Goal: Information Seeking & Learning: Understand process/instructions

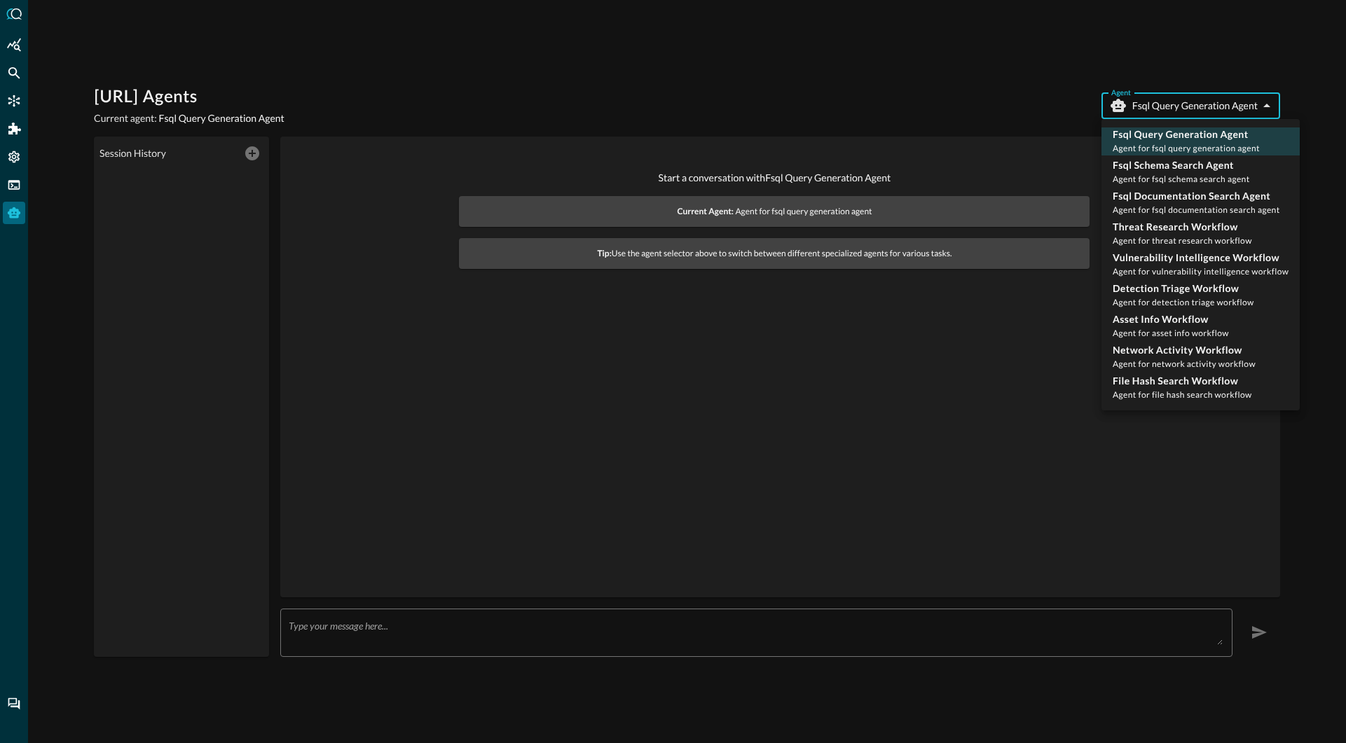
click at [1173, 110] on body "Query.AI Agents Current agent: Fsql Query Generation Agent Agent Fsql Query Gen…" at bounding box center [673, 371] width 1346 height 743
click at [948, 95] on div at bounding box center [673, 371] width 1346 height 743
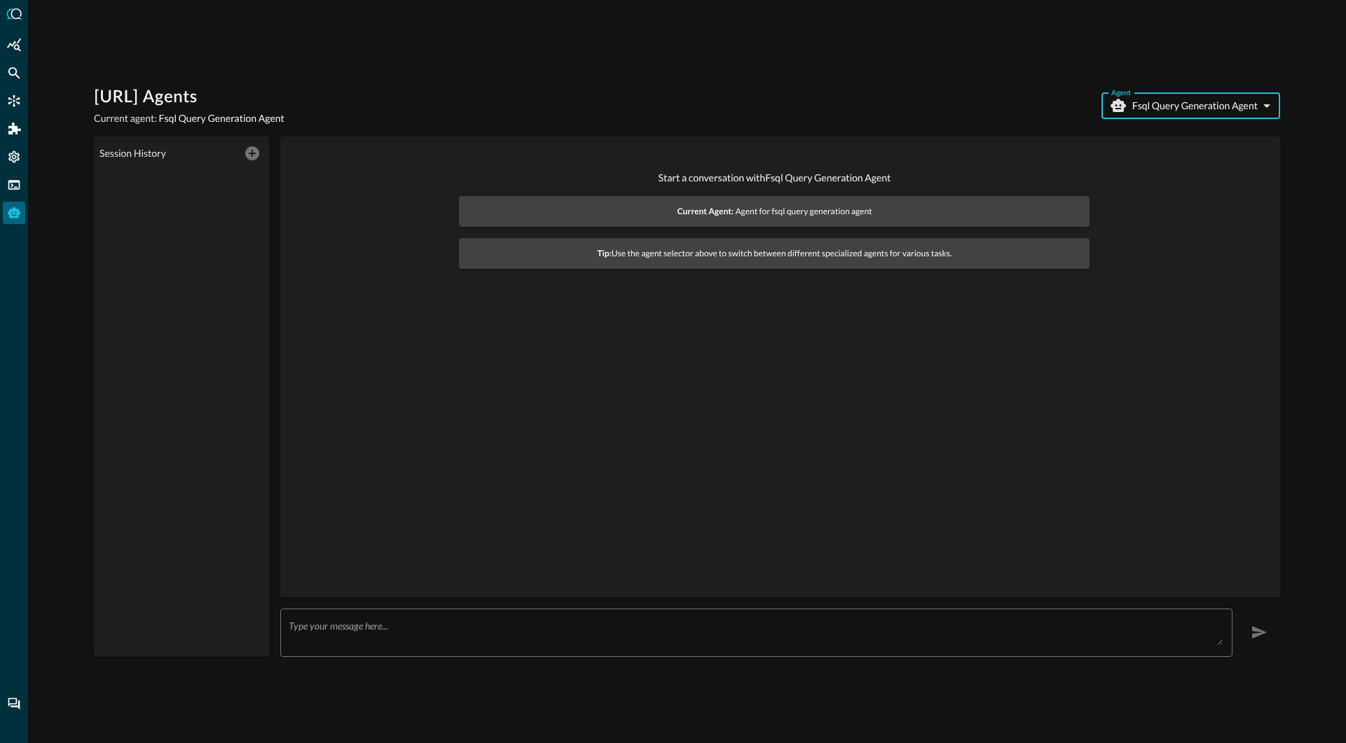
click at [1203, 103] on body "Query.AI Agents Current agent: Fsql Query Generation Agent Agent Fsql Query Gen…" at bounding box center [673, 371] width 1346 height 743
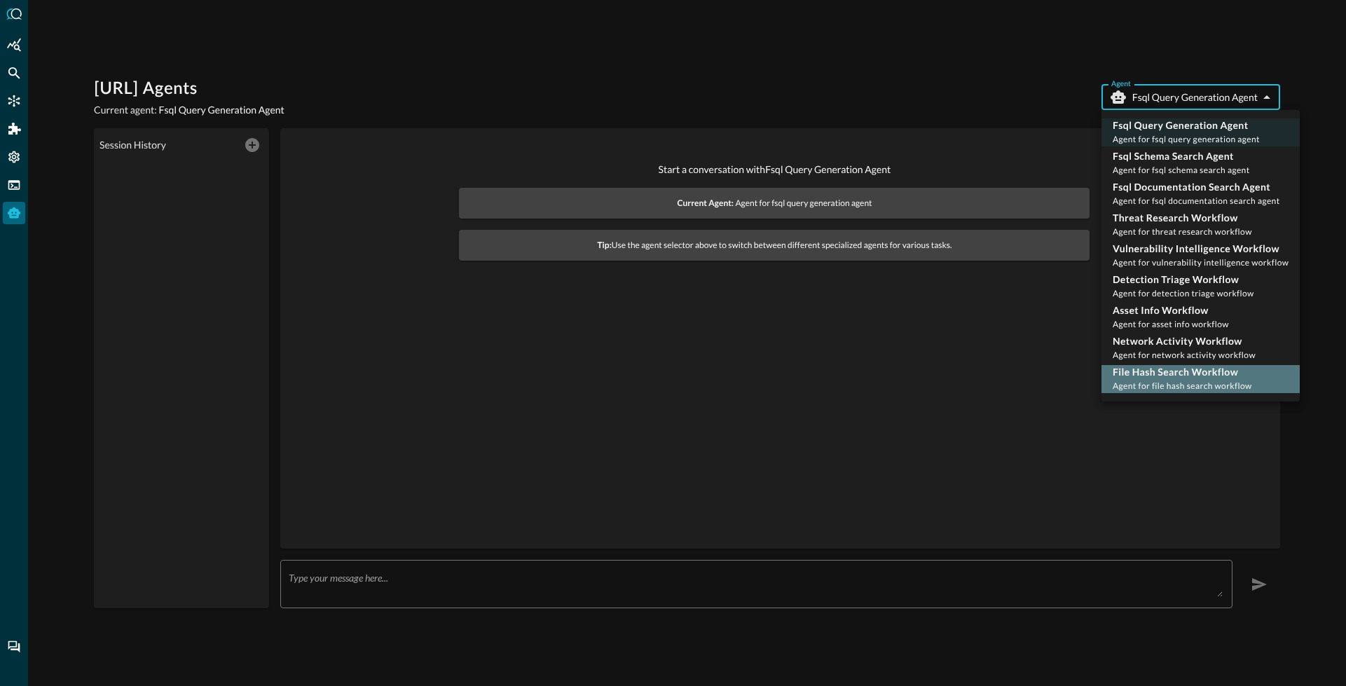
click at [1181, 381] on span "Agent for file hash search workflow" at bounding box center [1182, 385] width 139 height 11
type input "file_hash_search_workflow"
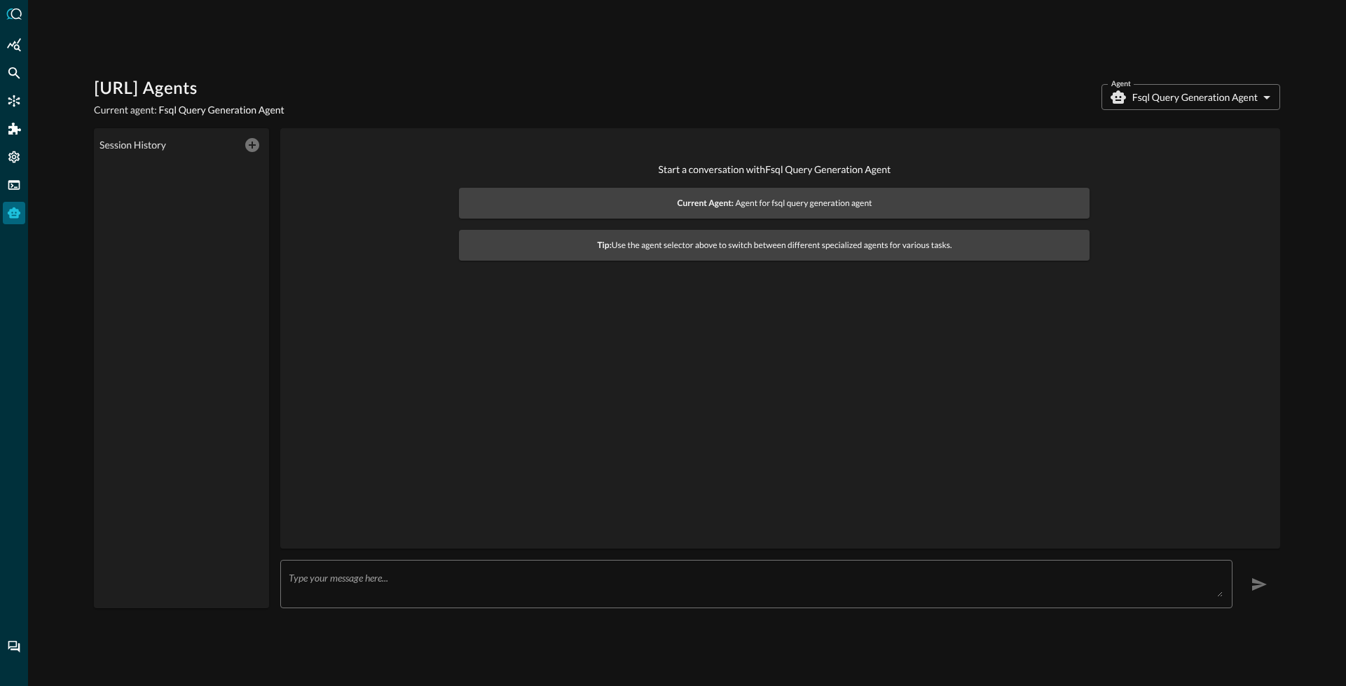
click at [1162, 88] on body "Query.AI Agents Current agent: Fsql Query Generation Agent Agent Fsql Query Gen…" at bounding box center [673, 343] width 1346 height 686
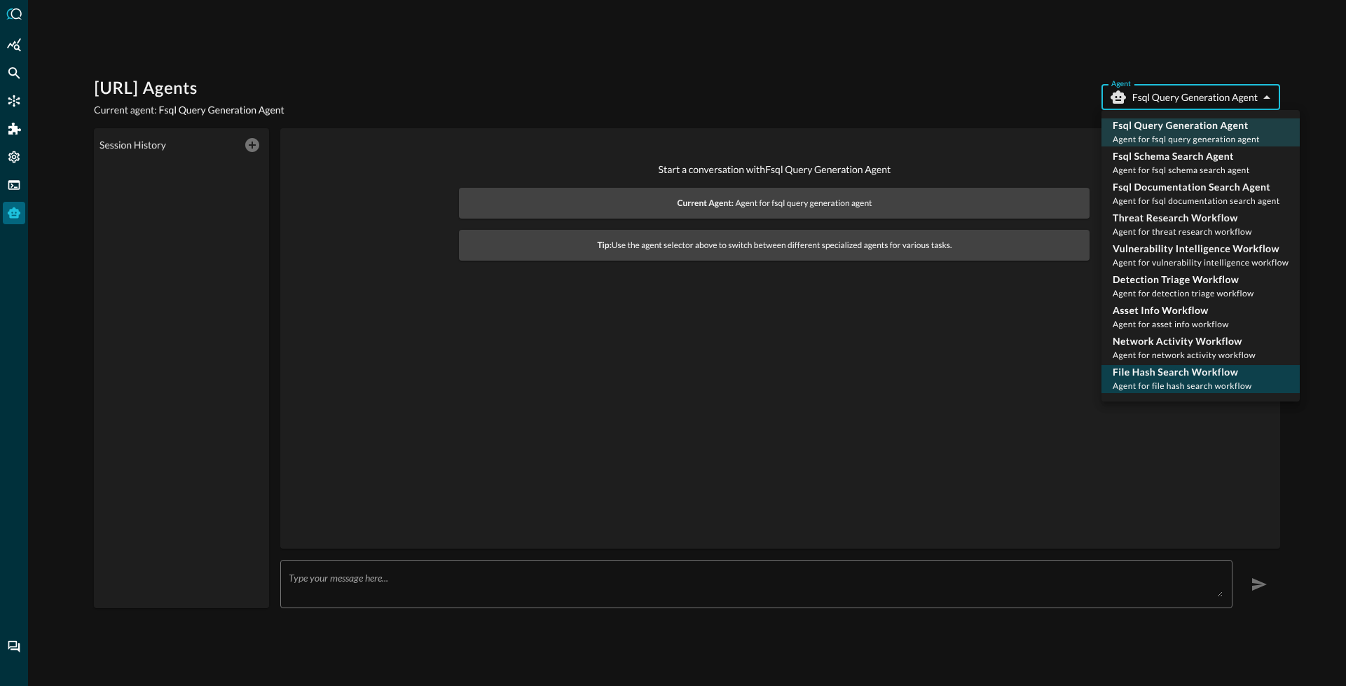
click at [1164, 389] on span "Agent for file hash search workflow" at bounding box center [1182, 385] width 139 height 11
type input "file_hash_search_workflow"
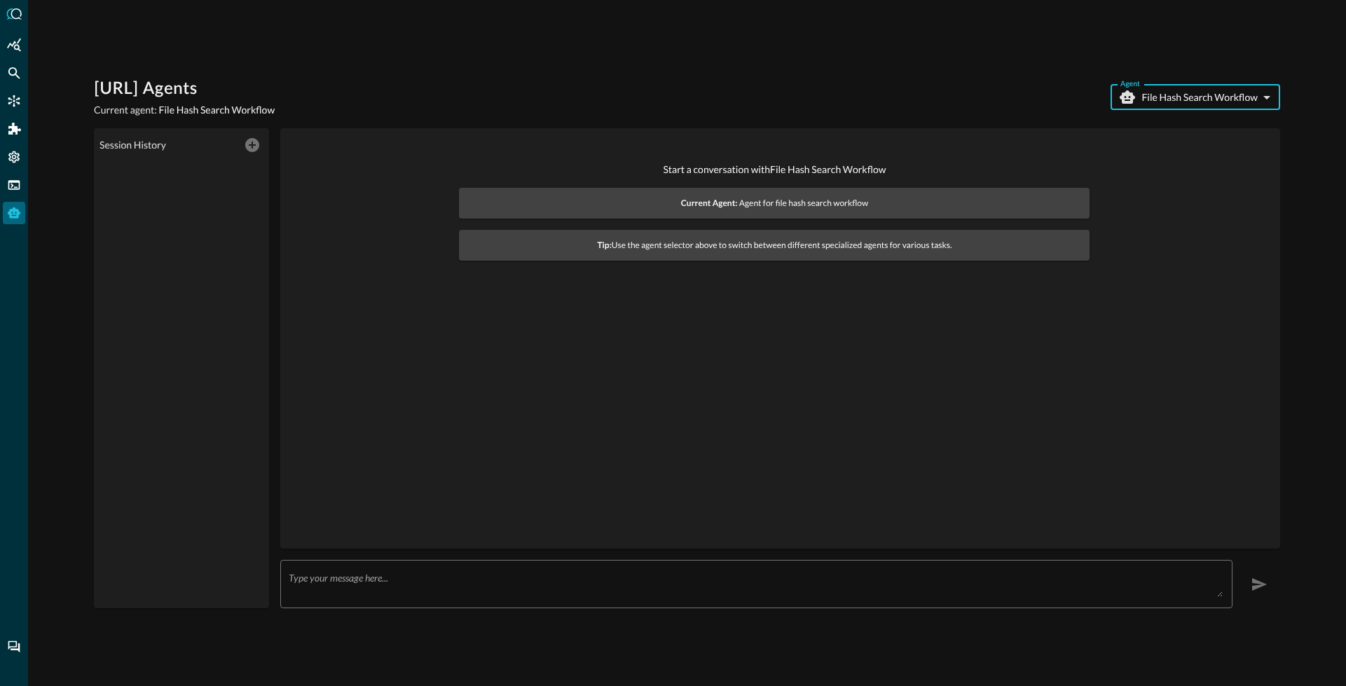
click at [446, 572] on textarea at bounding box center [756, 584] width 934 height 25
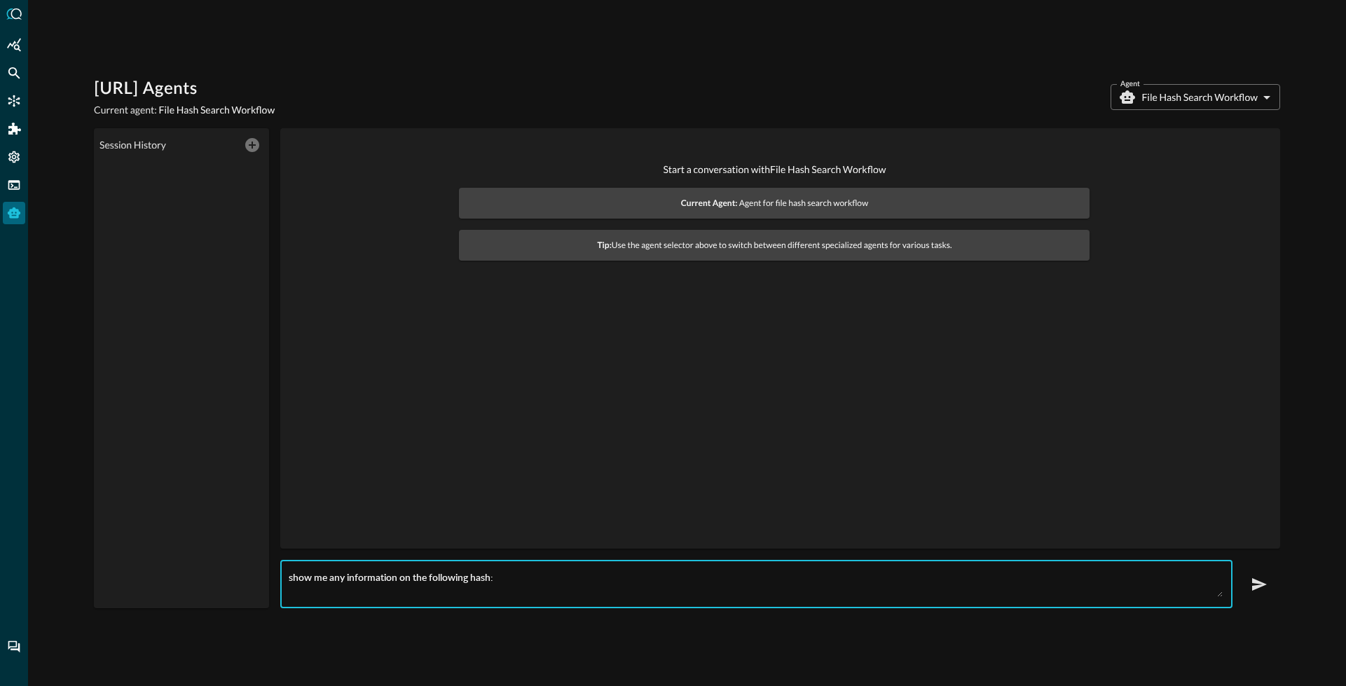
paste textarea "b5045d802394f4560280a7404af69263"
type textarea "show me any information on the following hash: b5045d802394f4560280a7404af69263"
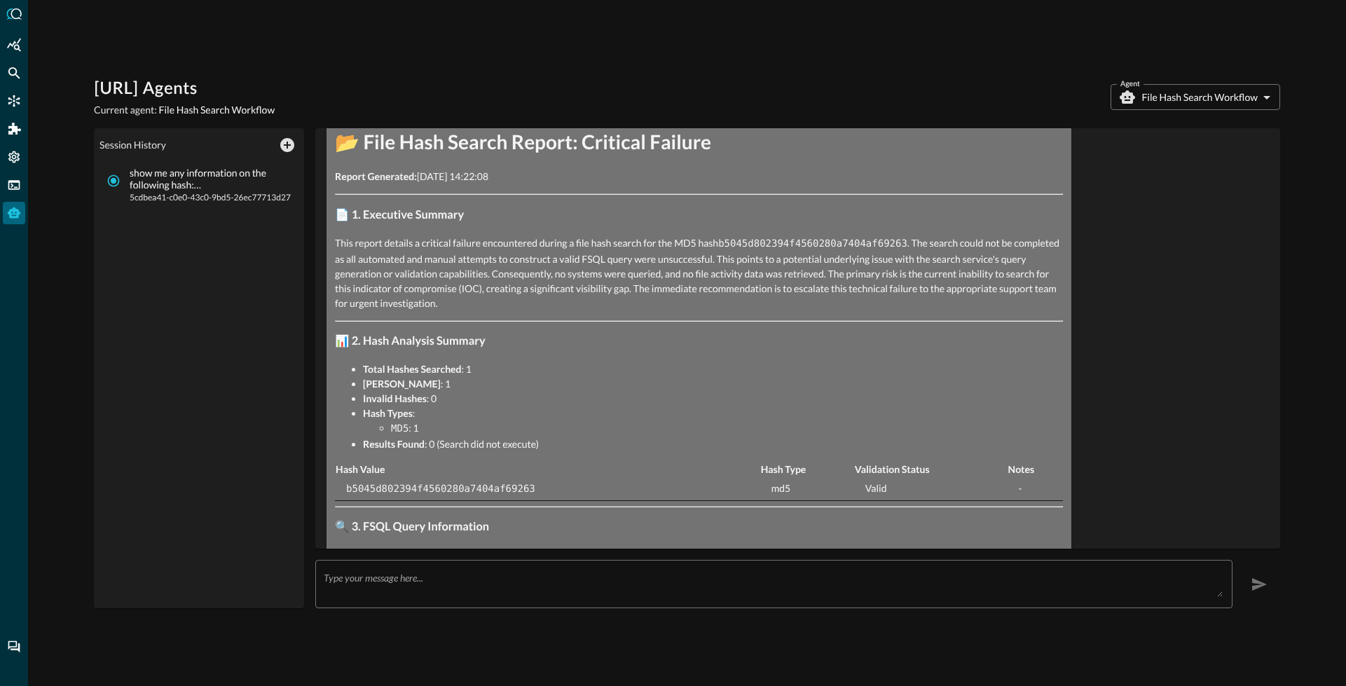
scroll to position [268, 0]
click at [914, 244] on p "This report details a critical failure encountered during a file hash search fo…" at bounding box center [699, 269] width 728 height 75
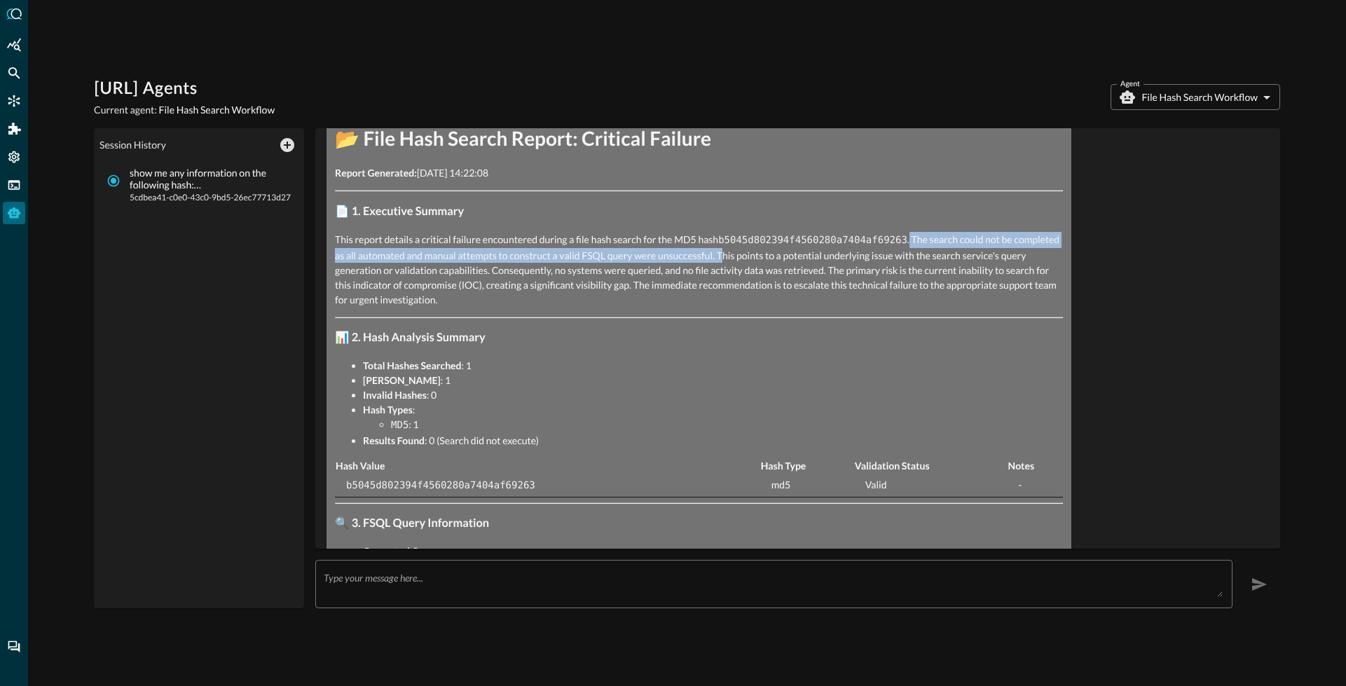
drag, startPoint x: 911, startPoint y: 242, endPoint x: 771, endPoint y: 259, distance: 140.4
click at [771, 259] on p "This report details a critical failure encountered during a file hash search fo…" at bounding box center [699, 269] width 728 height 75
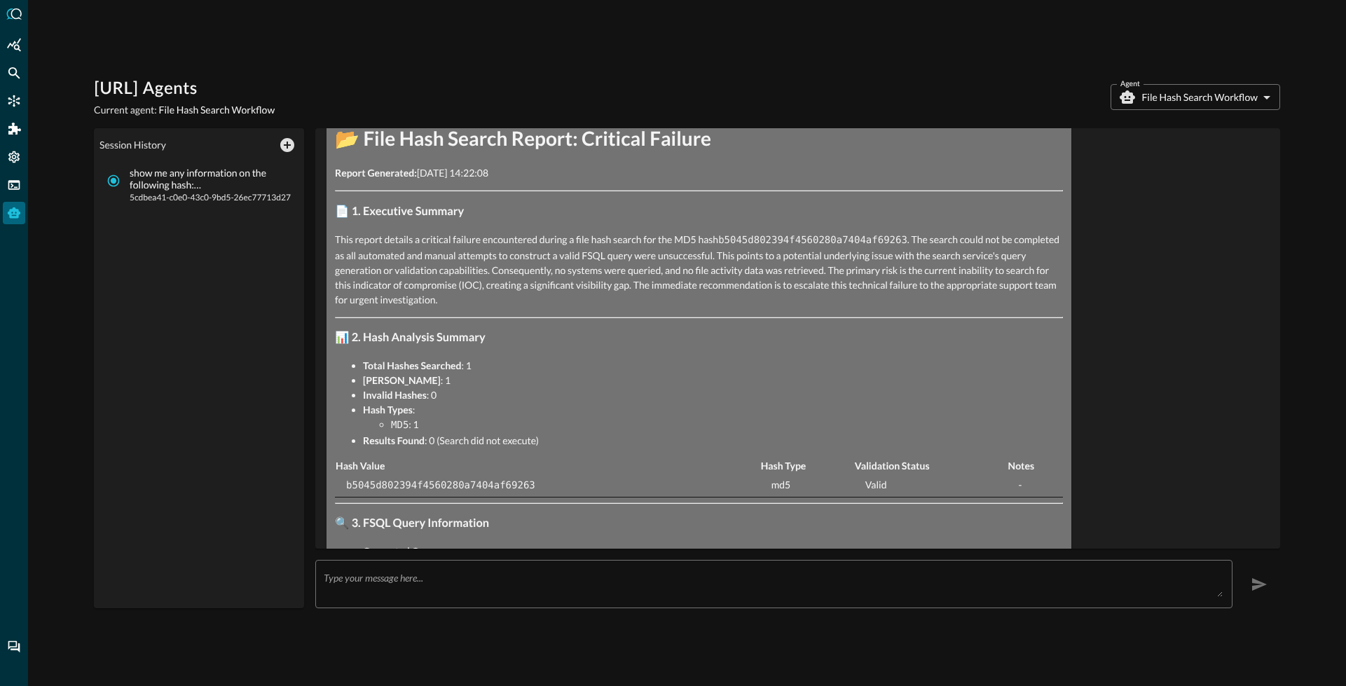
drag, startPoint x: 654, startPoint y: 275, endPoint x: 599, endPoint y: 275, distance: 54.7
click at [653, 275] on p "This report details a critical failure encountered during a file hash search fo…" at bounding box center [699, 269] width 728 height 75
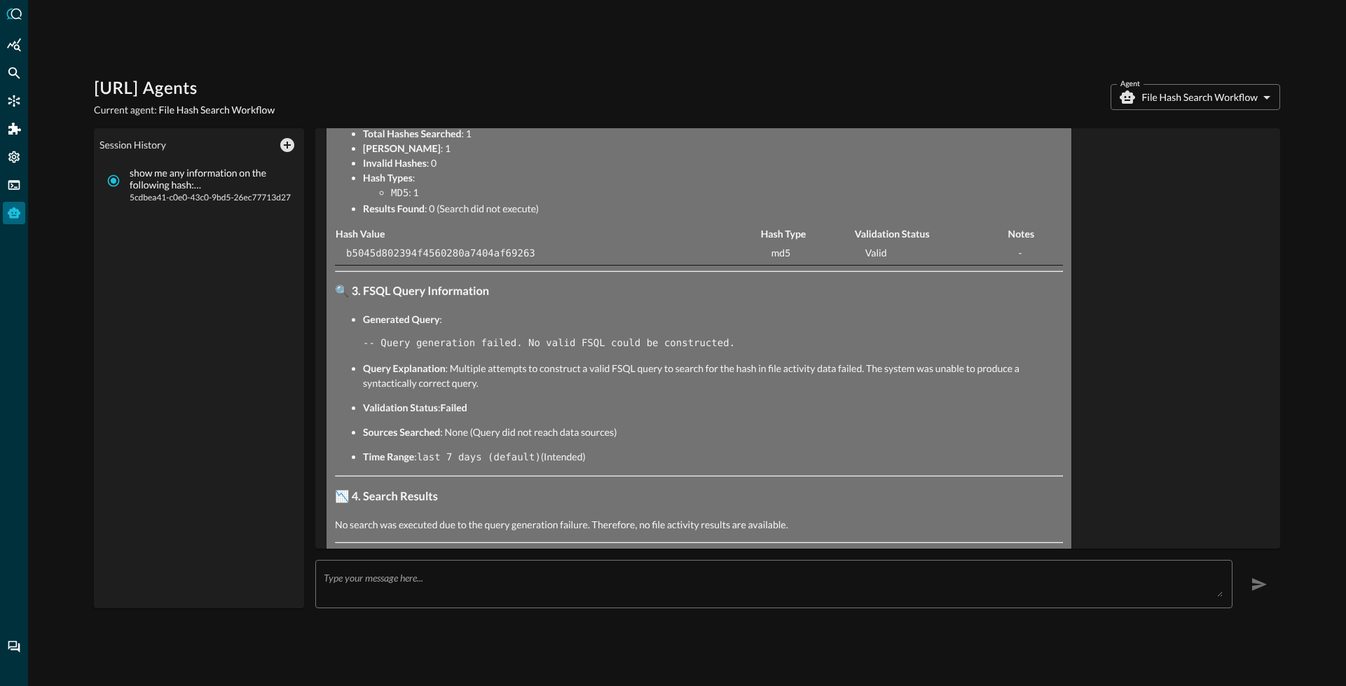
scroll to position [532, 0]
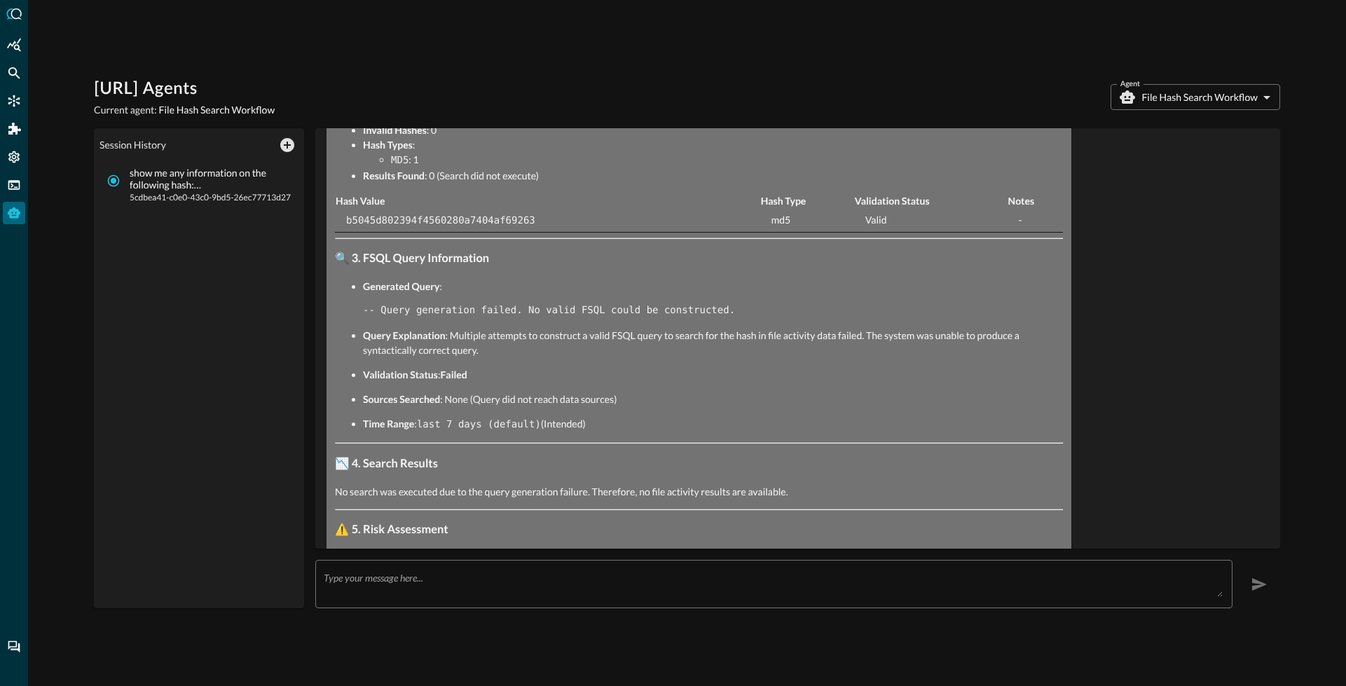
click at [398, 310] on code "-- Query generation failed. No valid FSQL could be constructed." at bounding box center [549, 310] width 372 height 11
drag, startPoint x: 386, startPoint y: 308, endPoint x: 731, endPoint y: 315, distance: 345.5
click at [731, 315] on pre "-- Query generation failed. No valid FSQL could be constructed." at bounding box center [713, 310] width 700 height 15
click at [624, 313] on code "-- Query generation failed. No valid FSQL could be constructed." at bounding box center [549, 310] width 372 height 11
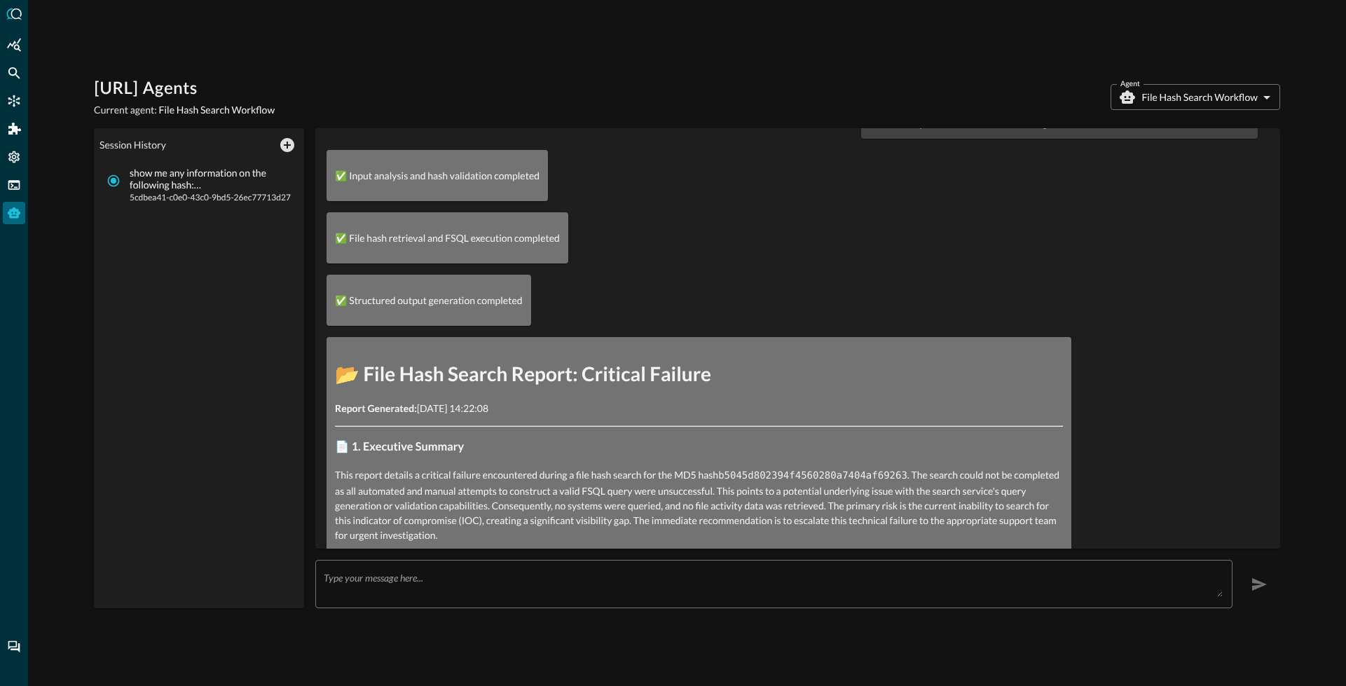
scroll to position [0, 0]
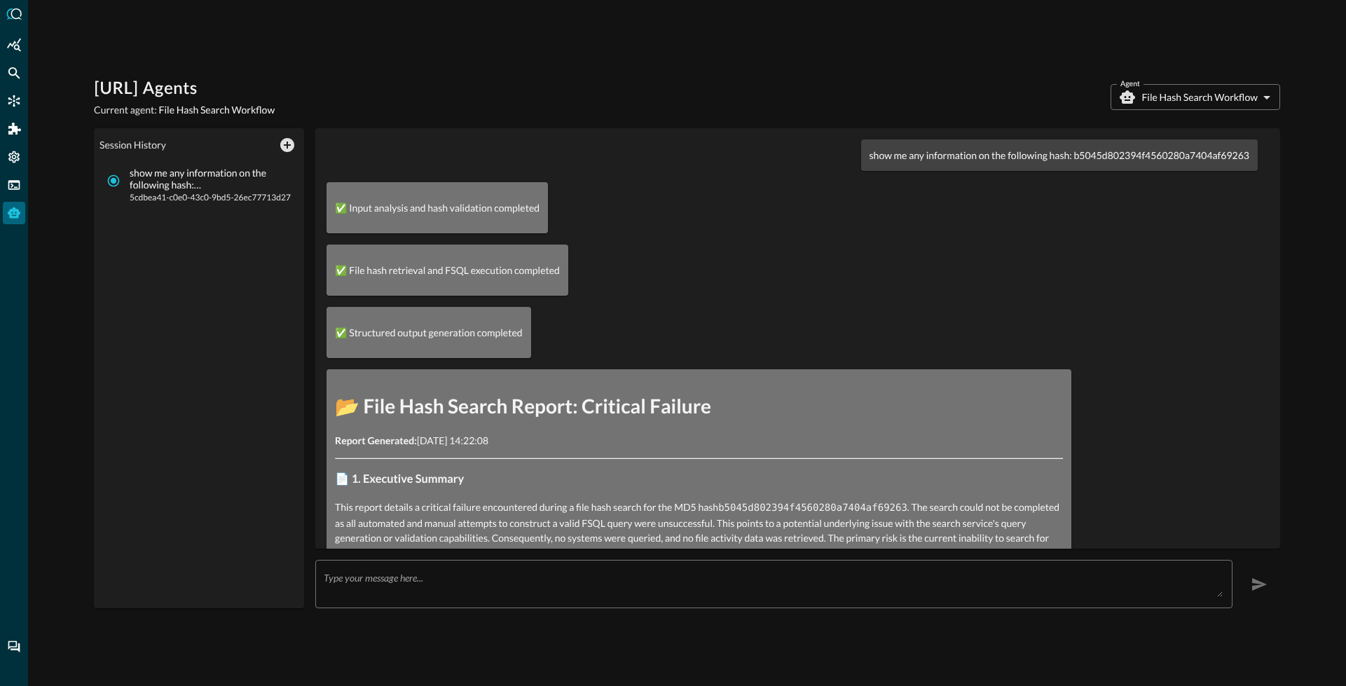
click at [457, 573] on textarea at bounding box center [773, 584] width 899 height 25
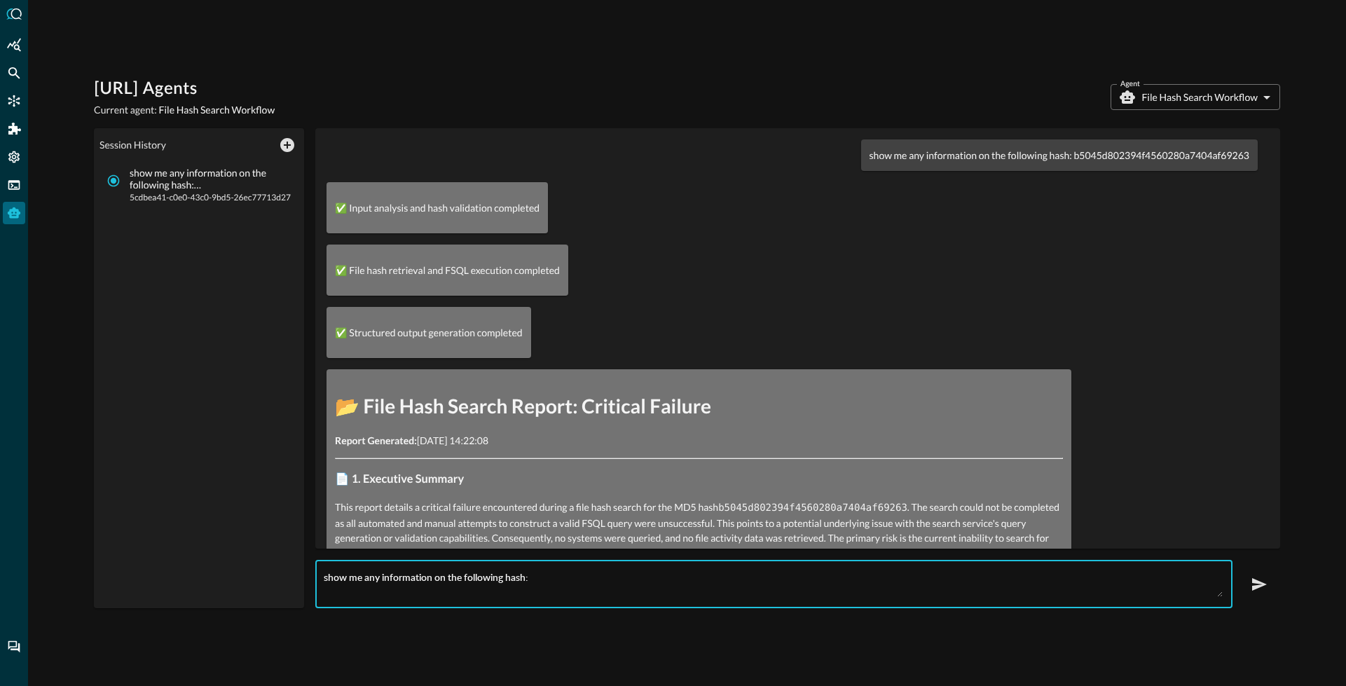
paste textarea "b5045d802394f4560280a7404af69263"
paste textarea "e09eea305aa0f2897b3d7dac55c2ef2857bdfa5b"
type textarea "show me any information on the following hash: e09eea305aa0f2897b3d7dac55c2ef28…"
click at [1266, 587] on icon "button" at bounding box center [1259, 584] width 17 height 17
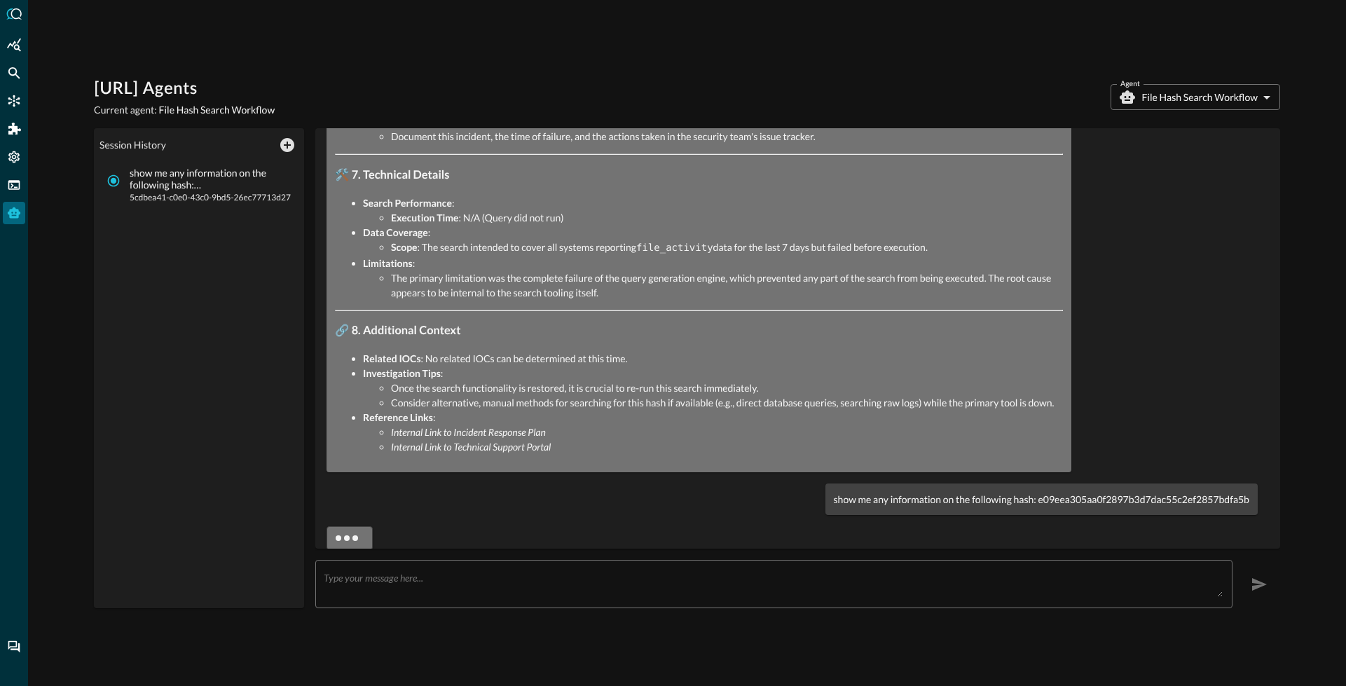
scroll to position [1471, 0]
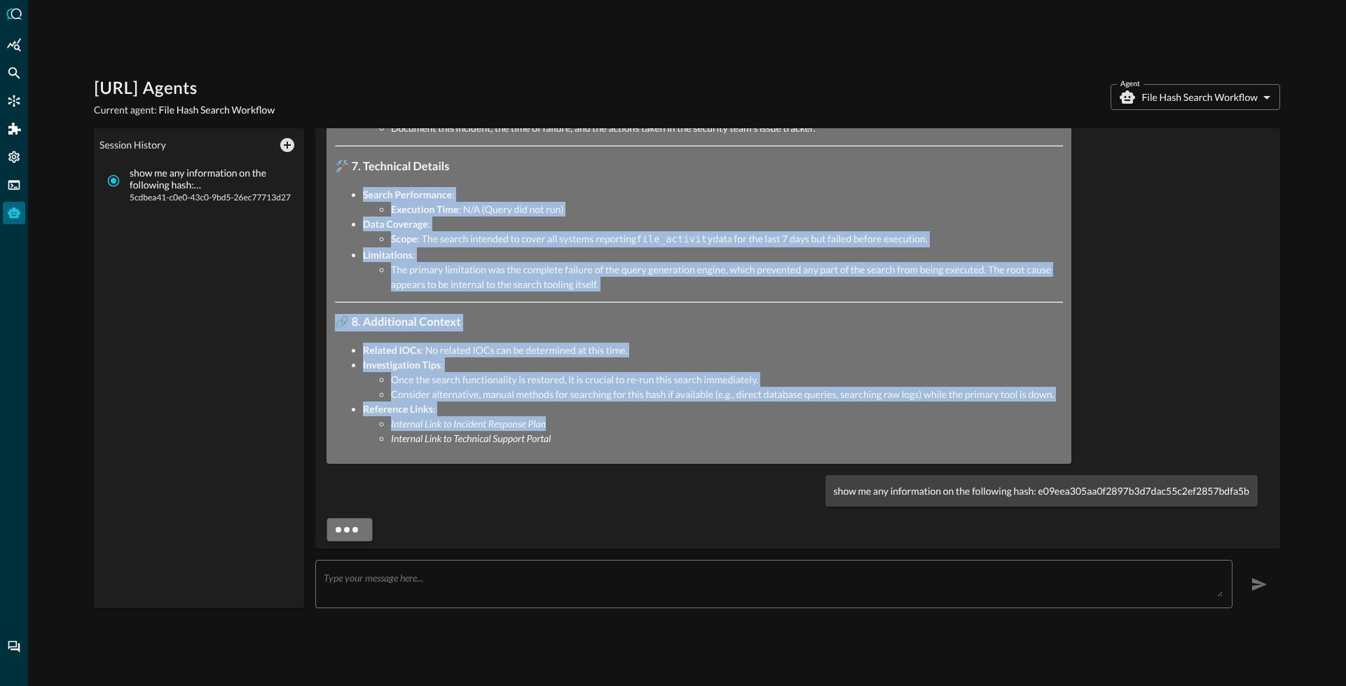
drag, startPoint x: 561, startPoint y: 425, endPoint x: 356, endPoint y: 173, distance: 324.8
click at [405, 207] on strong "Execution Time" at bounding box center [425, 209] width 68 height 12
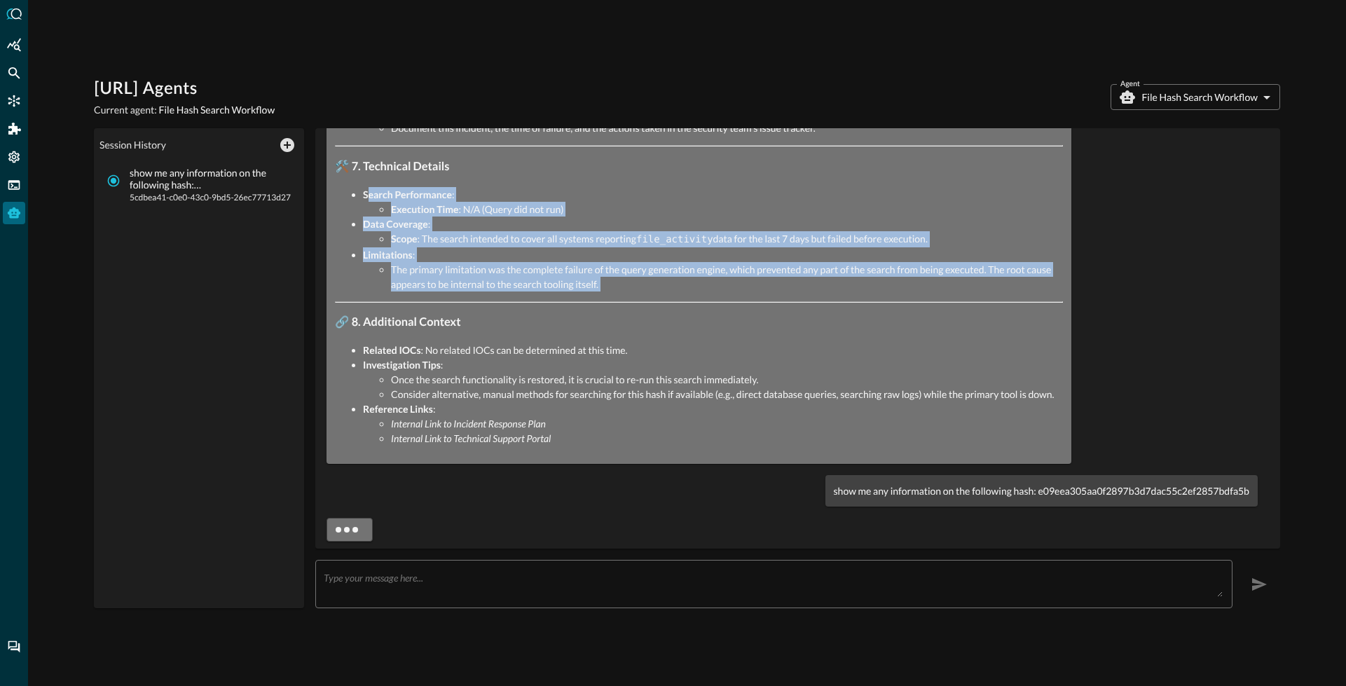
drag, startPoint x: 367, startPoint y: 193, endPoint x: 541, endPoint y: 298, distance: 203.1
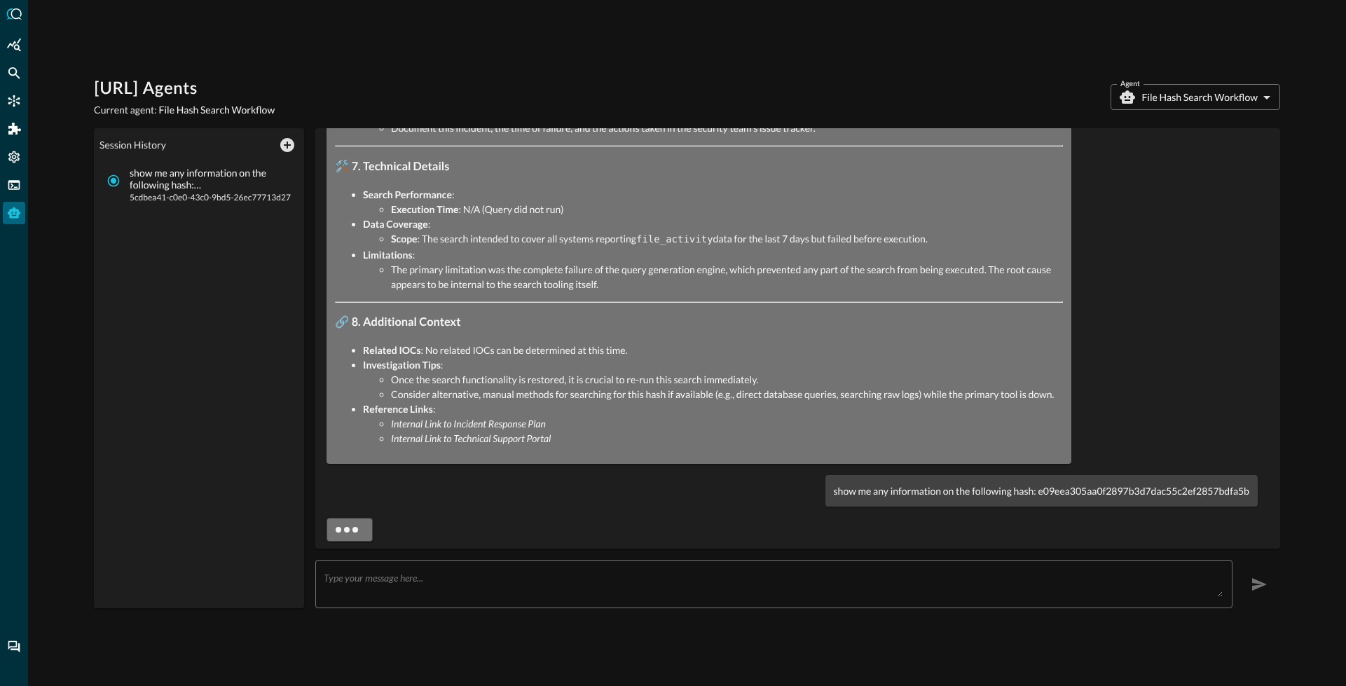
drag, startPoint x: 413, startPoint y: 357, endPoint x: 390, endPoint y: 355, distance: 23.3
click at [412, 359] on strong "Investigation Tips" at bounding box center [402, 365] width 78 height 12
drag, startPoint x: 550, startPoint y: 434, endPoint x: 377, endPoint y: 421, distance: 173.6
click at [377, 421] on ul "Internal Link to Incident Response Plan Internal Link to Technical Support Port…" at bounding box center [713, 430] width 700 height 29
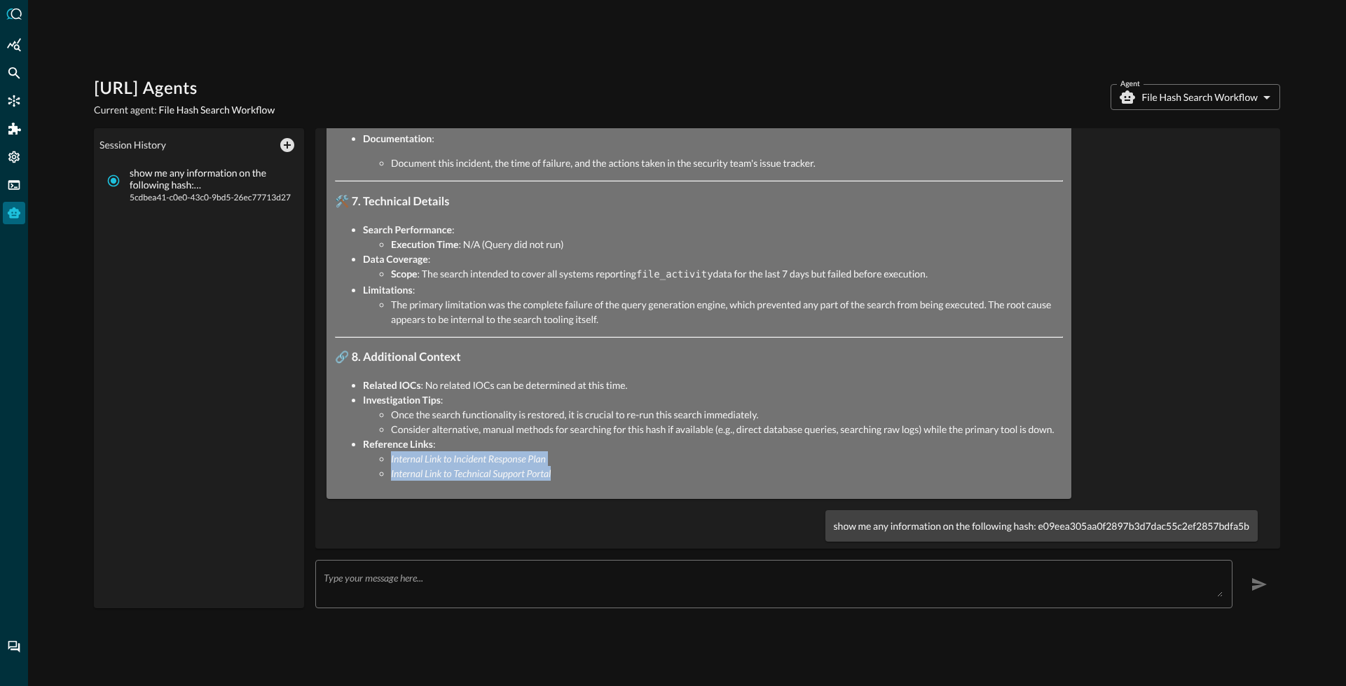
drag, startPoint x: 493, startPoint y: 468, endPoint x: 522, endPoint y: 480, distance: 31.7
click at [493, 468] on em "Internal Link to Technical Support Portal" at bounding box center [471, 473] width 160 height 12
drag, startPoint x: 560, startPoint y: 471, endPoint x: 382, endPoint y: 461, distance: 178.2
click at [391, 466] on li "Internal Link to Technical Support Portal" at bounding box center [727, 473] width 672 height 15
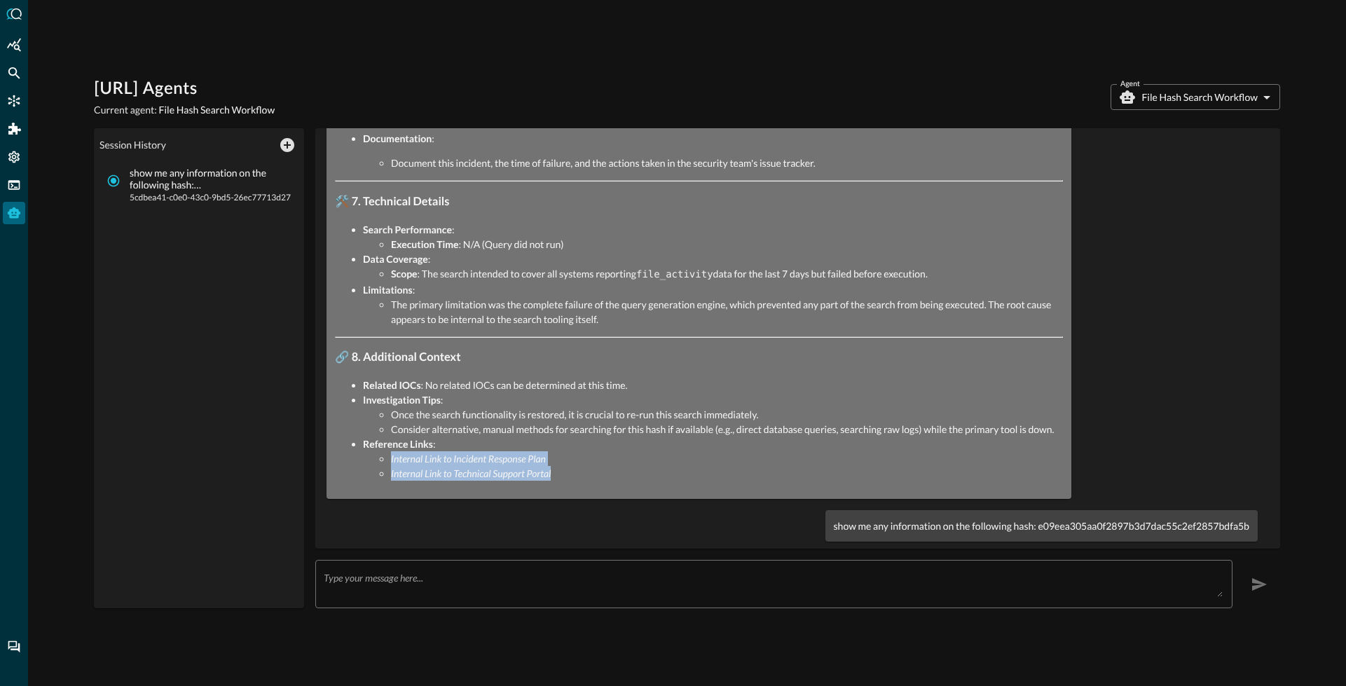
drag, startPoint x: 557, startPoint y: 469, endPoint x: 388, endPoint y: 454, distance: 169.6
click at [388, 454] on ul "Internal Link to Incident Response Plan Internal Link to Technical Support Port…" at bounding box center [713, 465] width 700 height 29
drag, startPoint x: 825, startPoint y: 523, endPoint x: 1160, endPoint y: 512, distance: 335.1
click at [1167, 510] on div "show me any information on the following hash: e09eea305aa0f2897b3d7dac55c2ef28…" at bounding box center [1041, 526] width 432 height 32
click at [834, 521] on p "show me any information on the following hash: e09eea305aa0f2897b3d7dac55c2ef28…" at bounding box center [1041, 525] width 415 height 15
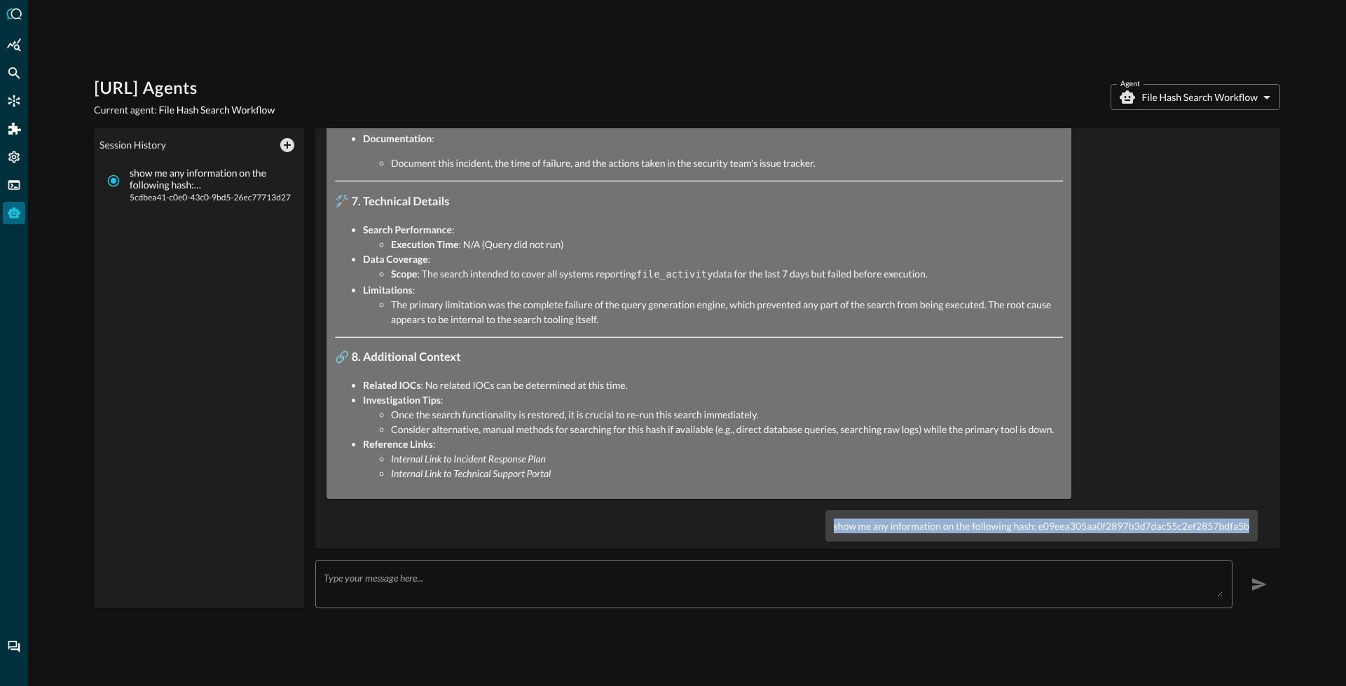
drag, startPoint x: 819, startPoint y: 522, endPoint x: 1226, endPoint y: 529, distance: 407.1
click at [1242, 528] on div "show me any information on the following hash: e09eea305aa0f2897b3d7dac55c2ef28…" at bounding box center [1041, 526] width 432 height 32
copy p "show me any information on the following hash: e09eea305aa0f2897b3d7dac55c2ef28…"
click at [281, 142] on icon "New Chat" at bounding box center [287, 145] width 14 height 14
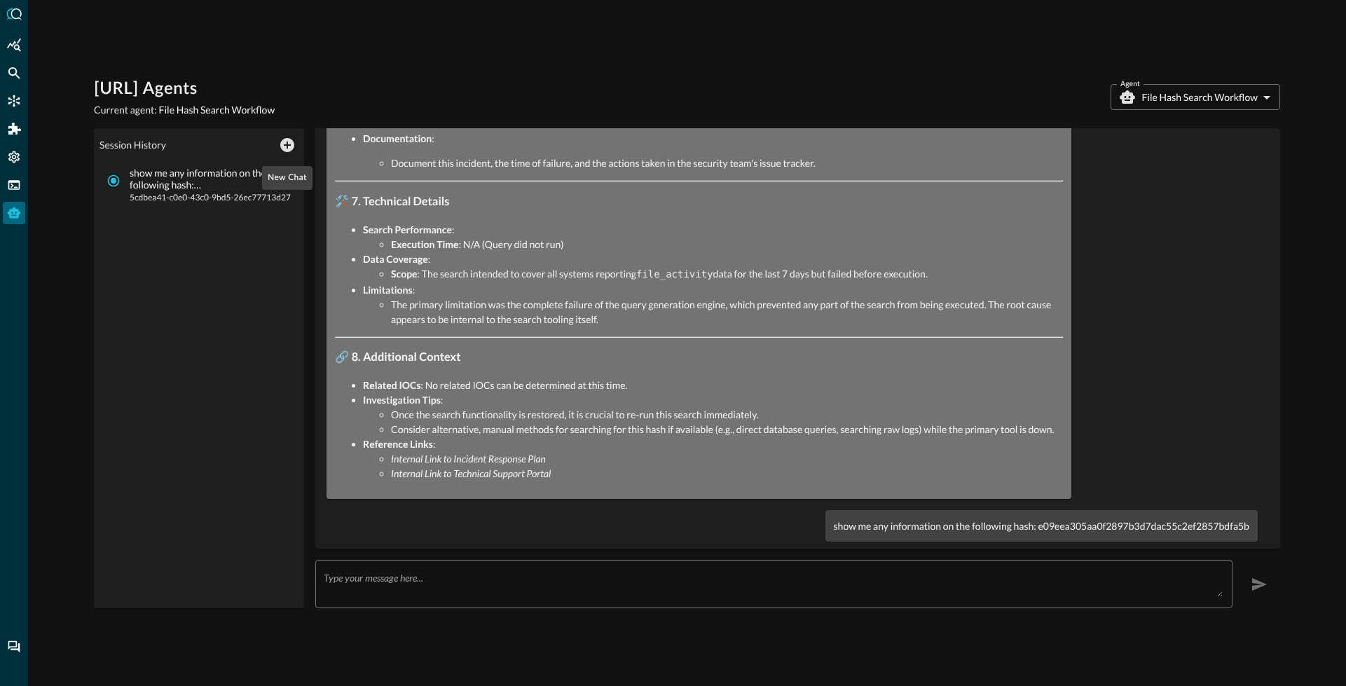
scroll to position [0, 0]
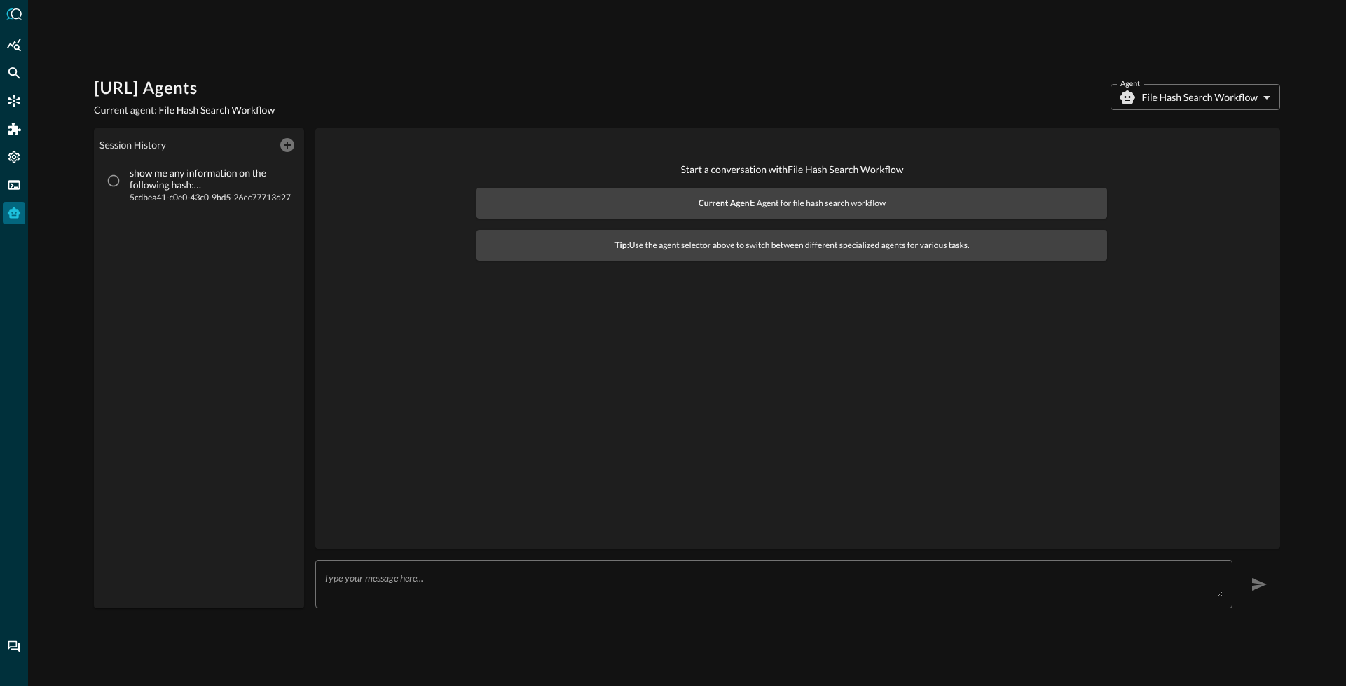
click at [487, 583] on textarea at bounding box center [773, 584] width 899 height 25
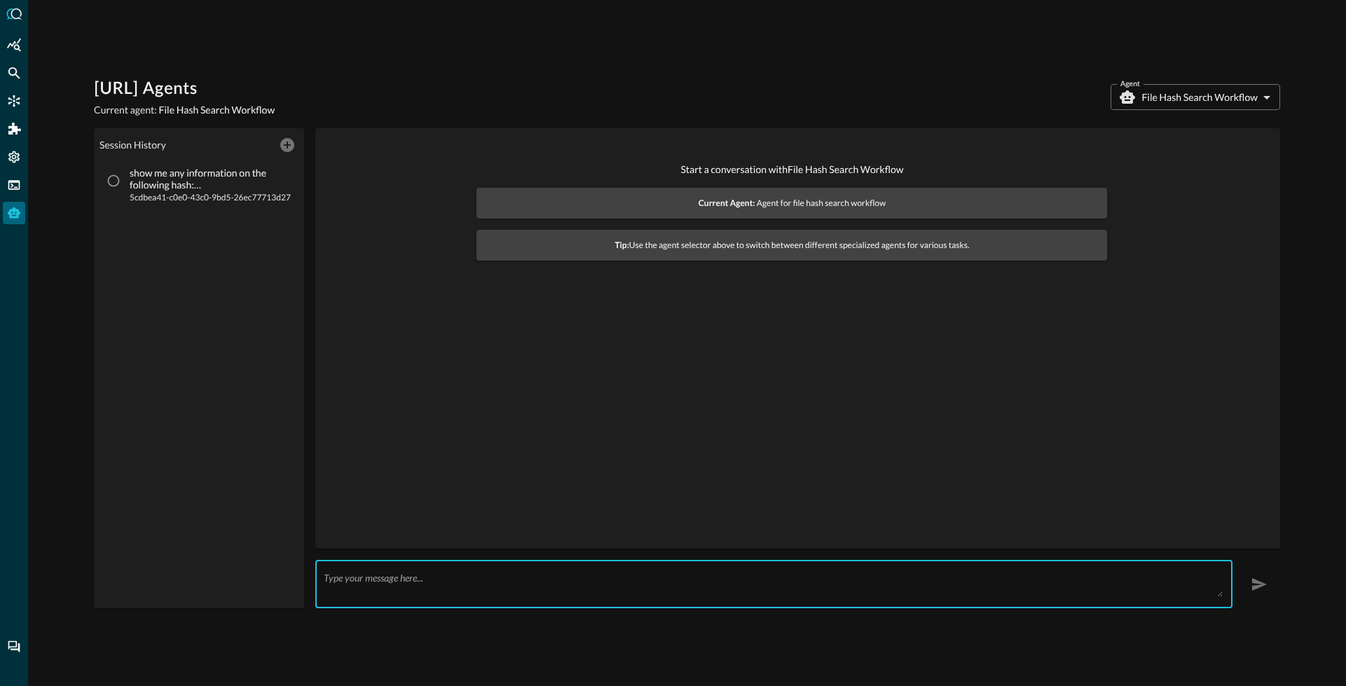
paste textarea "show me any information on the following hash: e09eea305aa0f2897b3d7dac55c2ef28…"
type textarea "show me any information on the following hash: e09eea305aa0f2897b3d7dac55c2ef28…"
click at [1252, 580] on icon "button" at bounding box center [1259, 584] width 15 height 13
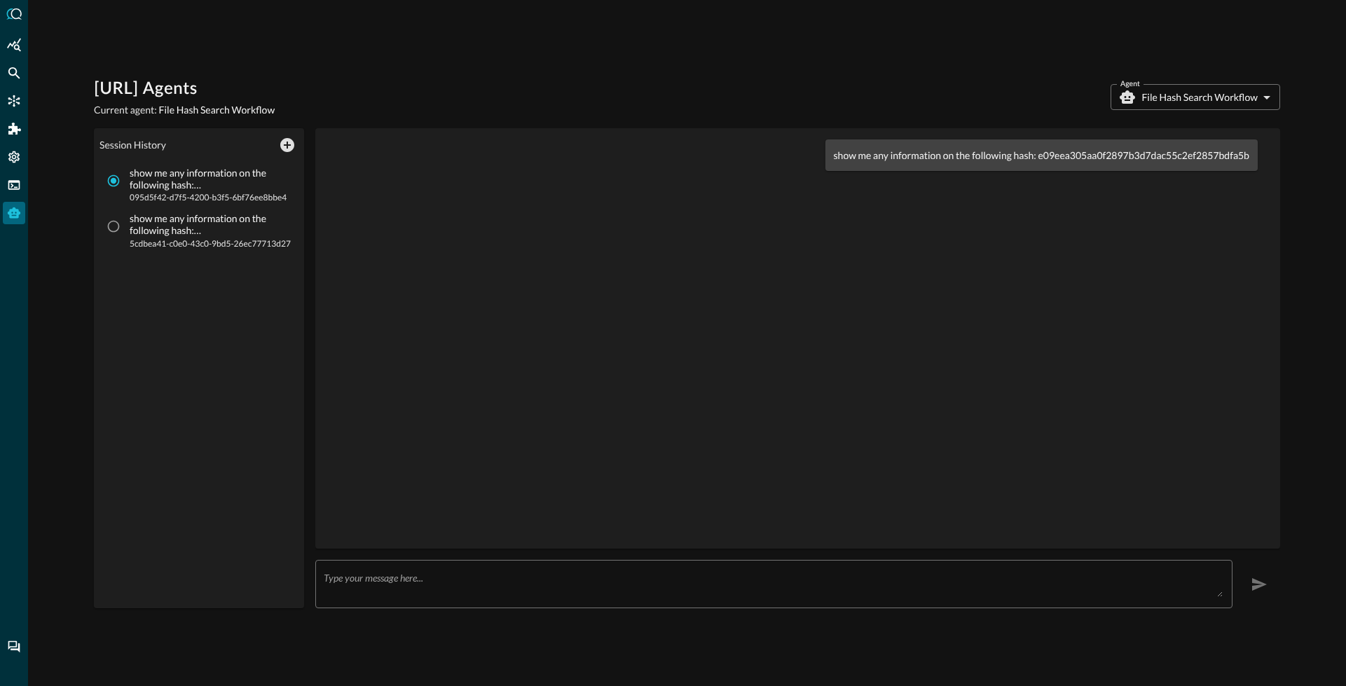
click at [842, 206] on div "show me any information on the following hash: e09eea305aa0f2897b3d7dac55c2ef28…" at bounding box center [798, 338] width 942 height 398
drag, startPoint x: 528, startPoint y: 109, endPoint x: 509, endPoint y: 125, distance: 25.4
click at [528, 109] on div "Query.AI Agents Current agent: File Hash Search Workflow Agent File Hash Search…" at bounding box center [687, 97] width 1186 height 39
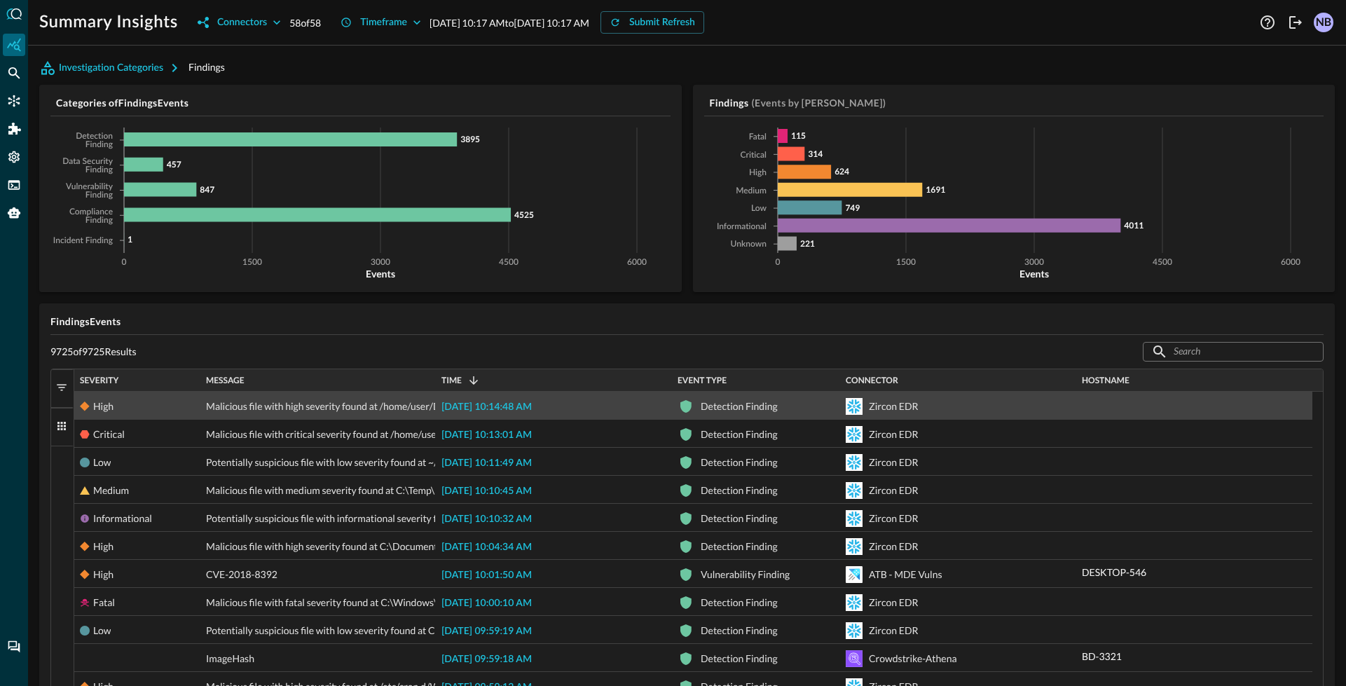
click at [494, 404] on span "2025-09-30 10:14:48 AM" at bounding box center [486, 407] width 90 height 10
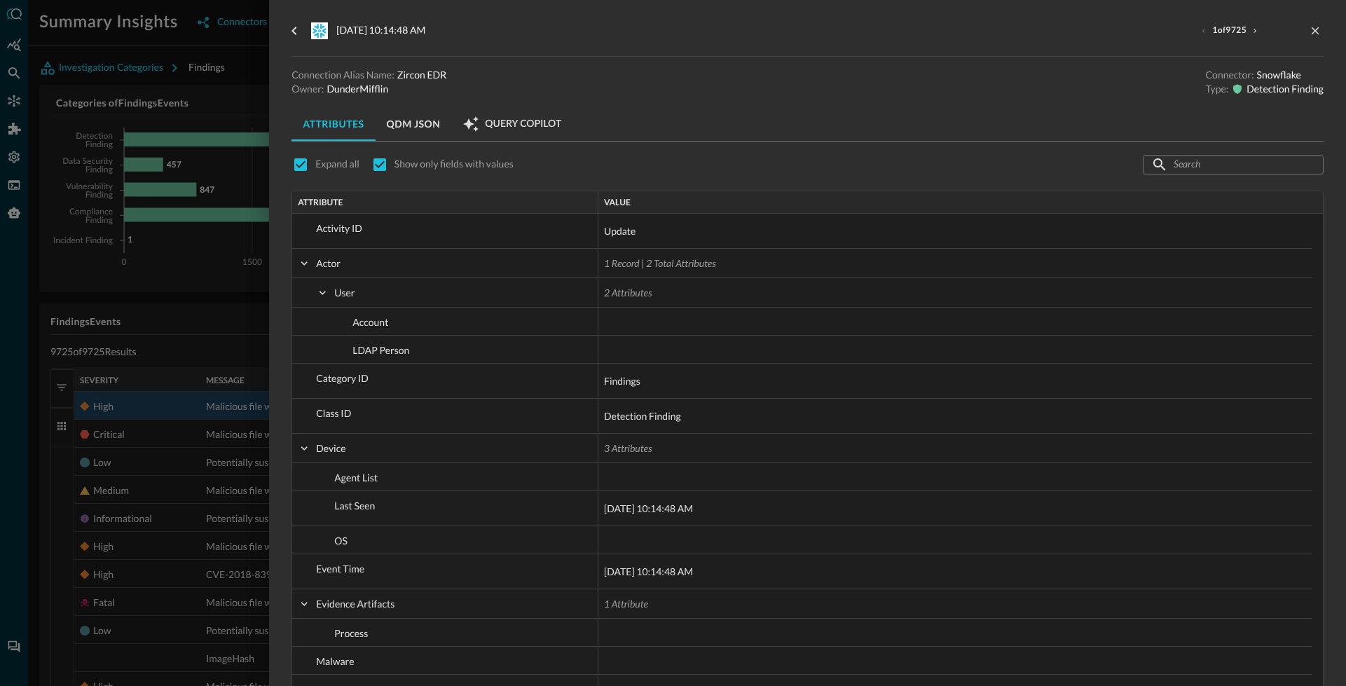
click at [423, 130] on button "QDM JSON" at bounding box center [414, 124] width 76 height 34
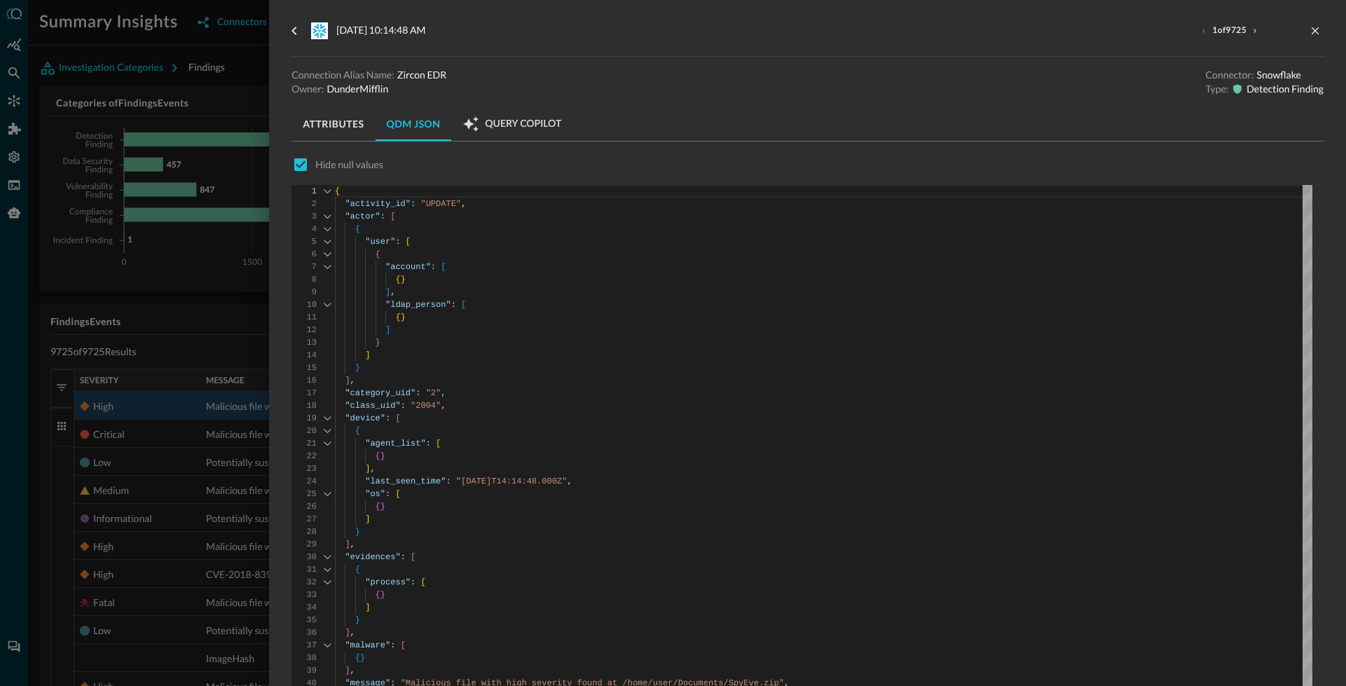
type textarea "{ "activity_id": "UPDATE", "actor": [ { "user": [ { "account": [ {} ], "ldap_pe…"
click at [848, 275] on div "{ "activity_id" : "UPDATE" , "actor" : [ { "user" : [ { "account" : [ { } ] , "…" at bounding box center [823, 554] width 977 height 738
click at [853, 298] on div "{ "activity_id" : "UPDATE" , "actor" : [ { "user" : [ { "account" : [ { } ] , "…" at bounding box center [823, 554] width 977 height 738
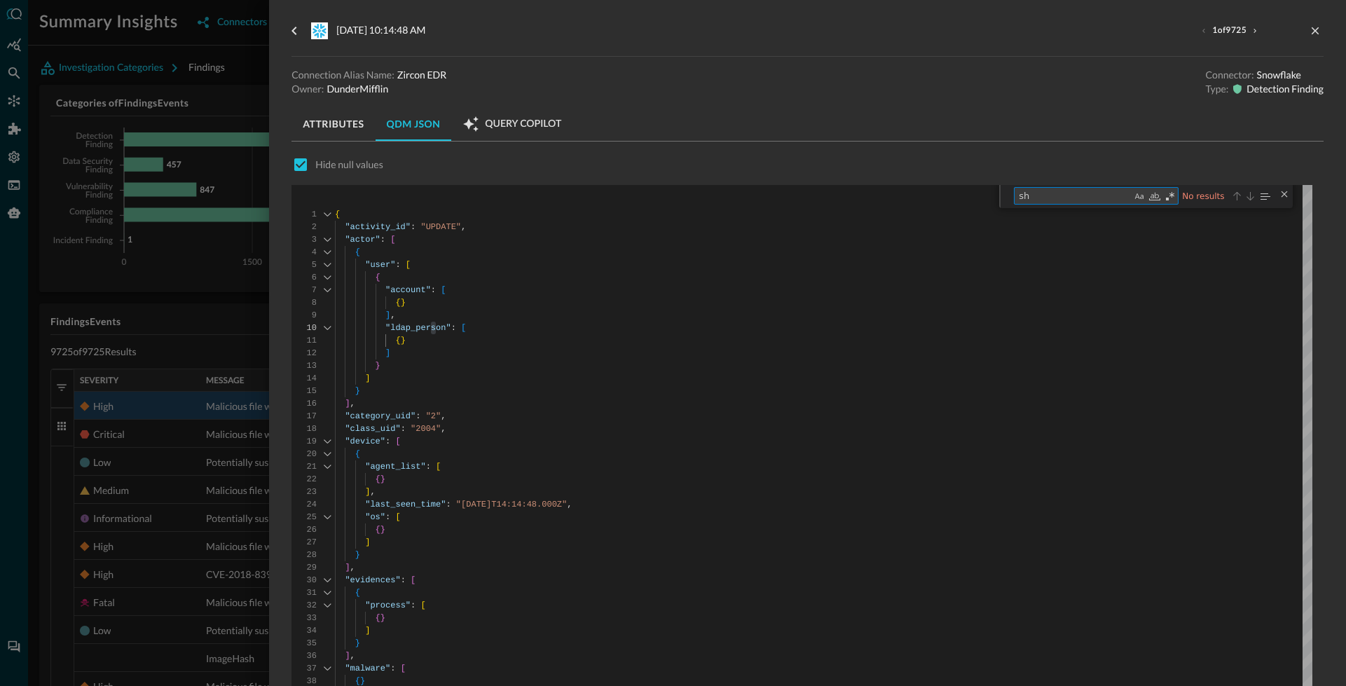
type textarea "s"
click at [137, 540] on div at bounding box center [673, 343] width 1346 height 686
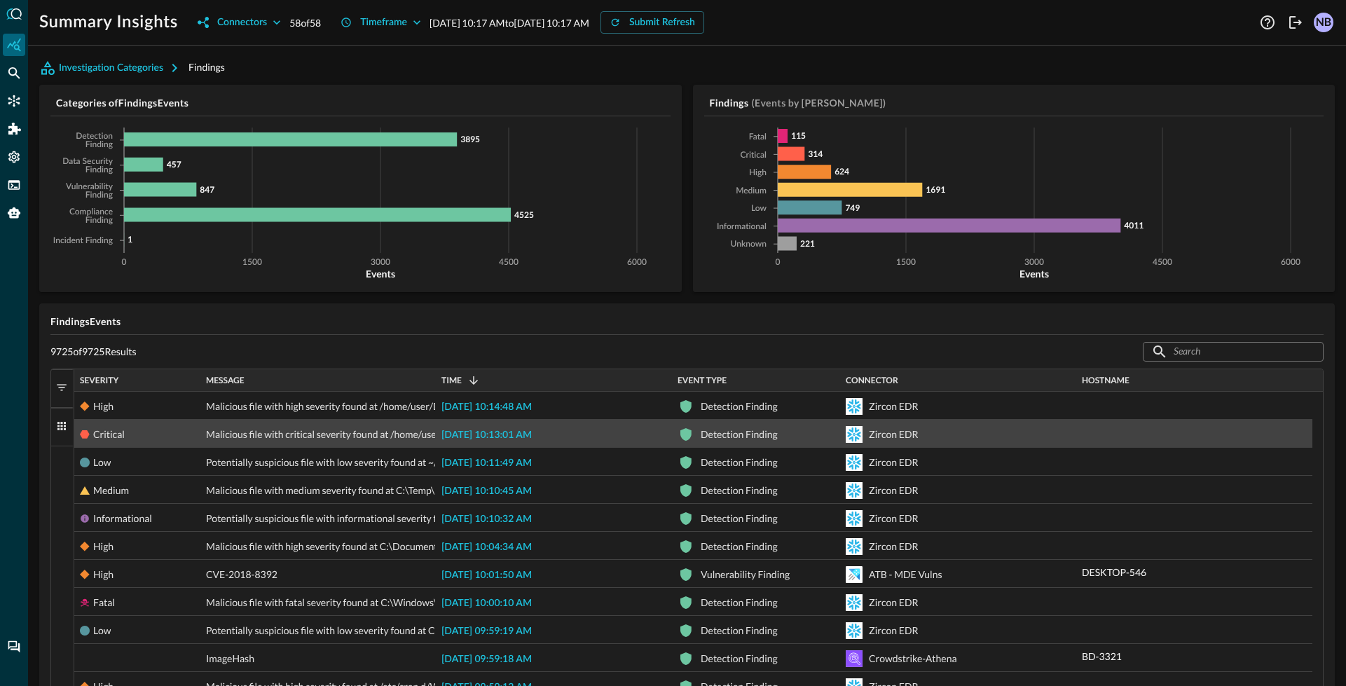
click at [501, 434] on span "2025-09-30 10:13:01 AM" at bounding box center [486, 435] width 90 height 10
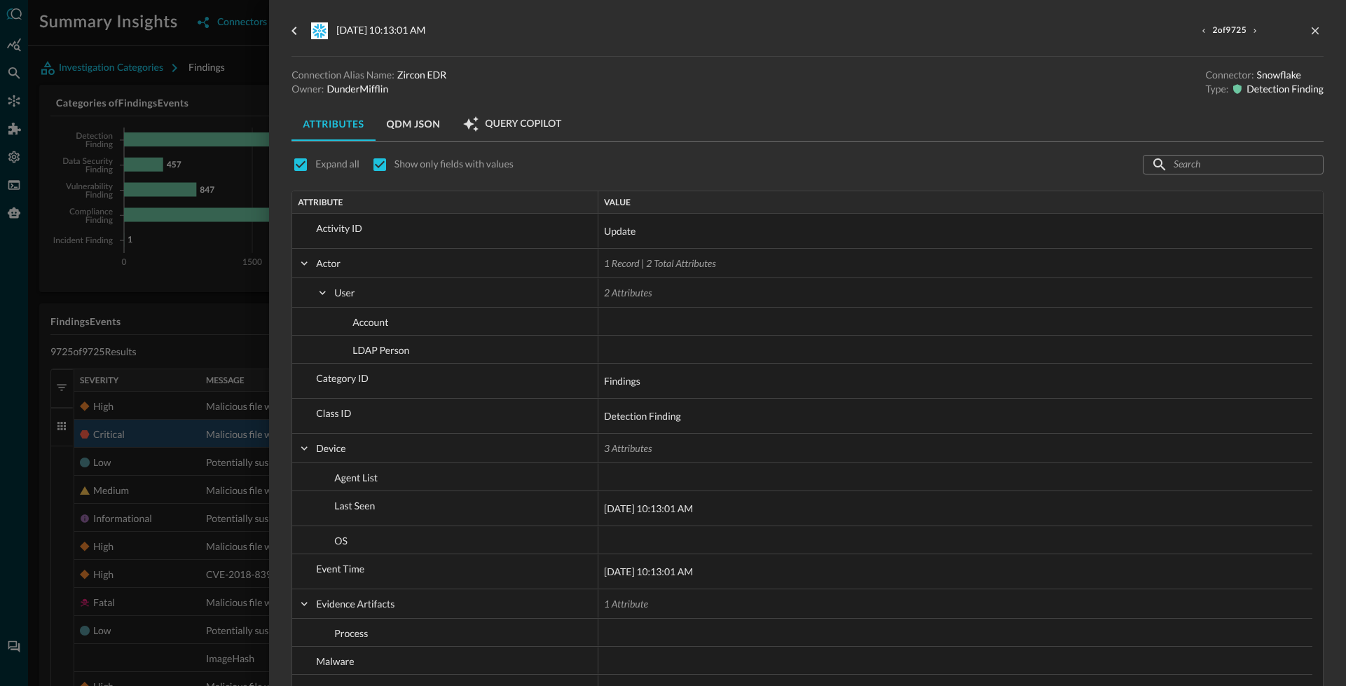
click at [415, 126] on button "QDM JSON" at bounding box center [414, 124] width 76 height 34
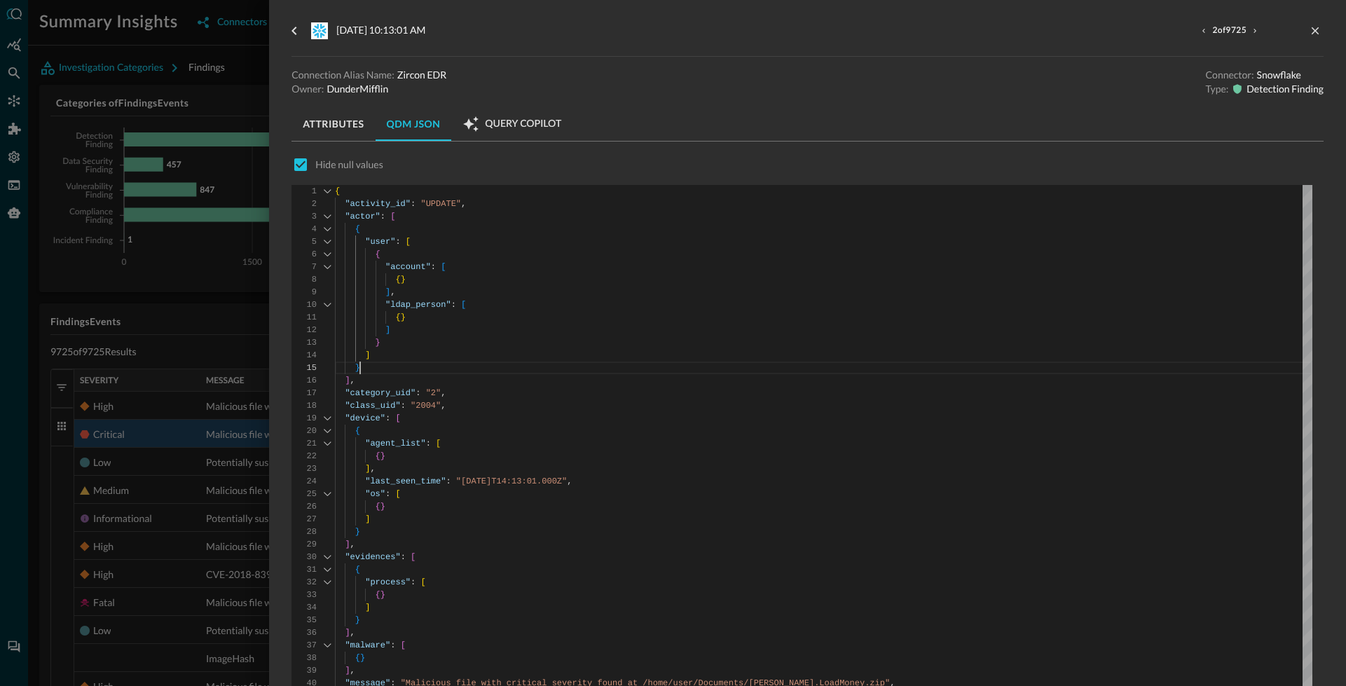
click at [580, 369] on div "{ "activity_id" : "UPDATE" , "actor" : [ { "user" : [ { "account" : [ { } ] , "…" at bounding box center [823, 554] width 977 height 738
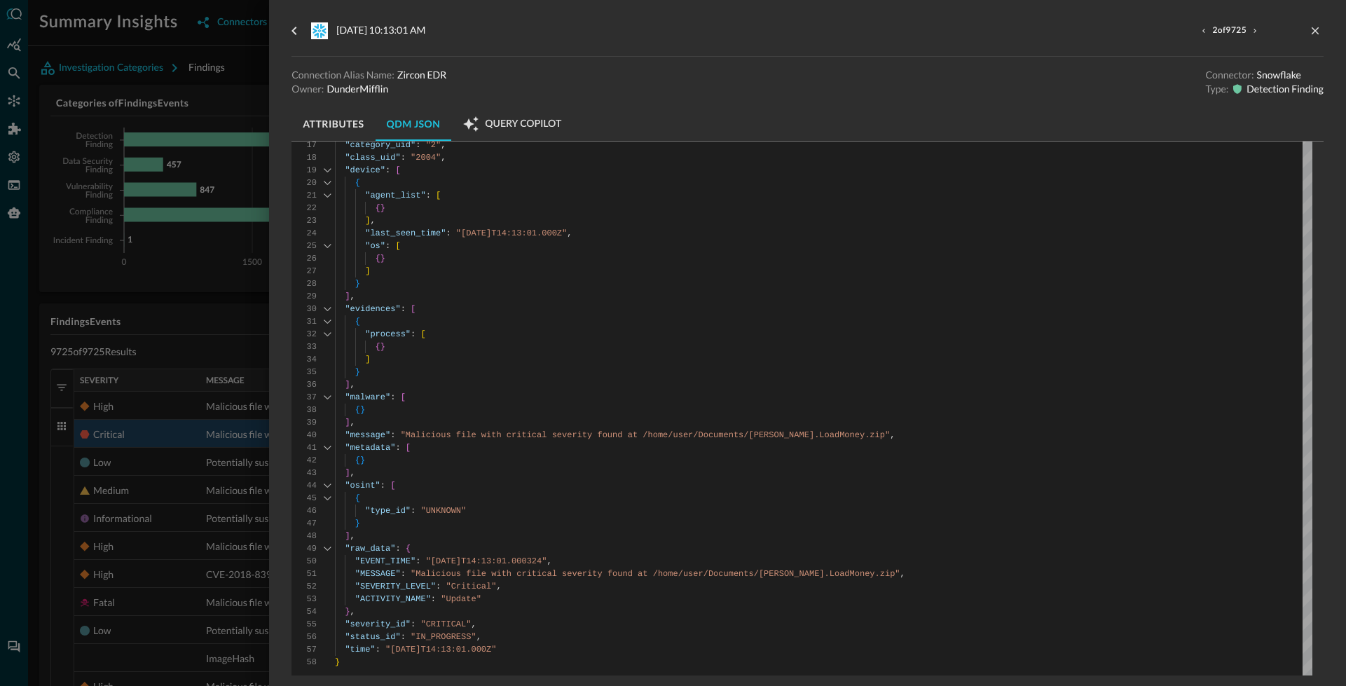
scroll to position [249, 0]
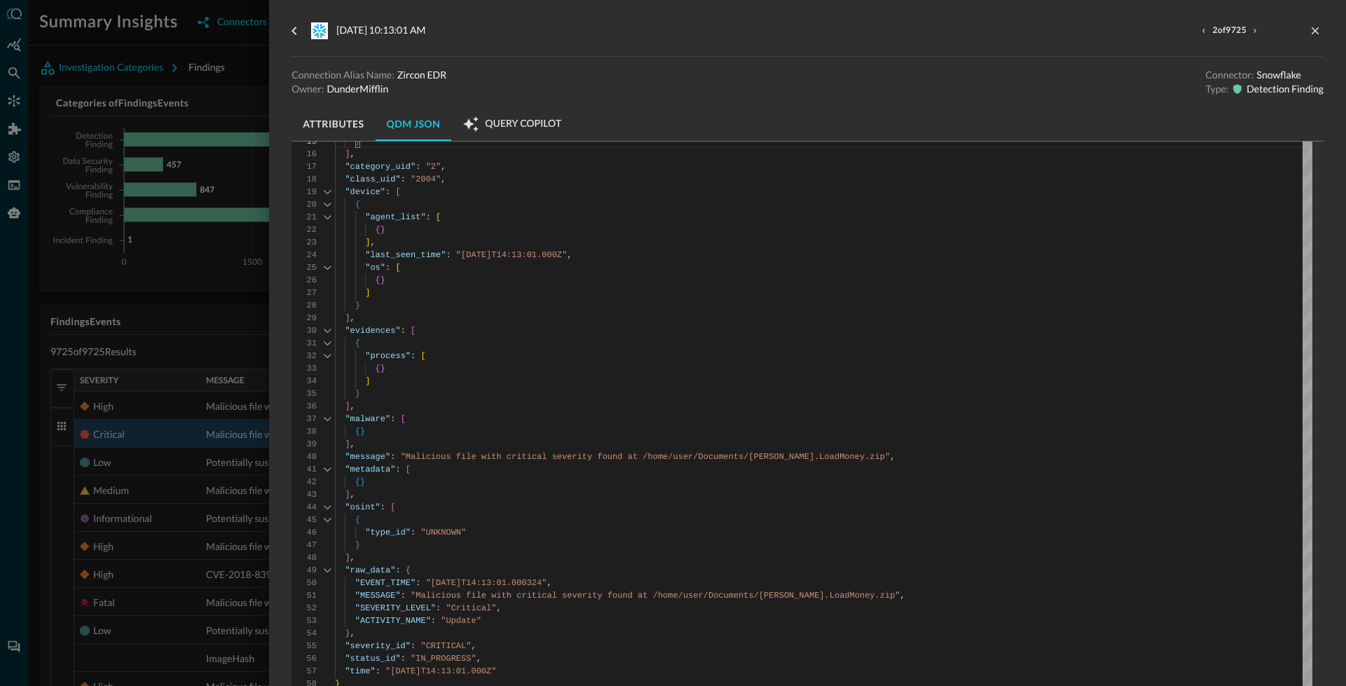
type textarea "{ "process": [ {} ] } ], "malware": [ {} ], "message": "Malicious file with cri…"
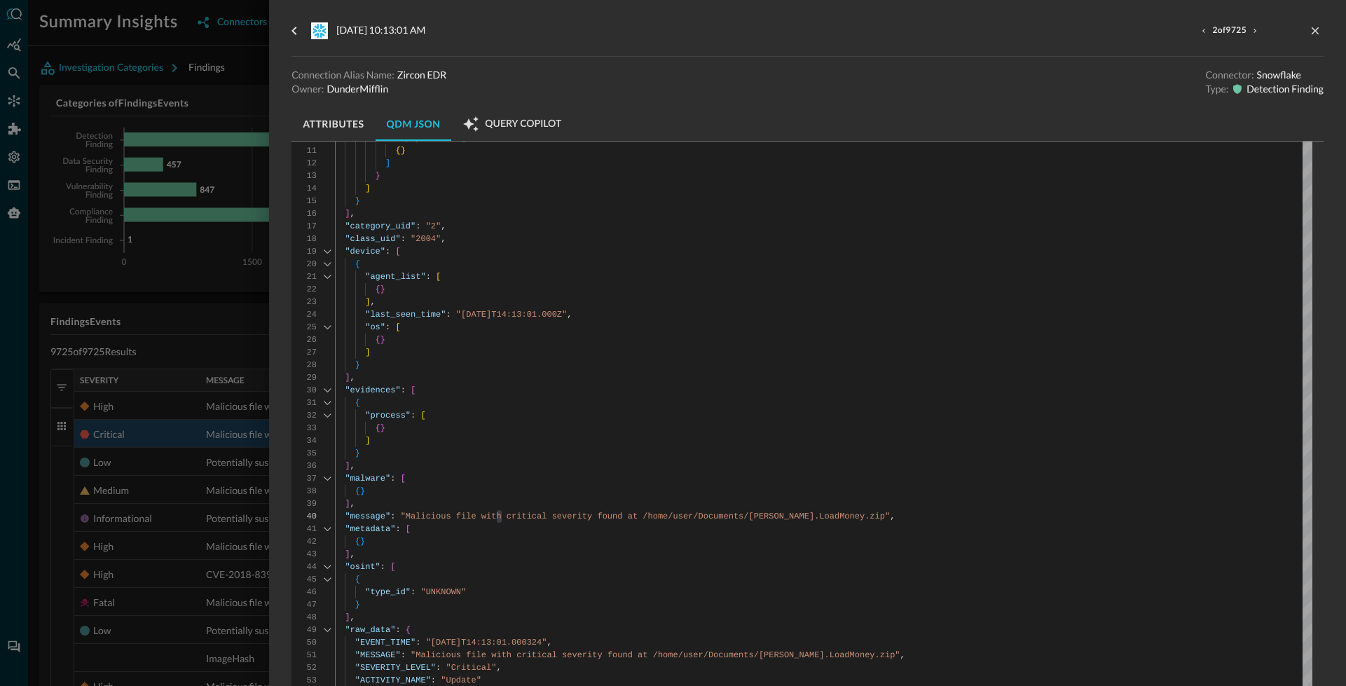
type textarea "hash"
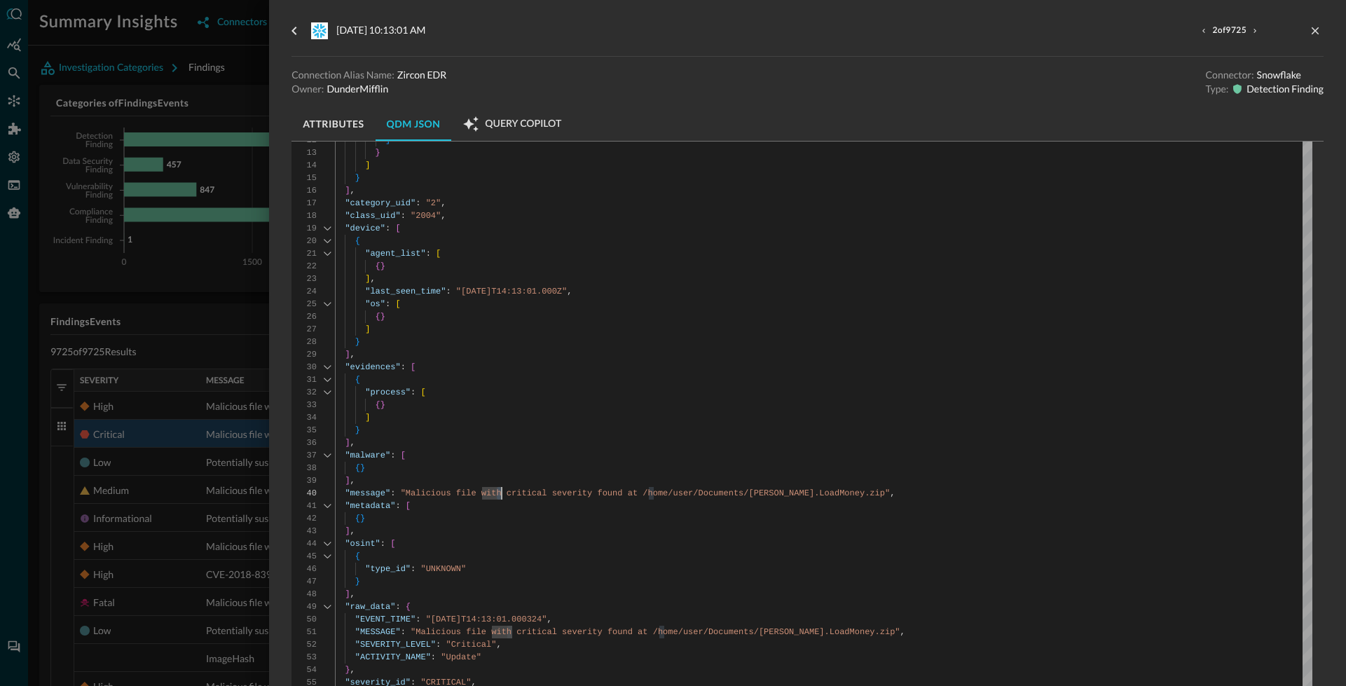
click at [895, 379] on div "{ "activity_id" : "UPDATE" , "actor" : [ { "user" : [ { "account" : [ { } ] , "…" at bounding box center [823, 364] width 977 height 738
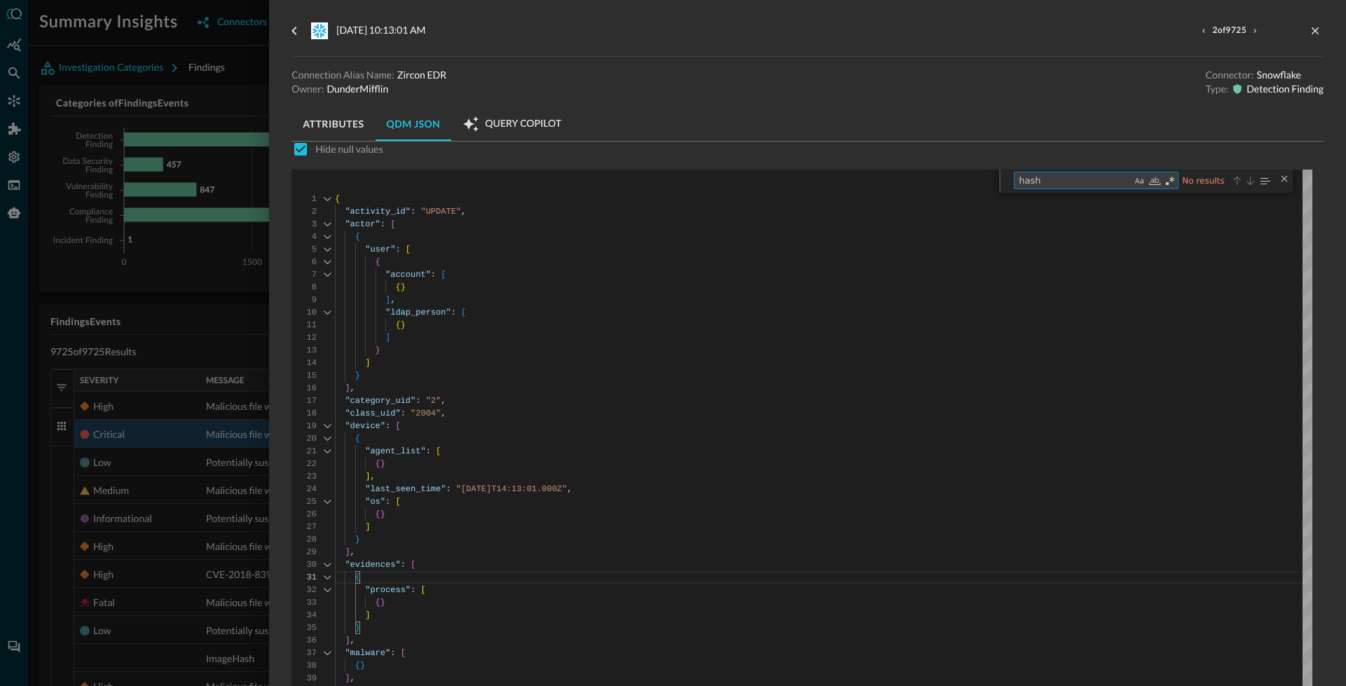
scroll to position [0, 0]
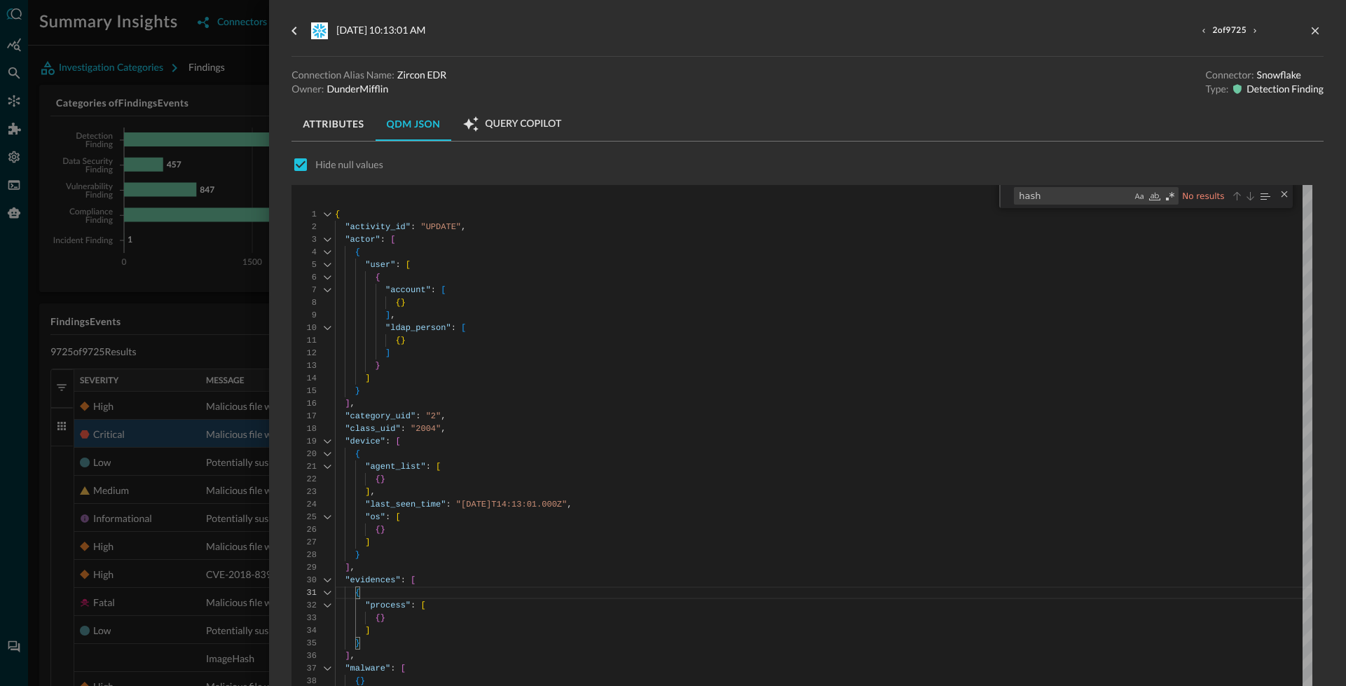
click at [1249, 199] on div "Next Match (Enter)" at bounding box center [1249, 196] width 11 height 11
click at [1285, 191] on div "Close (Escape)" at bounding box center [1284, 193] width 11 height 11
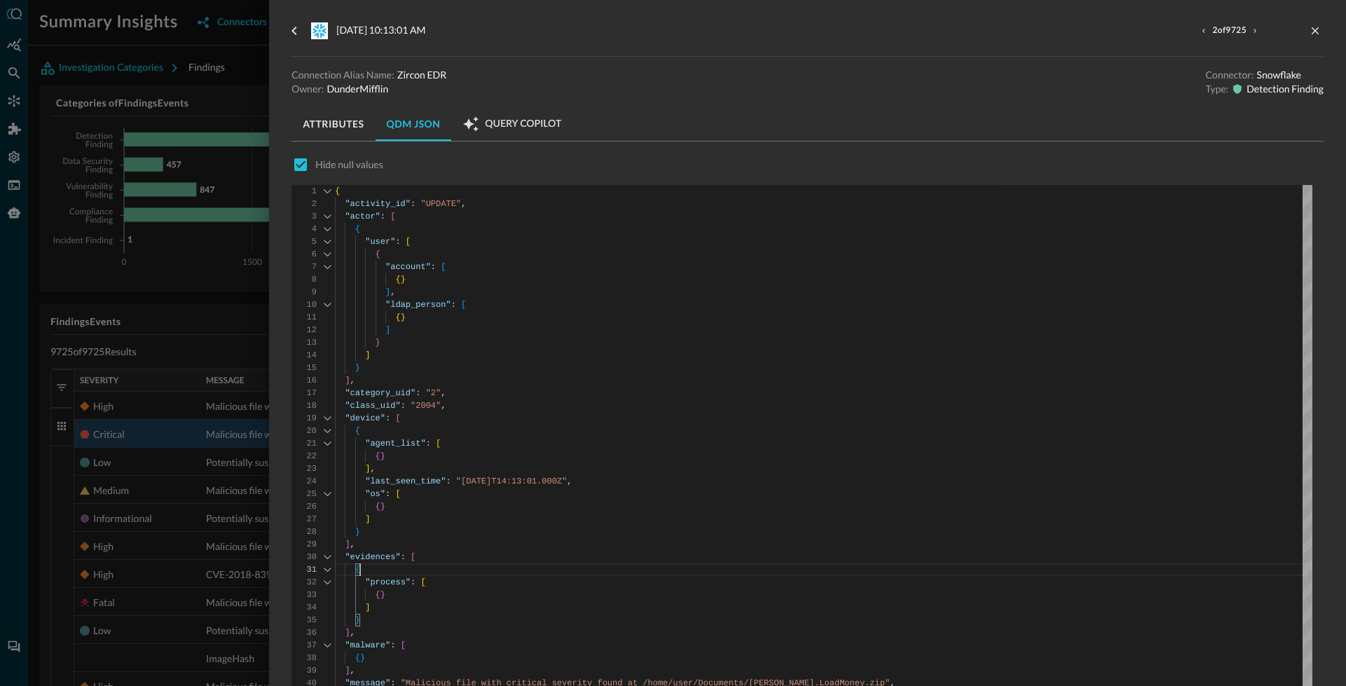
click at [156, 404] on div at bounding box center [673, 343] width 1346 height 686
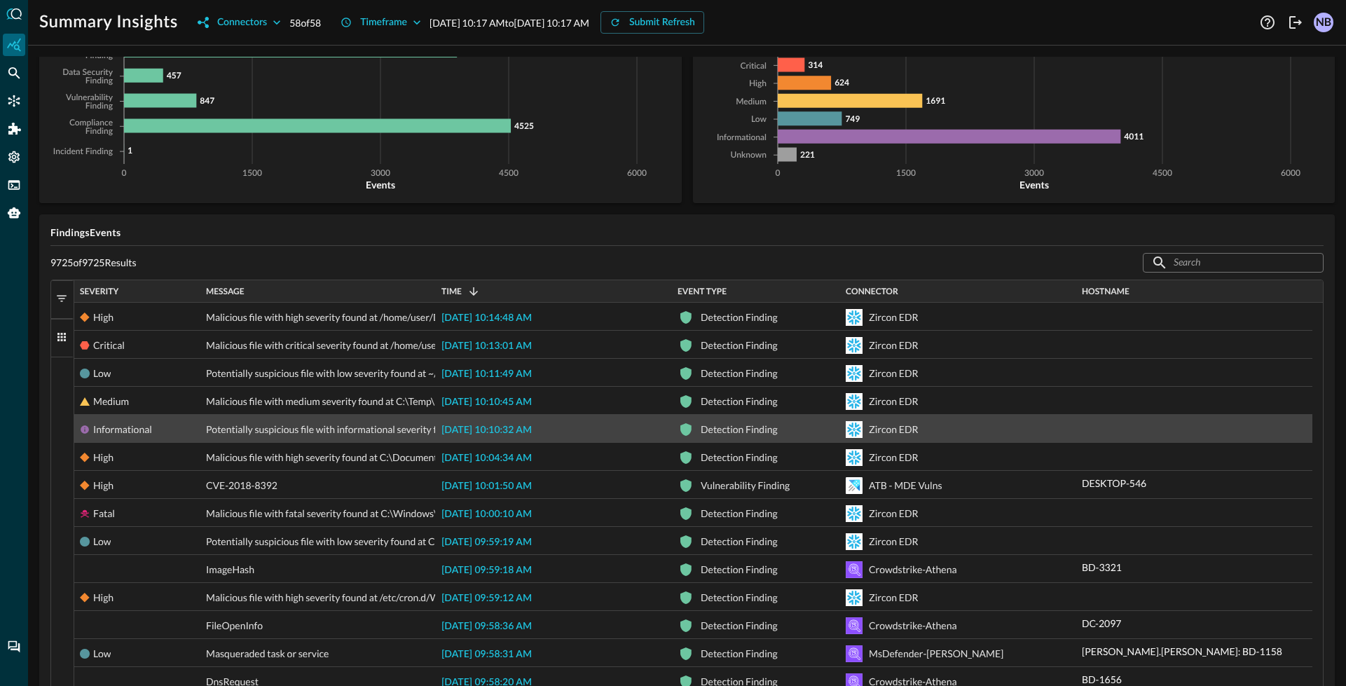
scroll to position [92, 0]
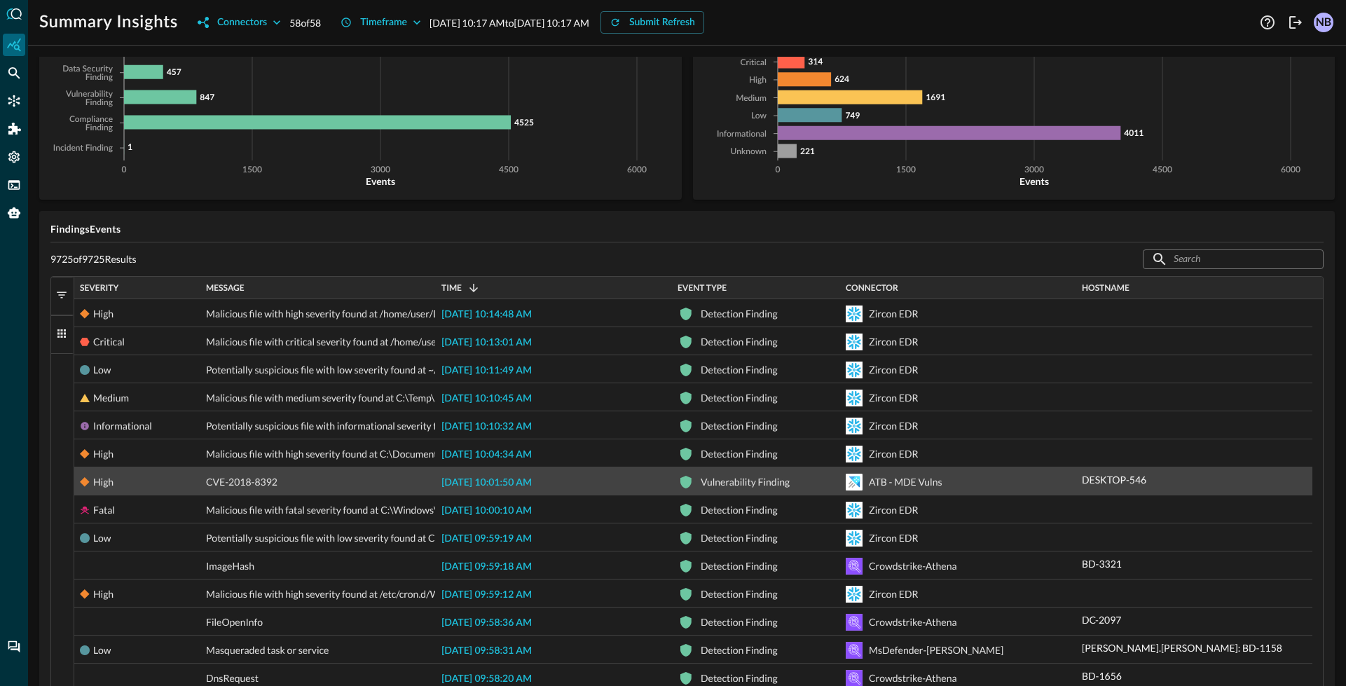
click at [477, 478] on span "2025-09-30 10:01:50 AM" at bounding box center [486, 483] width 90 height 10
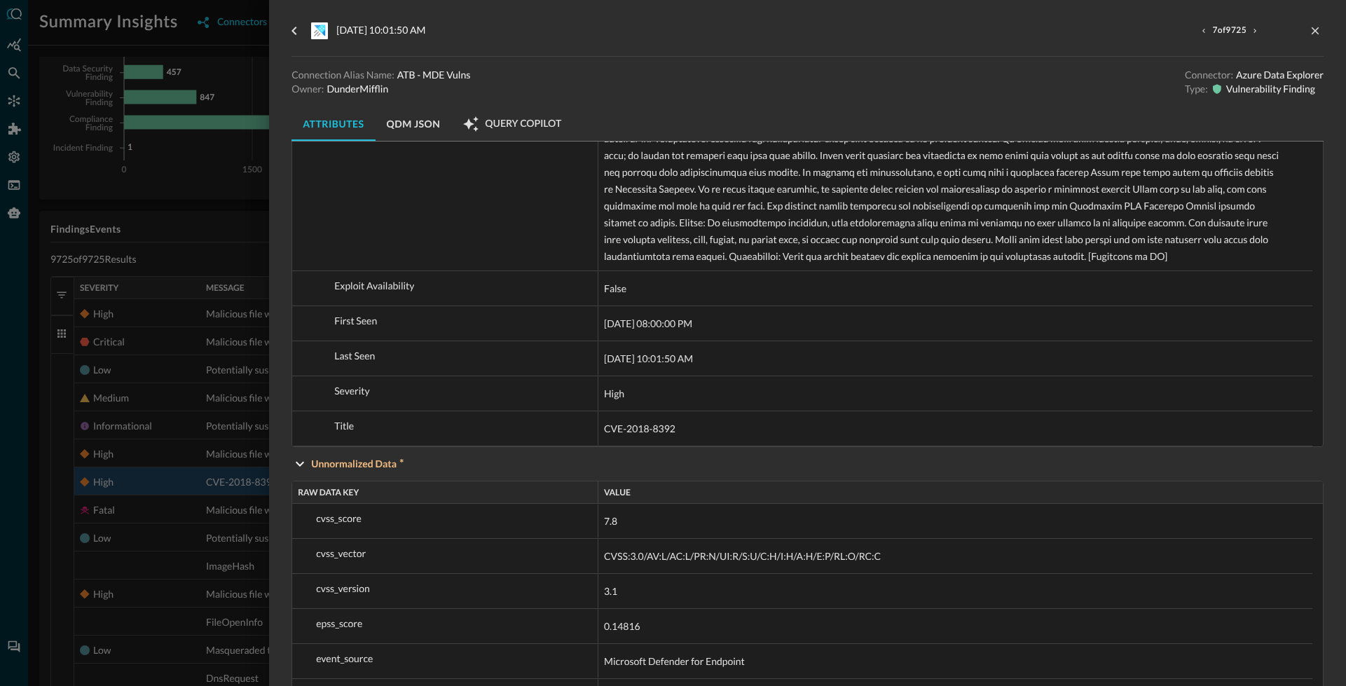
scroll to position [1219, 0]
click at [174, 433] on div at bounding box center [673, 343] width 1346 height 686
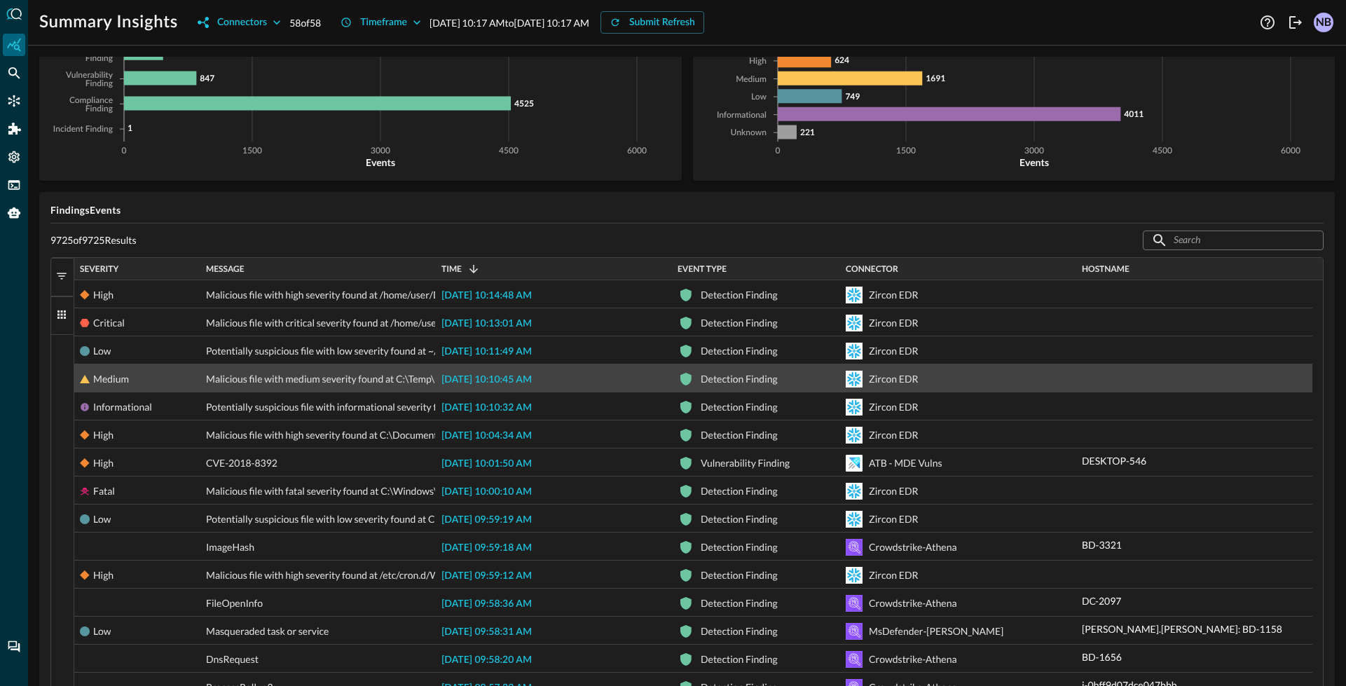
scroll to position [112, 0]
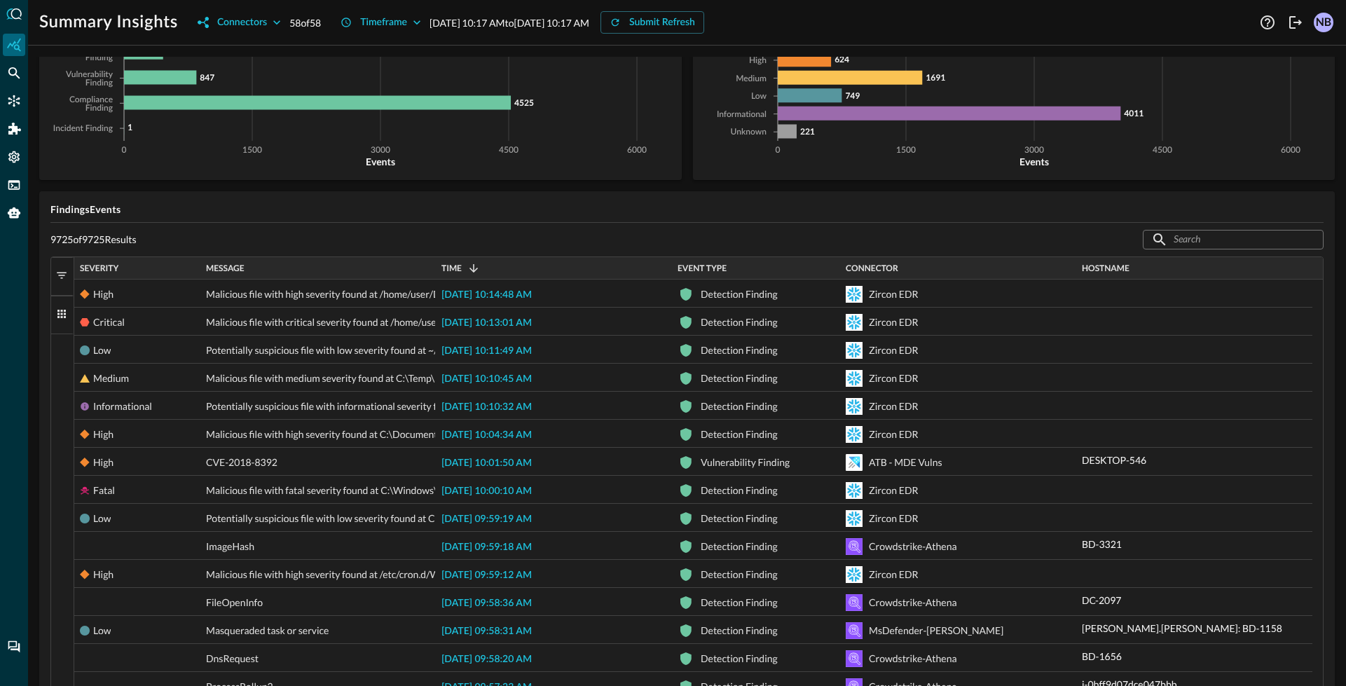
click at [62, 312] on span "button" at bounding box center [61, 314] width 13 height 13
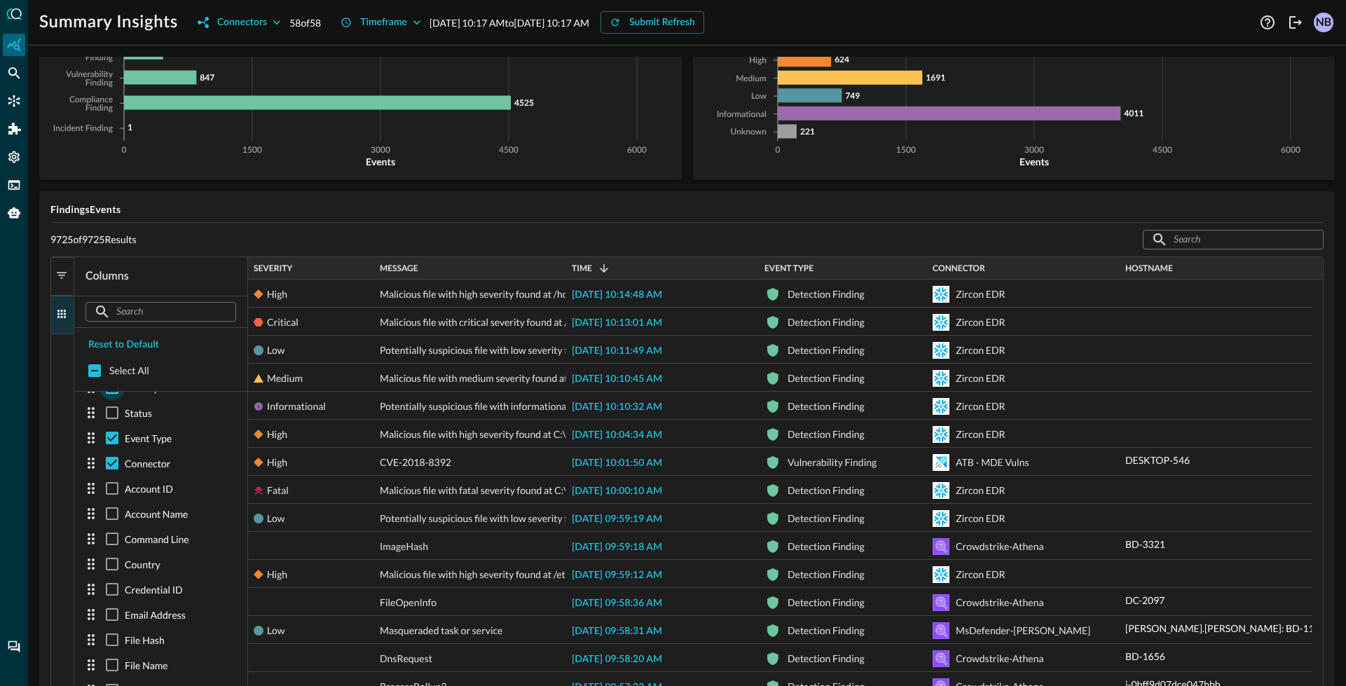
scroll to position [135, 0]
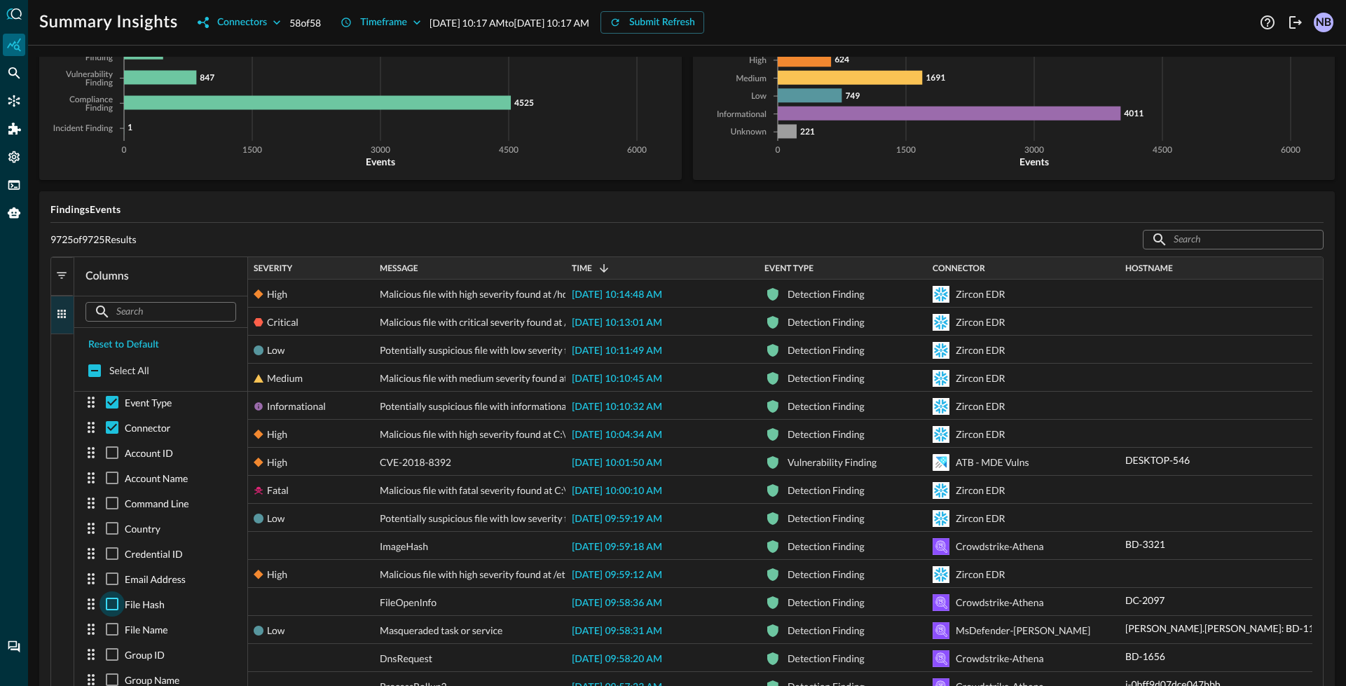
click at [110, 606] on input "checkbox" at bounding box center [111, 603] width 25 height 25
checkbox input "true"
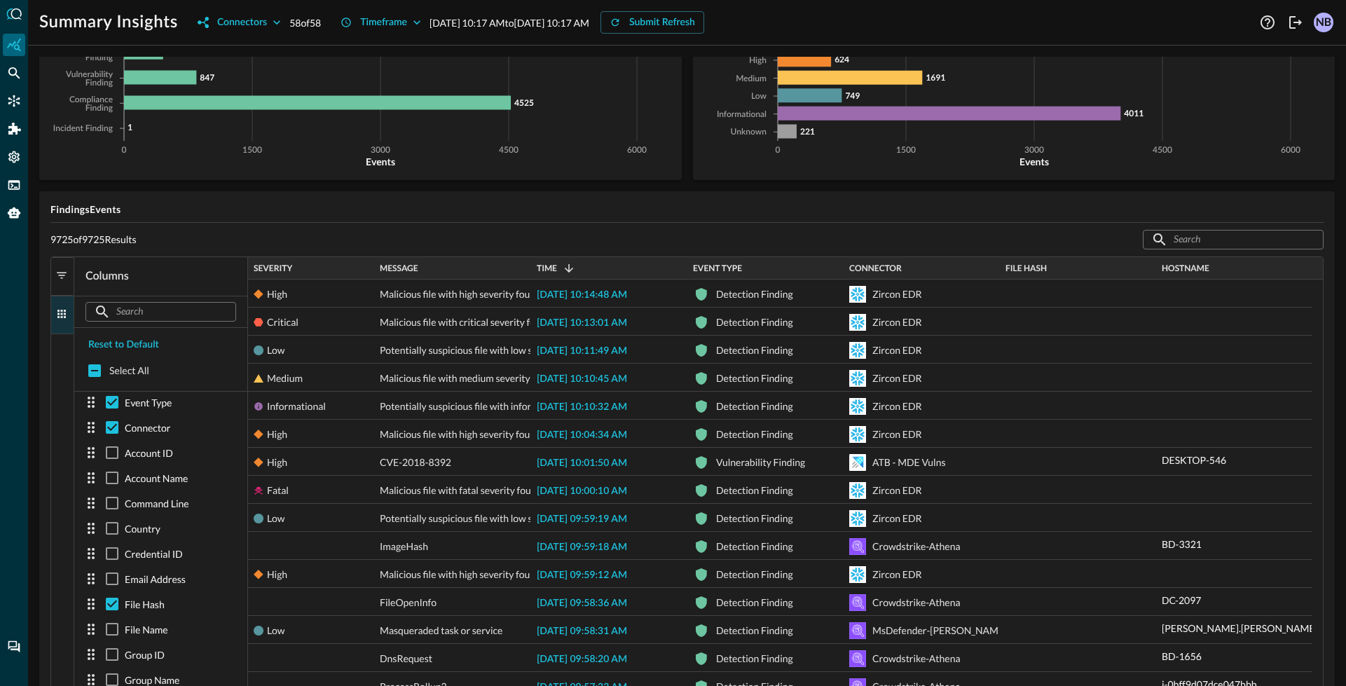
click at [1092, 270] on div "File Hash" at bounding box center [1077, 268] width 145 height 15
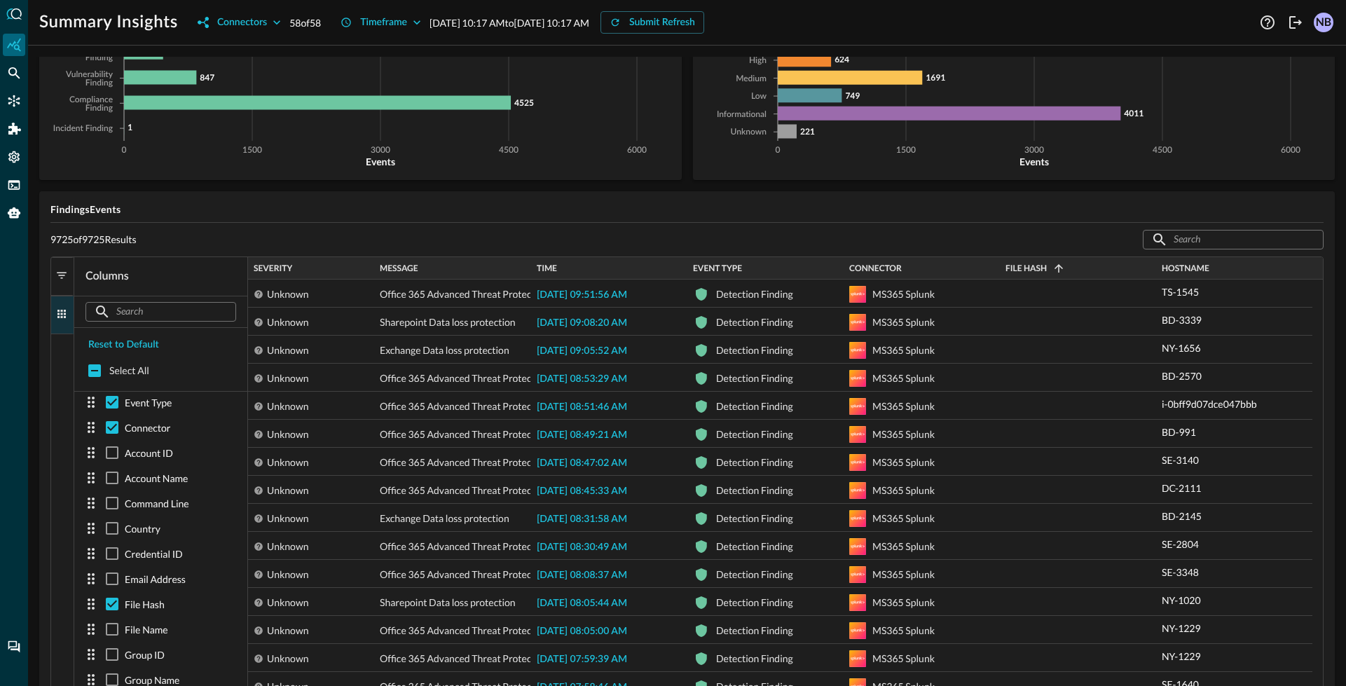
click at [1072, 267] on div "File Hash 1" at bounding box center [1077, 268] width 145 height 15
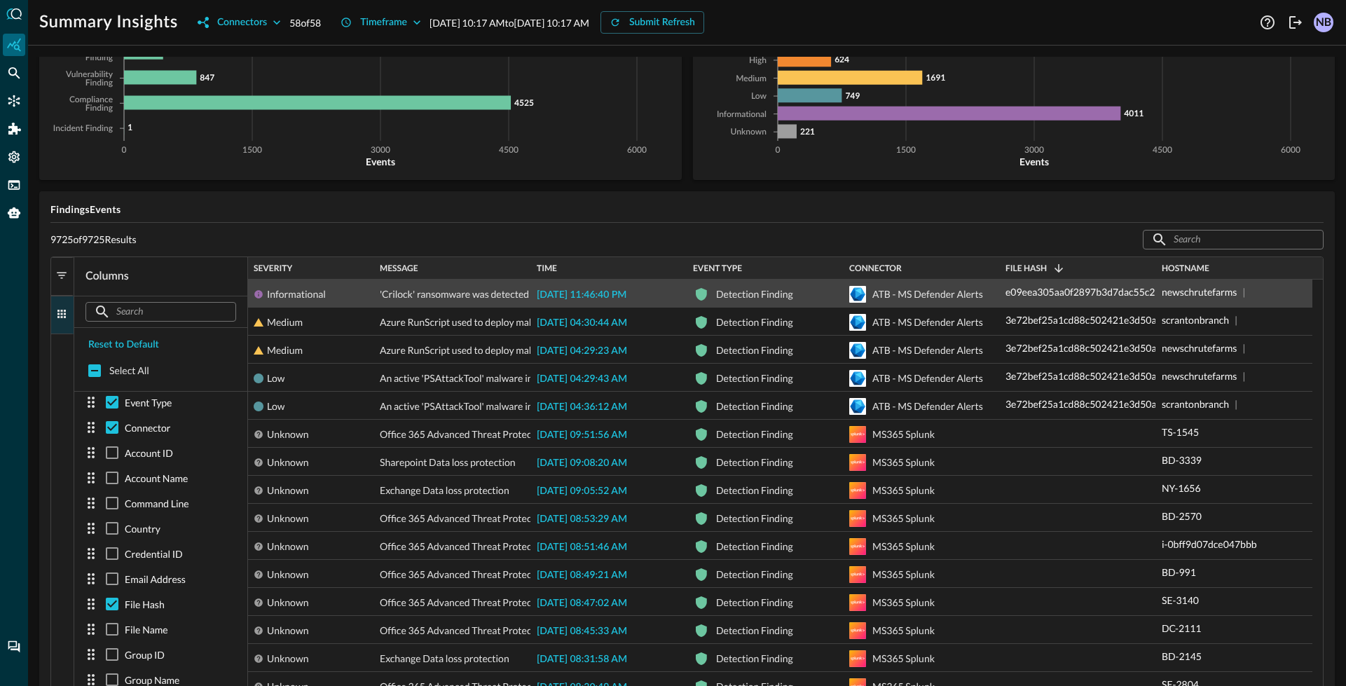
click at [549, 293] on span "[DATE] 11:46:40 PM" at bounding box center [582, 295] width 90 height 10
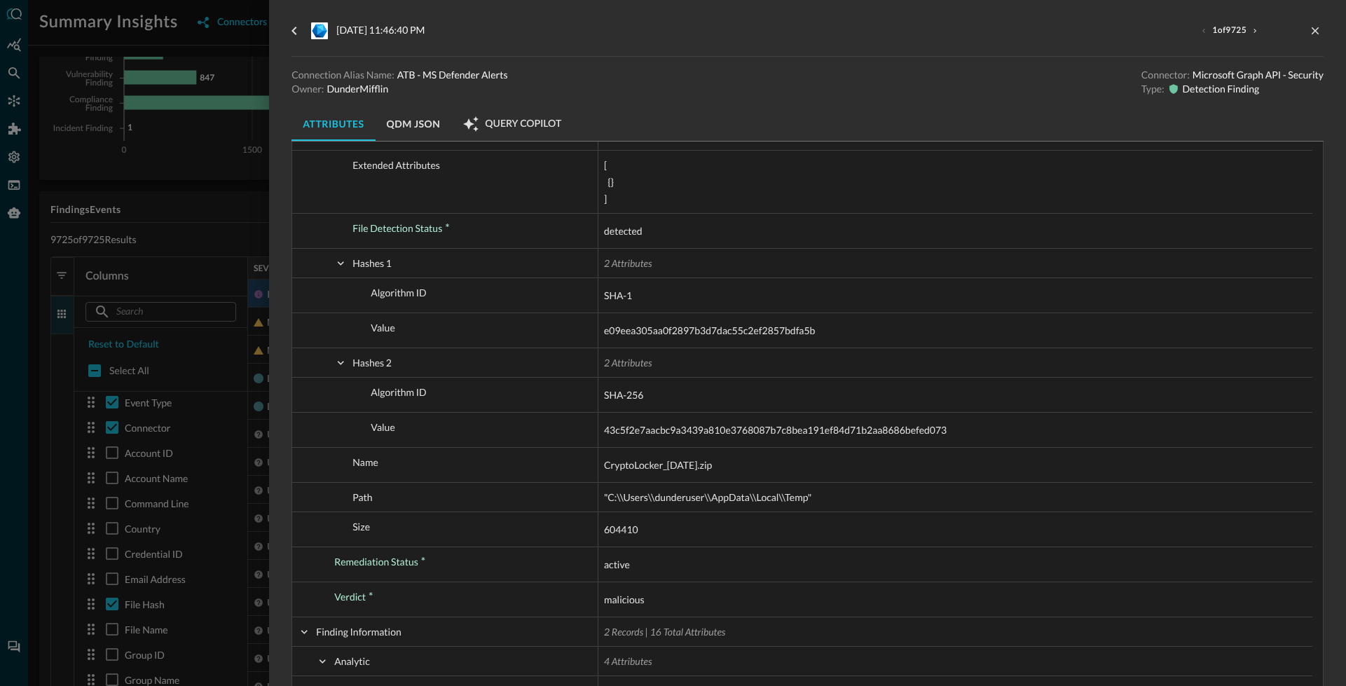
scroll to position [2142, 0]
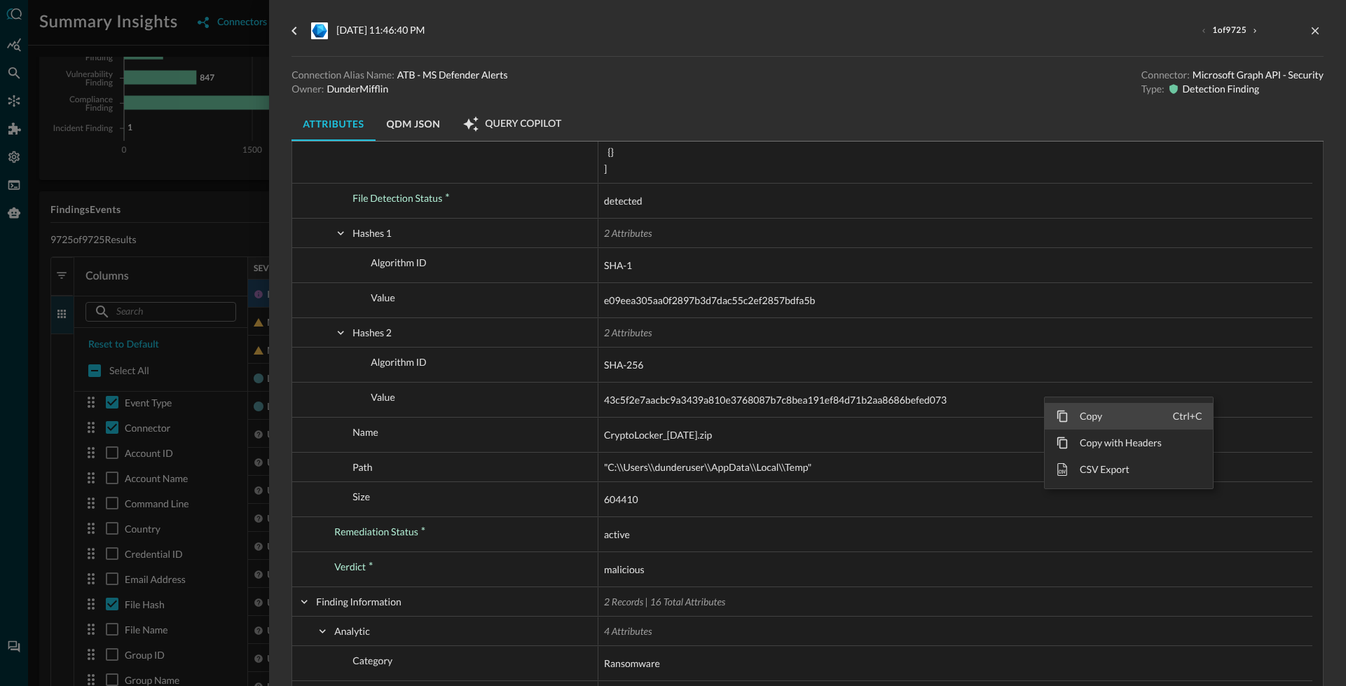
click at [1091, 425] on span "Copy" at bounding box center [1120, 416] width 104 height 27
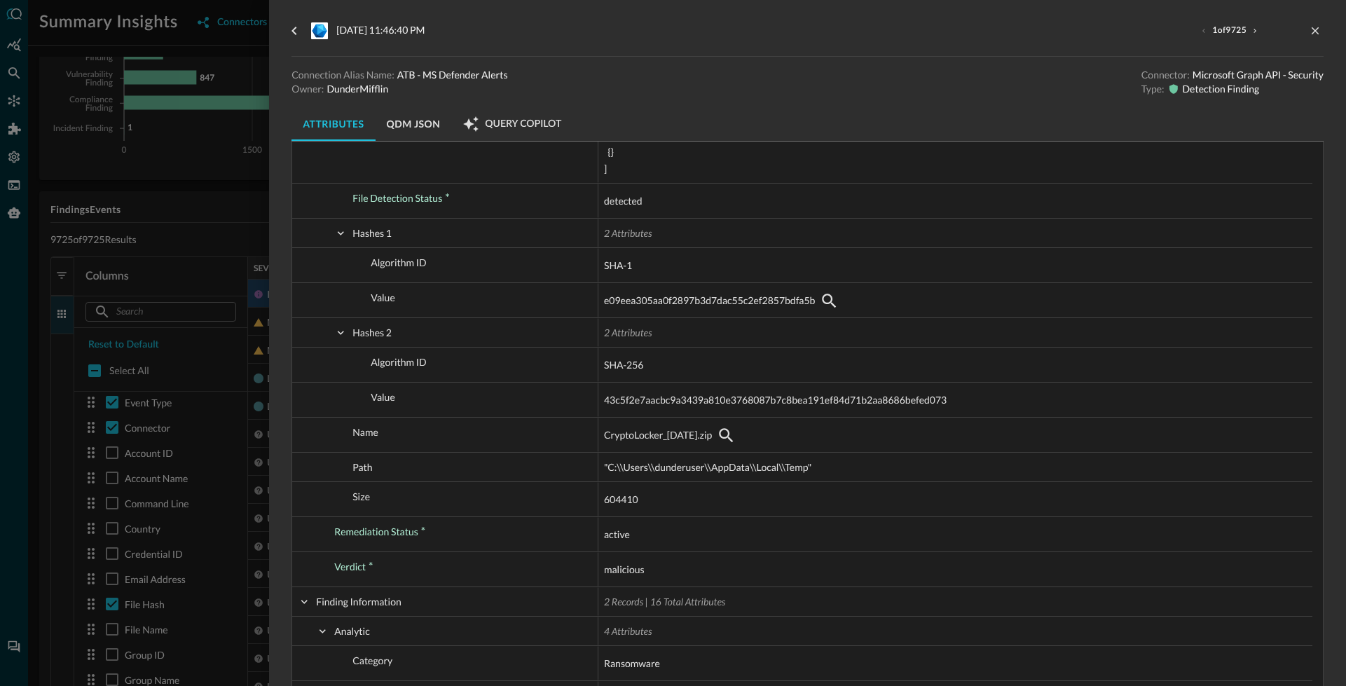
click at [431, 128] on button "QDM JSON" at bounding box center [414, 124] width 76 height 34
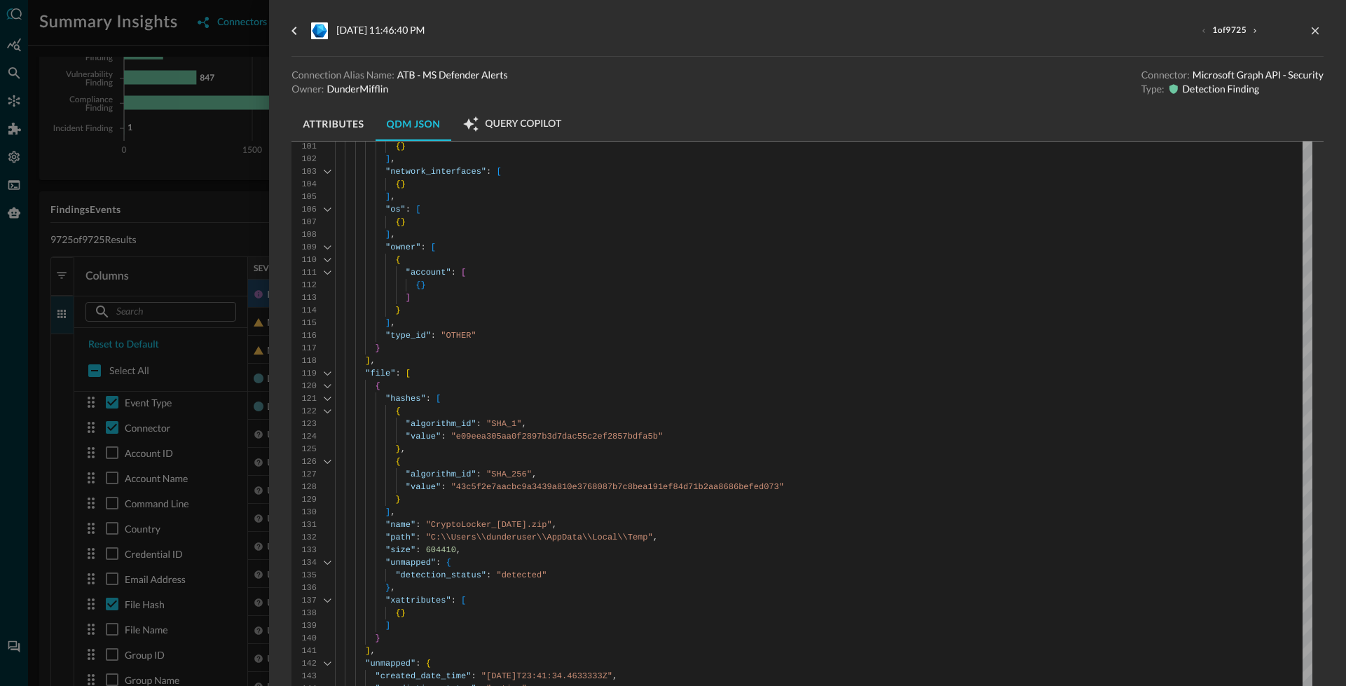
scroll to position [1325, 0]
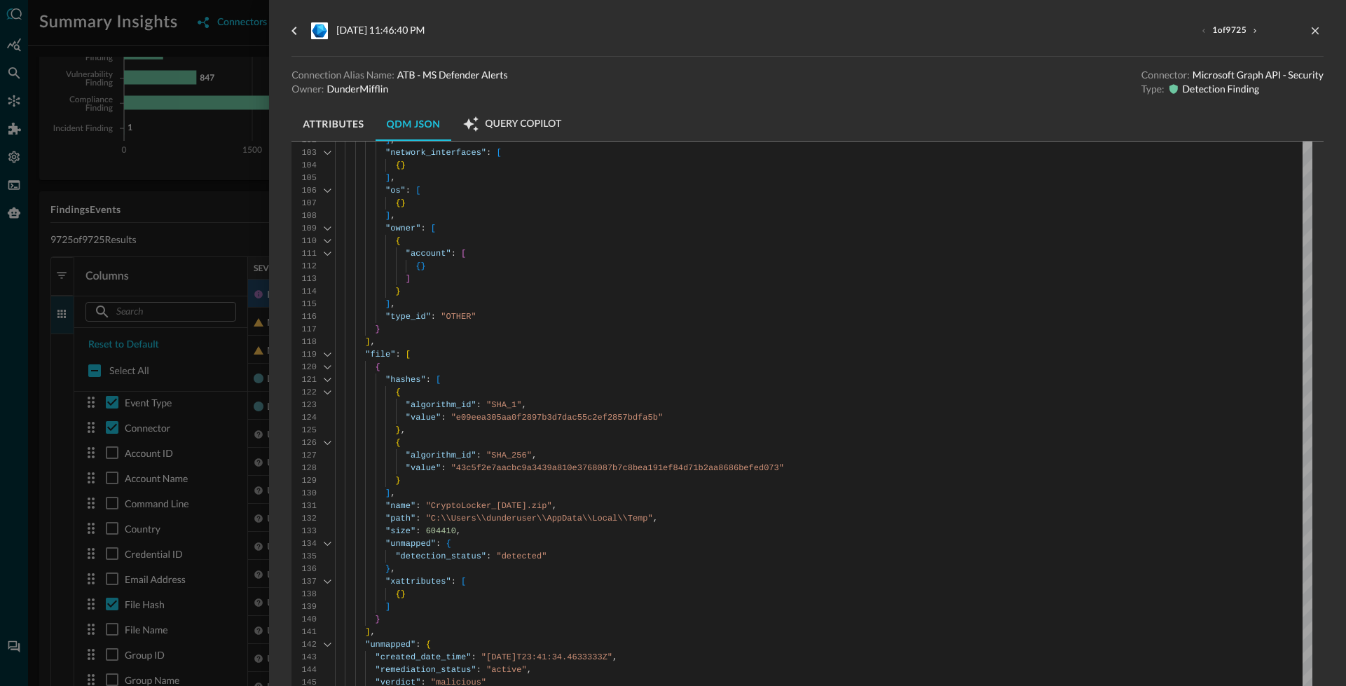
type textarea ""hashes": [ { "algorithm_id": "SHA_1", "value": "e09eea305aa0f2897b3d7dac55c2ef…"
drag, startPoint x: 458, startPoint y: 419, endPoint x: 645, endPoint y: 418, distance: 187.8
click at [657, 417] on div "{ "activity_id" : "CLOSE" , "category_uid" : "2" , "class_uid" : "2004" , "end_…" at bounding box center [823, 339] width 977 height 2958
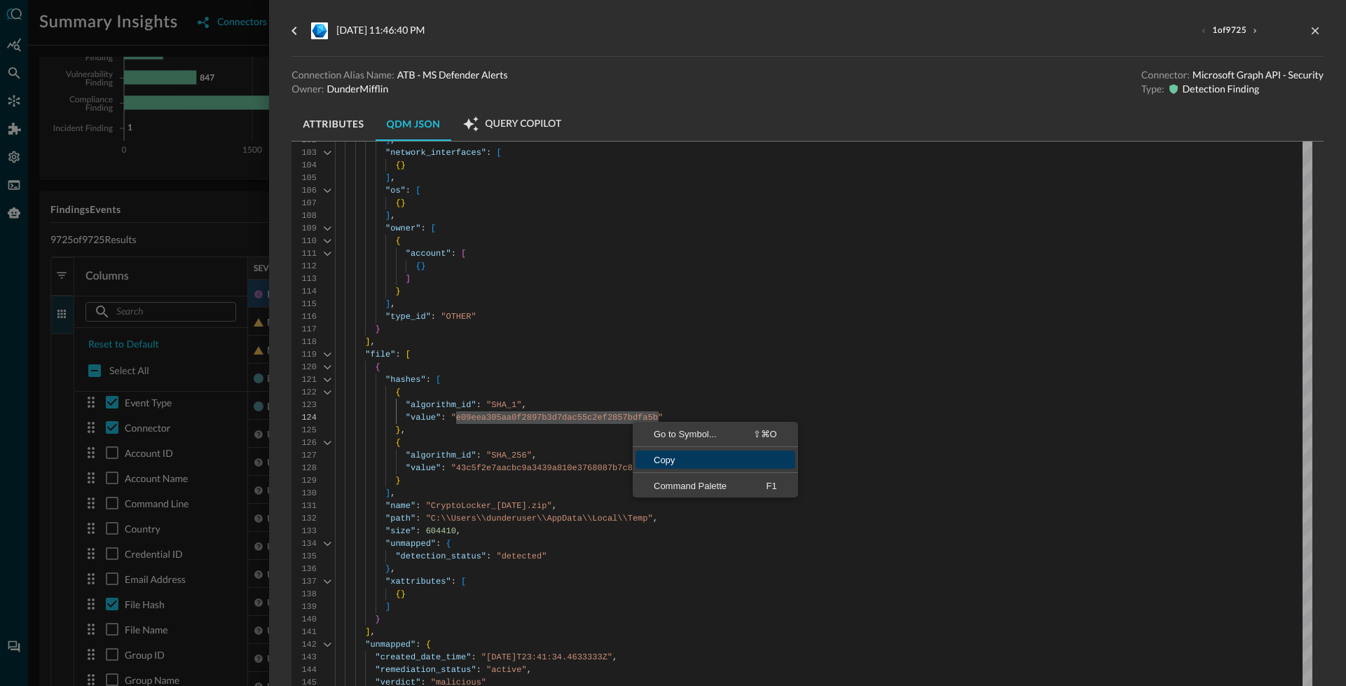
click at [657, 455] on span "Copy" at bounding box center [715, 459] width 160 height 9
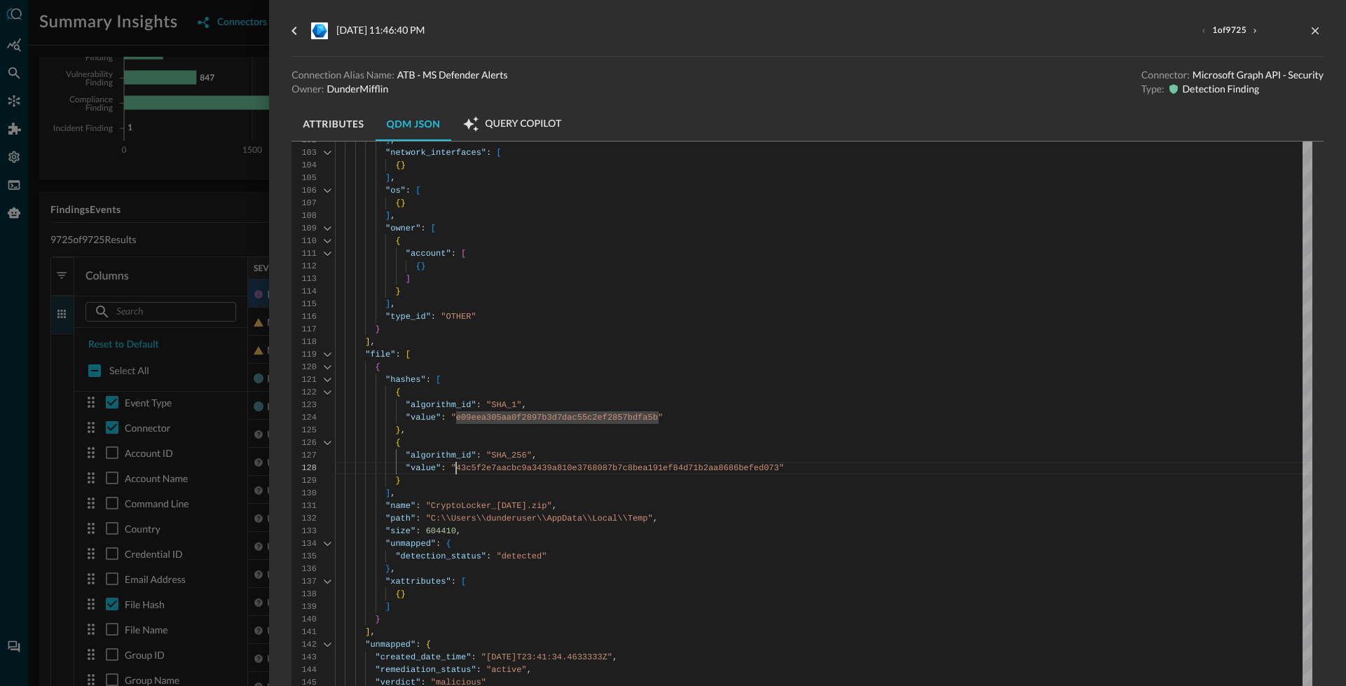
scroll to position [88, 0]
click at [457, 472] on div "{ "activity_id" : "CLOSE" , "category_uid" : "2" , "class_uid" : "2004" , "end_…" at bounding box center [823, 339] width 977 height 2958
click at [458, 469] on div "{ "activity_id" : "CLOSE" , "category_uid" : "2" , "class_uid" : "2004" , "end_…" at bounding box center [823, 339] width 977 height 2958
click at [508, 465] on div "{ "activity_id" : "CLOSE" , "category_uid" : "2" , "class_uid" : "2004" , "end_…" at bounding box center [823, 339] width 977 height 2958
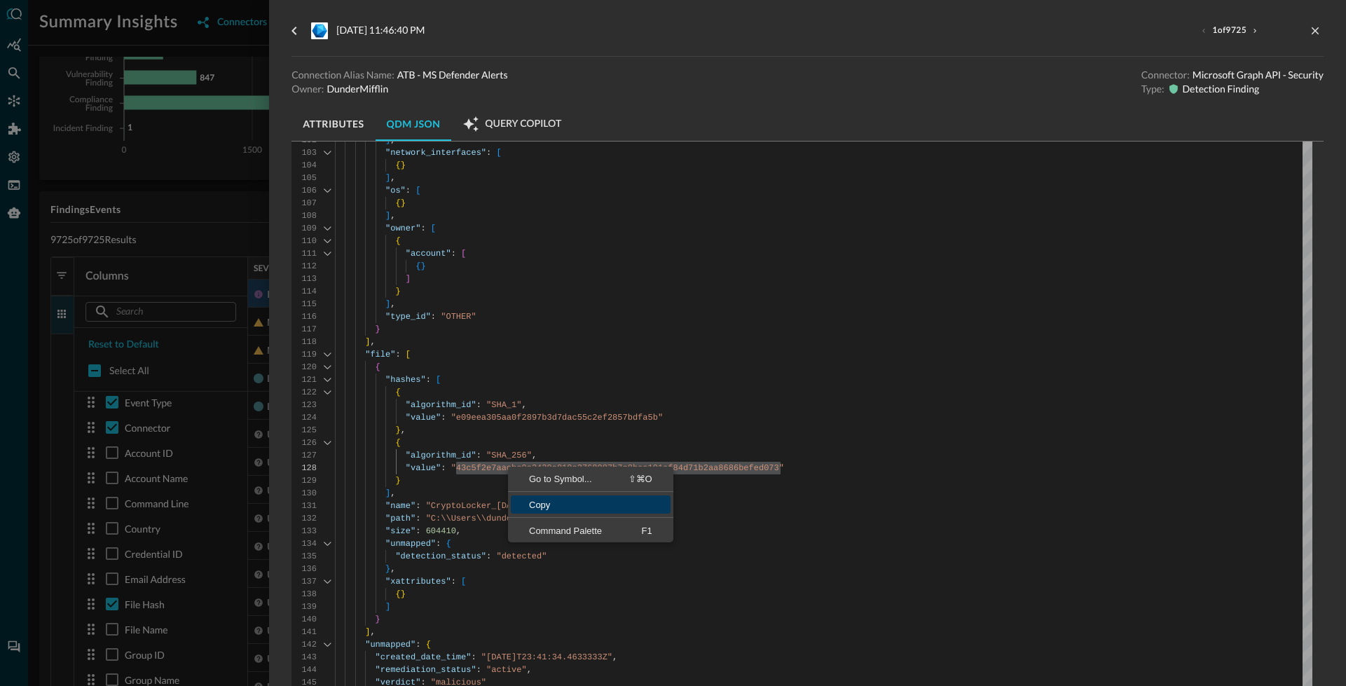
click at [545, 500] on span "Copy" at bounding box center [591, 504] width 160 height 9
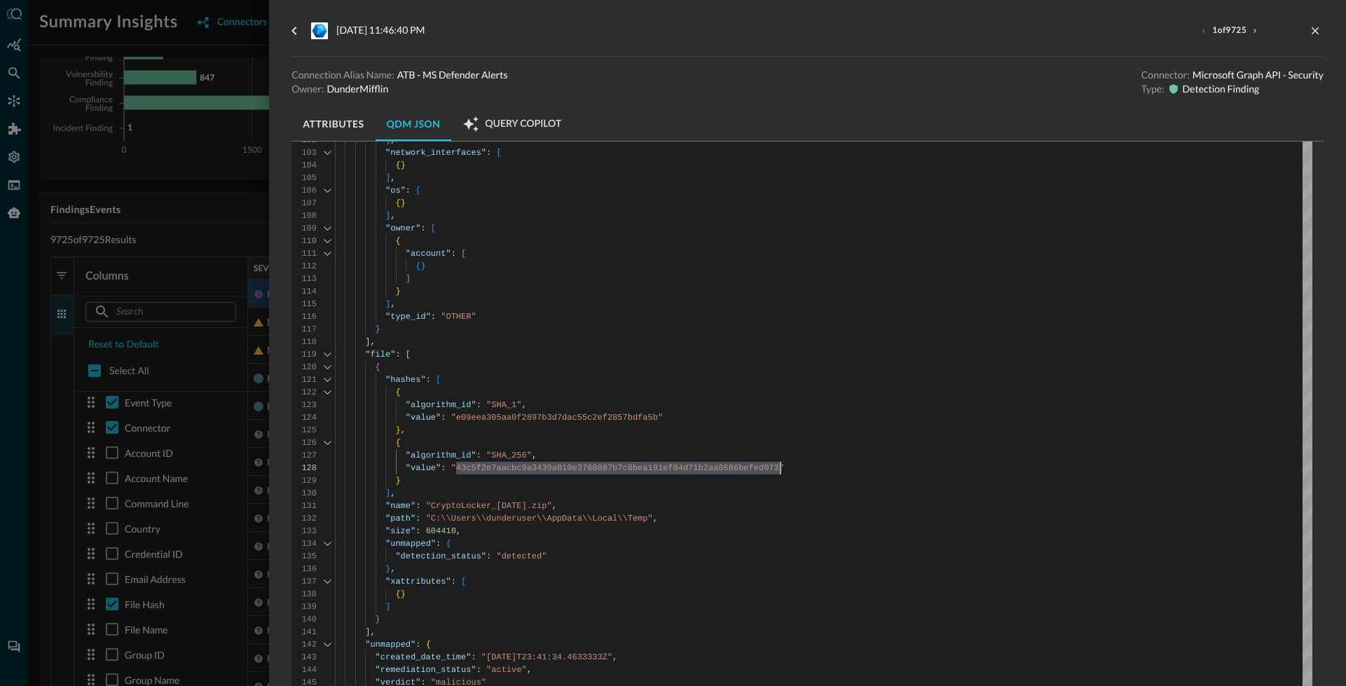
click at [1247, 76] on p "Microsoft Graph API - Security" at bounding box center [1258, 75] width 131 height 14
click at [1195, 88] on p "Detection Finding" at bounding box center [1221, 89] width 77 height 14
click at [1195, 87] on p "Detection Finding" at bounding box center [1221, 89] width 77 height 14
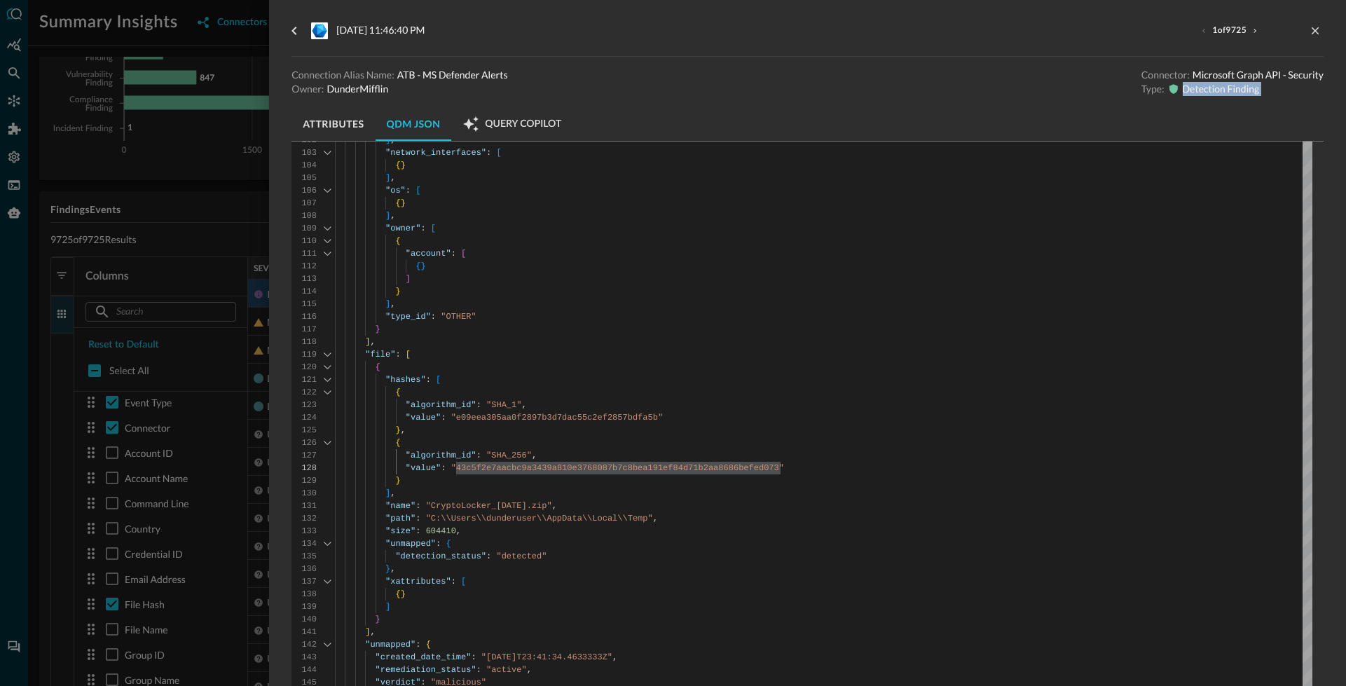
click at [1195, 87] on p "Detection Finding" at bounding box center [1221, 89] width 77 height 14
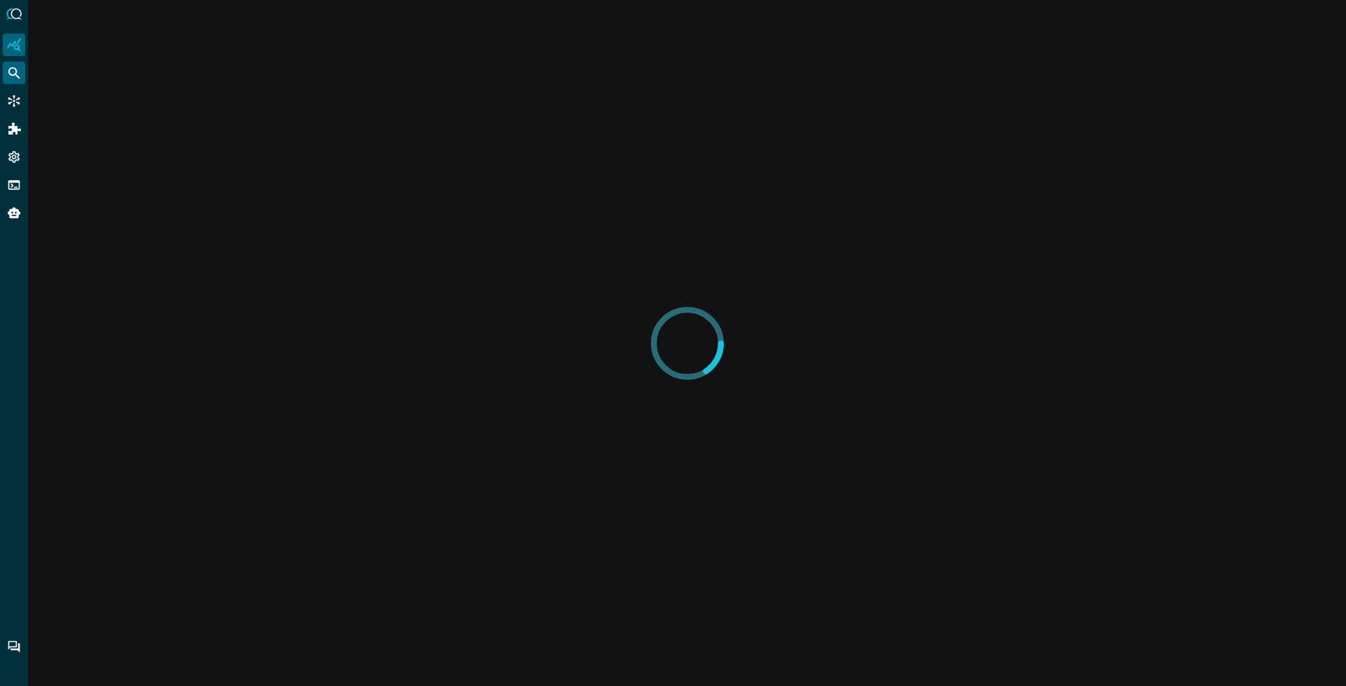
click at [22, 67] on div "Federated Search" at bounding box center [14, 73] width 22 height 22
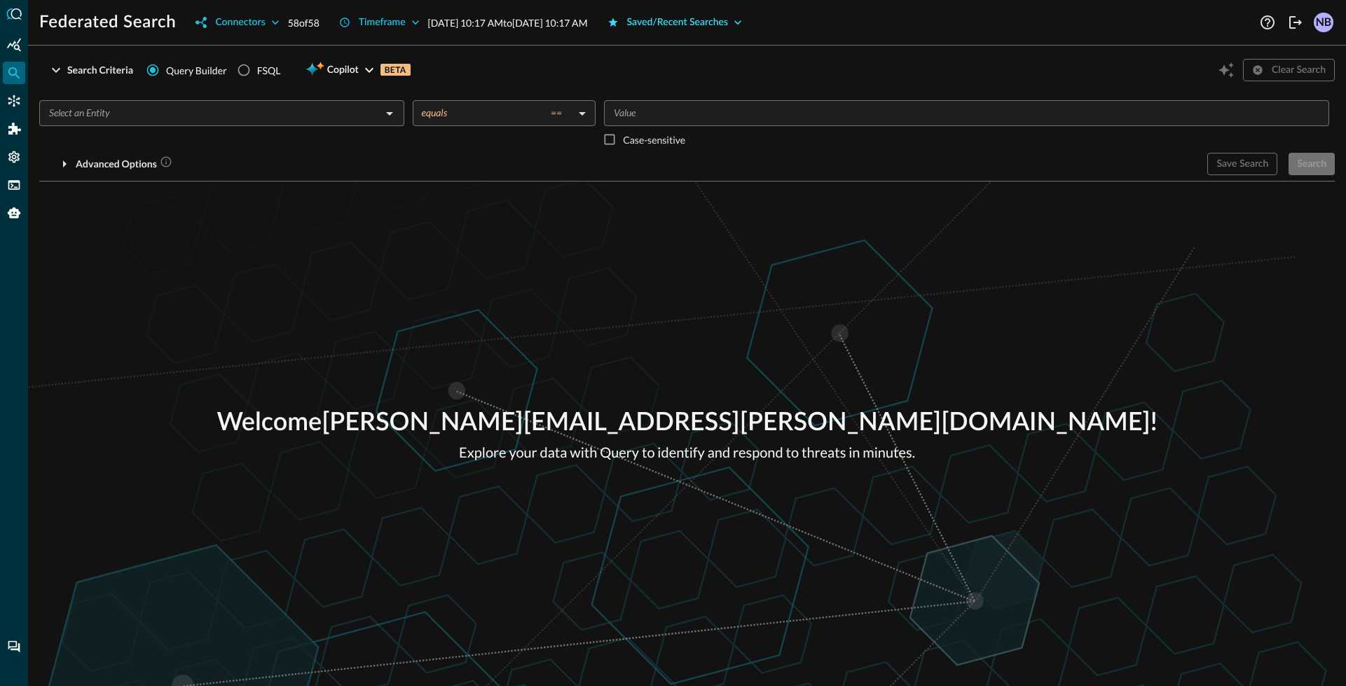
click at [729, 25] on div "Saved/Recent Searches" at bounding box center [678, 23] width 102 height 18
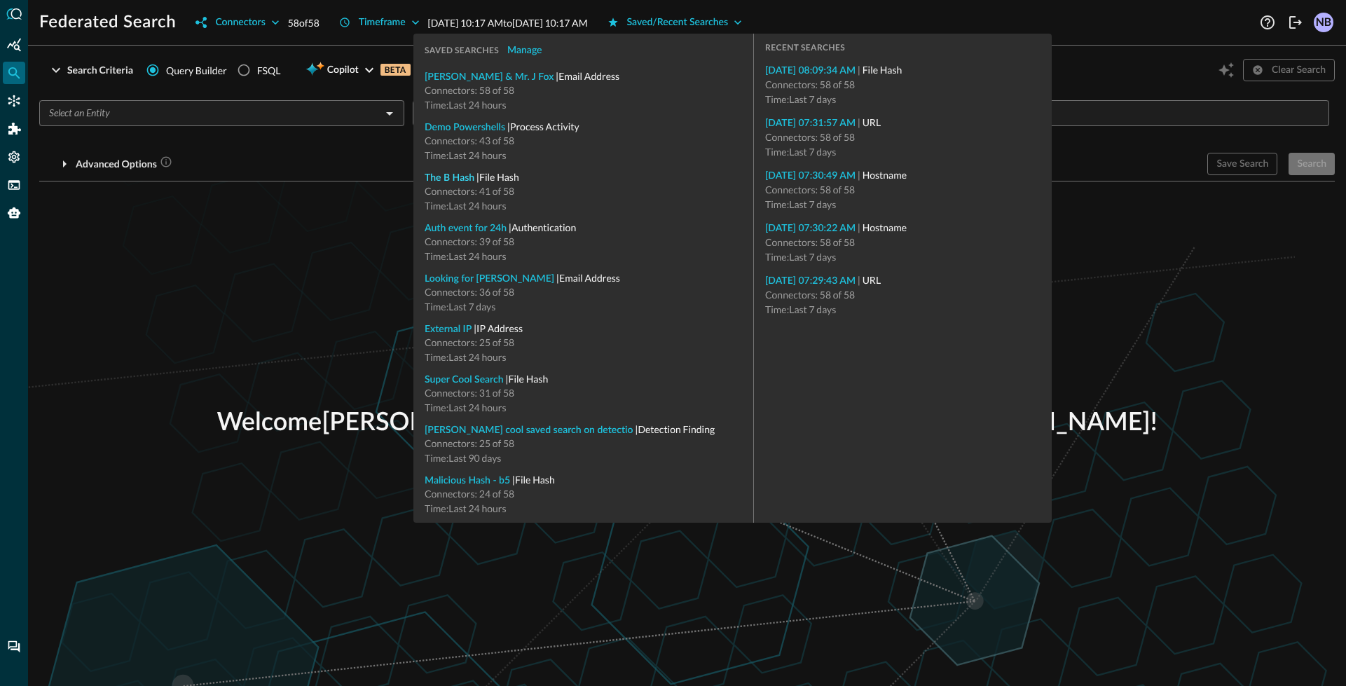
type input "File Hash"
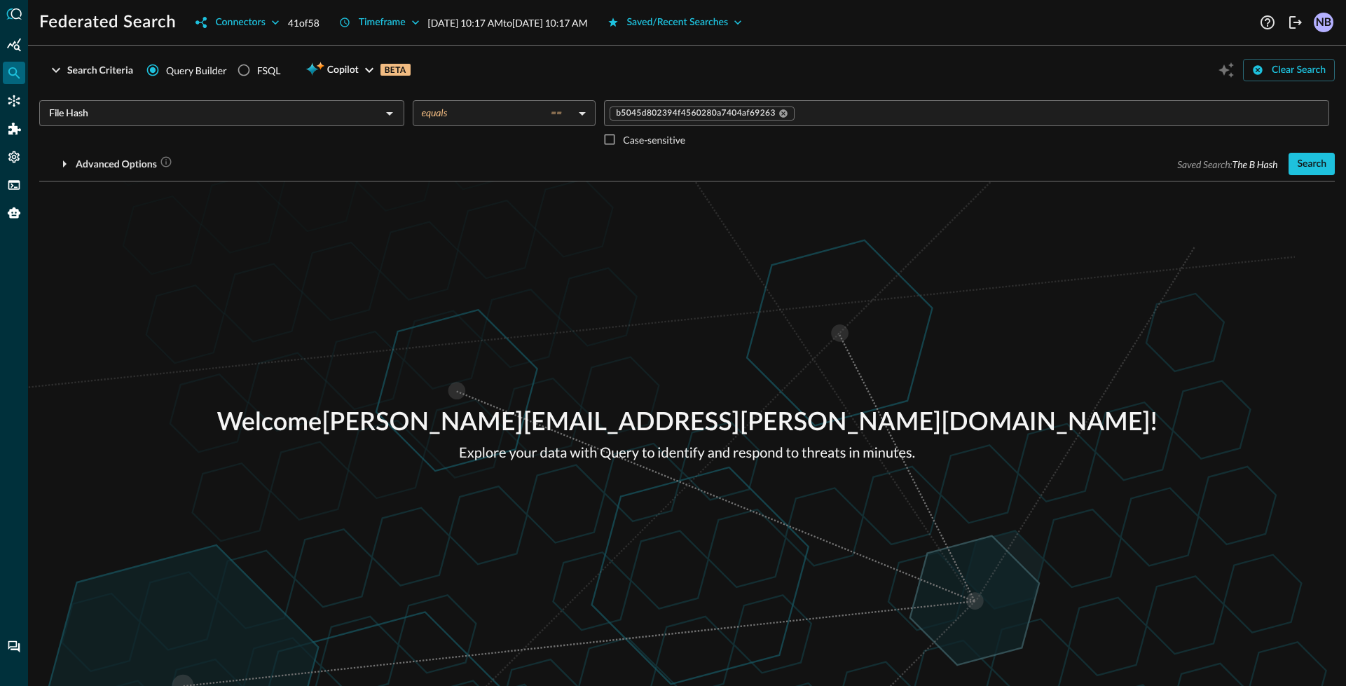
click at [319, 4] on div "Federated Search Connectors 41 of 58 Timeframe Sep 29, 2025 10:17 AM to Sep 30,…" at bounding box center [687, 17] width 1318 height 34
click at [259, 25] on div "Connectors" at bounding box center [240, 23] width 50 height 18
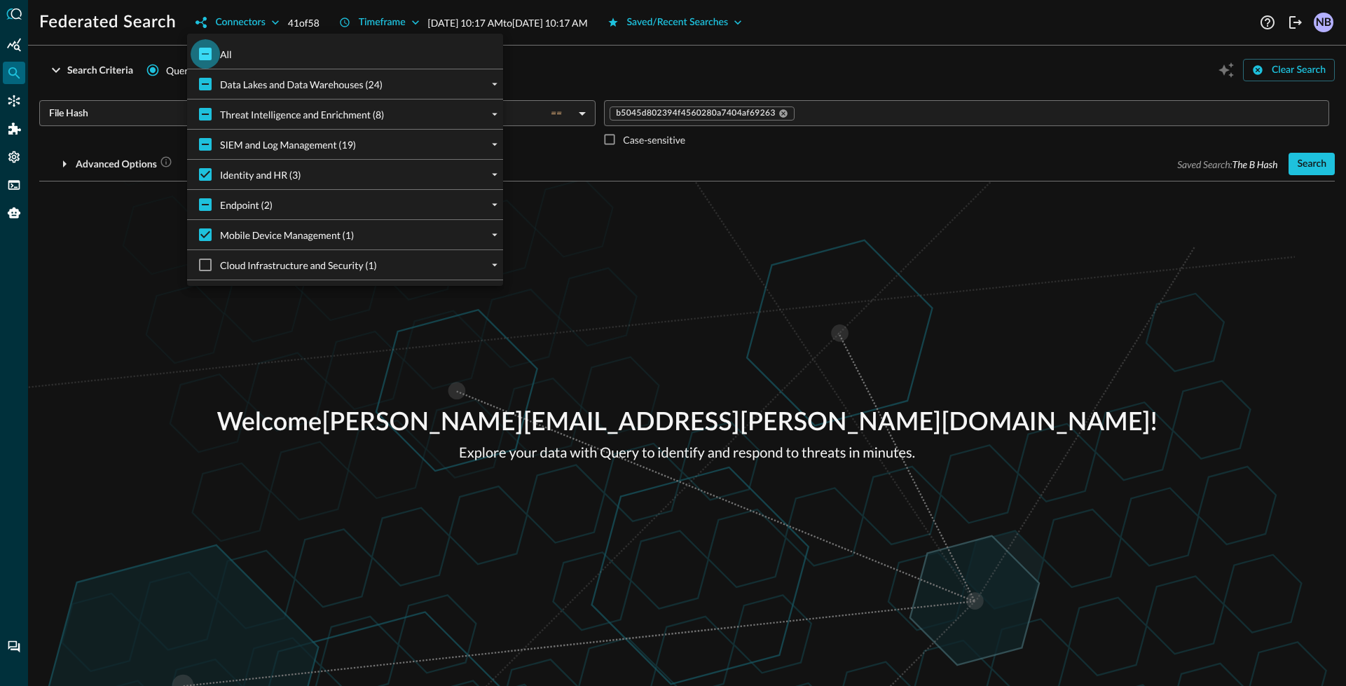
click at [203, 59] on input "All" at bounding box center [205, 53] width 29 height 29
checkbox input "true"
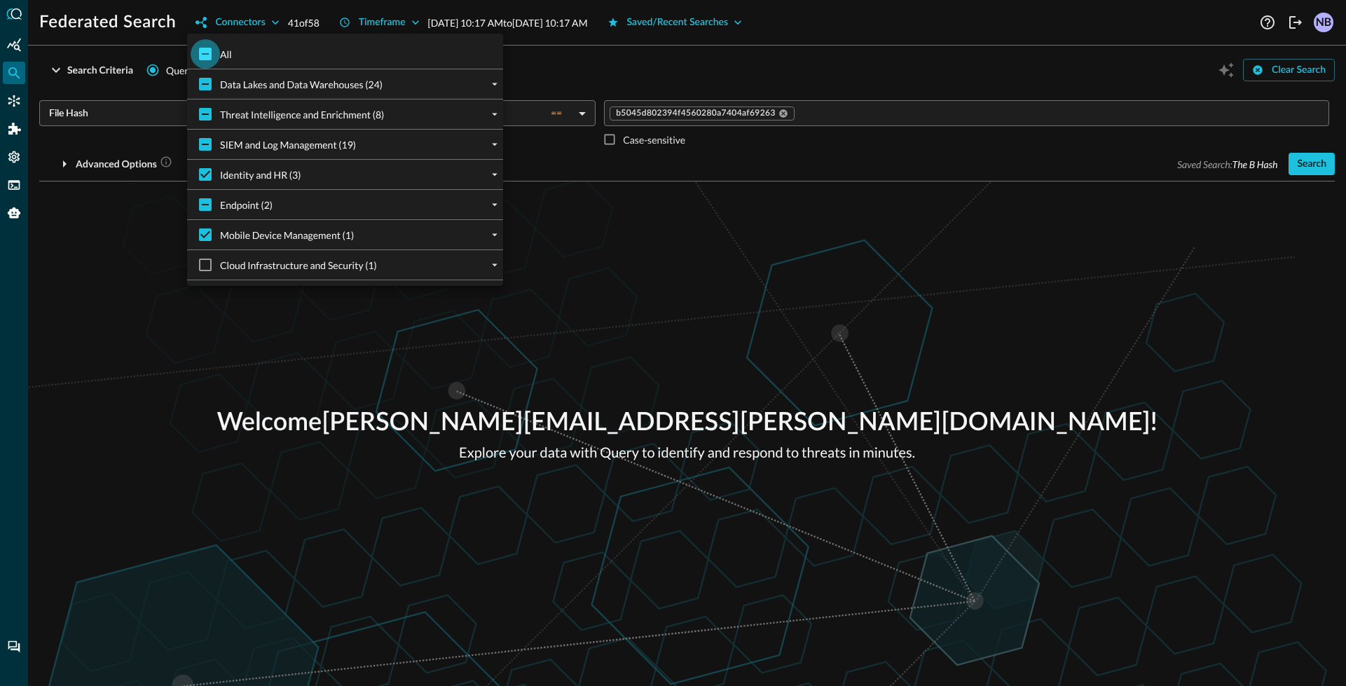
checkbox input "true"
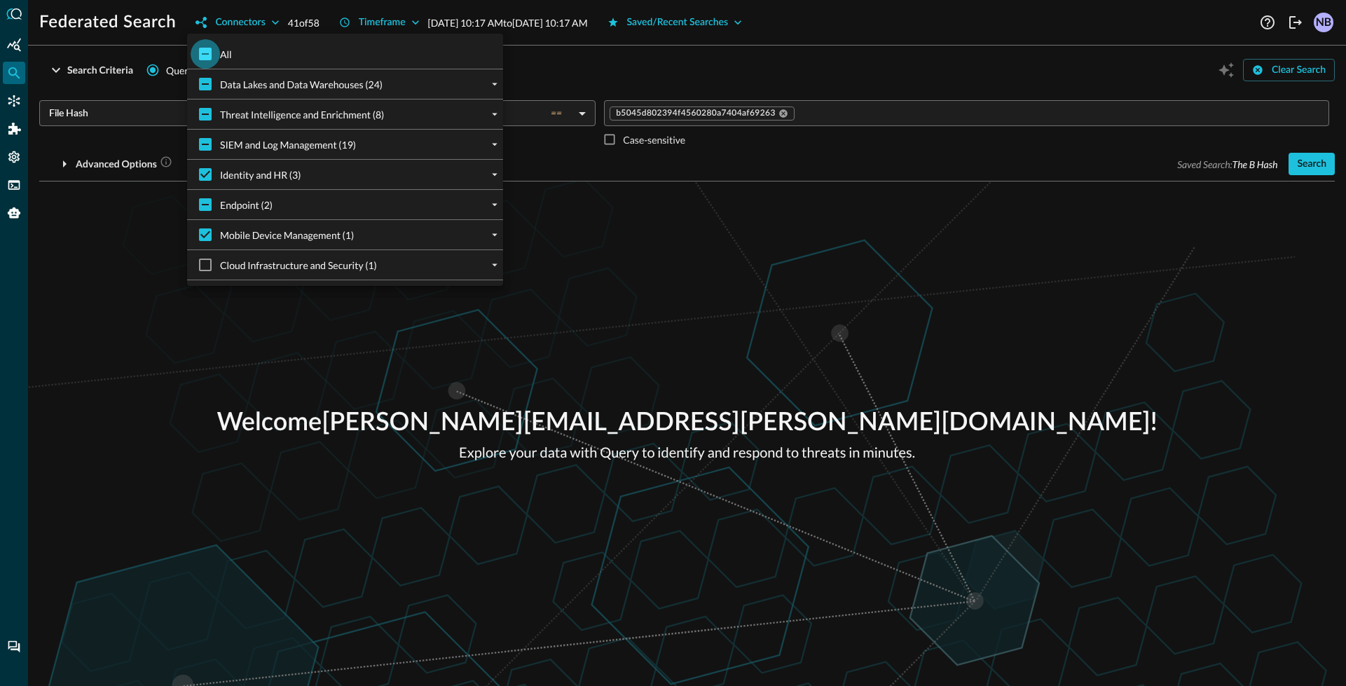
checkbox input "true"
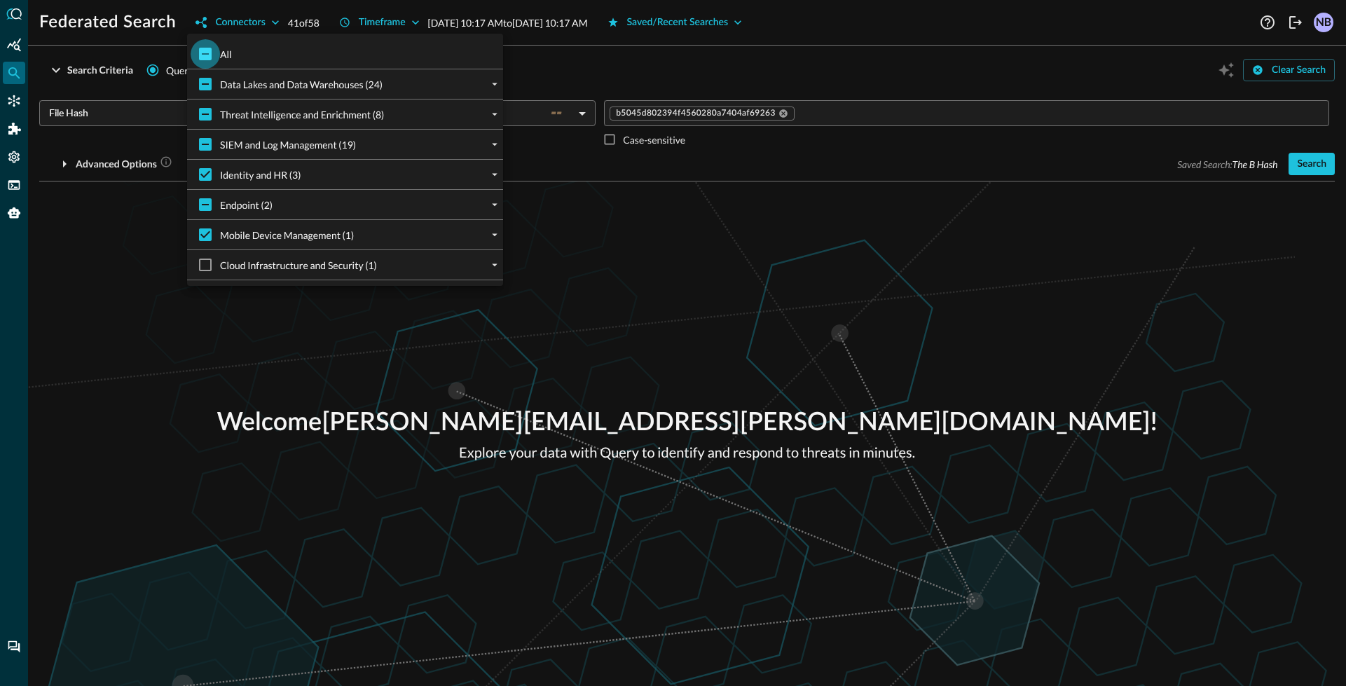
checkbox input "true"
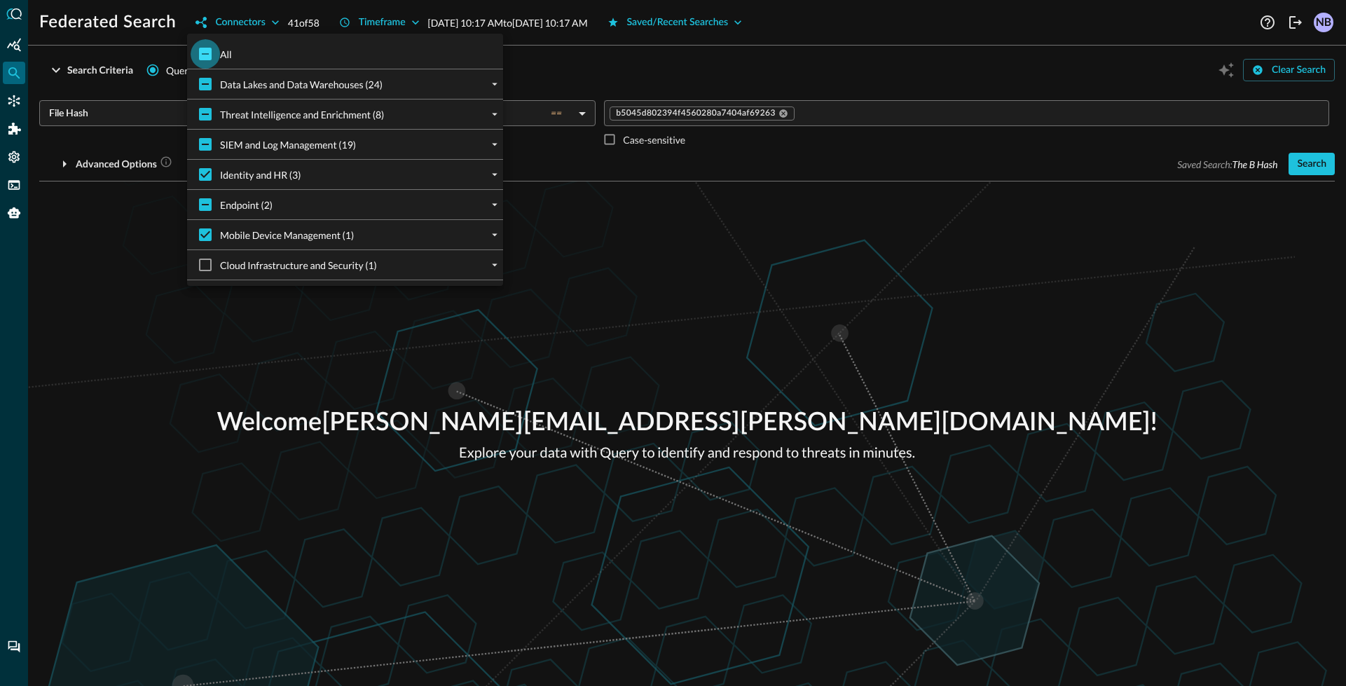
checkbox input "true"
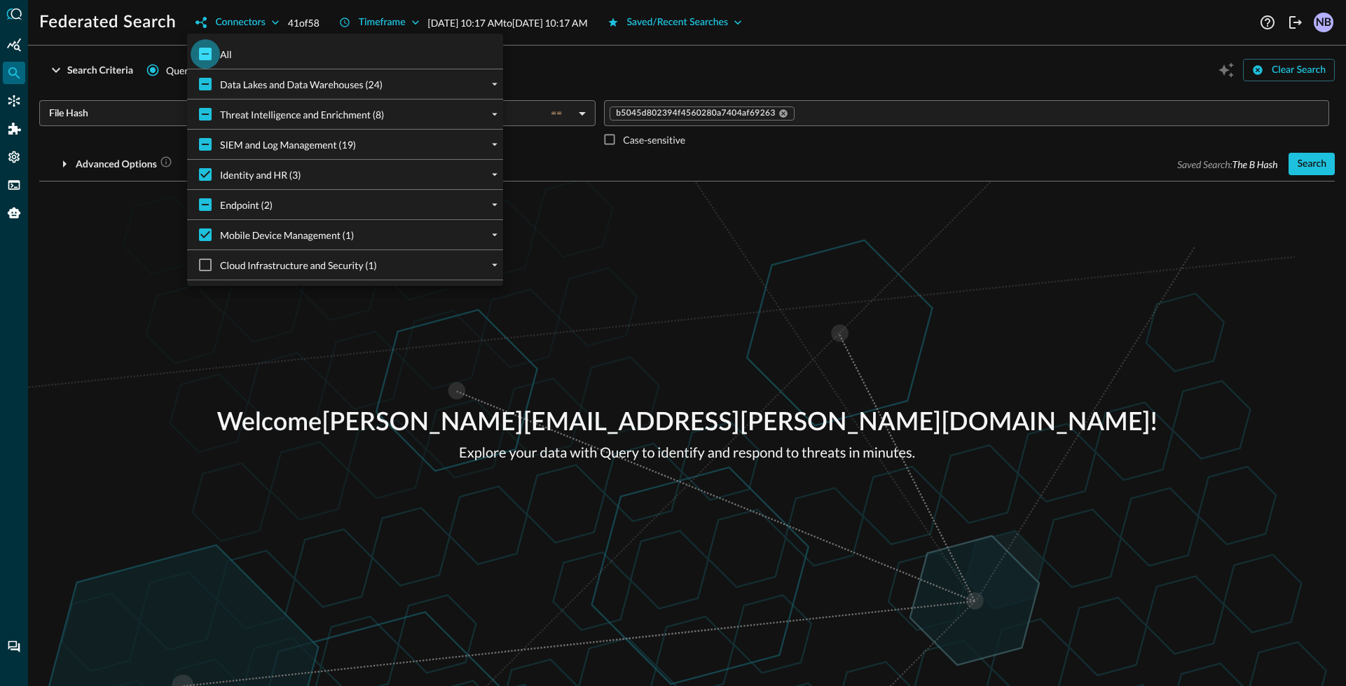
checkbox input "true"
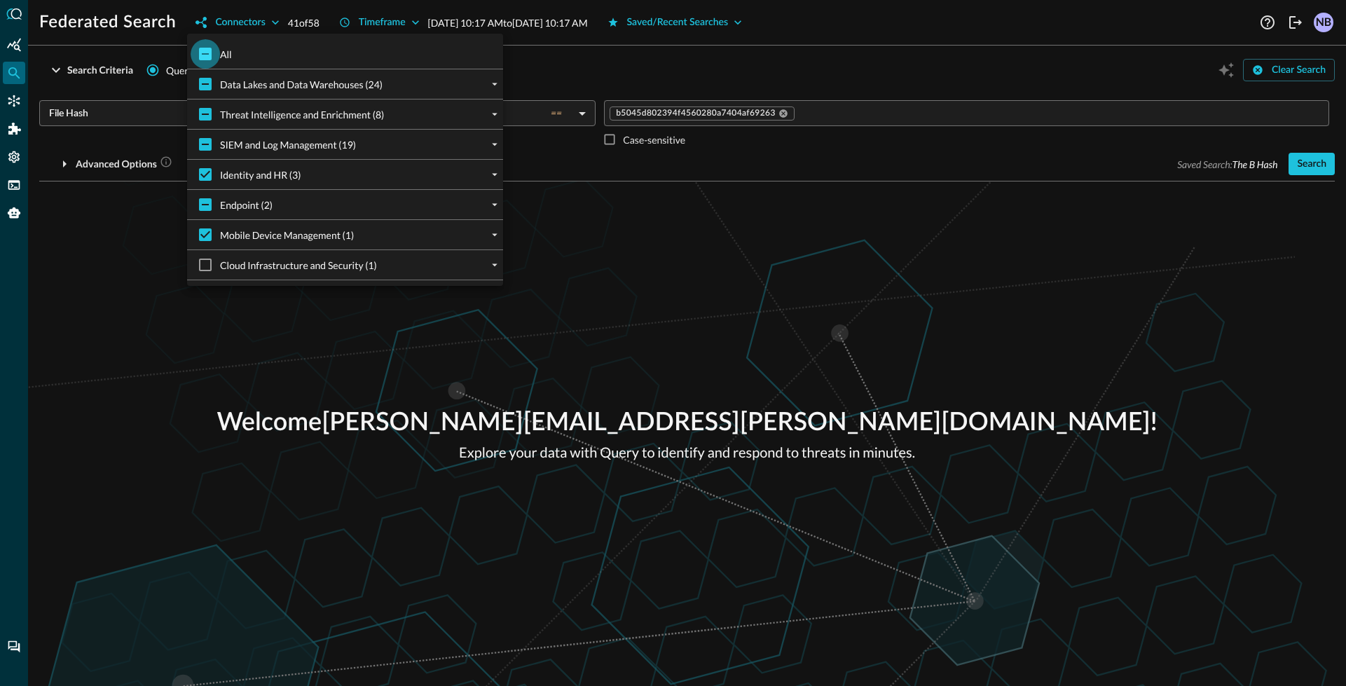
checkbox input "true"
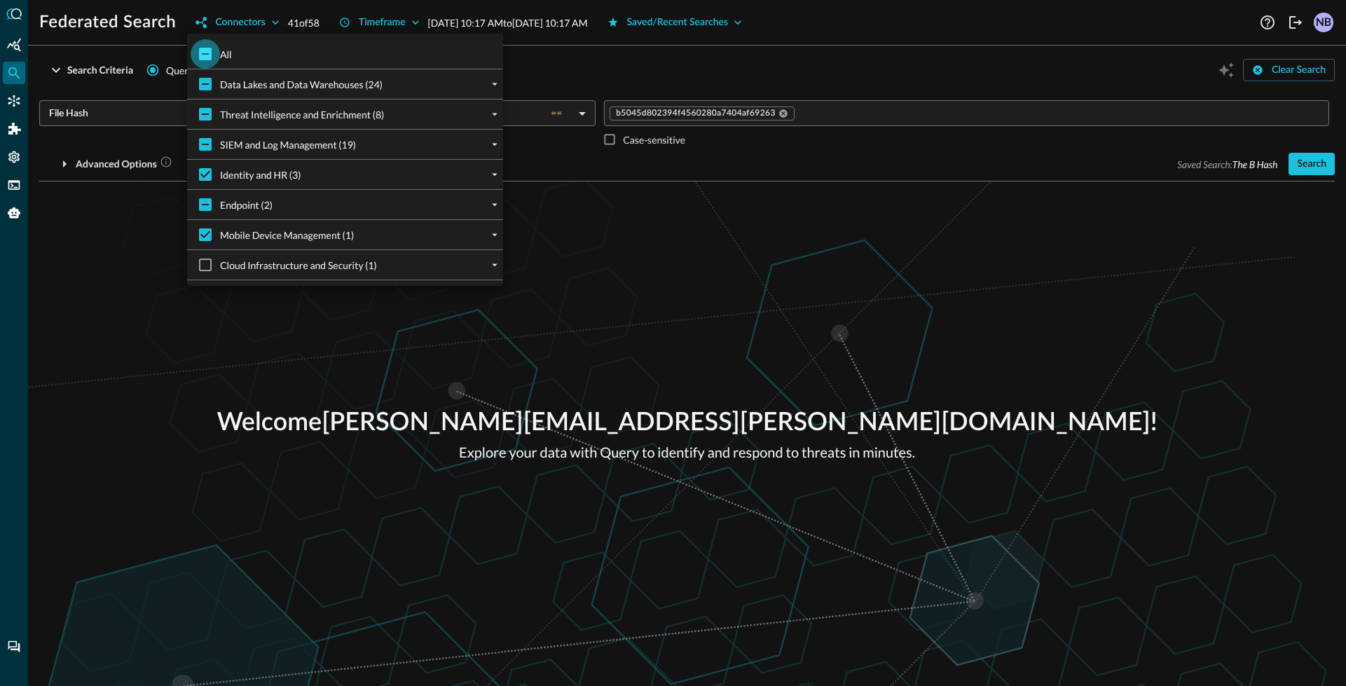
checkbox input "true"
click at [638, 32] on div at bounding box center [673, 343] width 1346 height 686
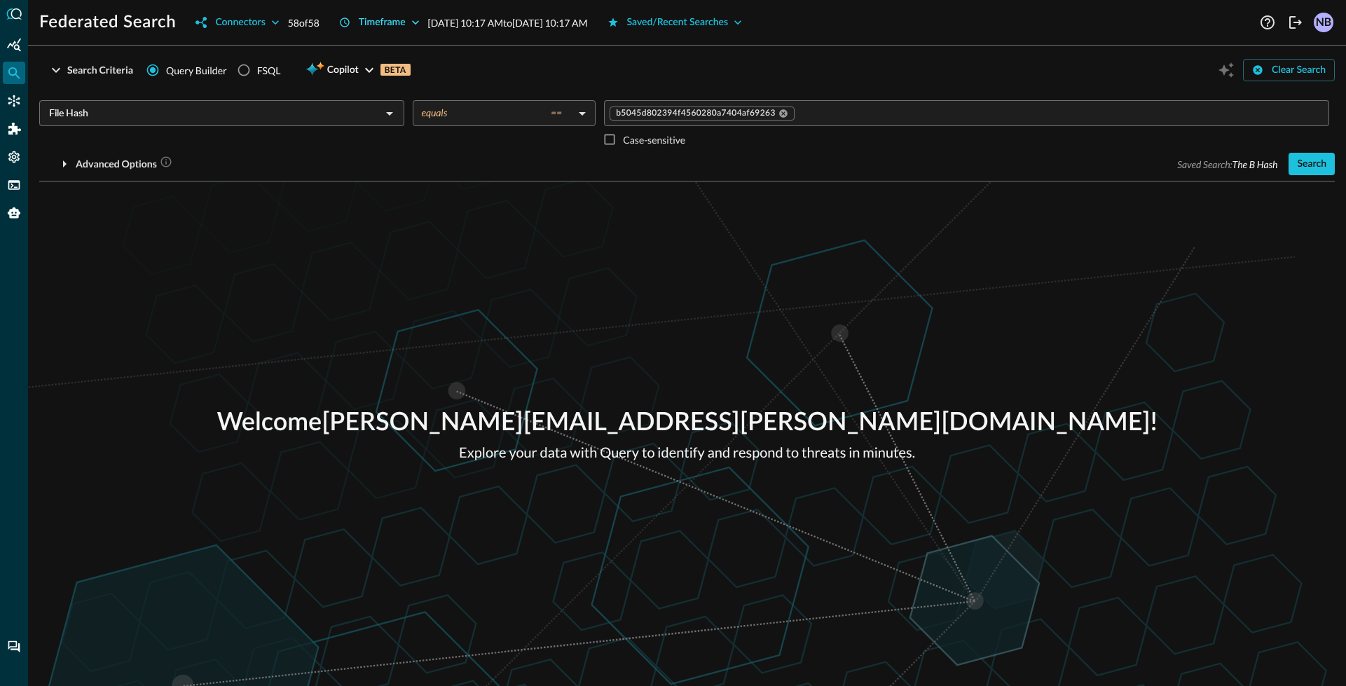
click at [412, 22] on icon "button" at bounding box center [415, 22] width 14 height 14
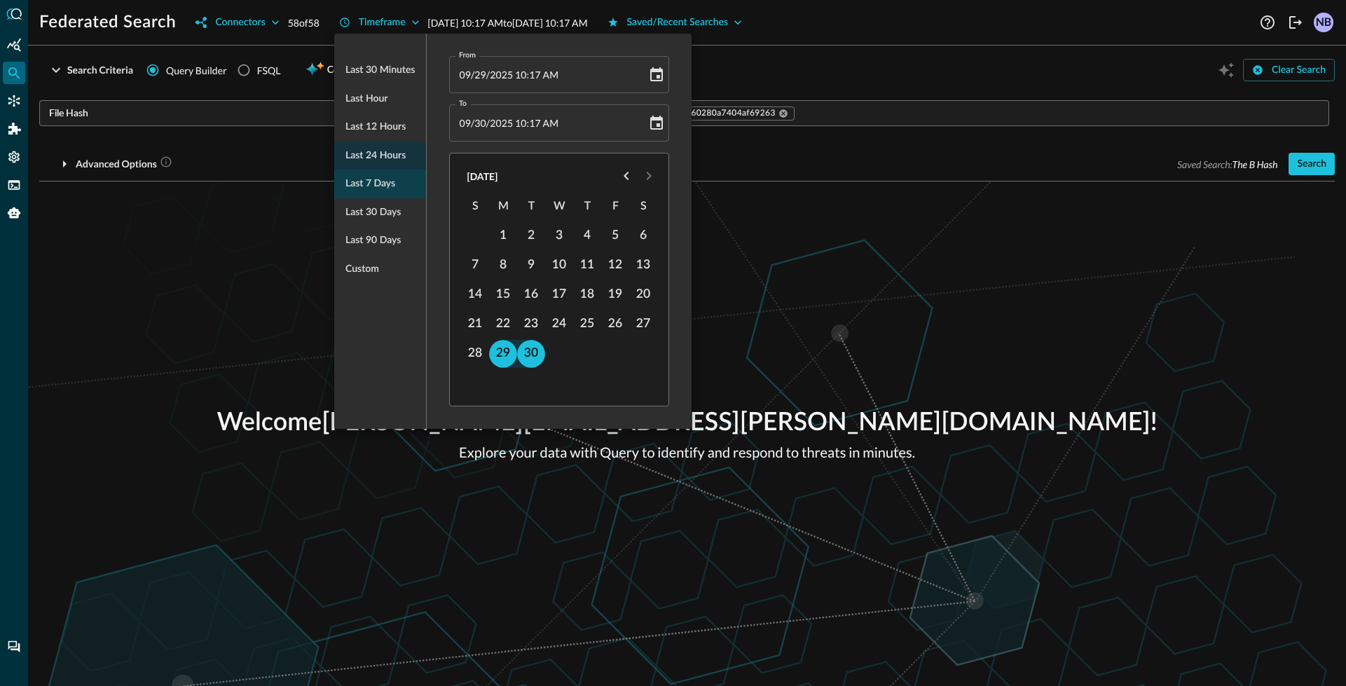
click at [401, 182] on div "Last 7 days" at bounding box center [380, 184] width 92 height 29
type input "09/23/2025 10:17 AM"
click at [930, 76] on div at bounding box center [673, 343] width 1346 height 686
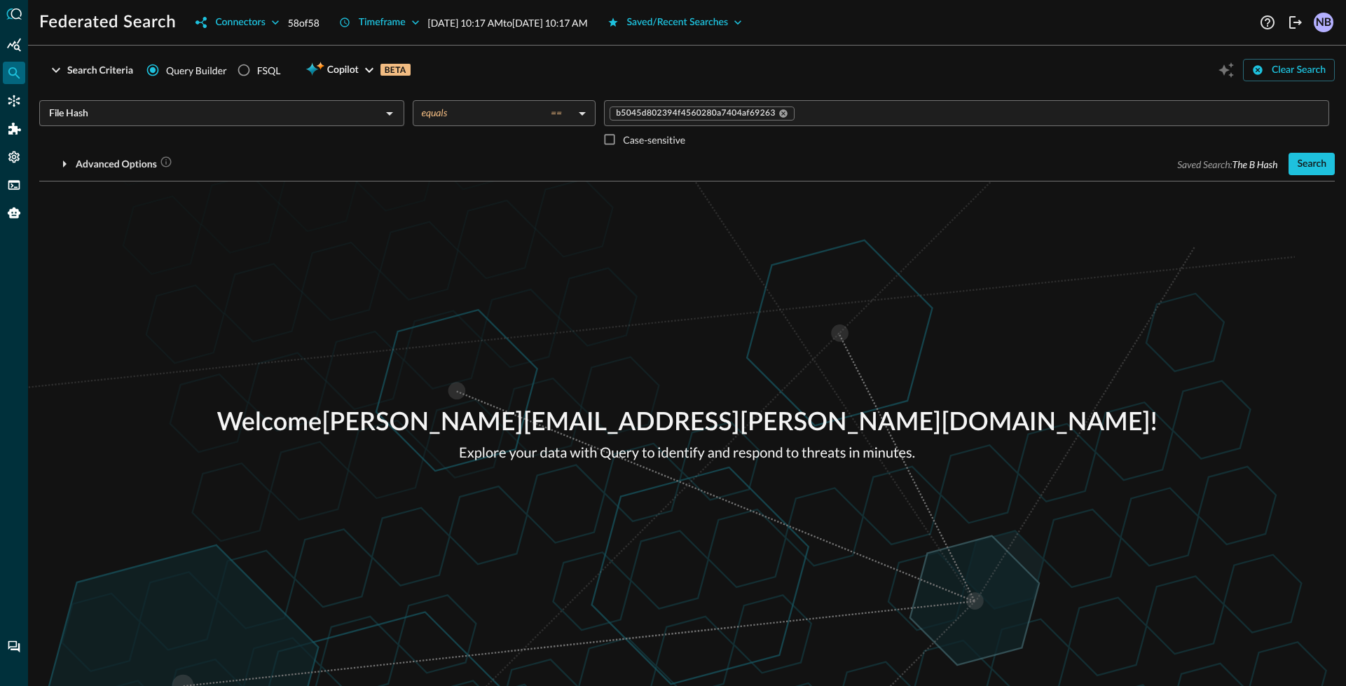
drag, startPoint x: 1305, startPoint y: 156, endPoint x: 769, endPoint y: 158, distance: 535.3
click at [1305, 156] on div "Search" at bounding box center [1311, 165] width 29 height 18
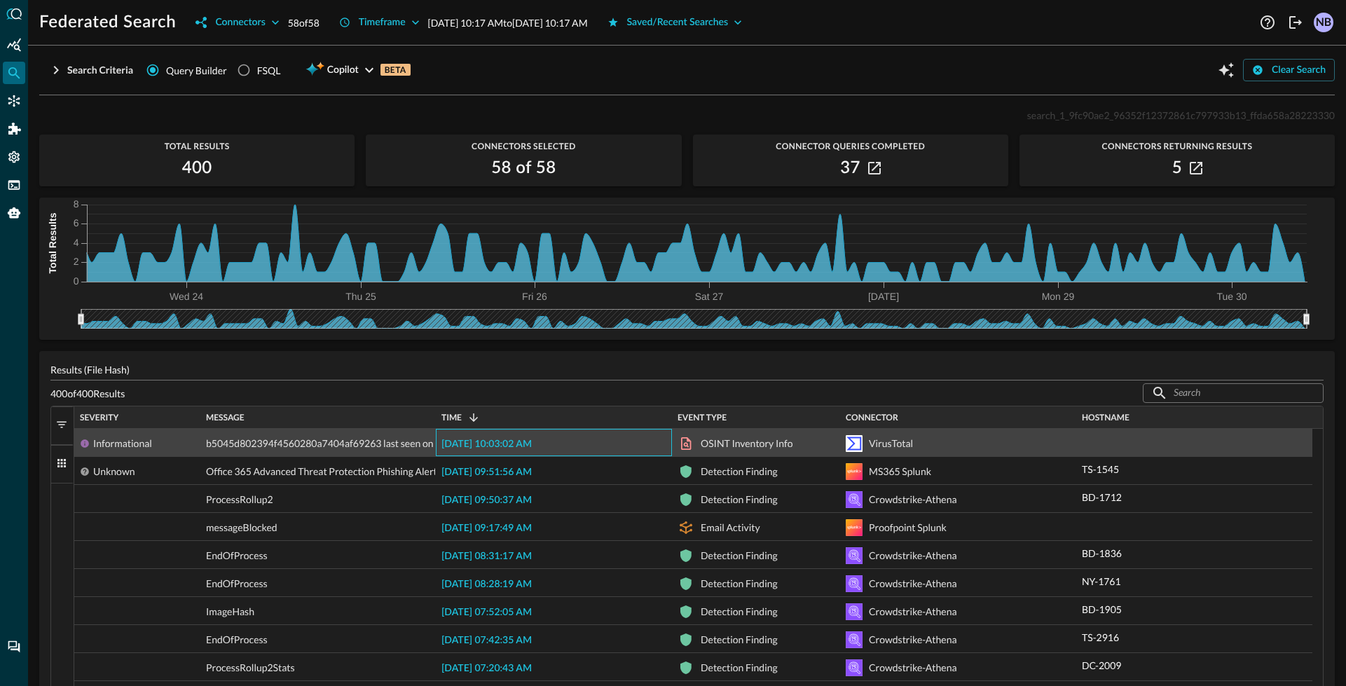
click at [499, 444] on span "2025-09-30 10:03:02 AM" at bounding box center [486, 444] width 90 height 10
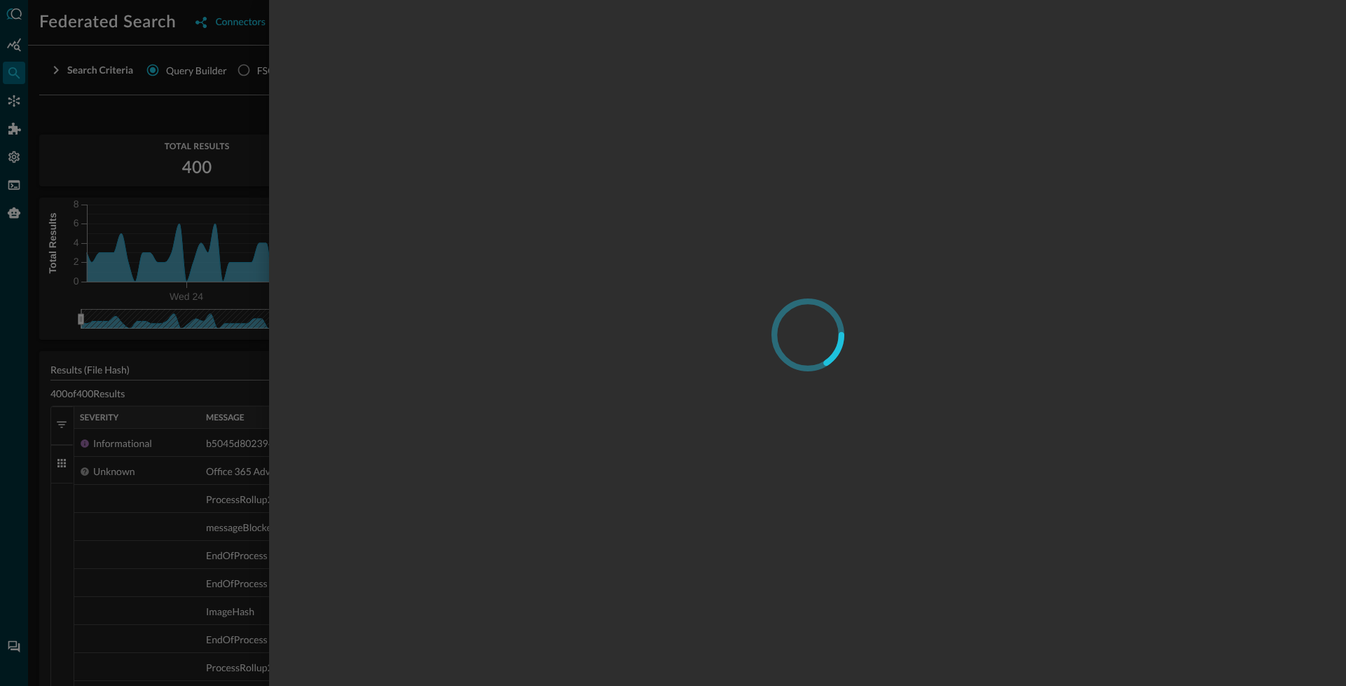
click at [237, 94] on div at bounding box center [673, 343] width 1346 height 686
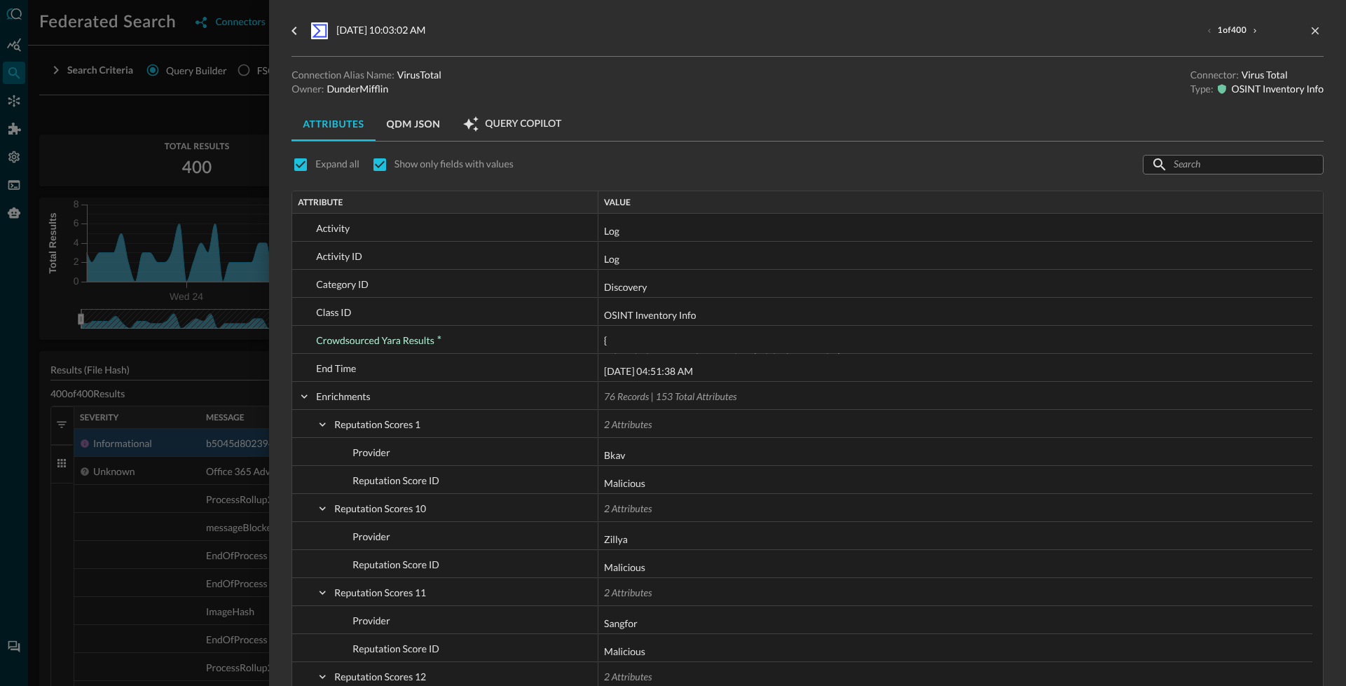
click at [193, 522] on div at bounding box center [673, 343] width 1346 height 686
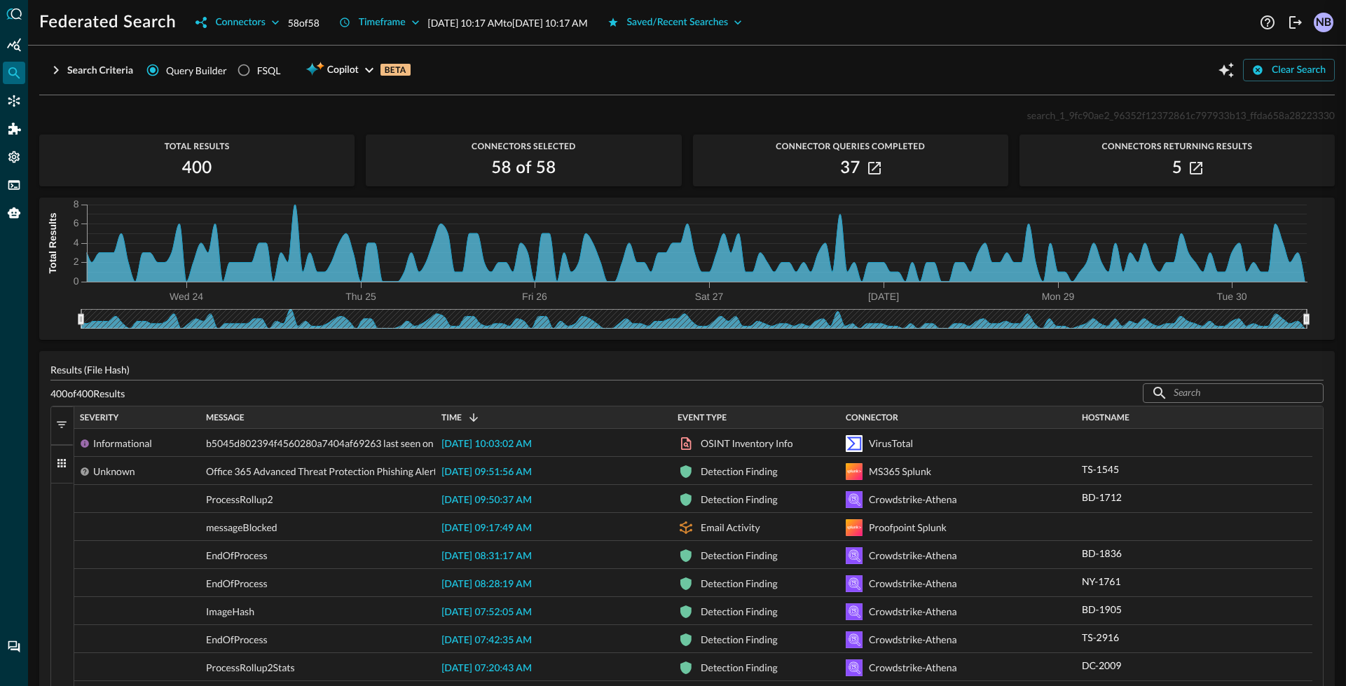
click at [212, 517] on div at bounding box center [673, 343] width 1346 height 686
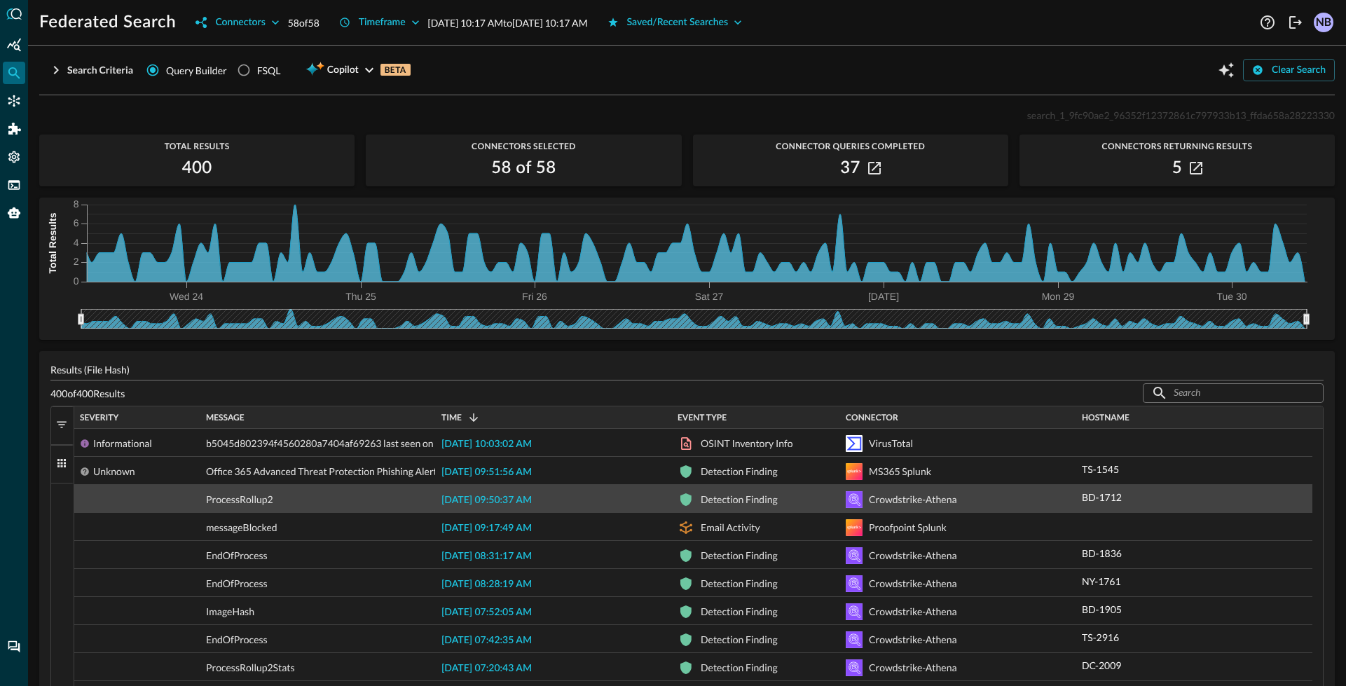
click at [516, 503] on span "2025-09-30 09:50:37 AM" at bounding box center [486, 500] width 90 height 10
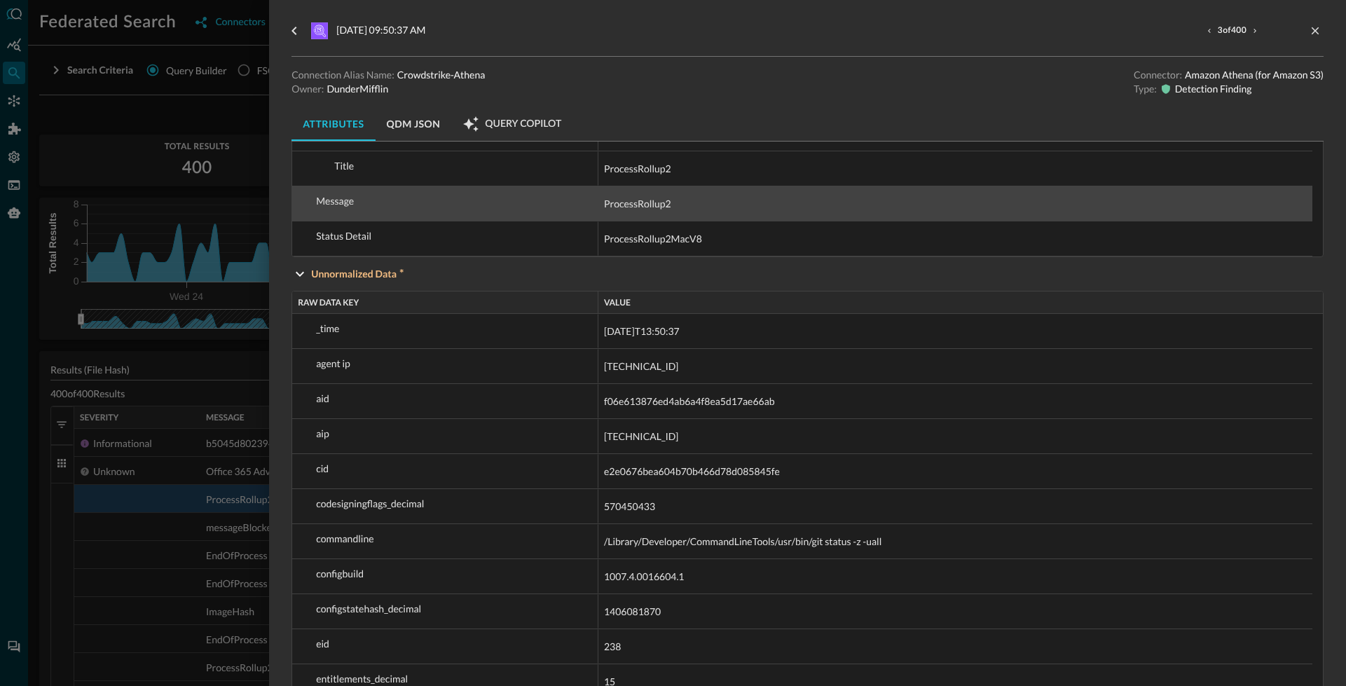
scroll to position [1122, 0]
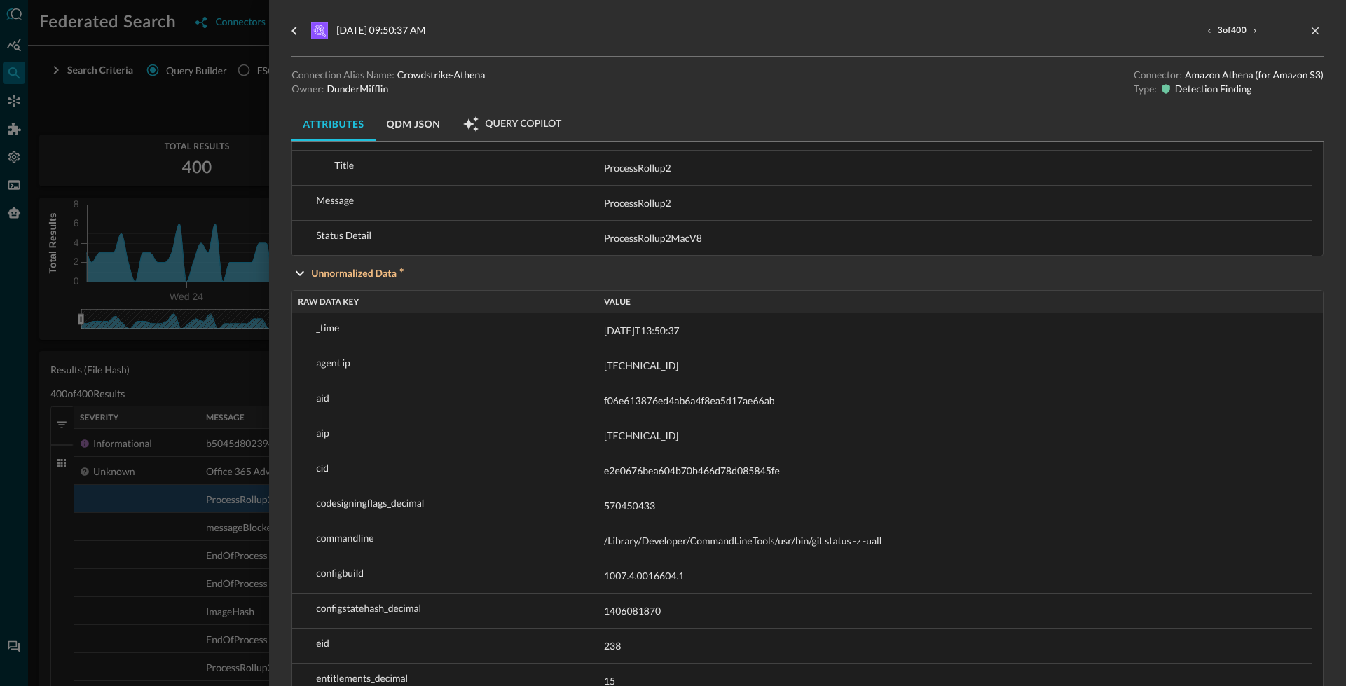
click at [409, 124] on button "QDM JSON" at bounding box center [414, 124] width 76 height 34
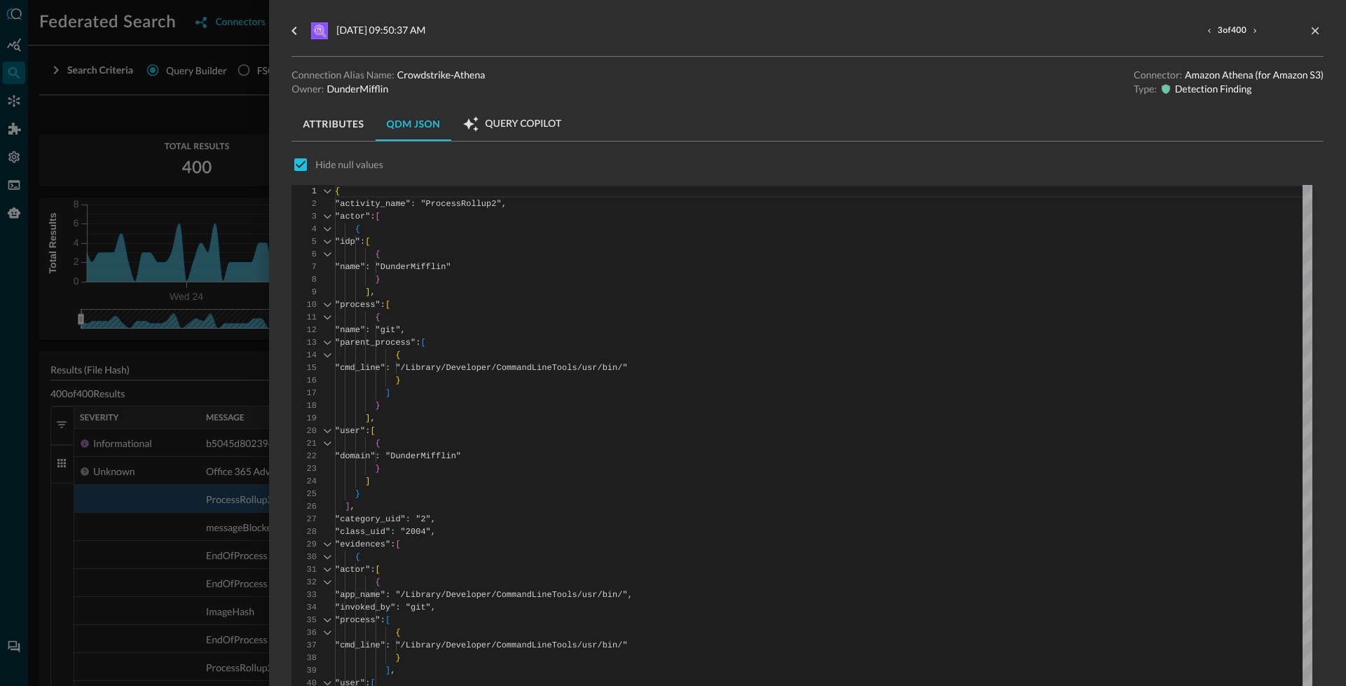
scroll to position [88, 0]
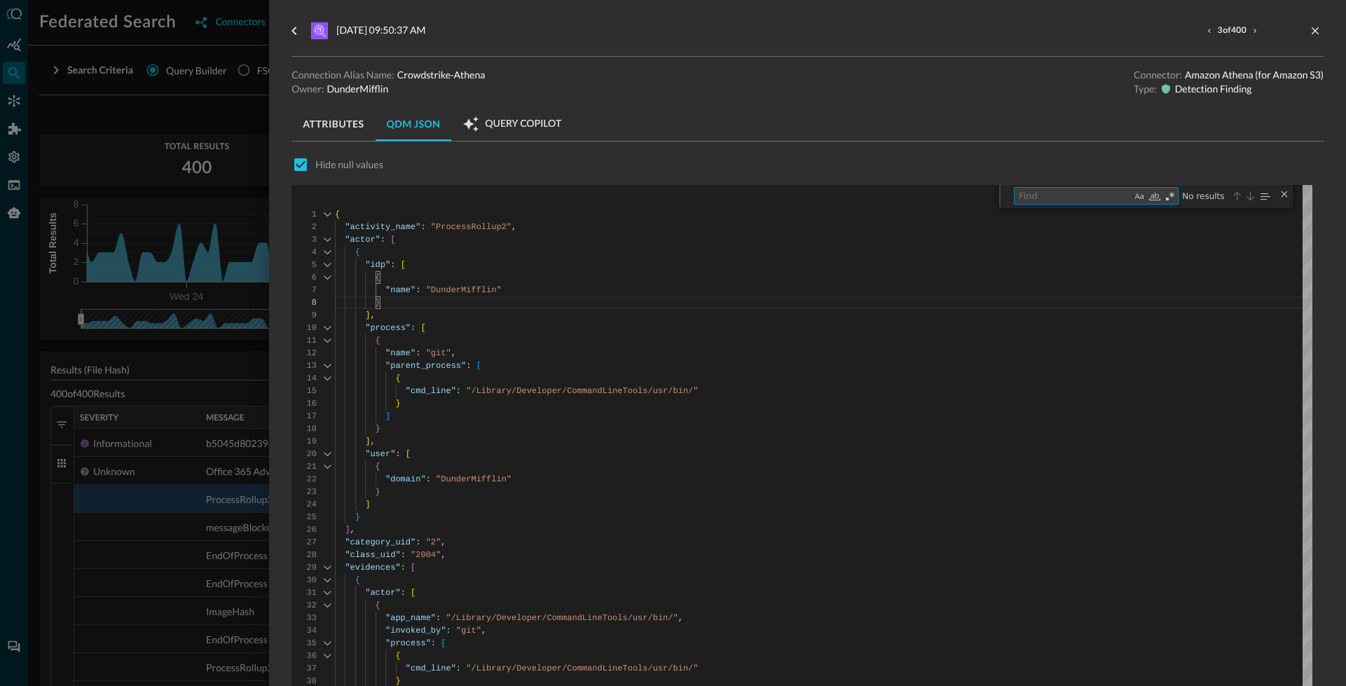
type textarea "{ "name": "git", "parent_process": [ { "cmd_line": "/Library/Developer/CommandL…"
type textarea "b"
type textarea ""id": "79qYTknLVcnC", "event_platform": "Mac", "producttype": "1", "eventtype":…"
type textarea "b5"
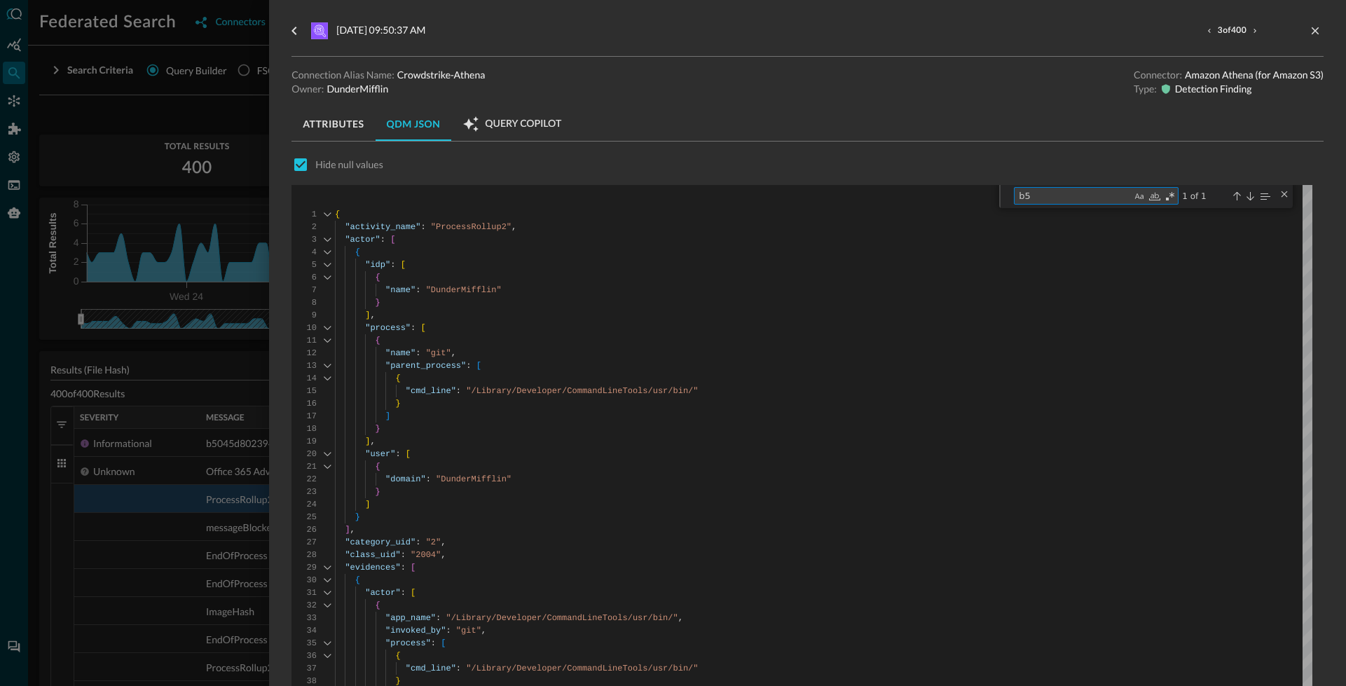
type textarea "{ "name": "git", "parent_process": [ { "cmd_line": "/Library/Developer/CommandL…"
type textarea "b"
type textarea "md"
type textarea ""id": "79qYTknLVcnC", "event_platform": "Mac", "producttype": "1", "eventtype":…"
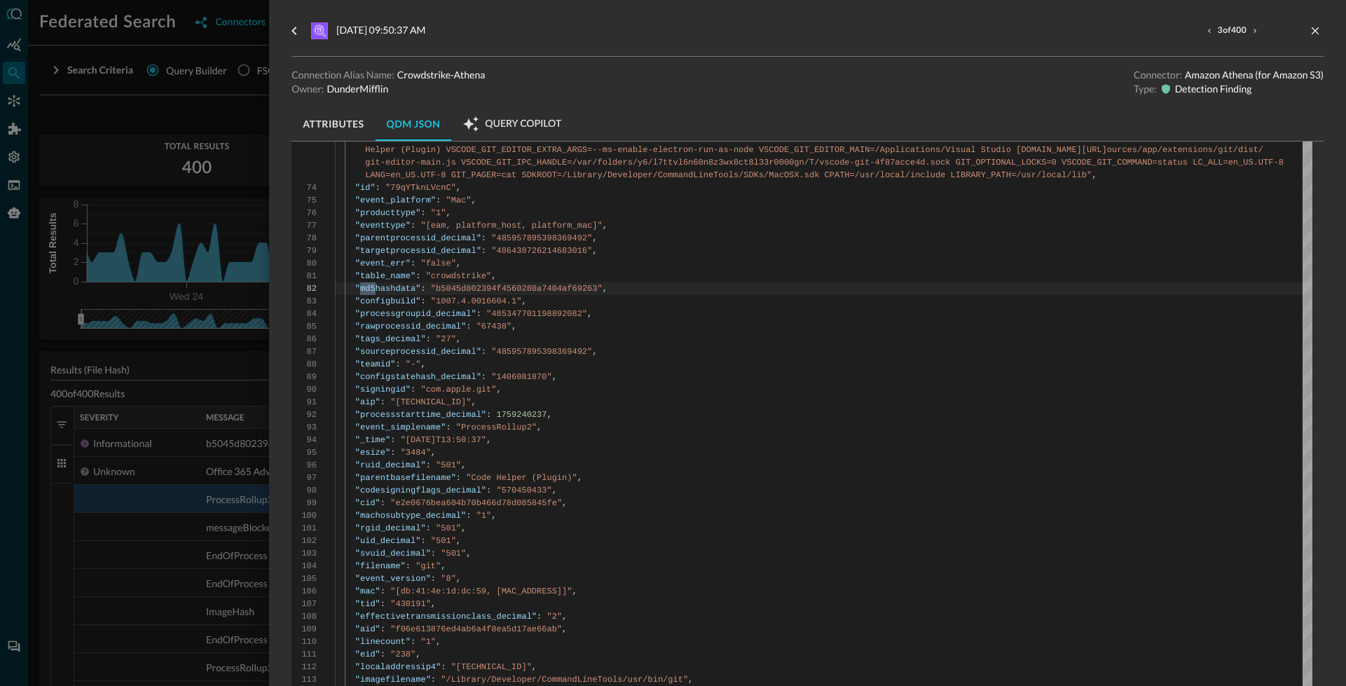
scroll to position [1000, 0]
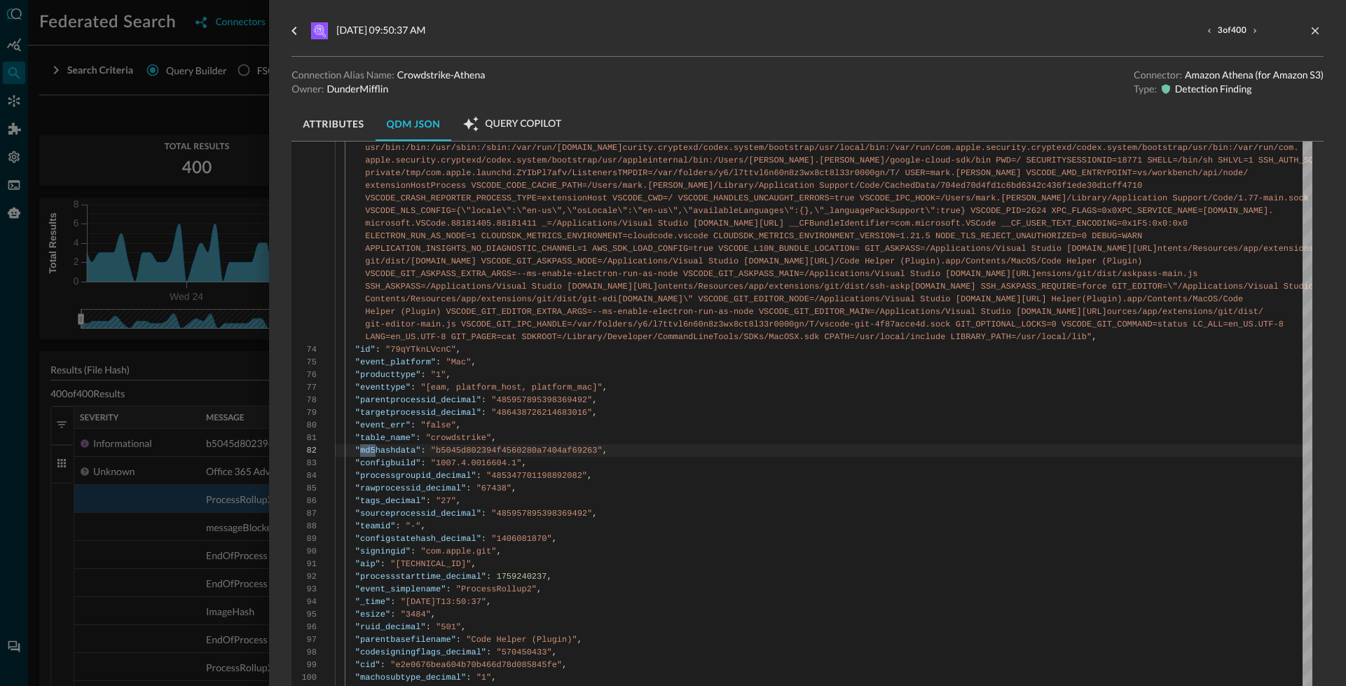
type textarea "md5"
drag, startPoint x: 439, startPoint y: 451, endPoint x: 601, endPoint y: 451, distance: 162.6
click at [598, 455] on div "{ "activity_name" : "ProcessRollup2" , "actor" : [ { "idp" : [ { "name" : "Dund…" at bounding box center [823, 102] width 977 height 1834
click at [584, 451] on div "{ "activity_name" : "ProcessRollup2" , "actor" : [ { "idp" : [ { "name" : "Dund…" at bounding box center [823, 102] width 977 height 1834
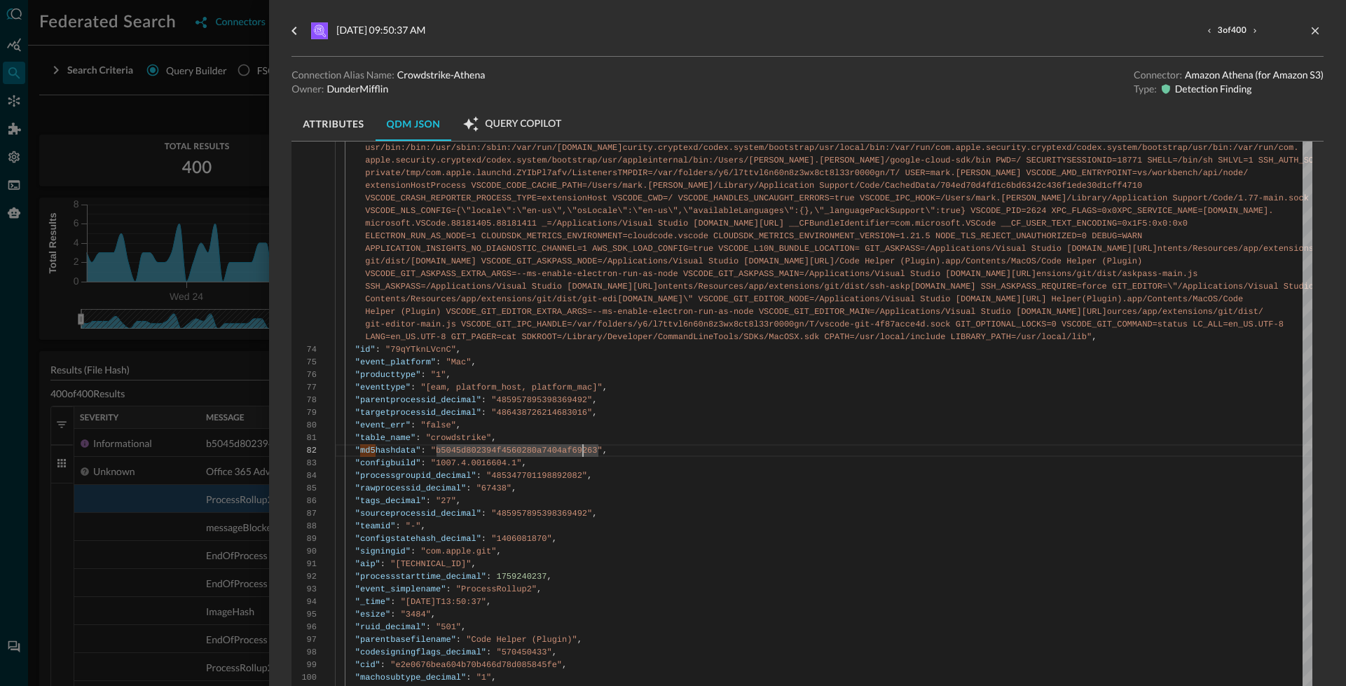
click at [584, 451] on div "{ "activity_name" : "ProcessRollup2" , "actor" : [ { "idp" : [ { "name" : "Dund…" at bounding box center [823, 102] width 977 height 1834
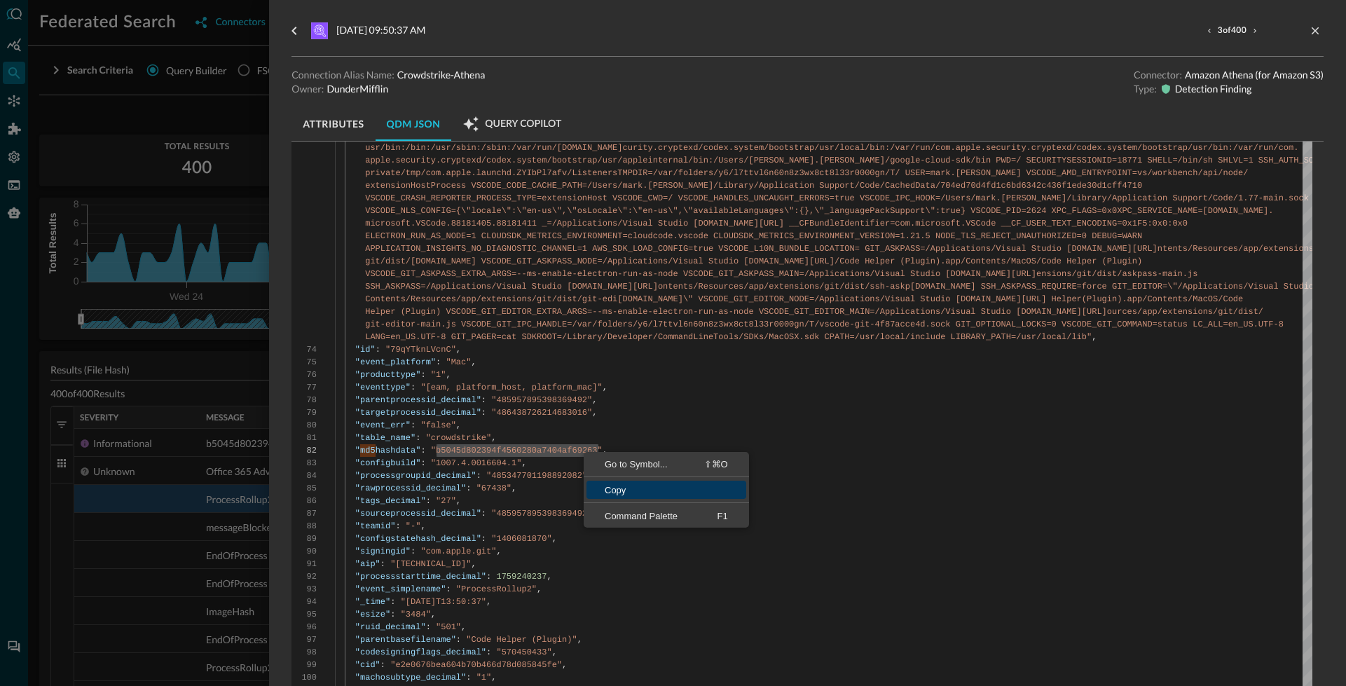
click at [610, 486] on span "Copy" at bounding box center [666, 490] width 160 height 9
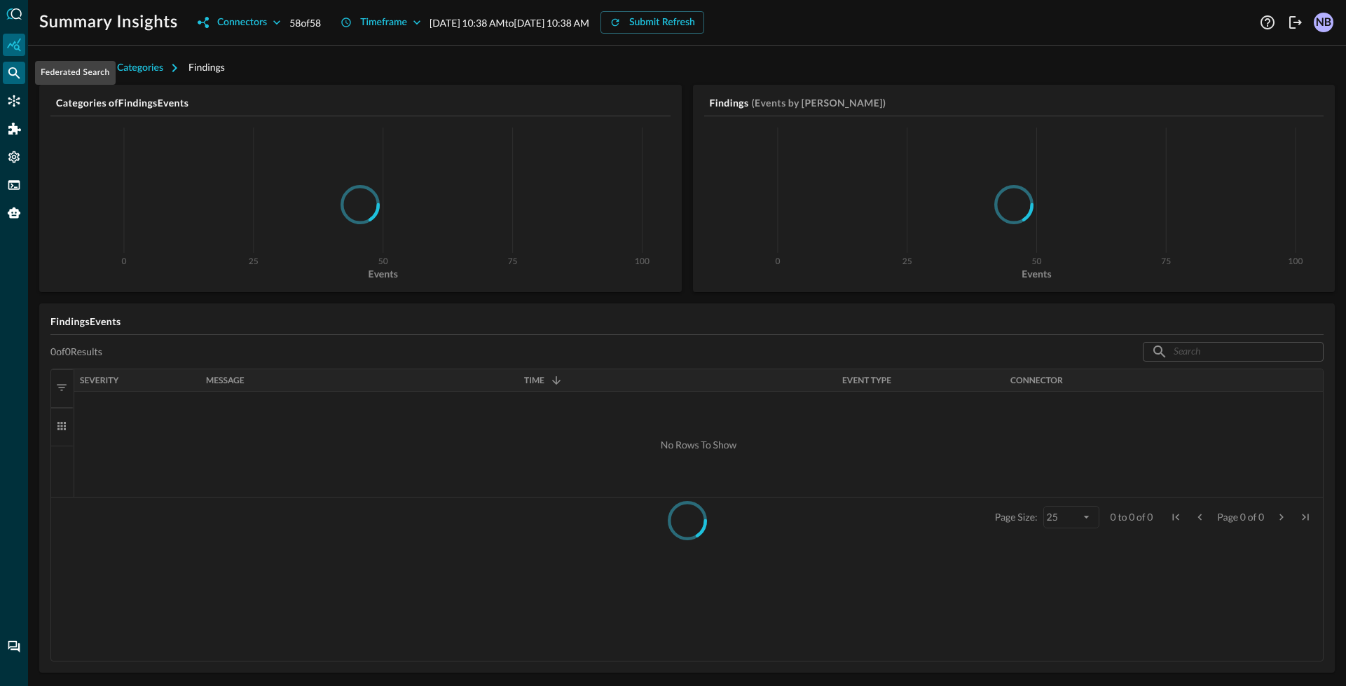
click at [15, 74] on icon "Federated Search" at bounding box center [14, 73] width 12 height 12
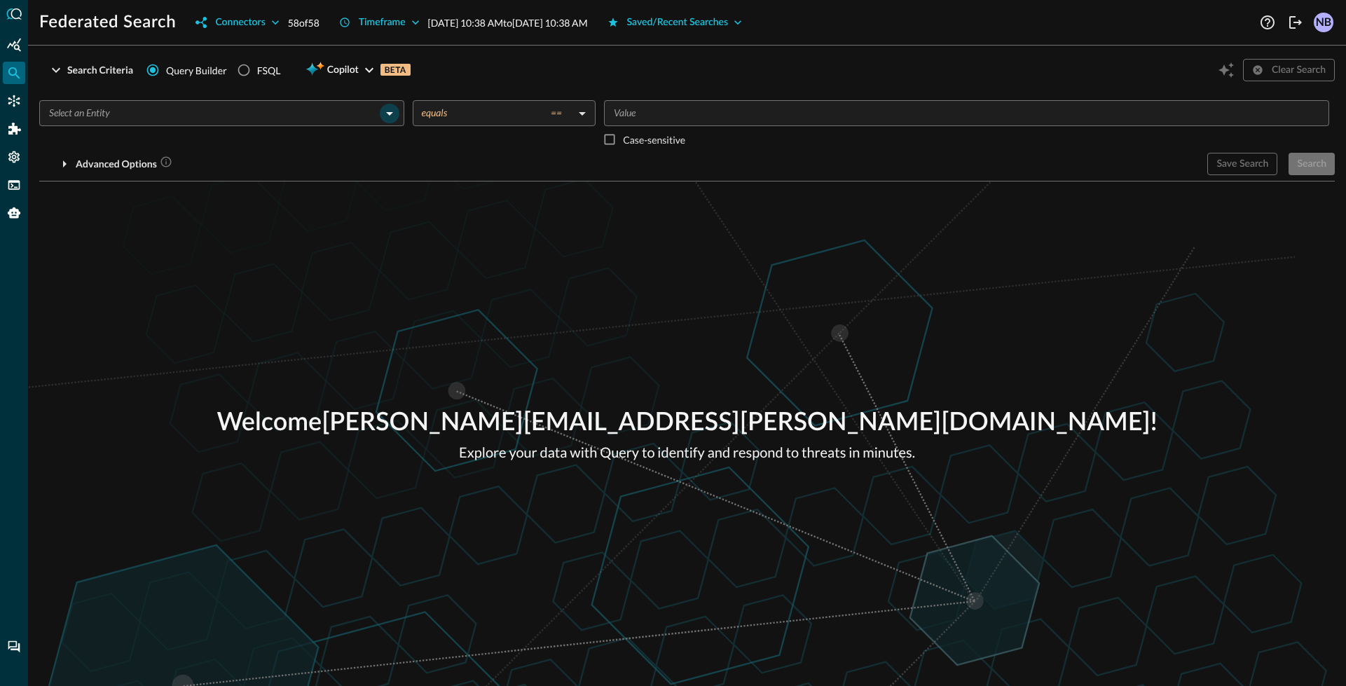
drag, startPoint x: 399, startPoint y: 116, endPoint x: 390, endPoint y: 118, distance: 9.3
click at [398, 116] on div "​" at bounding box center [221, 113] width 365 height 26
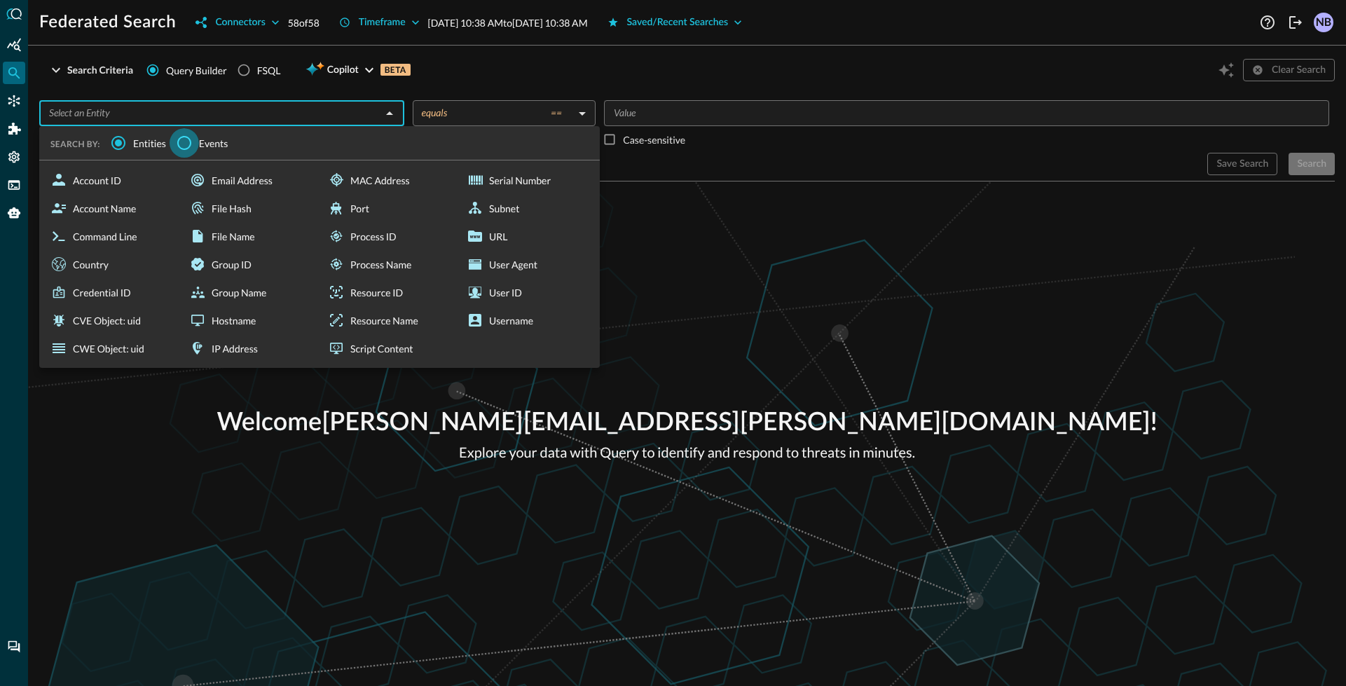
click at [189, 144] on input "Events" at bounding box center [184, 142] width 29 height 29
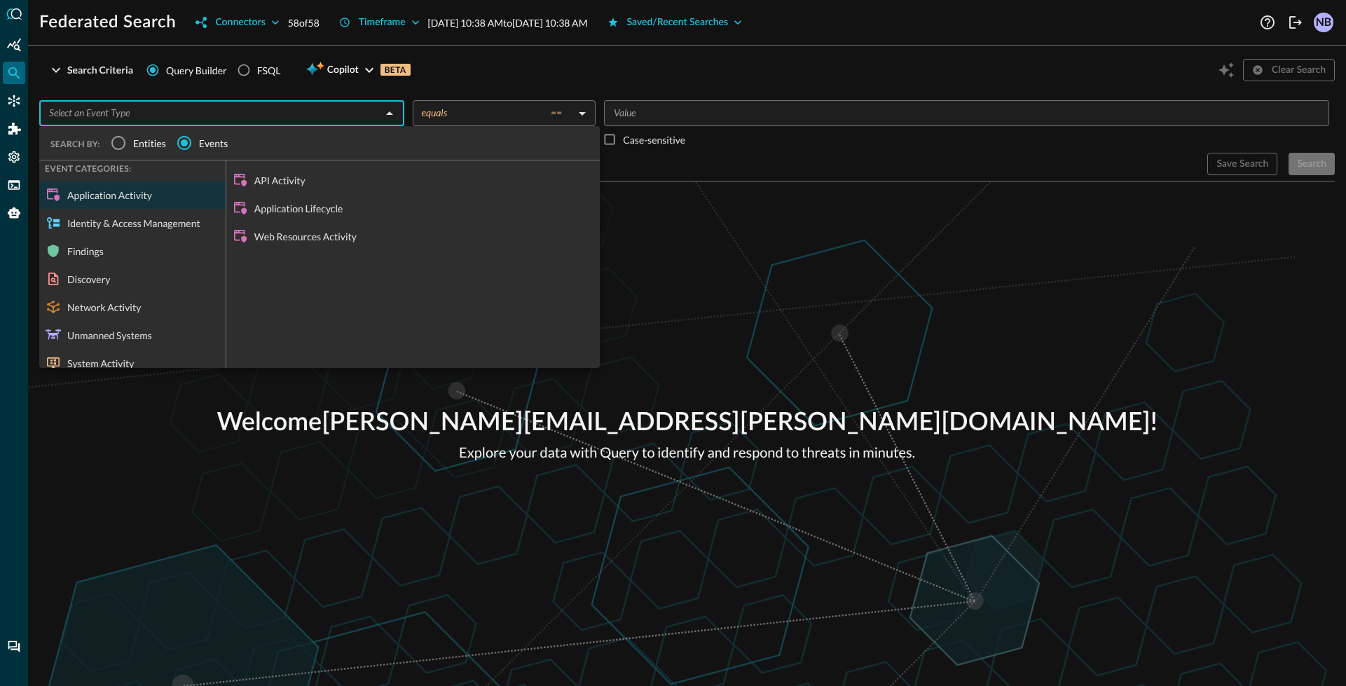
click at [131, 314] on div "Network Activity" at bounding box center [132, 307] width 186 height 28
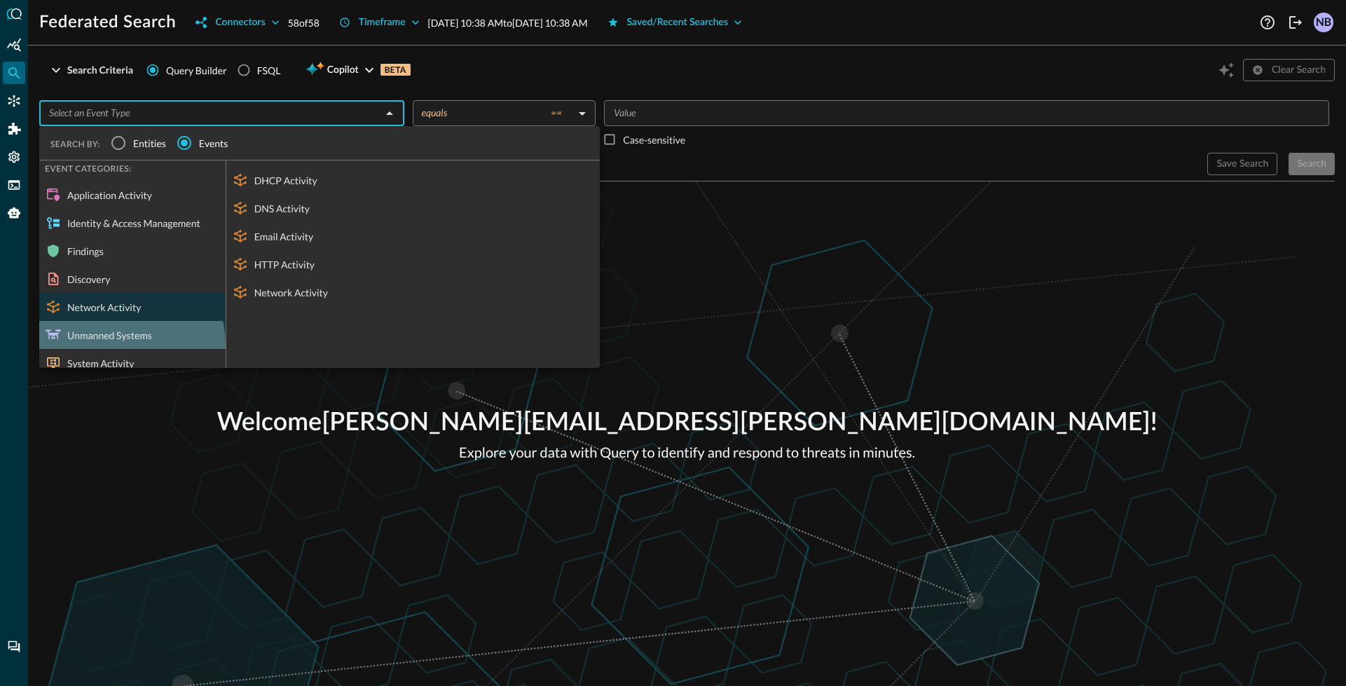
click at [121, 345] on div "Unmanned Systems" at bounding box center [132, 335] width 186 height 28
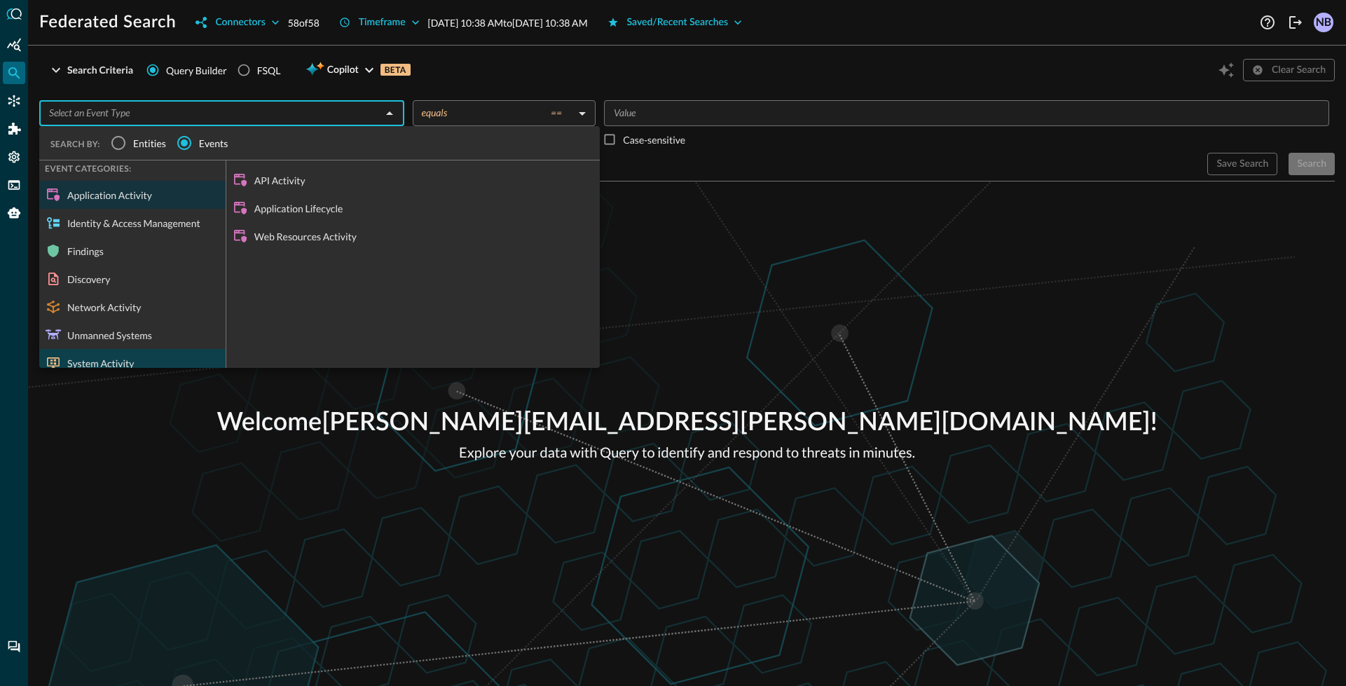
click at [118, 364] on div "System Activity" at bounding box center [132, 363] width 186 height 28
click at [104, 366] on div "System Activity" at bounding box center [132, 363] width 186 height 28
click at [155, 357] on div "System Activity" at bounding box center [132, 363] width 186 height 28
click at [123, 356] on div "System Activity" at bounding box center [132, 363] width 186 height 28
click at [94, 362] on div "System Activity" at bounding box center [132, 363] width 186 height 28
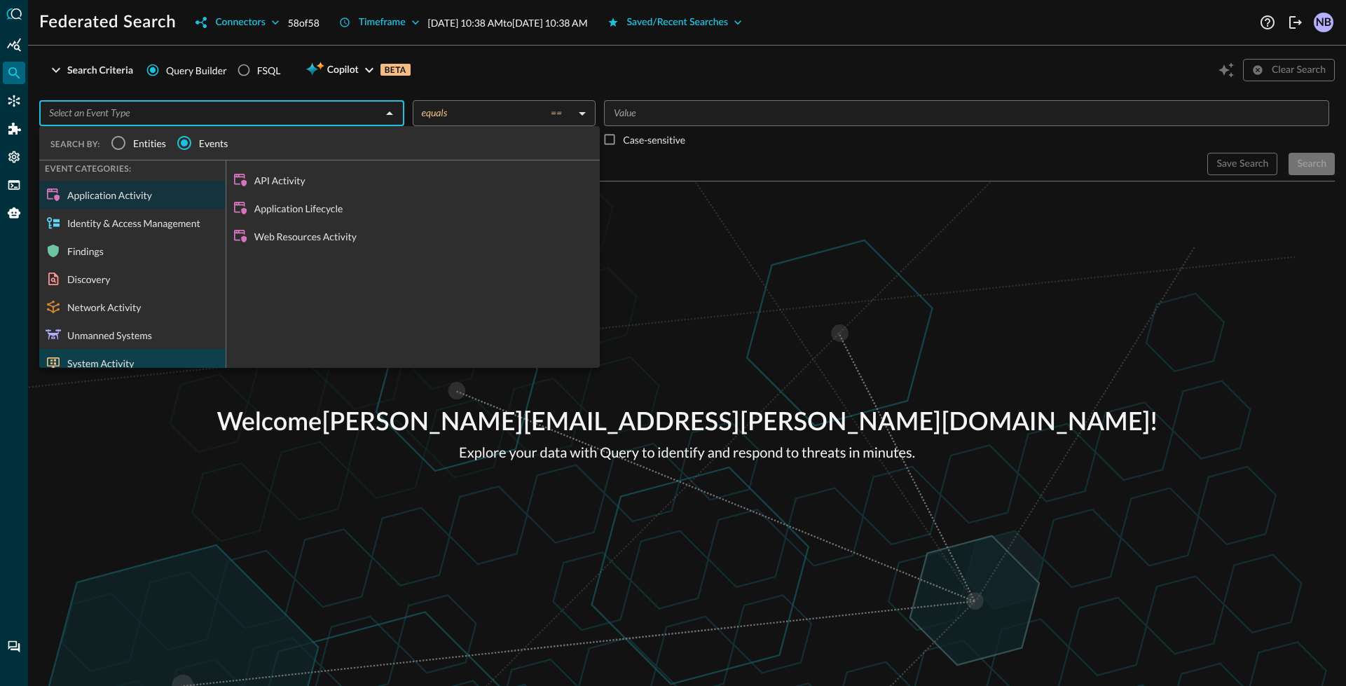
click at [118, 358] on div "System Activity" at bounding box center [132, 363] width 186 height 28
click at [673, 388] on div "Welcome [PERSON_NAME][EMAIL_ADDRESS][PERSON_NAME][DOMAIN_NAME] ! Explore your d…" at bounding box center [687, 433] width 1318 height 504
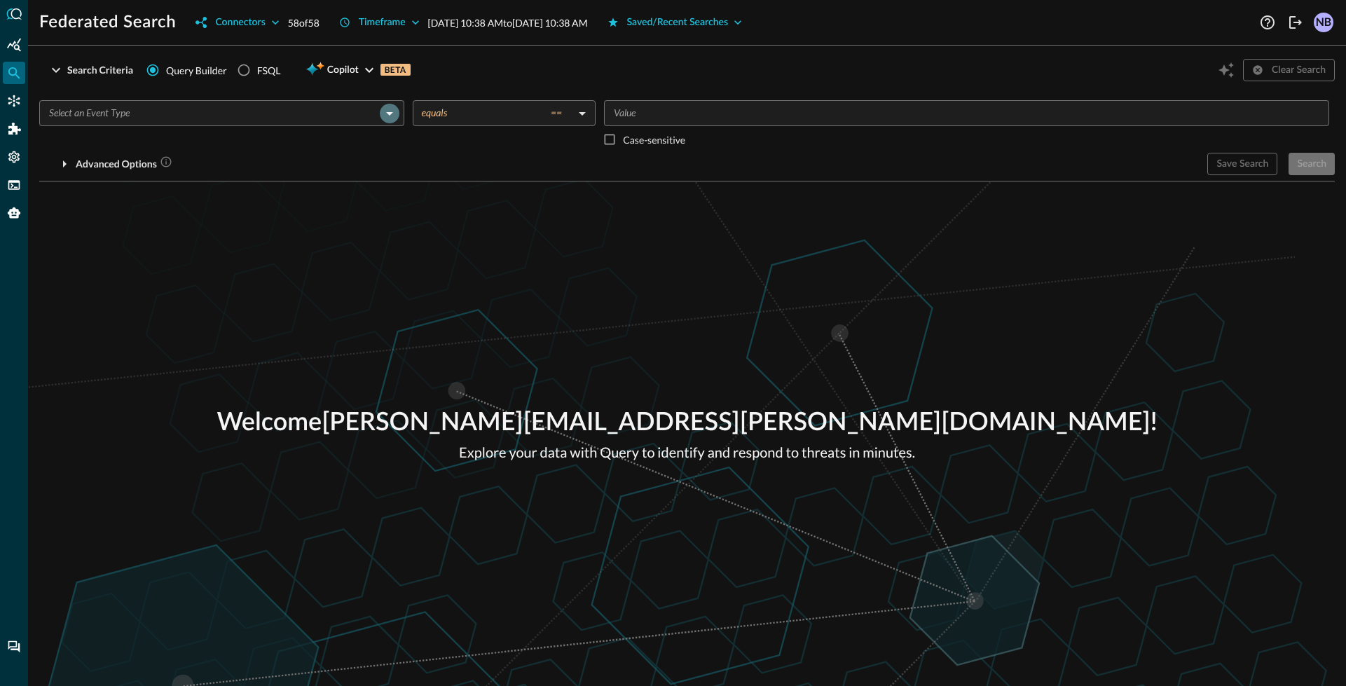
click at [391, 104] on button "Open" at bounding box center [390, 114] width 20 height 20
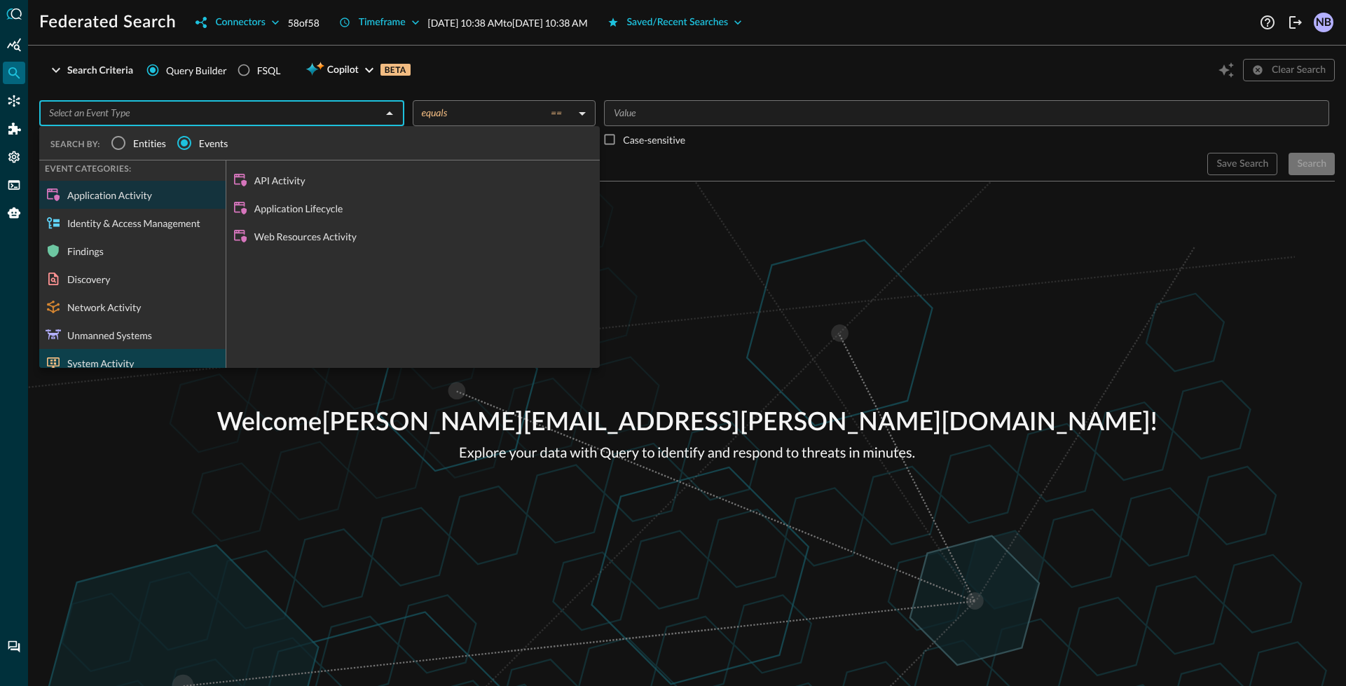
click at [104, 359] on div "System Activity" at bounding box center [132, 363] width 186 height 28
click at [126, 199] on div "Application Activity" at bounding box center [132, 195] width 186 height 28
click at [166, 362] on div "System Activity" at bounding box center [132, 363] width 186 height 28
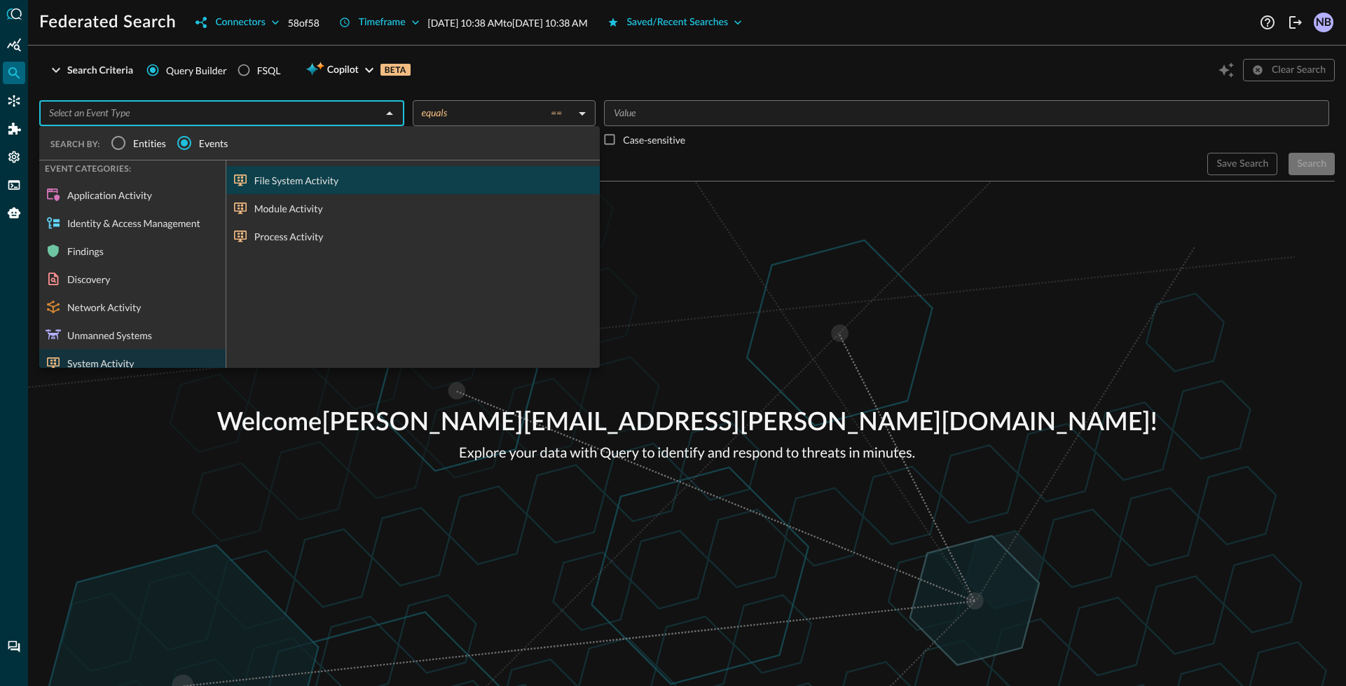
click at [280, 188] on div "File System Activity" at bounding box center [412, 180] width 373 height 28
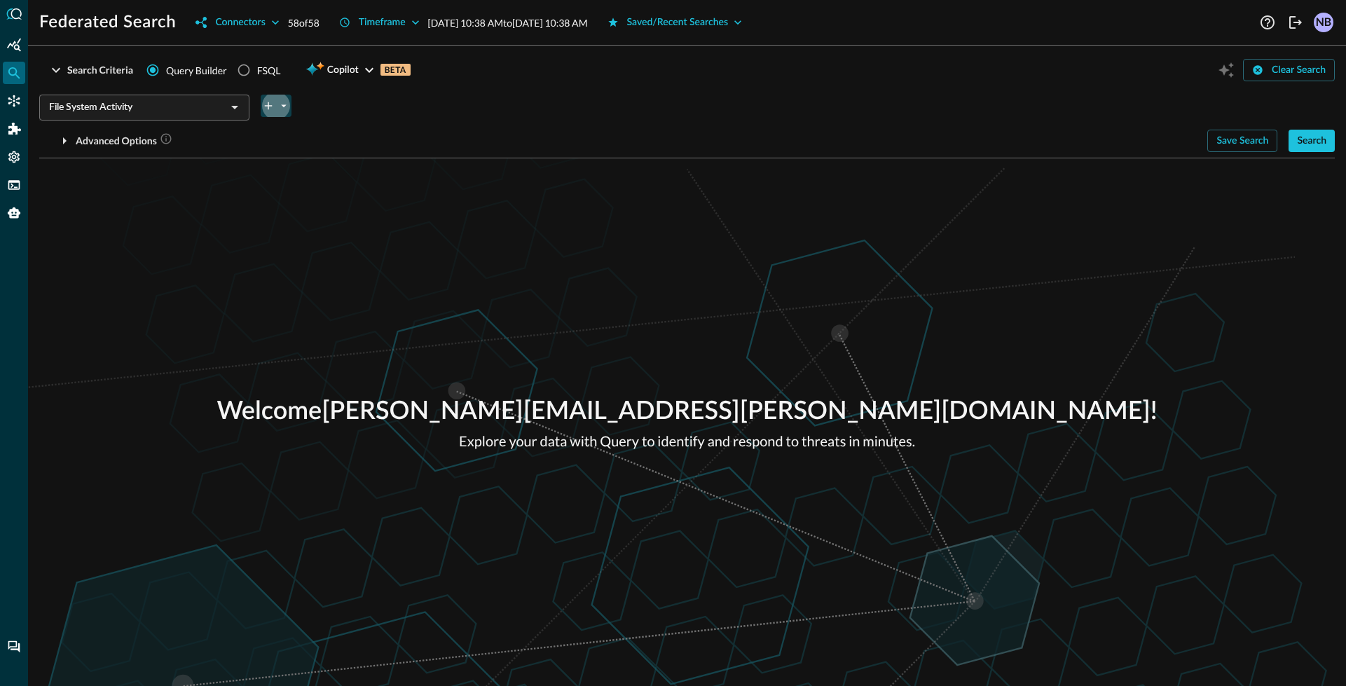
click at [268, 102] on icon "plus-arrow-button" at bounding box center [268, 105] width 13 height 13
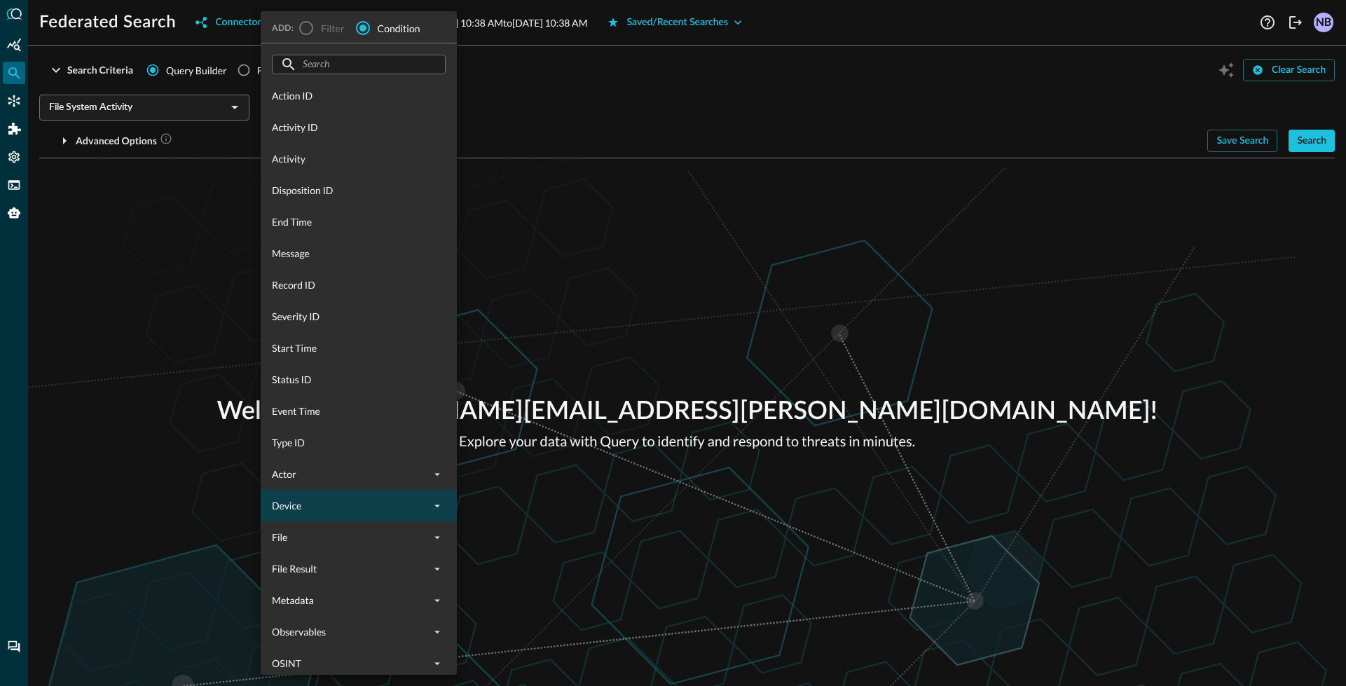
scroll to position [8, 0]
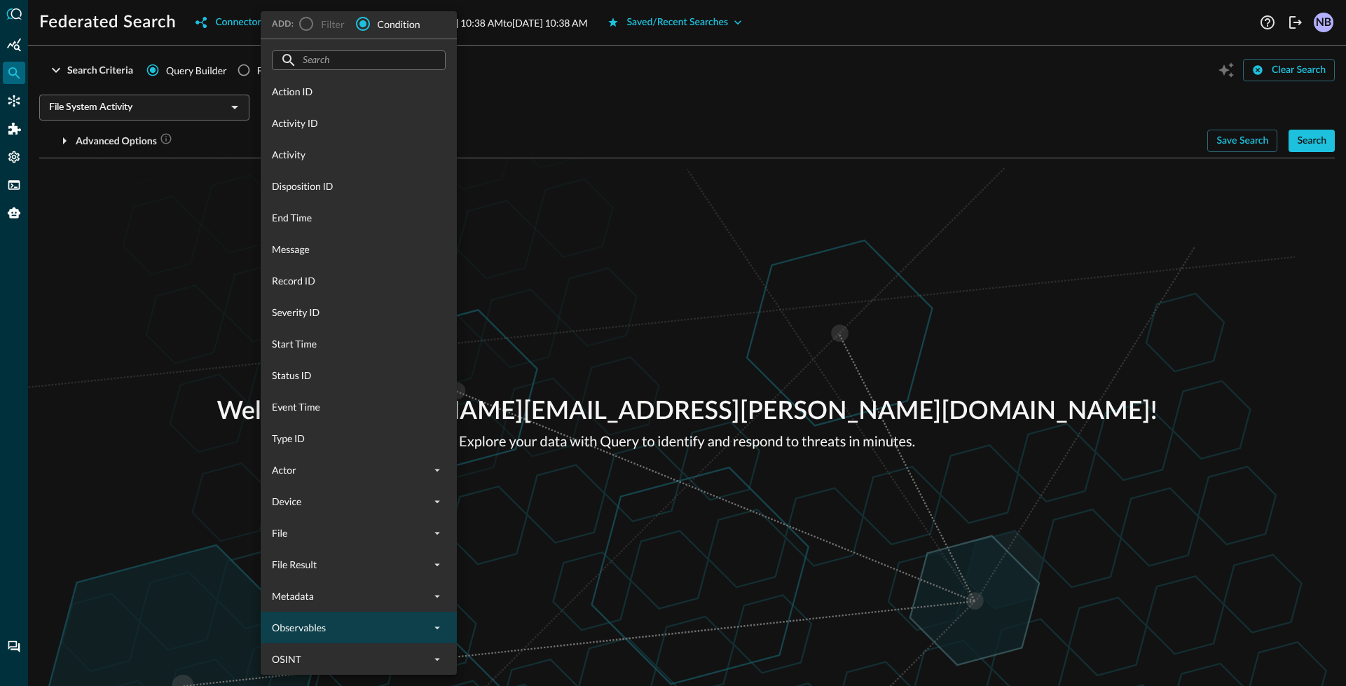
click at [357, 631] on span "Observables" at bounding box center [350, 627] width 157 height 15
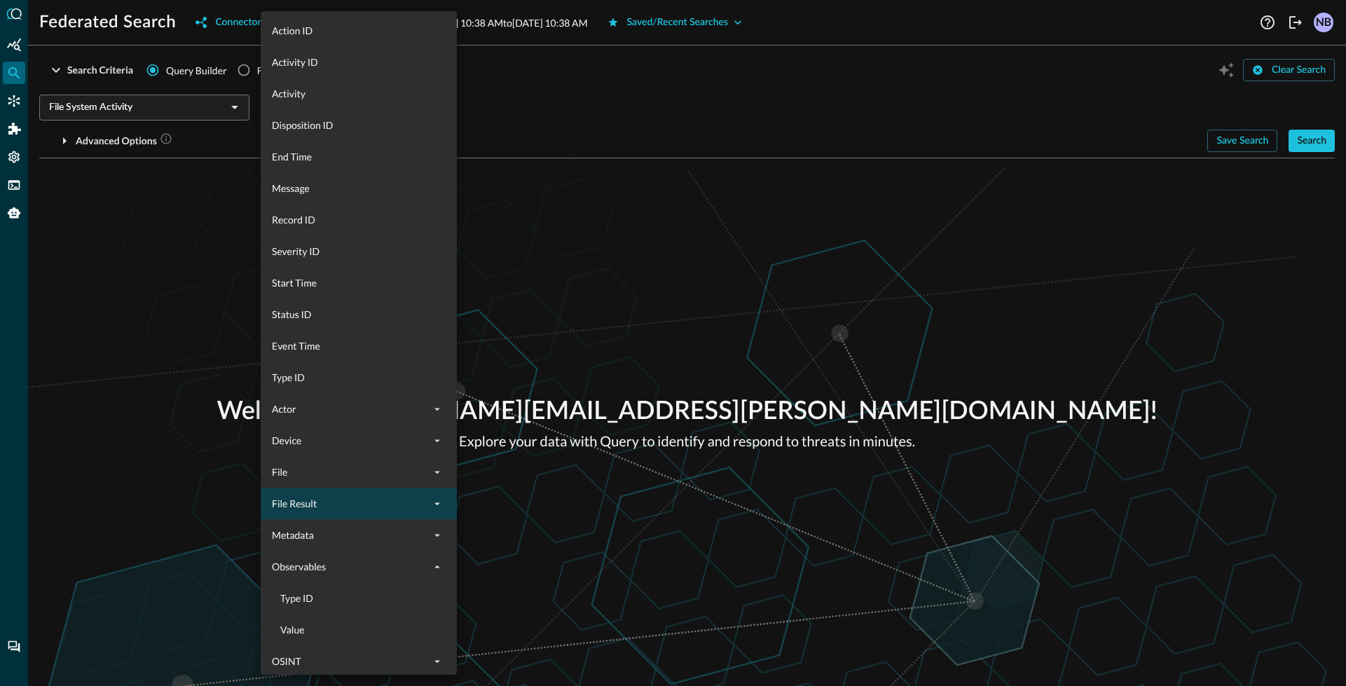
scroll to position [71, 0]
click at [331, 665] on span "OSINT" at bounding box center [350, 659] width 157 height 15
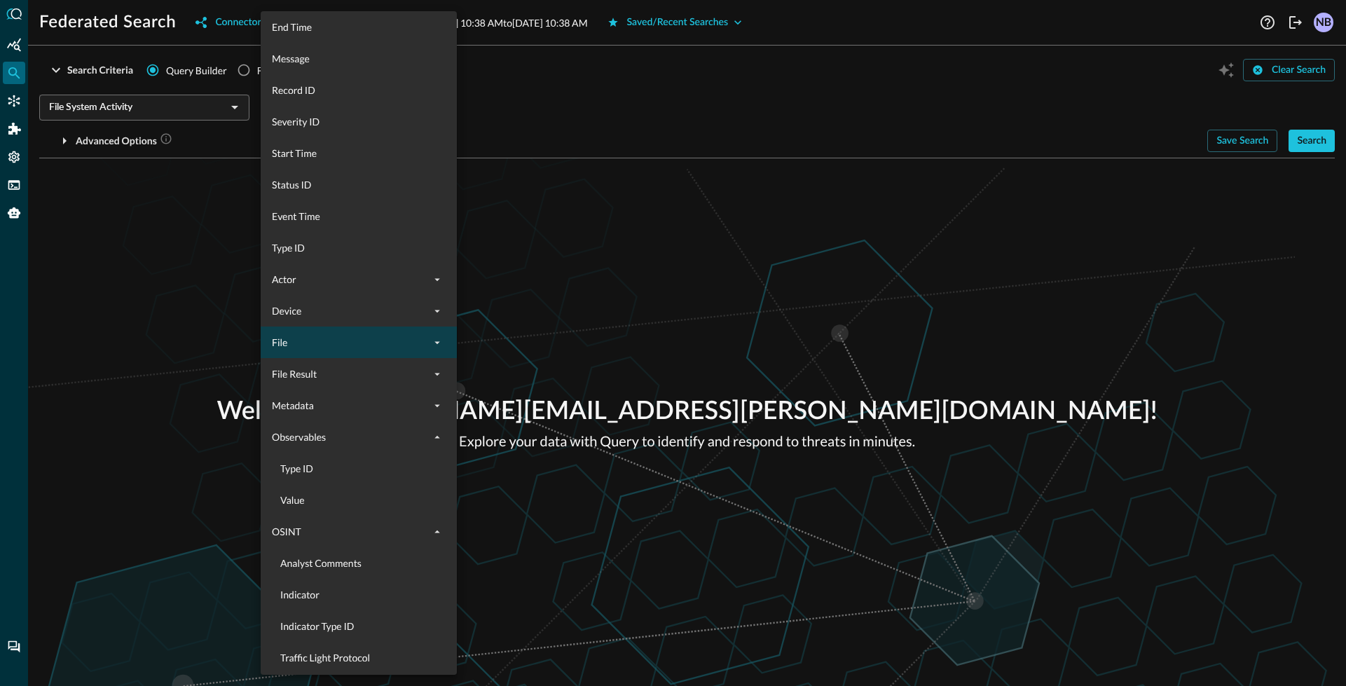
scroll to position [197, 0]
click at [327, 342] on span "File" at bounding box center [350, 343] width 157 height 15
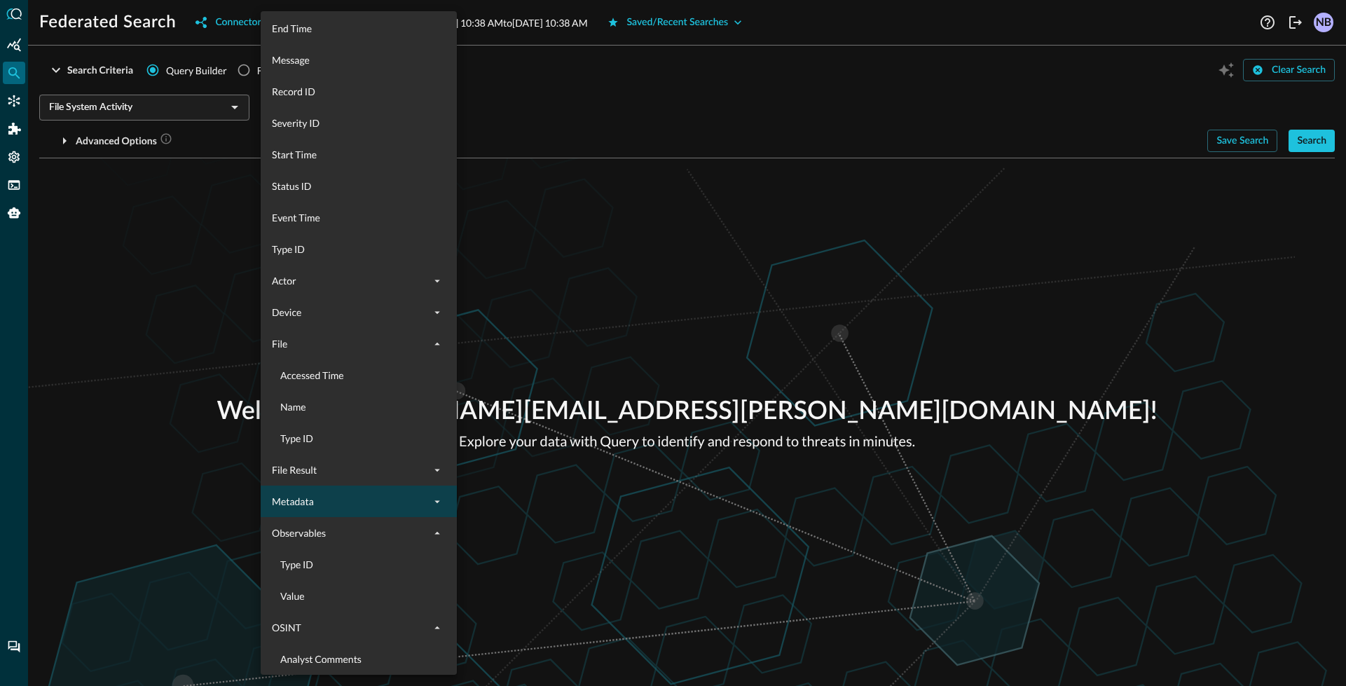
click at [339, 502] on span "Metadata" at bounding box center [350, 501] width 157 height 15
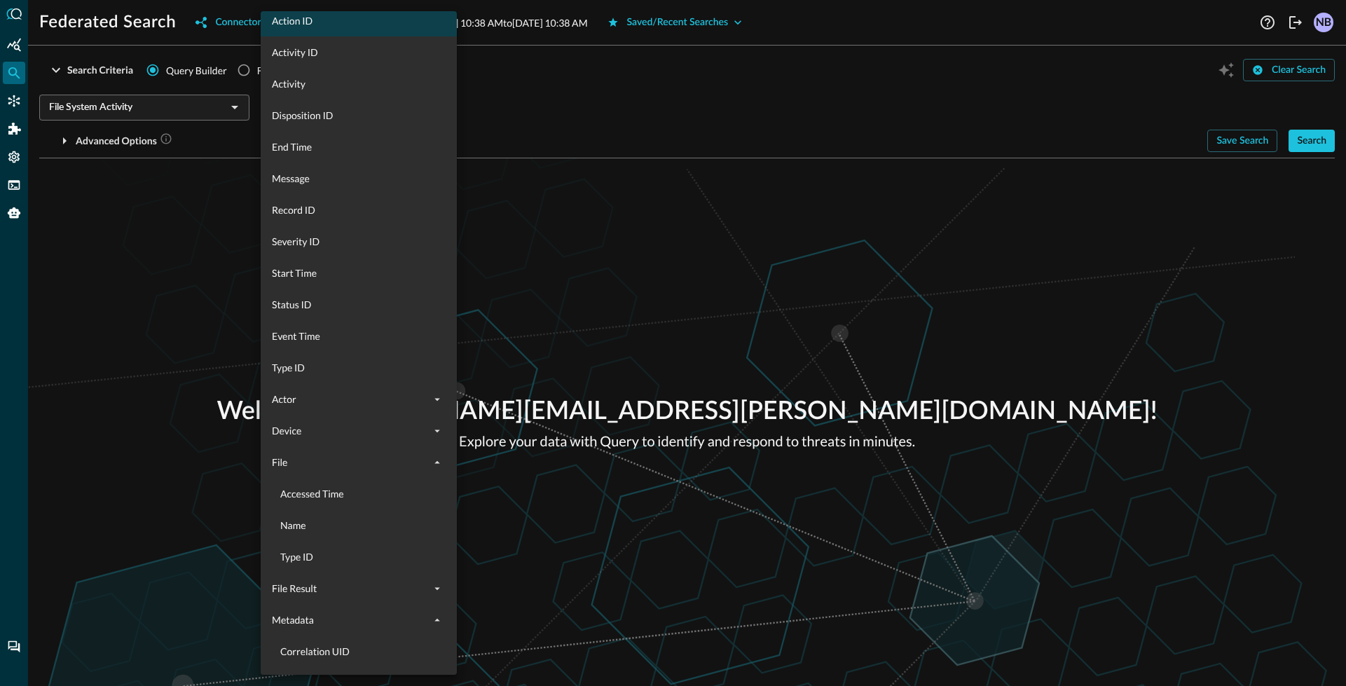
scroll to position [0, 0]
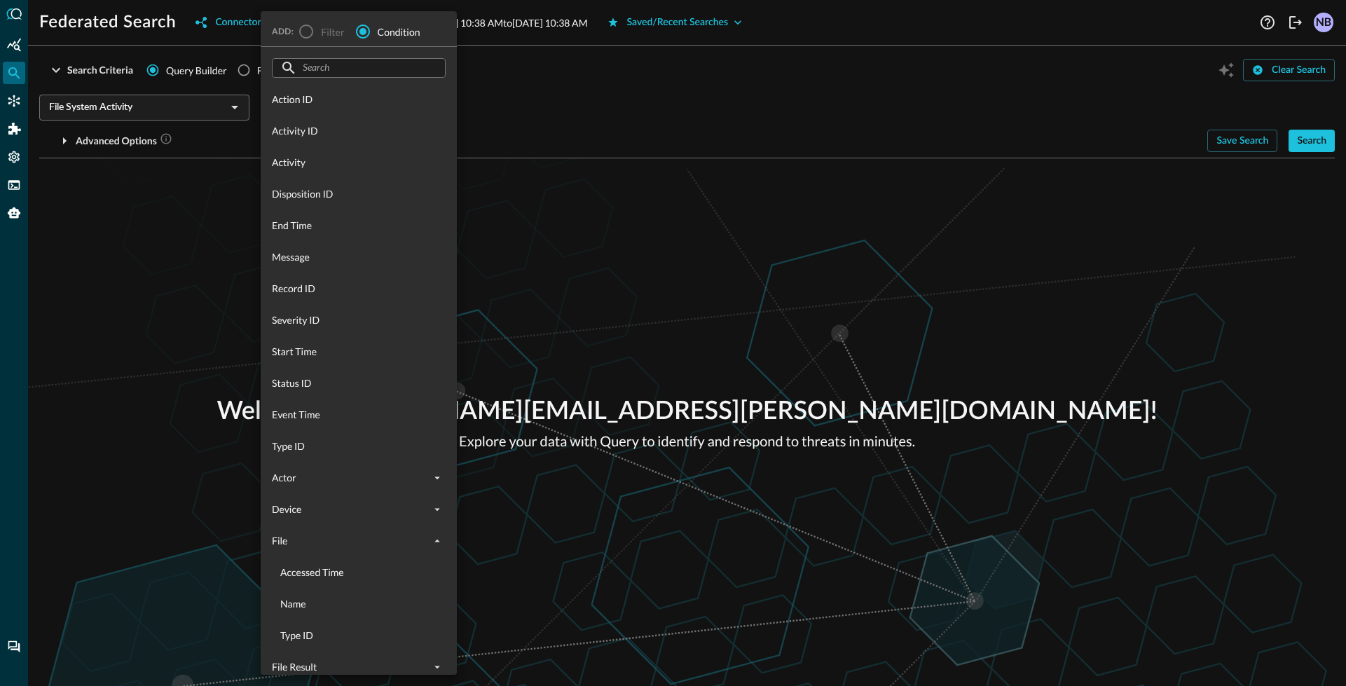
click at [315, 60] on input "text" at bounding box center [358, 68] width 111 height 26
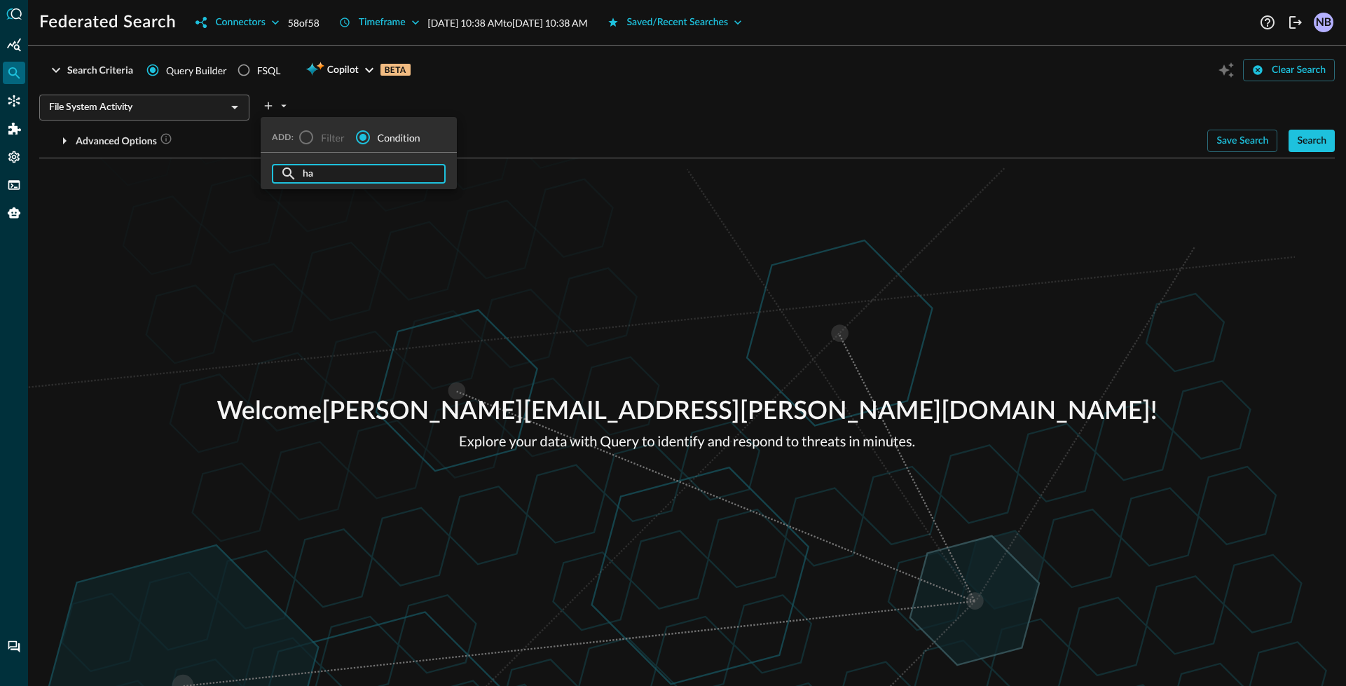
type input "h"
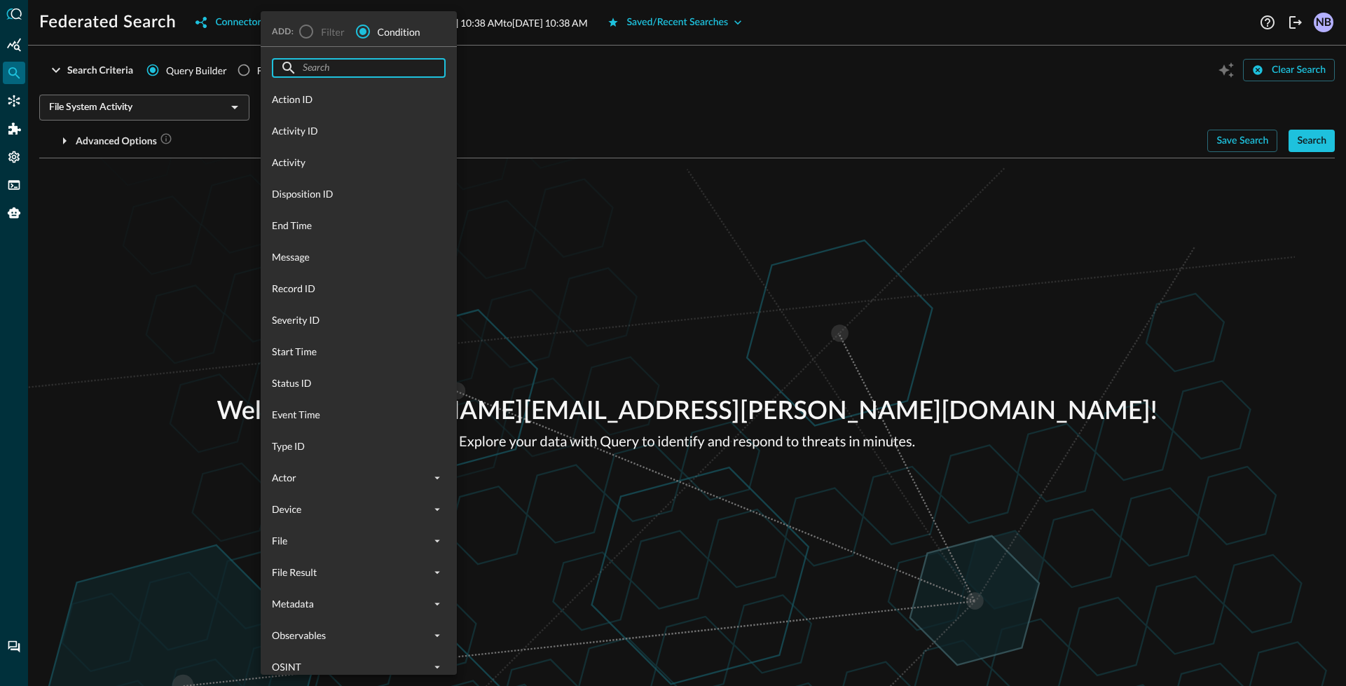
click at [193, 228] on div at bounding box center [673, 343] width 1346 height 686
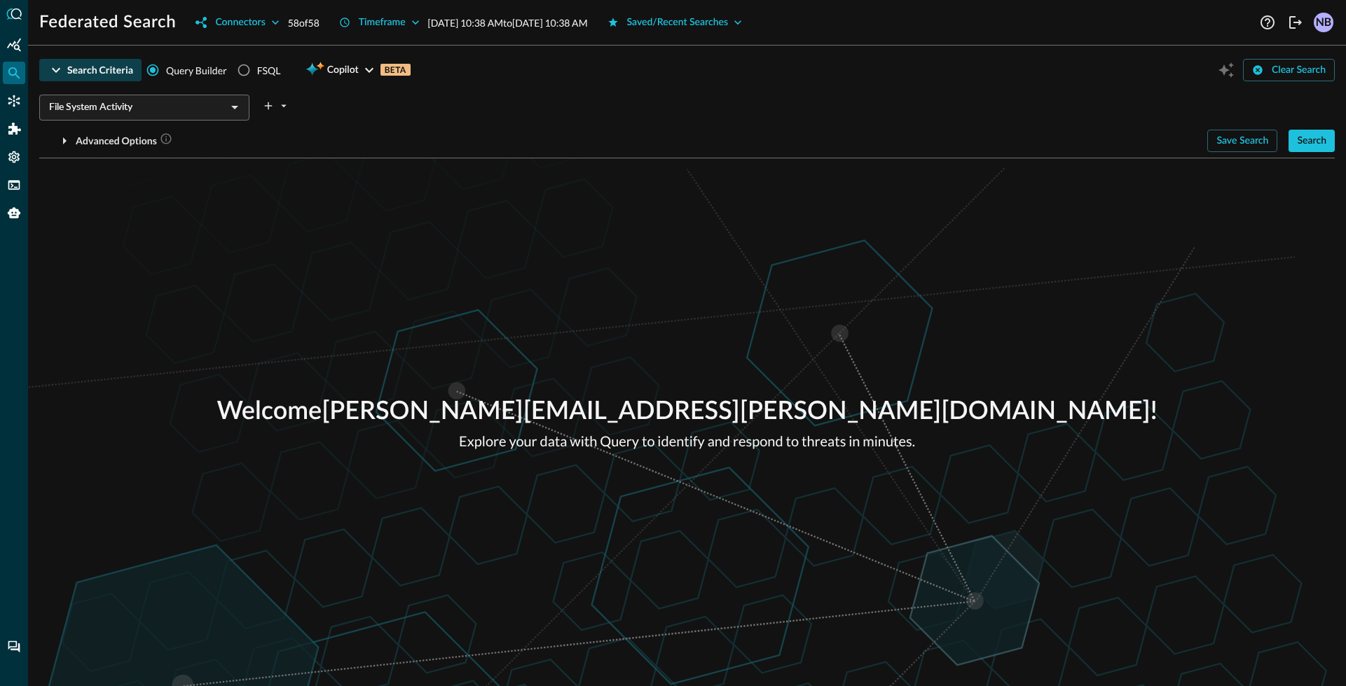
click at [67, 72] on div "Search Criteria" at bounding box center [100, 71] width 66 height 18
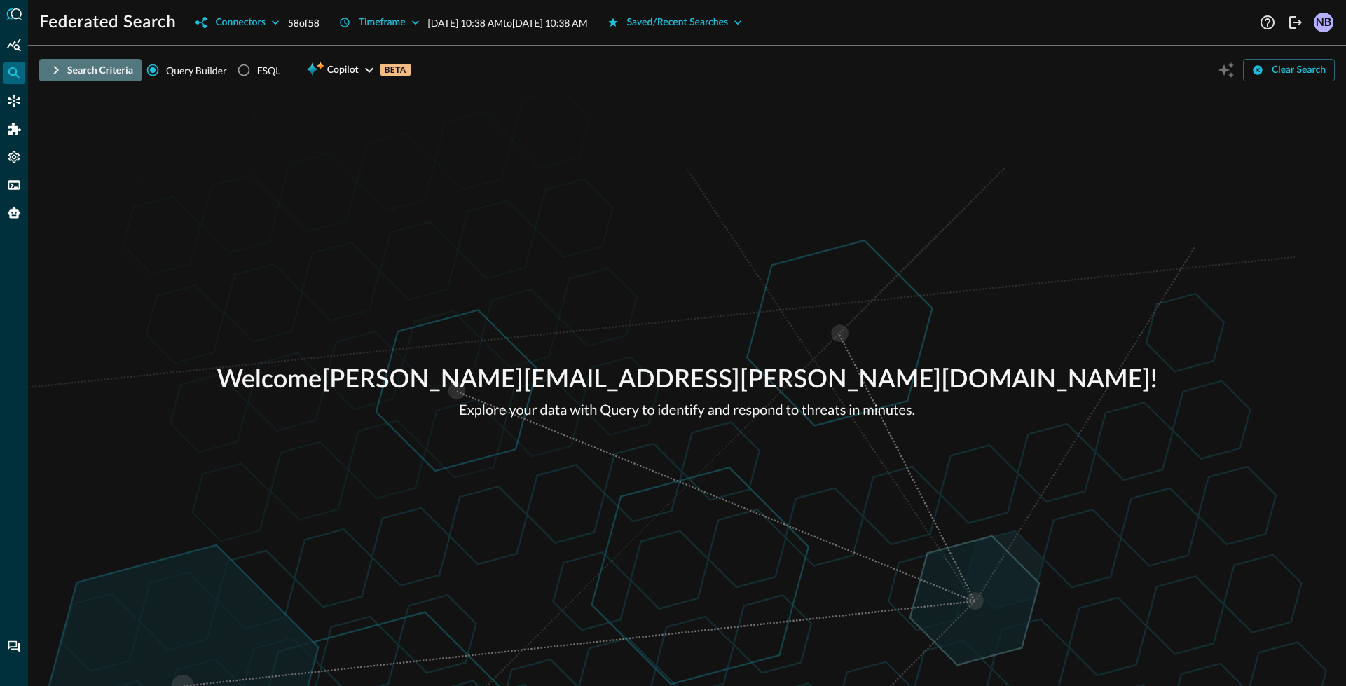
click at [120, 69] on div "Search Criteria" at bounding box center [100, 71] width 66 height 18
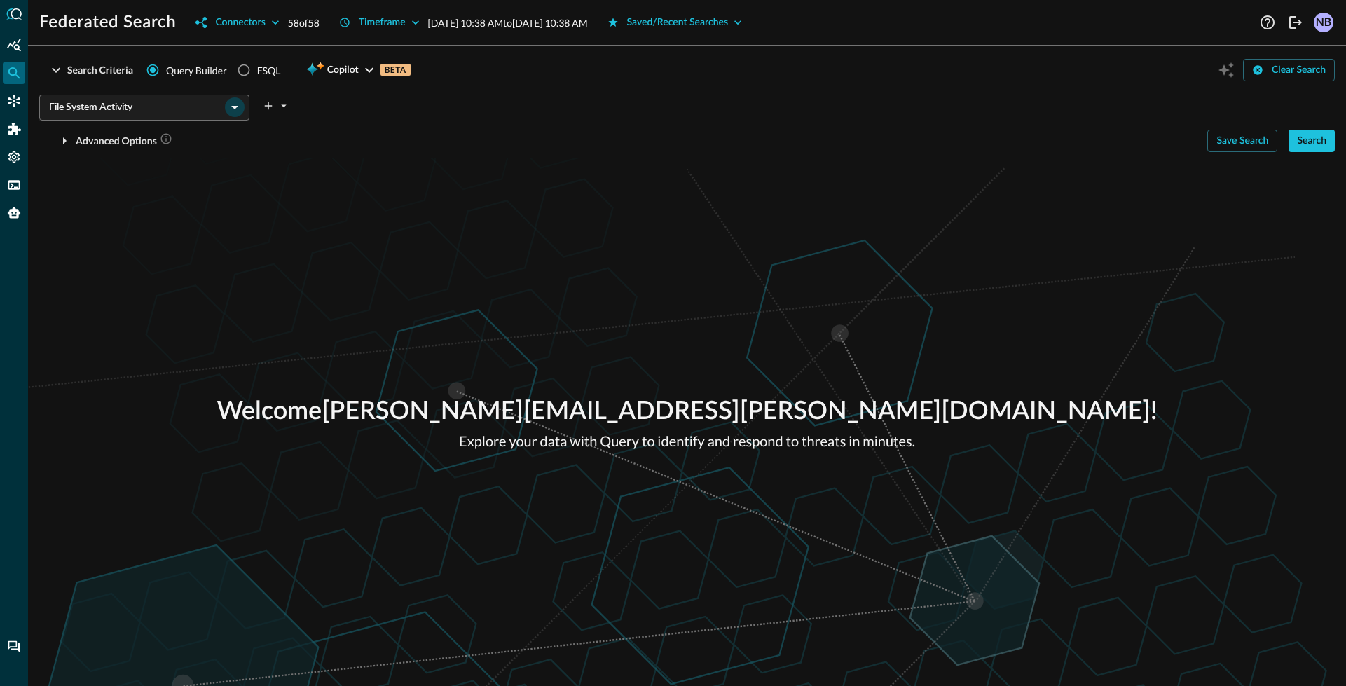
click at [230, 102] on icon "Open" at bounding box center [234, 107] width 17 height 17
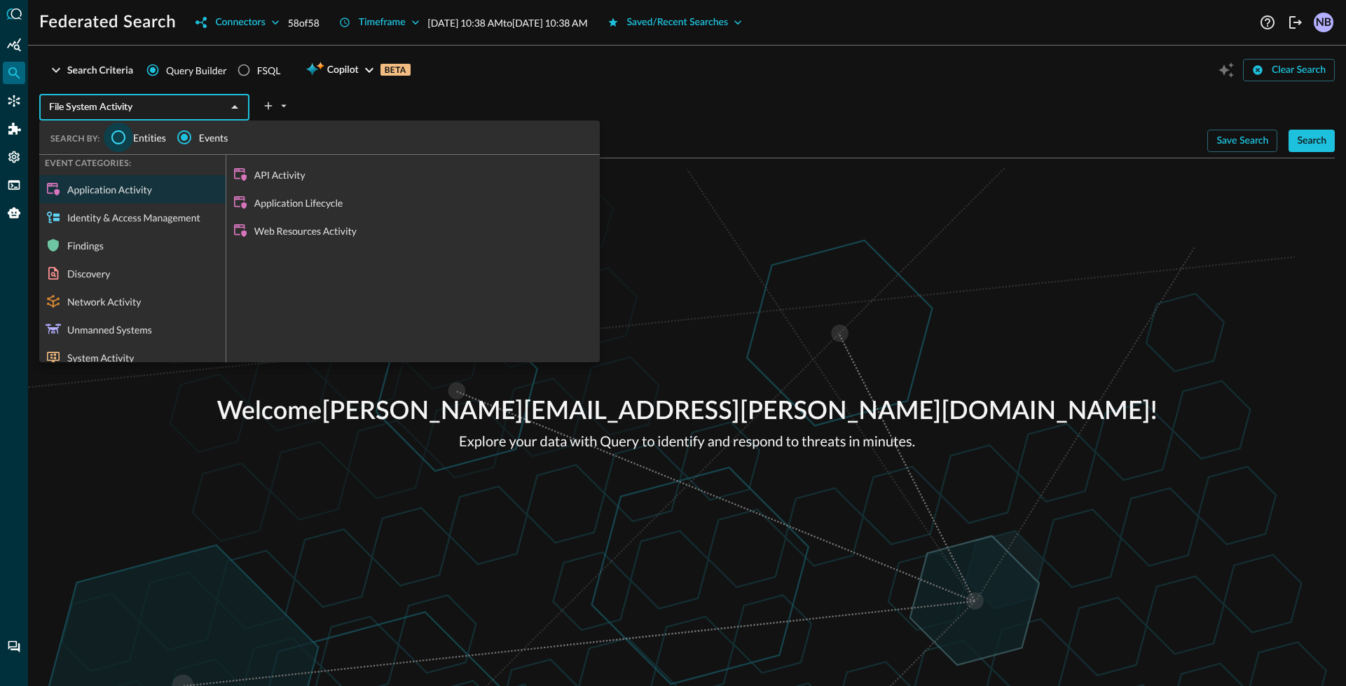
click at [130, 140] on input "Entities" at bounding box center [118, 137] width 29 height 29
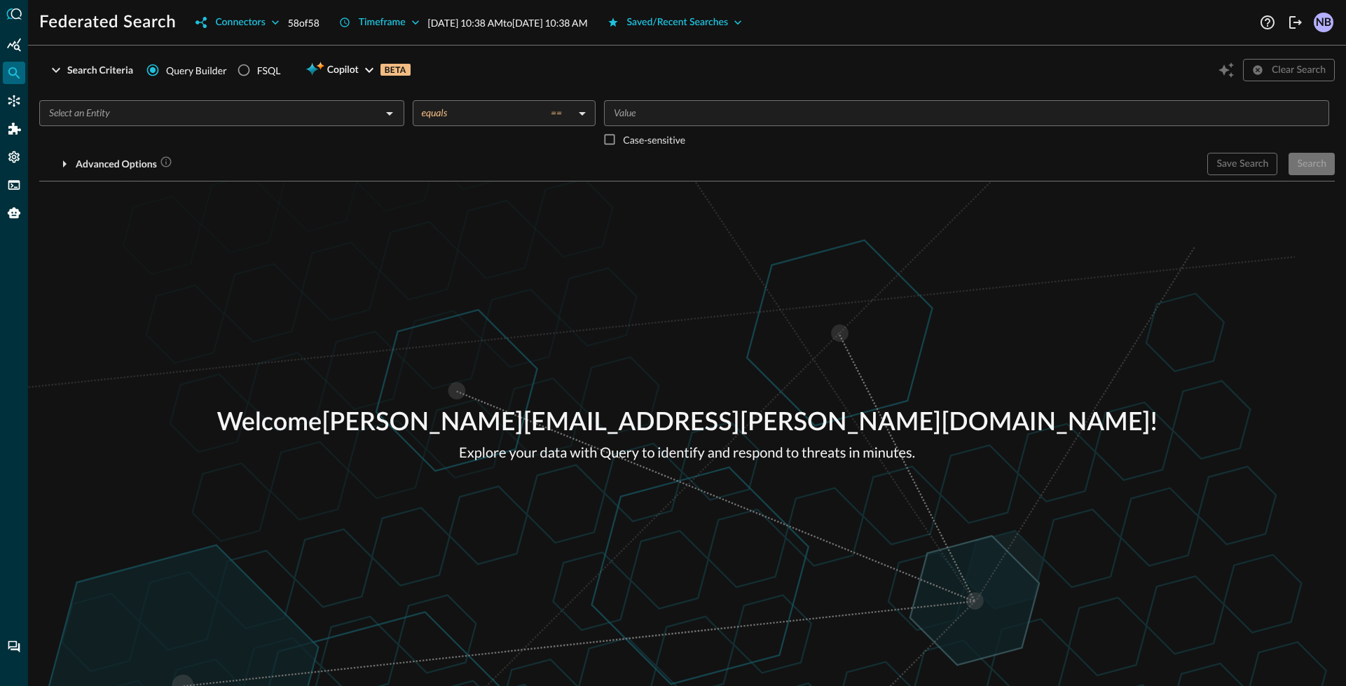
click at [386, 125] on div "​" at bounding box center [221, 113] width 365 height 26
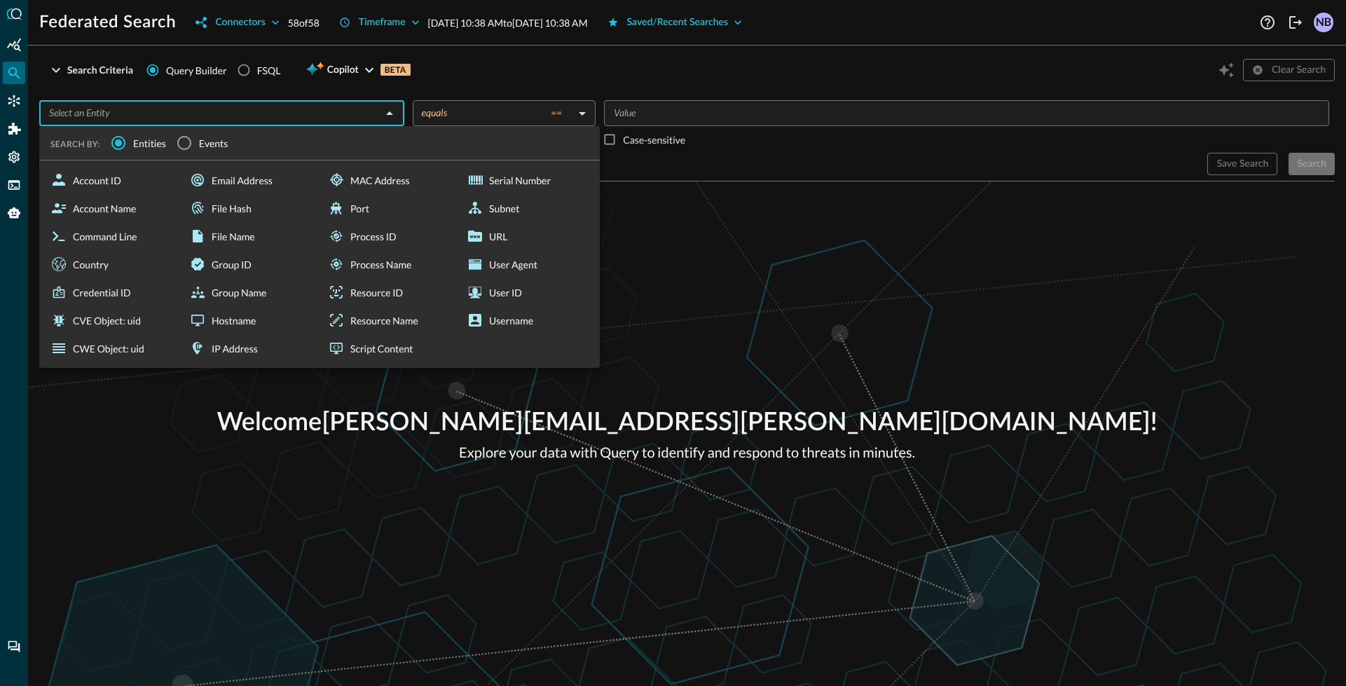
drag, startPoint x: 232, startPoint y: 214, endPoint x: 263, endPoint y: 200, distance: 33.9
click at [233, 214] on div "File Hash" at bounding box center [250, 208] width 133 height 28
type input "File Hash"
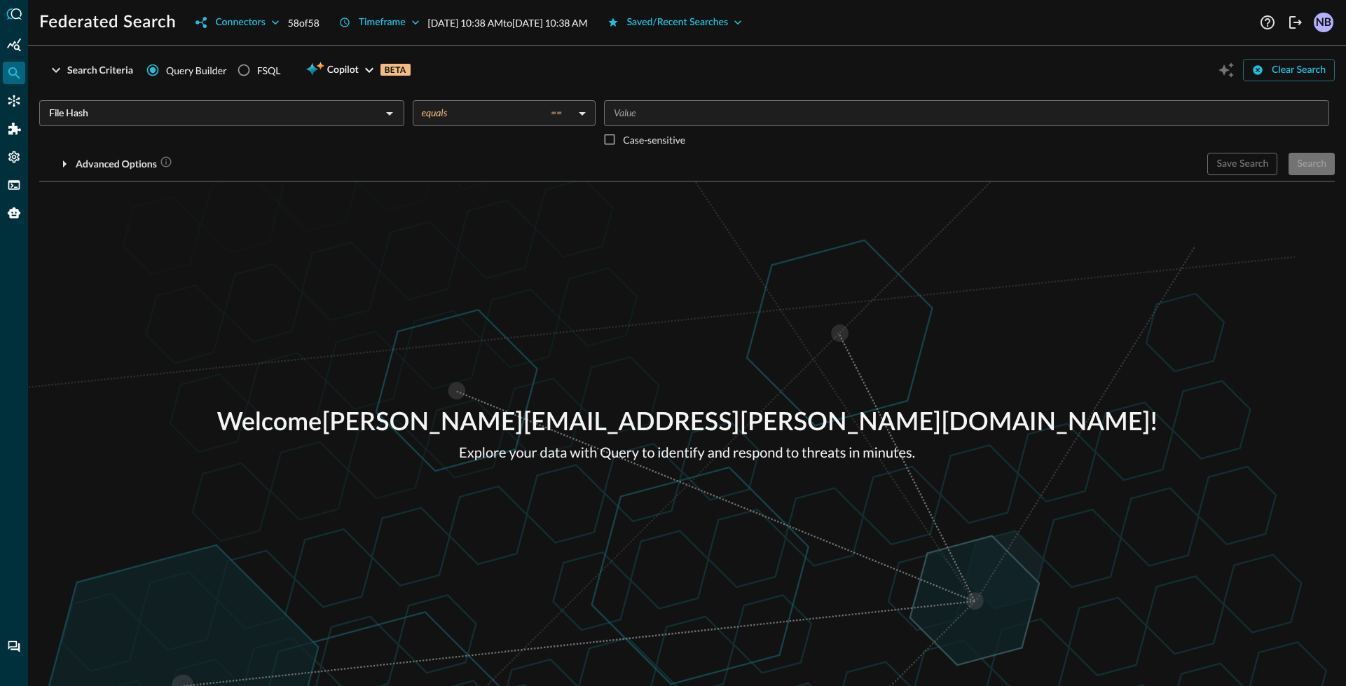
click at [640, 113] on input "Value" at bounding box center [965, 113] width 715 height 18
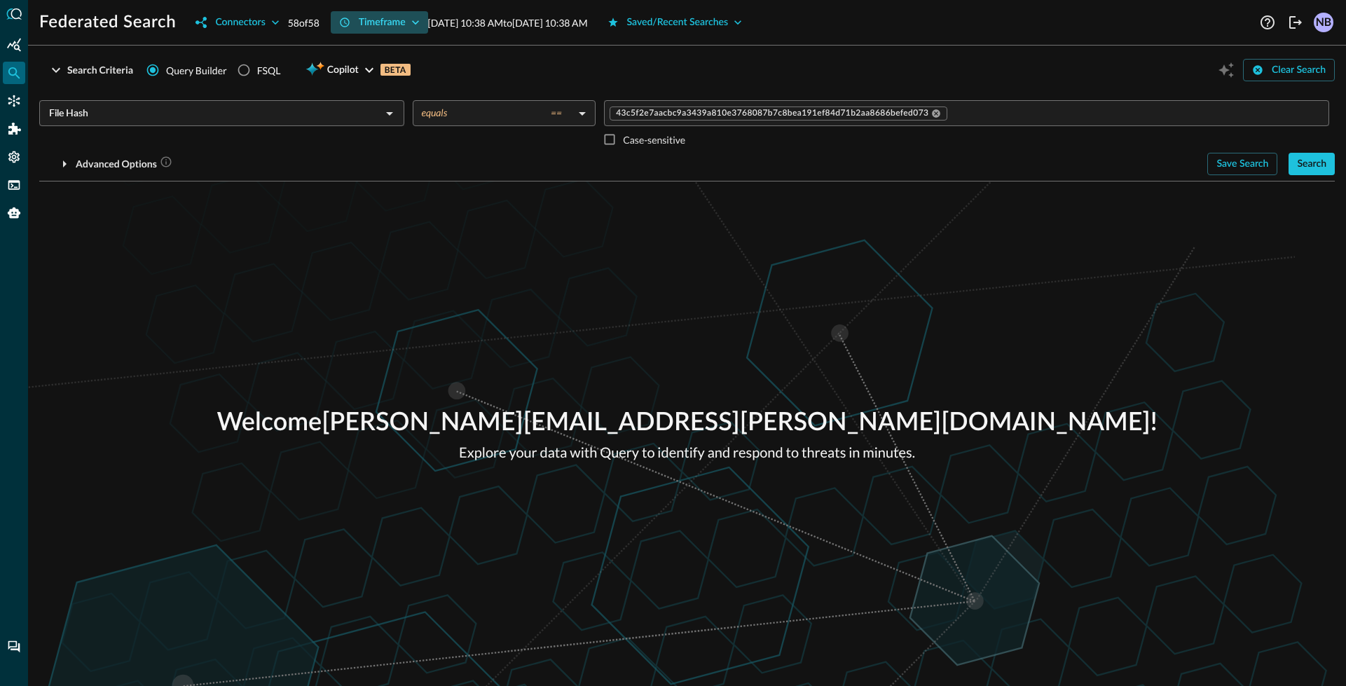
click at [375, 18] on div "Timeframe" at bounding box center [382, 23] width 47 height 18
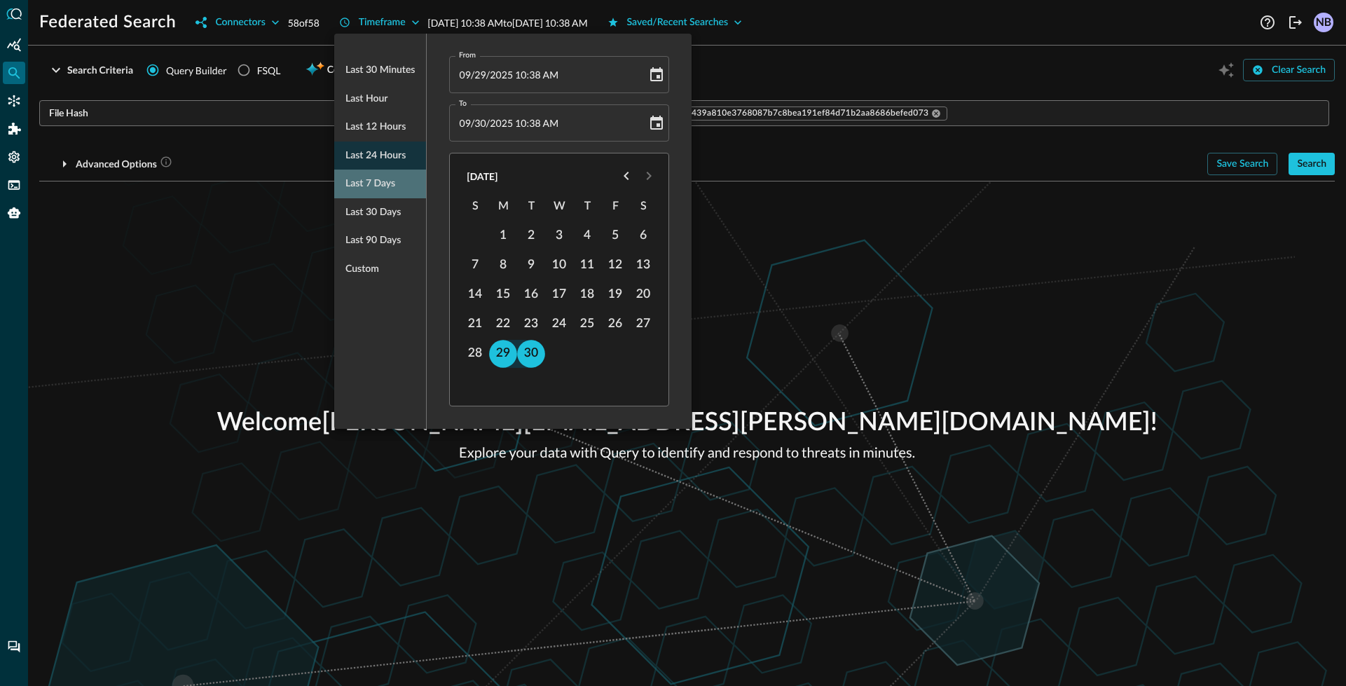
click at [371, 191] on span "Last 7 days" at bounding box center [370, 184] width 50 height 18
type input "[DATE] 10:45 AM"
click at [793, 62] on div at bounding box center [673, 343] width 1346 height 686
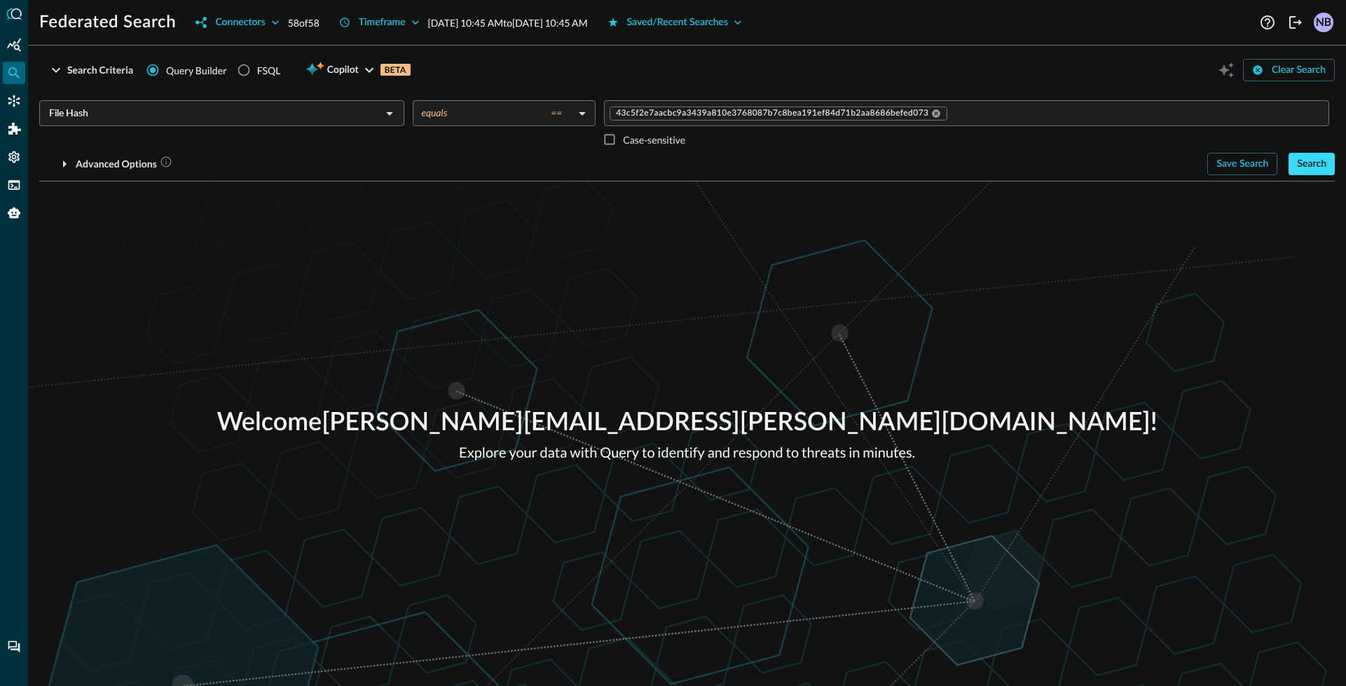
click at [1305, 171] on div "Search" at bounding box center [1311, 165] width 29 height 18
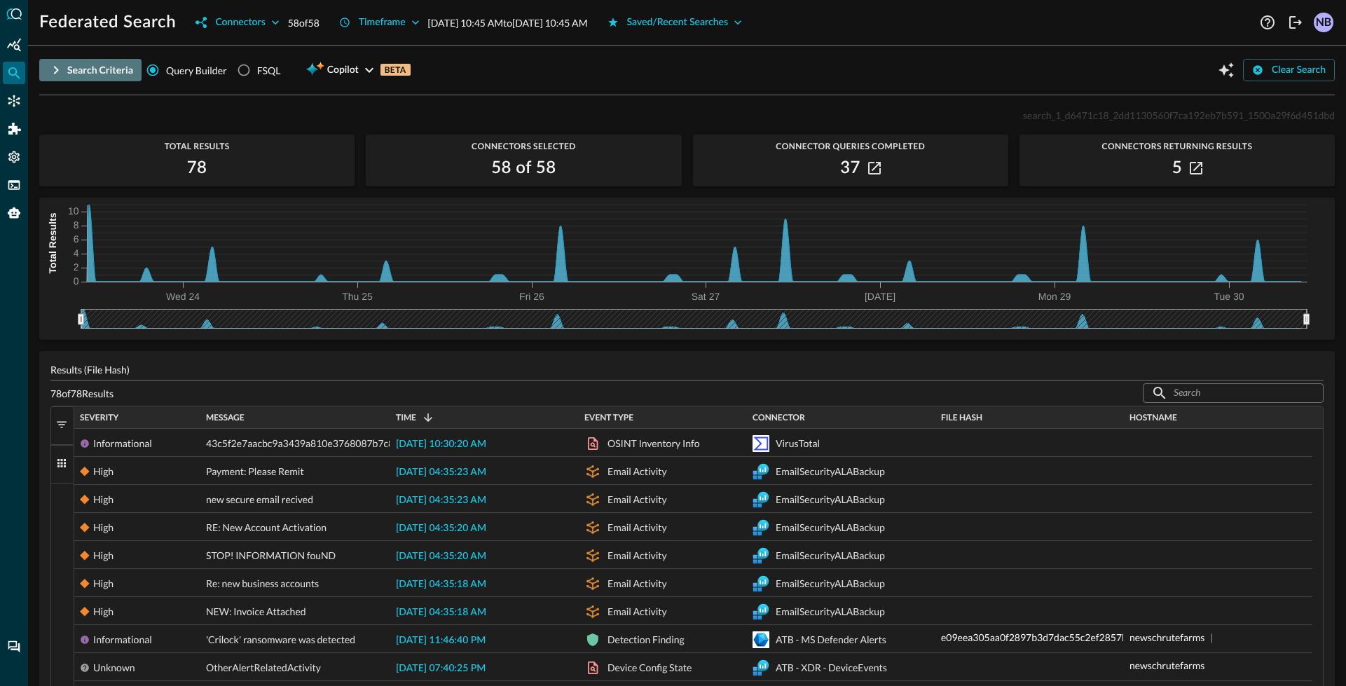
click at [48, 69] on icon "button" at bounding box center [56, 70] width 17 height 17
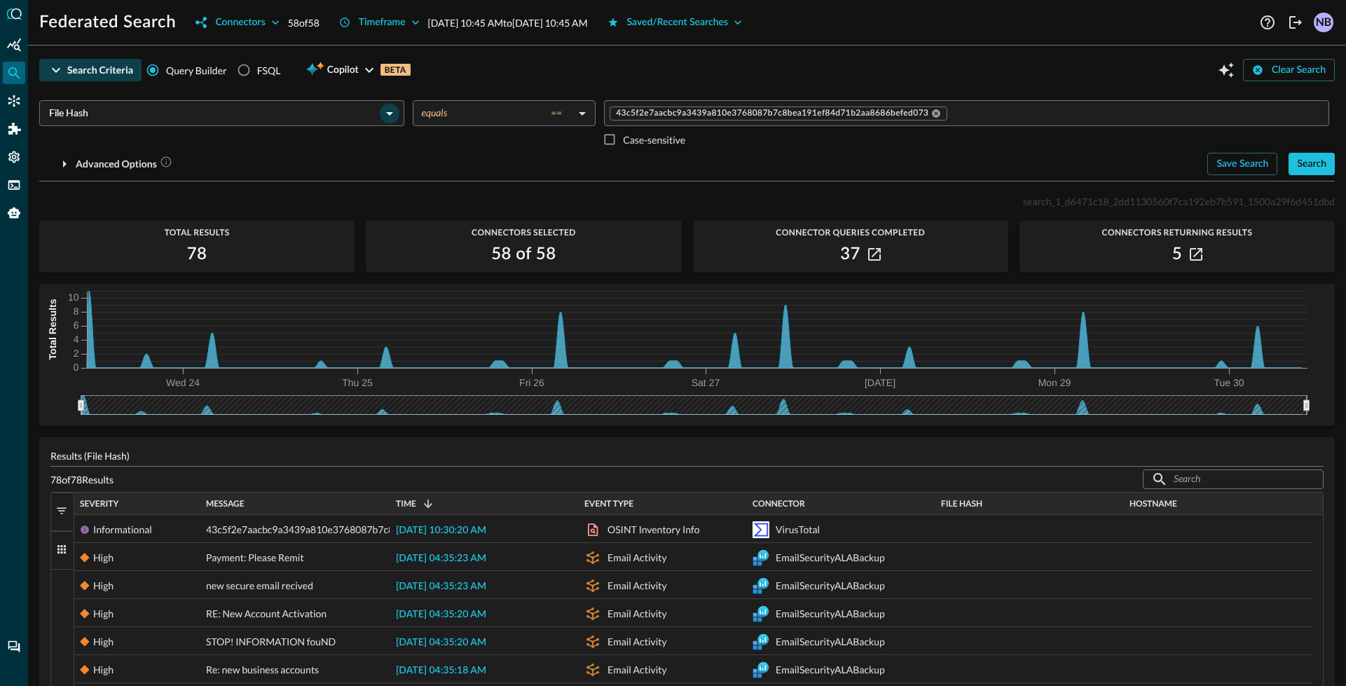
click at [390, 114] on icon "Open" at bounding box center [389, 113] width 17 height 17
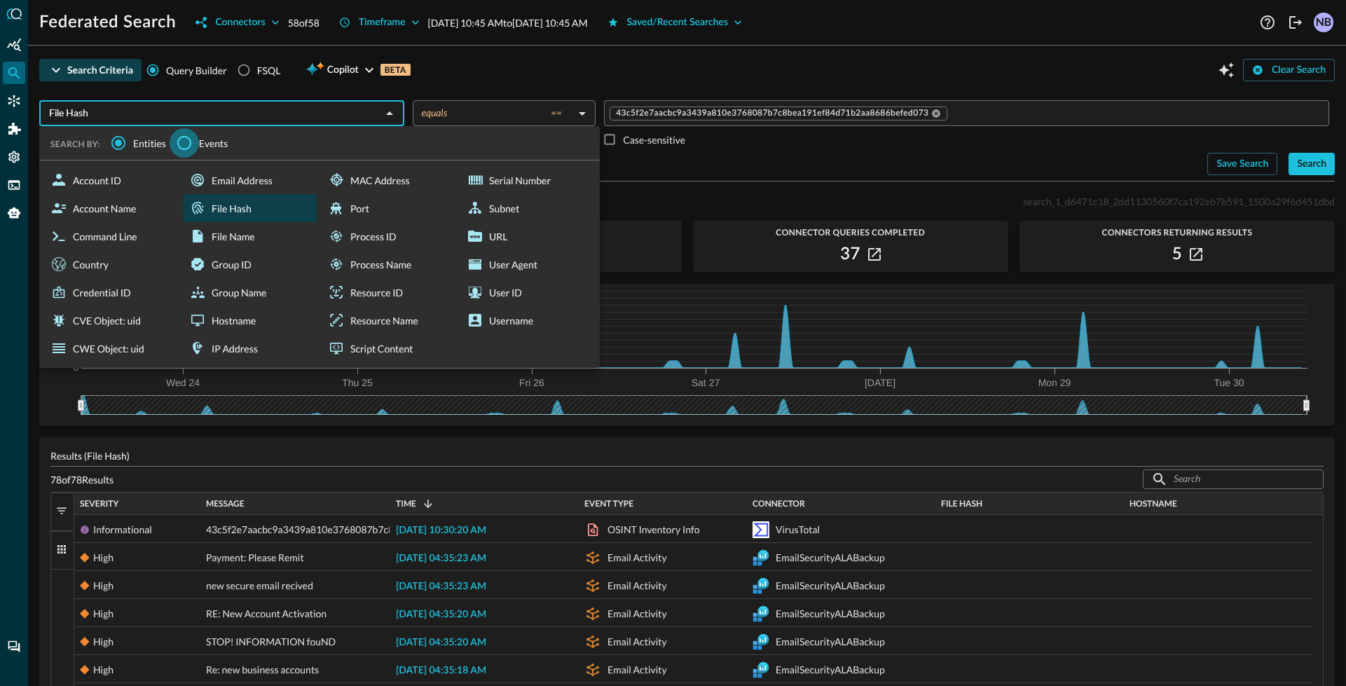
click at [181, 146] on input "Events" at bounding box center [184, 142] width 29 height 29
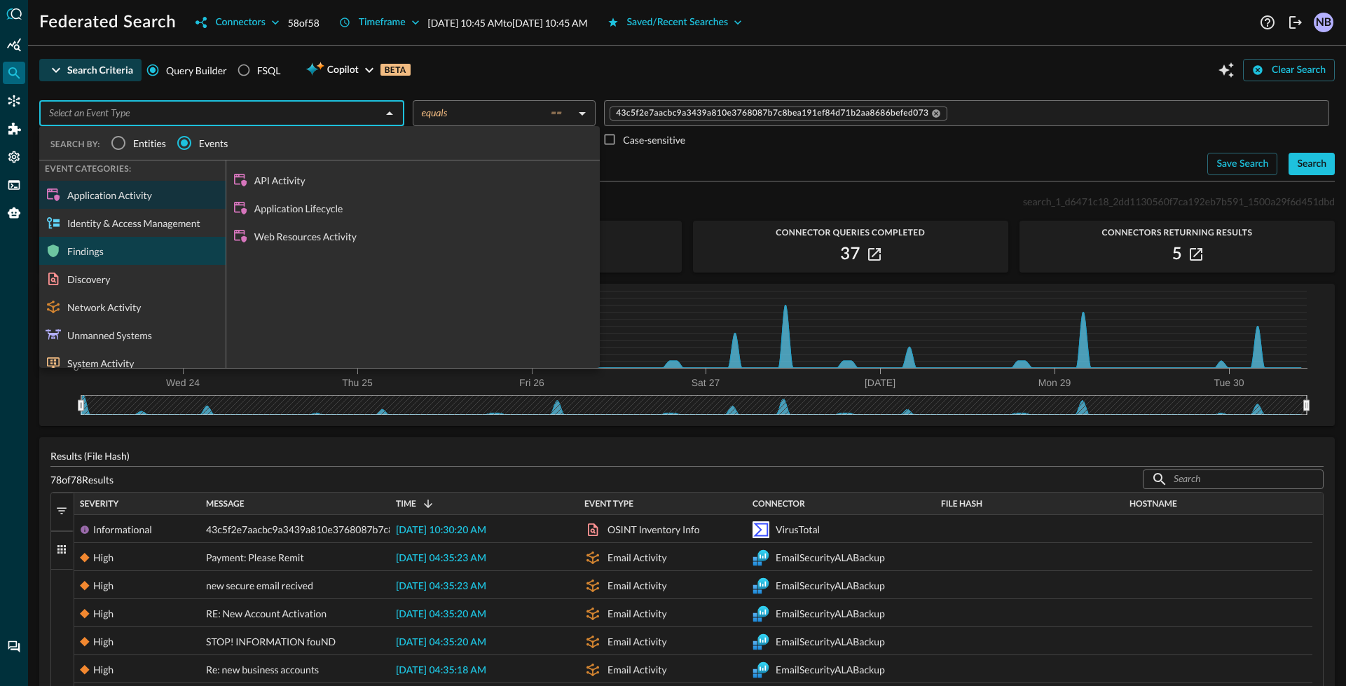
click at [114, 256] on div "Findings" at bounding box center [132, 251] width 186 height 28
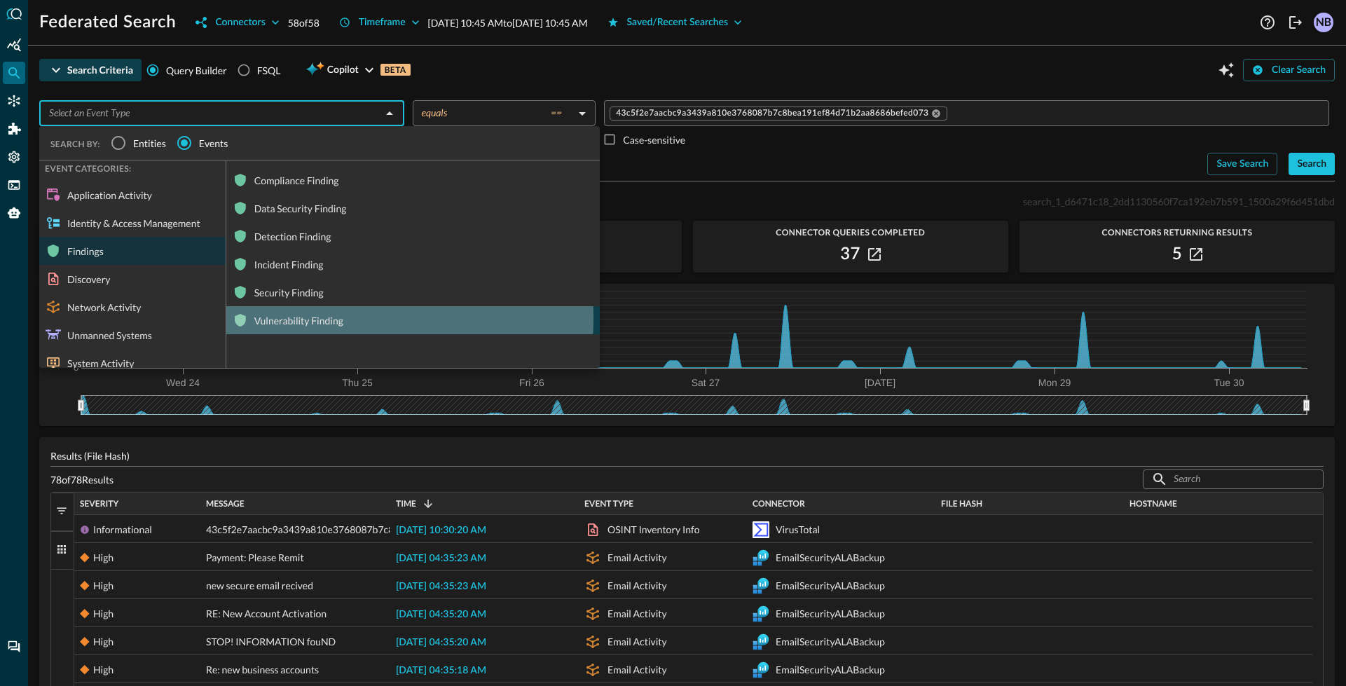
click at [309, 317] on div "Vulnerability Finding" at bounding box center [412, 320] width 373 height 28
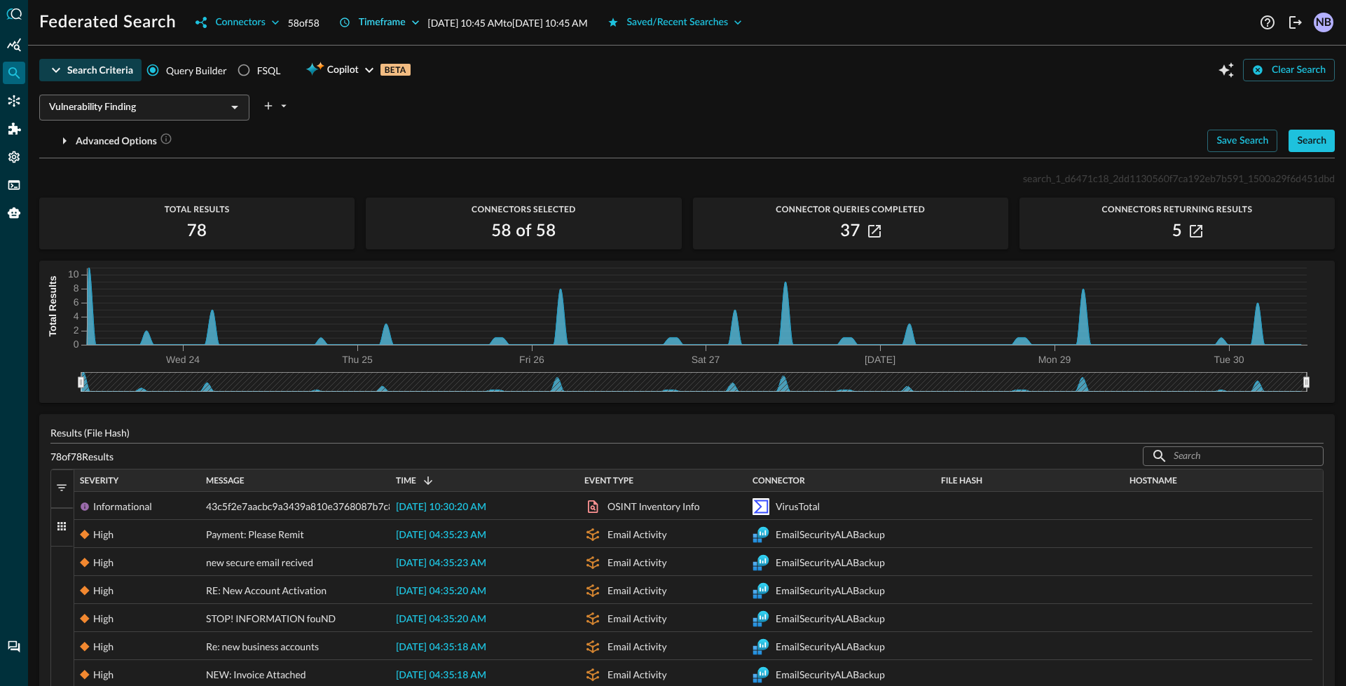
click at [390, 20] on div "Timeframe" at bounding box center [382, 23] width 47 height 18
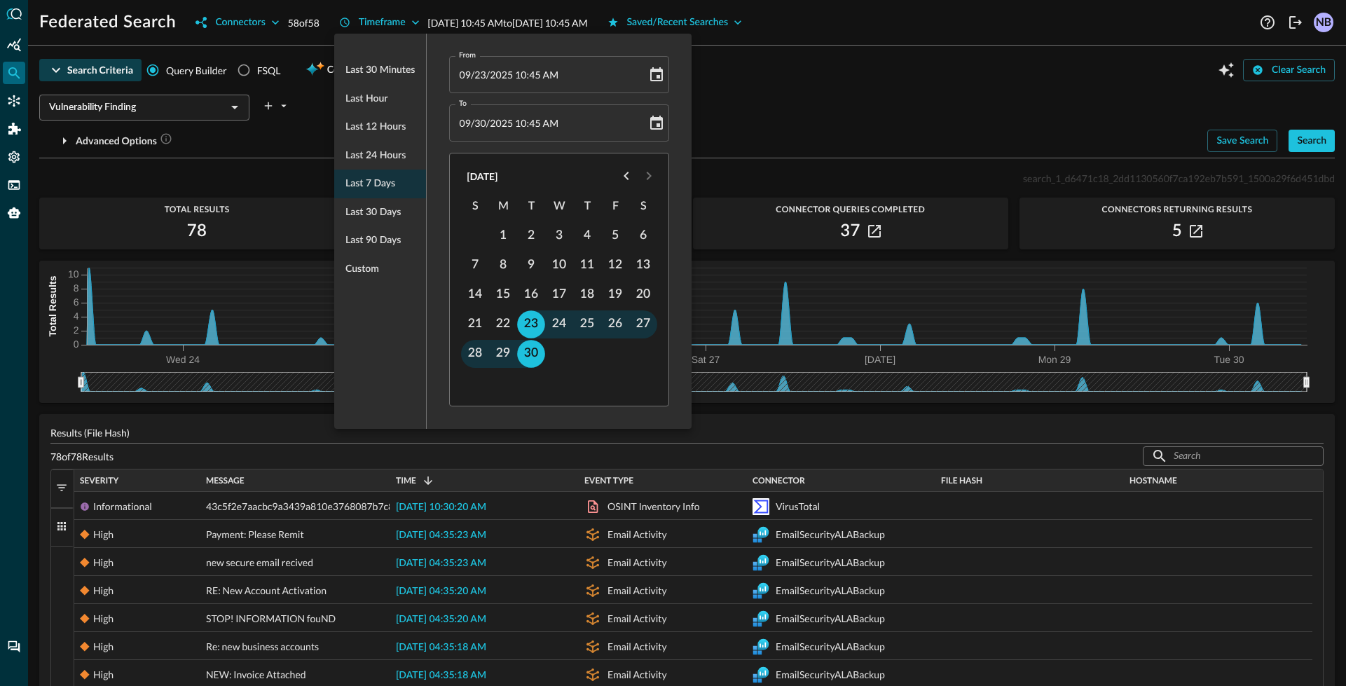
click at [753, 72] on div at bounding box center [673, 343] width 1346 height 686
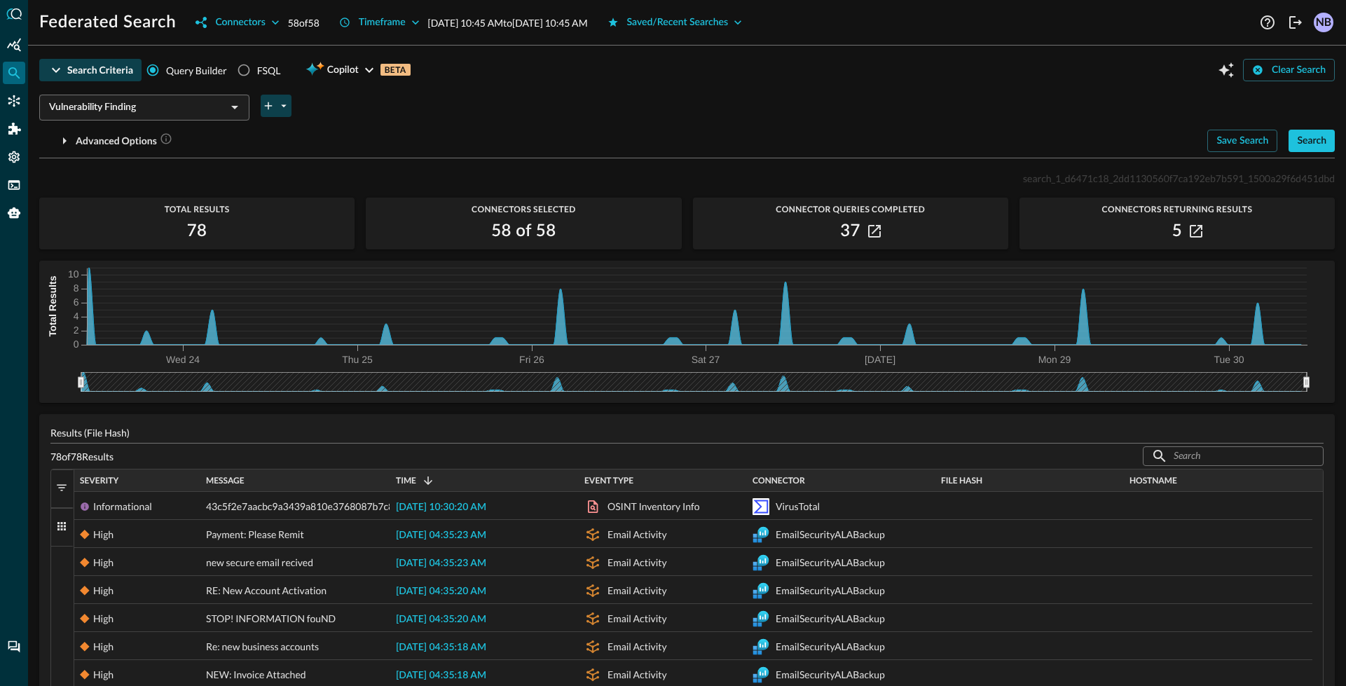
click at [282, 107] on icon "plus-arrow-button" at bounding box center [283, 105] width 13 height 13
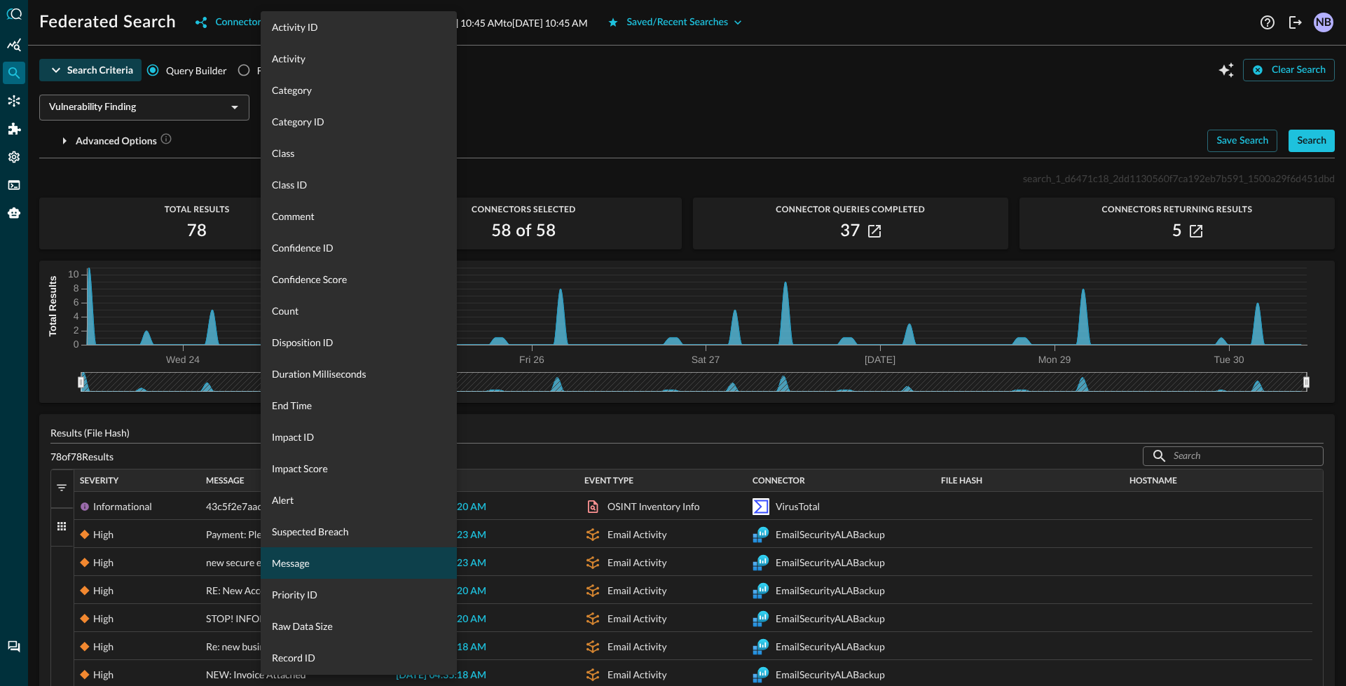
scroll to position [315, 0]
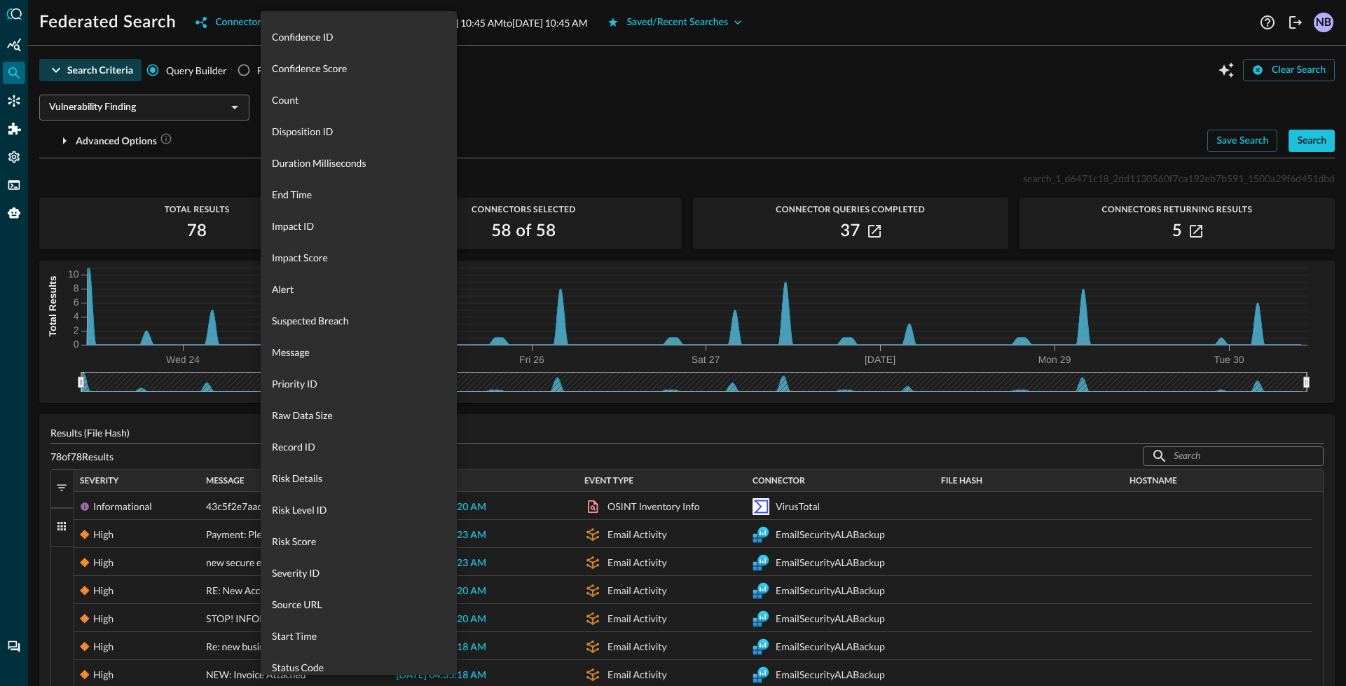
drag, startPoint x: 344, startPoint y: 575, endPoint x: 344, endPoint y: 522, distance: 52.5
click at [345, 575] on span "Severity ID" at bounding box center [359, 572] width 174 height 15
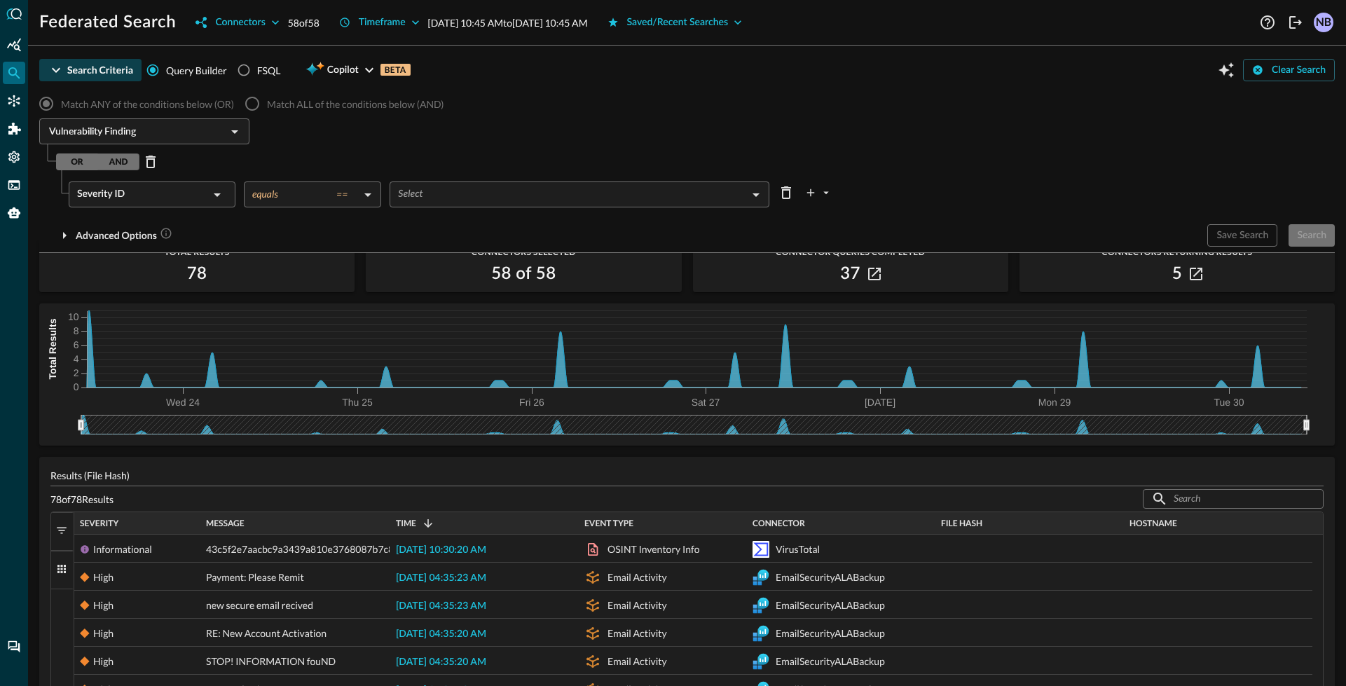
scroll to position [59, 0]
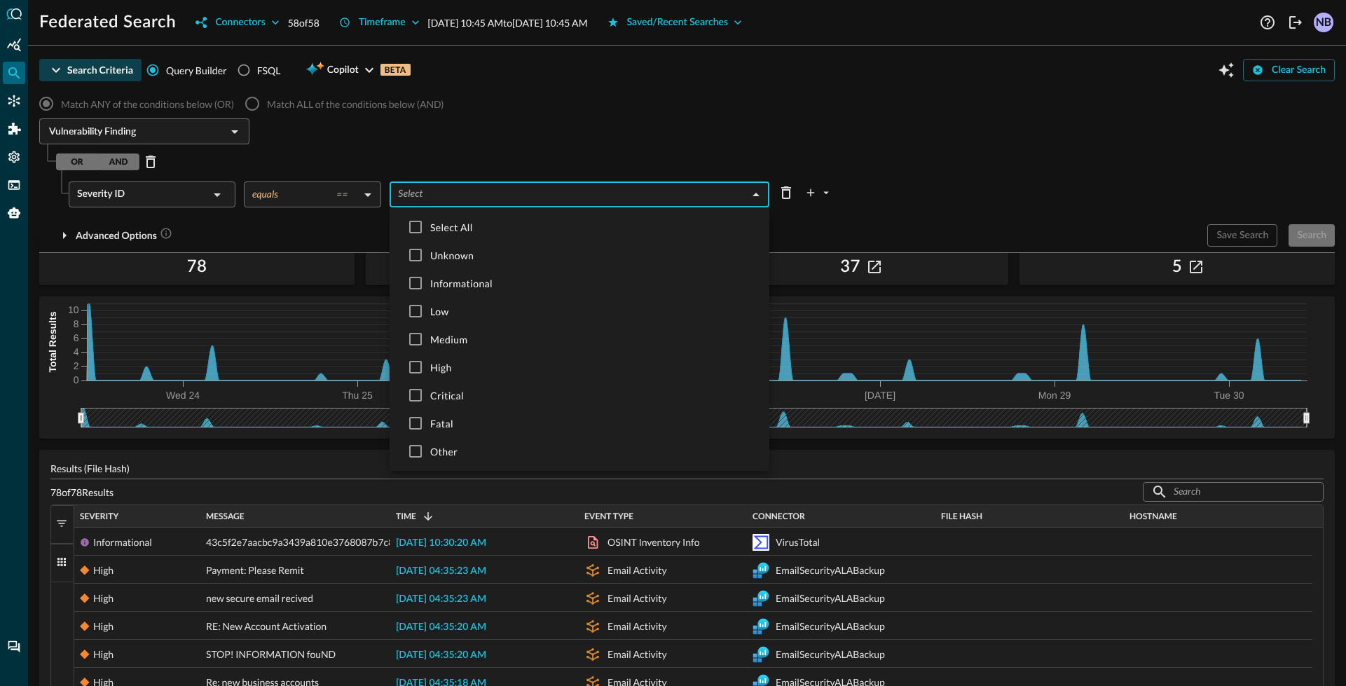
click at [441, 191] on body "Federated Search Connectors 58 of 58 Timeframe Sep 23, 2025 10:45 AM to Sep 30,…" at bounding box center [673, 343] width 1346 height 686
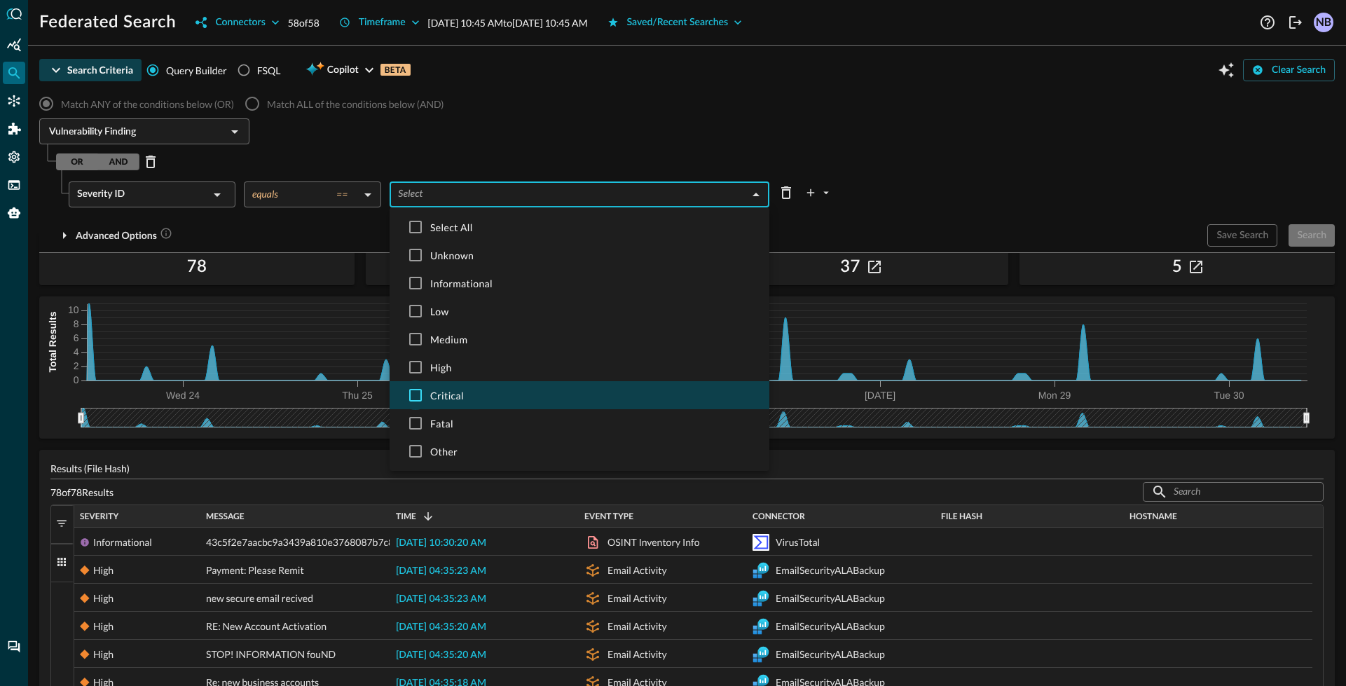
click at [425, 388] on input "checkbox" at bounding box center [415, 394] width 29 height 29
checkbox input "true"
type input "CRITICAL"
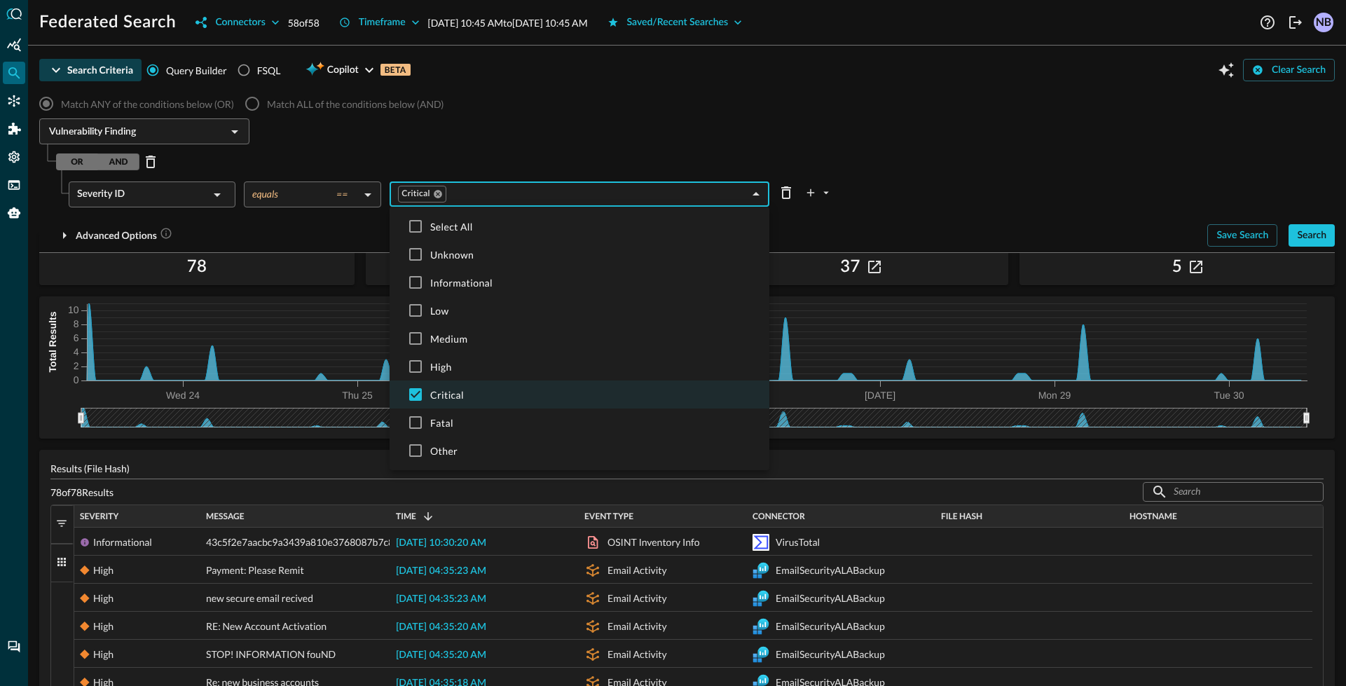
click at [649, 108] on div at bounding box center [673, 343] width 1346 height 686
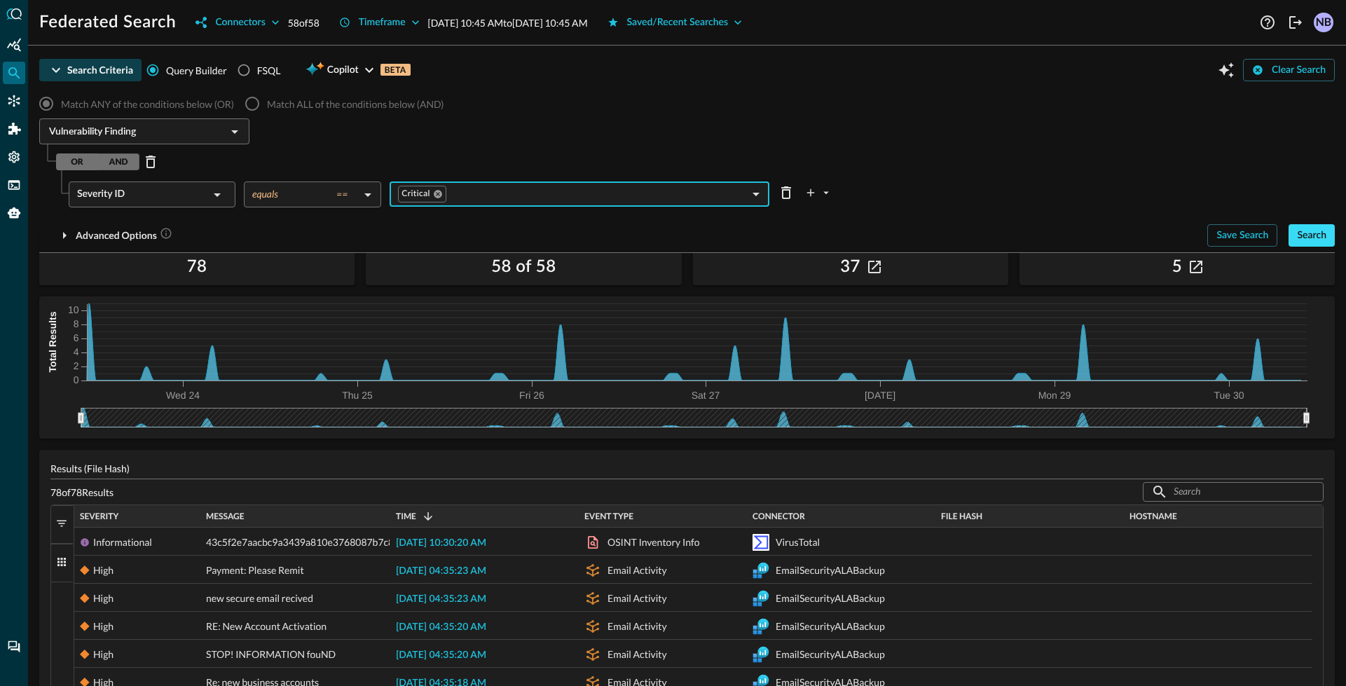
click at [1297, 235] on div "Search" at bounding box center [1311, 236] width 29 height 18
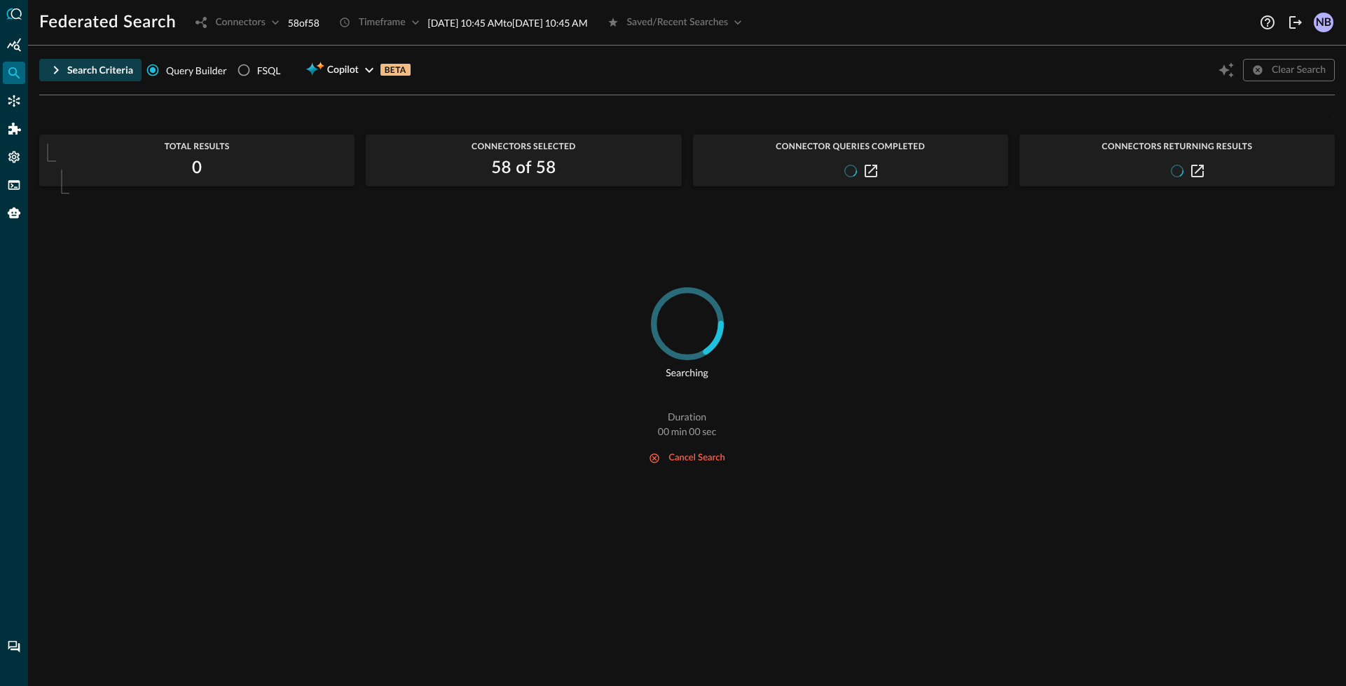
scroll to position [0, 0]
click at [53, 78] on icon "button" at bounding box center [56, 70] width 17 height 17
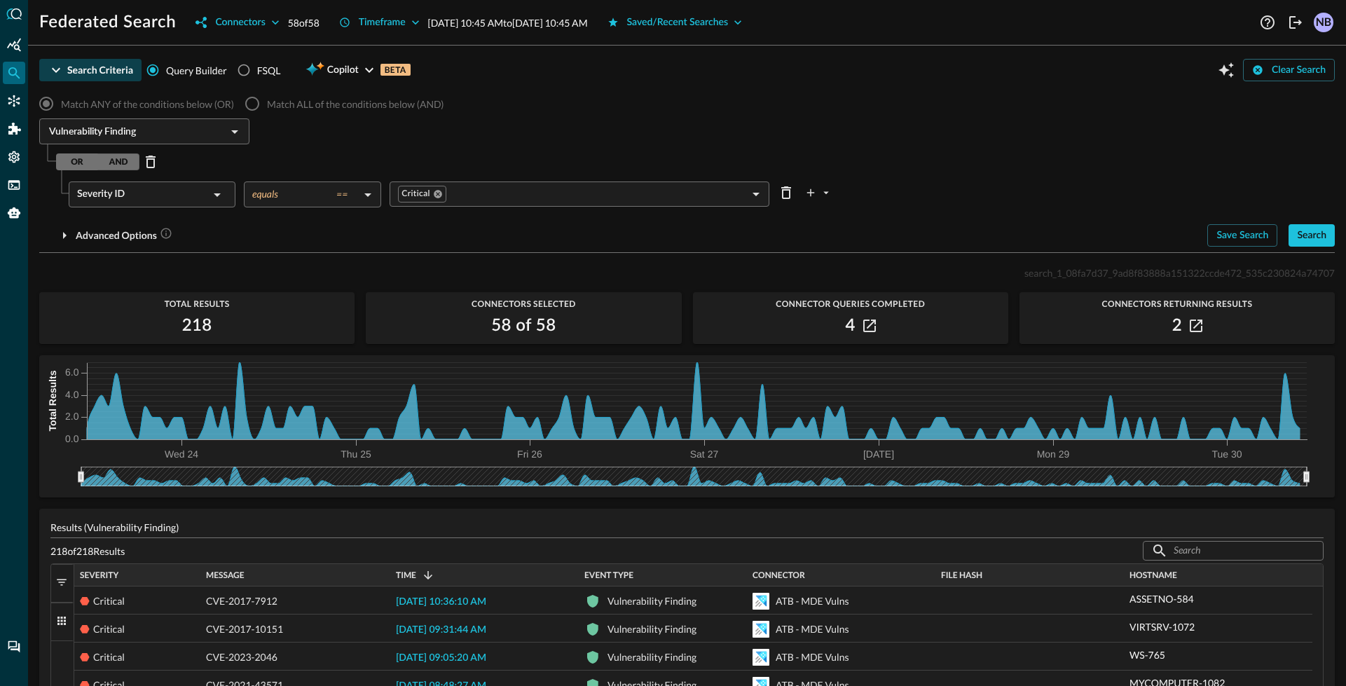
click at [200, 331] on h2 "218" at bounding box center [197, 326] width 30 height 22
click at [65, 236] on icon "button" at bounding box center [65, 235] width 4 height 7
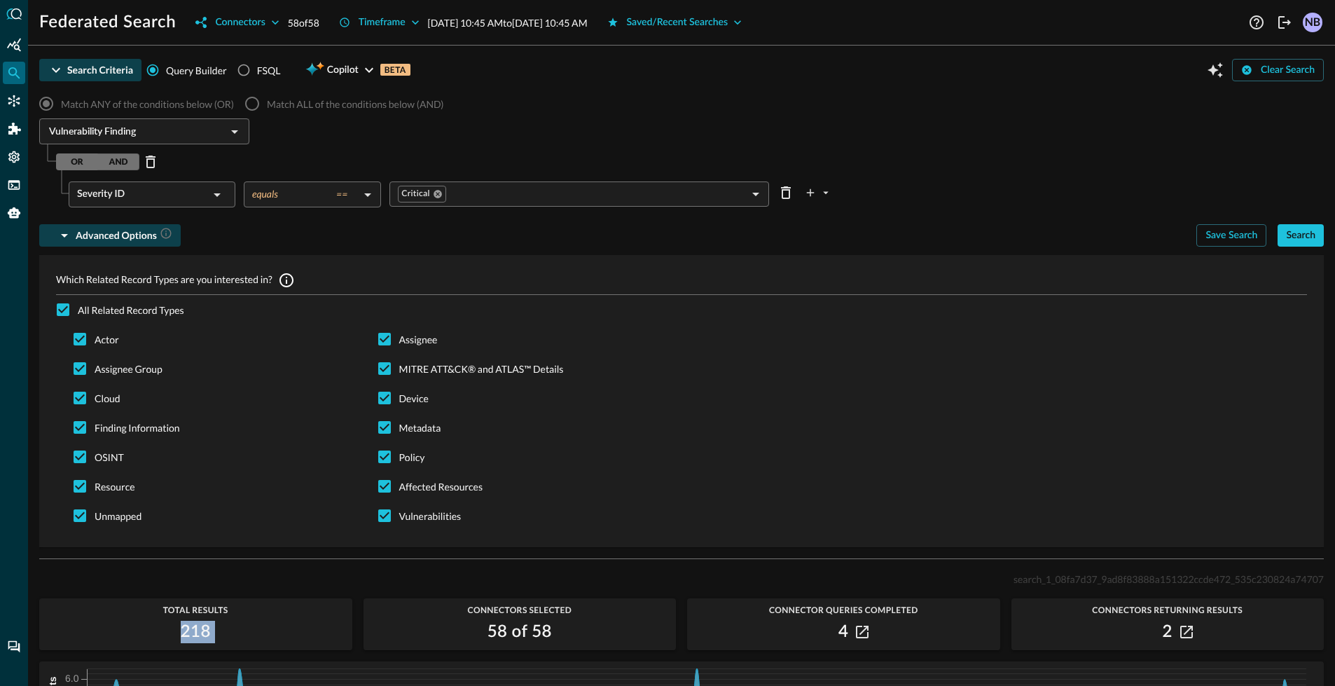
click at [65, 236] on icon "button" at bounding box center [64, 236] width 7 height 4
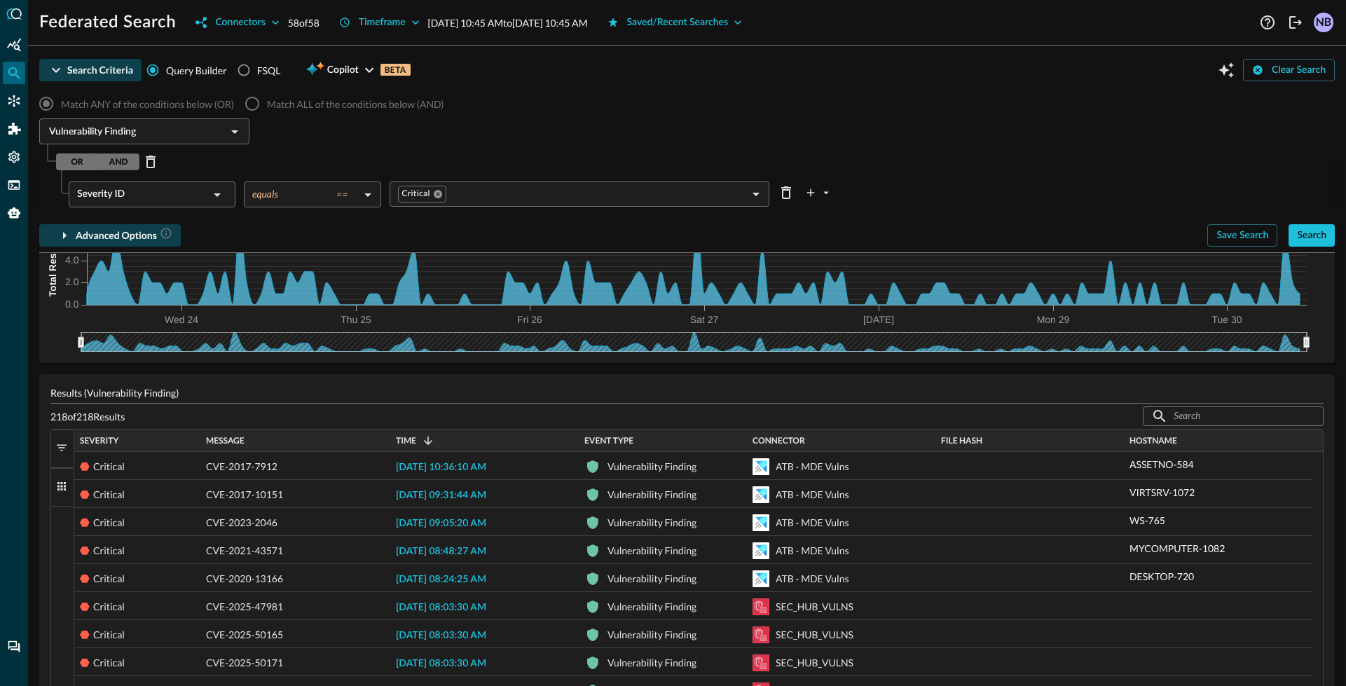
scroll to position [118, 0]
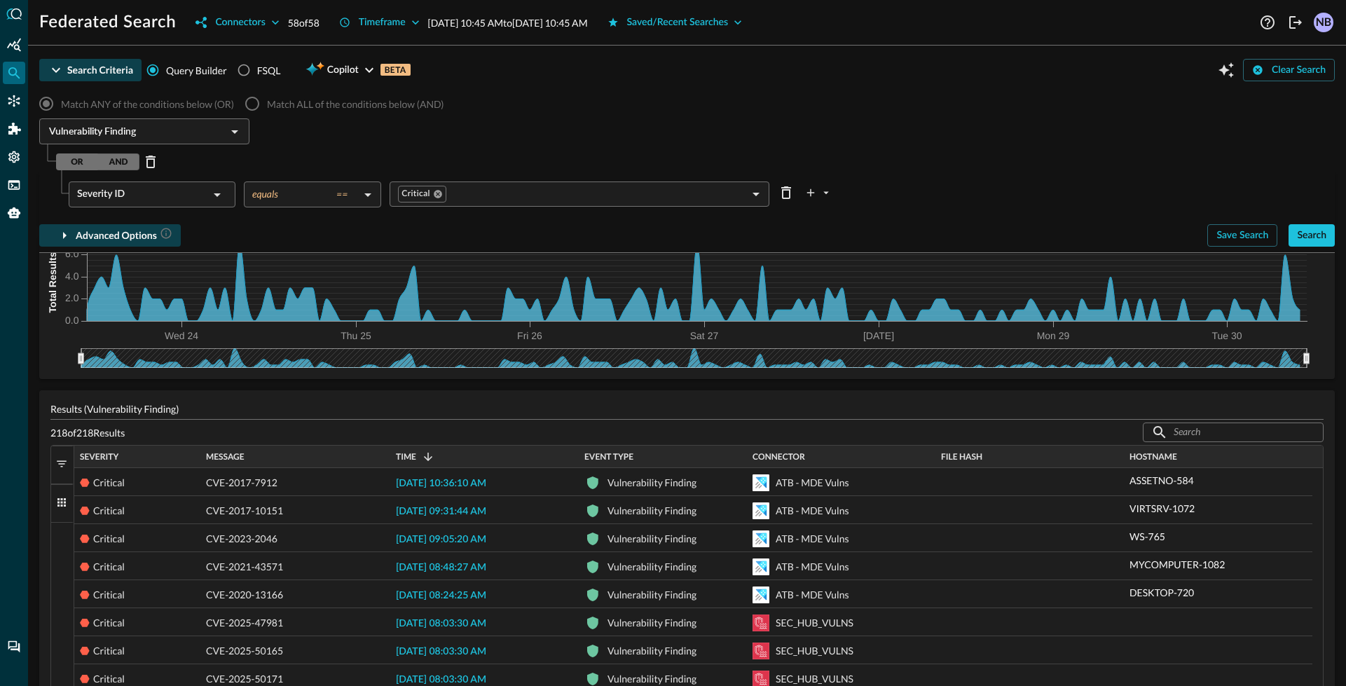
click at [53, 469] on button "Filters" at bounding box center [62, 465] width 22 height 39
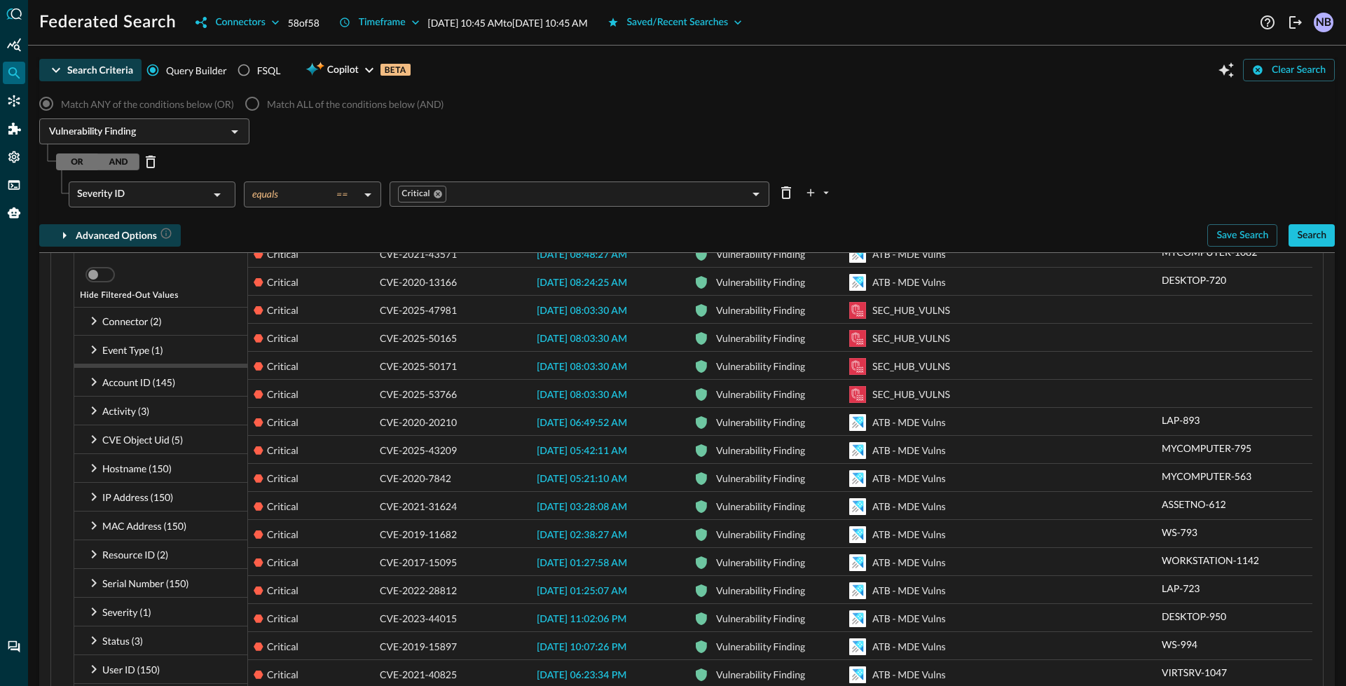
scroll to position [499, 0]
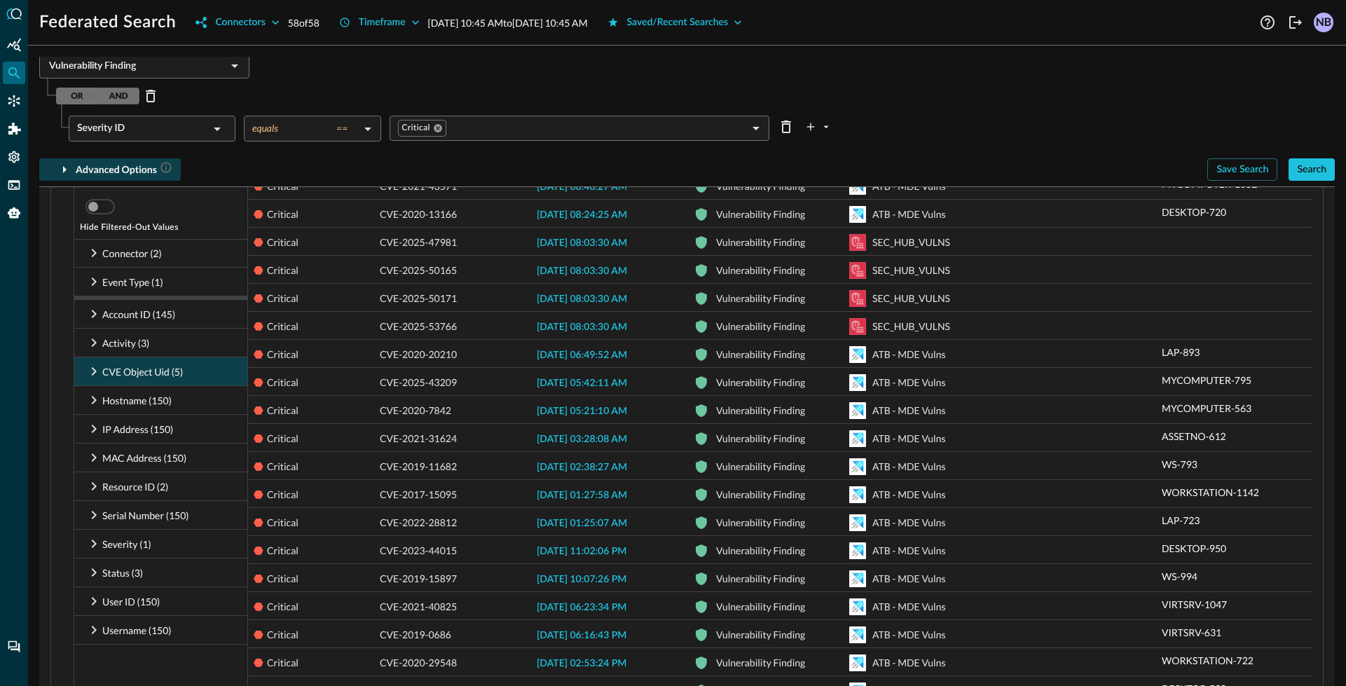
click at [97, 373] on icon at bounding box center [93, 371] width 17 height 17
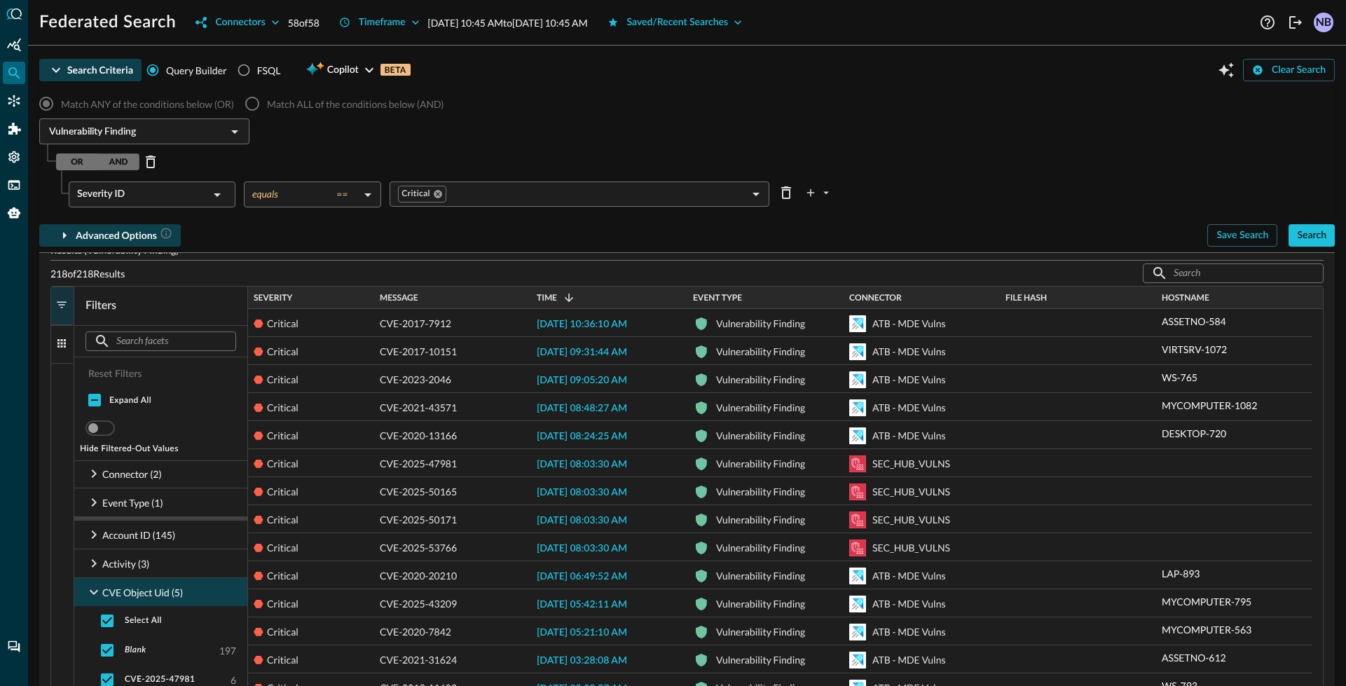
scroll to position [0, 0]
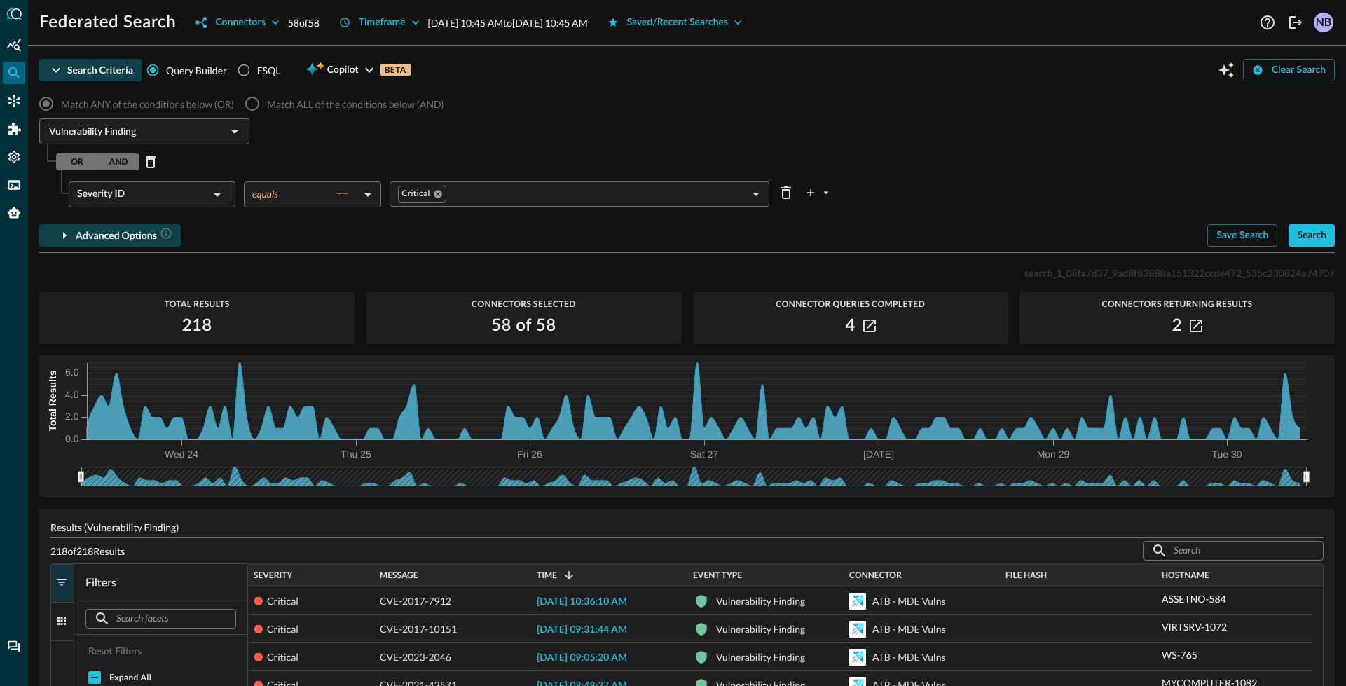
click at [1136, 271] on span "search_1_08fa7d37_9ad8f83888a151322ccde472_535c230824a74707" at bounding box center [1179, 273] width 310 height 12
copy span "search_1_08fa7d37_9ad8f83888a151322ccde472_535c230824a74707"
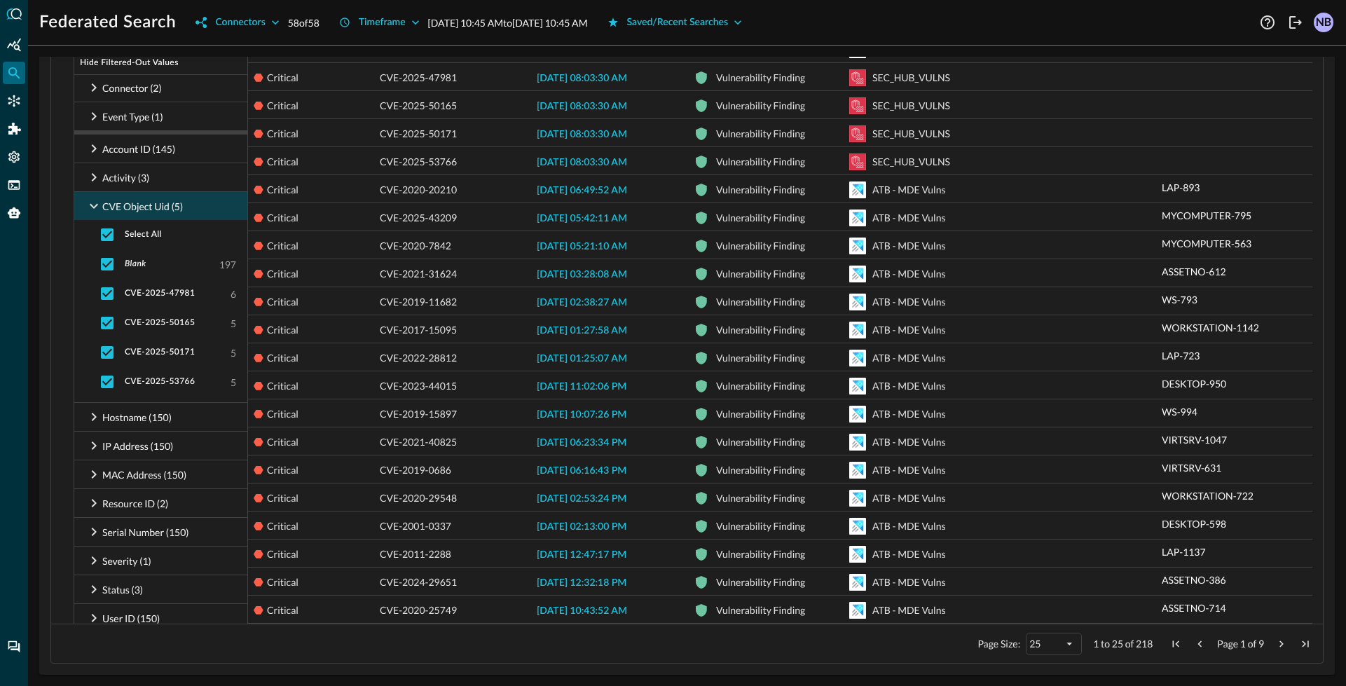
scroll to position [561, 0]
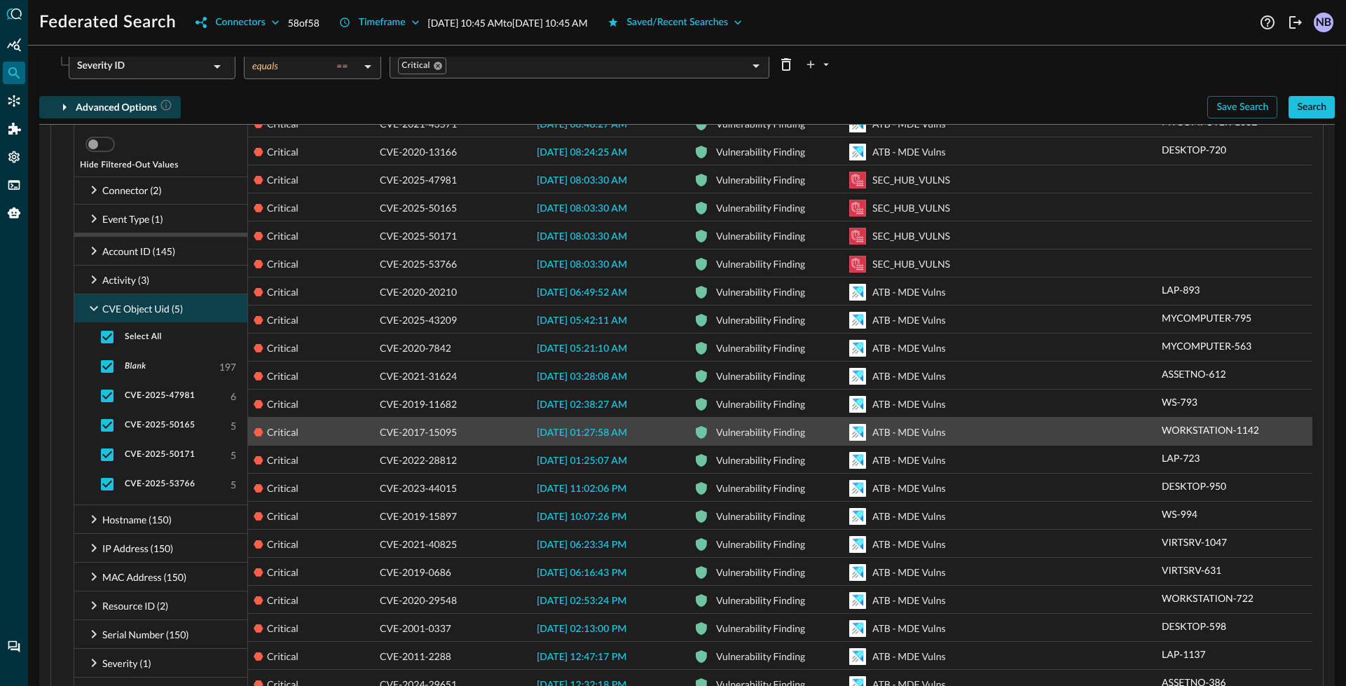
click at [624, 429] on span "2025-09-30 01:27:58 AM" at bounding box center [582, 433] width 90 height 10
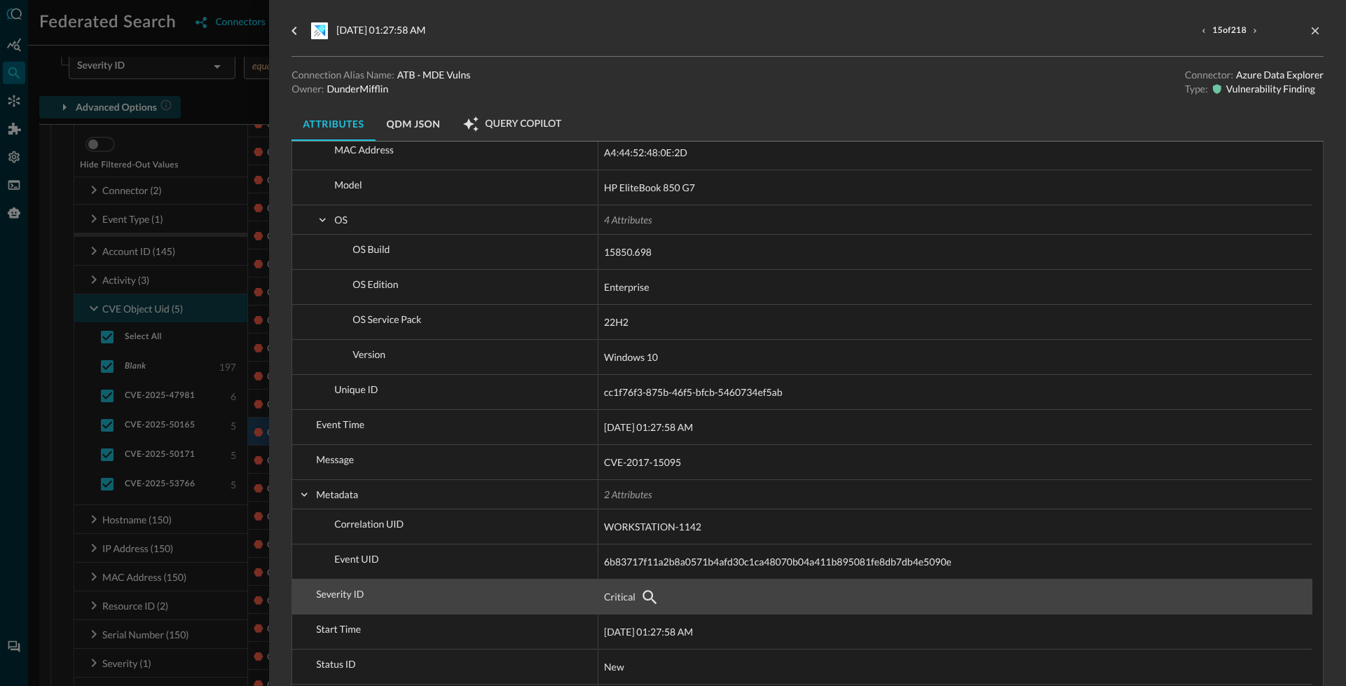
scroll to position [612, 0]
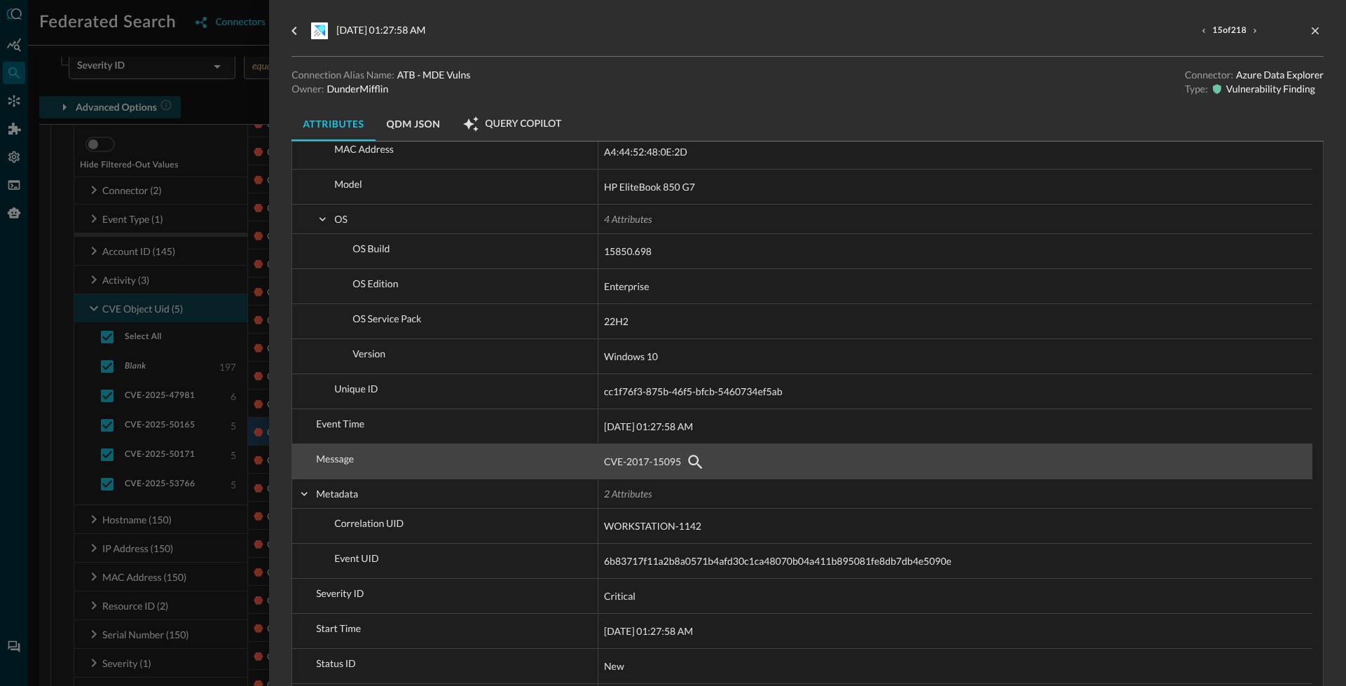
click at [835, 453] on div "CVE-2017-15095" at bounding box center [955, 462] width 703 height 22
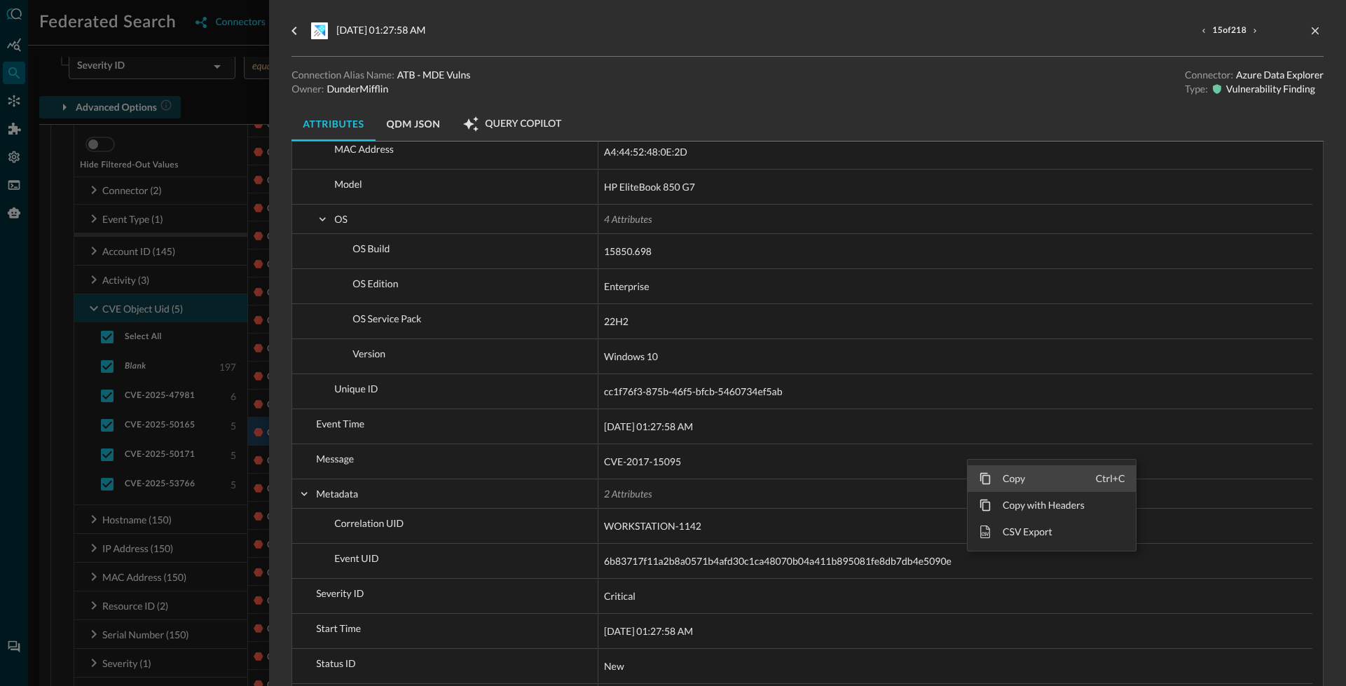
click at [1020, 479] on span "Copy" at bounding box center [1043, 478] width 104 height 27
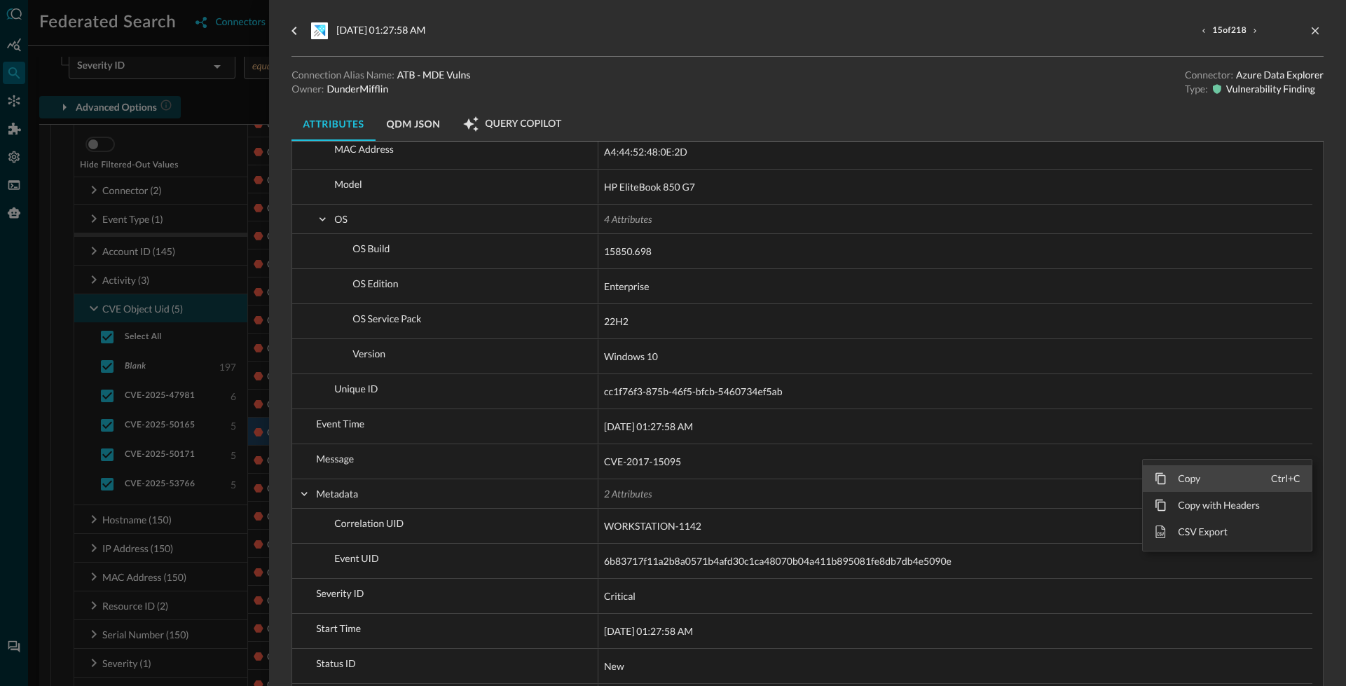
click at [1200, 474] on span "Copy" at bounding box center [1219, 478] width 104 height 27
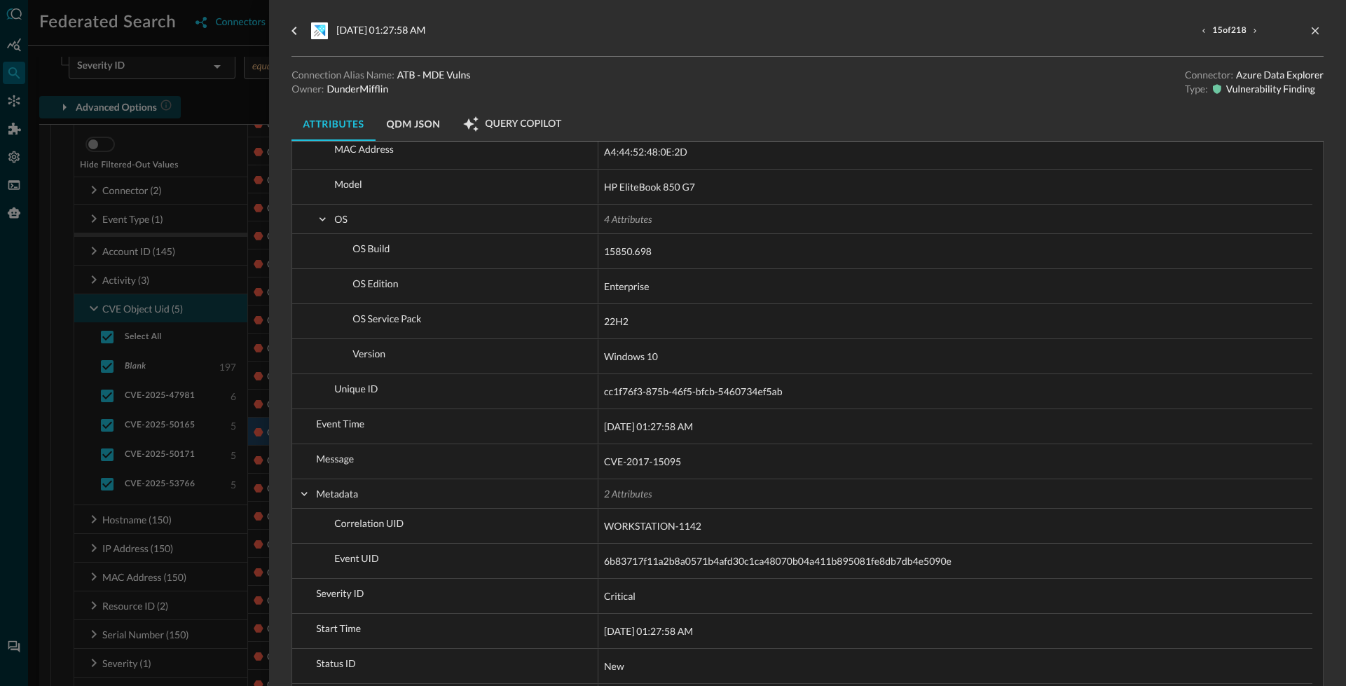
click at [412, 117] on button "QDM JSON" at bounding box center [414, 124] width 76 height 34
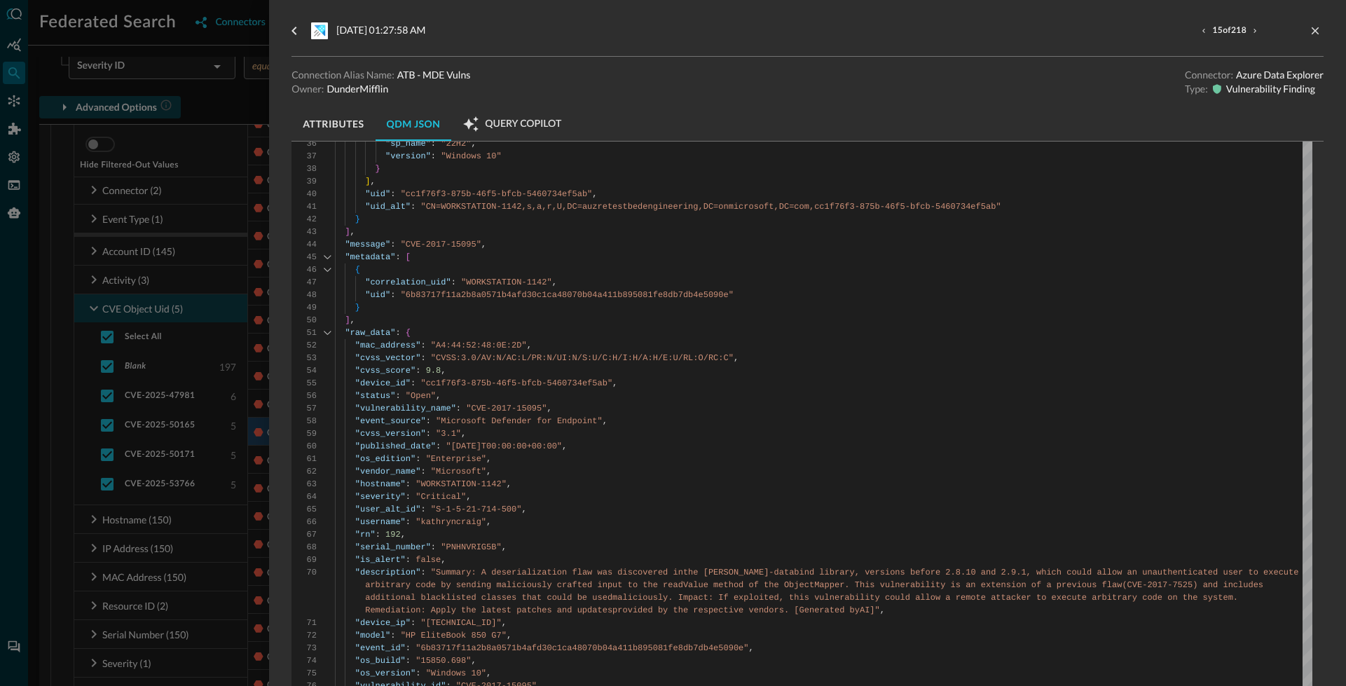
scroll to position [489, 0]
drag, startPoint x: 408, startPoint y: 248, endPoint x: 443, endPoint y: 240, distance: 35.2
click at [444, 240] on div "{ "activity_id" : "CREATE" , "actor" : [ { "user" : [ { "account" : [ { "type_i…" at bounding box center [823, 368] width 977 height 1344
click at [431, 244] on div "{ "activity_id" : "CREATE" , "actor" : [ { "user" : [ { "account" : [ { "type_i…" at bounding box center [823, 368] width 977 height 1344
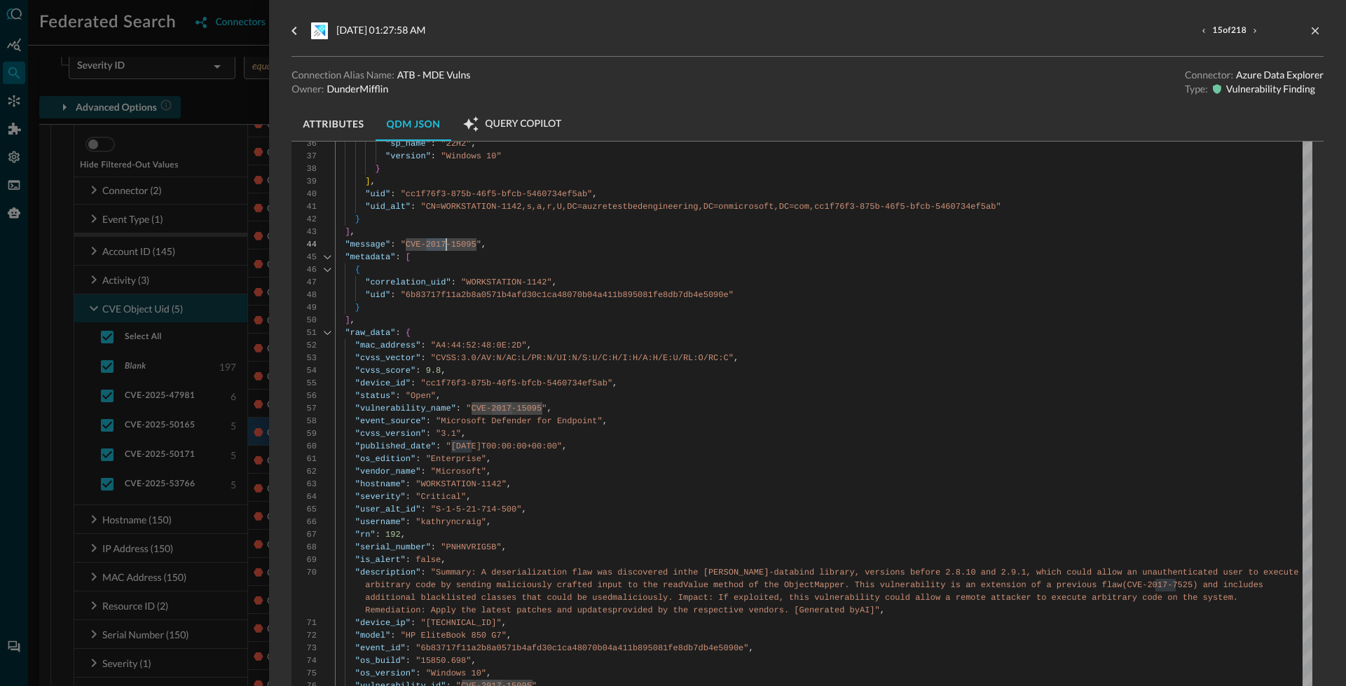
click at [416, 247] on div "{ "activity_id" : "CREATE" , "actor" : [ { "user" : [ { "account" : [ { "type_i…" at bounding box center [823, 368] width 977 height 1344
drag, startPoint x: 406, startPoint y: 246, endPoint x: 474, endPoint y: 247, distance: 68.0
click at [474, 246] on div "{ "activity_id" : "CREATE" , "actor" : [ { "user" : [ { "account" : [ { "type_i…" at bounding box center [823, 368] width 977 height 1344
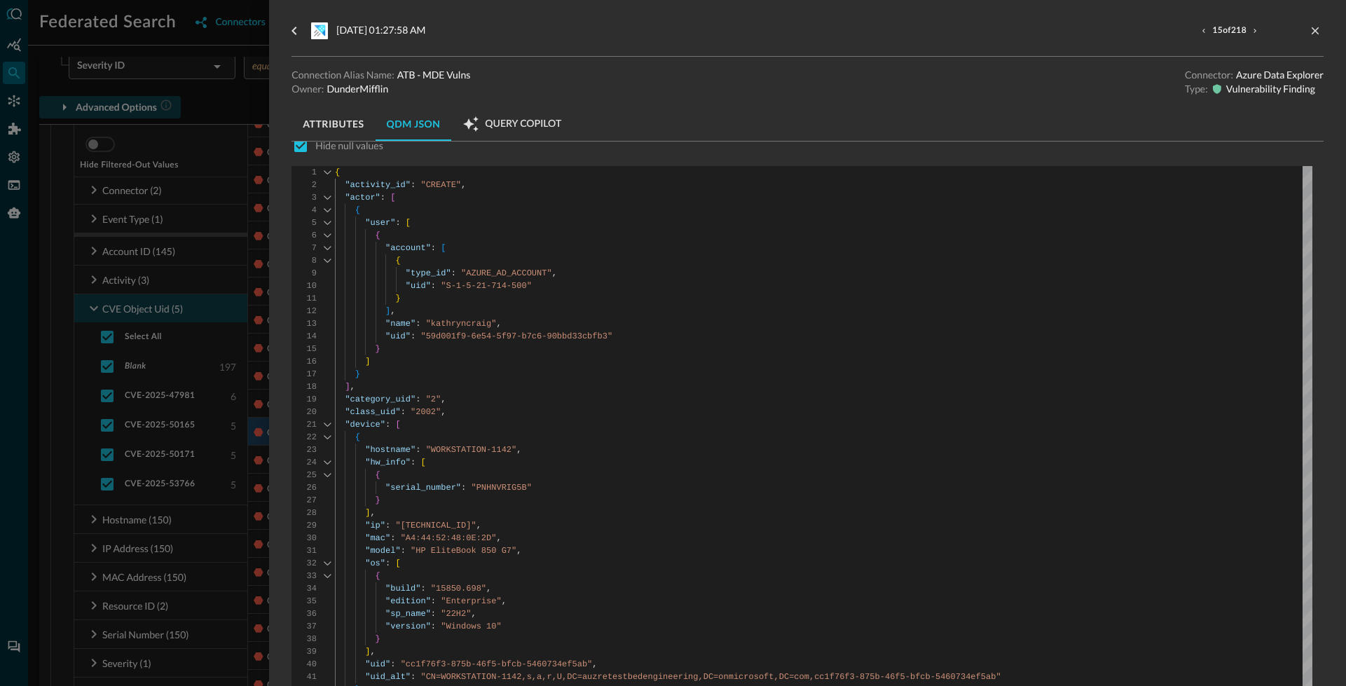
scroll to position [0, 0]
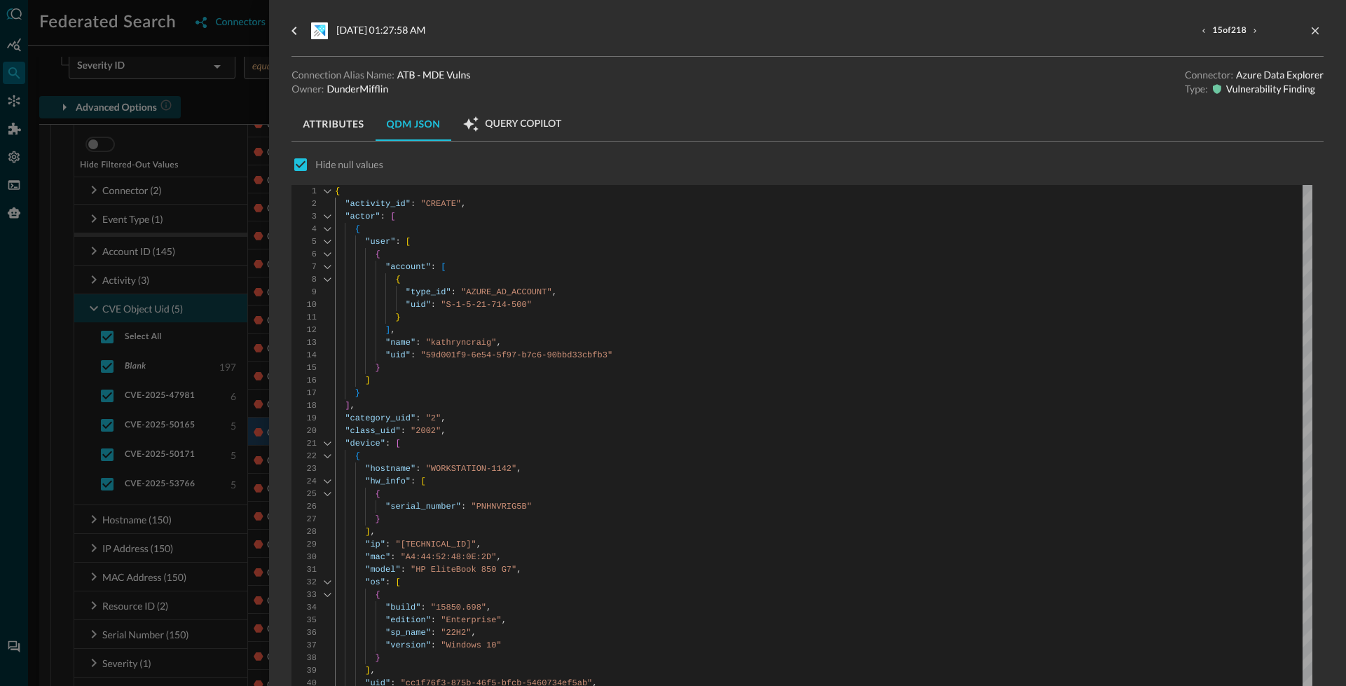
type textarea ""device": [ { "hostname": "WORKSTATION-1142", "hw_info": [ { "serial_number": "…"
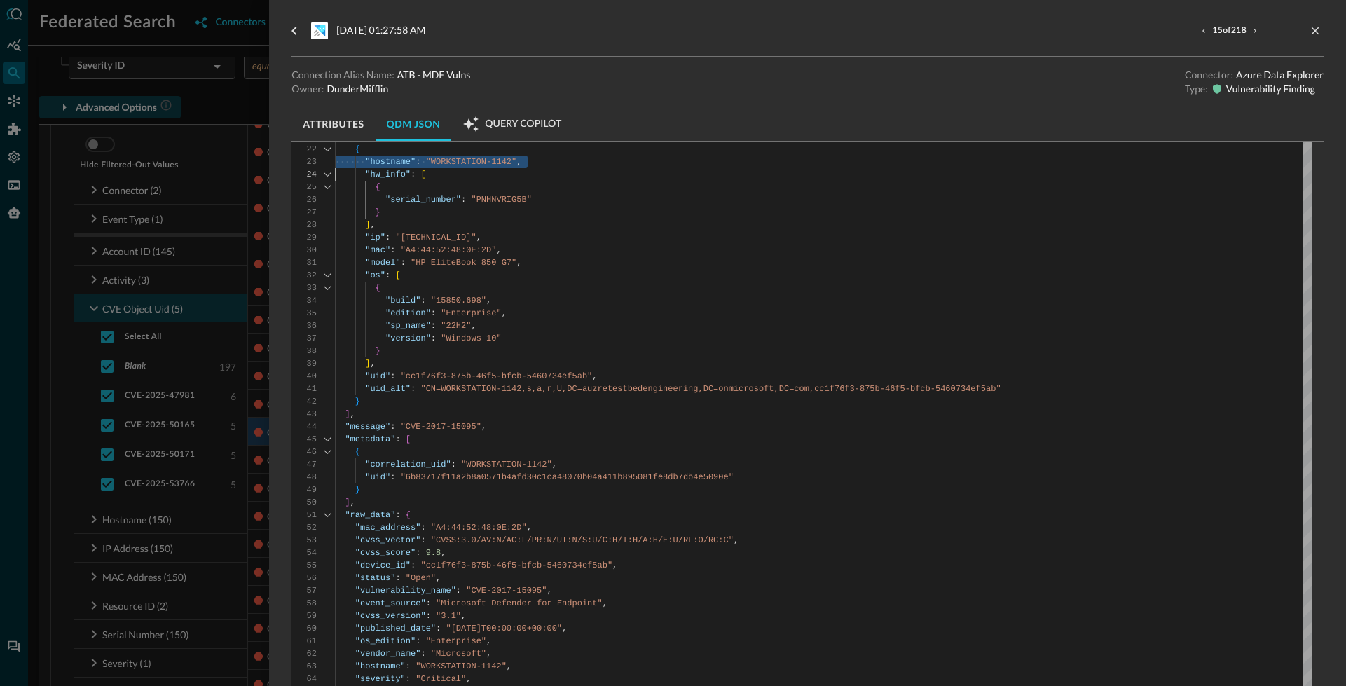
scroll to position [291, 0]
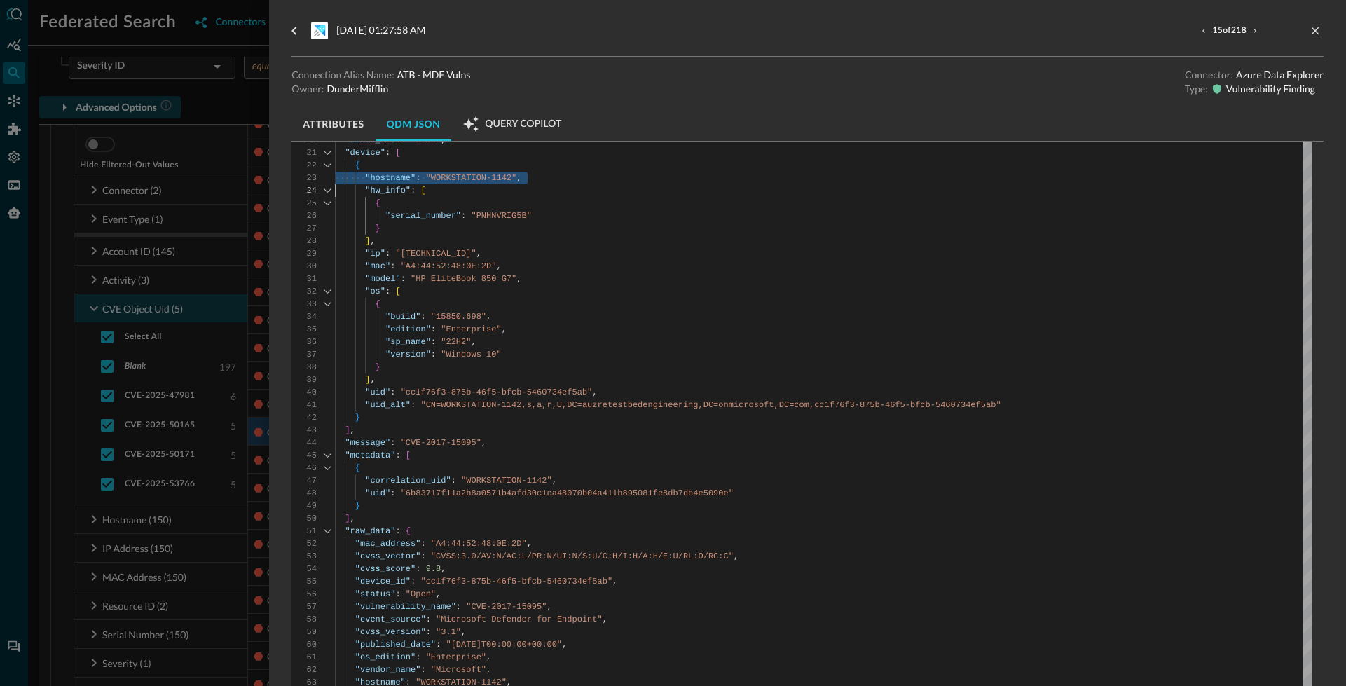
click at [230, 448] on div at bounding box center [673, 343] width 1346 height 686
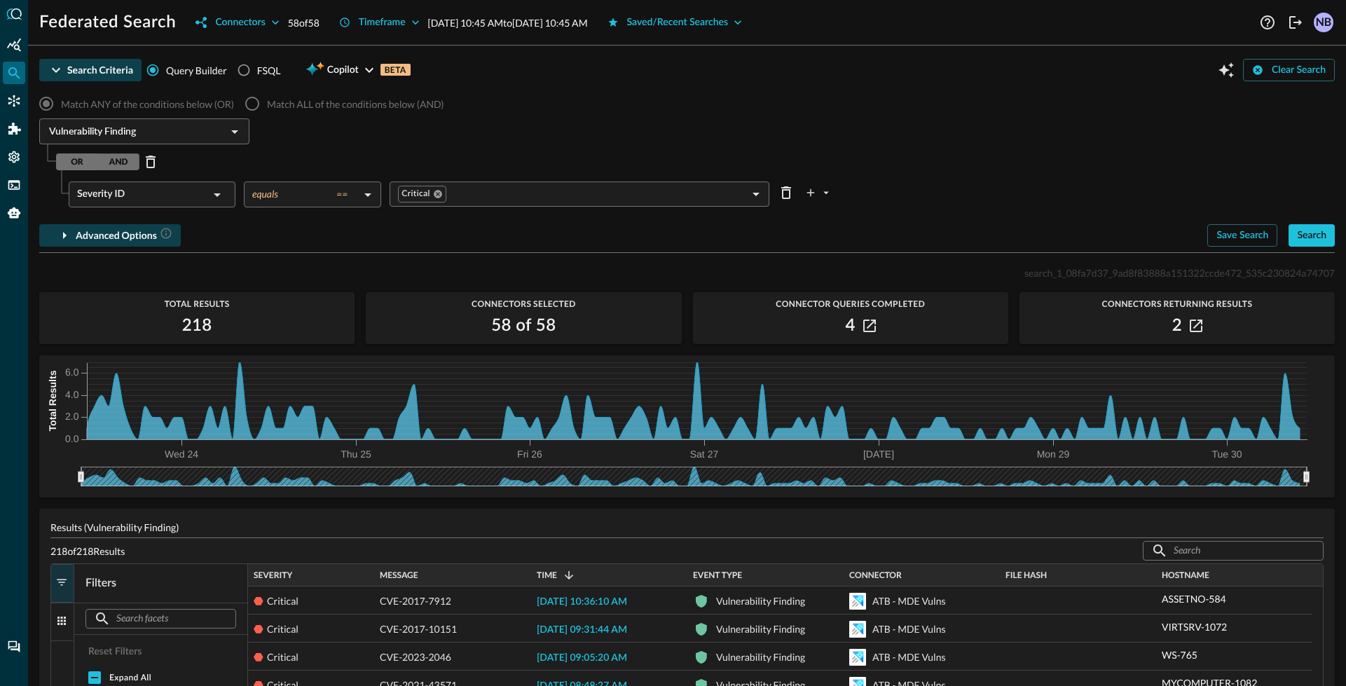
click at [204, 329] on h2 "218" at bounding box center [197, 326] width 30 height 22
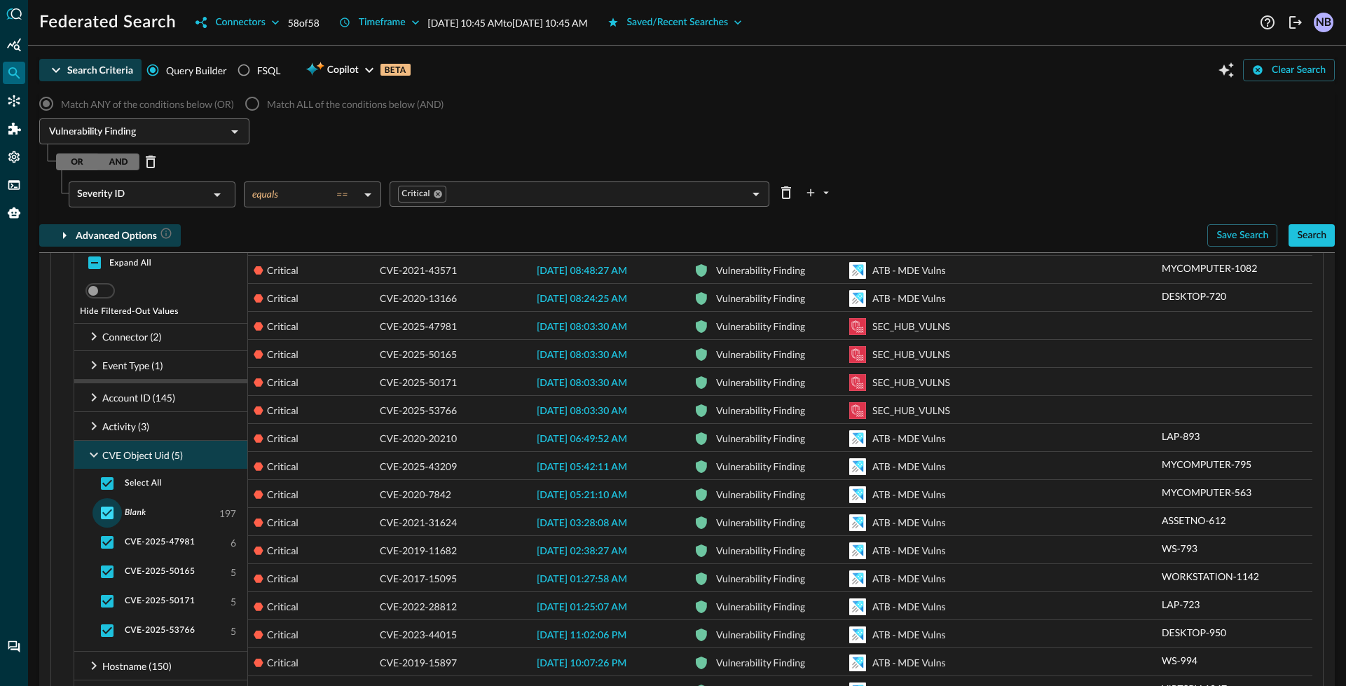
scroll to position [429, 0]
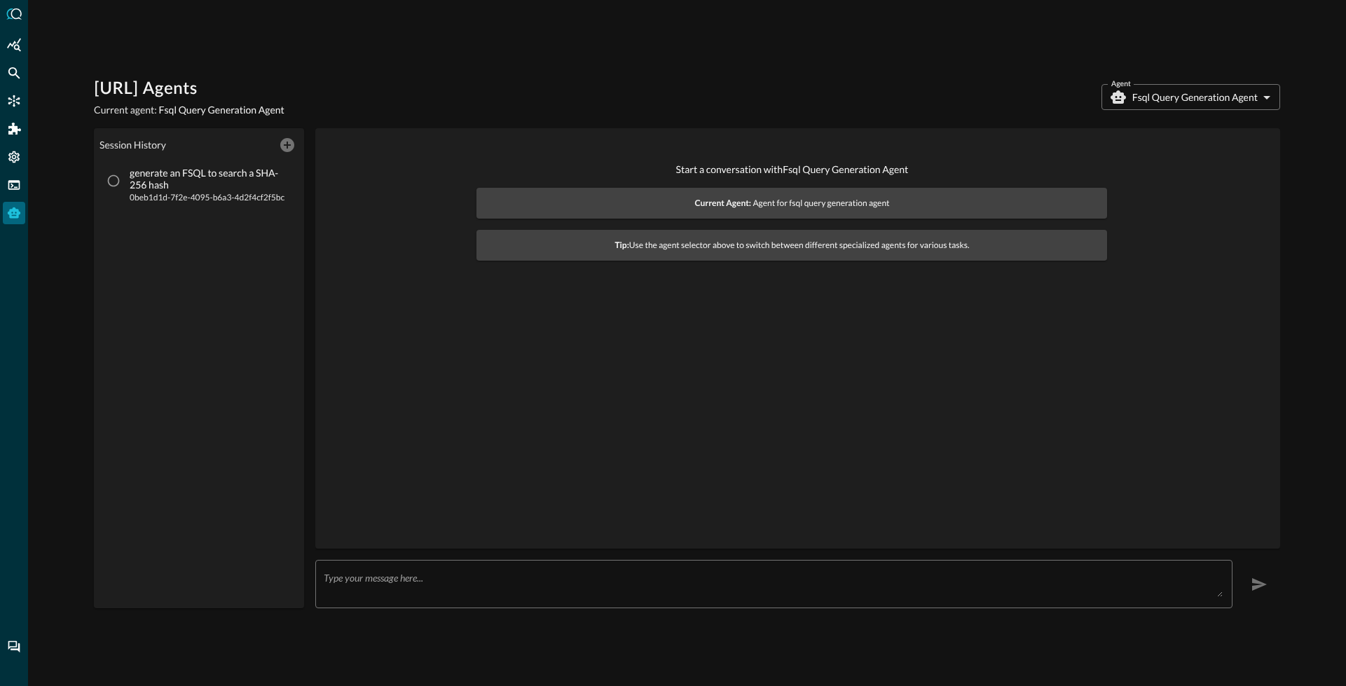
click at [1156, 104] on body "[URL] Agents Current agent: Fsql Query Generation Agent Agent Fsql Query Genera…" at bounding box center [673, 343] width 1346 height 686
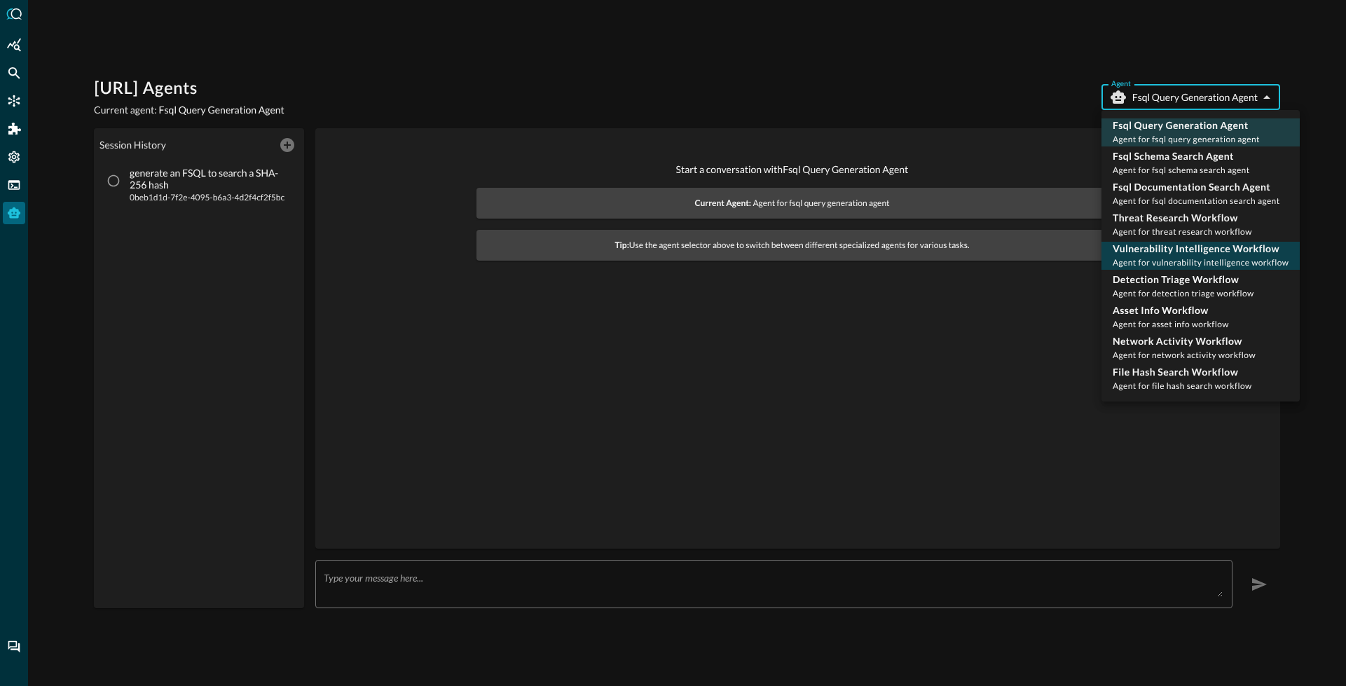
click at [1155, 248] on p "Vulnerability Intelligence Workflow" at bounding box center [1201, 249] width 176 height 14
type input "vulnerability_intelligence_workflow"
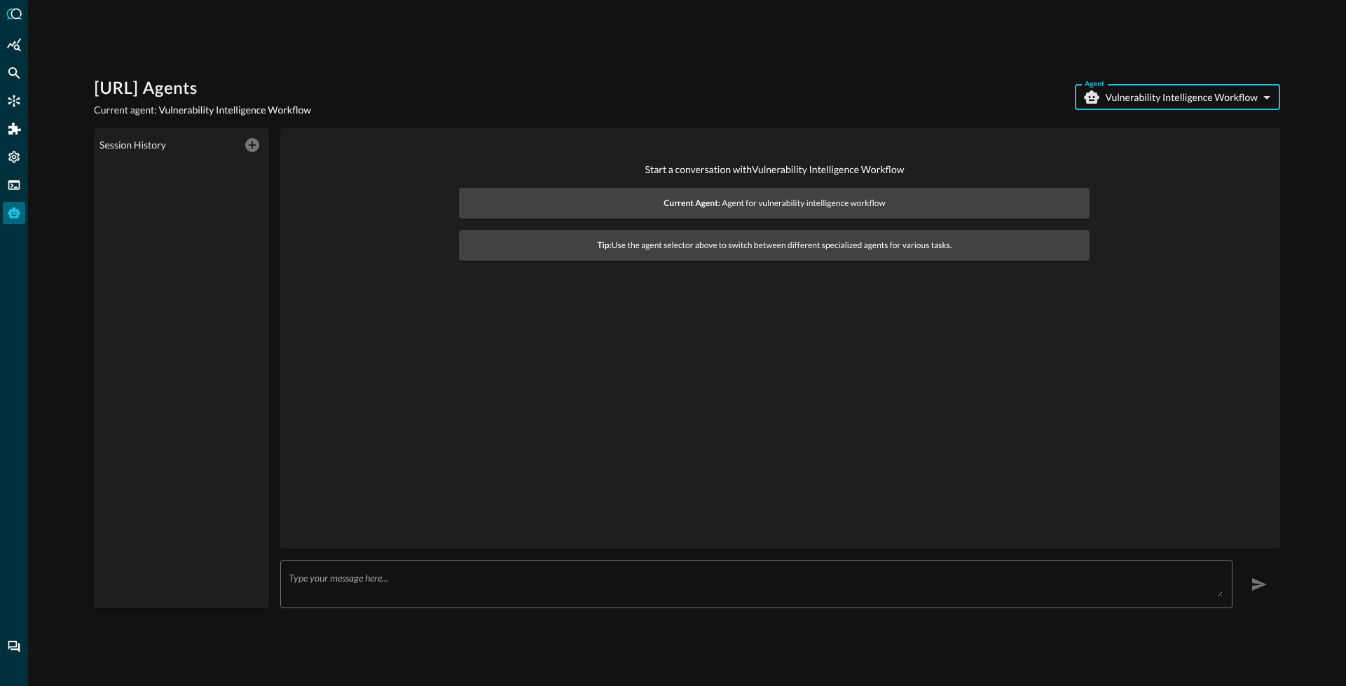
click at [471, 589] on textarea at bounding box center [756, 584] width 934 height 25
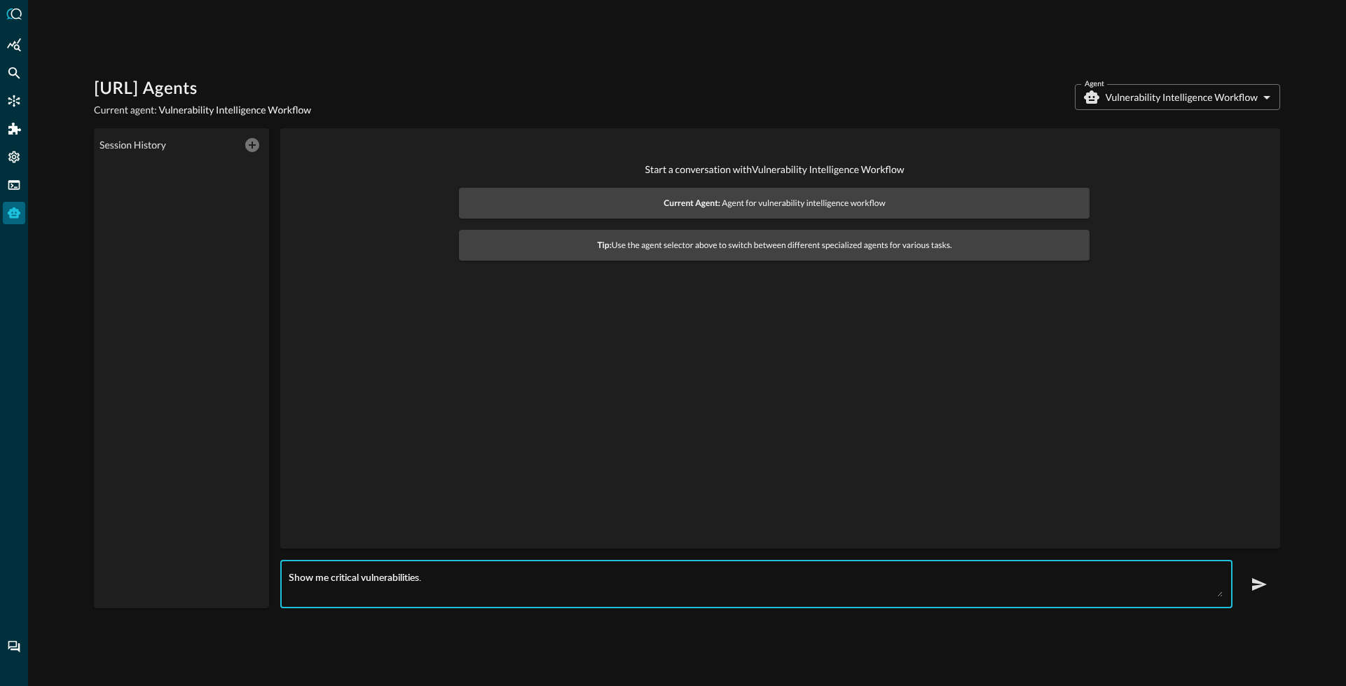
type textarea "Show me critical vulnerabilities."
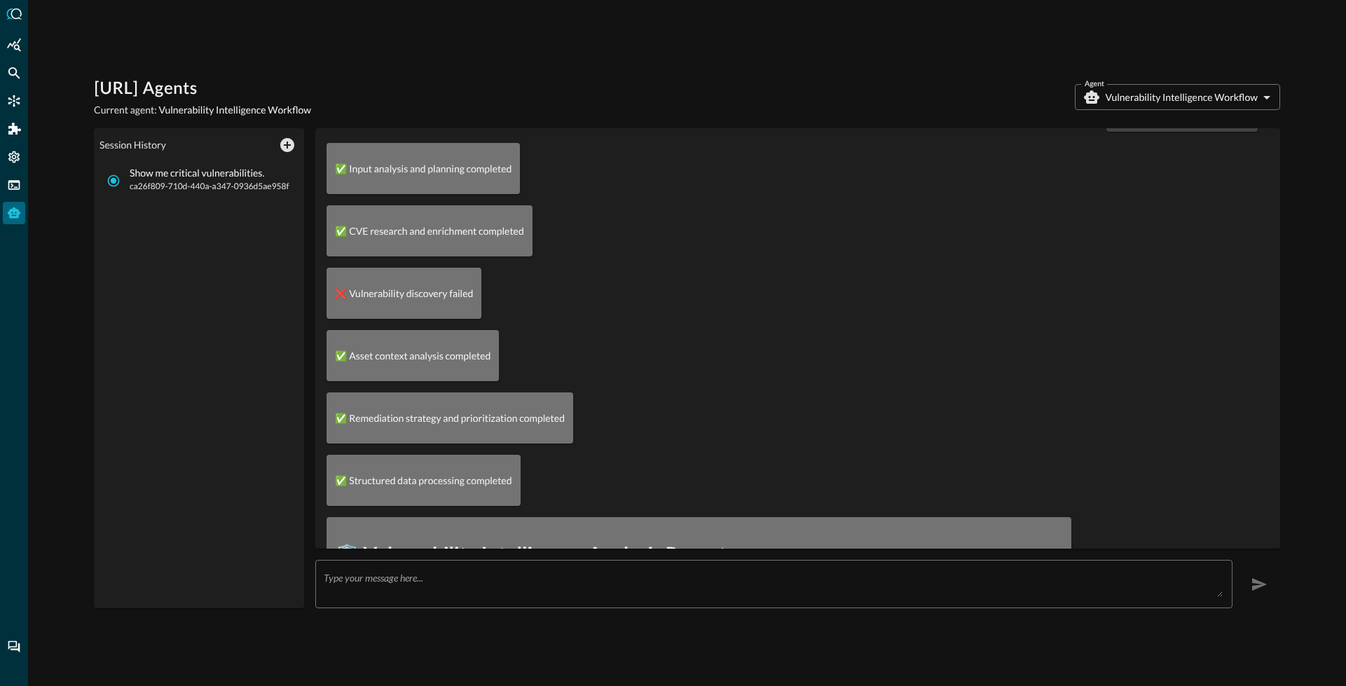
scroll to position [40, 0]
click at [402, 289] on p "❌ Vulnerability discovery failed" at bounding box center [404, 292] width 138 height 15
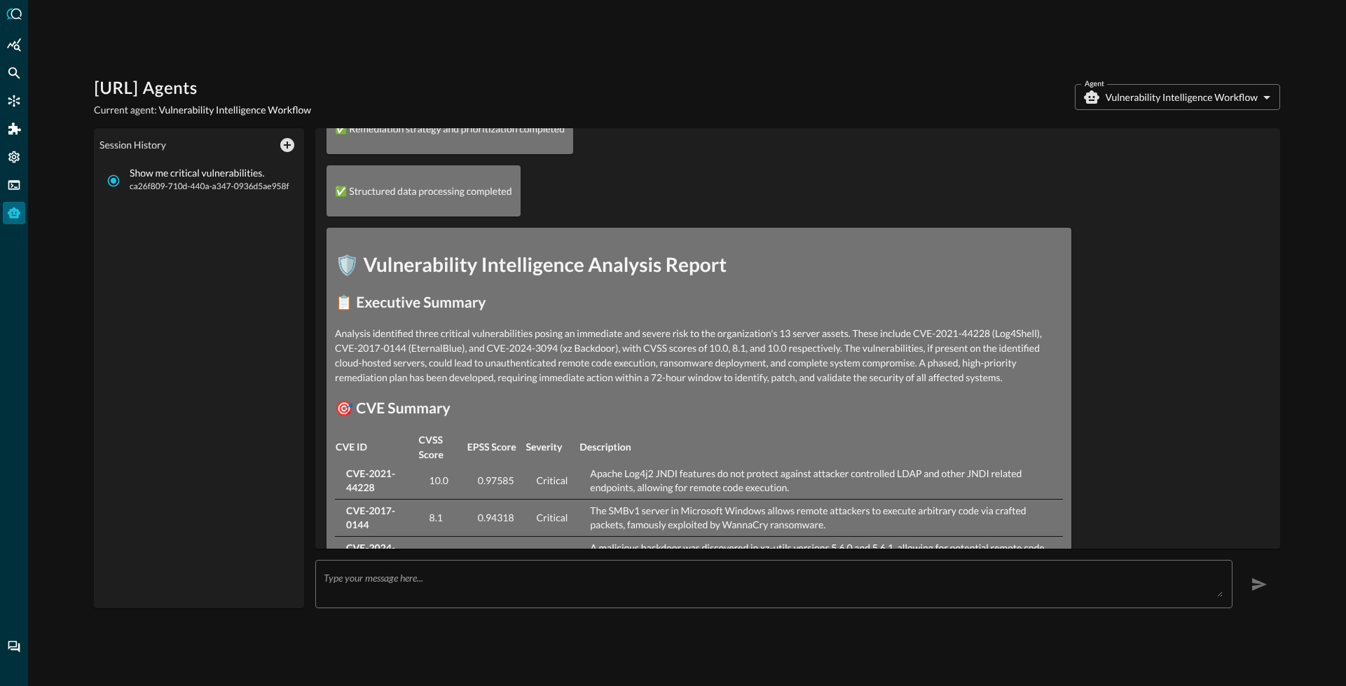
scroll to position [330, 0]
drag, startPoint x: 414, startPoint y: 334, endPoint x: 589, endPoint y: 336, distance: 175.2
click at [589, 336] on p "Analysis identified three critical vulnerabilities posing an immediate and seve…" at bounding box center [699, 353] width 728 height 59
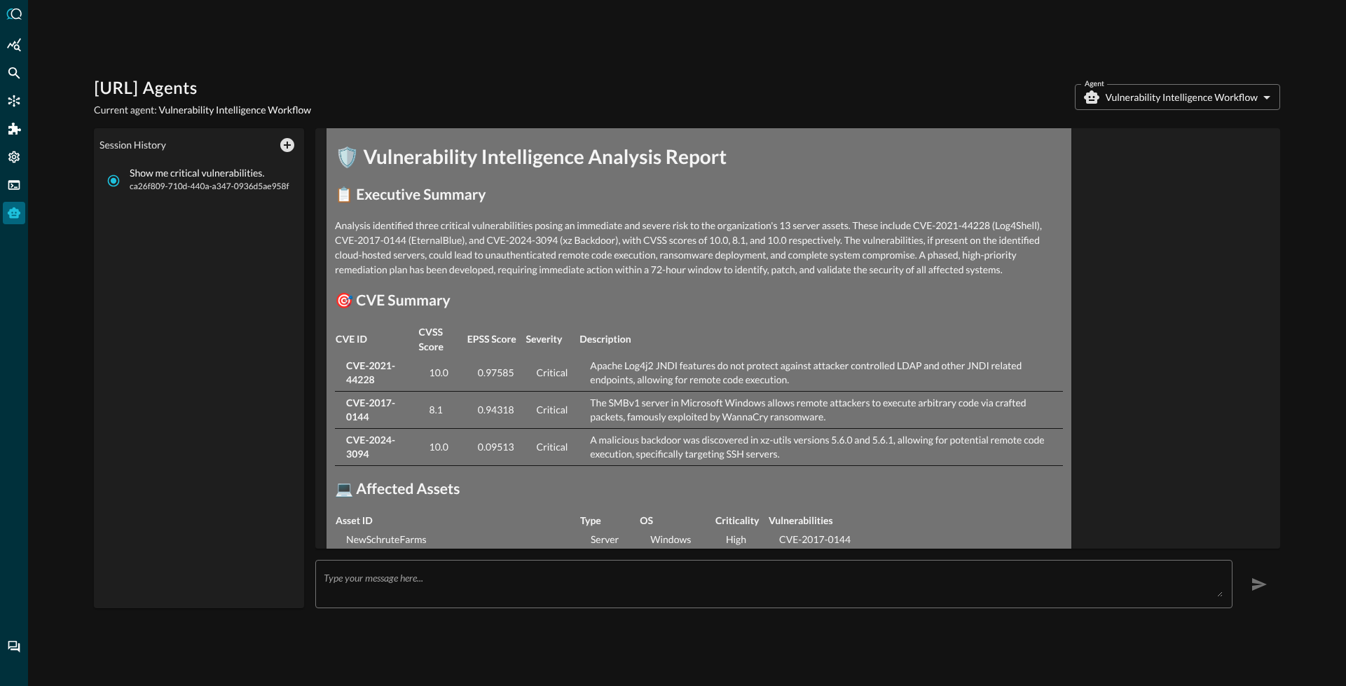
scroll to position [439, 0]
drag, startPoint x: 465, startPoint y: 275, endPoint x: 682, endPoint y: 275, distance: 217.2
click at [605, 269] on p "Analysis identified three critical vulnerabilities posing an immediate and seve…" at bounding box center [699, 244] width 728 height 59
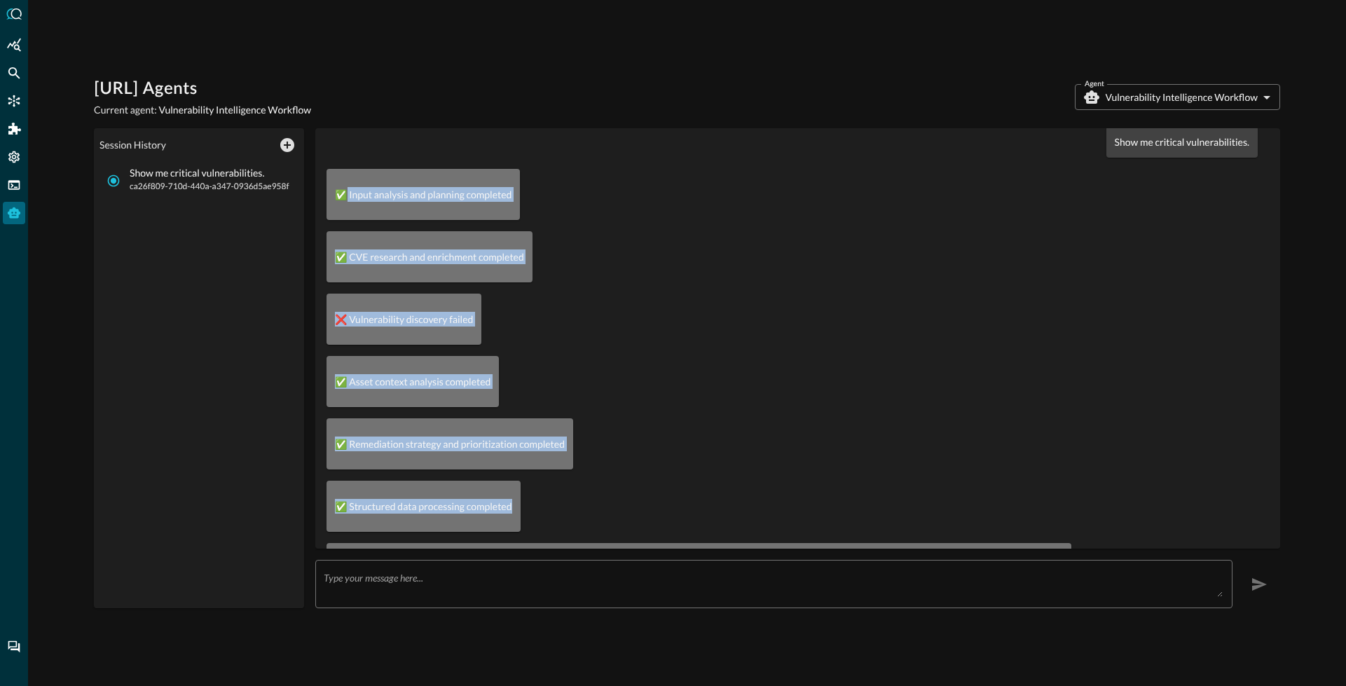
scroll to position [18, 0]
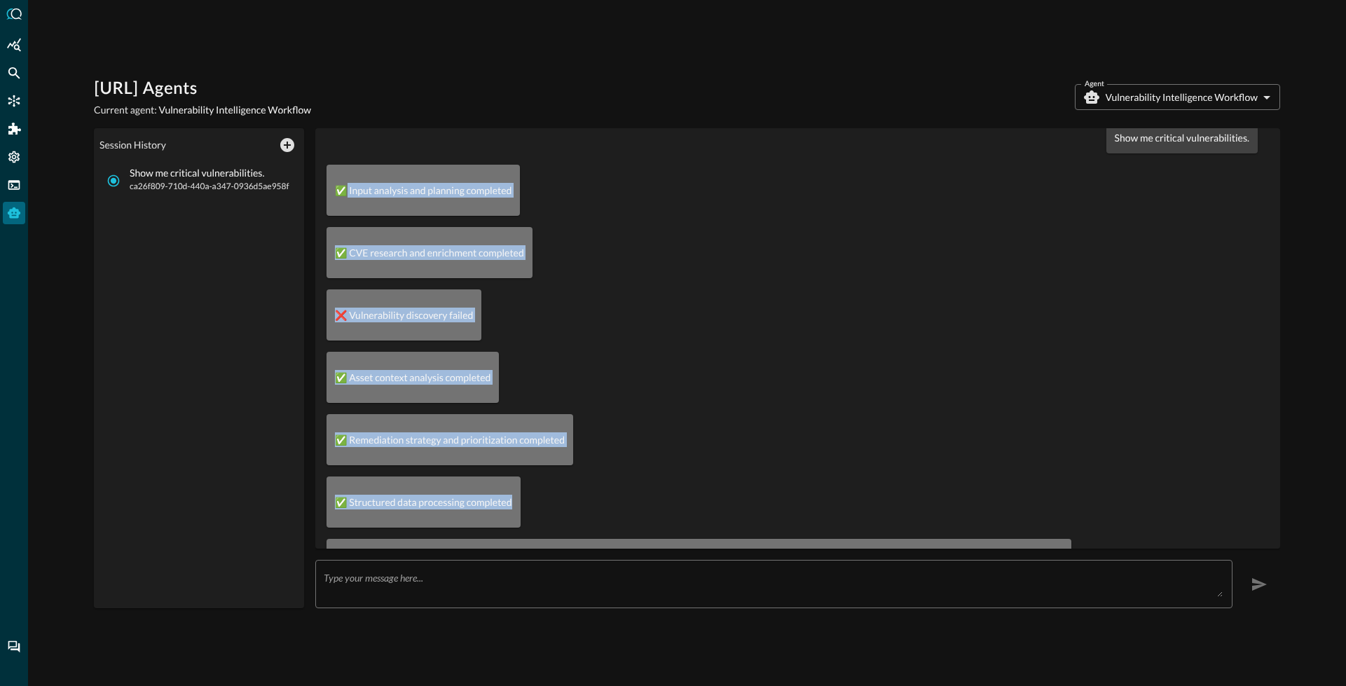
drag, startPoint x: 344, startPoint y: 214, endPoint x: 480, endPoint y: 515, distance: 329.9
click at [458, 459] on div "✅ Remediation strategy and prioritization completed" at bounding box center [450, 439] width 247 height 51
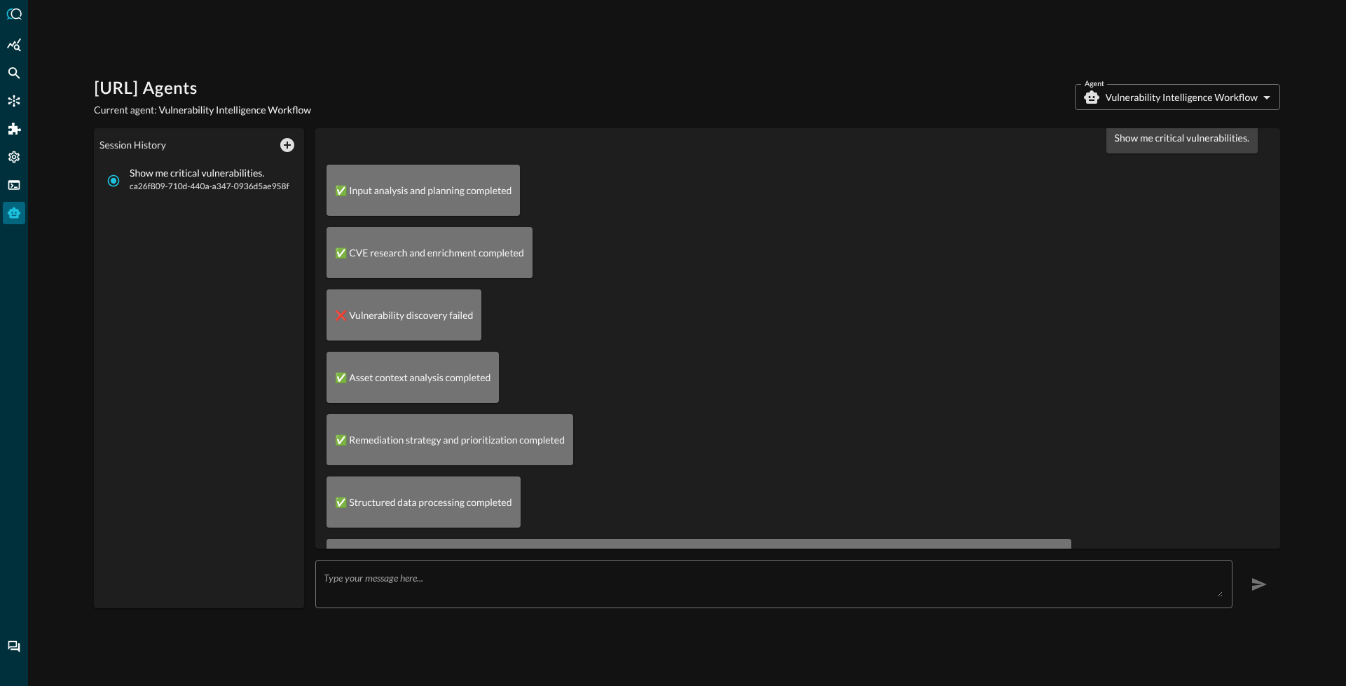
click at [408, 319] on p "❌ Vulnerability discovery failed" at bounding box center [404, 315] width 138 height 15
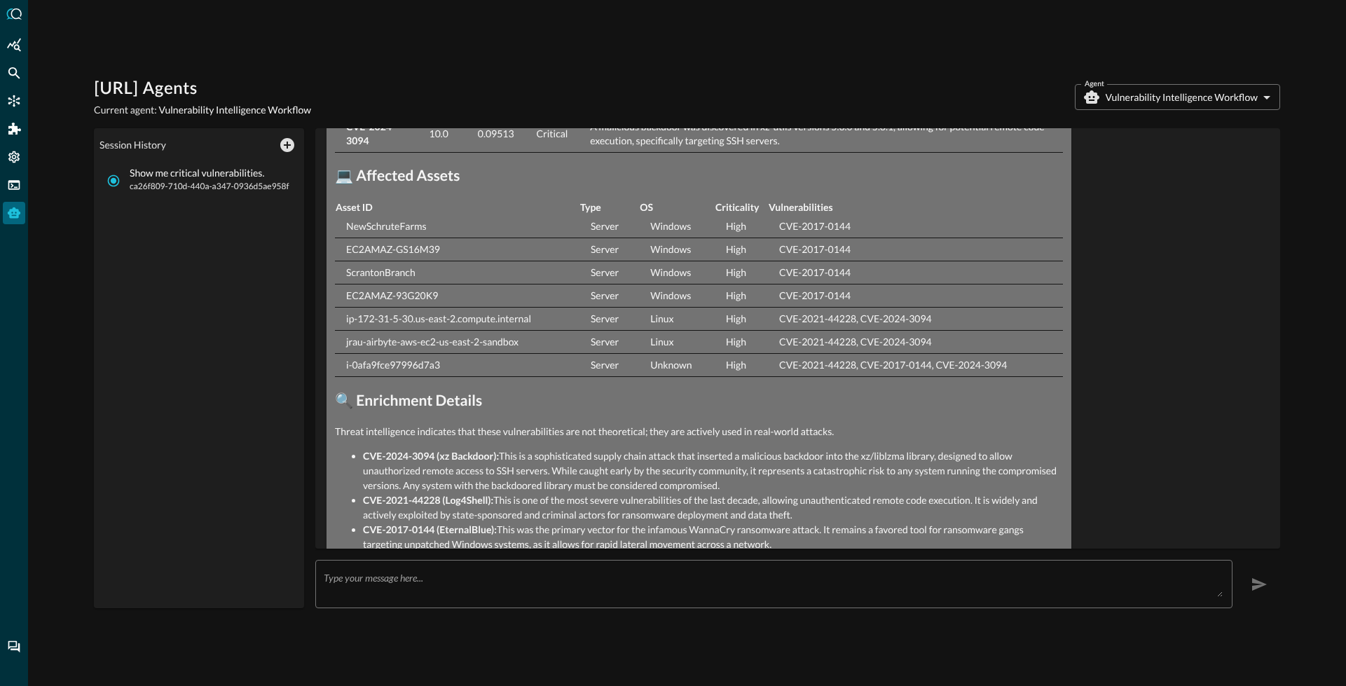
scroll to position [747, 0]
drag, startPoint x: 344, startPoint y: 231, endPoint x: 432, endPoint y: 232, distance: 87.6
click at [432, 232] on td "NewSchruteFarms" at bounding box center [457, 229] width 245 height 23
drag, startPoint x: 351, startPoint y: 279, endPoint x: 397, endPoint y: 287, distance: 46.9
click at [397, 287] on tbody "NewSchruteFarms Server Windows High CVE-2017-0144 EC2AMAZ-GS16M39 Server Window…" at bounding box center [699, 299] width 728 height 162
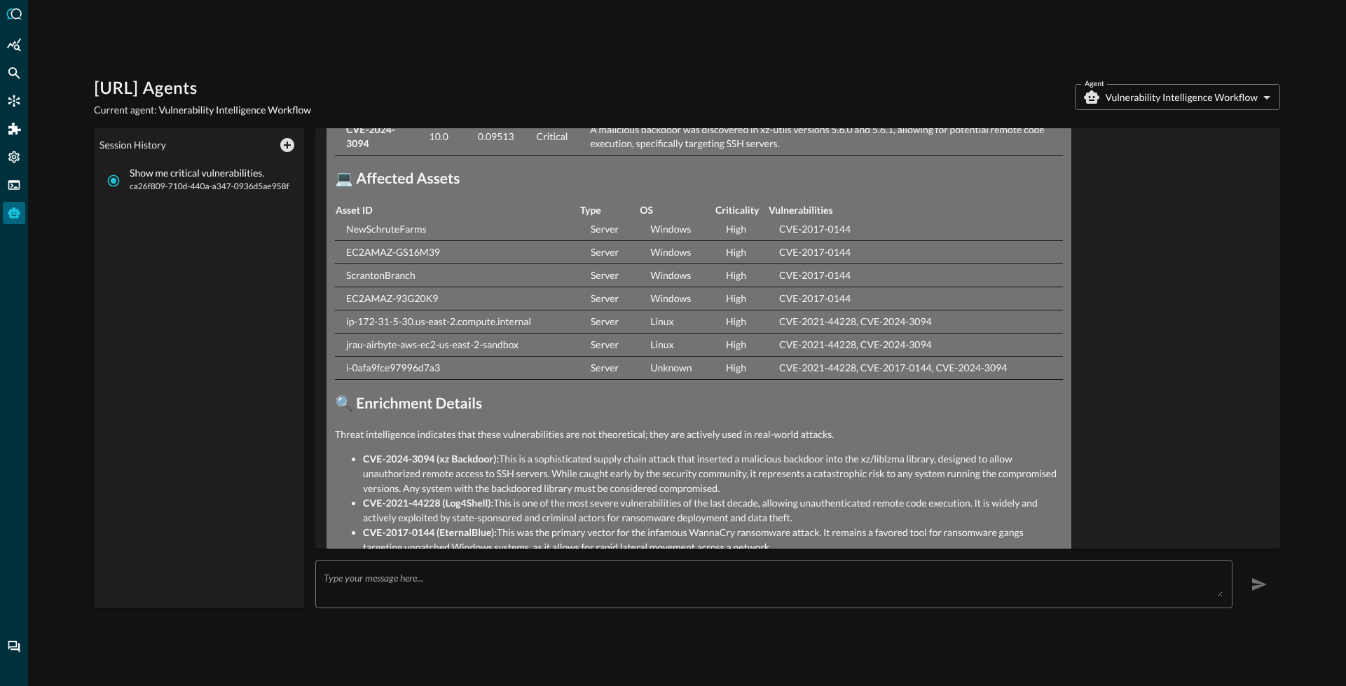
click at [380, 297] on td "EC2AMAZ-93G20K9" at bounding box center [457, 298] width 245 height 23
click at [404, 367] on td "i-0afa9fce97996d7a3" at bounding box center [457, 368] width 245 height 23
click at [404, 368] on td "i-0afa9fce97996d7a3" at bounding box center [457, 368] width 245 height 23
click at [415, 346] on td "jrau-airbyte-aws-ec2-us-east-2-sandbox" at bounding box center [457, 345] width 245 height 23
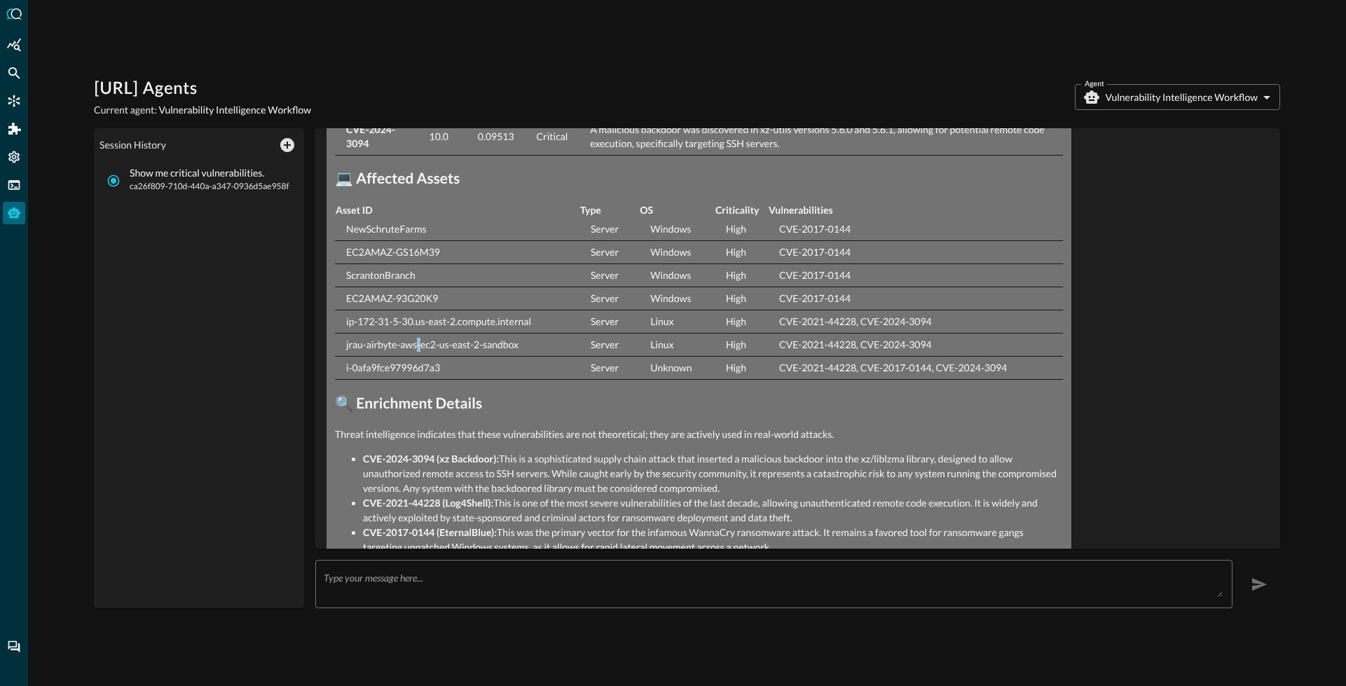
click at [415, 346] on td "jrau-airbyte-aws-ec2-us-east-2-sandbox" at bounding box center [457, 345] width 245 height 23
click at [416, 346] on td "jrau-airbyte-aws-ec2-us-east-2-sandbox" at bounding box center [457, 345] width 245 height 23
click at [417, 319] on td "ip-172-31-5-30.us-east-2.compute.internal" at bounding box center [457, 321] width 245 height 23
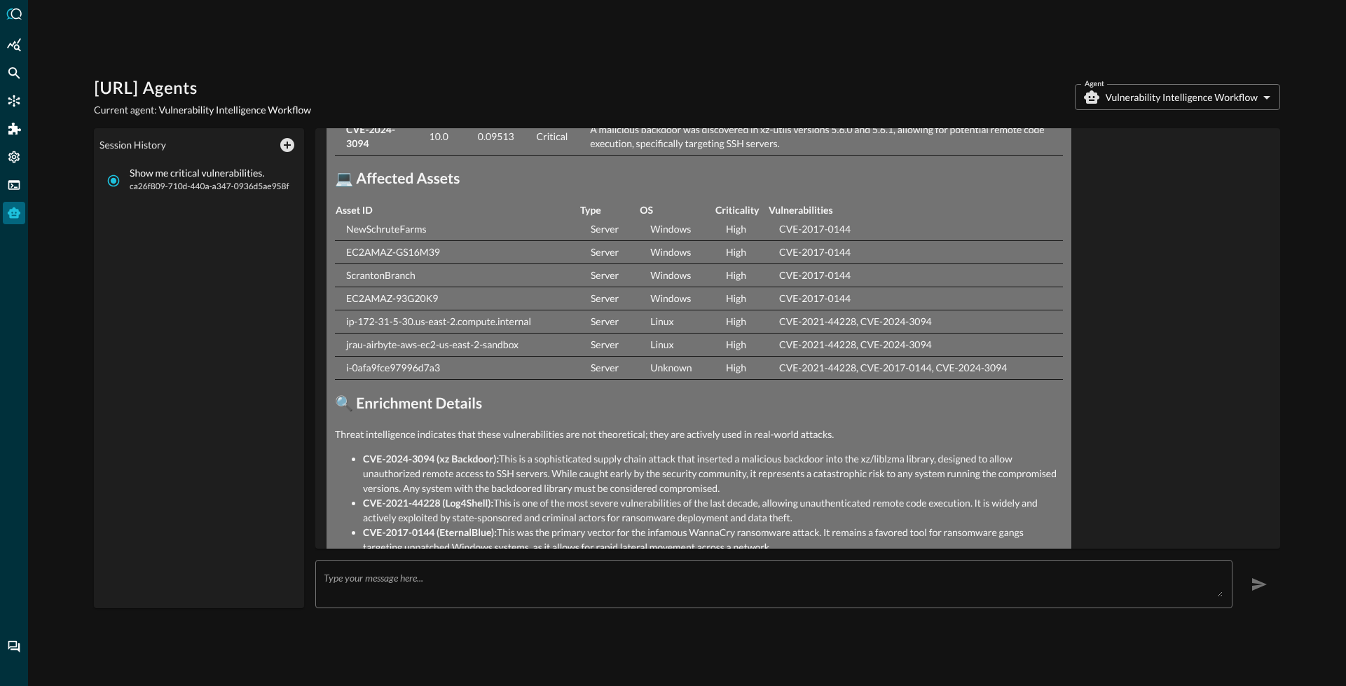
click at [400, 298] on td "EC2AMAZ-93G20K9" at bounding box center [457, 298] width 245 height 23
click at [393, 224] on td "NewSchruteFarms" at bounding box center [457, 229] width 245 height 23
click at [377, 237] on td "NewSchruteFarms" at bounding box center [457, 229] width 245 height 23
click at [375, 255] on td "EC2AMAZ-GS16M39" at bounding box center [457, 252] width 245 height 23
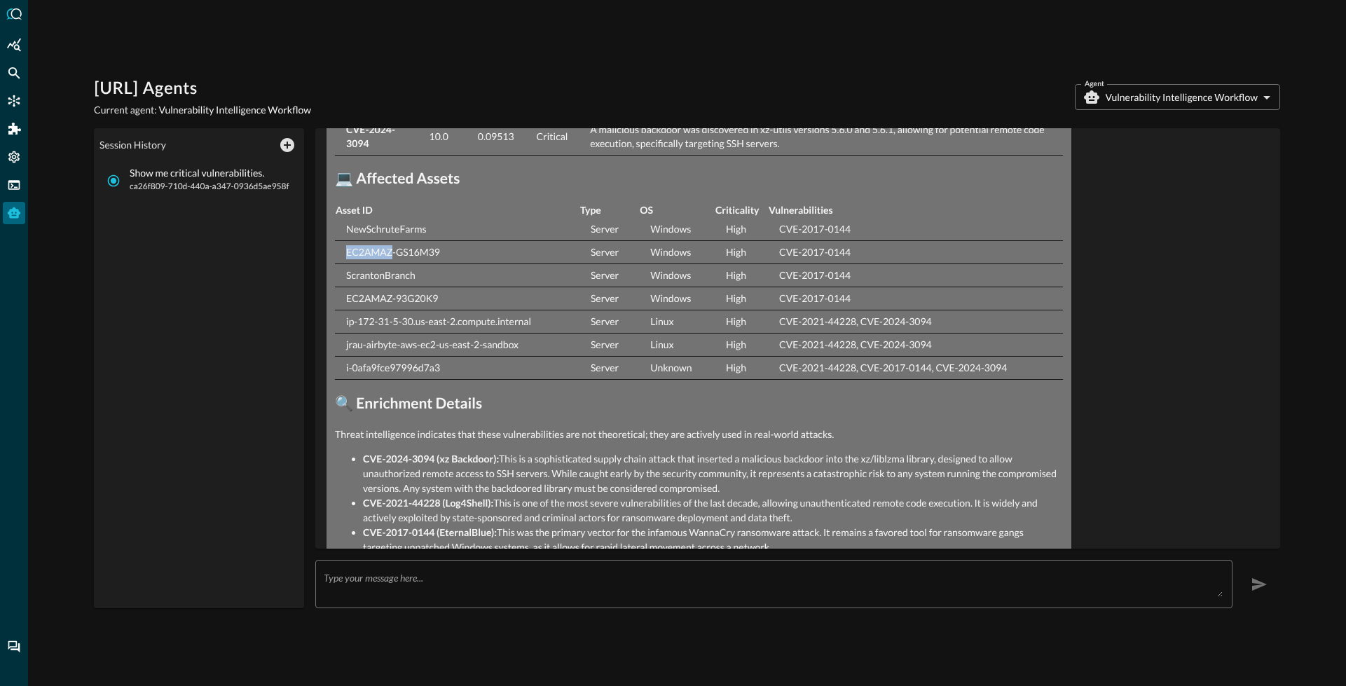
click at [375, 255] on td "EC2AMAZ-GS16M39" at bounding box center [457, 252] width 245 height 23
click at [377, 303] on td "EC2AMAZ-93G20K9" at bounding box center [457, 298] width 245 height 23
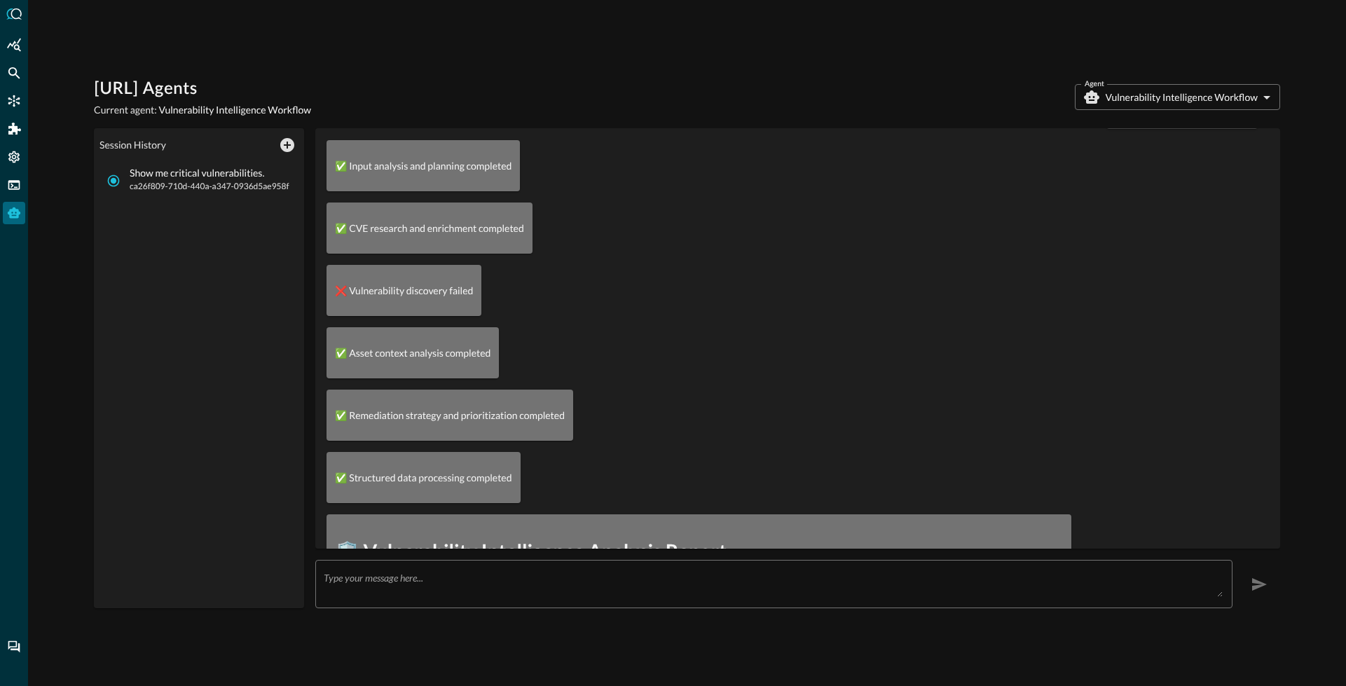
scroll to position [0, 0]
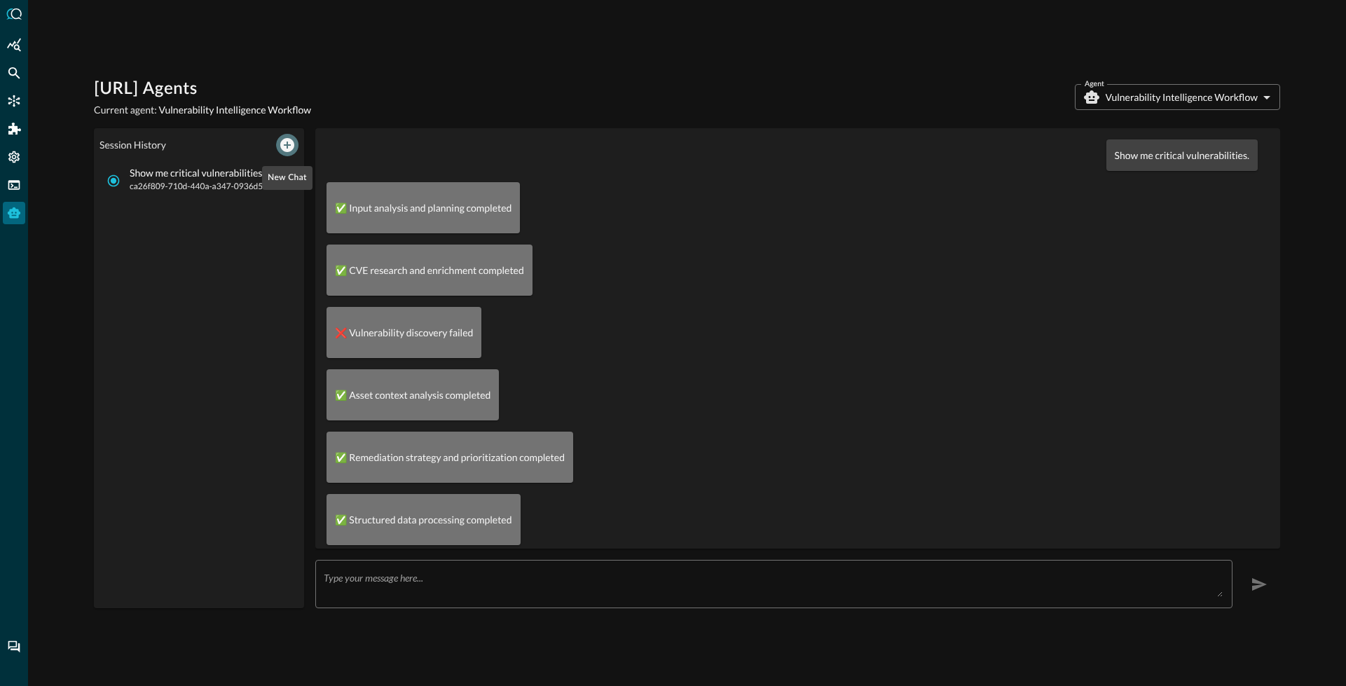
click at [290, 139] on icon "New Chat" at bounding box center [287, 145] width 14 height 14
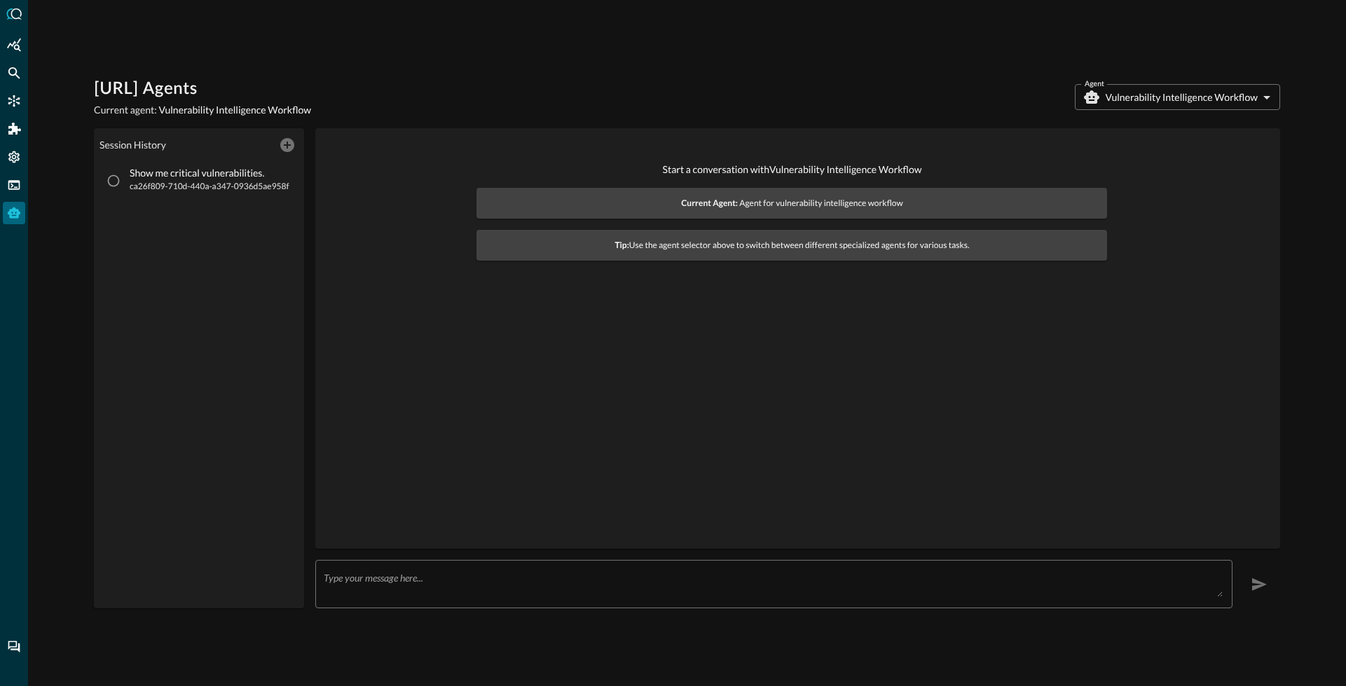
click at [453, 584] on textarea at bounding box center [773, 584] width 899 height 25
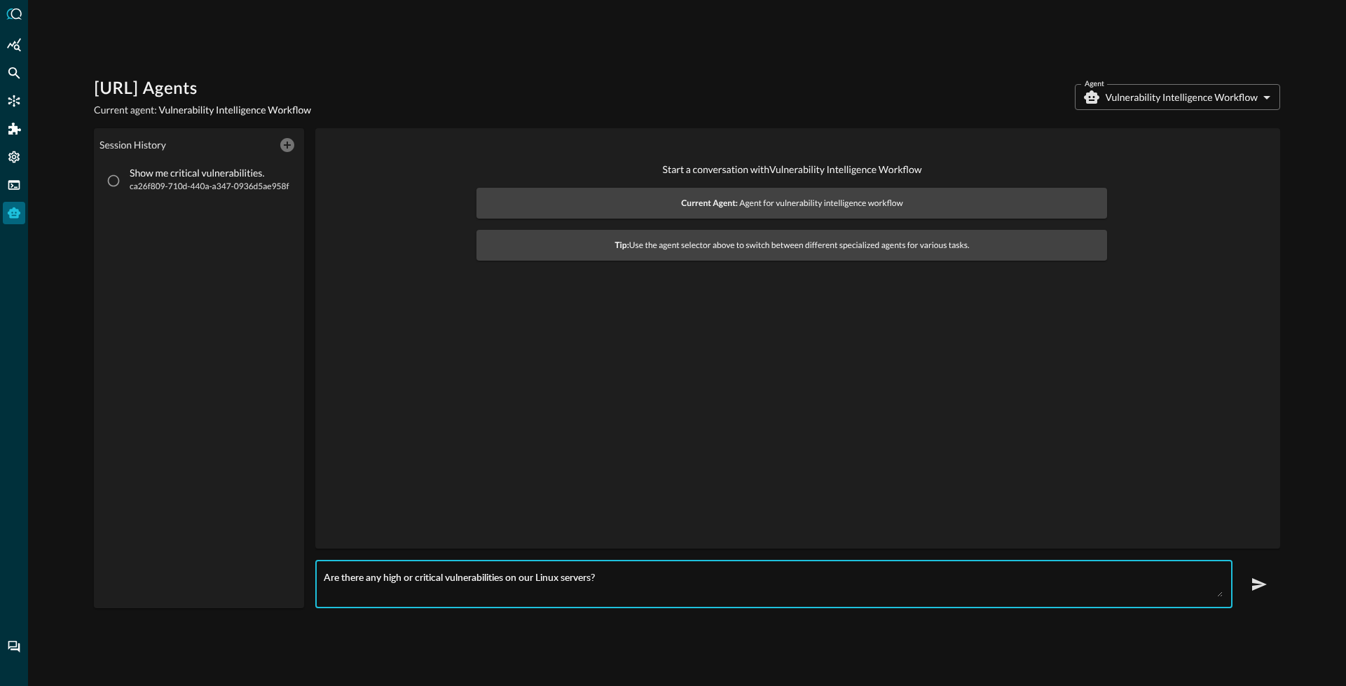
type textarea "Are there any high or critical vulnerabilities on our Linux servers?"
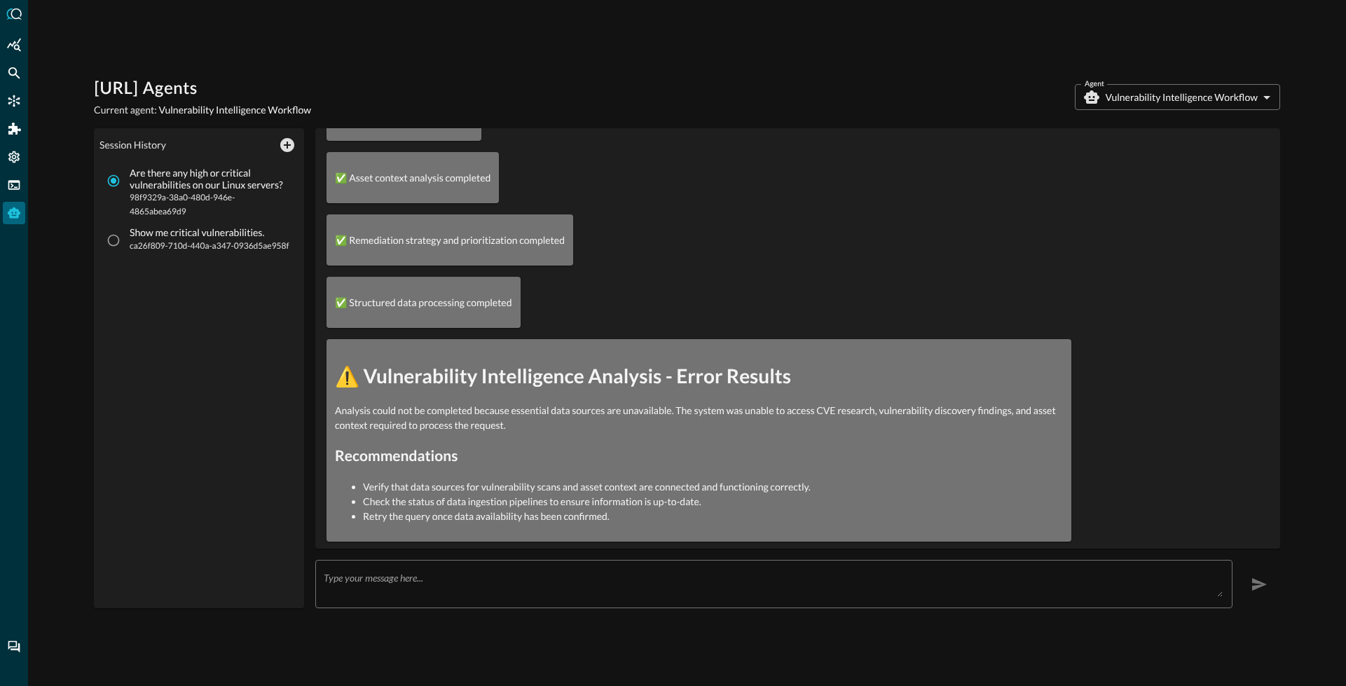
scroll to position [221, 0]
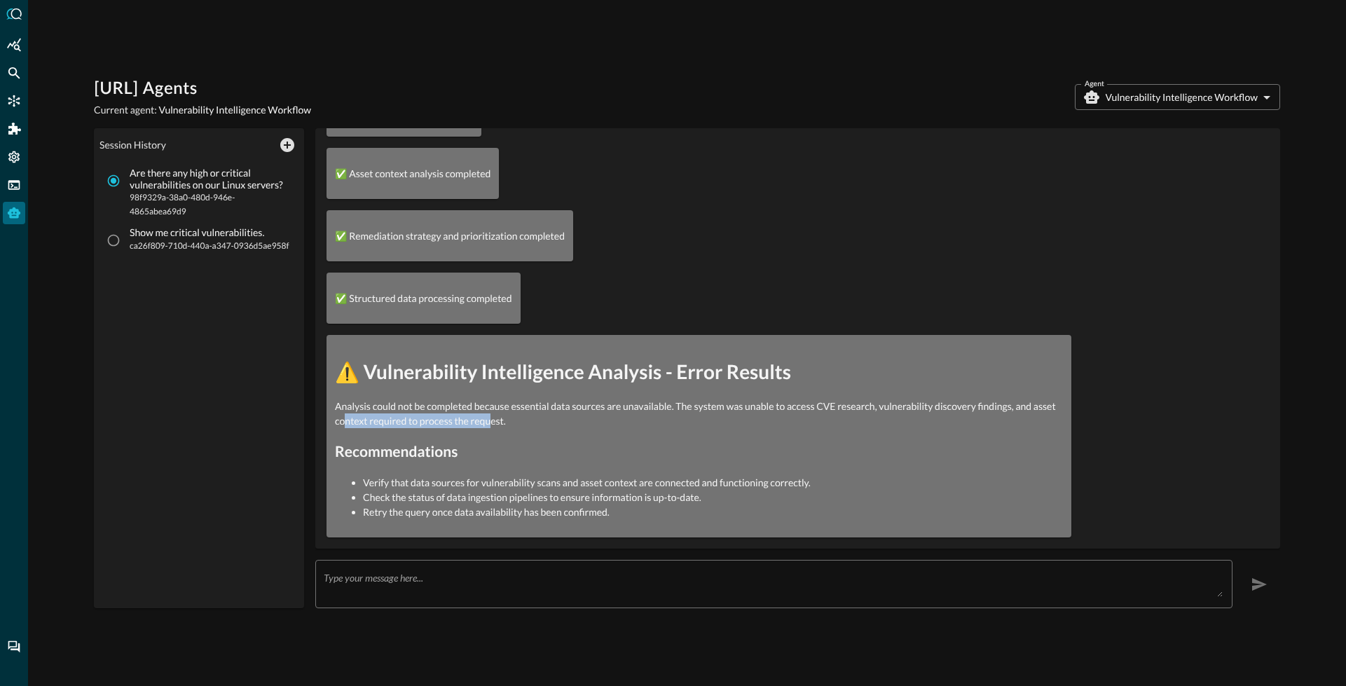
drag, startPoint x: 511, startPoint y: 416, endPoint x: 366, endPoint y: 416, distance: 145.0
click at [367, 416] on p "Analysis could not be completed because essential data sources are unavailable.…" at bounding box center [699, 413] width 728 height 29
click at [367, 415] on p "Analysis could not be completed because essential data sources are unavailable.…" at bounding box center [699, 413] width 728 height 29
click at [280, 148] on icon "New Chat" at bounding box center [287, 145] width 17 height 17
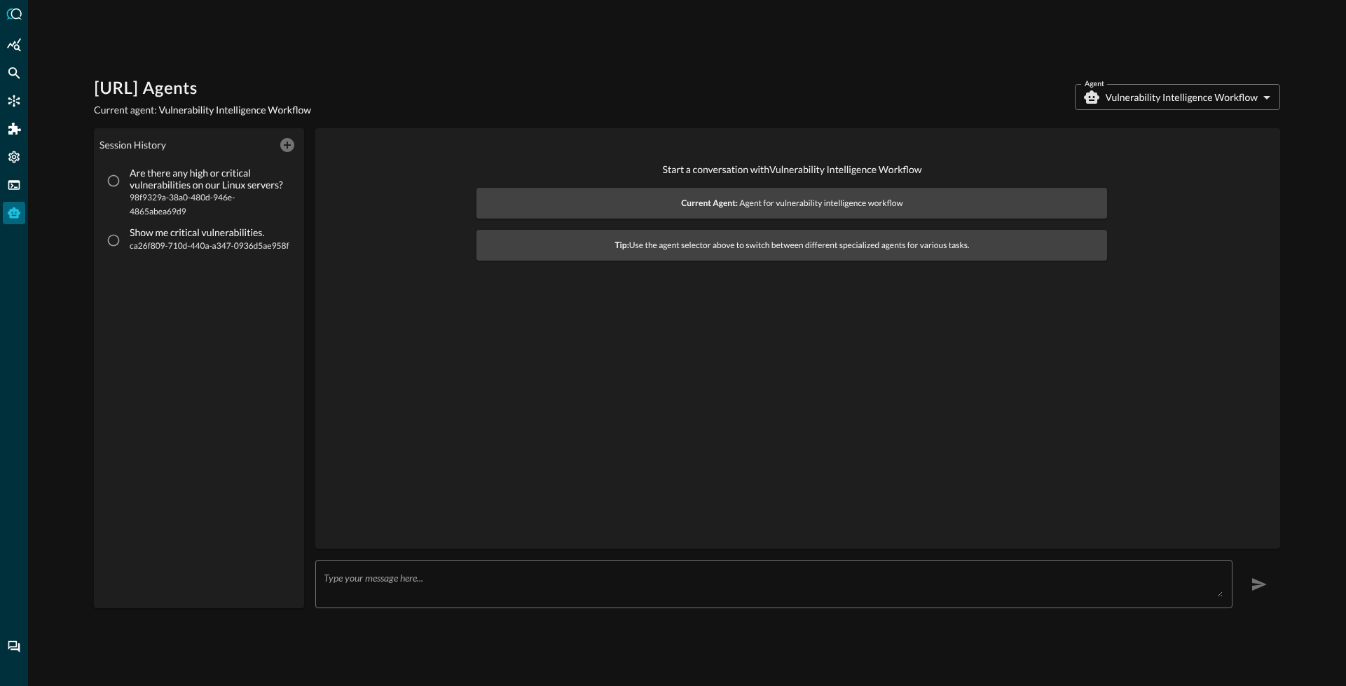
click at [403, 566] on div "x ​" at bounding box center [773, 584] width 917 height 48
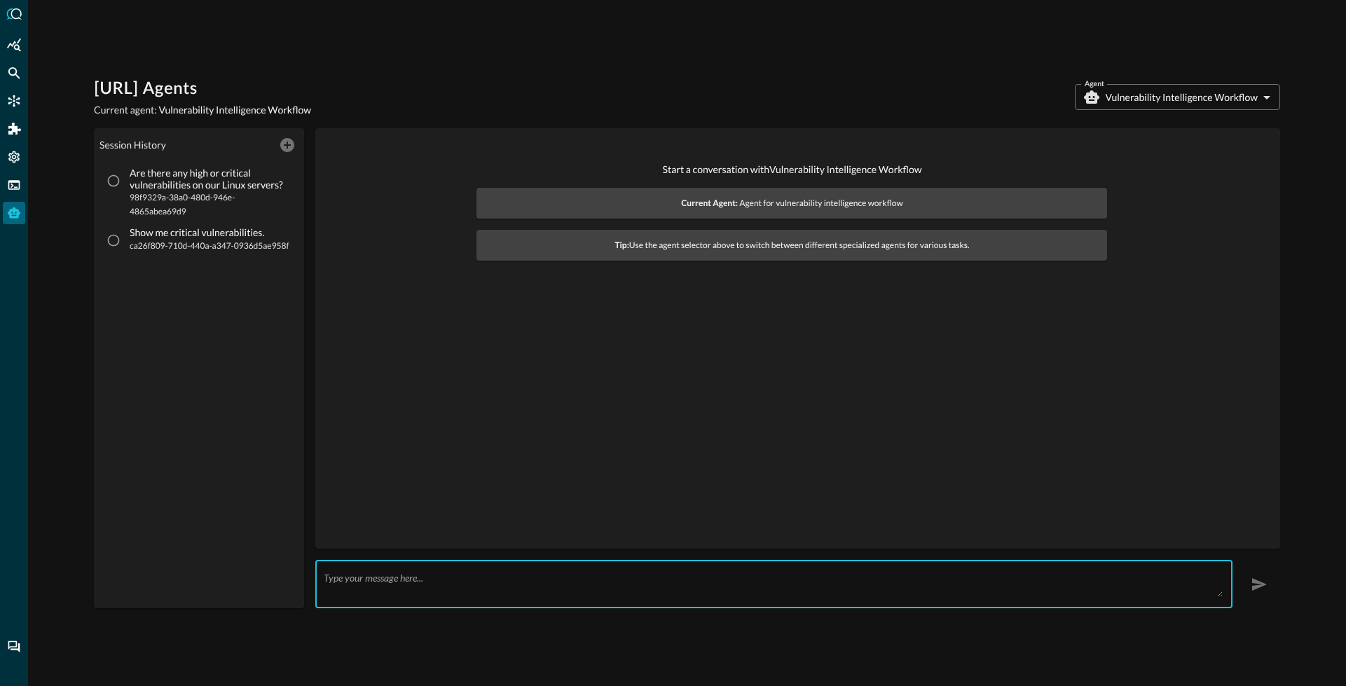
paste textarea "search_1_08fa7d37_9ad8f83888a151322ccde472_535c230824a74707"
type textarea "search_1_08fa7d37_9ad8f83888a151322ccde472_535c230824a74707"
click at [432, 570] on div "x ​" at bounding box center [773, 584] width 917 height 48
paste textarea "CVE-2017-15095"
type textarea "CVE-2017-15095"
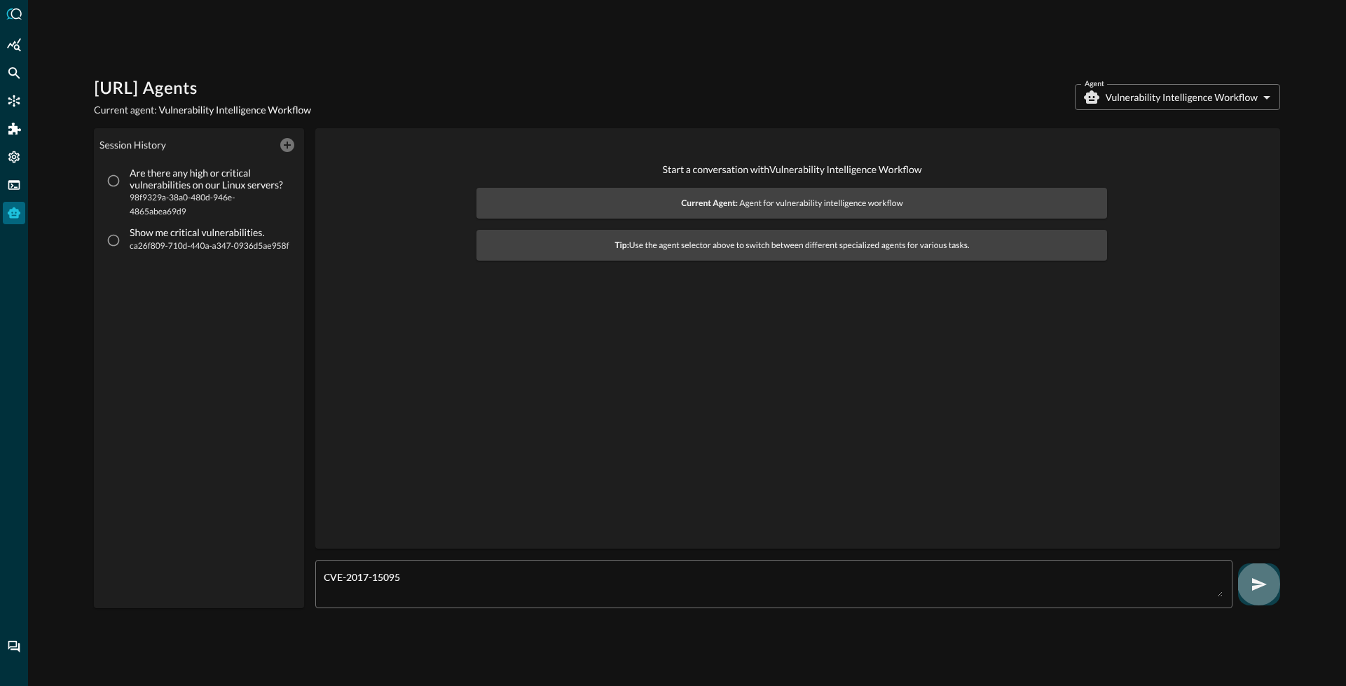
click at [1265, 590] on icon "button" at bounding box center [1259, 584] width 17 height 17
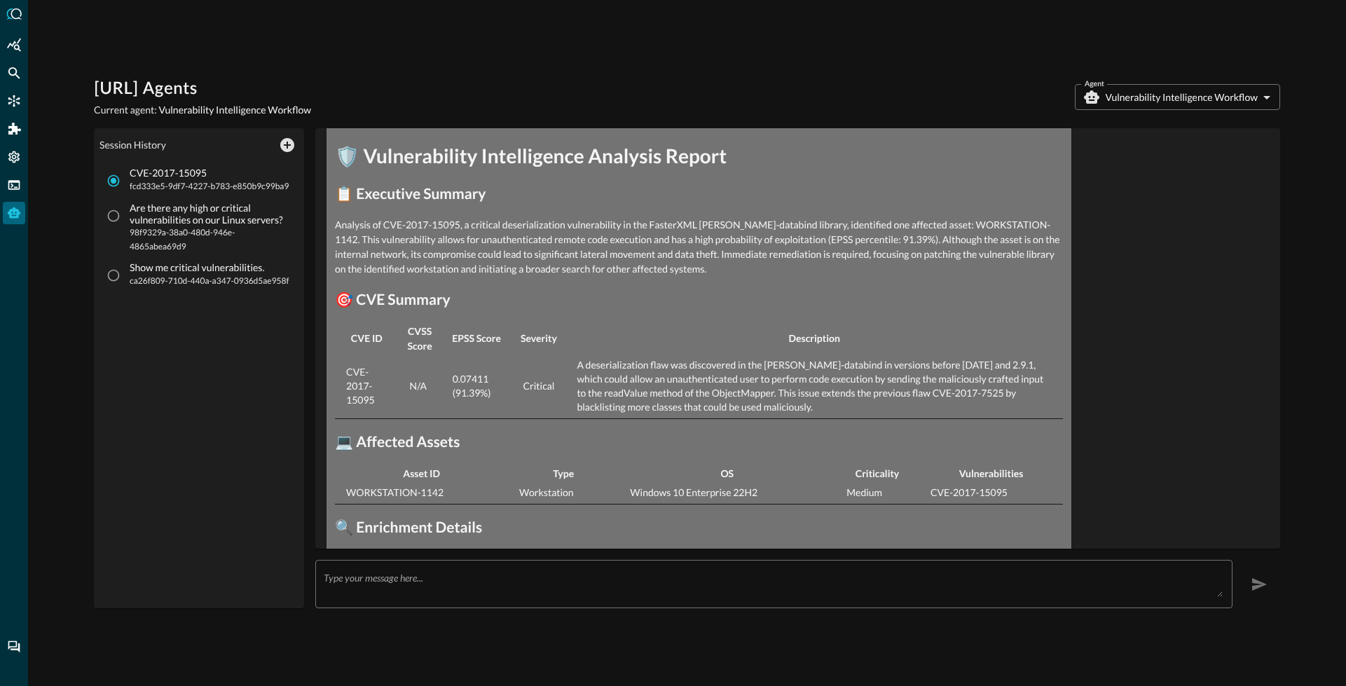
scroll to position [497, 0]
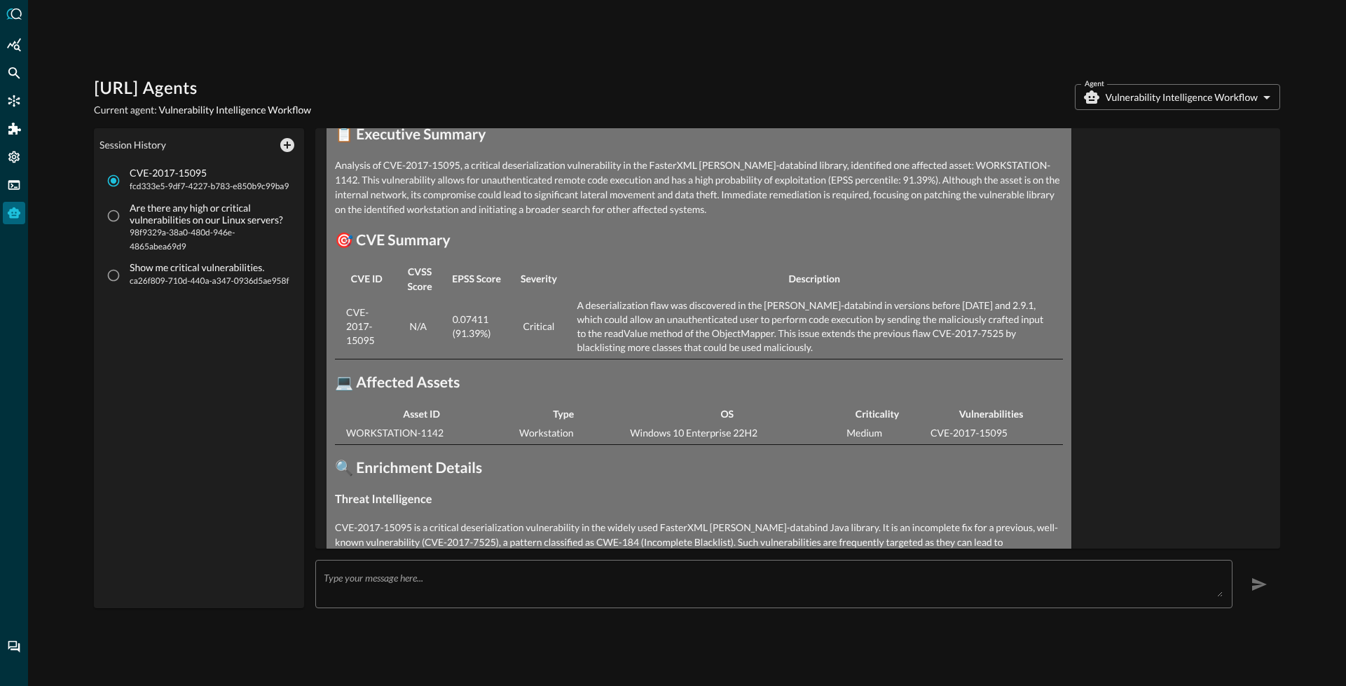
click at [437, 429] on td "WORKSTATION-1142" at bounding box center [421, 433] width 173 height 23
click at [288, 139] on icon "New Chat" at bounding box center [287, 145] width 14 height 14
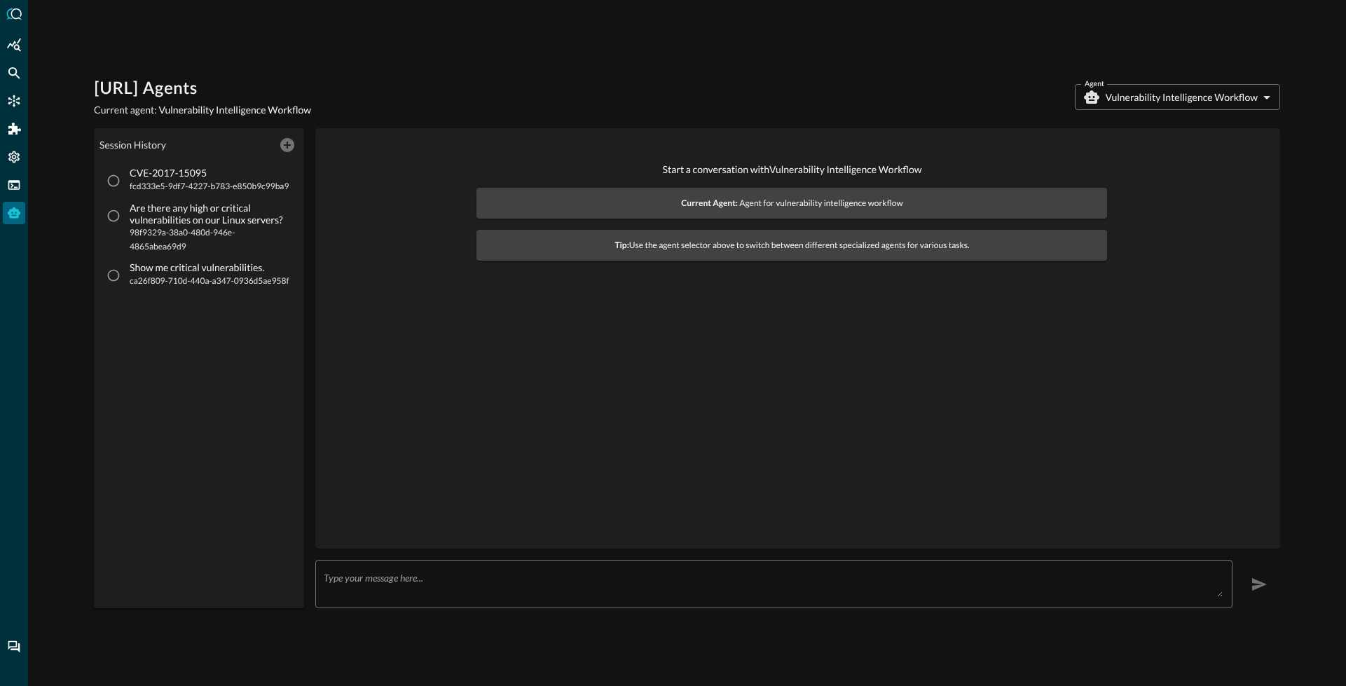
scroll to position [0, 0]
click at [427, 576] on textarea at bounding box center [773, 584] width 899 height 25
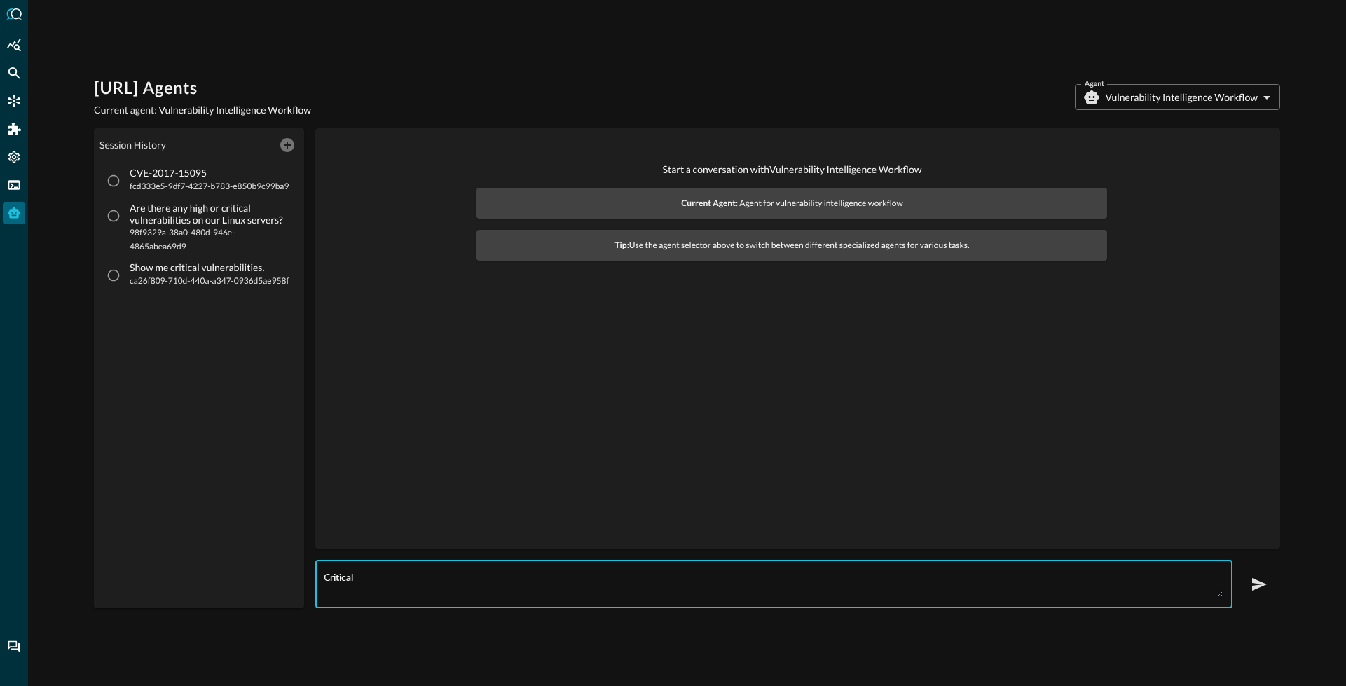
type textarea "Critical"
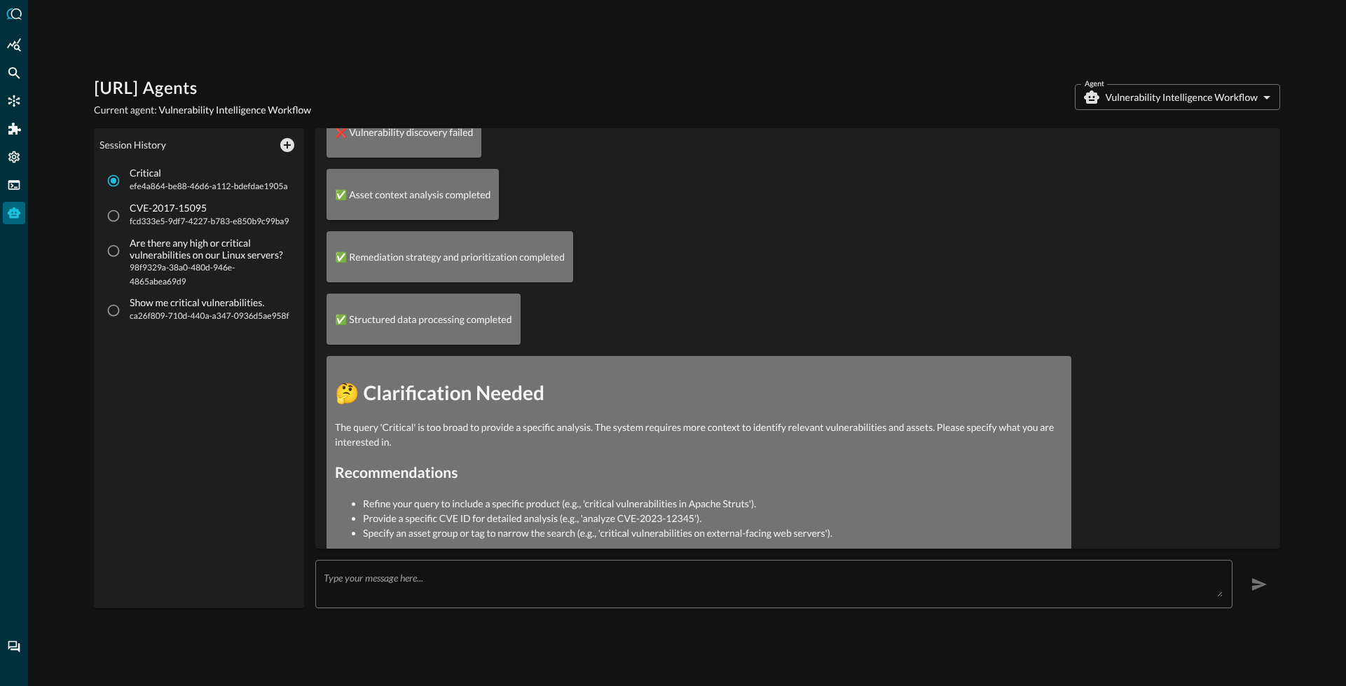
scroll to position [221, 0]
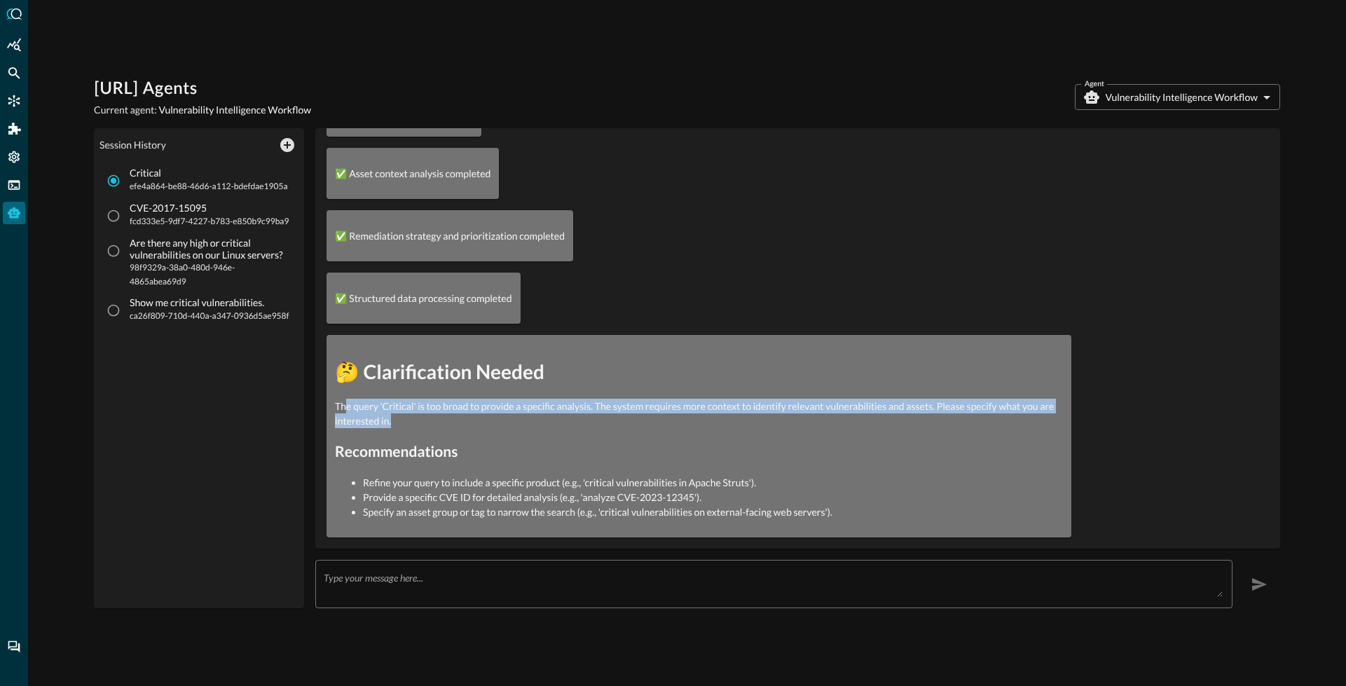
drag, startPoint x: 346, startPoint y: 407, endPoint x: 451, endPoint y: 422, distance: 106.1
click at [451, 422] on p "The query 'Critical' is too broad to provide a specific analysis. The system re…" at bounding box center [699, 413] width 728 height 29
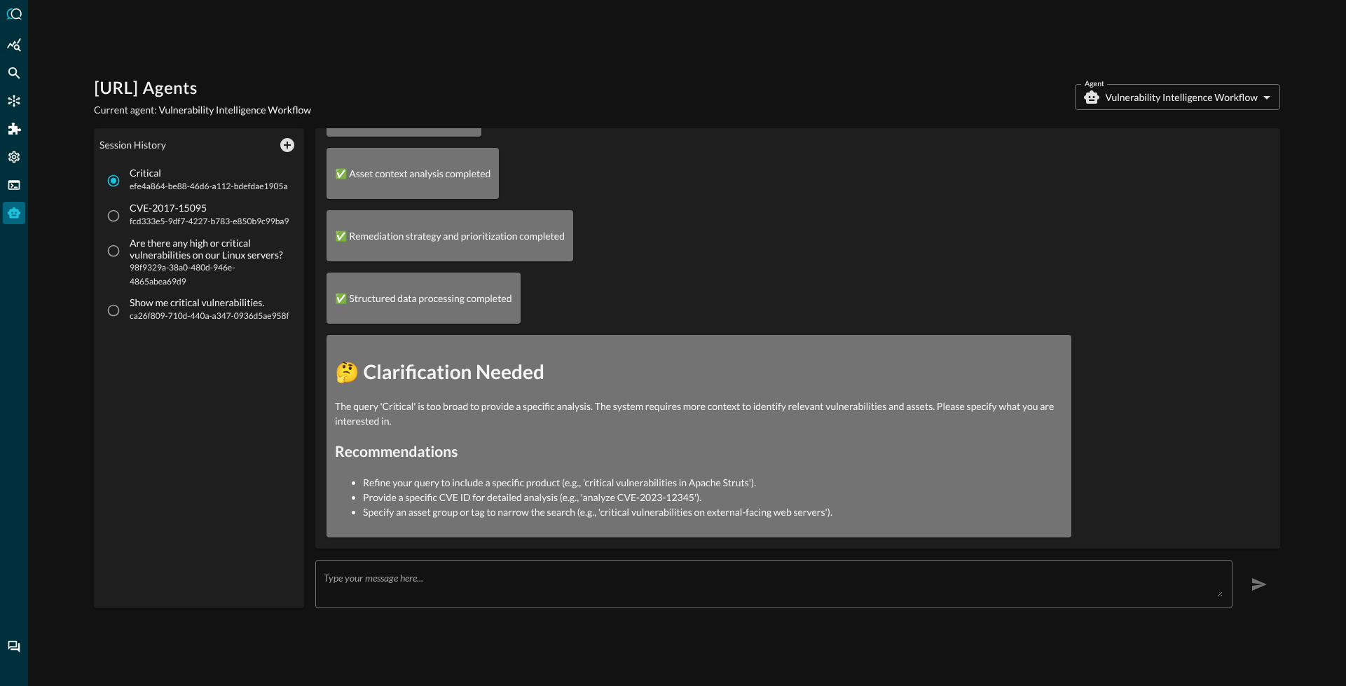
click at [464, 408] on p "The query 'Critical' is too broad to provide a specific analysis. The system re…" at bounding box center [699, 413] width 728 height 29
click at [114, 217] on input "CVE-2017-15095 fcd333e5-9df7-4227-b783-e850b9c99ba9" at bounding box center [113, 215] width 27 height 27
radio input "true"
click at [118, 305] on input "Show me critical vulnerabilities. ca26f809-710d-440a-a347-0936d5ae958f" at bounding box center [113, 310] width 27 height 27
radio input "true"
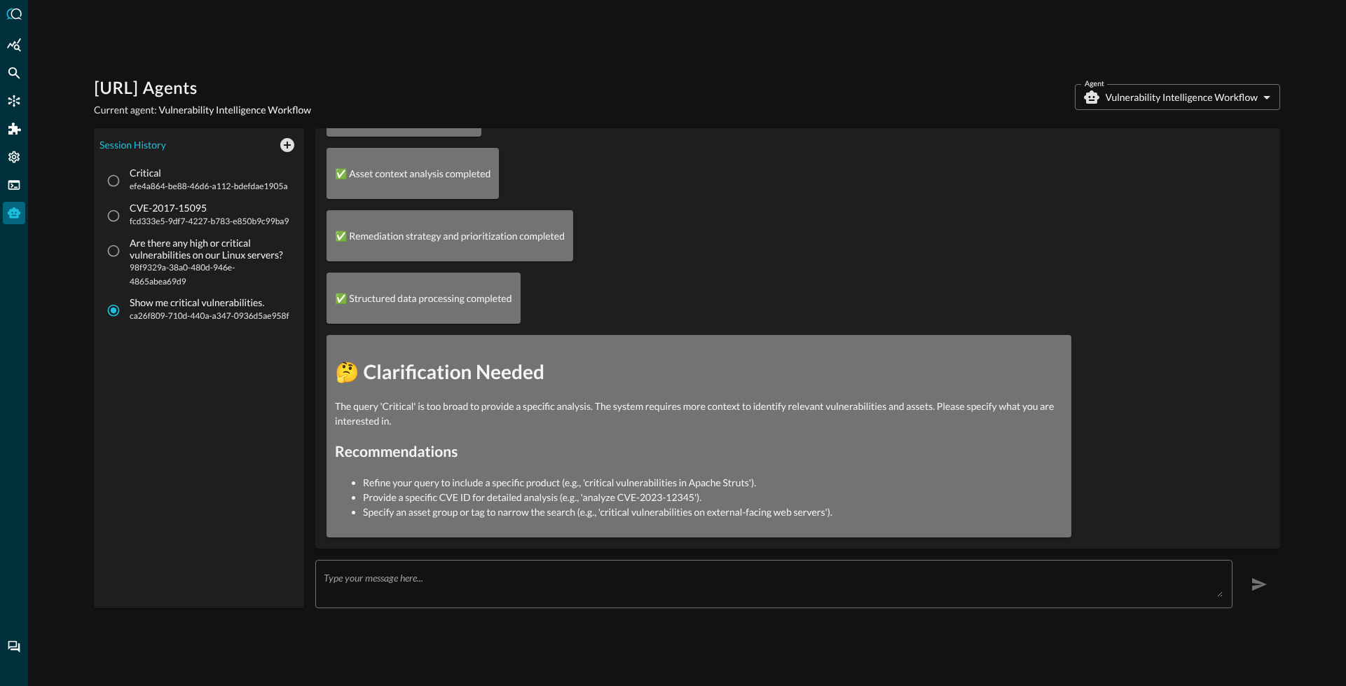
click at [237, 317] on span "ca26f809-710d-440a-a347-0936d5ae958f" at bounding box center [210, 316] width 160 height 14
click at [127, 317] on input "Show me critical vulnerabilities. ca26f809-710d-440a-a347-0936d5ae958f" at bounding box center [113, 310] width 27 height 27
click at [217, 311] on span "ca26f809-710d-440a-a347-0936d5ae958f" at bounding box center [210, 316] width 160 height 14
click at [127, 311] on input "Show me critical vulnerabilities. ca26f809-710d-440a-a347-0936d5ae958f" at bounding box center [113, 310] width 27 height 27
click at [135, 312] on span "ca26f809-710d-440a-a347-0936d5ae958f" at bounding box center [210, 316] width 160 height 14
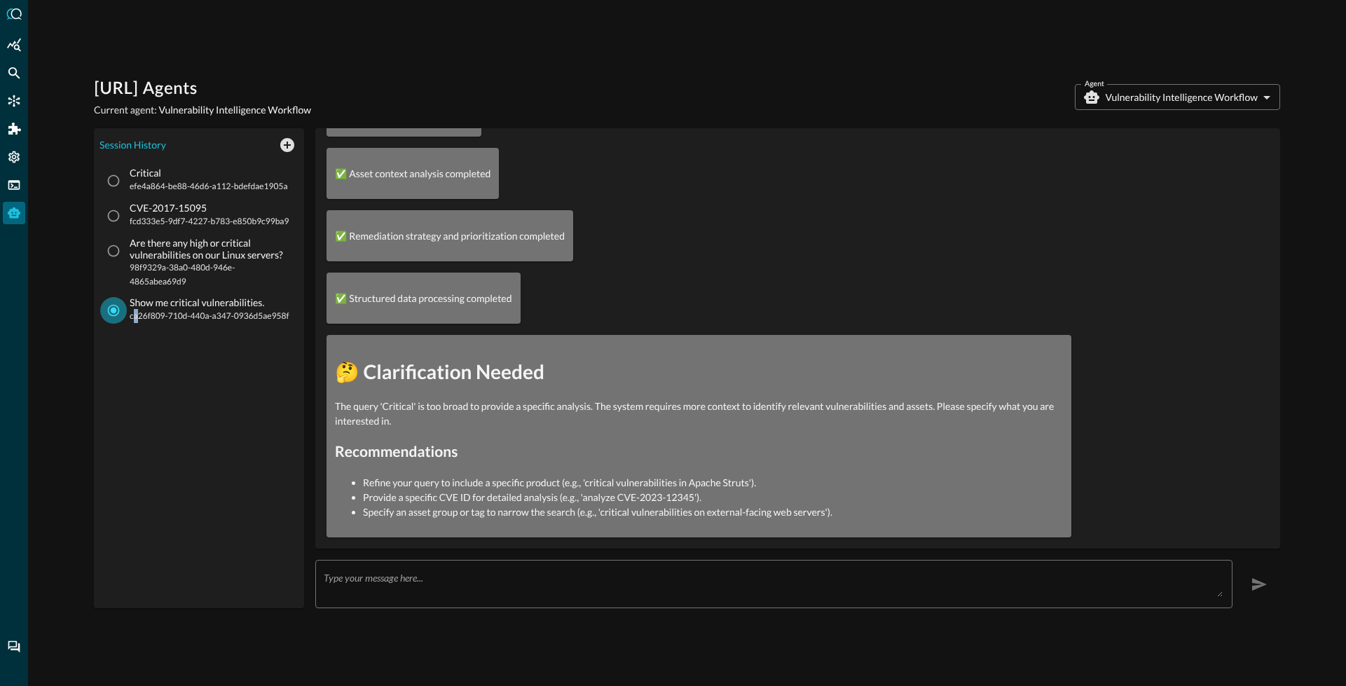
click at [123, 310] on input "Show me critical vulnerabilities. ca26f809-710d-440a-a347-0936d5ae958f" at bounding box center [113, 310] width 27 height 27
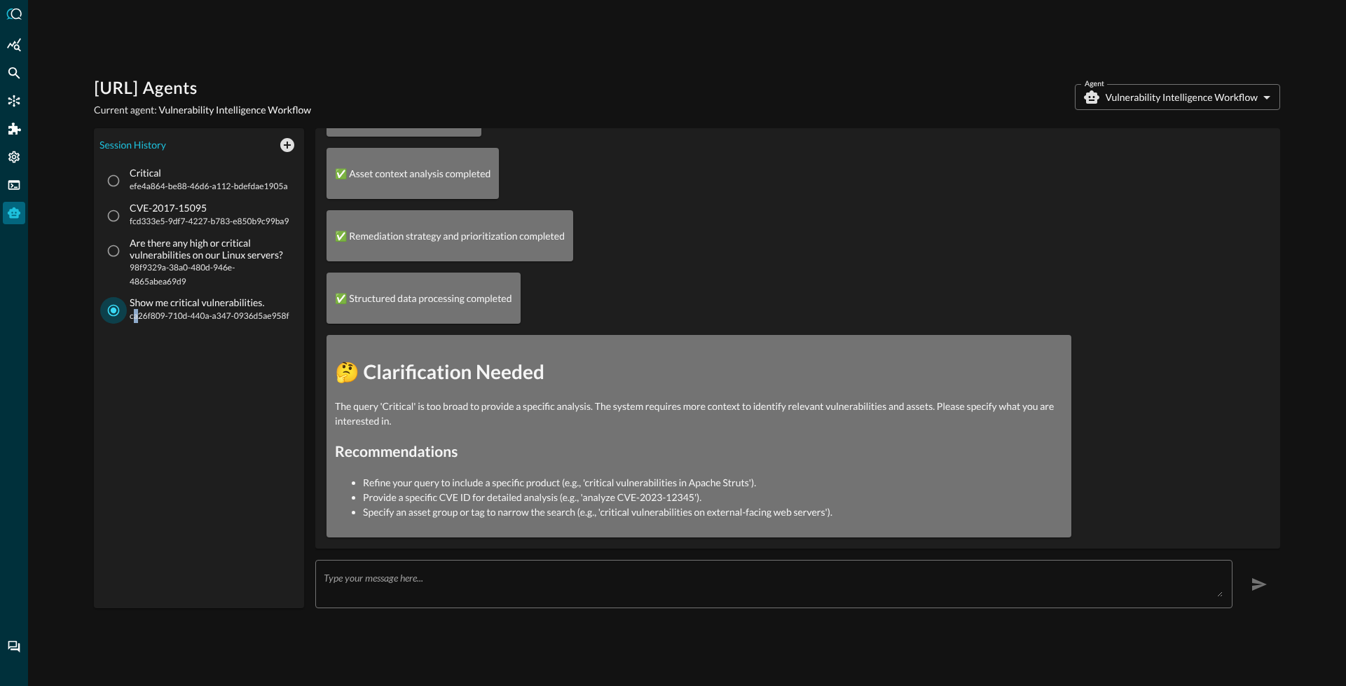
click at [123, 310] on input "Show me critical vulnerabilities. ca26f809-710d-440a-a347-0936d5ae958f" at bounding box center [113, 310] width 27 height 27
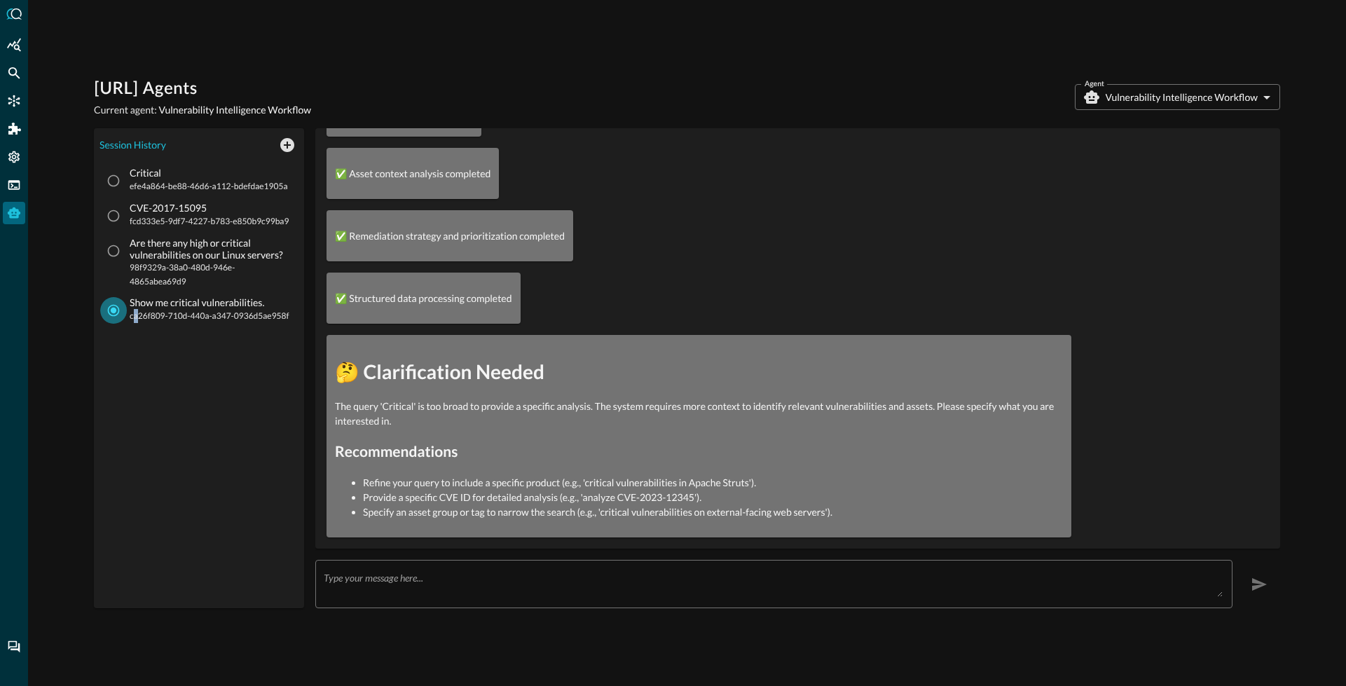
click at [123, 310] on input "Show me critical vulnerabilities. ca26f809-710d-440a-a347-0936d5ae958f" at bounding box center [113, 310] width 27 height 27
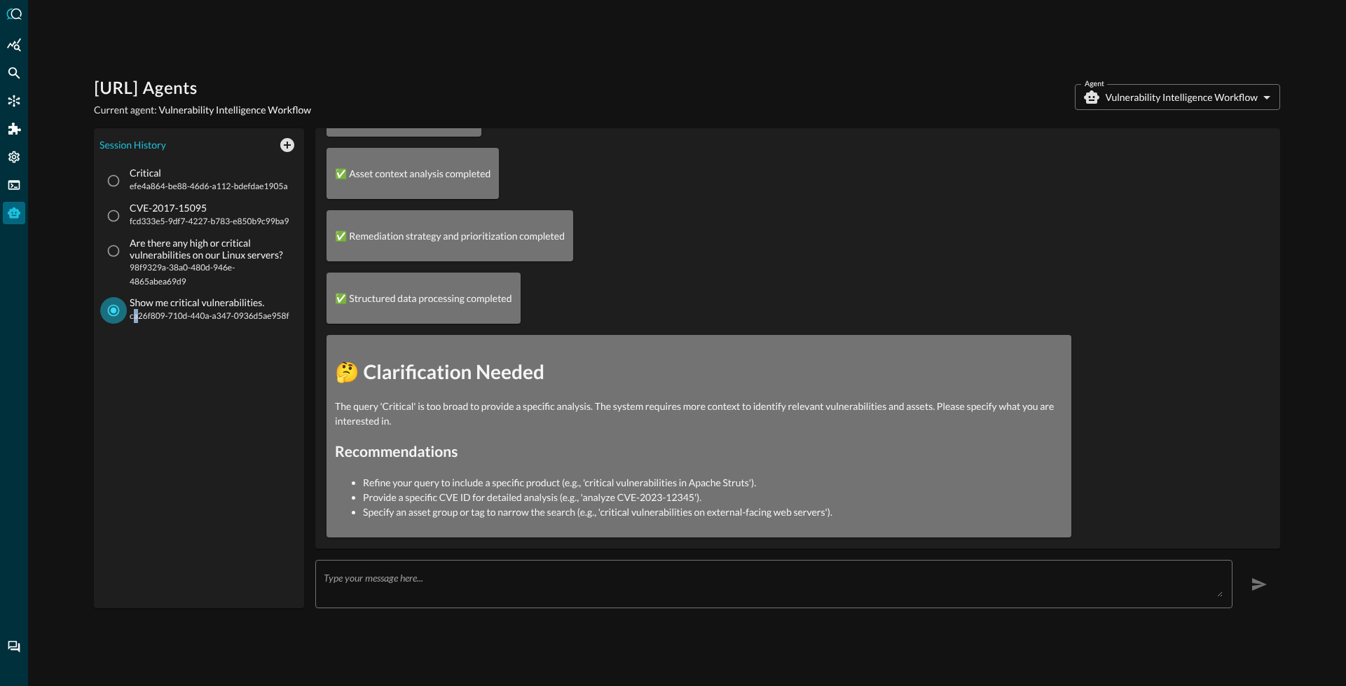
click at [123, 310] on input "Show me critical vulnerabilities. ca26f809-710d-440a-a347-0936d5ae958f" at bounding box center [113, 310] width 27 height 27
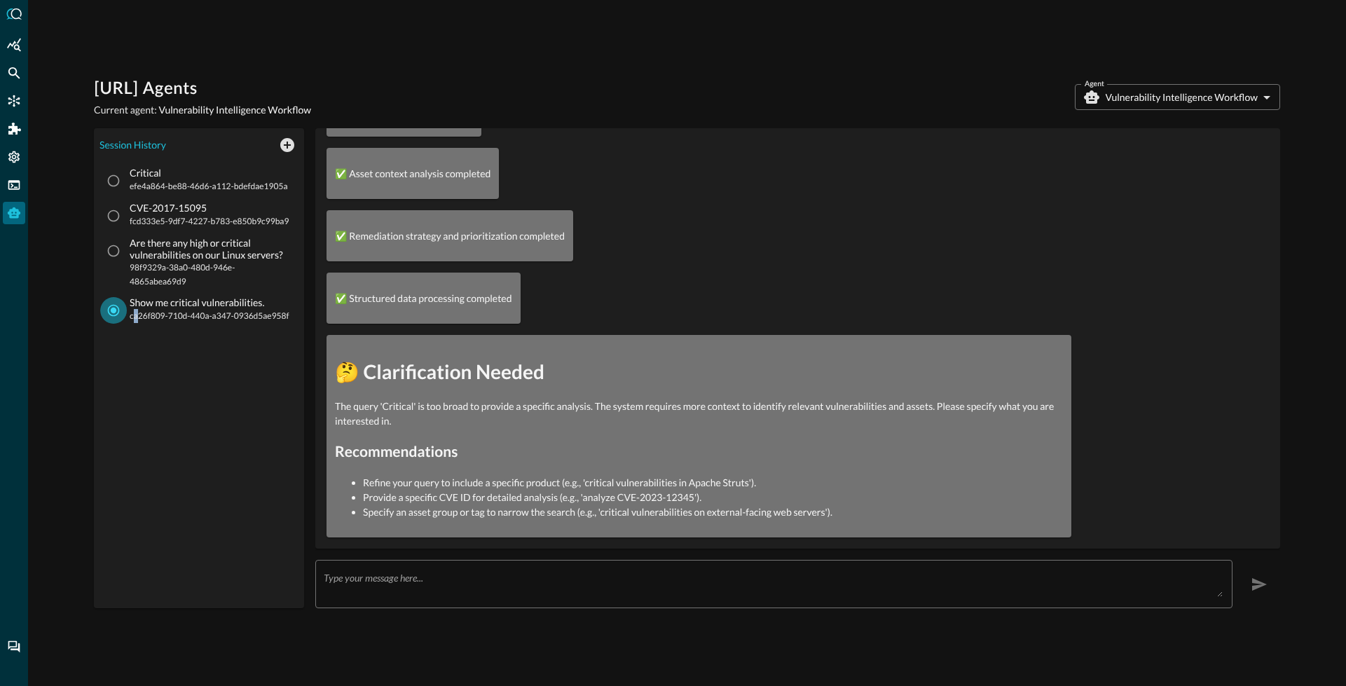
click at [123, 310] on input "Show me critical vulnerabilities. ca26f809-710d-440a-a347-0936d5ae958f" at bounding box center [113, 310] width 27 height 27
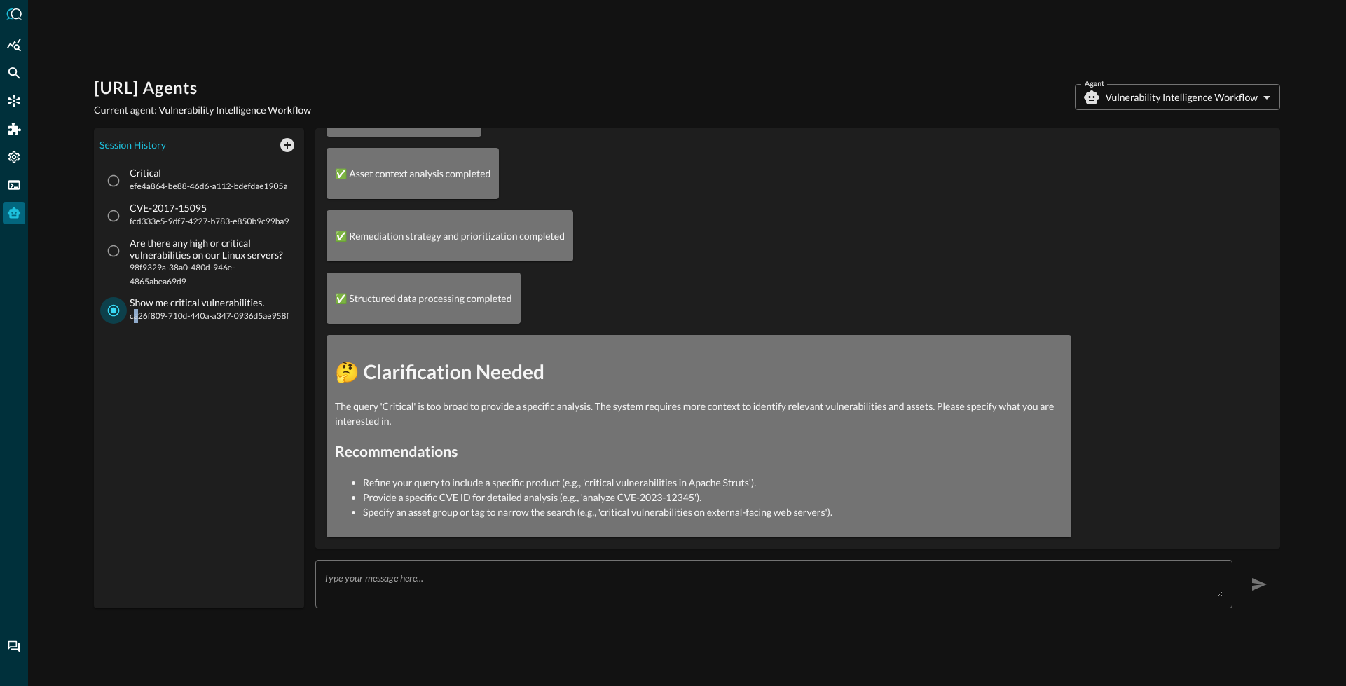
click at [123, 310] on input "Show me critical vulnerabilities. ca26f809-710d-440a-a347-0936d5ae958f" at bounding box center [113, 310] width 27 height 27
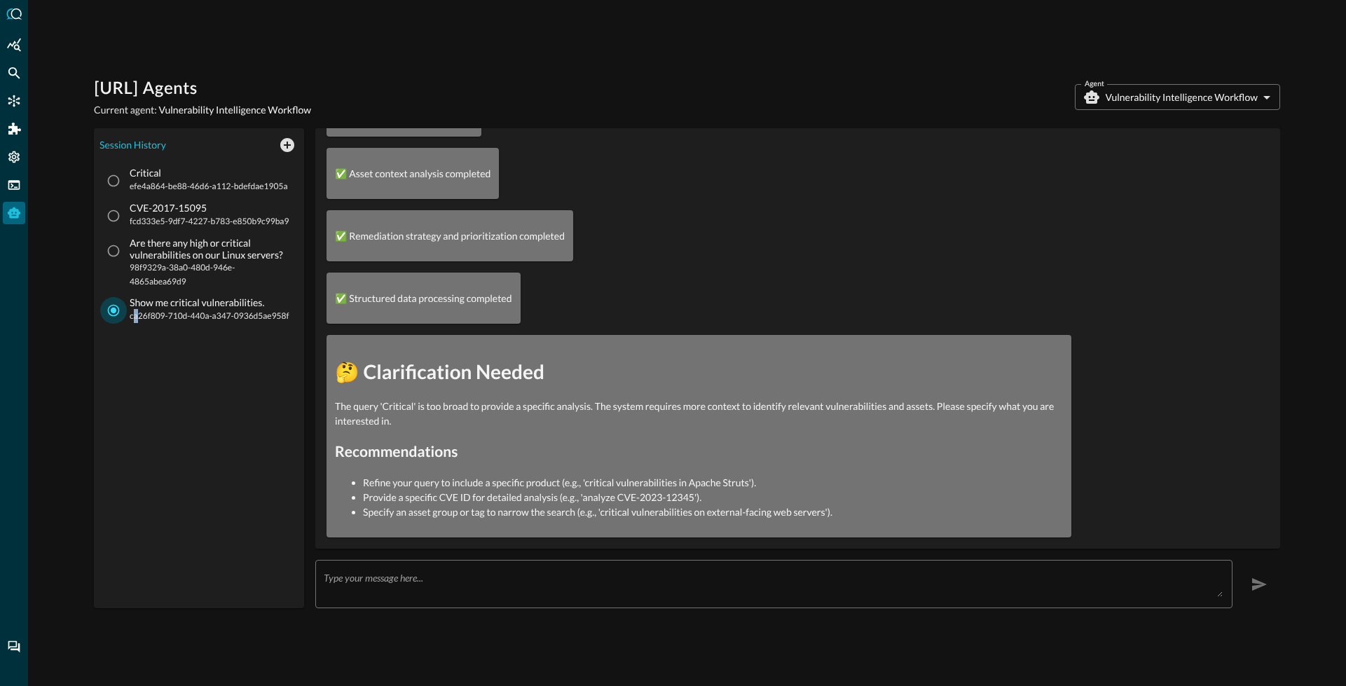
click at [123, 310] on input "Show me critical vulnerabilities. ca26f809-710d-440a-a347-0936d5ae958f" at bounding box center [113, 310] width 27 height 27
click at [443, 62] on div "Query.AI Agents Current agent: Vulnerability Intelligence Workflow Agent Vulner…" at bounding box center [687, 343] width 1318 height 686
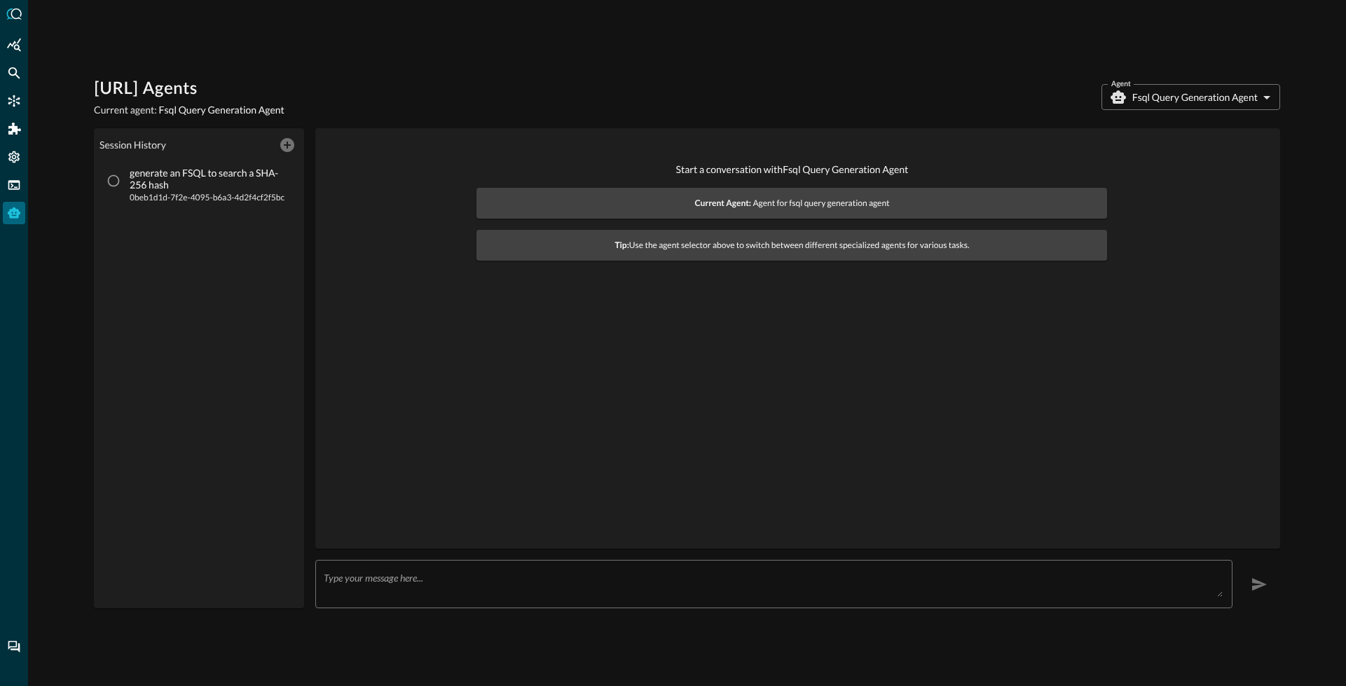
click at [1141, 96] on body "[URL] Agents Current agent: Fsql Query Generation Agent Agent Fsql Query Genera…" at bounding box center [673, 343] width 1346 height 686
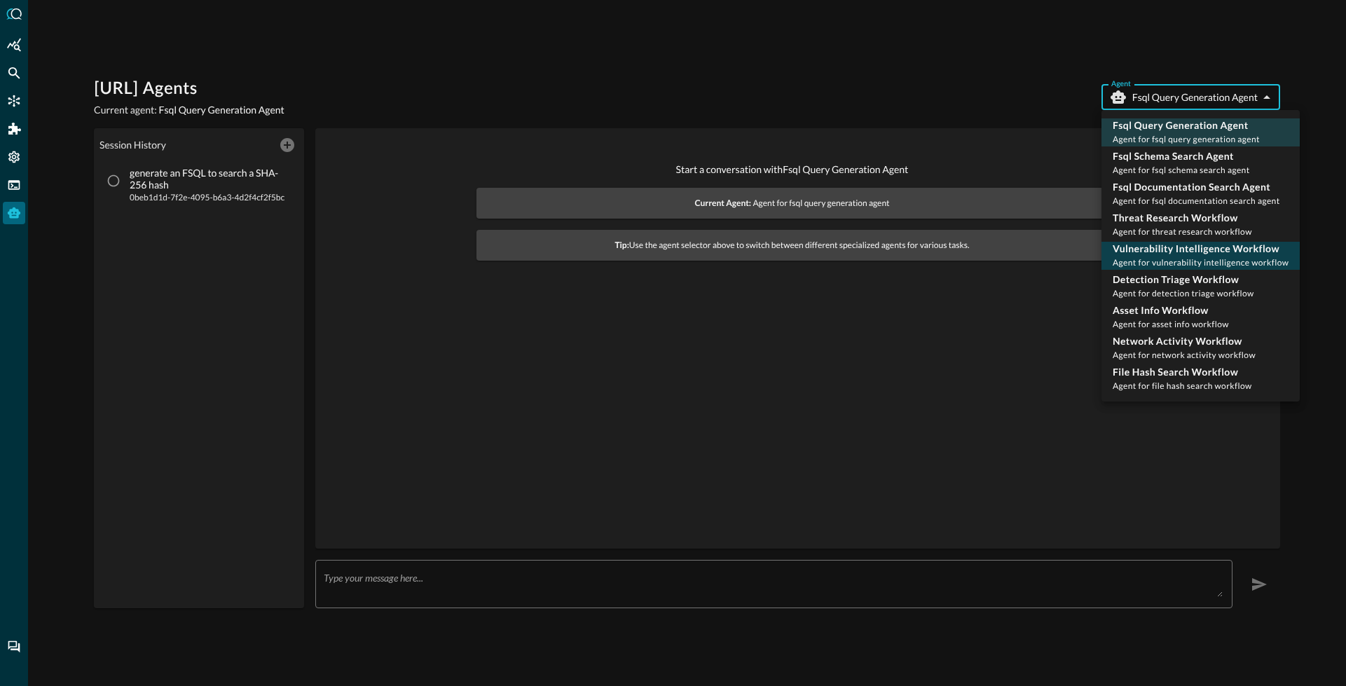
click at [1160, 254] on p "Vulnerability Intelligence Workflow" at bounding box center [1201, 249] width 176 height 14
type input "vulnerability_intelligence_workflow"
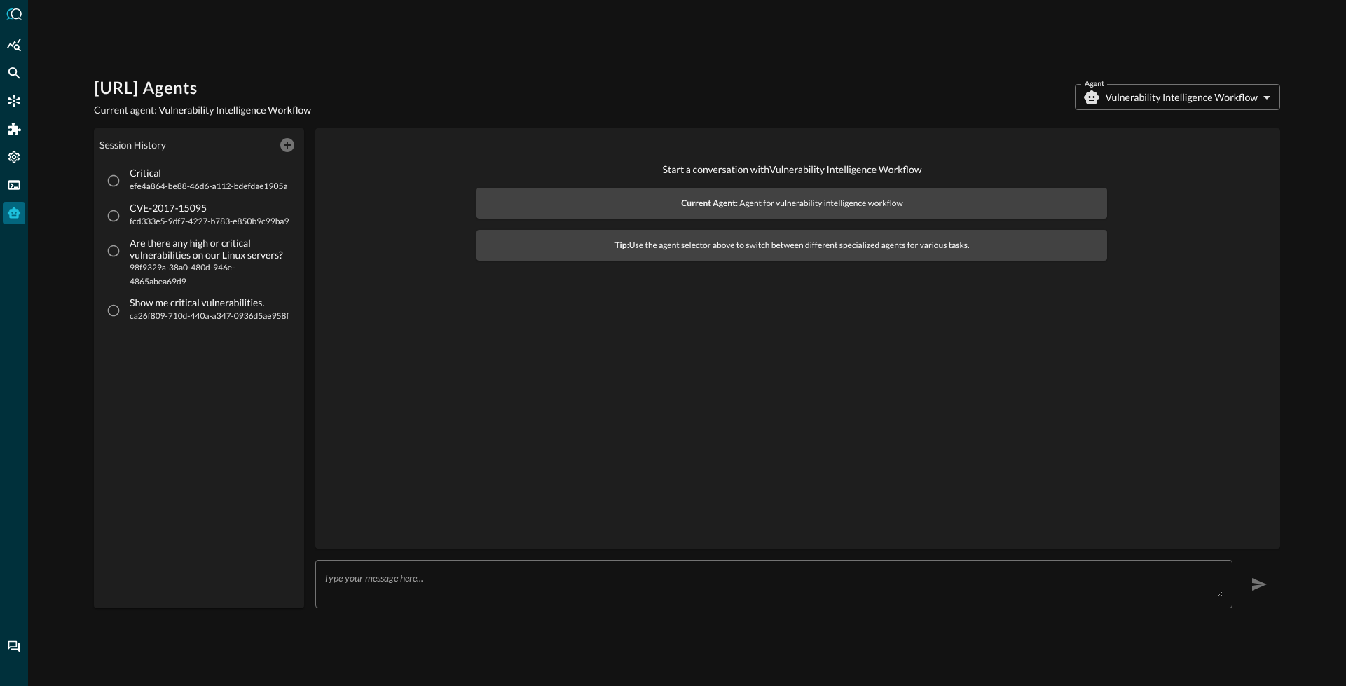
click at [187, 316] on span "ca26f809-710d-440a-a347-0936d5ae958f" at bounding box center [210, 316] width 160 height 14
click at [127, 316] on input "Show me critical vulnerabilities. ca26f809-710d-440a-a347-0936d5ae958f" at bounding box center [113, 310] width 27 height 27
radio input "true"
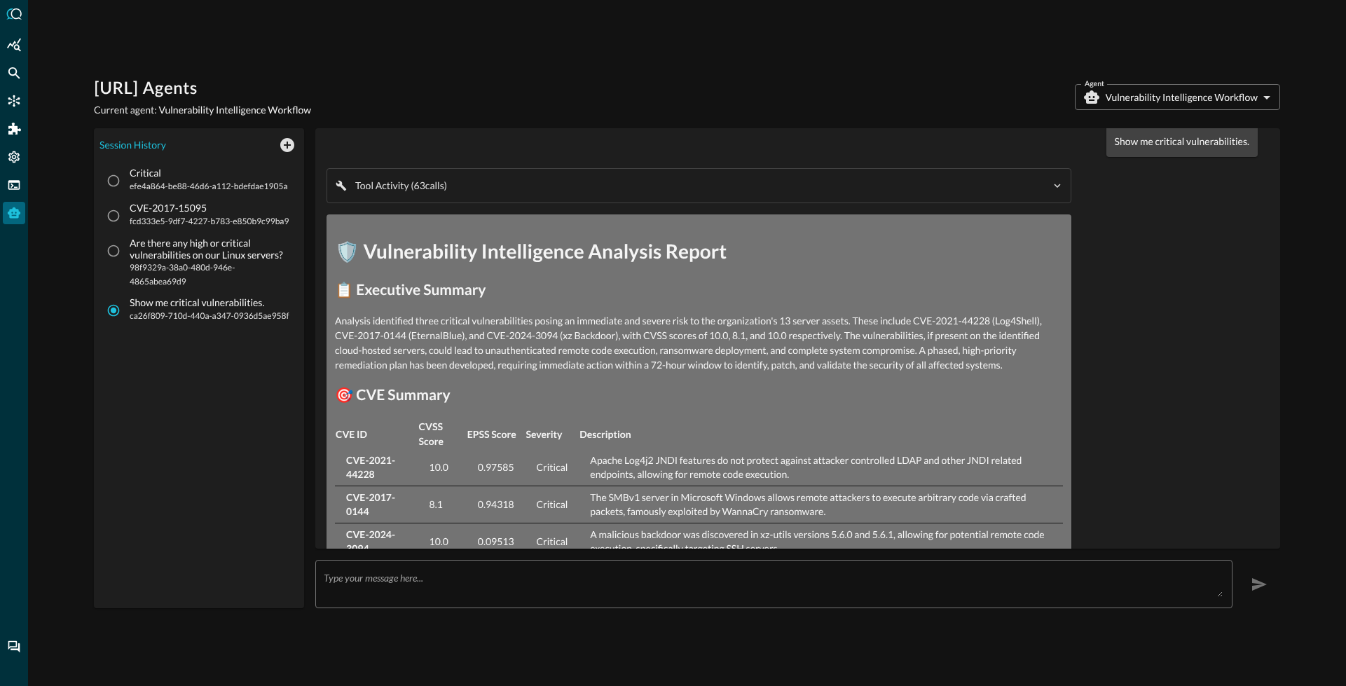
scroll to position [23, 0]
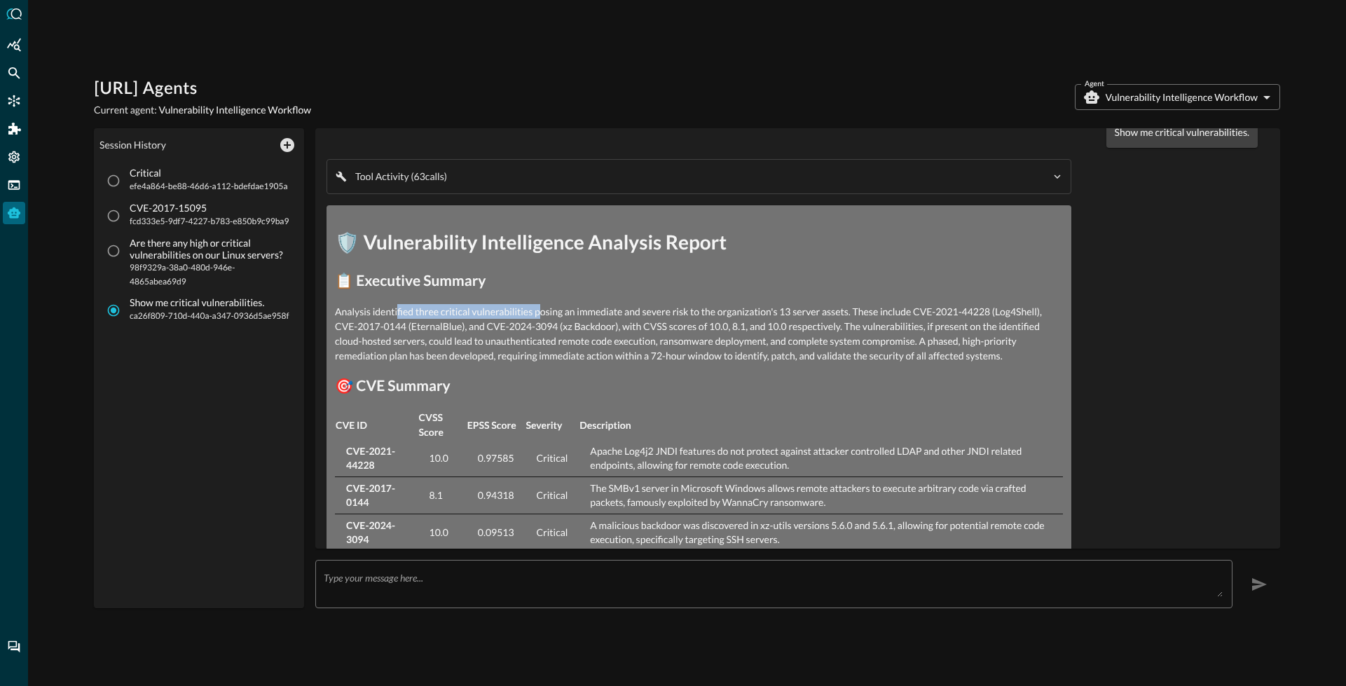
drag, startPoint x: 397, startPoint y: 311, endPoint x: 539, endPoint y: 311, distance: 142.9
click at [539, 311] on p "Analysis identified three critical vulnerabilities posing an immediate and seve…" at bounding box center [699, 333] width 728 height 59
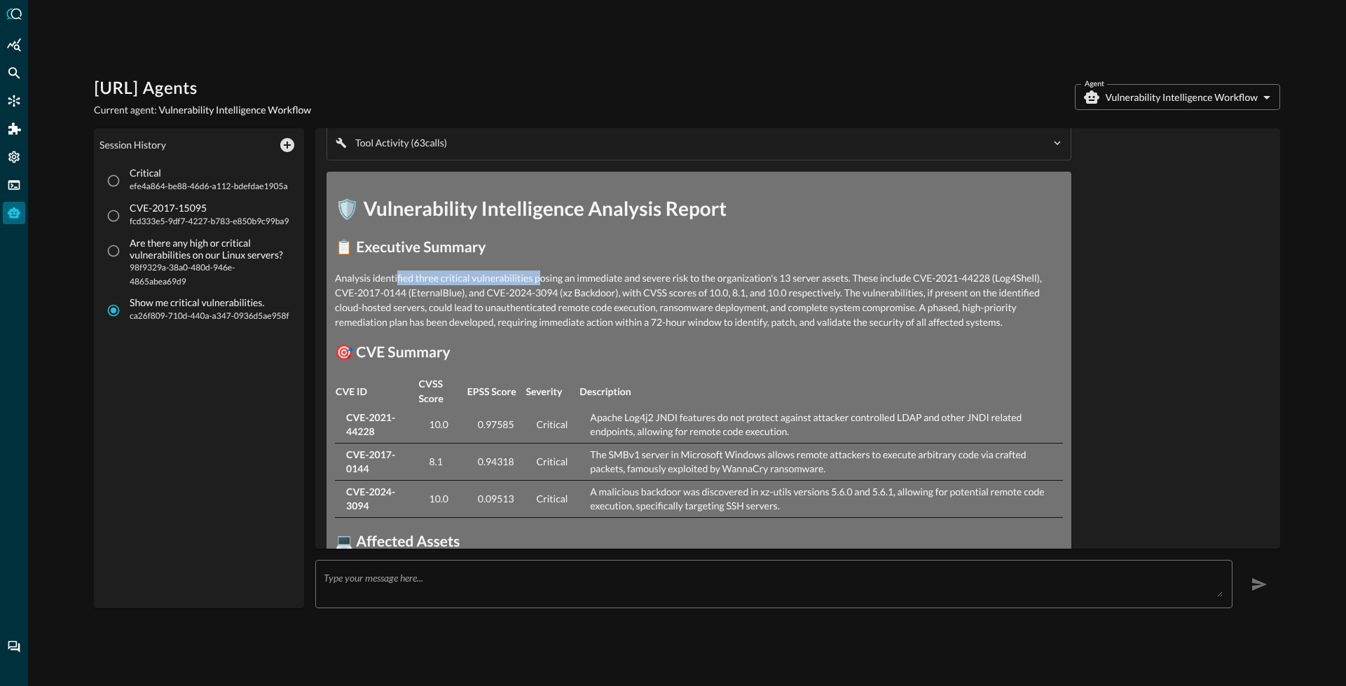
scroll to position [60, 0]
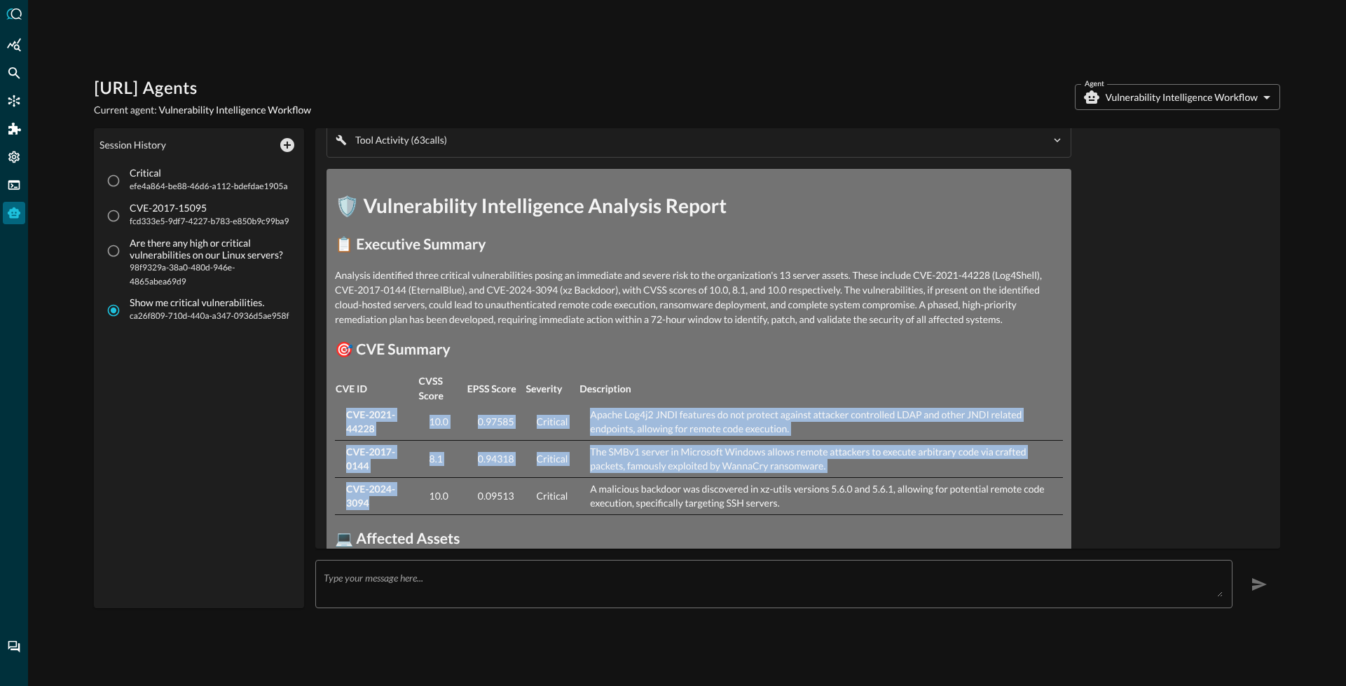
drag, startPoint x: 348, startPoint y: 413, endPoint x: 397, endPoint y: 497, distance: 97.3
click at [397, 497] on tbody "CVE-2021-44228 10.0 0.97585 Critical Apache Log4j2 JNDI features do not protect…" at bounding box center [699, 459] width 728 height 111
click at [379, 414] on strong "CVE-2021-44228" at bounding box center [370, 421] width 49 height 26
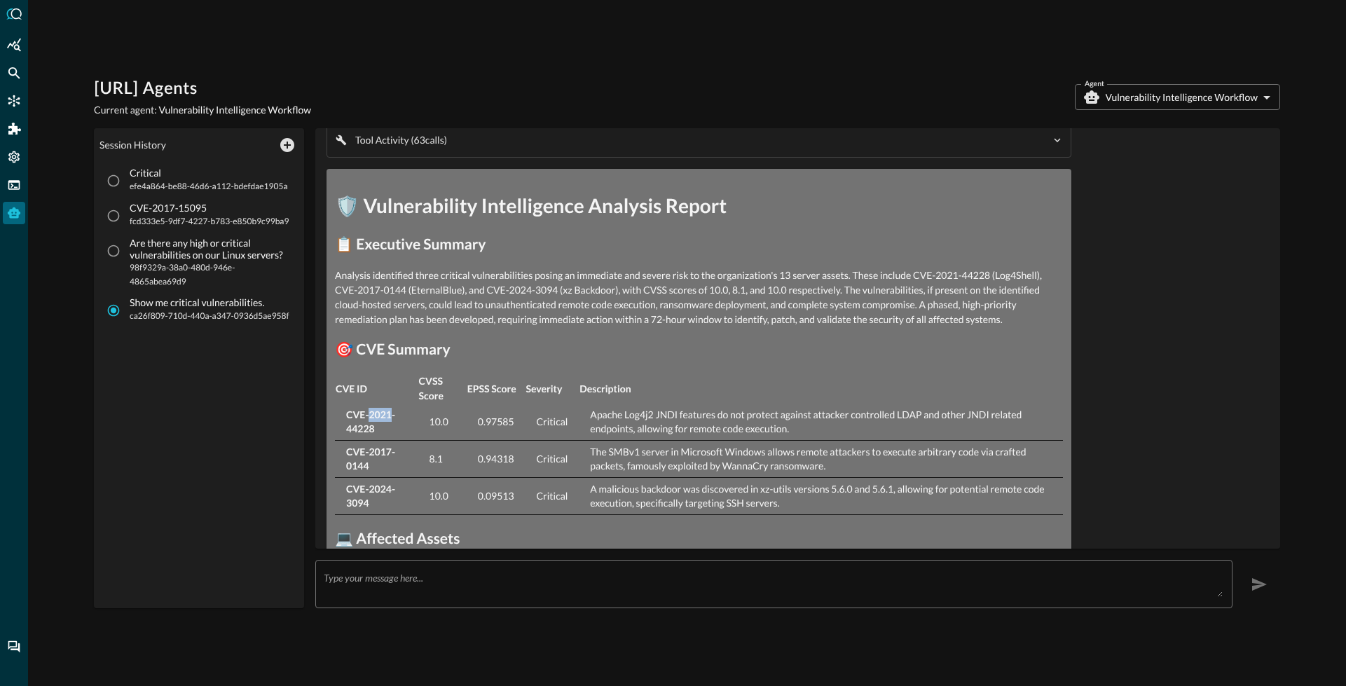
click at [379, 414] on strong "CVE-2021-44228" at bounding box center [370, 421] width 49 height 26
drag, startPoint x: 346, startPoint y: 413, endPoint x: 381, endPoint y: 425, distance: 37.0
click at [381, 425] on td "CVE-2021-44228" at bounding box center [376, 422] width 83 height 37
copy strong "CVE-2021-44228"
click at [374, 469] on td "CVE-2017-0144" at bounding box center [376, 459] width 83 height 37
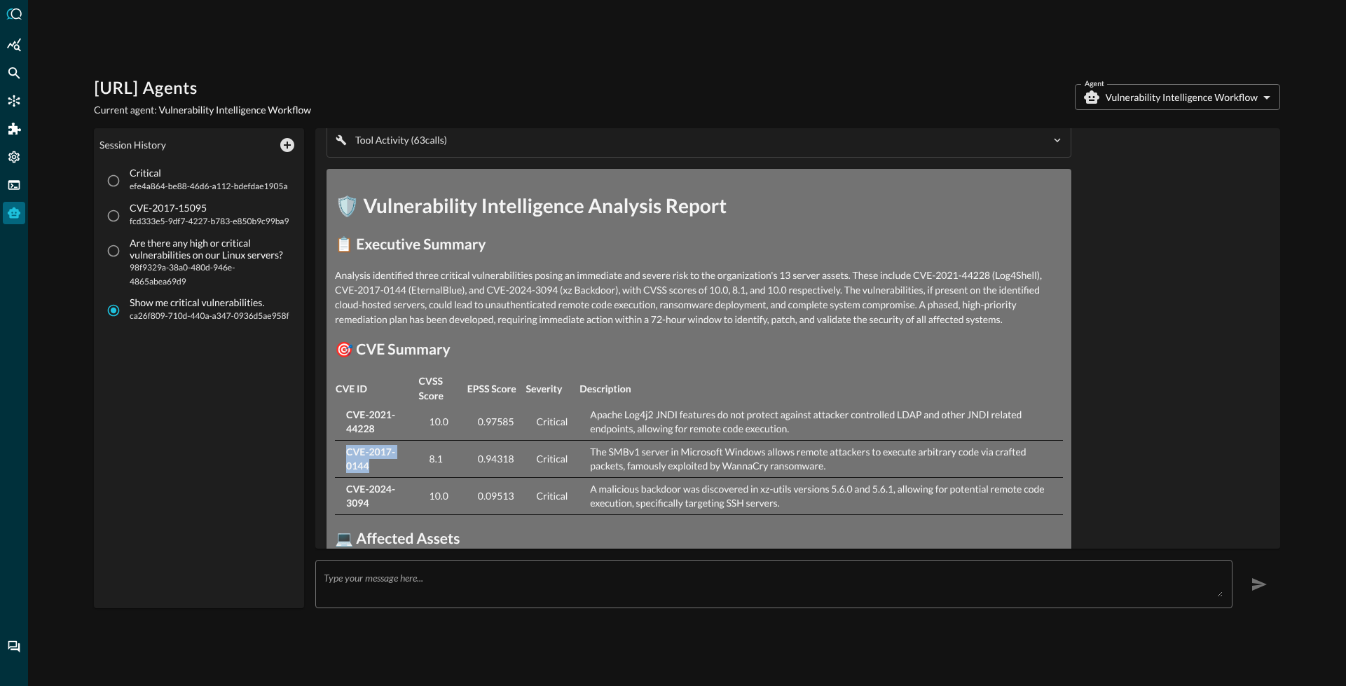
drag, startPoint x: 357, startPoint y: 468, endPoint x: 343, endPoint y: 454, distance: 19.8
click at [343, 454] on td "CVE-2017-0144" at bounding box center [376, 459] width 83 height 37
copy strong "CVE-2017-0144"
drag, startPoint x: 360, startPoint y: 507, endPoint x: 346, endPoint y: 502, distance: 14.8
click at [346, 502] on strong "CVE-2024-3094" at bounding box center [370, 496] width 49 height 26
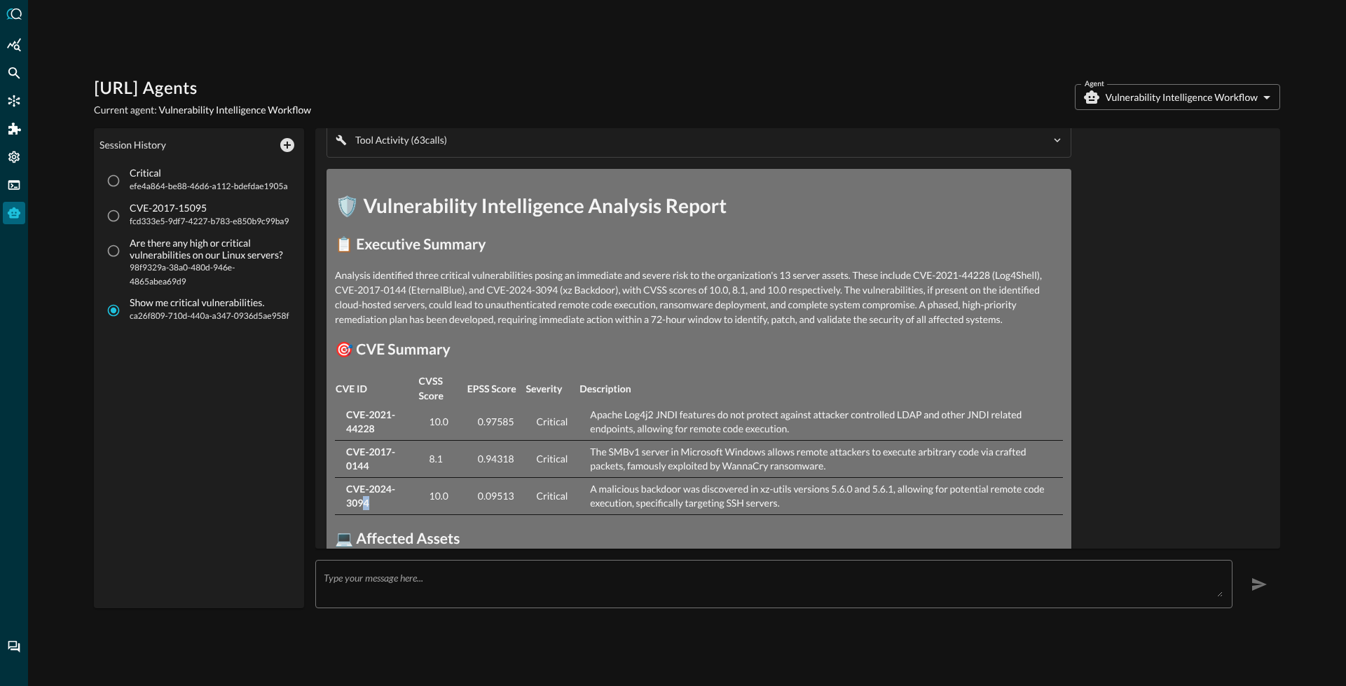
drag, startPoint x: 366, startPoint y: 505, endPoint x: 364, endPoint y: 495, distance: 10.6
click at [364, 497] on td "CVE-2024-3094" at bounding box center [376, 496] width 83 height 37
drag, startPoint x: 367, startPoint y: 510, endPoint x: 344, endPoint y: 491, distance: 29.9
click at [344, 491] on td "CVE-2024-3094" at bounding box center [376, 496] width 83 height 37
copy strong "CVE-2024-3094"
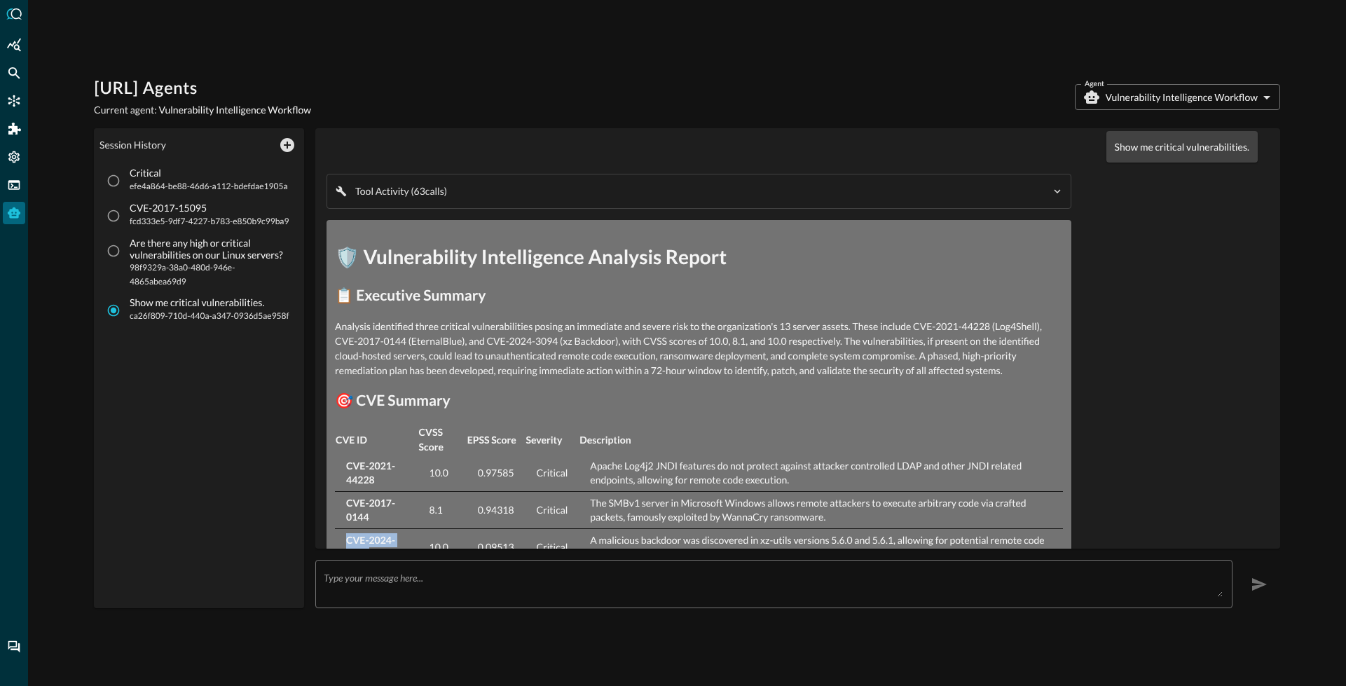
scroll to position [0, 0]
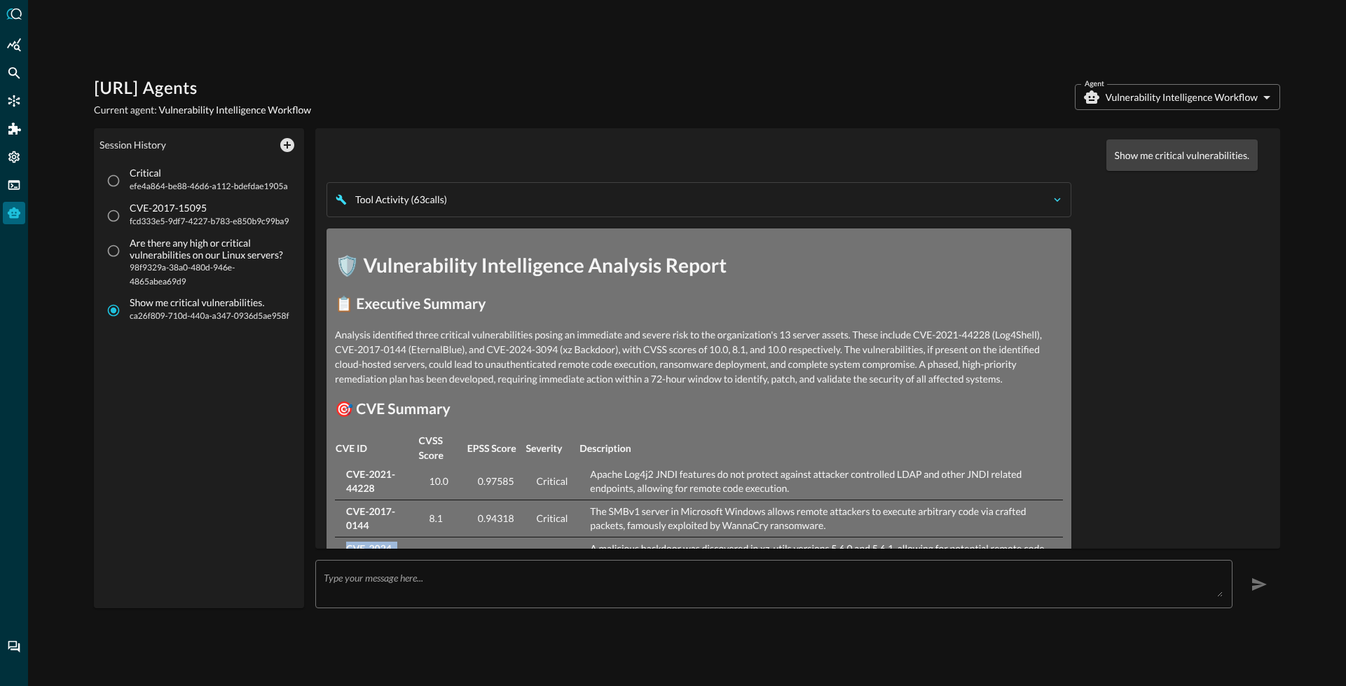
click at [1054, 200] on icon "button" at bounding box center [1057, 200] width 6 height 4
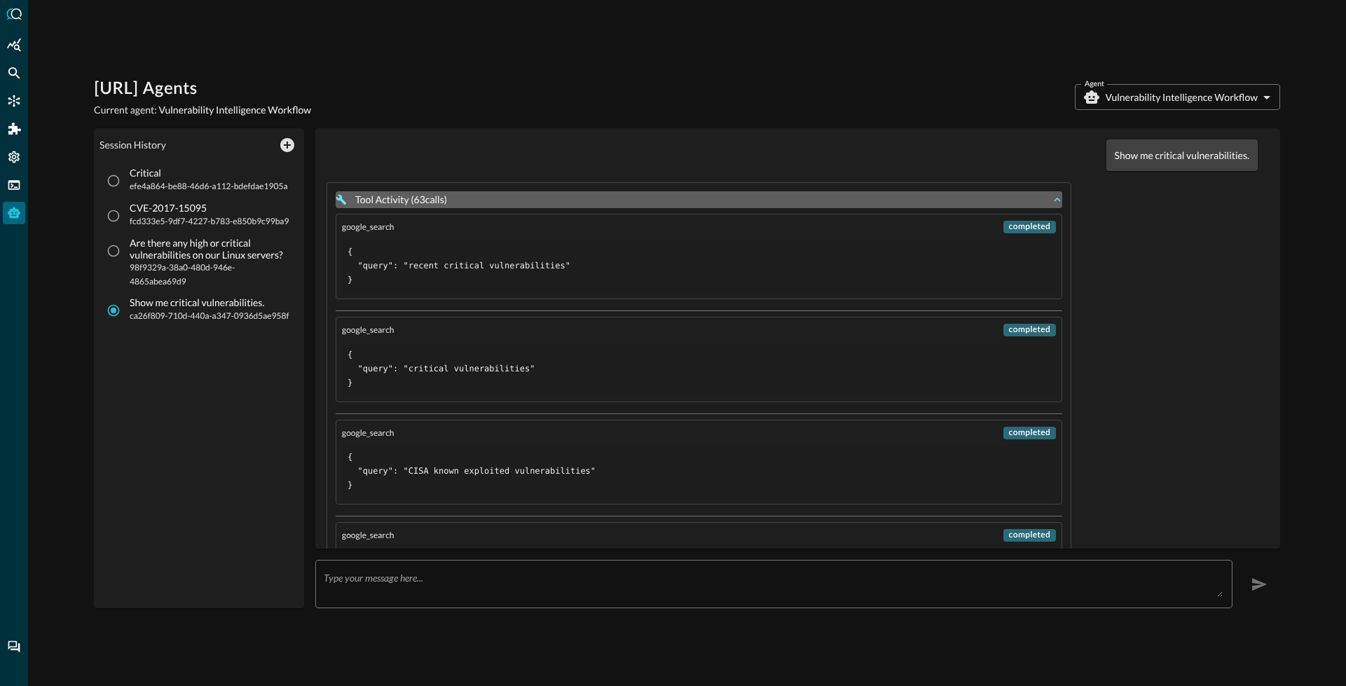
click at [1051, 199] on icon "button" at bounding box center [1057, 199] width 13 height 13
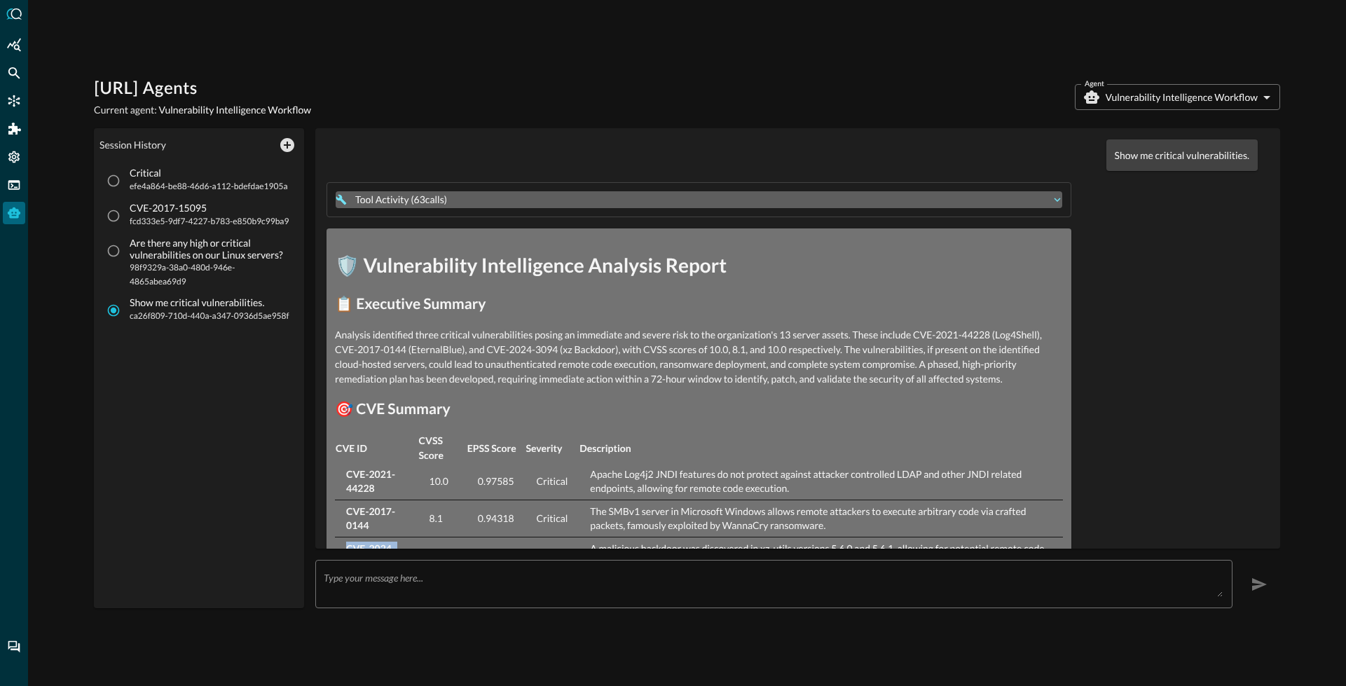
click at [1051, 205] on icon "button" at bounding box center [1057, 199] width 13 height 13
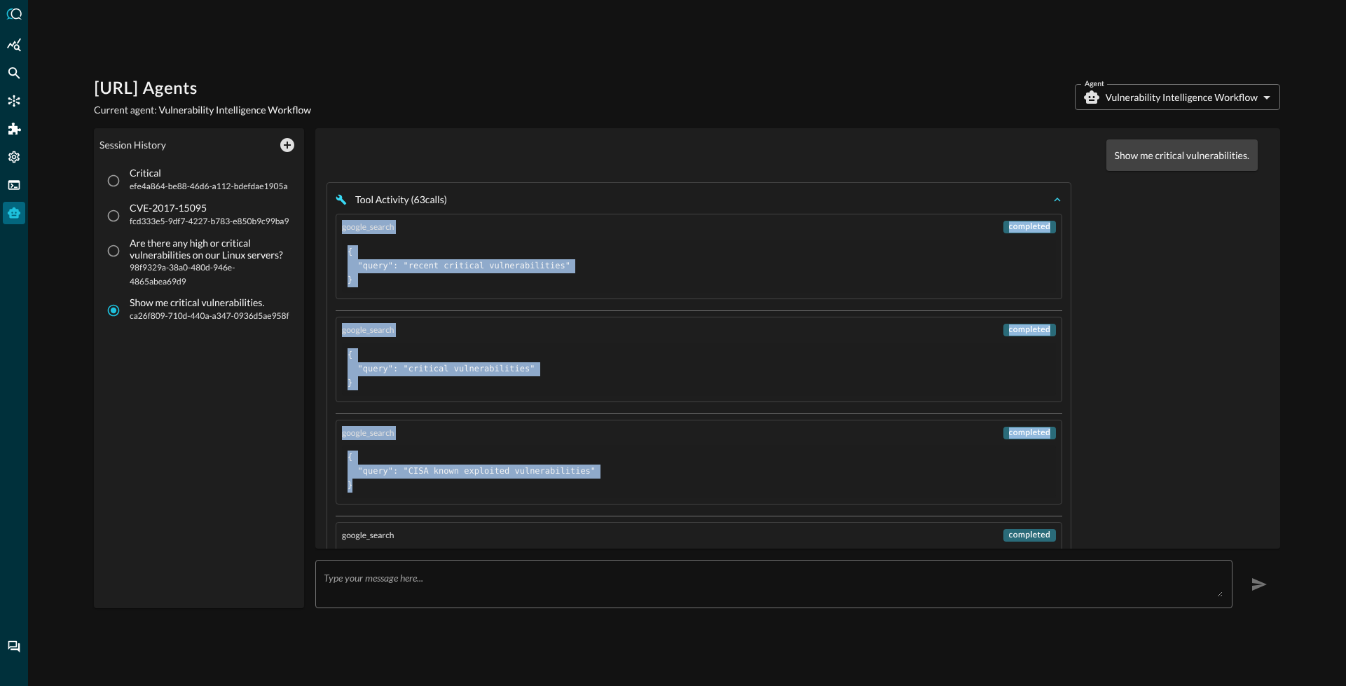
drag, startPoint x: 343, startPoint y: 231, endPoint x: 507, endPoint y: 507, distance: 321.7
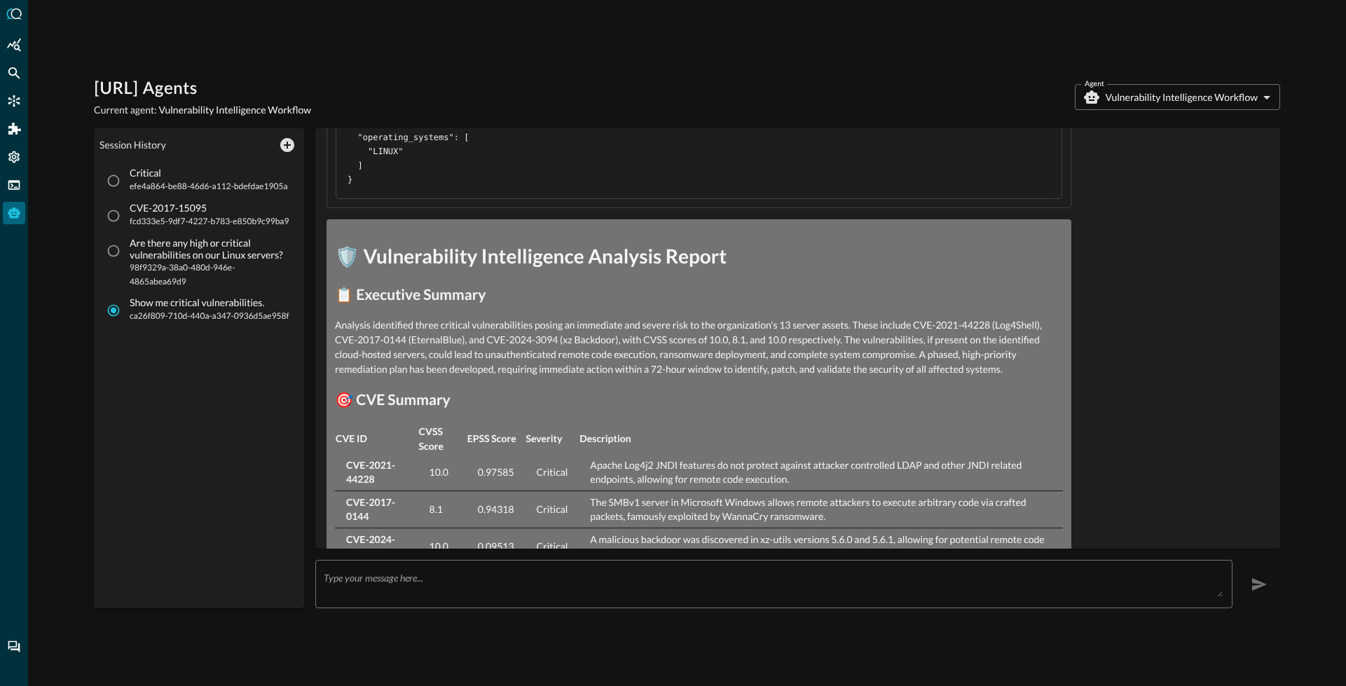
scroll to position [7085, 0]
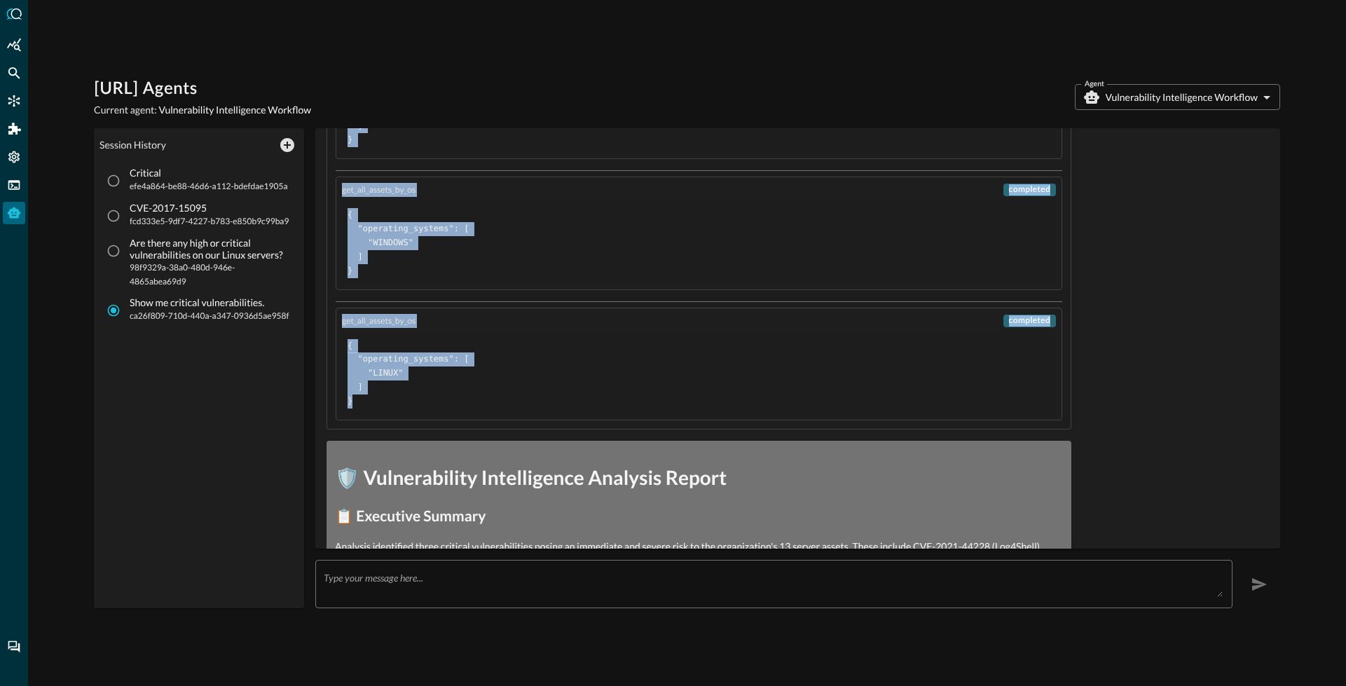
click at [357, 405] on pre "{ "operating_systems": [ "LINUX" ] }" at bounding box center [699, 374] width 703 height 70
copy div "google_search completed { "query": "recent critical vulnerabilities" } google_s…"
click at [523, 245] on pre "{ "operating_systems": [ "WINDOWS" ] }" at bounding box center [699, 243] width 703 height 70
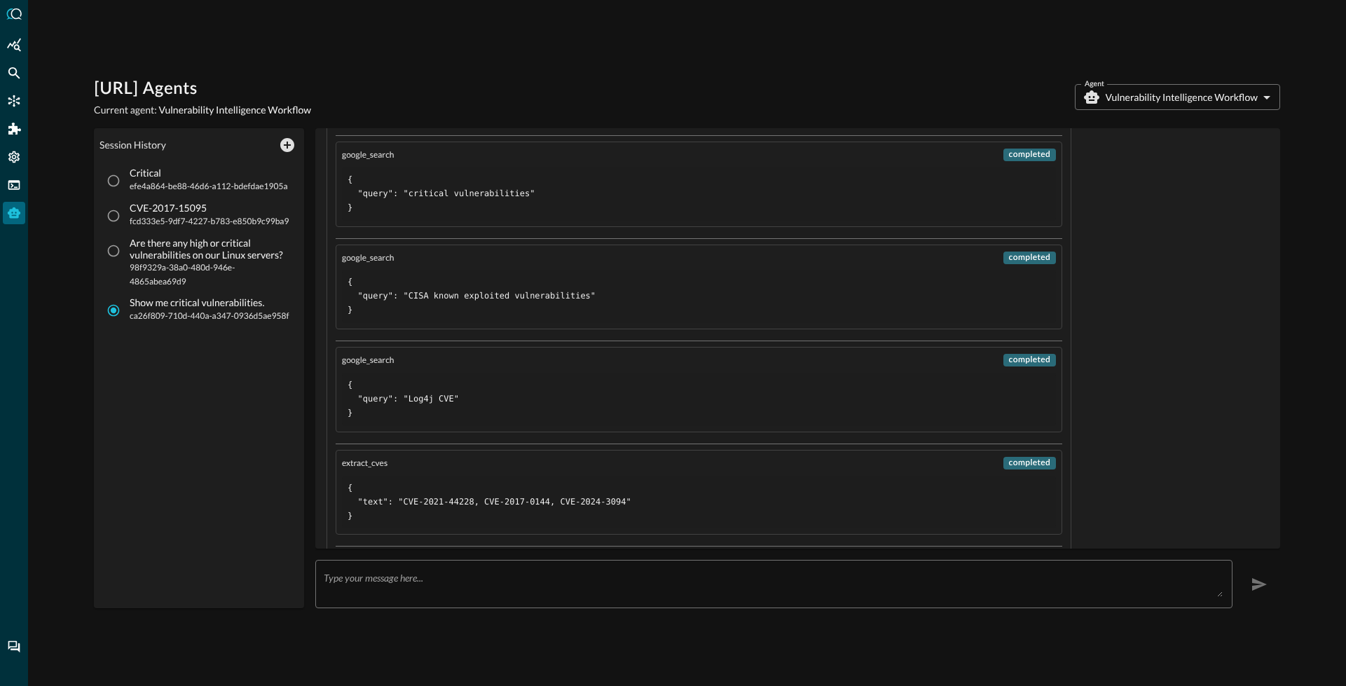
scroll to position [0, 0]
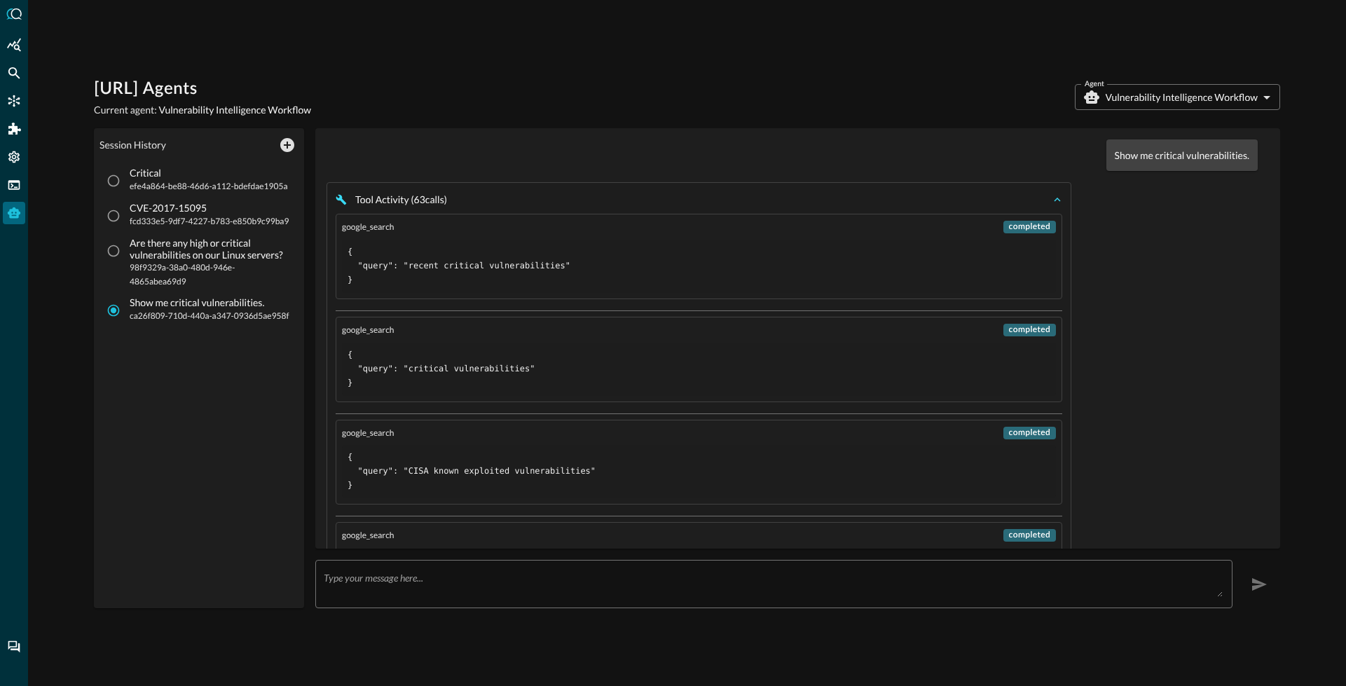
click at [1051, 194] on icon "button" at bounding box center [1057, 199] width 13 height 13
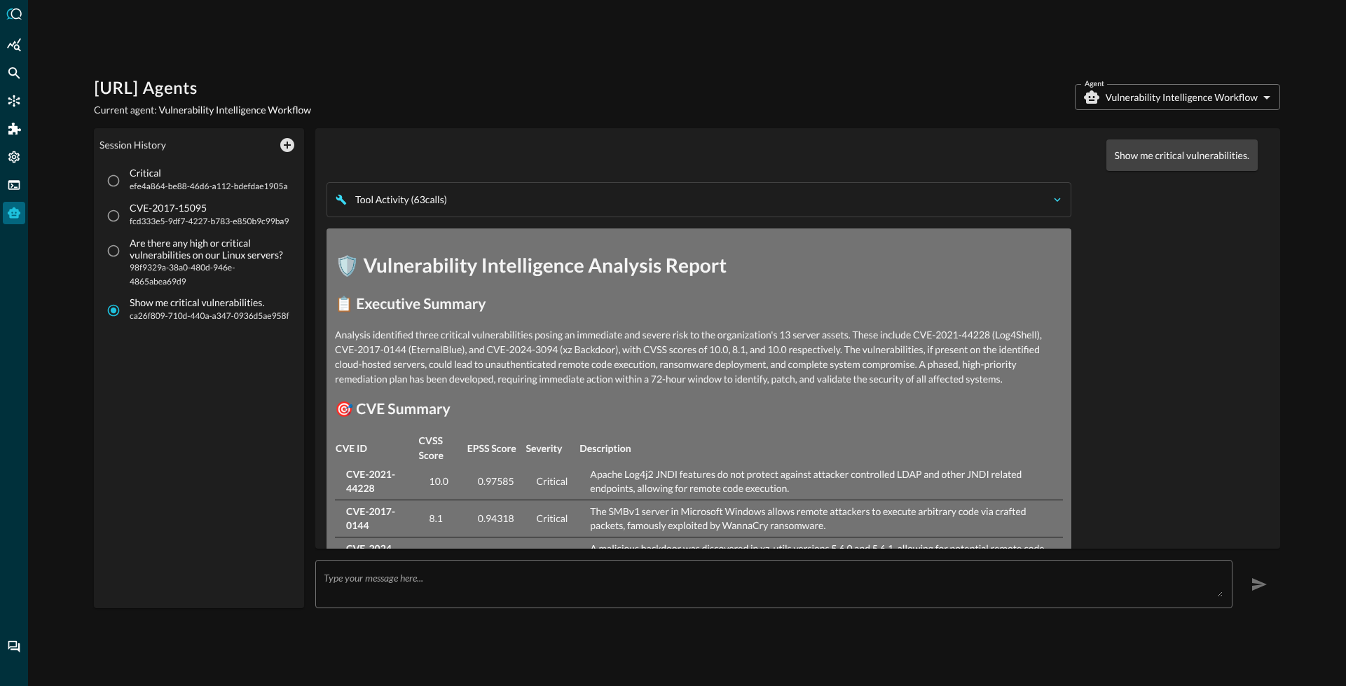
click at [801, 207] on button "Tool Activity ( 63 call s )" at bounding box center [699, 199] width 727 height 17
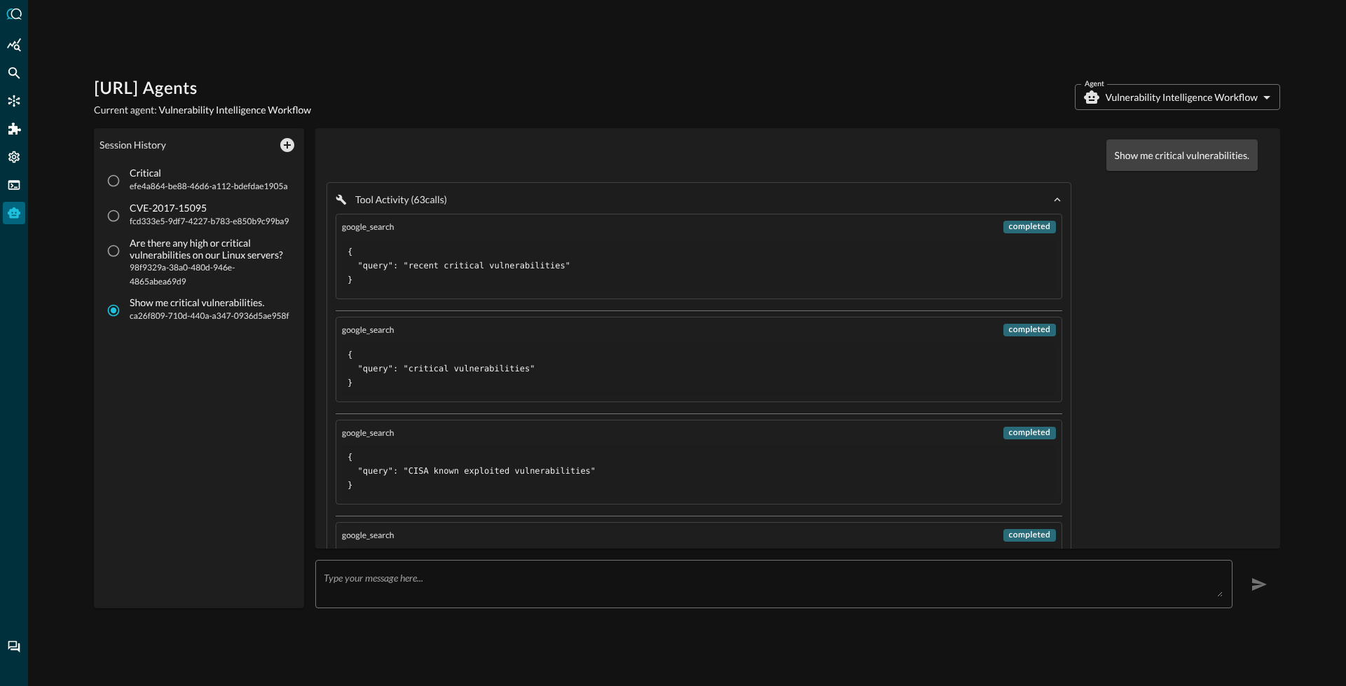
click at [1054, 200] on icon "button" at bounding box center [1057, 200] width 6 height 4
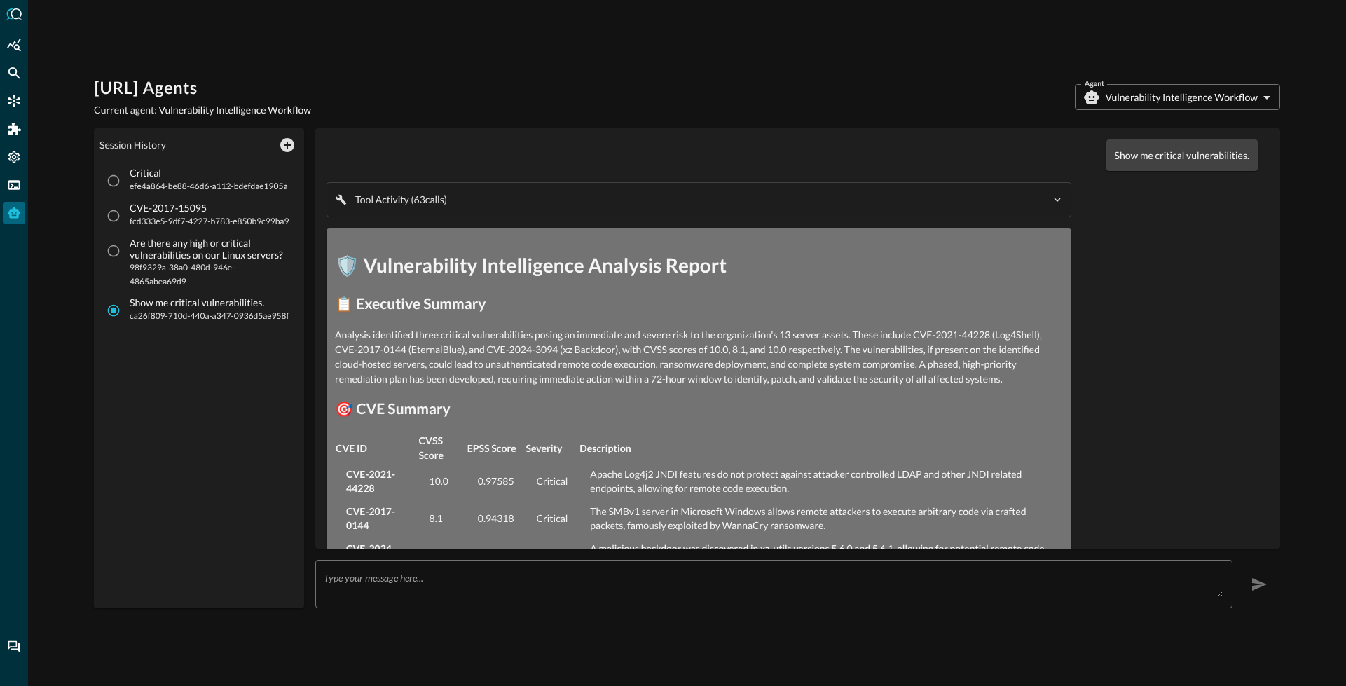
click at [1143, 107] on body "[URL] Agents Current agent: Vulnerability Intelligence Workflow Agent Vulnerabi…" at bounding box center [673, 343] width 1346 height 686
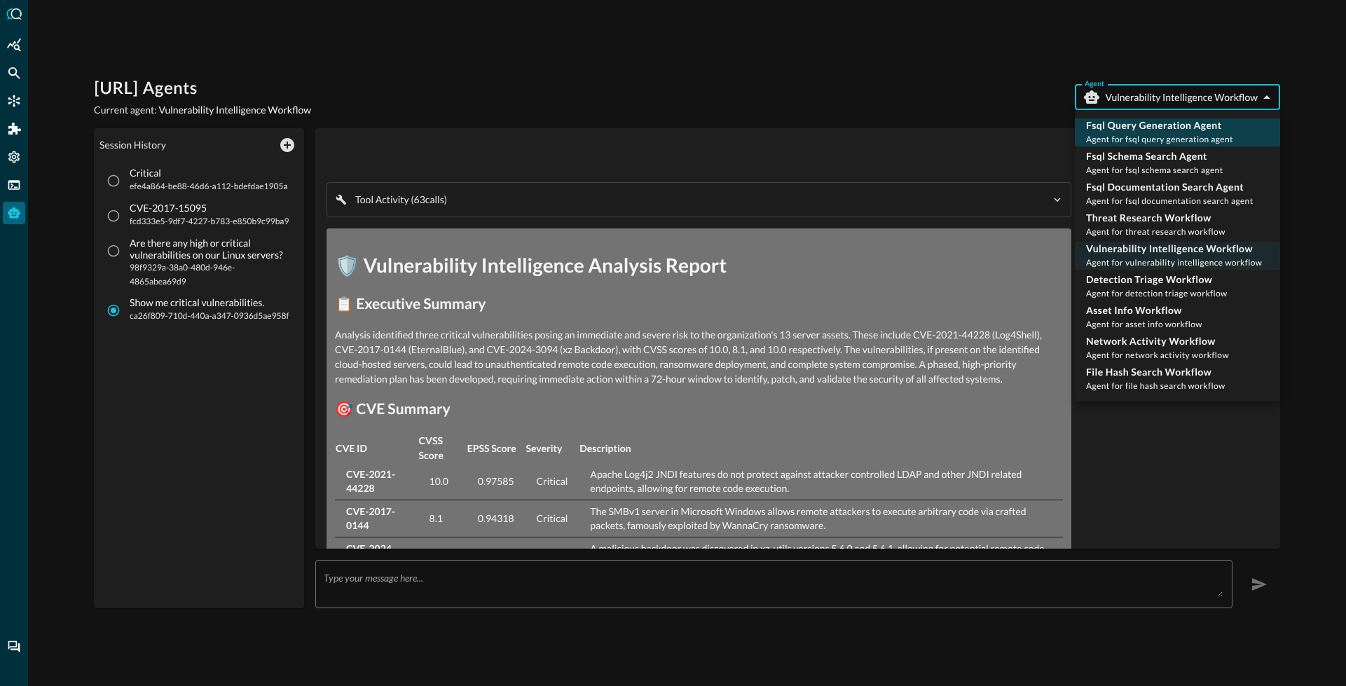
click at [1134, 134] on span "Agent for fsql query generation agent" at bounding box center [1159, 139] width 147 height 11
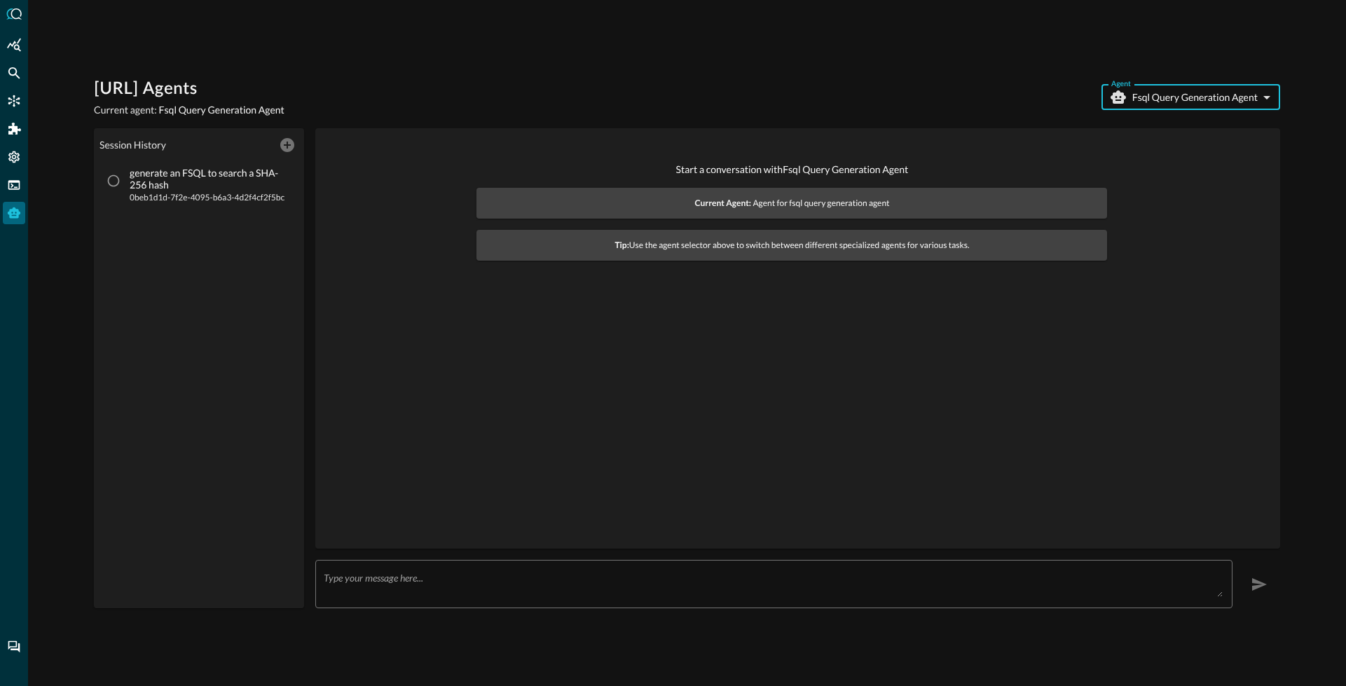
click at [1160, 100] on body "[URL] Agents Current agent: Fsql Query Generation Agent Agent Fsql Query Genera…" at bounding box center [673, 343] width 1346 height 686
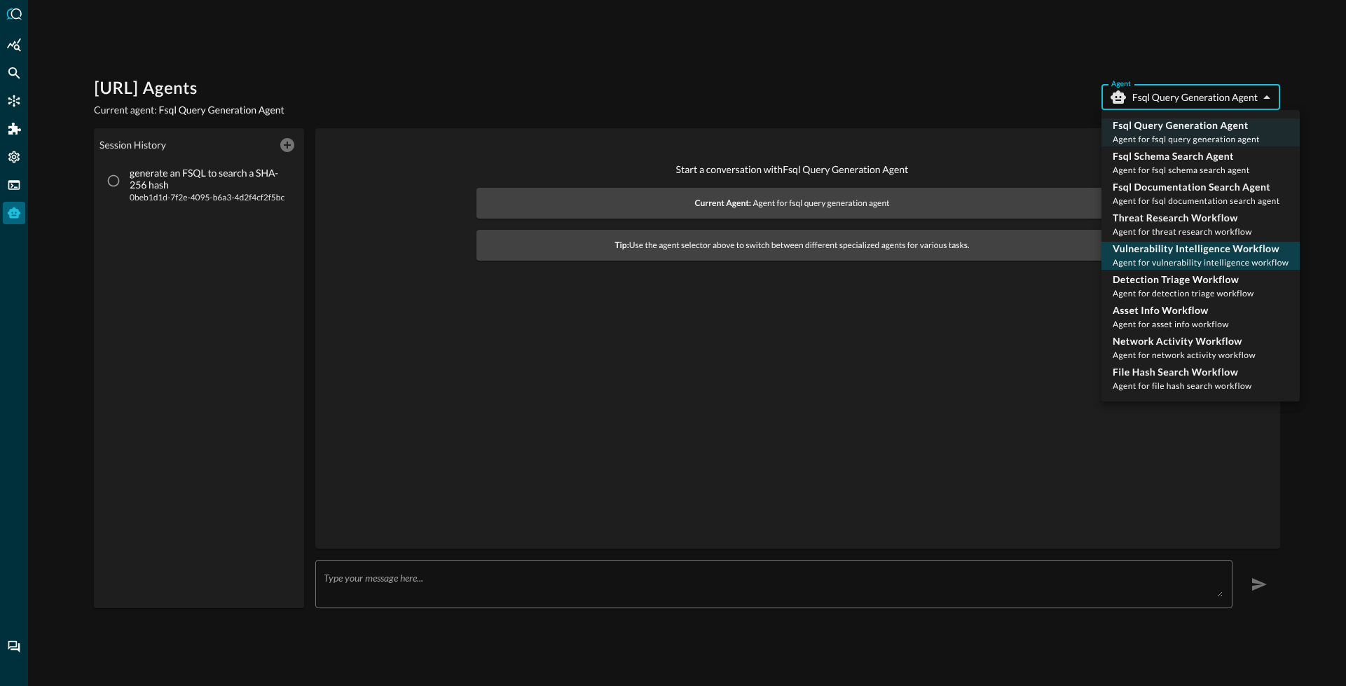
click at [1152, 248] on p "Vulnerability Intelligence Workflow" at bounding box center [1201, 249] width 176 height 14
type input "vulnerability_intelligence_workflow"
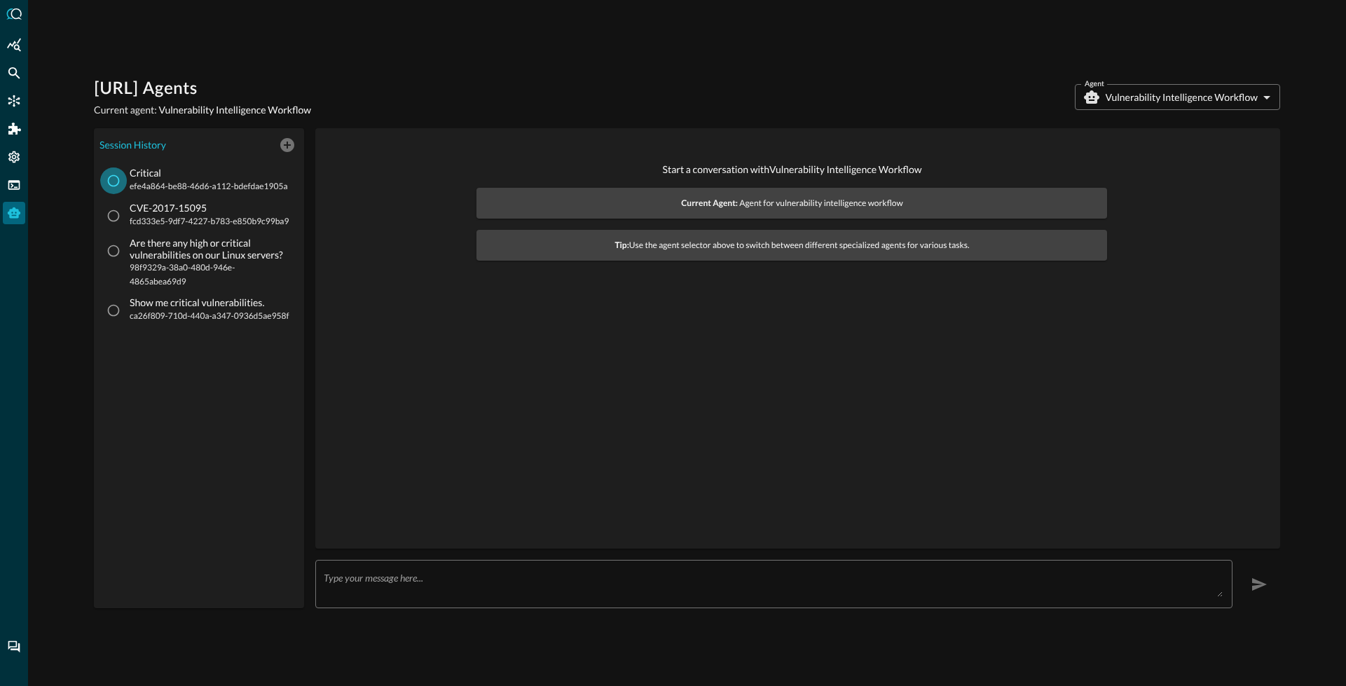
click at [118, 184] on input "Critical efe4a864-be88-46d6-a112-bdefdae1905a" at bounding box center [113, 180] width 27 height 27
radio input "true"
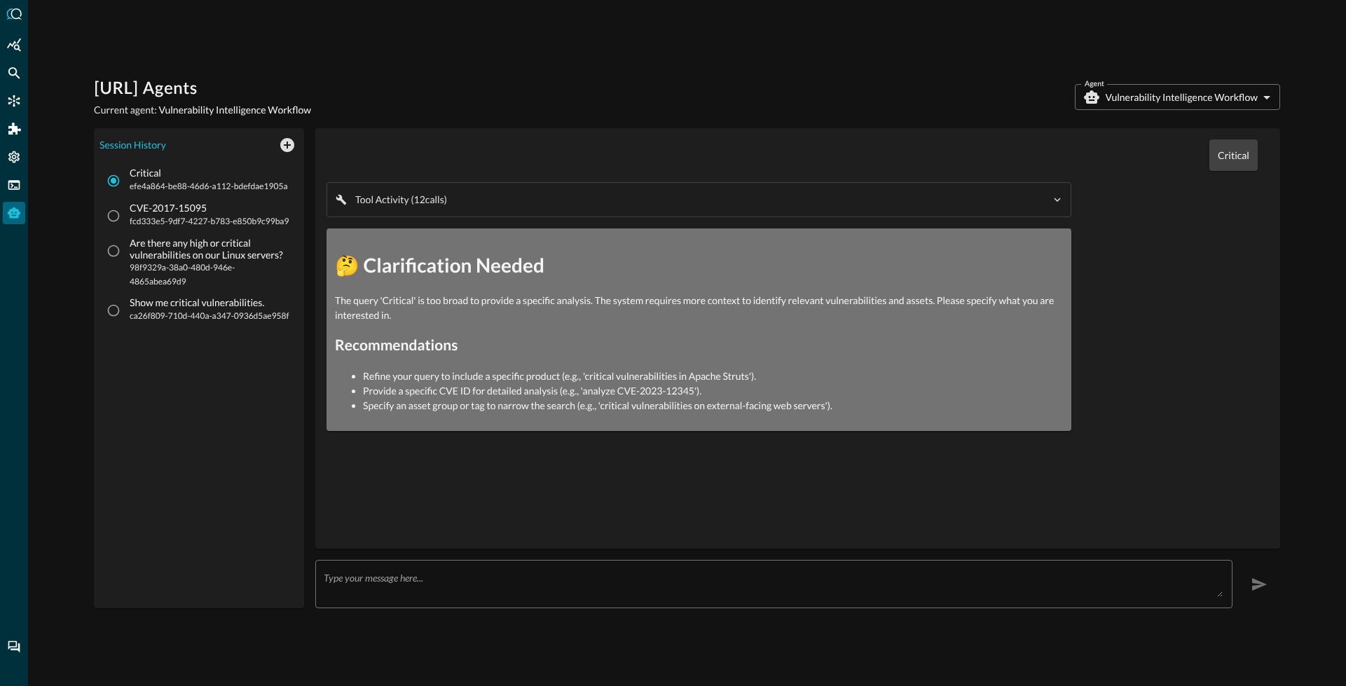
click at [1231, 157] on p "Critical" at bounding box center [1234, 155] width 32 height 15
drag, startPoint x: 384, startPoint y: 303, endPoint x: 445, endPoint y: 308, distance: 61.2
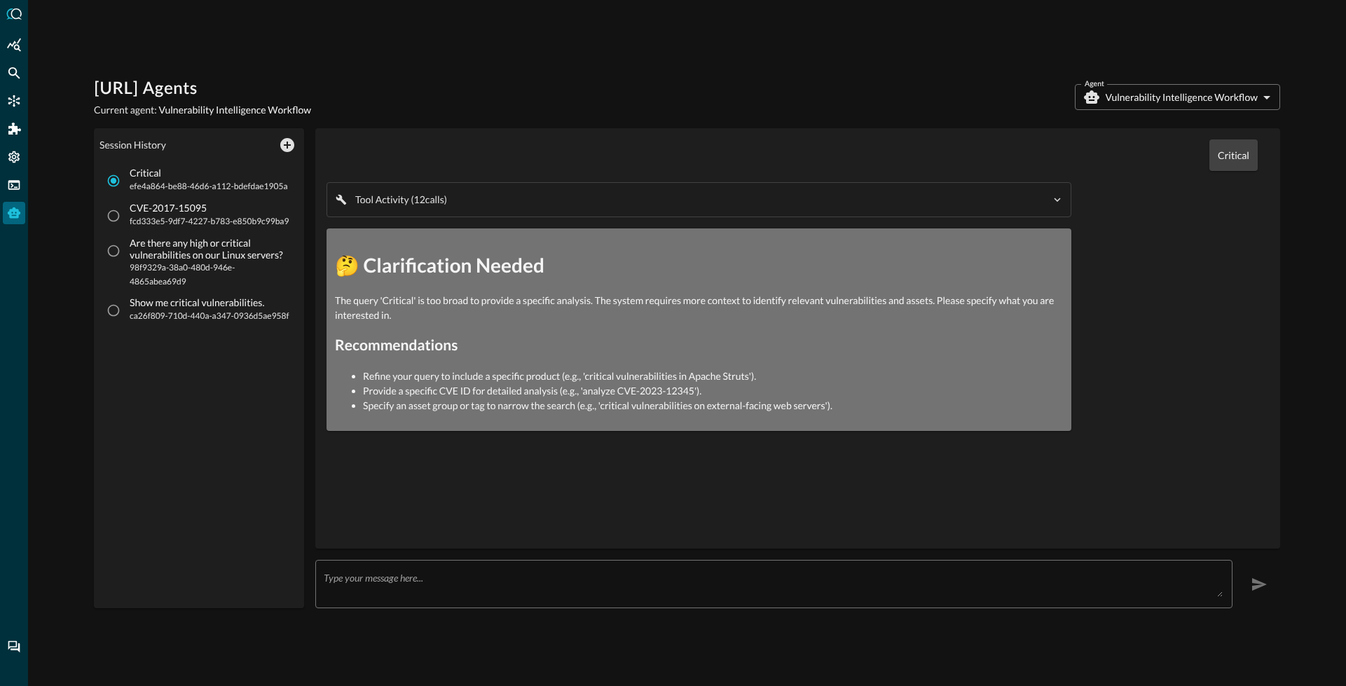
click at [445, 308] on p "The query 'Critical' is too broad to provide a specific analysis. The system re…" at bounding box center [699, 307] width 728 height 29
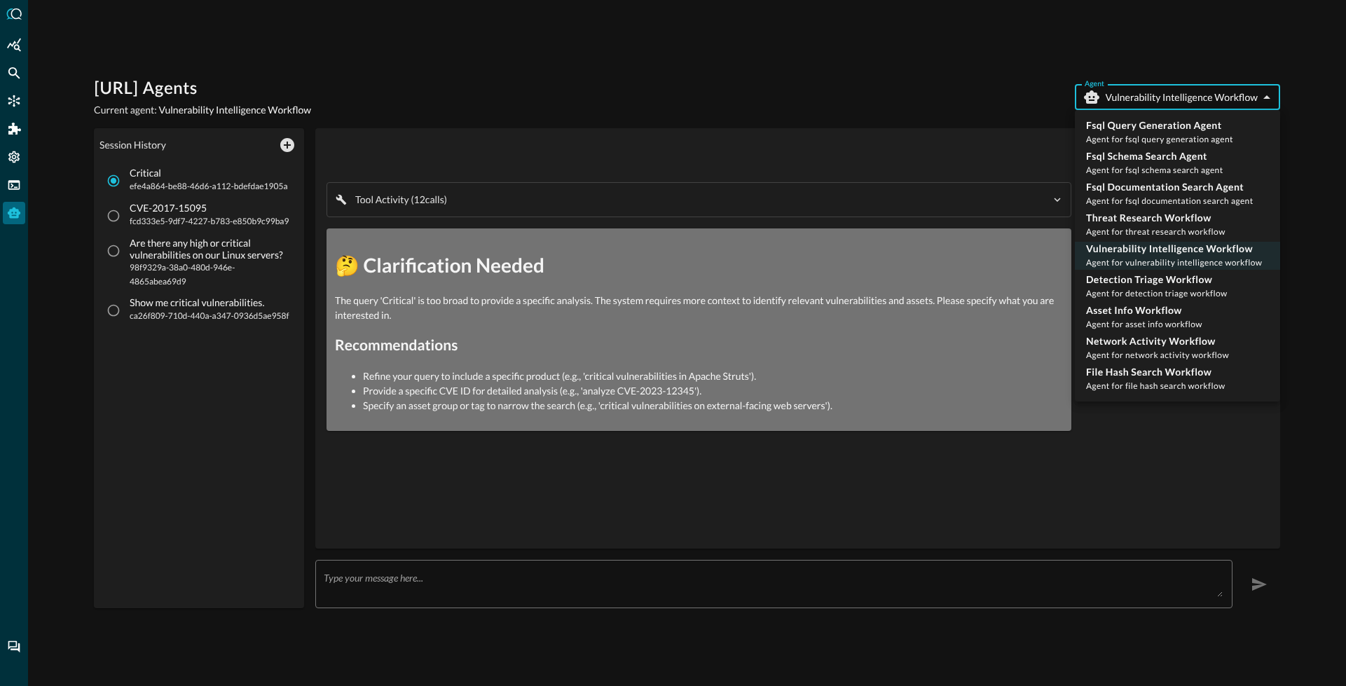
click at [1156, 95] on body "[URL] Agents Current agent: Vulnerability Intelligence Workflow Agent Vulnerabi…" at bounding box center [673, 343] width 1346 height 686
click at [724, 94] on div at bounding box center [673, 343] width 1346 height 686
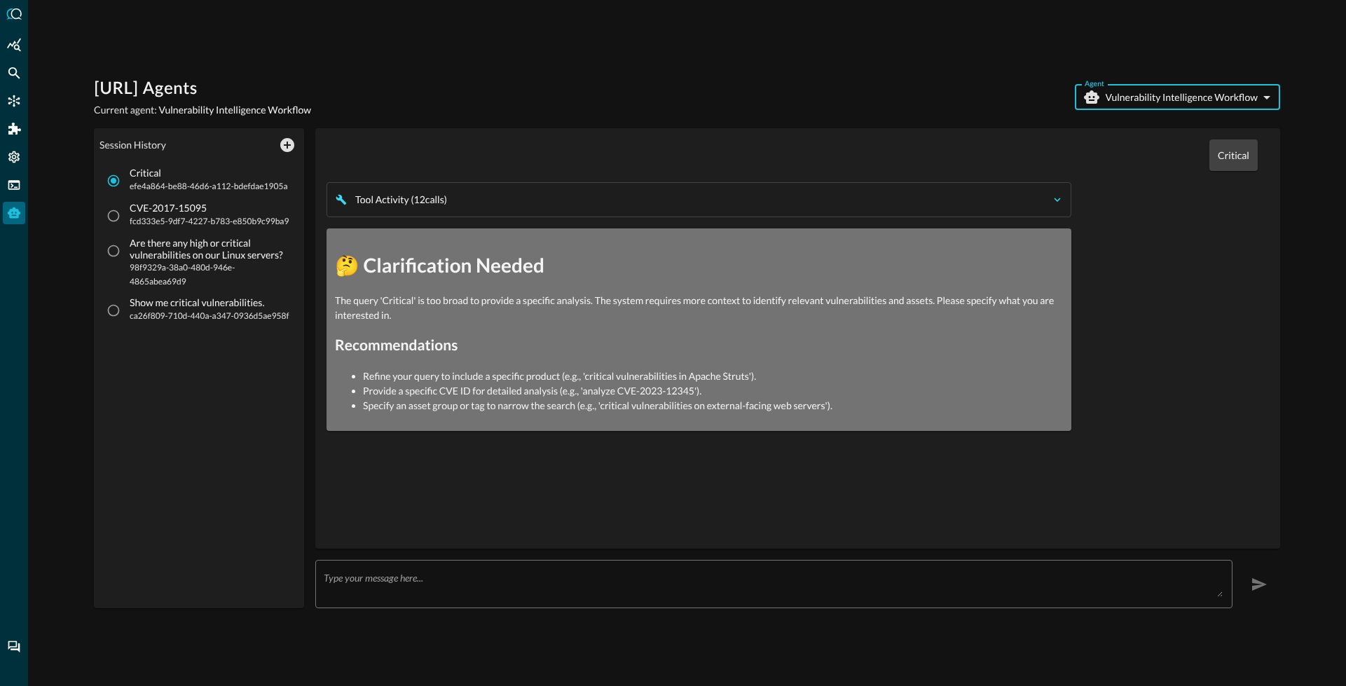
click at [1057, 194] on icon "button" at bounding box center [1057, 199] width 13 height 13
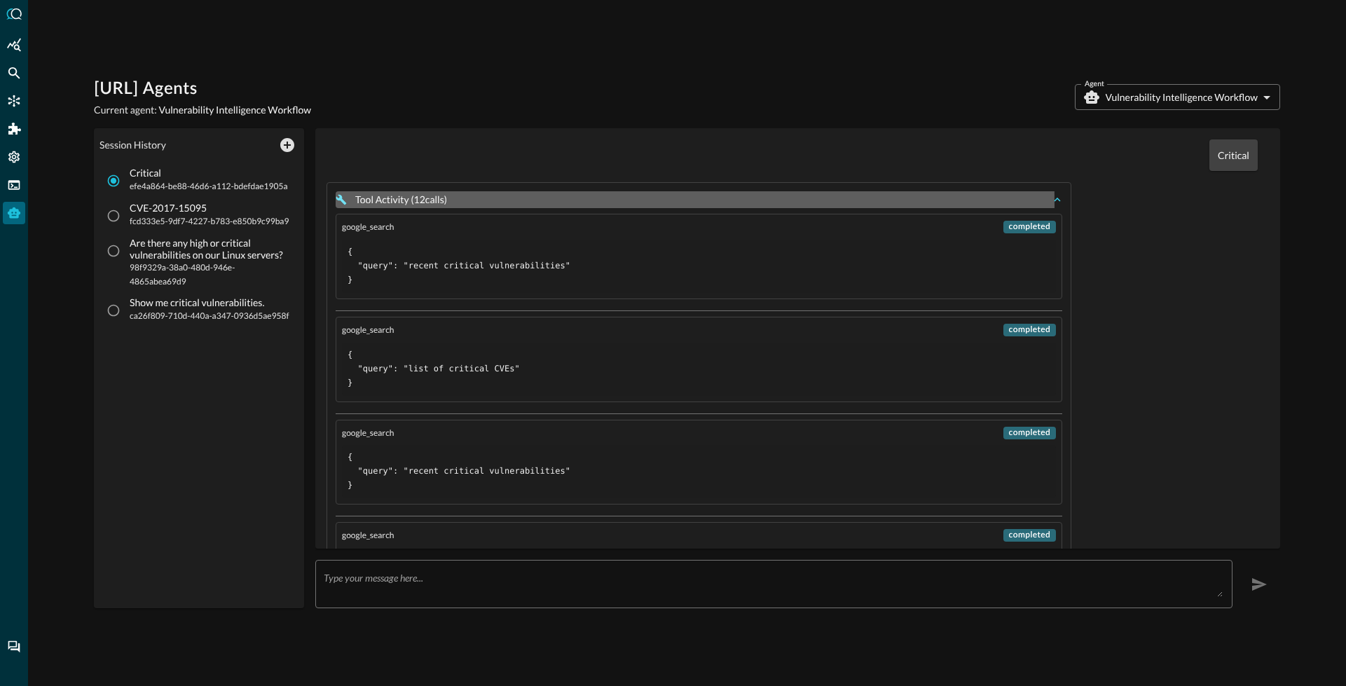
drag, startPoint x: 355, startPoint y: 203, endPoint x: 432, endPoint y: 202, distance: 77.1
click at [432, 202] on p "Tool Activity ( 12 call s )" at bounding box center [401, 200] width 92 height 14
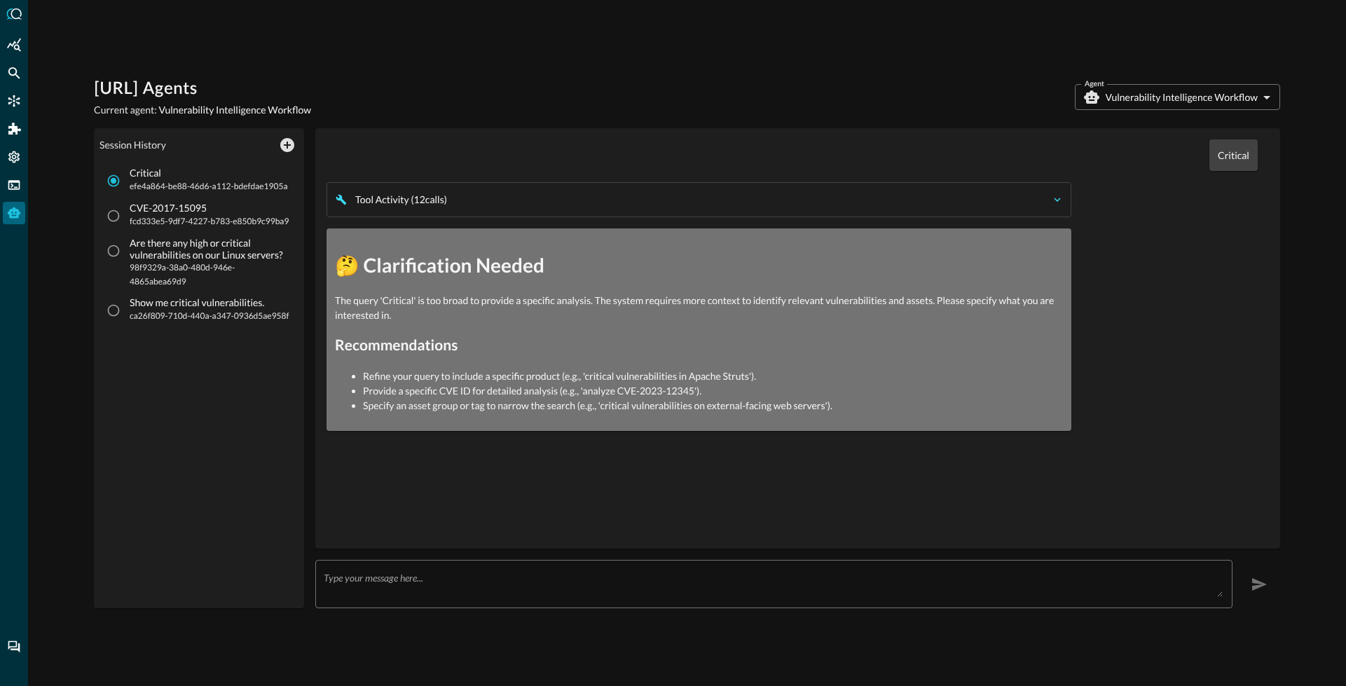
click at [429, 203] on p "Tool Activity ( 12 call s )" at bounding box center [401, 200] width 92 height 14
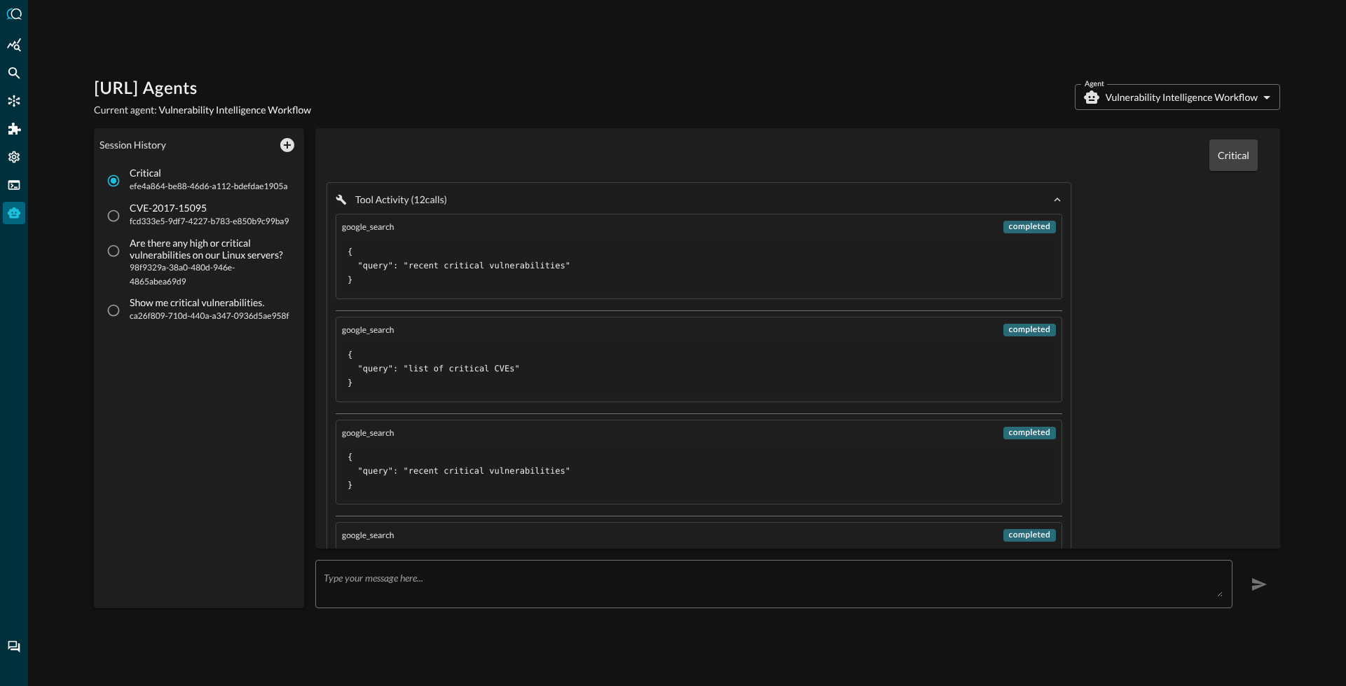
click at [1051, 200] on icon "button" at bounding box center [1057, 199] width 13 height 13
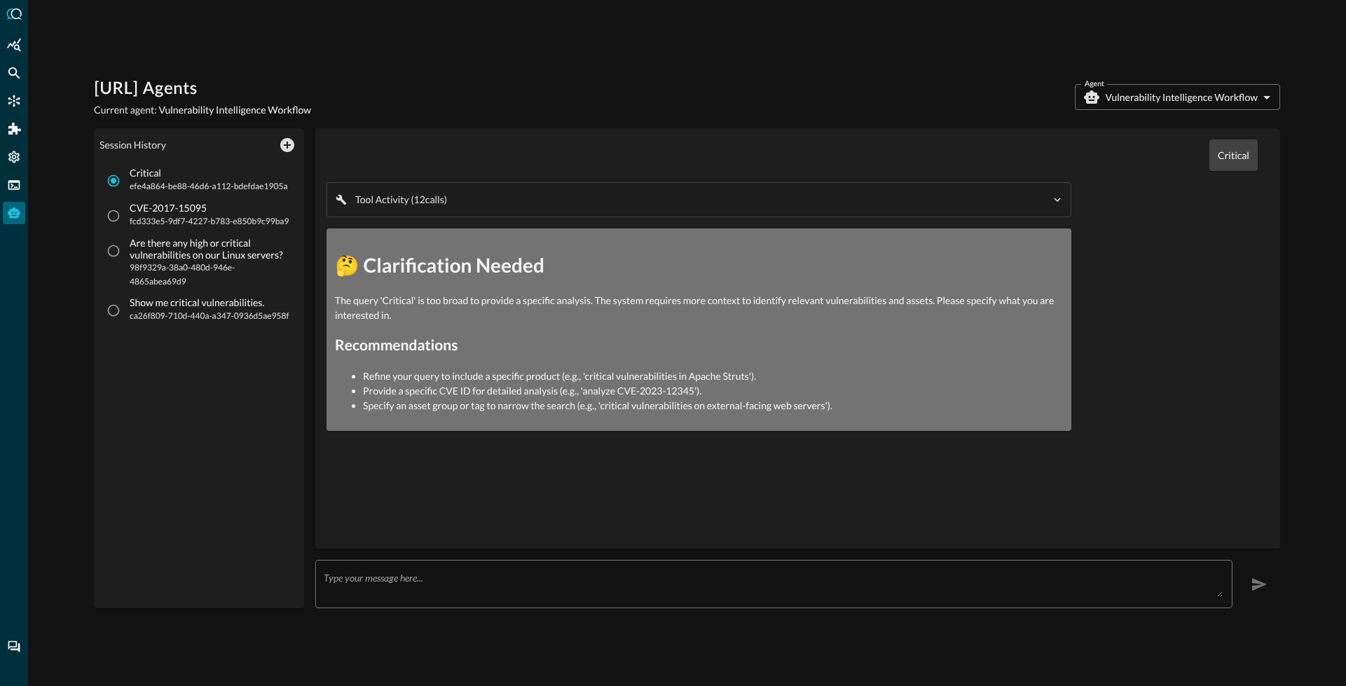
click at [1134, 102] on body "[URL] Agents Current agent: Vulnerability Intelligence Workflow Agent Vulnerabi…" at bounding box center [673, 343] width 1346 height 686
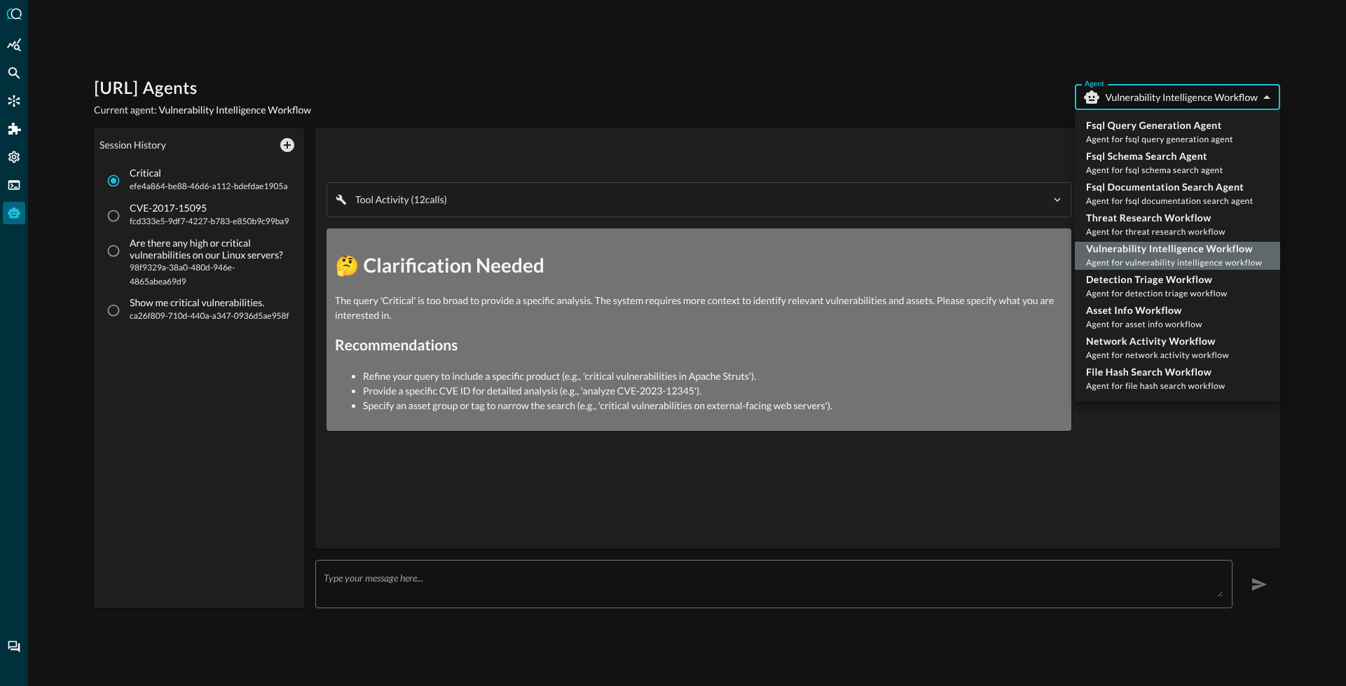
click at [1129, 252] on p "Vulnerability Intelligence Workflow" at bounding box center [1174, 249] width 176 height 14
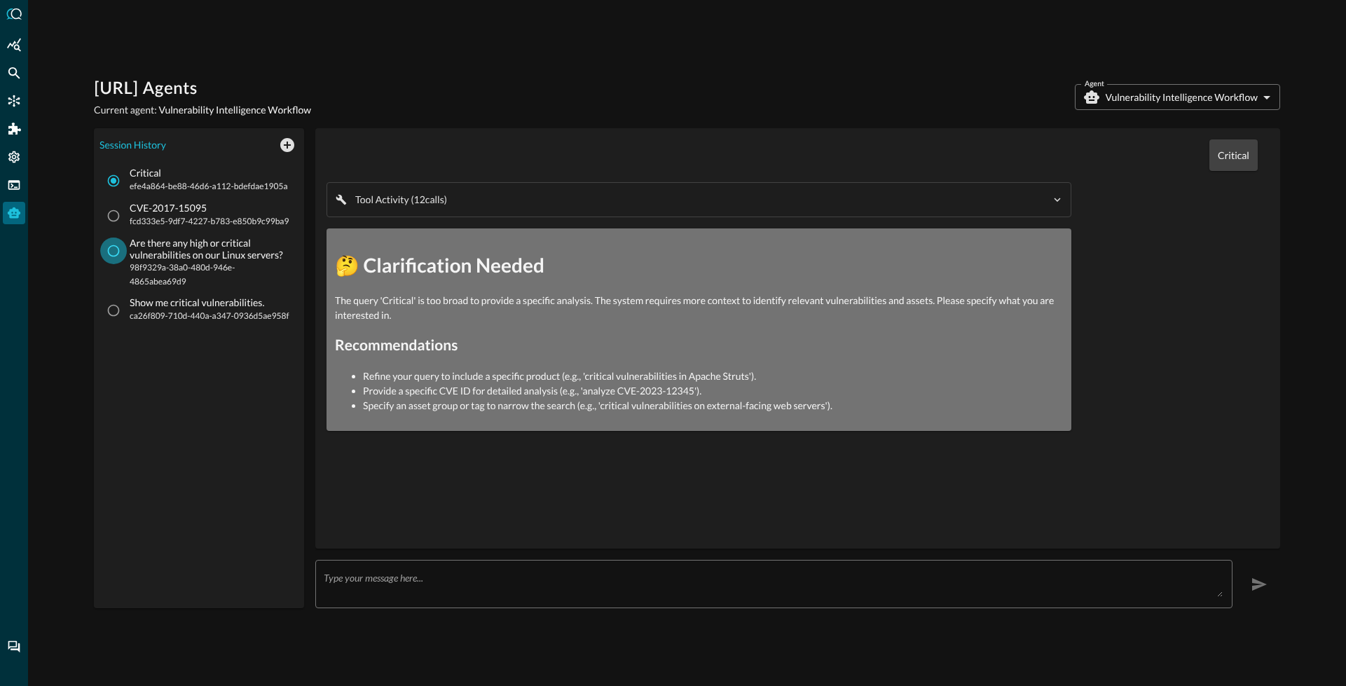
click at [118, 257] on input "Are there any high or critical vulnerabilities on our Linux servers? 98f9329a-3…" at bounding box center [113, 251] width 27 height 27
radio input "true"
click at [111, 303] on input "Show me critical vulnerabilities. ca26f809-710d-440a-a347-0936d5ae958f" at bounding box center [113, 310] width 27 height 27
radio input "true"
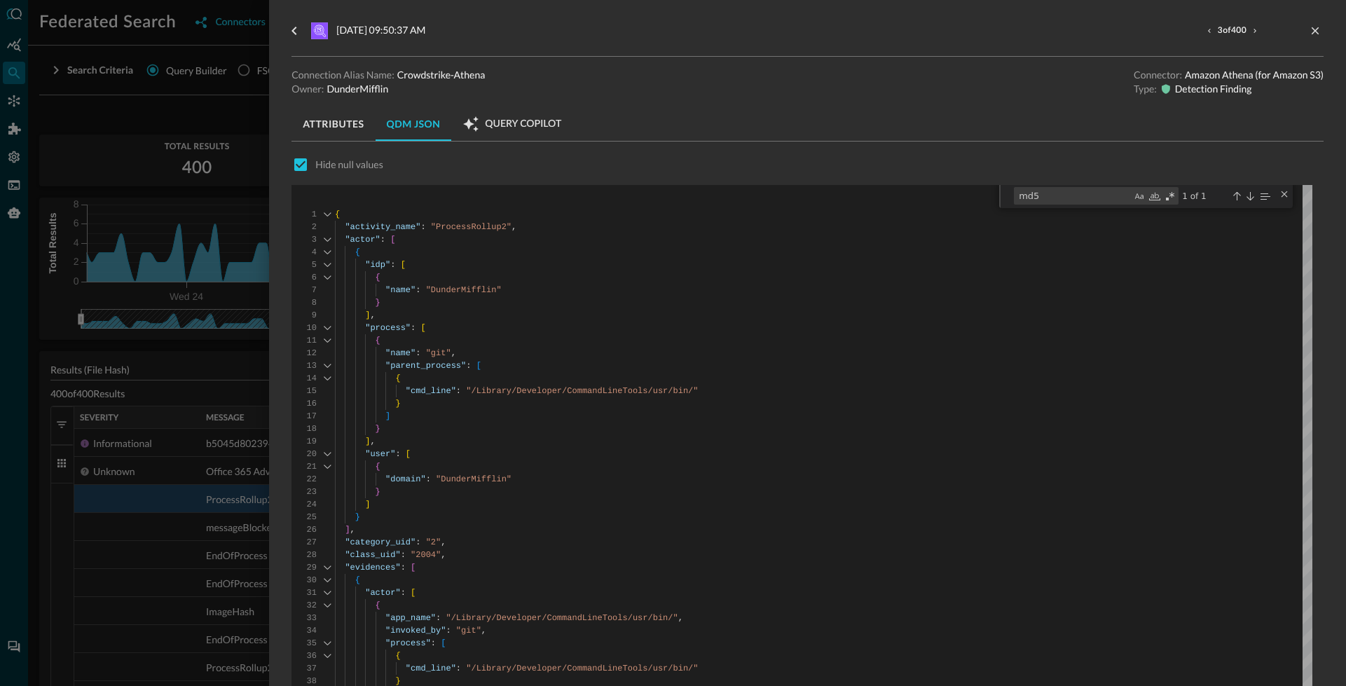
scroll to position [101, 0]
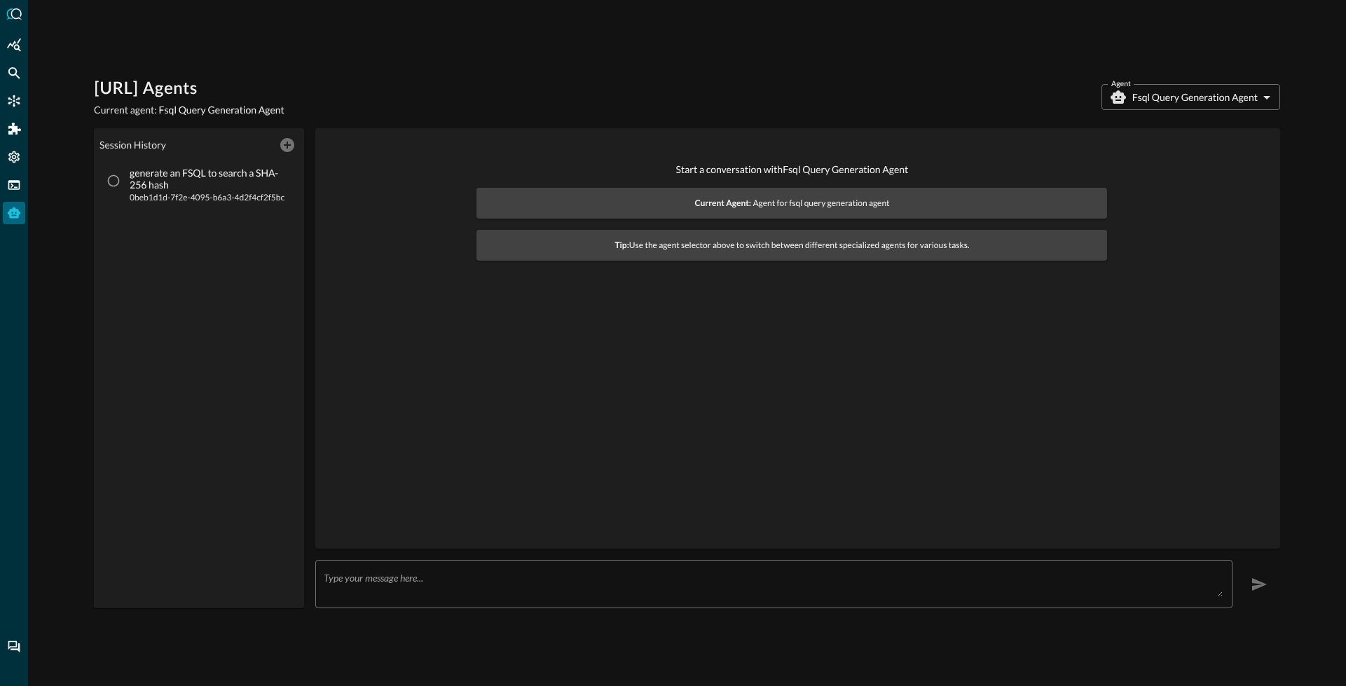
click at [1151, 96] on body "Query.AI Agents Current agent: Fsql Query Generation Agent Agent Fsql Query Gen…" at bounding box center [673, 343] width 1346 height 686
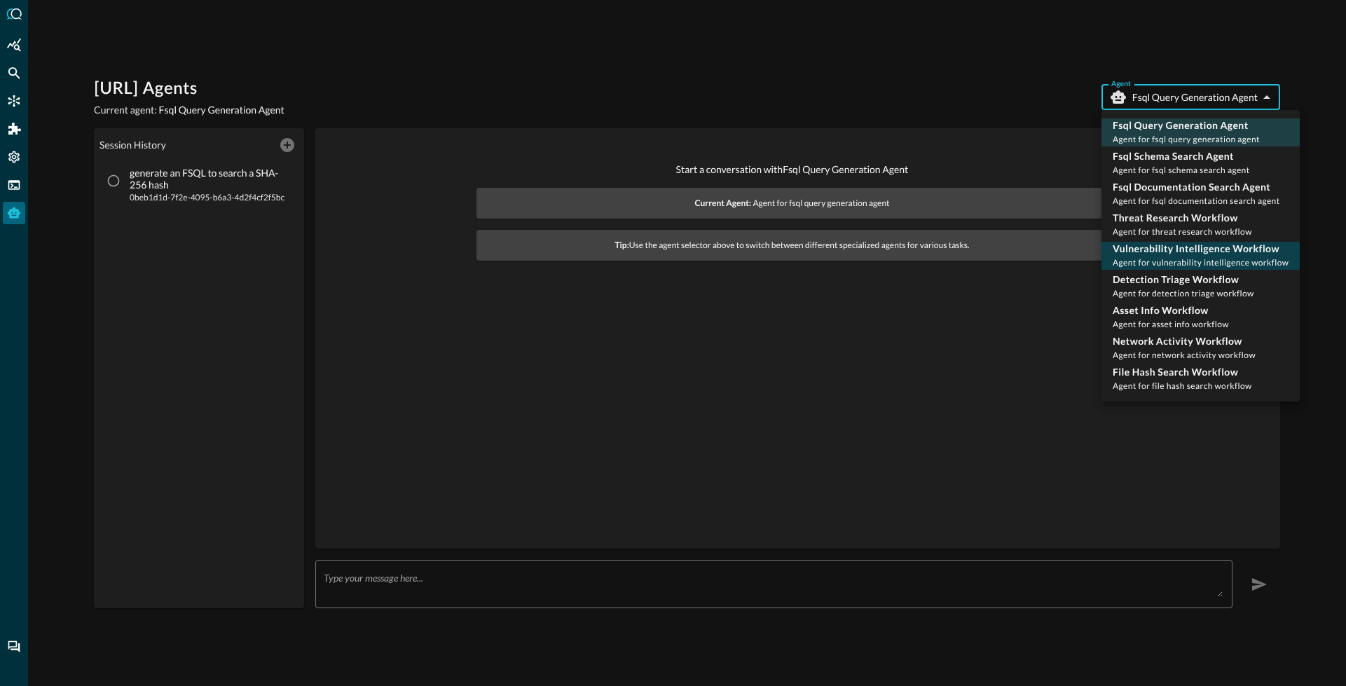
click at [1143, 255] on div "Vulnerability Intelligence Workflow Agent for vulnerability intelligence workfl…" at bounding box center [1201, 256] width 176 height 28
type input "vulnerability_intelligence_workflow"
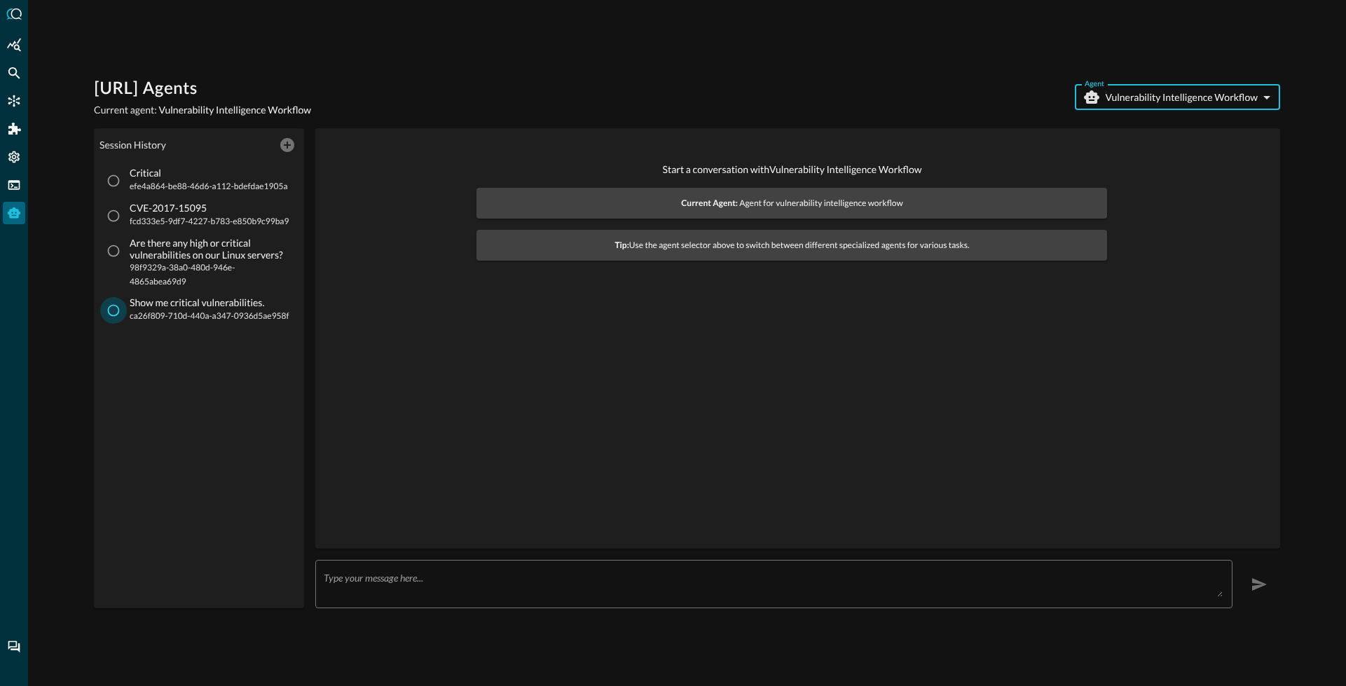
click at [114, 312] on input "Show me critical vulnerabilities. ca26f809-710d-440a-a347-0936d5ae958f" at bounding box center [113, 310] width 27 height 27
radio input "true"
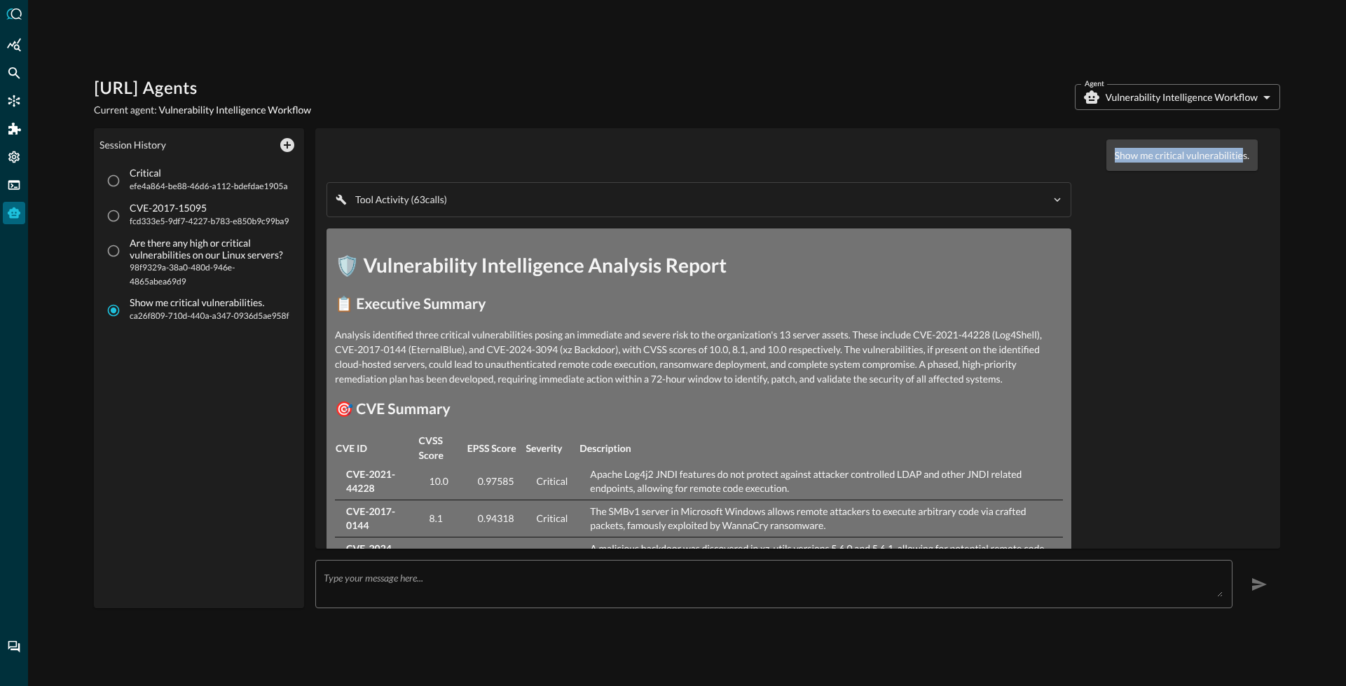
drag, startPoint x: 1101, startPoint y: 155, endPoint x: 1233, endPoint y: 158, distance: 131.8
click at [1233, 158] on div "Show me critical vulnerabilities." at bounding box center [1181, 155] width 151 height 32
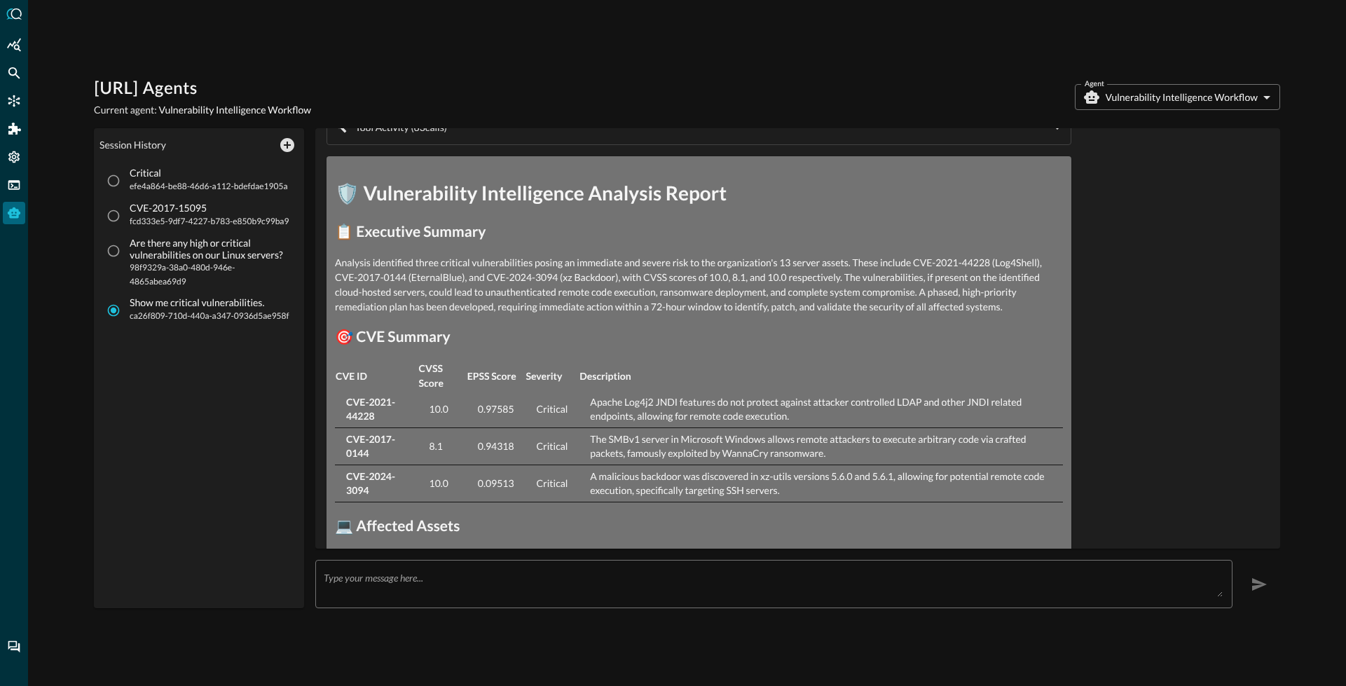
scroll to position [89, 0]
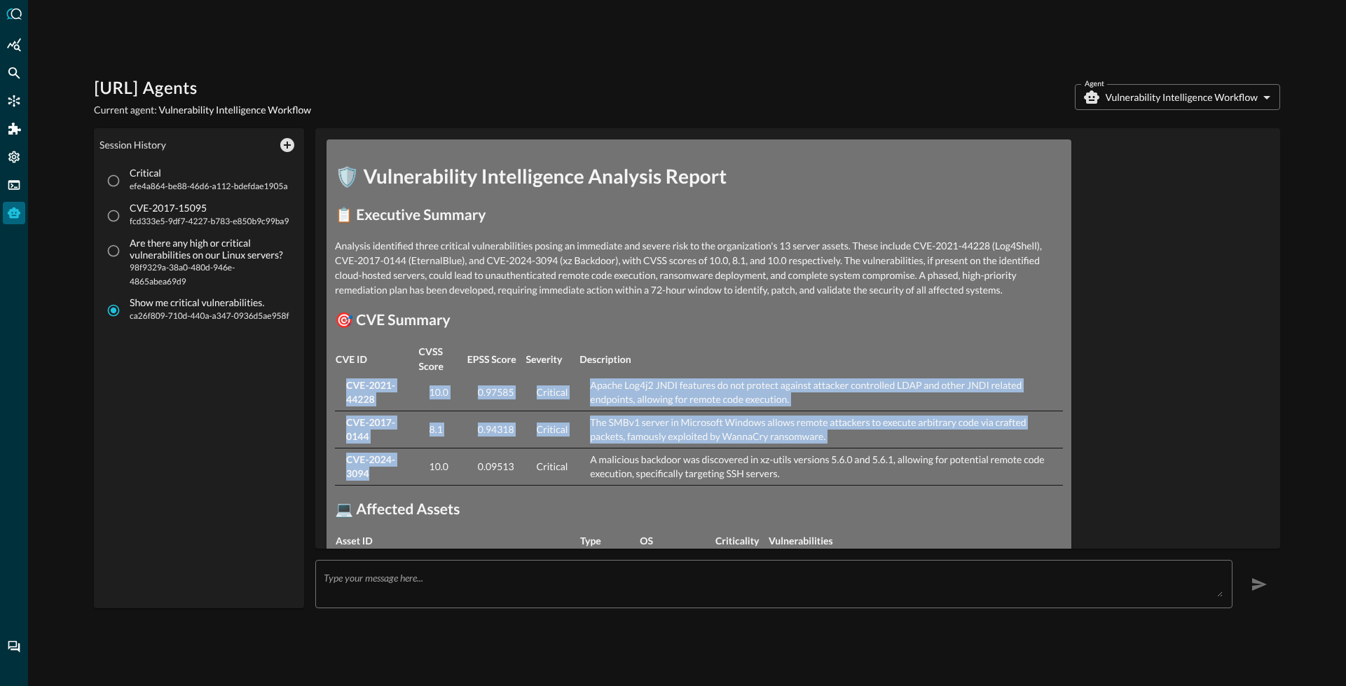
drag, startPoint x: 348, startPoint y: 378, endPoint x: 387, endPoint y: 483, distance: 112.4
click at [387, 483] on tbody "CVE-2021-44228 10.0 0.97585 Critical Apache Log4j2 JNDI features do not protect…" at bounding box center [699, 429] width 728 height 111
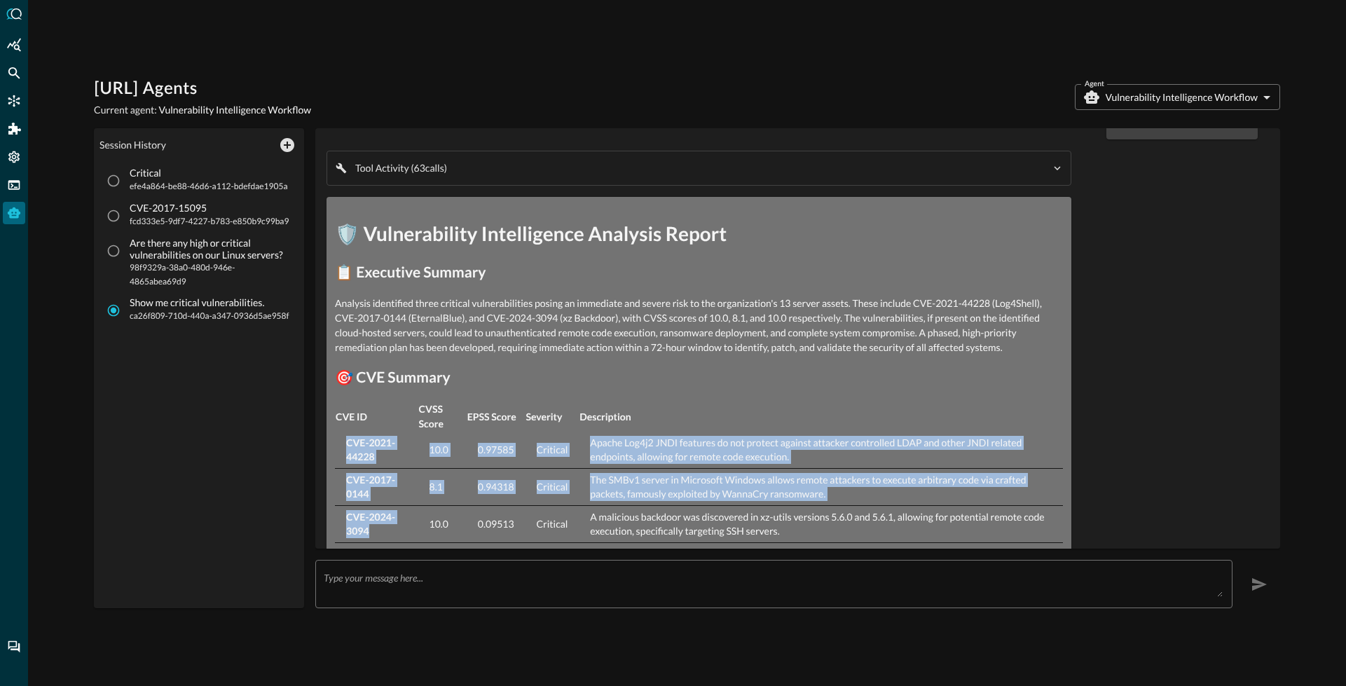
scroll to position [0, 0]
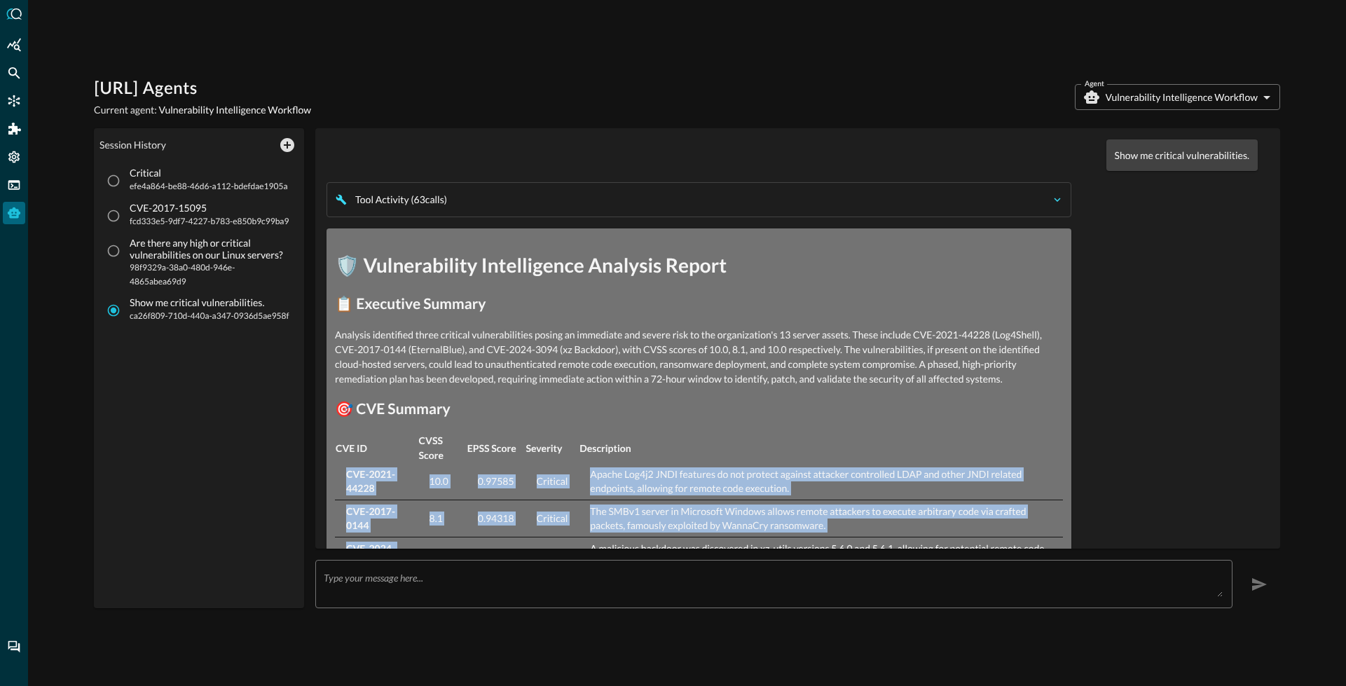
click at [1051, 196] on icon "button" at bounding box center [1057, 199] width 13 height 13
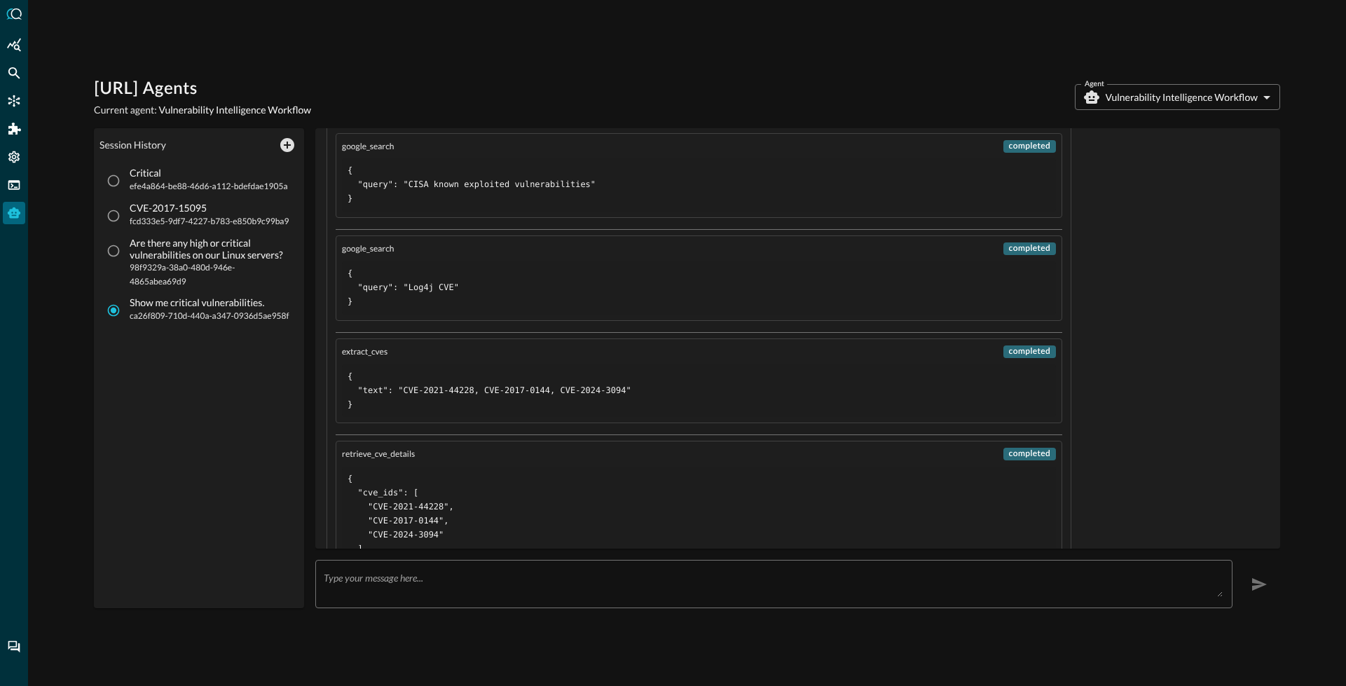
scroll to position [310, 0]
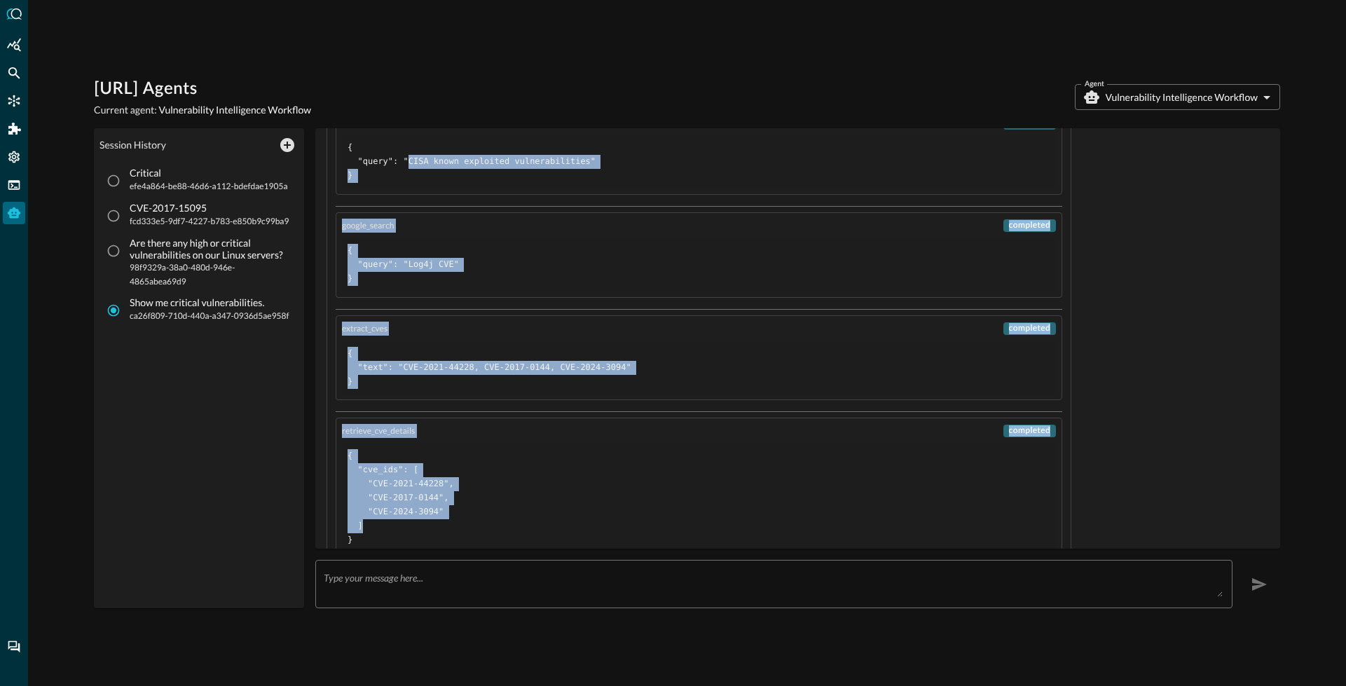
drag, startPoint x: 409, startPoint y: 156, endPoint x: 525, endPoint y: 530, distance: 391.8
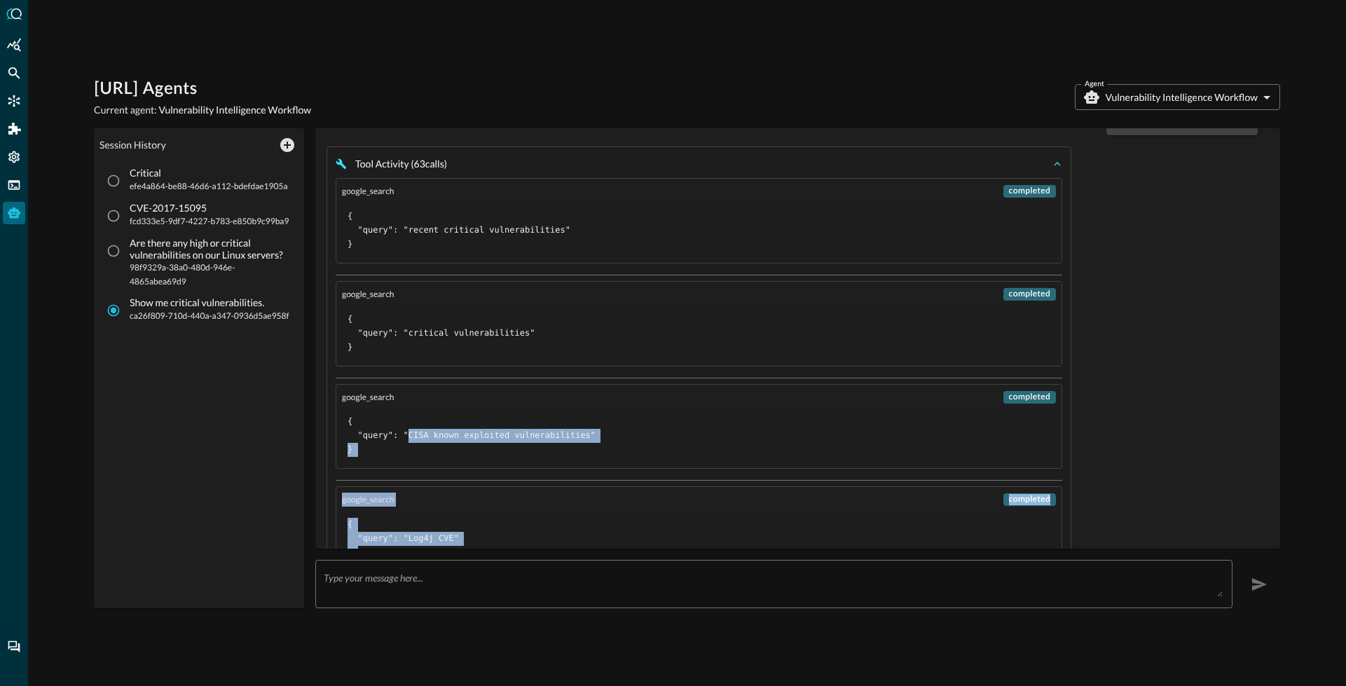
scroll to position [0, 0]
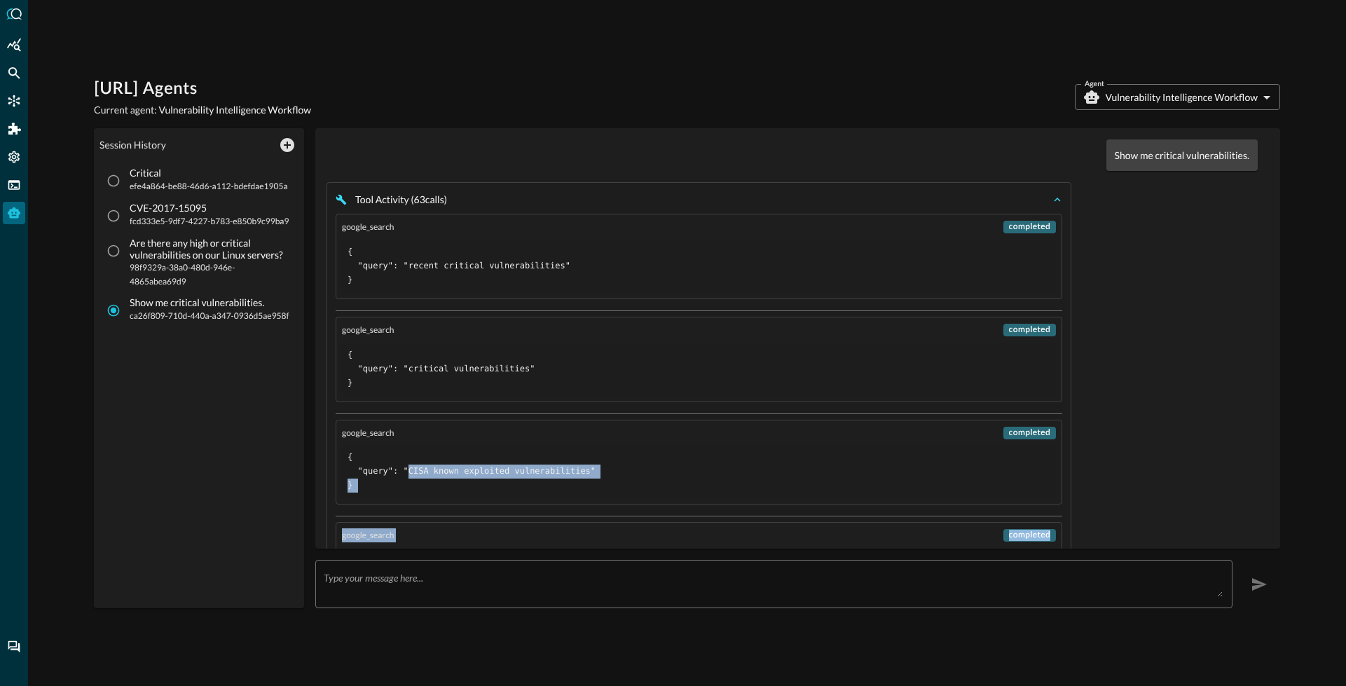
click at [1052, 195] on icon "button" at bounding box center [1057, 199] width 13 height 13
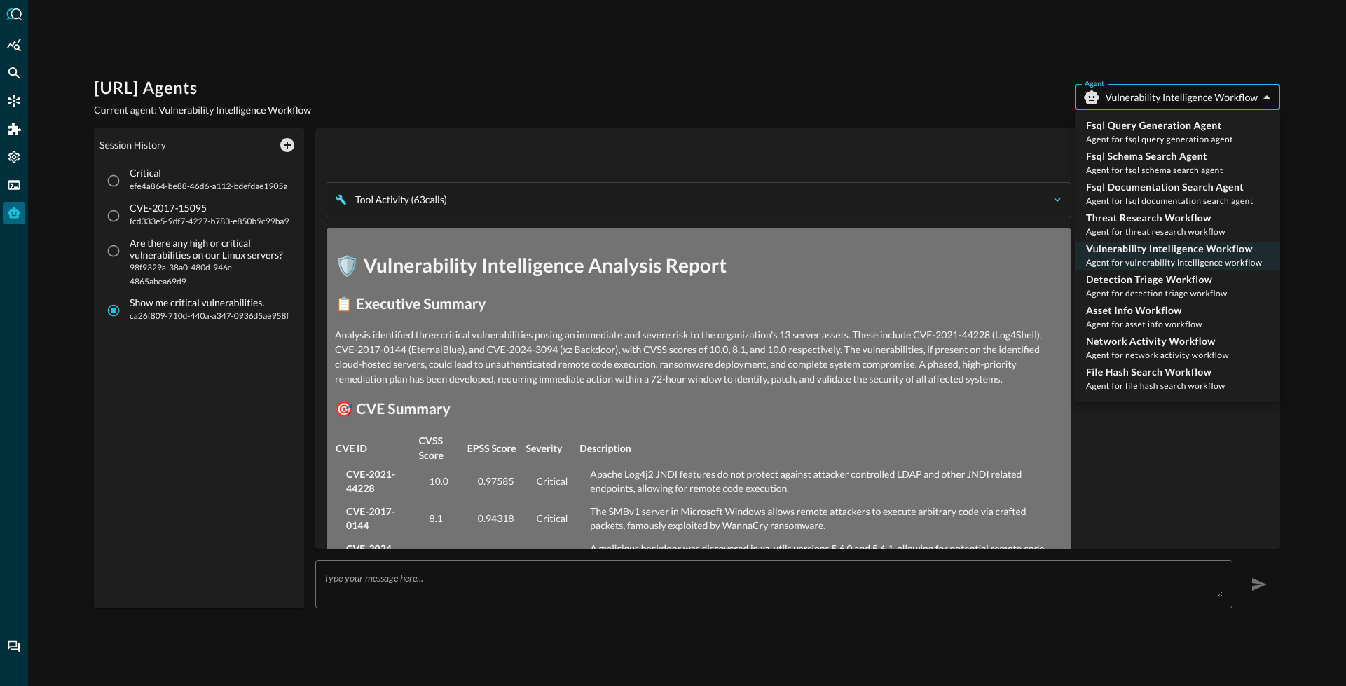
click at [1143, 98] on body "Query.AI Agents Current agent: Vulnerability Intelligence Workflow Agent Vulner…" at bounding box center [673, 343] width 1346 height 686
click at [715, 104] on div at bounding box center [673, 343] width 1346 height 686
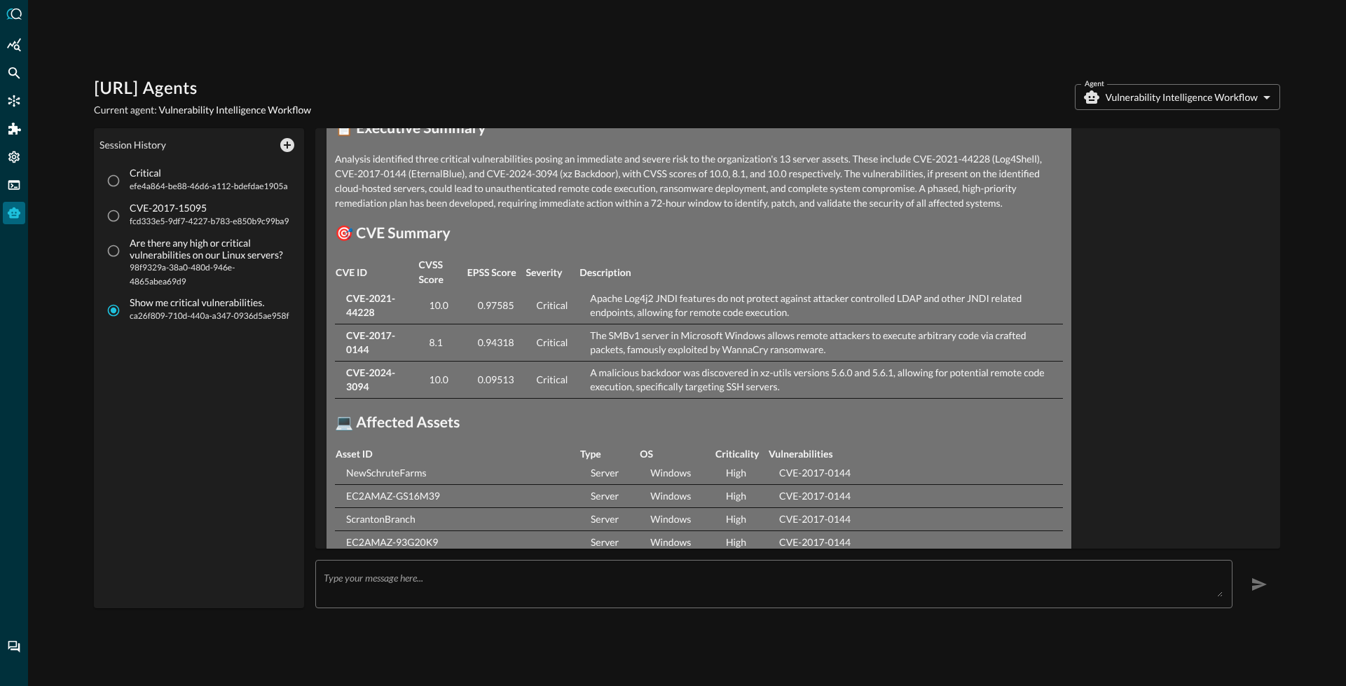
scroll to position [170, 0]
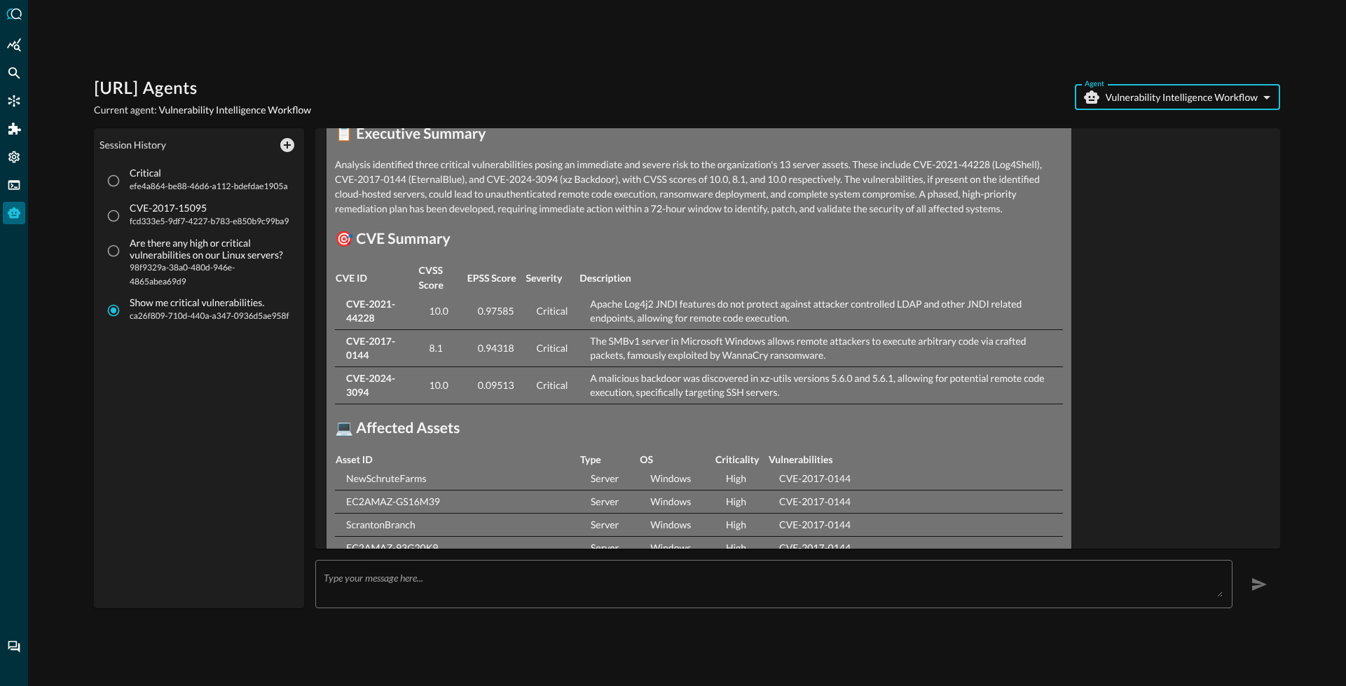
click at [1157, 101] on body "Query.AI Agents Current agent: Vulnerability Intelligence Workflow Agent Vulner…" at bounding box center [673, 343] width 1346 height 686
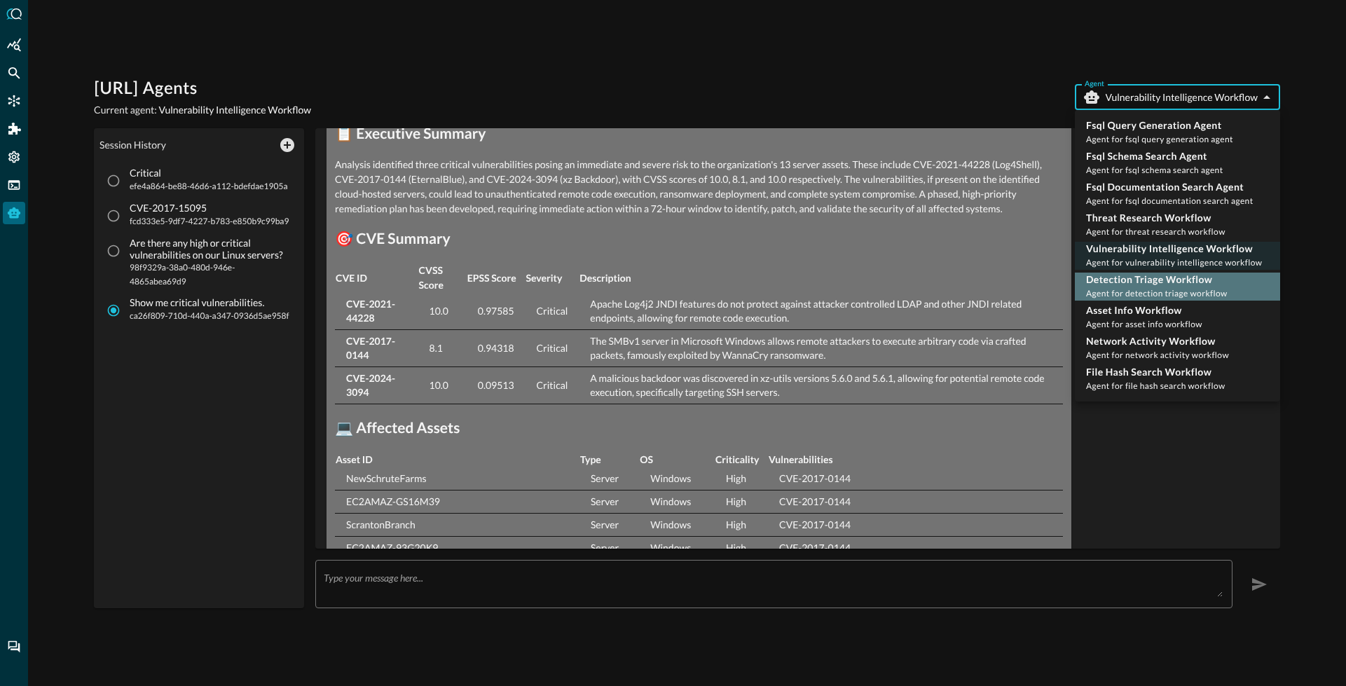
click at [1133, 275] on p "Detection Triage Workflow" at bounding box center [1157, 280] width 142 height 14
type input "detection_triage_workflow"
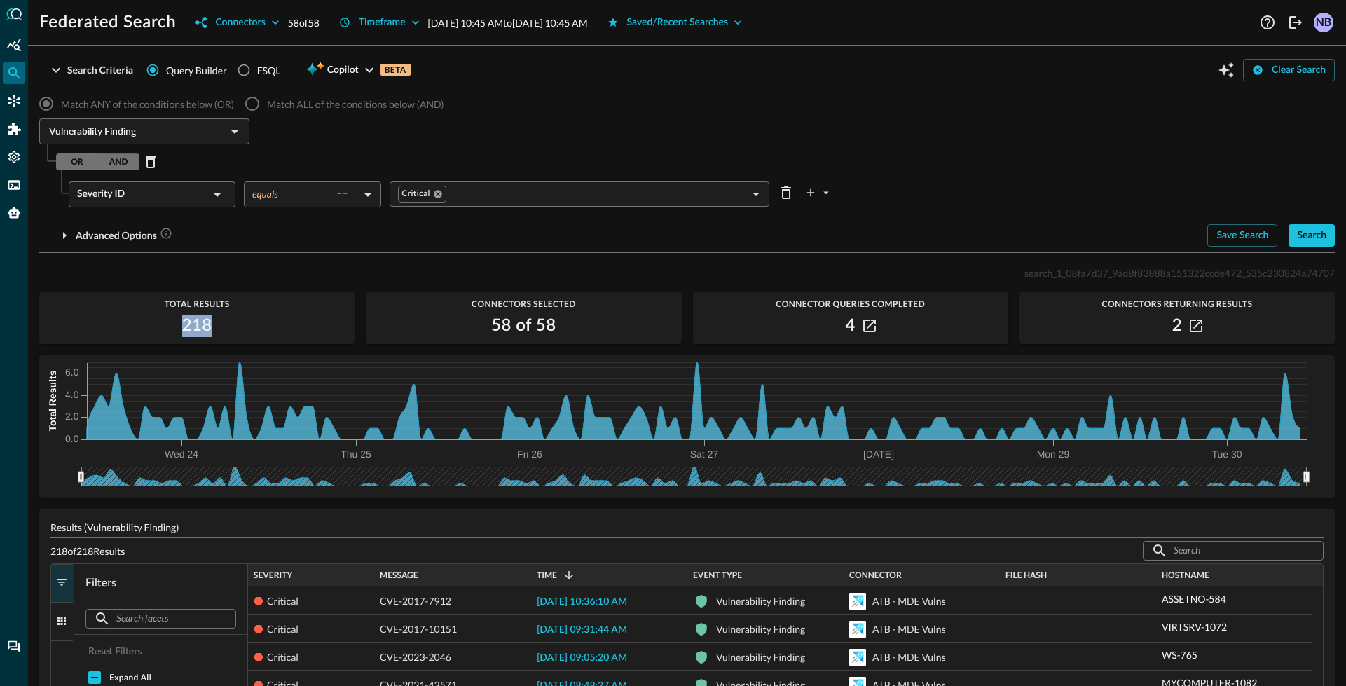
scroll to position [1, 0]
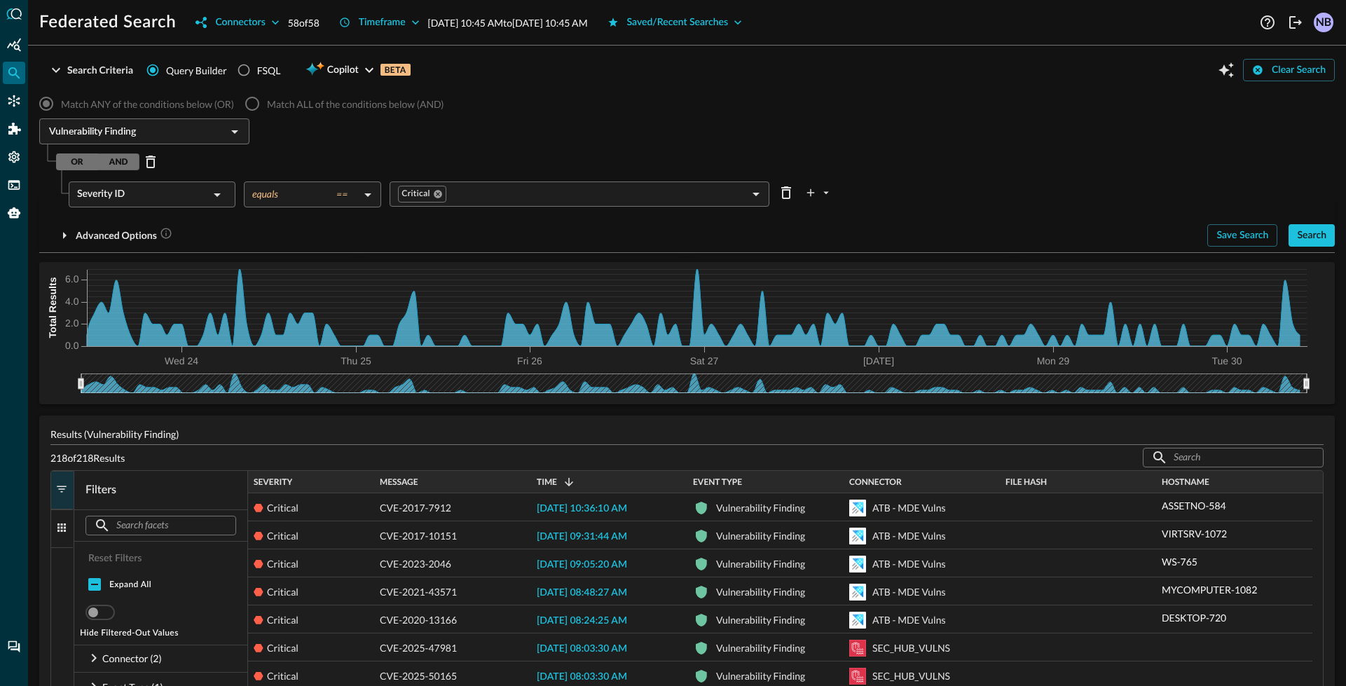
scroll to position [156, 0]
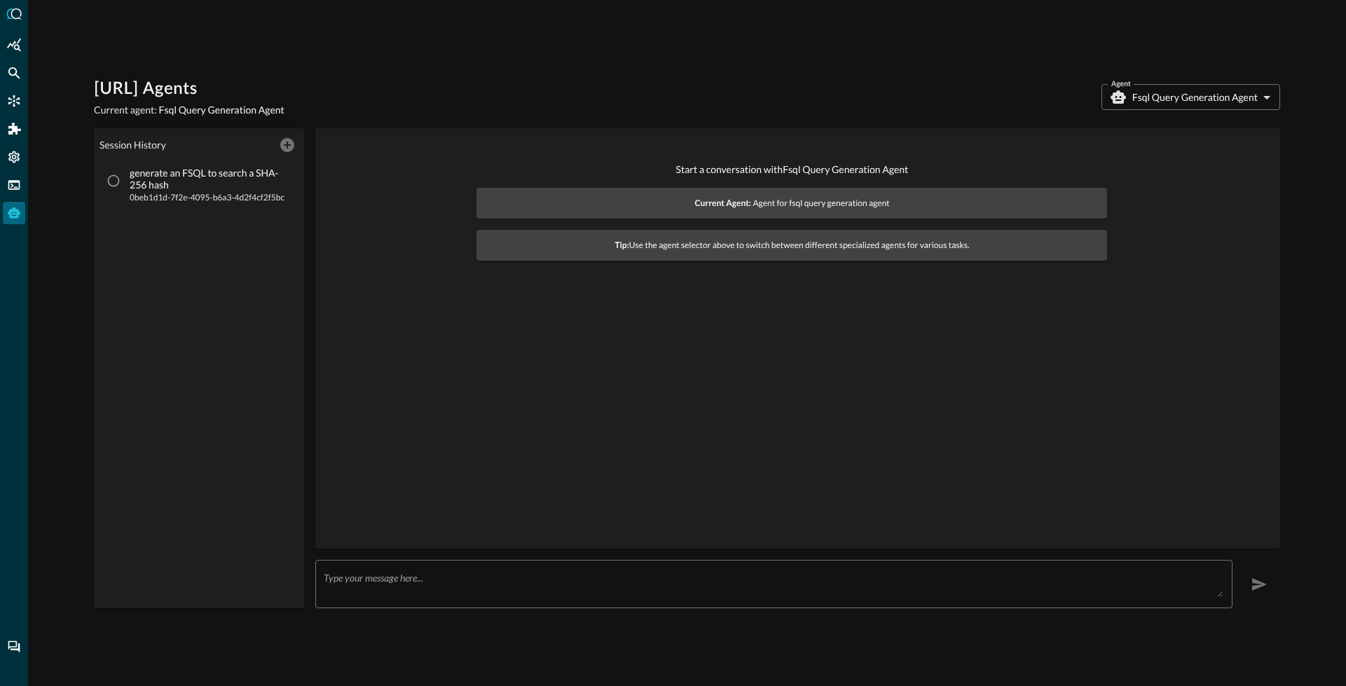
click at [1211, 102] on body "[URL] Agents Current agent: Fsql Query Generation Agent Agent Fsql Query Genera…" at bounding box center [673, 343] width 1346 height 686
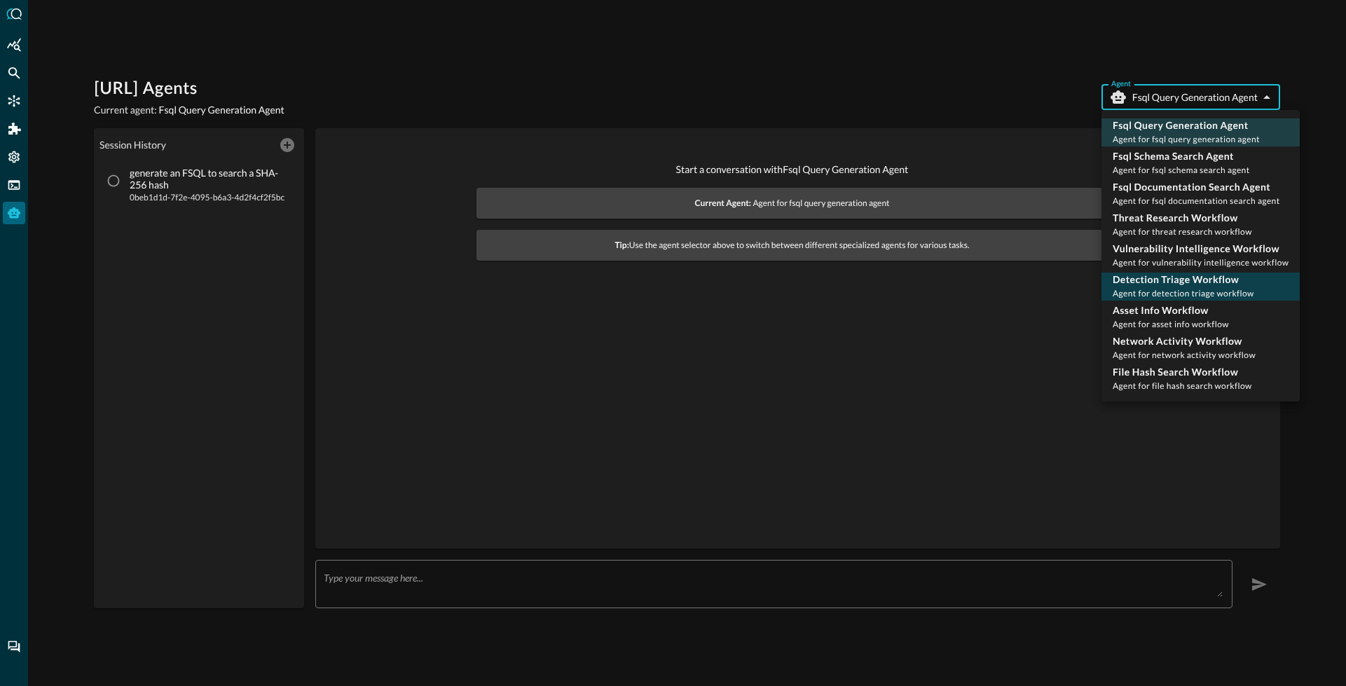
click at [1172, 290] on span "Agent for detection triage workflow" at bounding box center [1184, 293] width 142 height 11
type input "detection_triage_workflow"
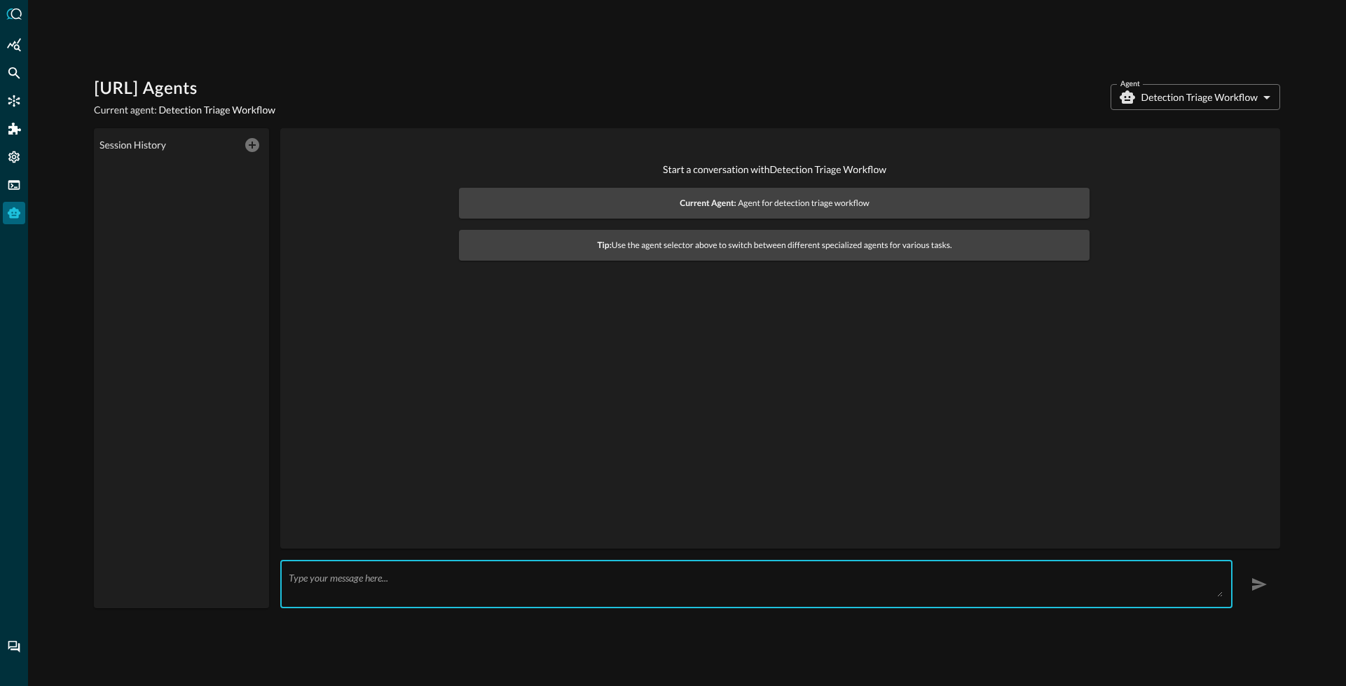
click at [392, 578] on textarea at bounding box center [756, 584] width 934 height 25
type textarea "h"
type textarea "s"
type textarea "w"
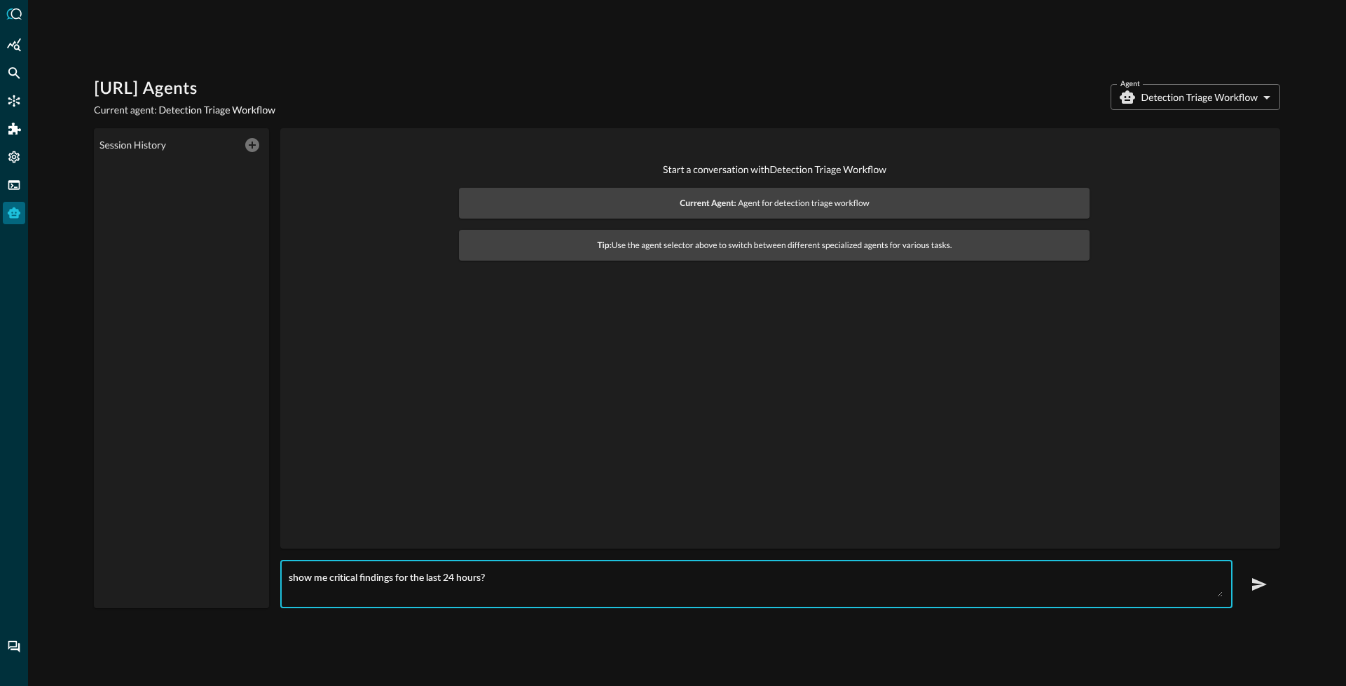
type textarea "show me critical findings for the last 24 hours?"
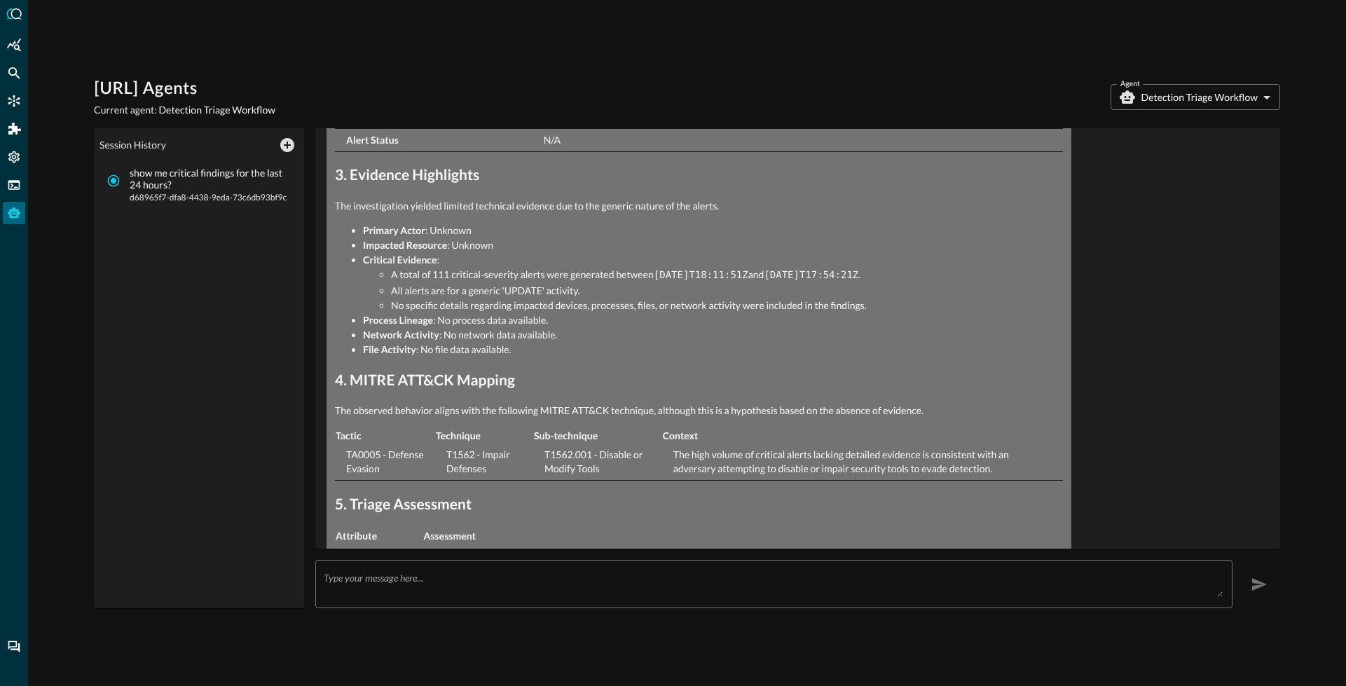
scroll to position [660, 0]
drag, startPoint x: 425, startPoint y: 274, endPoint x: 547, endPoint y: 282, distance: 122.2
click at [547, 282] on li "A total of 111 critical-severity alerts were generated between [DATE]T18:11:51Z…" at bounding box center [727, 277] width 672 height 16
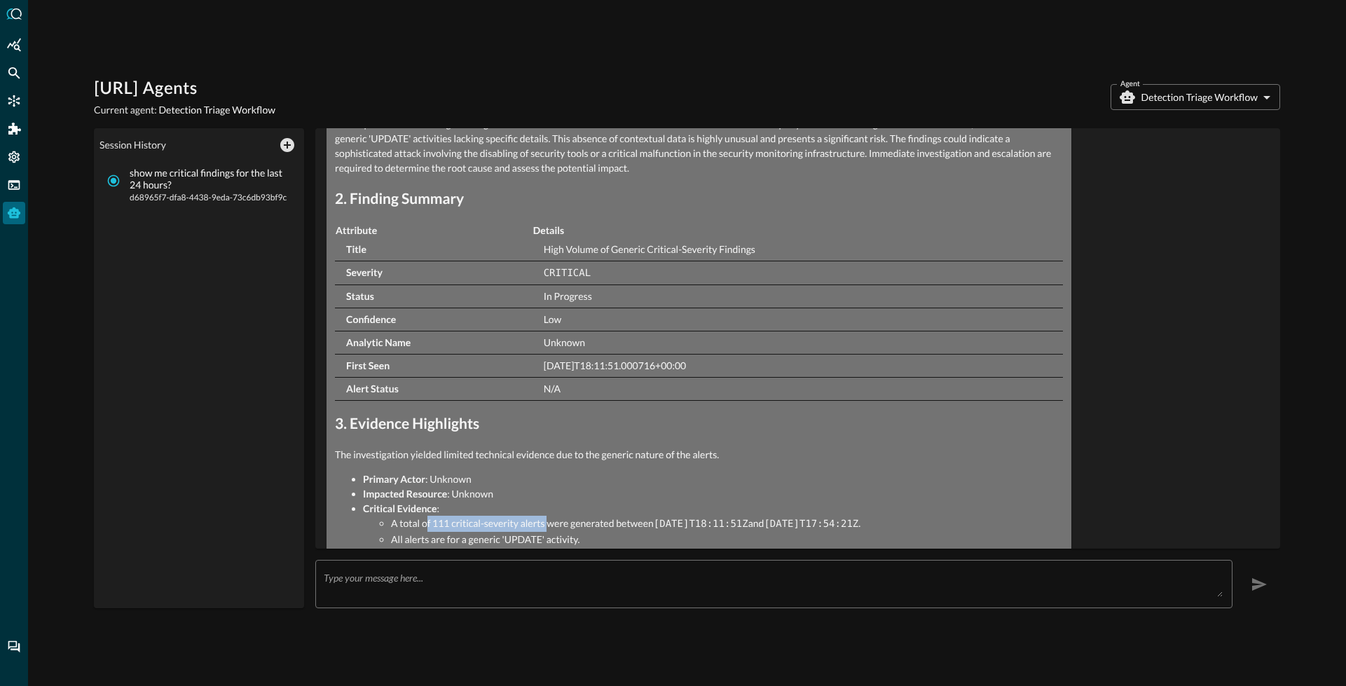
scroll to position [0, 0]
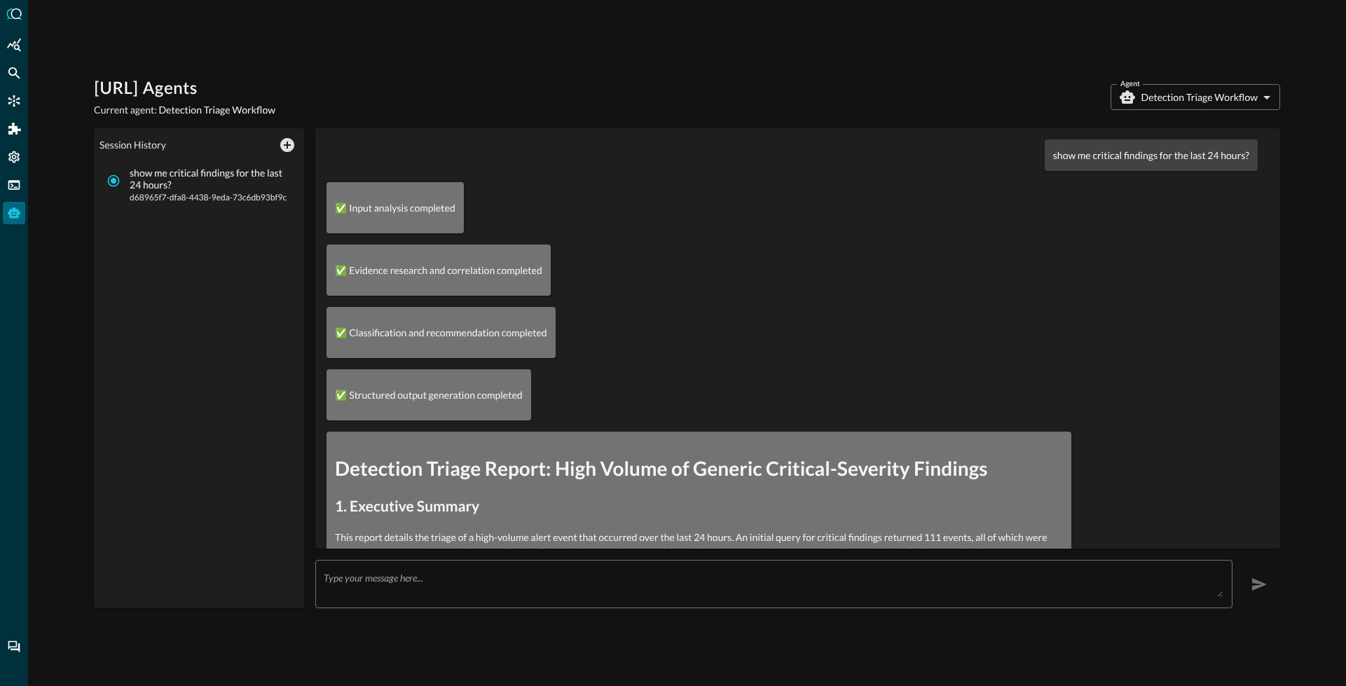
click at [1092, 153] on p "show me critical findings for the last 24 hours?" at bounding box center [1151, 155] width 196 height 15
click at [1092, 152] on p "show me critical findings for the last 24 hours?" at bounding box center [1151, 155] width 196 height 15
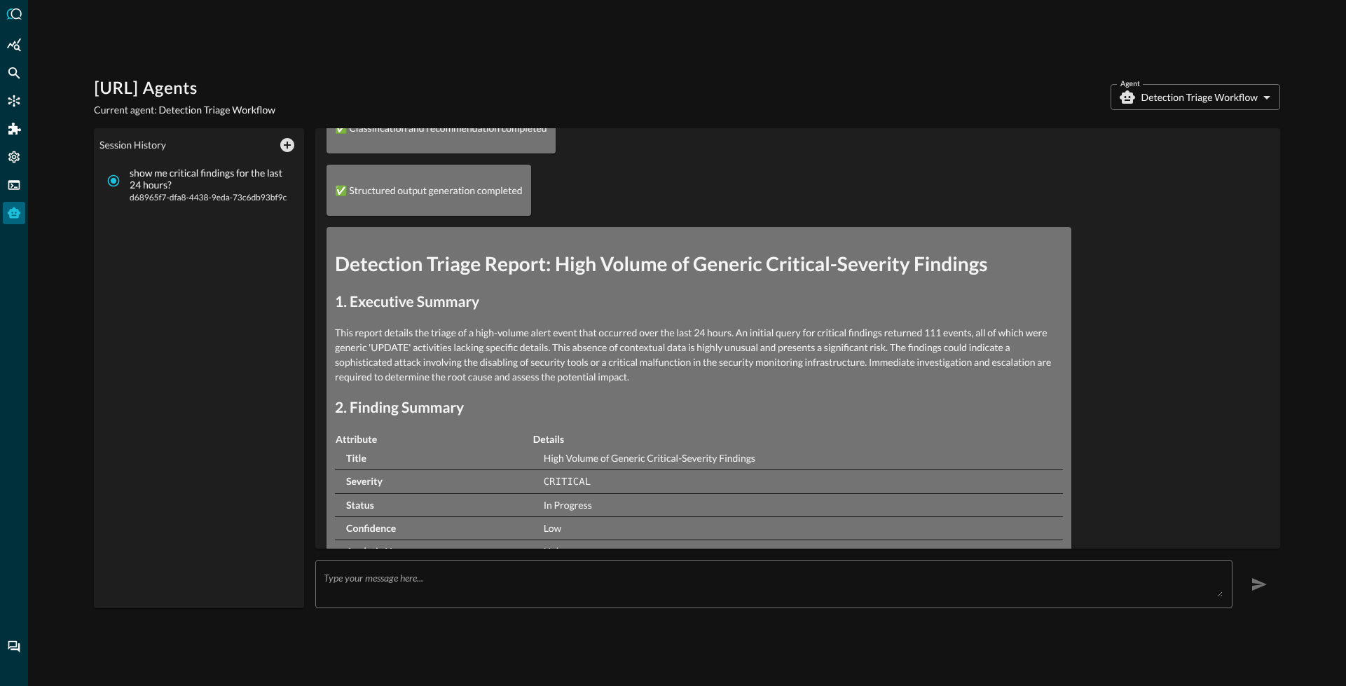
scroll to position [224, 0]
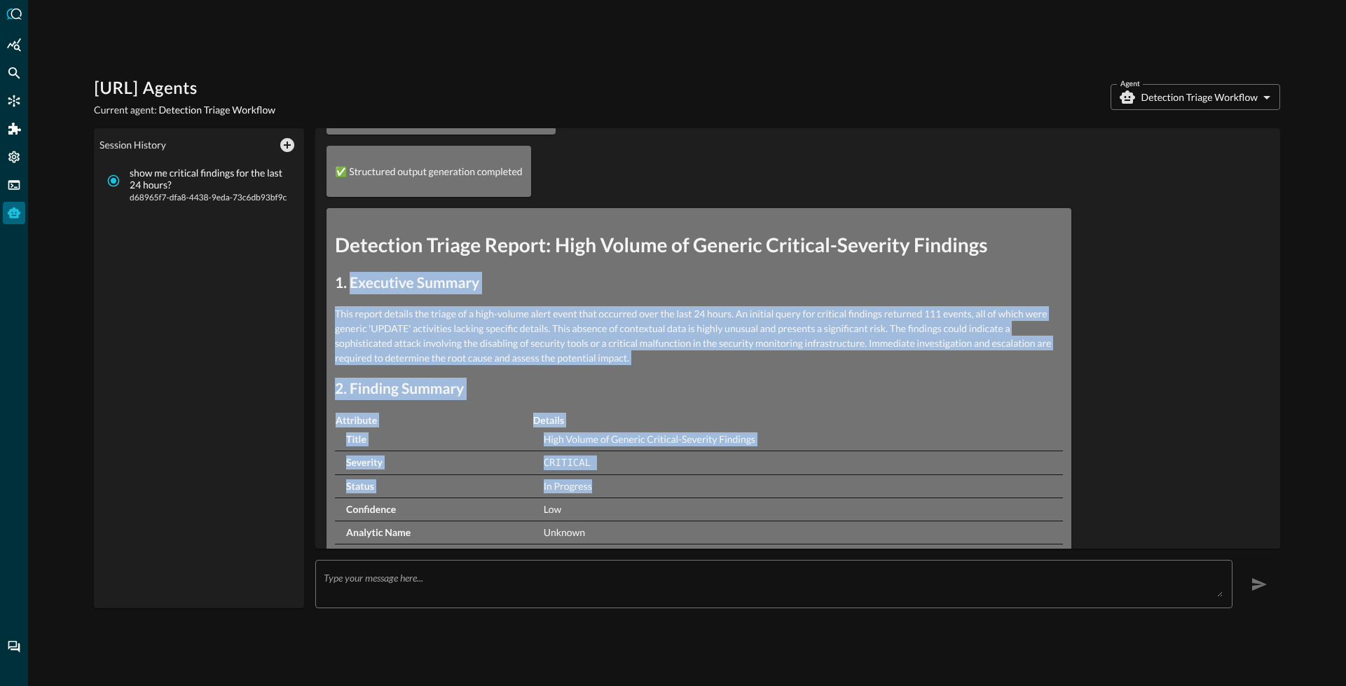
drag, startPoint x: 351, startPoint y: 280, endPoint x: 558, endPoint y: 493, distance: 296.3
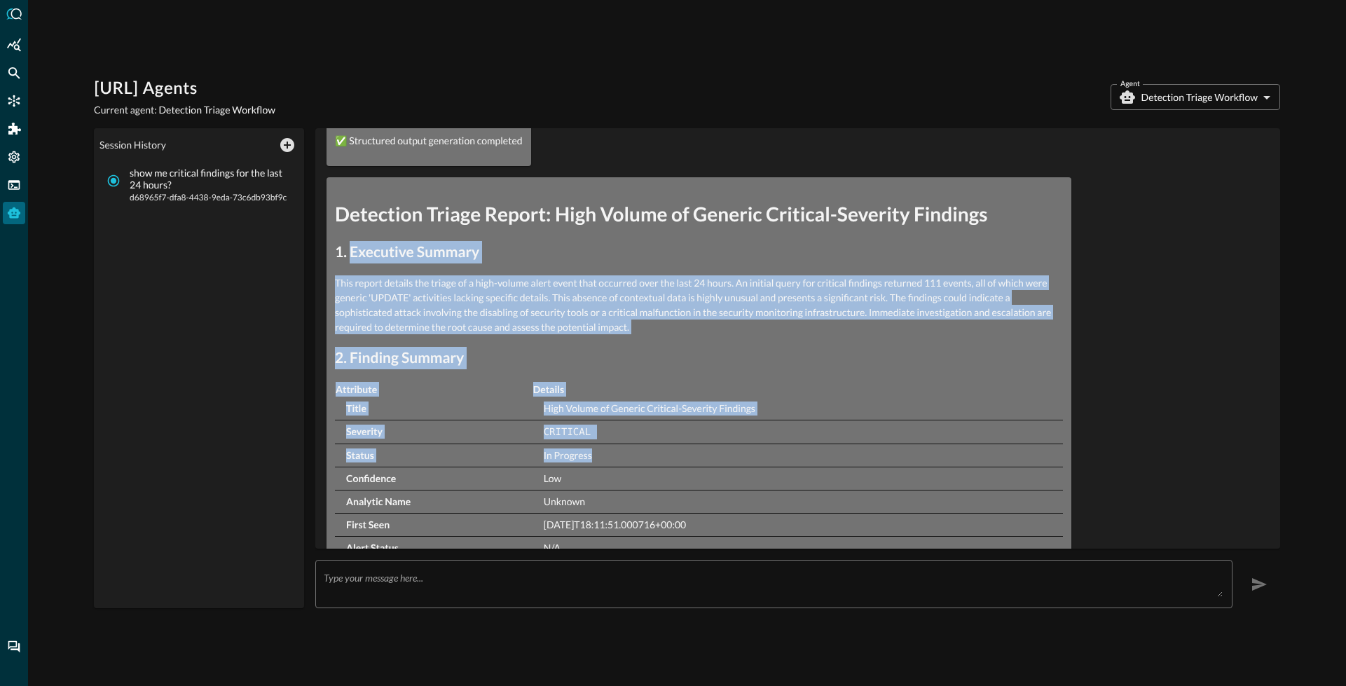
scroll to position [268, 0]
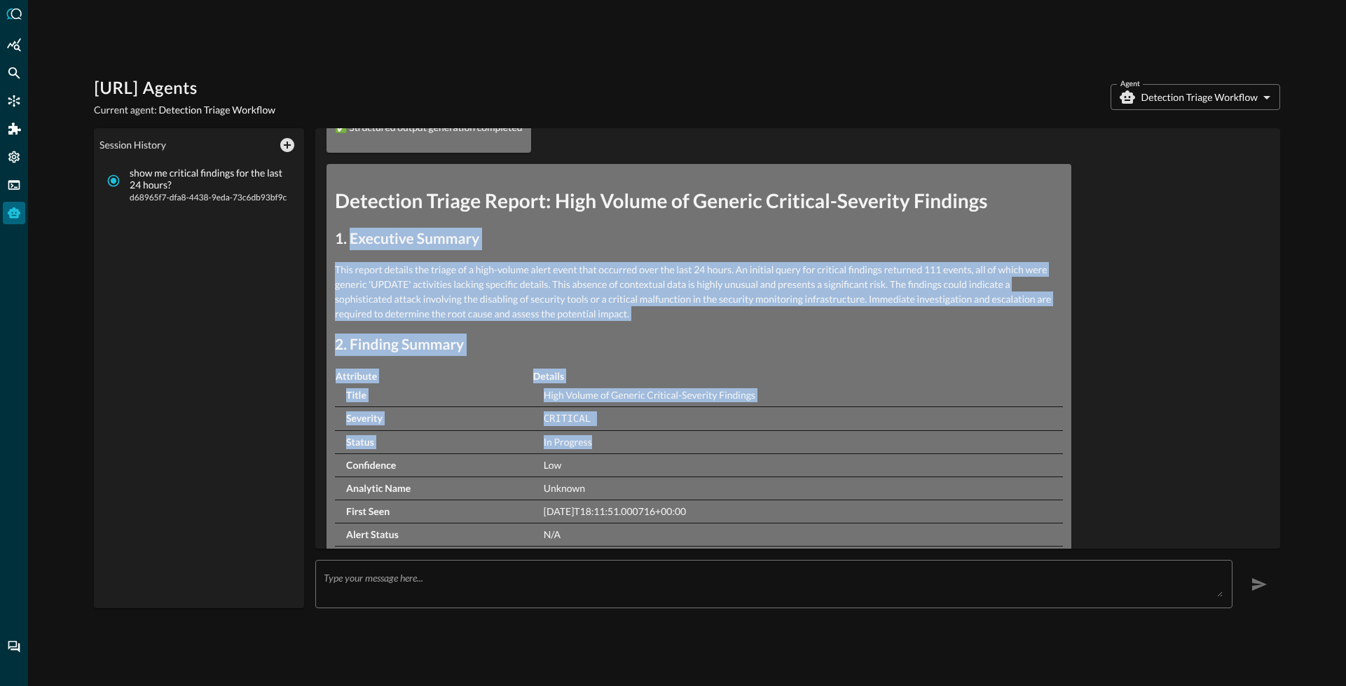
click at [518, 388] on td "Title" at bounding box center [434, 395] width 198 height 23
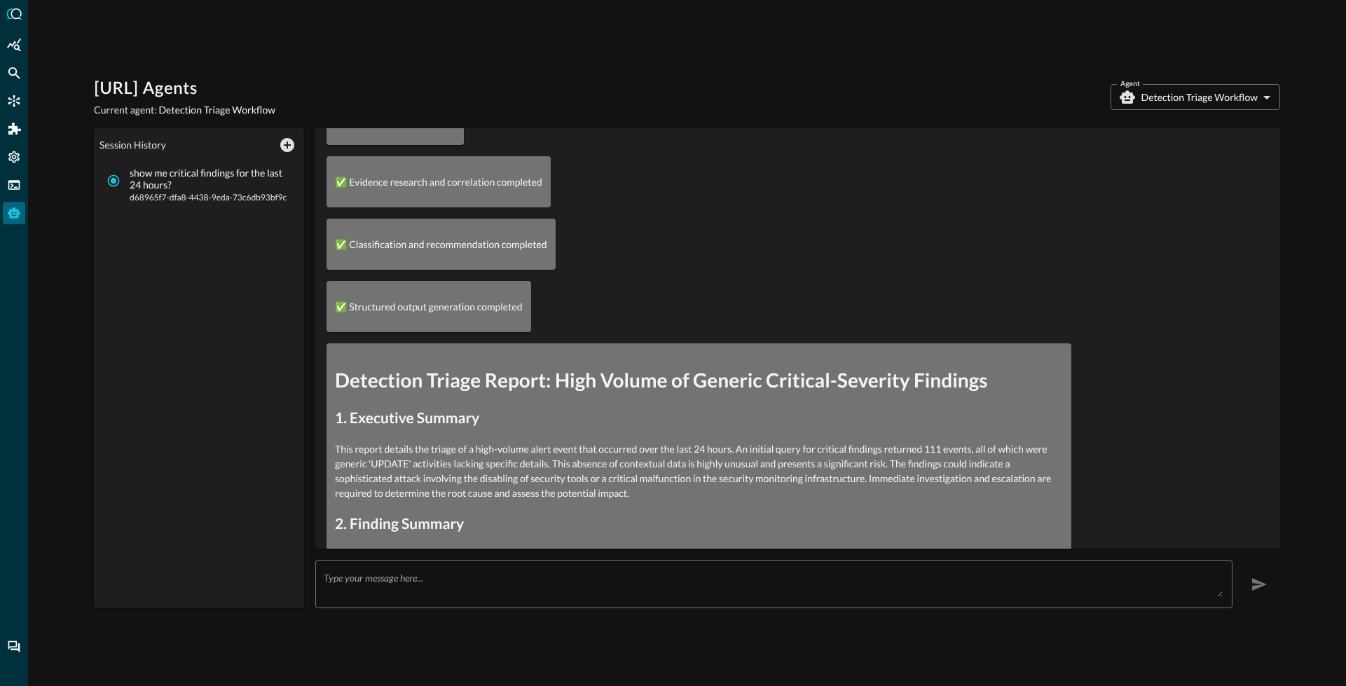
scroll to position [0, 0]
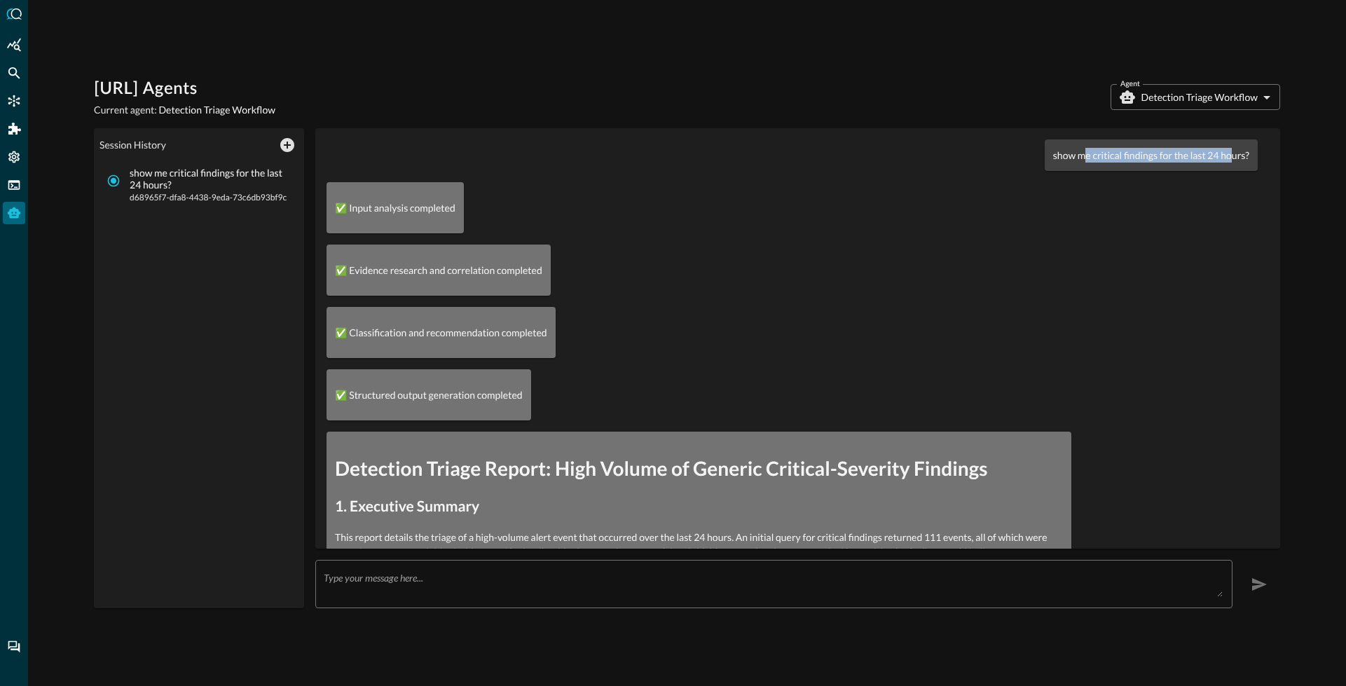
drag, startPoint x: 1102, startPoint y: 156, endPoint x: 1221, endPoint y: 158, distance: 119.1
click at [1221, 158] on p "show me critical findings for the last 24 hours?" at bounding box center [1151, 155] width 196 height 15
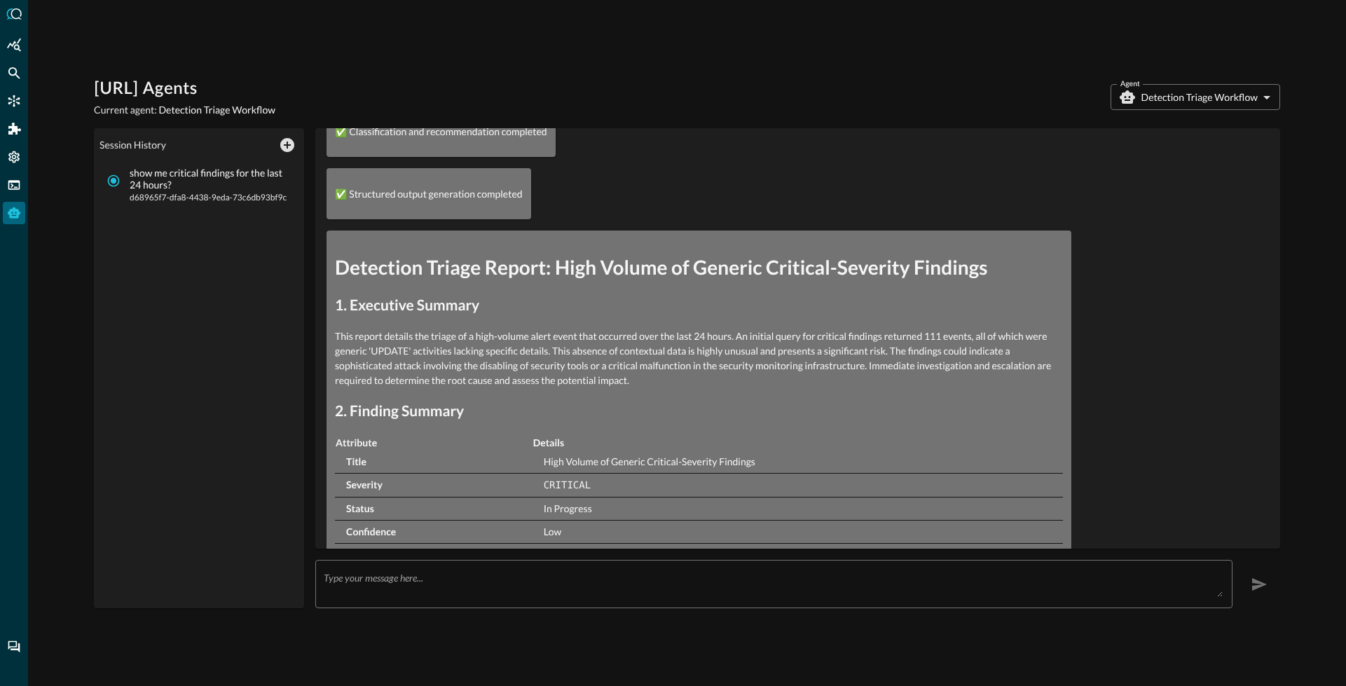
scroll to position [204, 0]
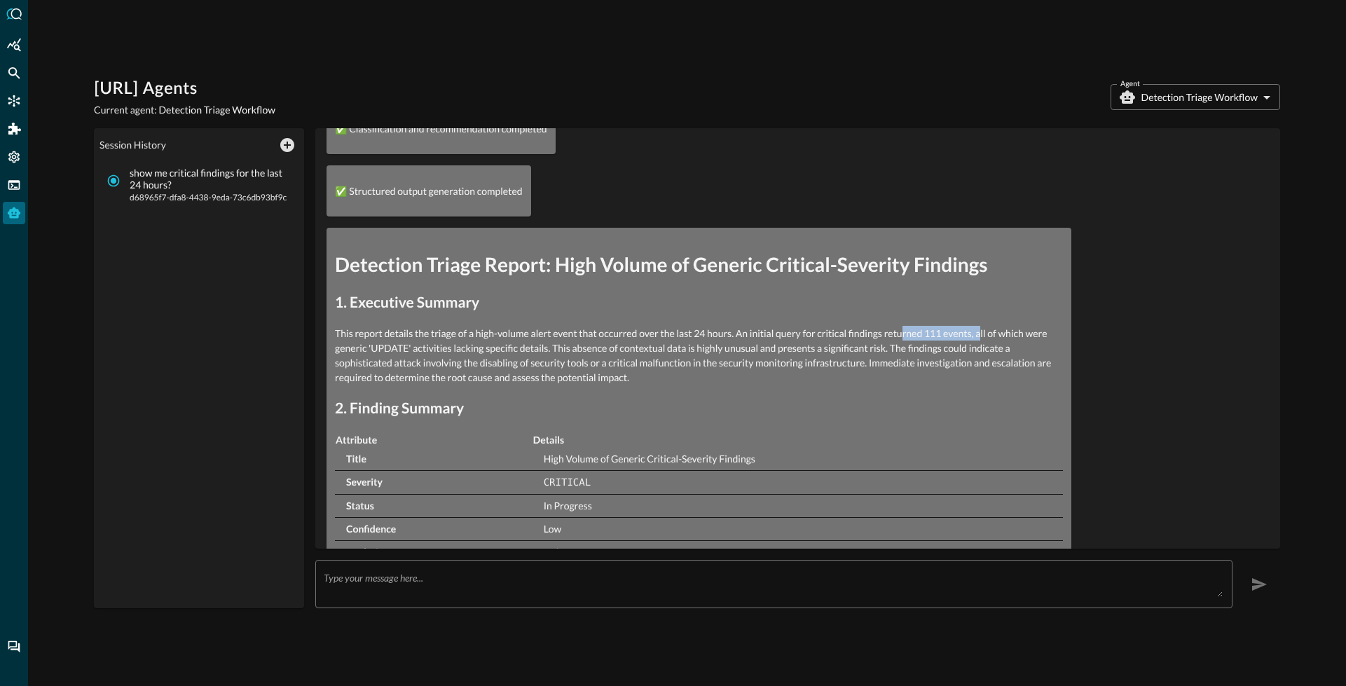
drag, startPoint x: 909, startPoint y: 338, endPoint x: 980, endPoint y: 336, distance: 70.1
click at [980, 336] on p "This report details the triage of a high-volume alert event that occurred over …" at bounding box center [699, 355] width 728 height 59
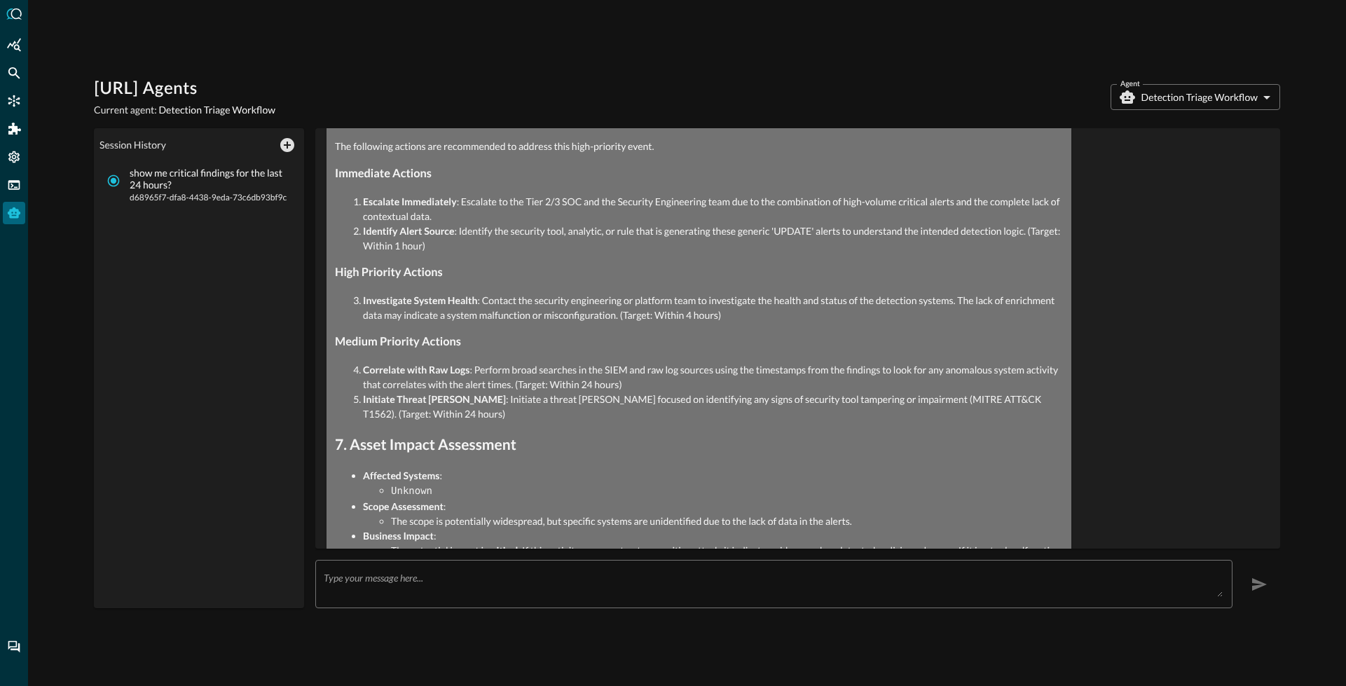
scroll to position [1449, 0]
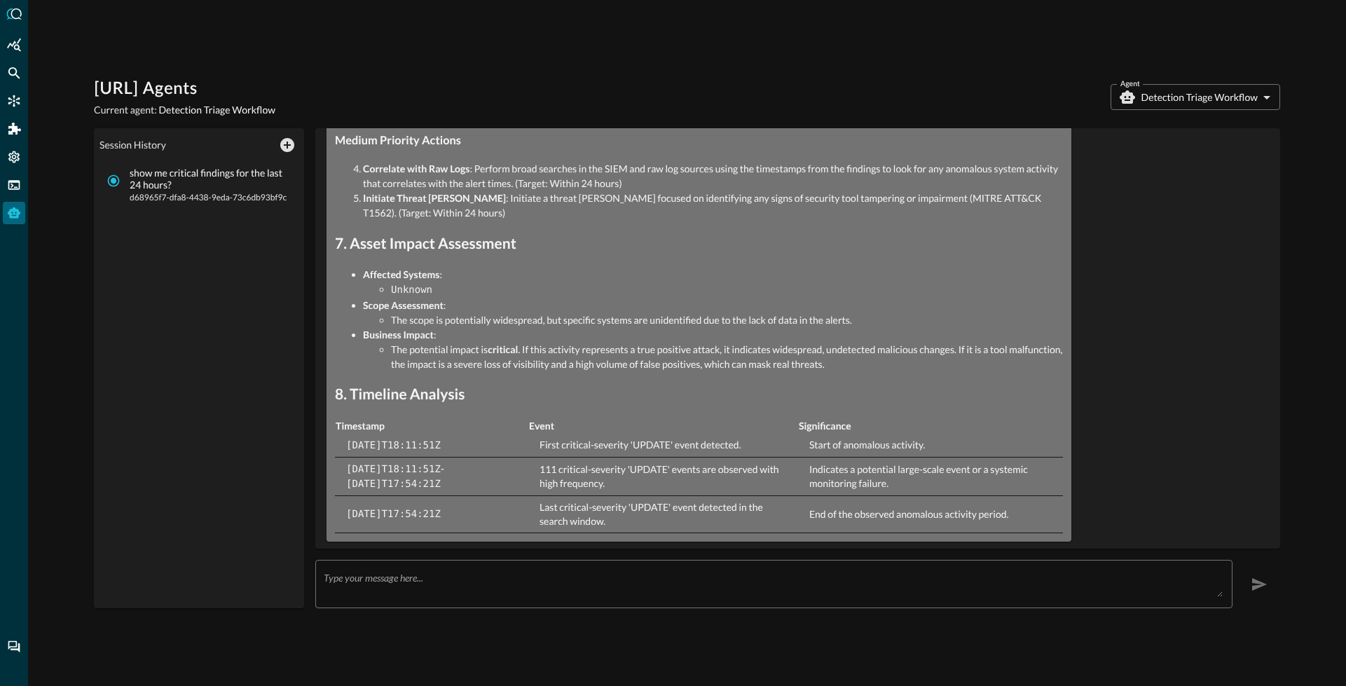
click at [1220, 95] on body "Query.AI Agents Current agent: Detection Triage Workflow Agent Detection Triage…" at bounding box center [673, 343] width 1346 height 686
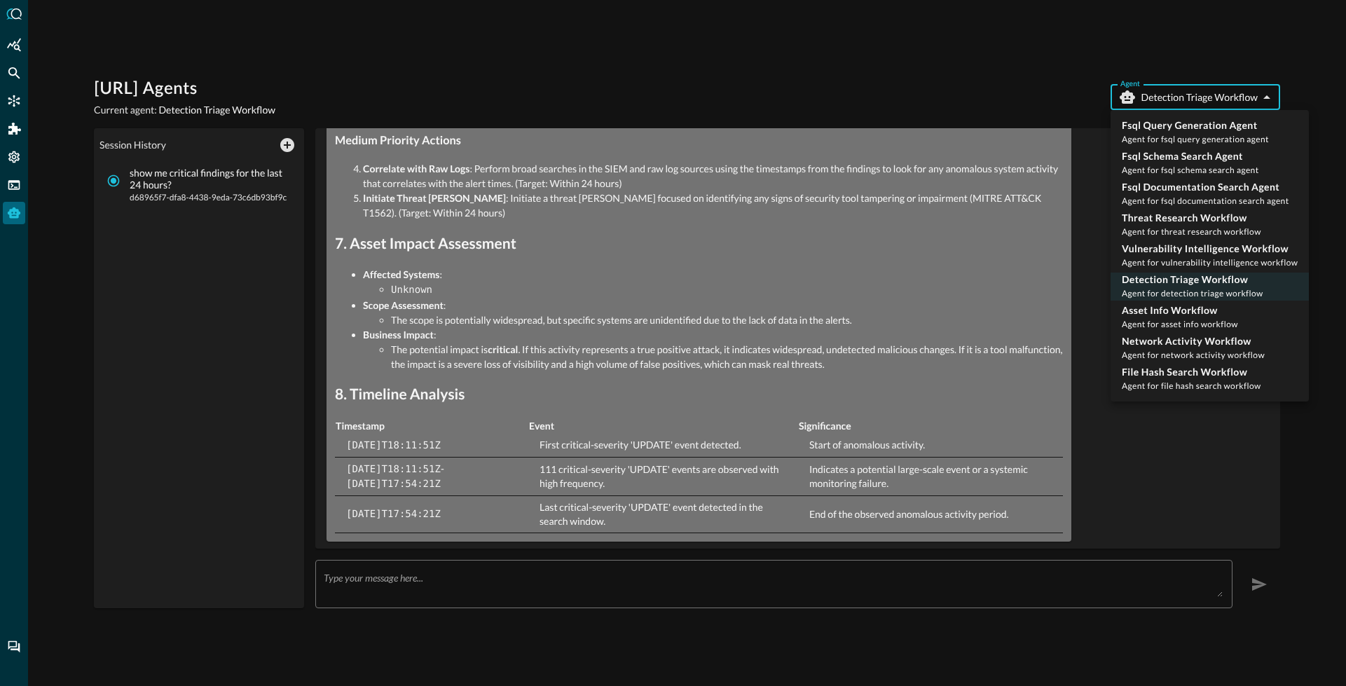
click at [956, 102] on div at bounding box center [673, 343] width 1346 height 686
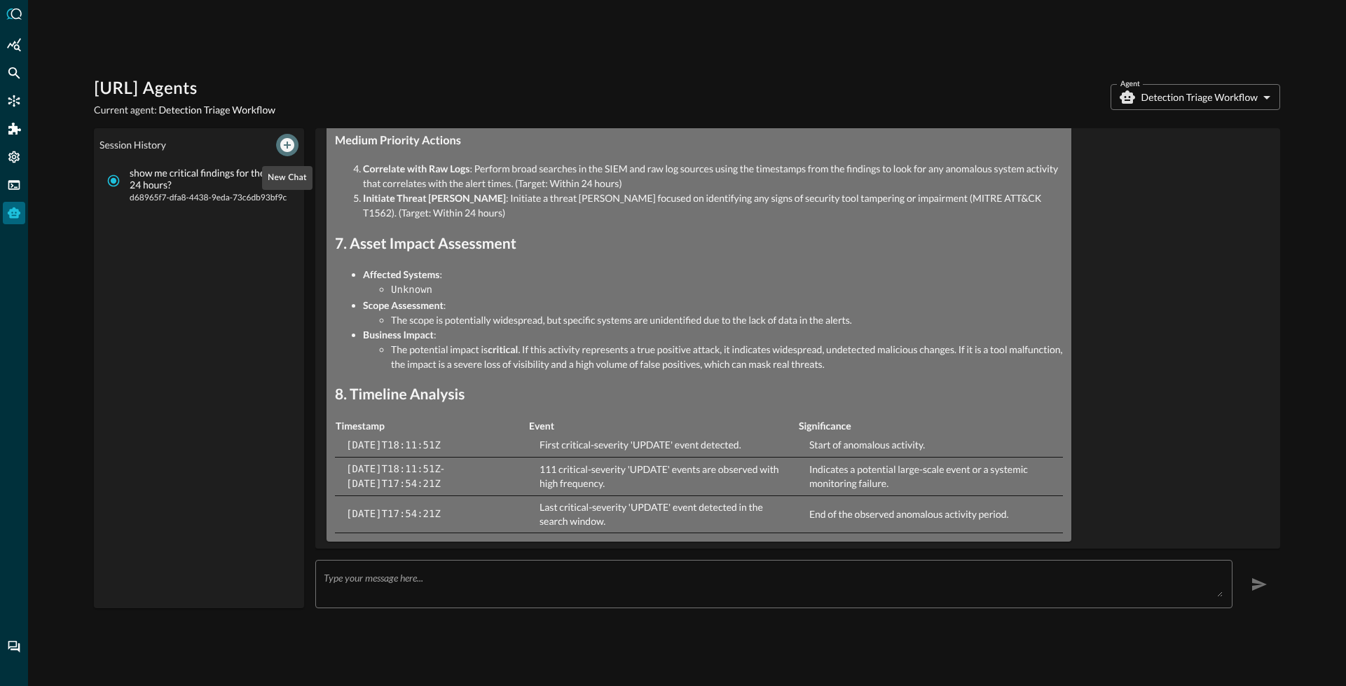
click at [291, 143] on icon "New Chat" at bounding box center [287, 145] width 14 height 14
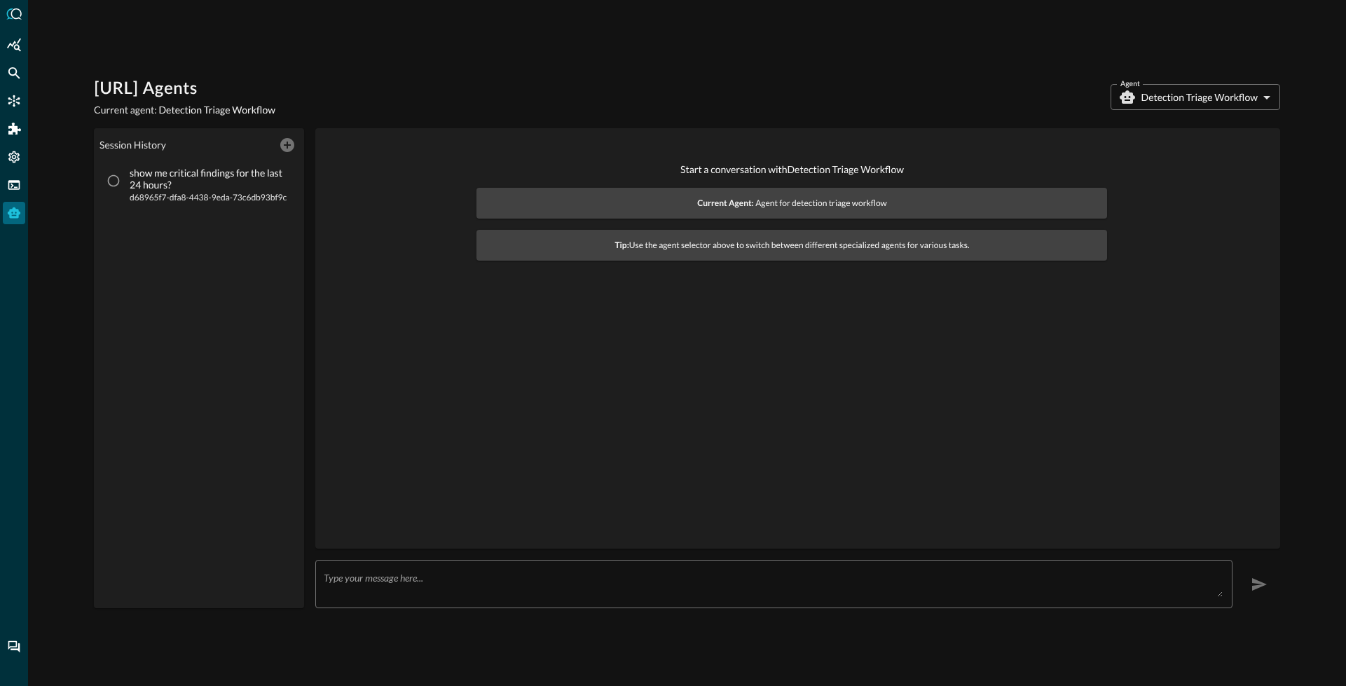
click at [387, 589] on textarea at bounding box center [773, 584] width 899 height 25
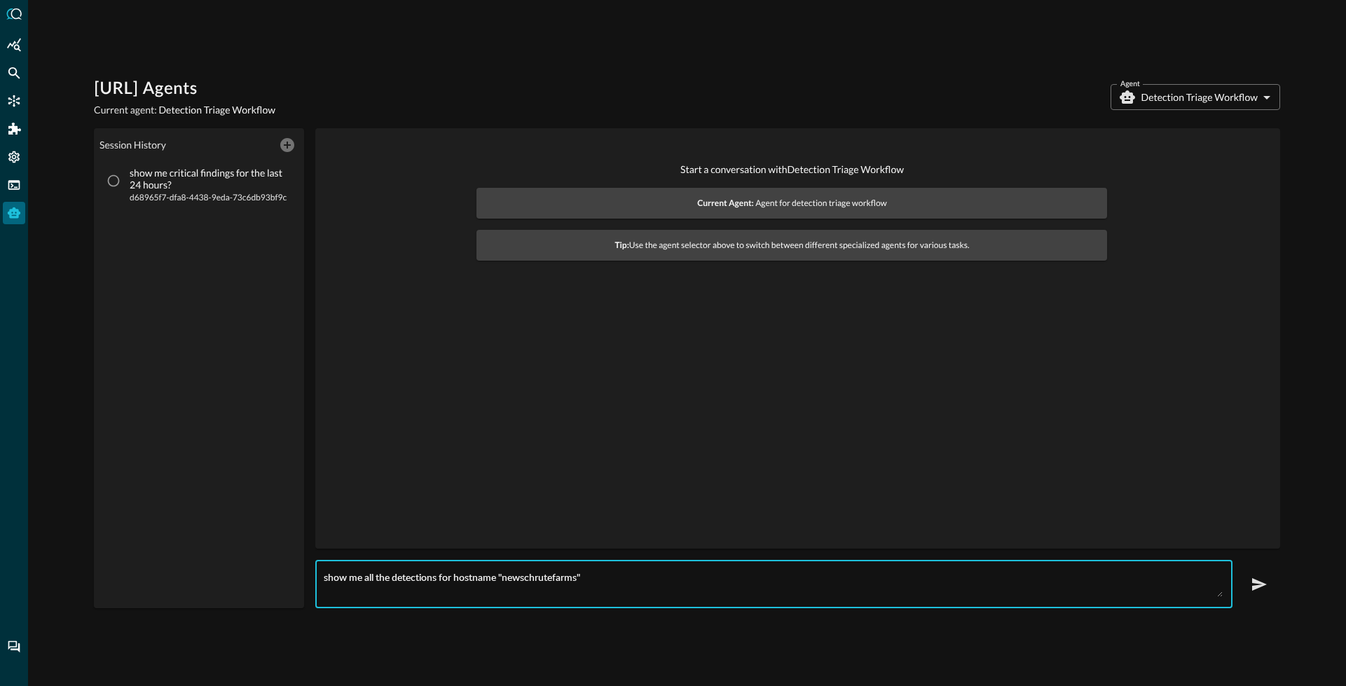
type textarea "show me all the detections for hostname "newschrutefarms""
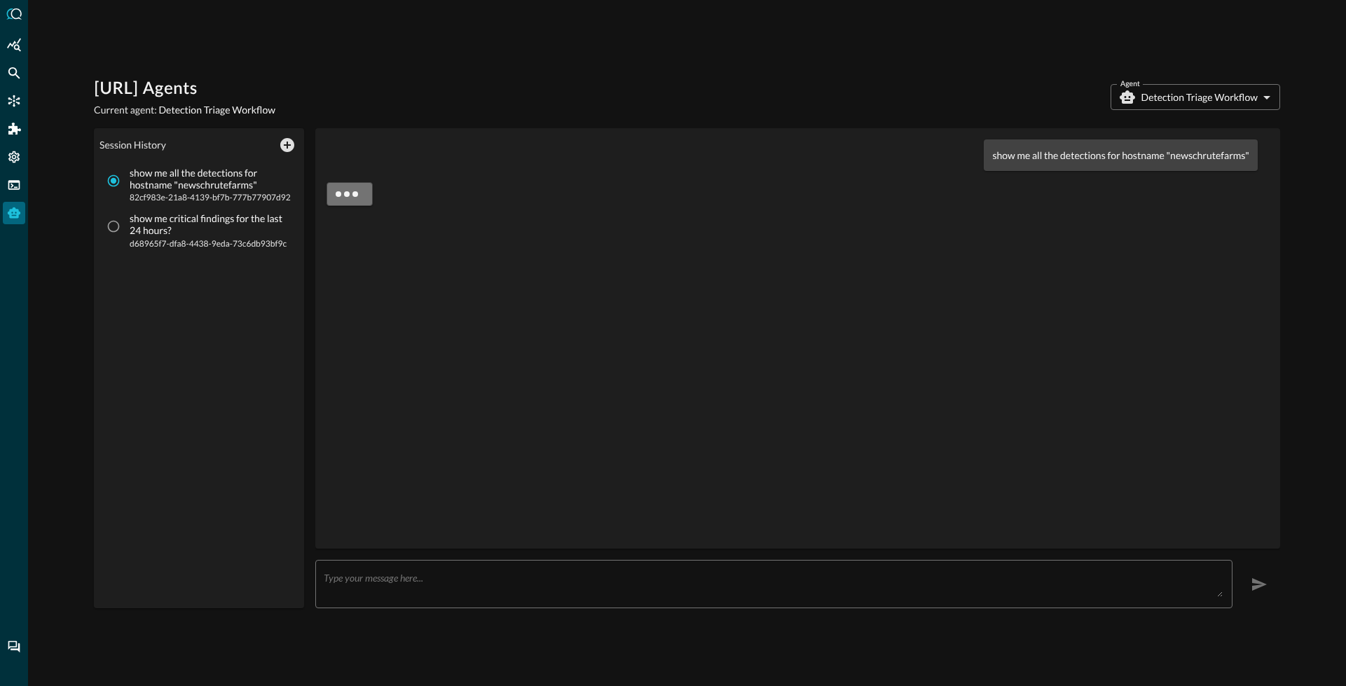
click at [1162, 89] on body "Query.AI Agents Current agent: Detection Triage Workflow Agent Detection Triage…" at bounding box center [673, 343] width 1346 height 686
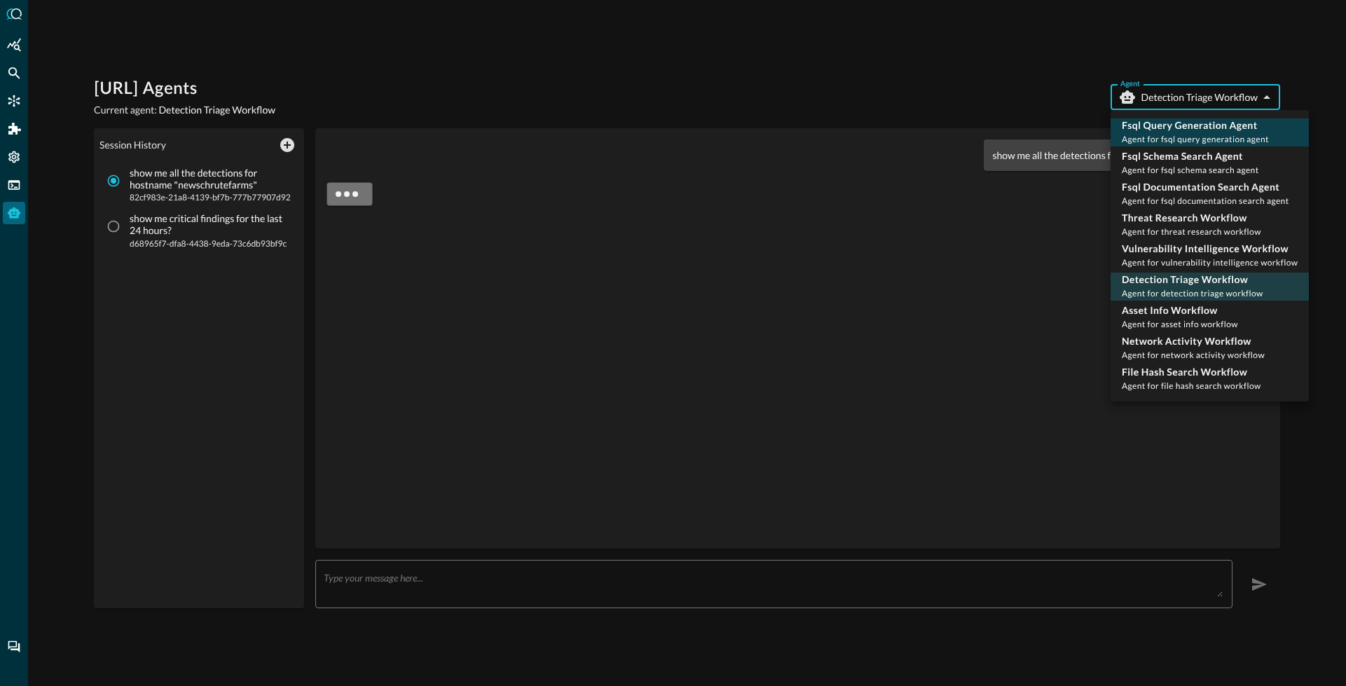
click at [1181, 126] on p "Fsql Query Generation Agent" at bounding box center [1195, 125] width 147 height 14
type input "fsql_query_generation_agent"
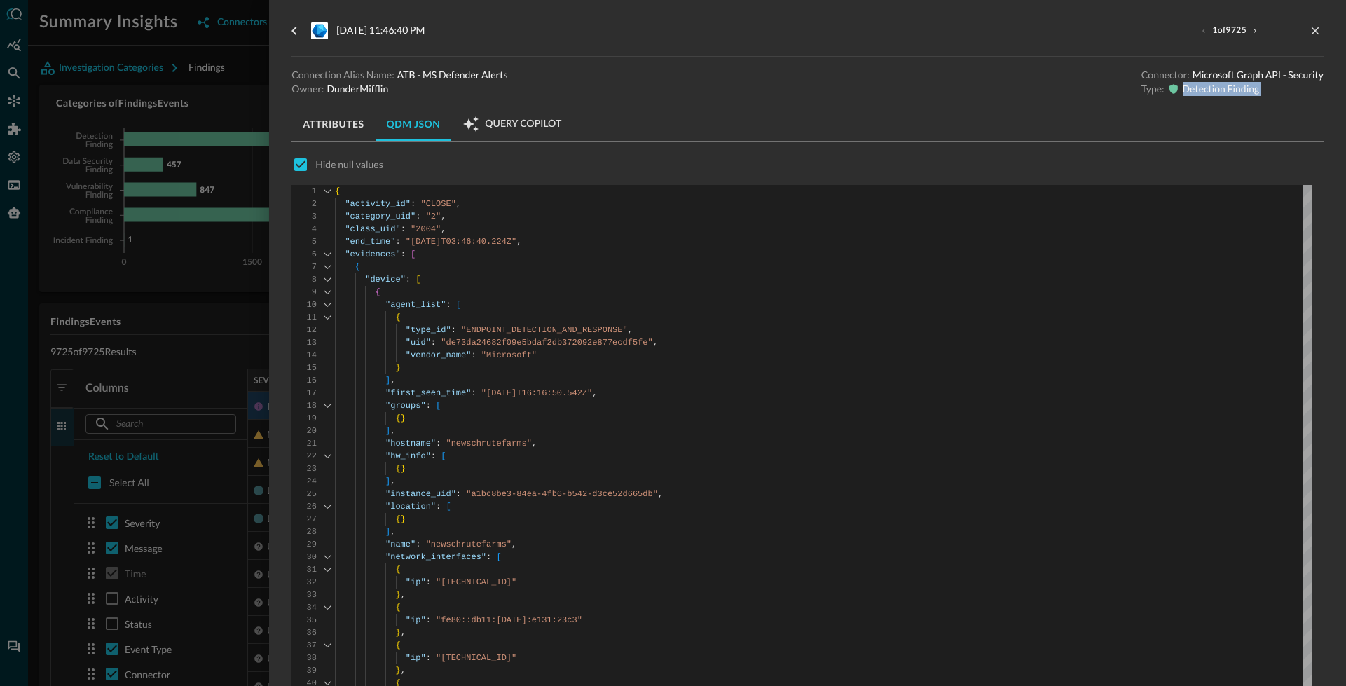
scroll to position [88, 0]
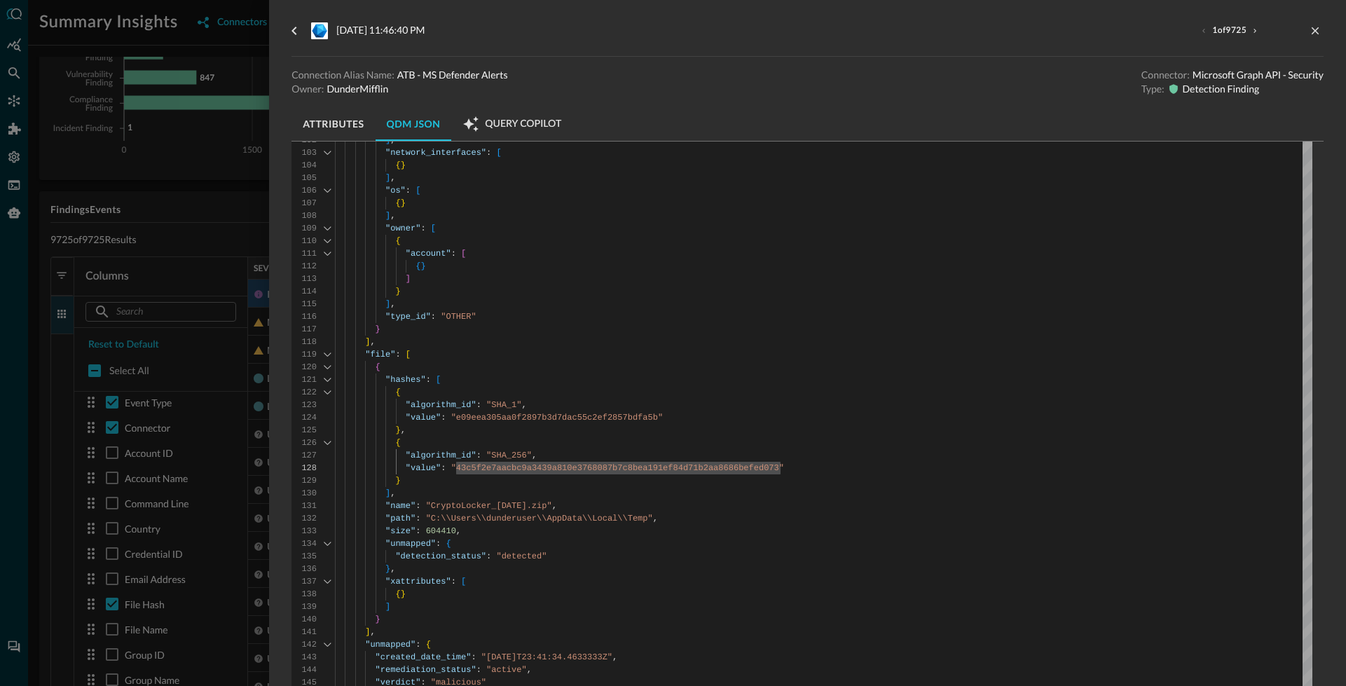
click at [33, 85] on div at bounding box center [673, 343] width 1346 height 686
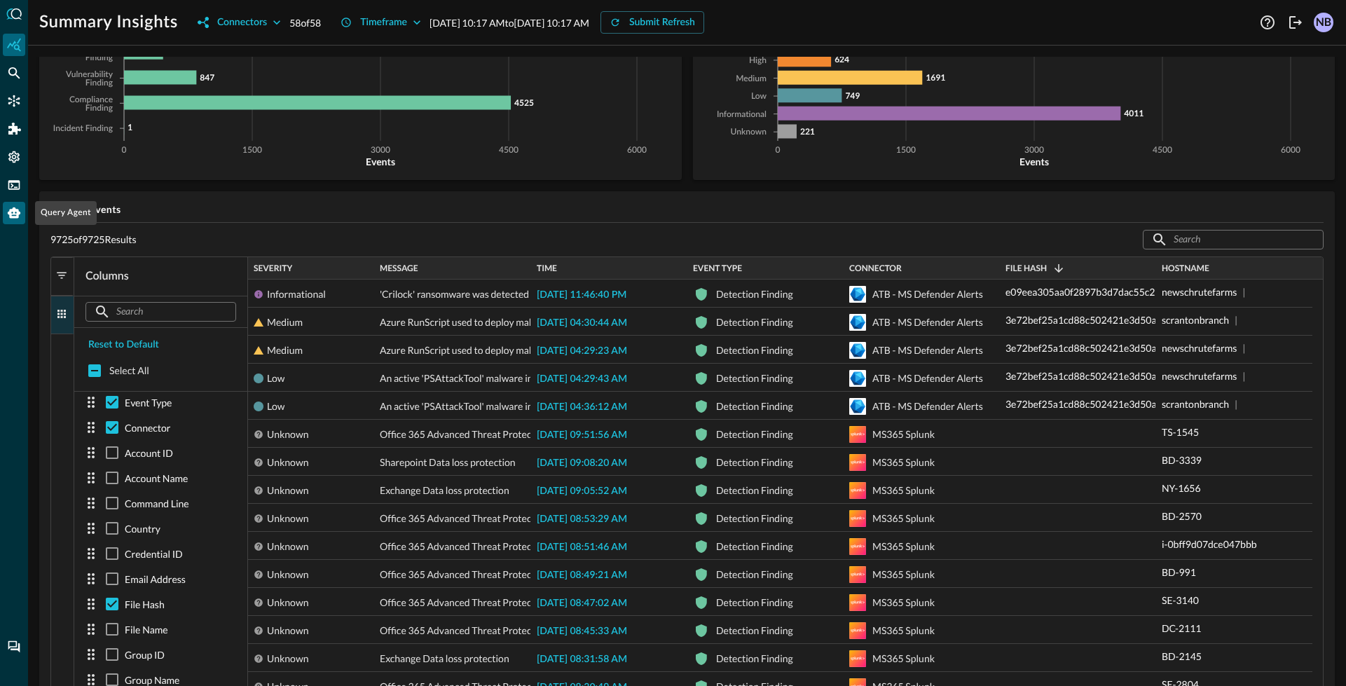
click at [19, 220] on div "Query Agent" at bounding box center [14, 213] width 22 height 22
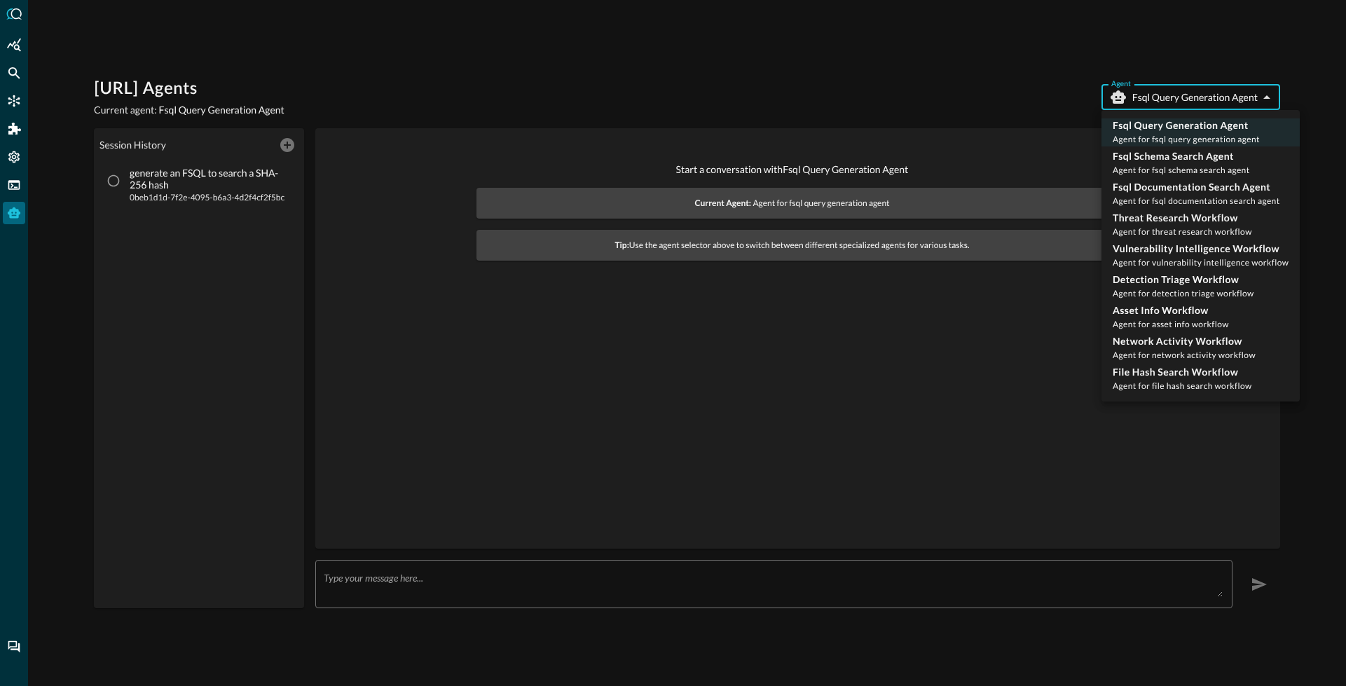
click at [1185, 103] on body "Query.AI Agents Current agent: Fsql Query Generation Agent Agent Fsql Query Gen…" at bounding box center [673, 343] width 1346 height 686
click at [1167, 220] on p "Threat Research Workflow" at bounding box center [1182, 218] width 139 height 14
type input "threat_research_workflow"
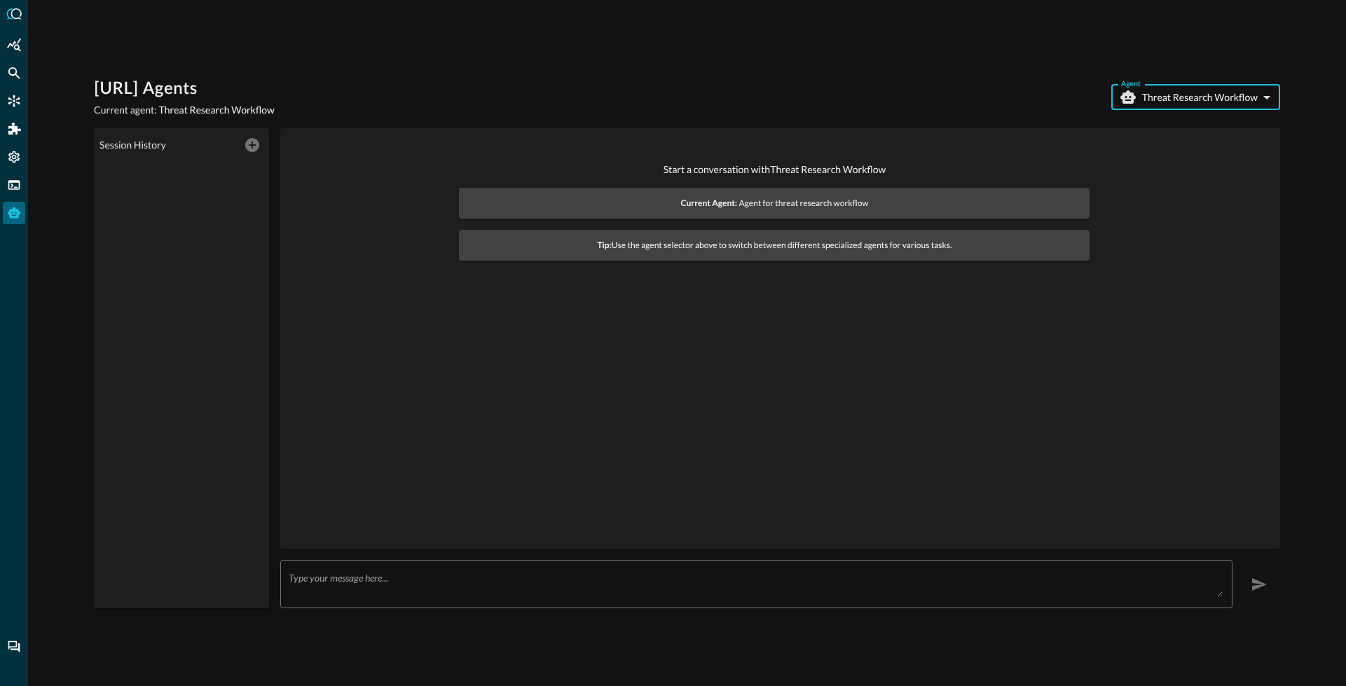
click at [396, 585] on textarea at bounding box center [756, 584] width 934 height 25
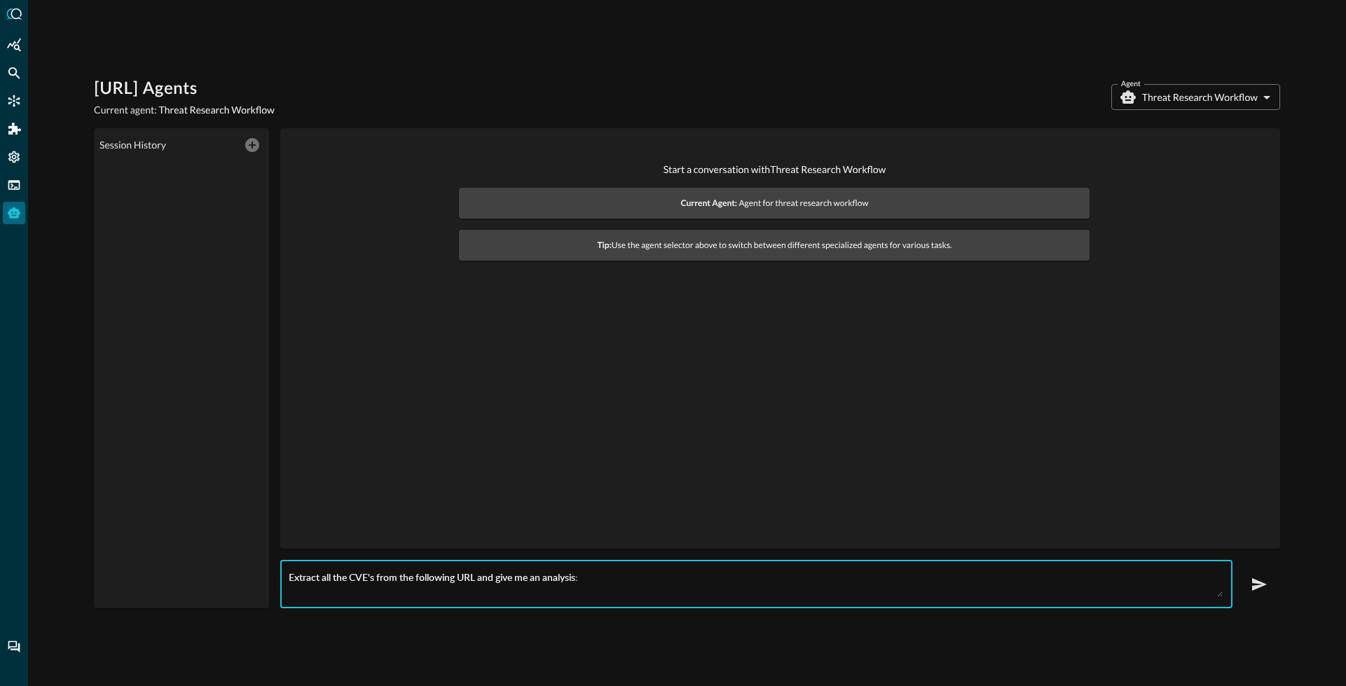
paste textarea "https://blog.nviso.eu/2025/09/29/you-name-it-vmware-elevates-it-cve-2025-41244/"
type textarea "Extract all the CVE's from the following URL and give me an analysis: https://b…"
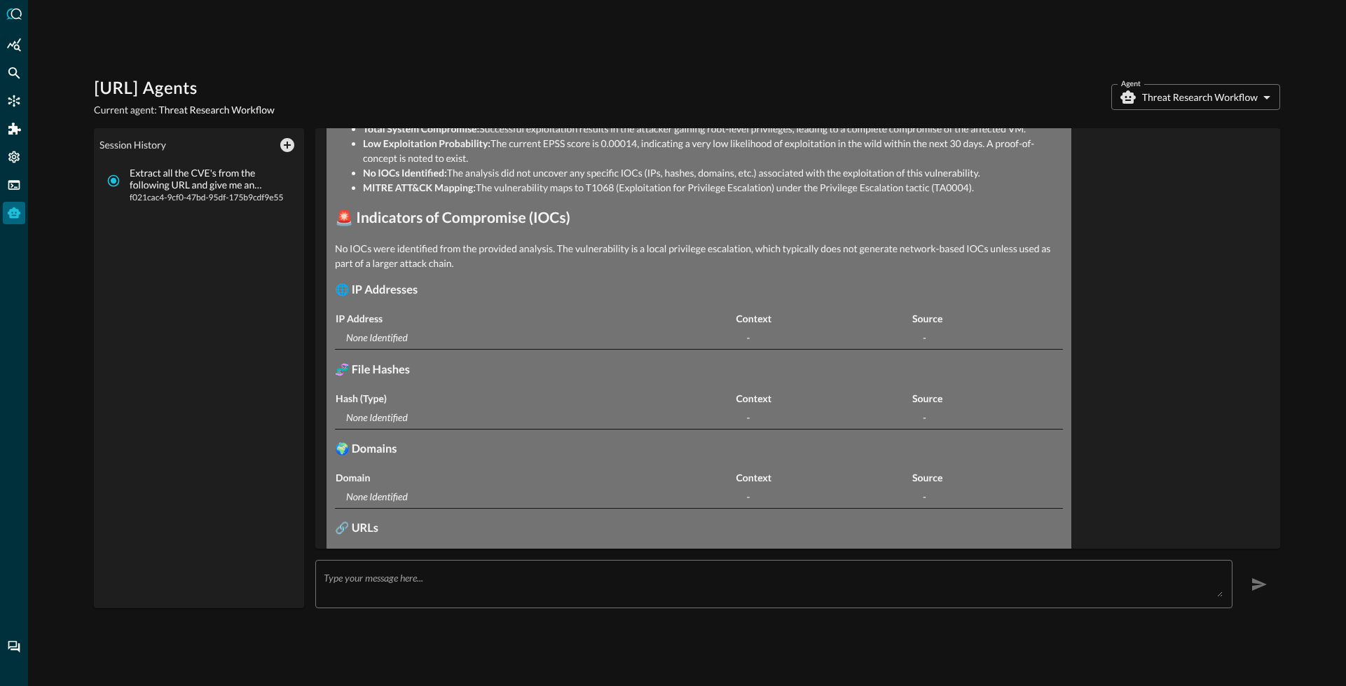
scroll to position [563, 0]
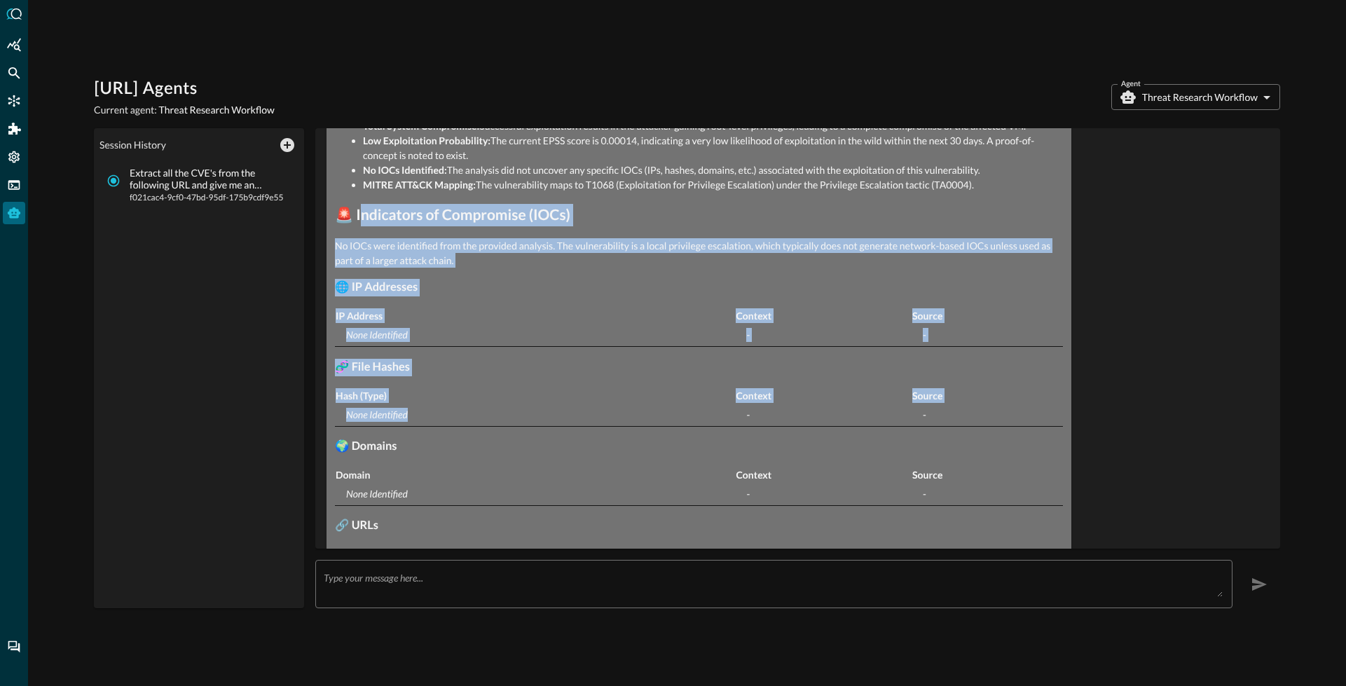
drag, startPoint x: 359, startPoint y: 209, endPoint x: 483, endPoint y: 418, distance: 241.9
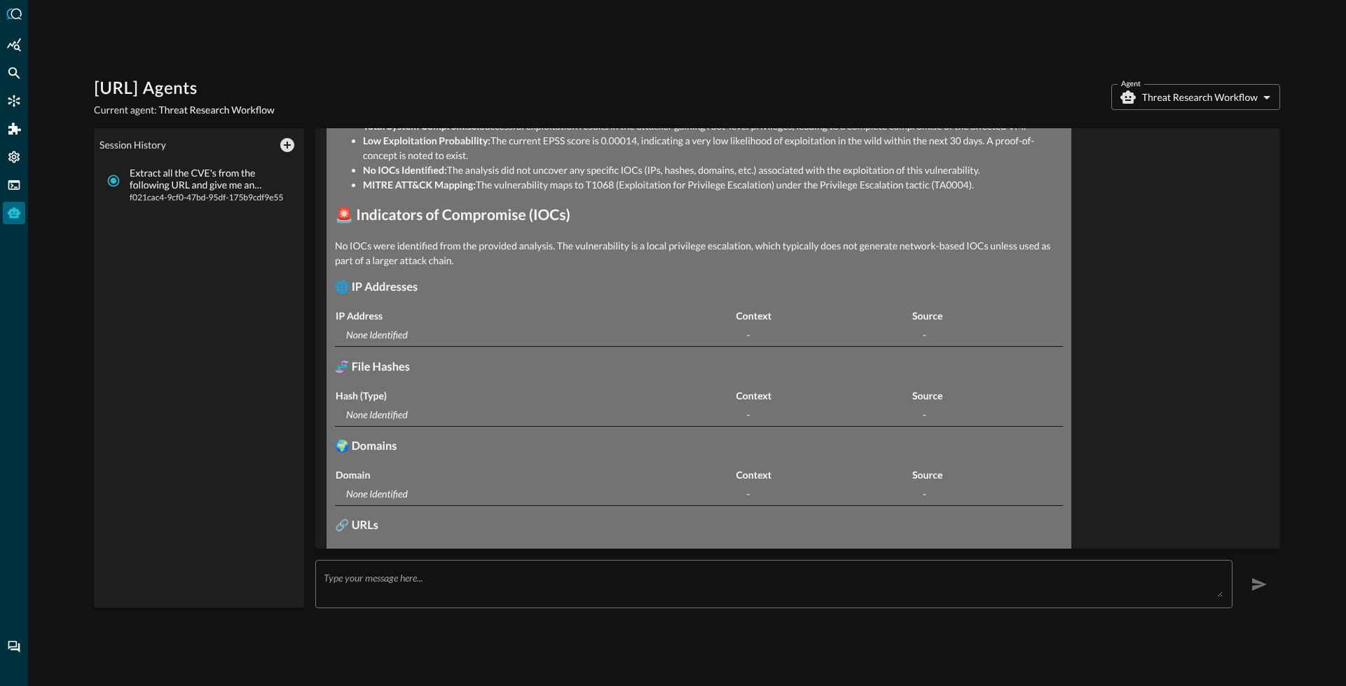
drag, startPoint x: 424, startPoint y: 397, endPoint x: 416, endPoint y: 399, distance: 7.8
click at [423, 397] on th "Hash (Type)" at bounding box center [535, 395] width 400 height 16
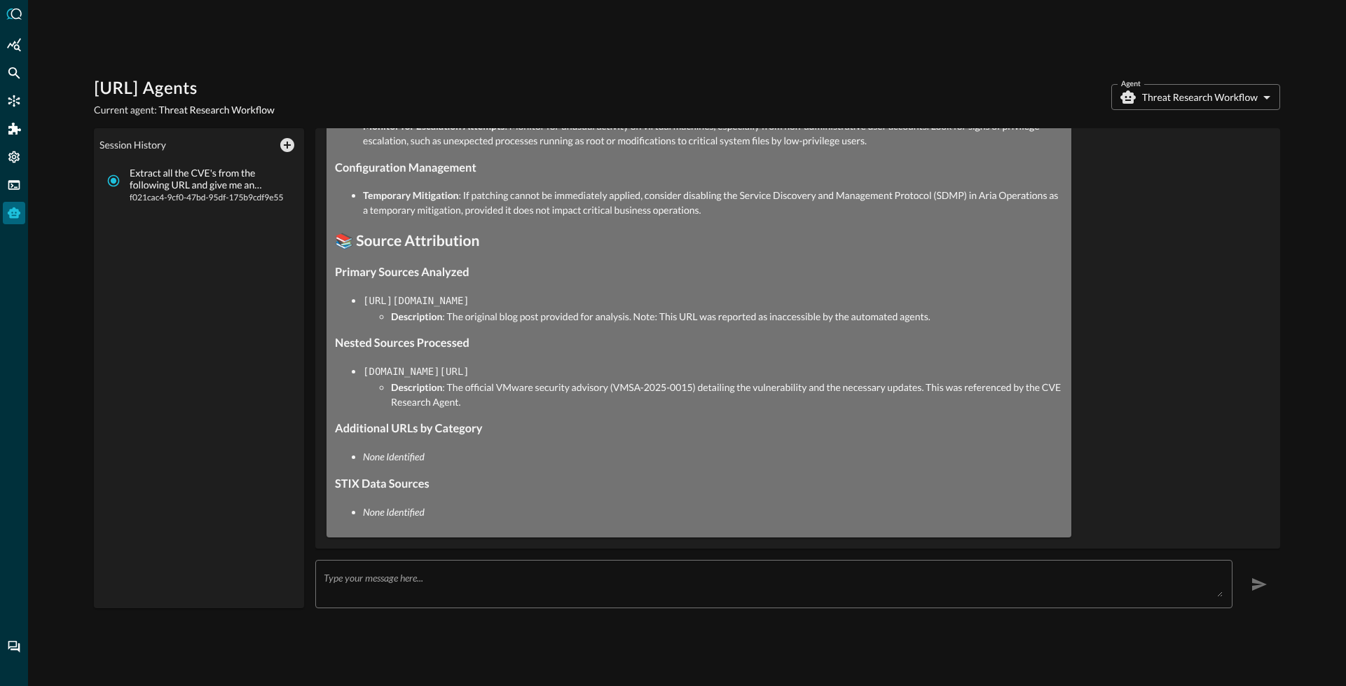
scroll to position [2182, 0]
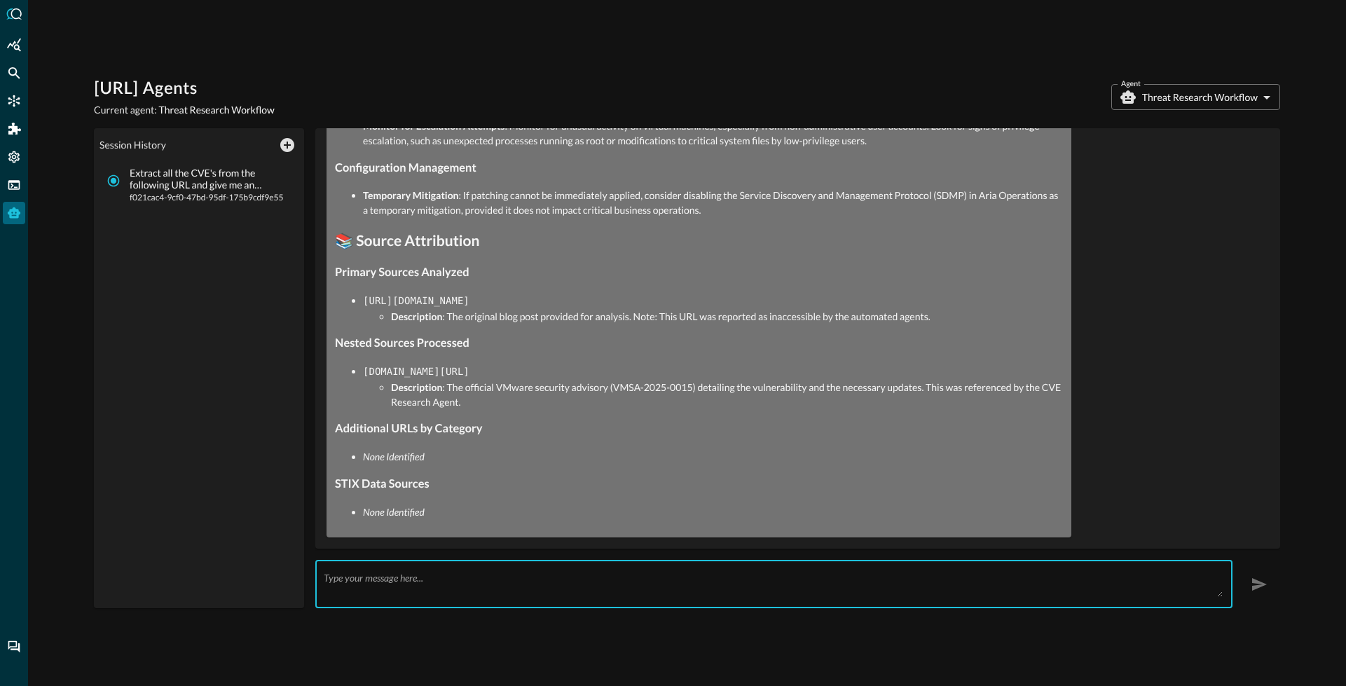
click at [382, 579] on textarea at bounding box center [773, 584] width 899 height 25
type textarea "P"
paste textarea "https://cloud.google.com/blog/topics/threat-intelligence/brickstorm-espionage-c…"
click at [493, 578] on textarea "Extract all IOC's from the following URL: https://cloud.google.com/blog/topics/…" at bounding box center [773, 584] width 899 height 25
type textarea "Extract all IOC's from the following URL: https://cloud.google.com/blog/topics/…"
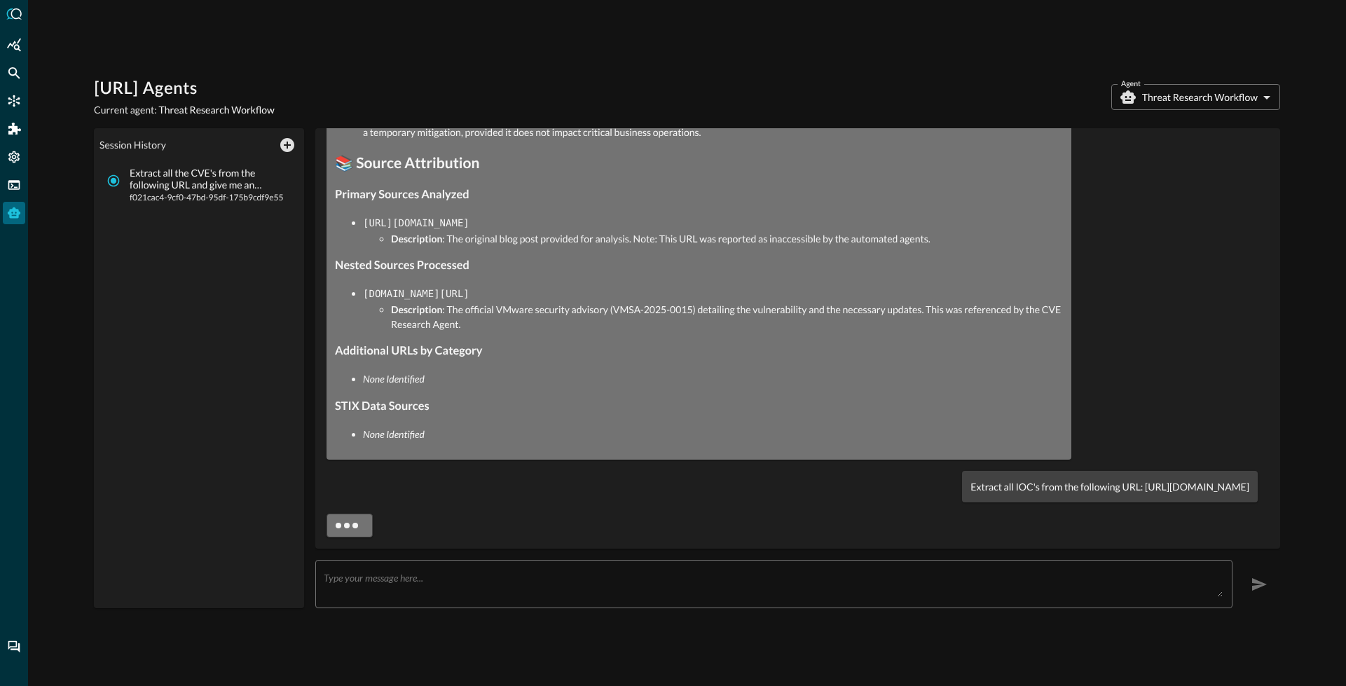
scroll to position [2260, 0]
click at [970, 488] on p "Extract all IOC's from the following URL: https://cloud.google.com/blog/topics/…" at bounding box center [1109, 486] width 279 height 15
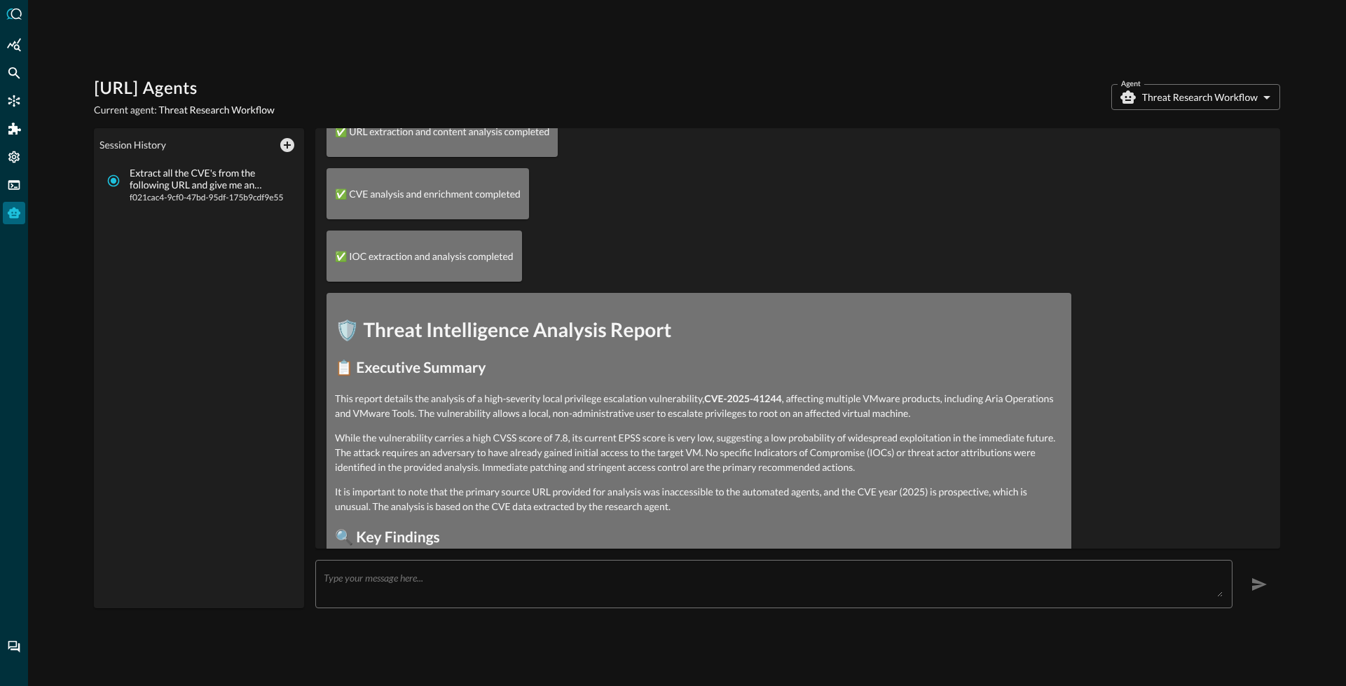
scroll to position [0, 0]
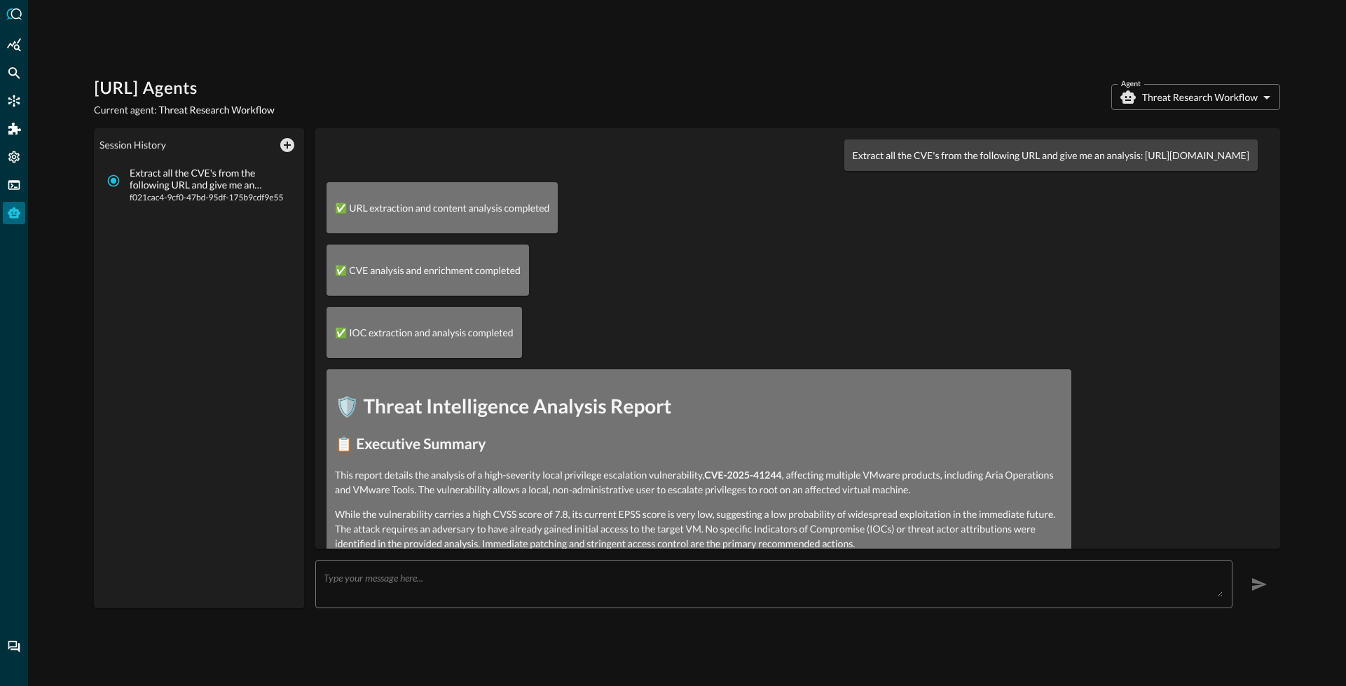
click at [853, 157] on p "Extract all the CVE's from the following URL and give me an analysis: https://b…" at bounding box center [1051, 155] width 397 height 15
click at [844, 165] on div "Extract all the CVE's from the following URL and give me an analysis: https://b…" at bounding box center [1050, 155] width 413 height 32
drag, startPoint x: 872, startPoint y: 156, endPoint x: 1242, endPoint y: 156, distance: 369.9
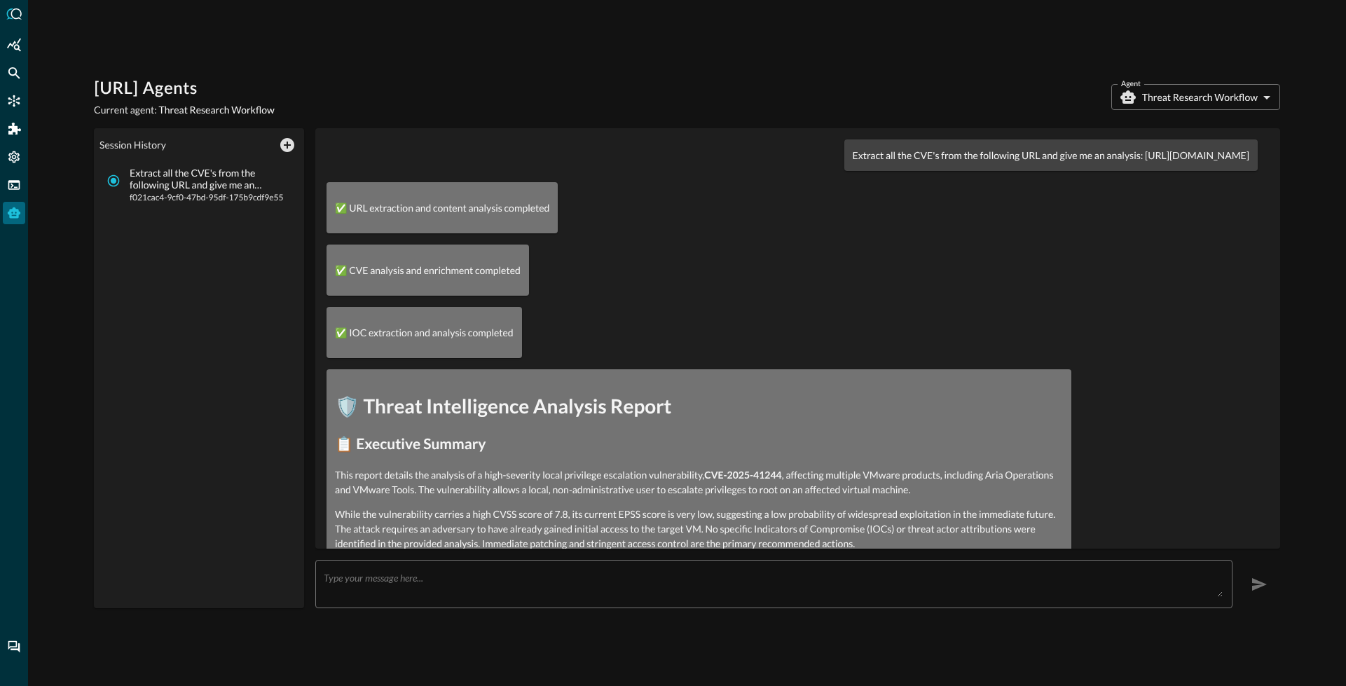
click at [1242, 156] on div "Extract all the CVE's from the following URL and give me an analysis: https://b…" at bounding box center [1050, 155] width 413 height 32
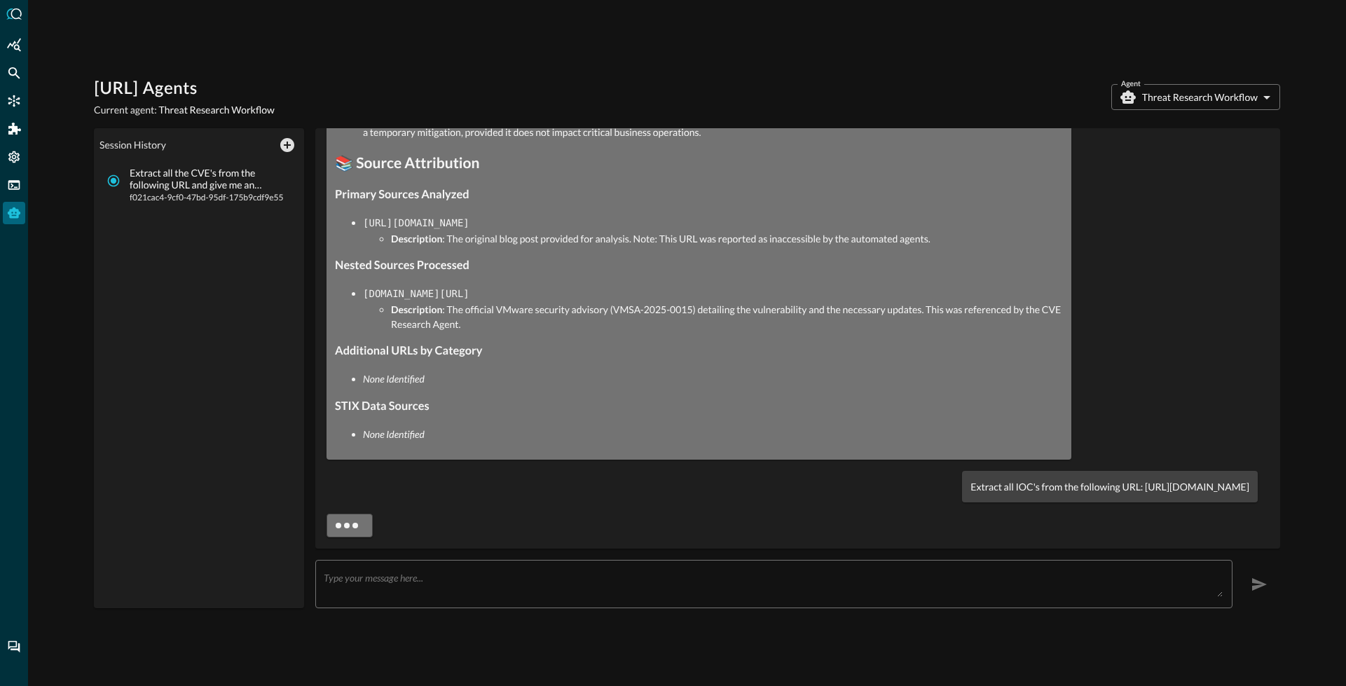
scroll to position [2260, 0]
drag, startPoint x: 860, startPoint y: 490, endPoint x: 1242, endPoint y: 488, distance: 381.9
click at [1242, 488] on div "Extract all IOC's from the following URL: https://cloud.google.com/blog/topics/…" at bounding box center [1110, 487] width 296 height 32
drag, startPoint x: 681, startPoint y: 491, endPoint x: 1230, endPoint y: 488, distance: 548.6
click at [1238, 487] on div "Extract all IOC's from the following URL: https://cloud.google.com/blog/topics/…" at bounding box center [1110, 487] width 296 height 32
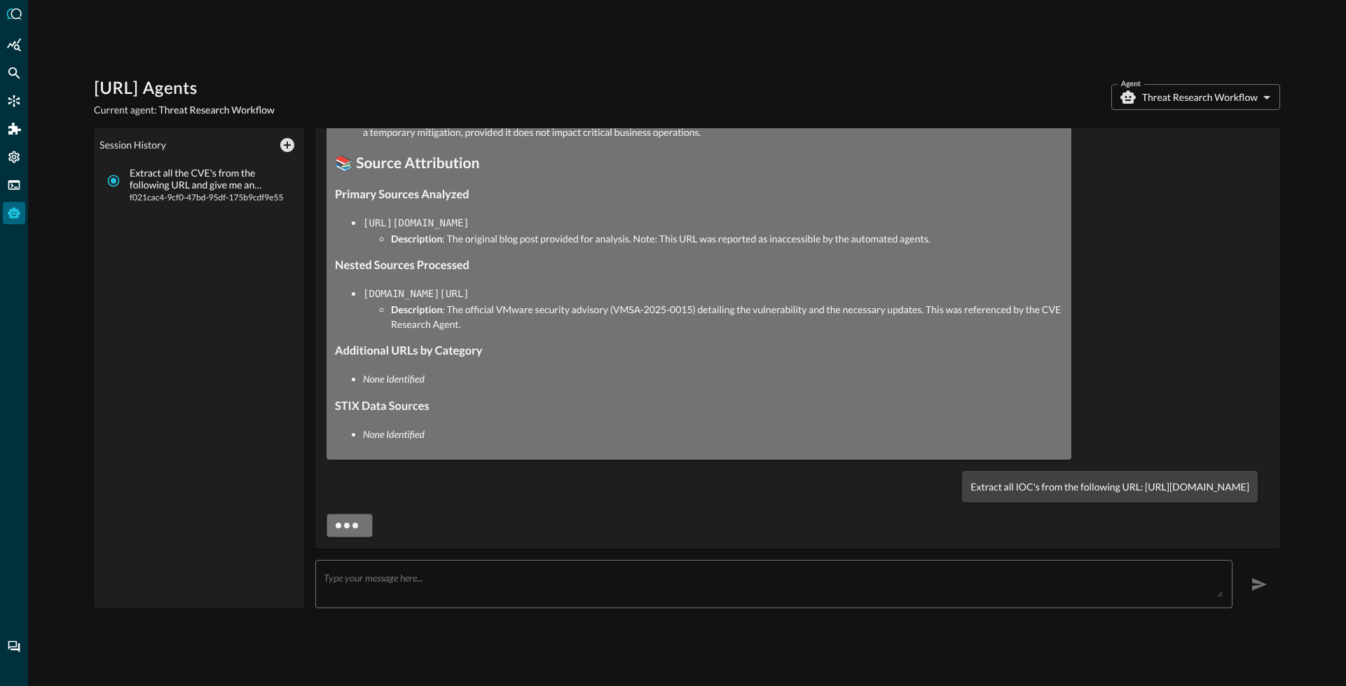
copy p "Extract all IOC's from the following URL: https://cloud.google.com/blog/topics/…"
click at [294, 151] on icon "New Chat" at bounding box center [287, 145] width 17 height 17
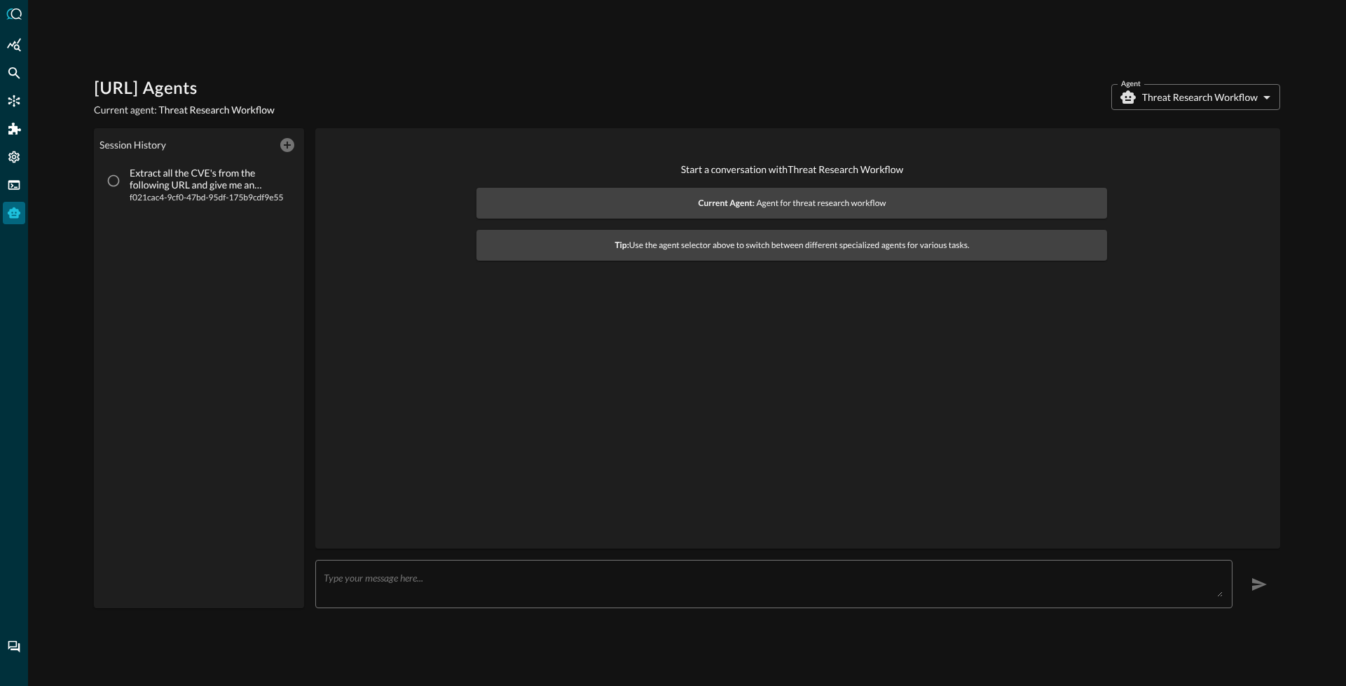
click at [502, 570] on div "x ​" at bounding box center [773, 584] width 917 height 48
drag, startPoint x: 388, startPoint y: 167, endPoint x: 92, endPoint y: 43, distance: 320.9
click at [387, 167] on div "Start a conversation with Threat Research Workflow Current Agent: Agent for thr…" at bounding box center [792, 211] width 931 height 144
click at [1188, 92] on body "[URL] Agents Current agent: Fsql Query Generation Agent Agent Fsql Query Genera…" at bounding box center [673, 343] width 1346 height 686
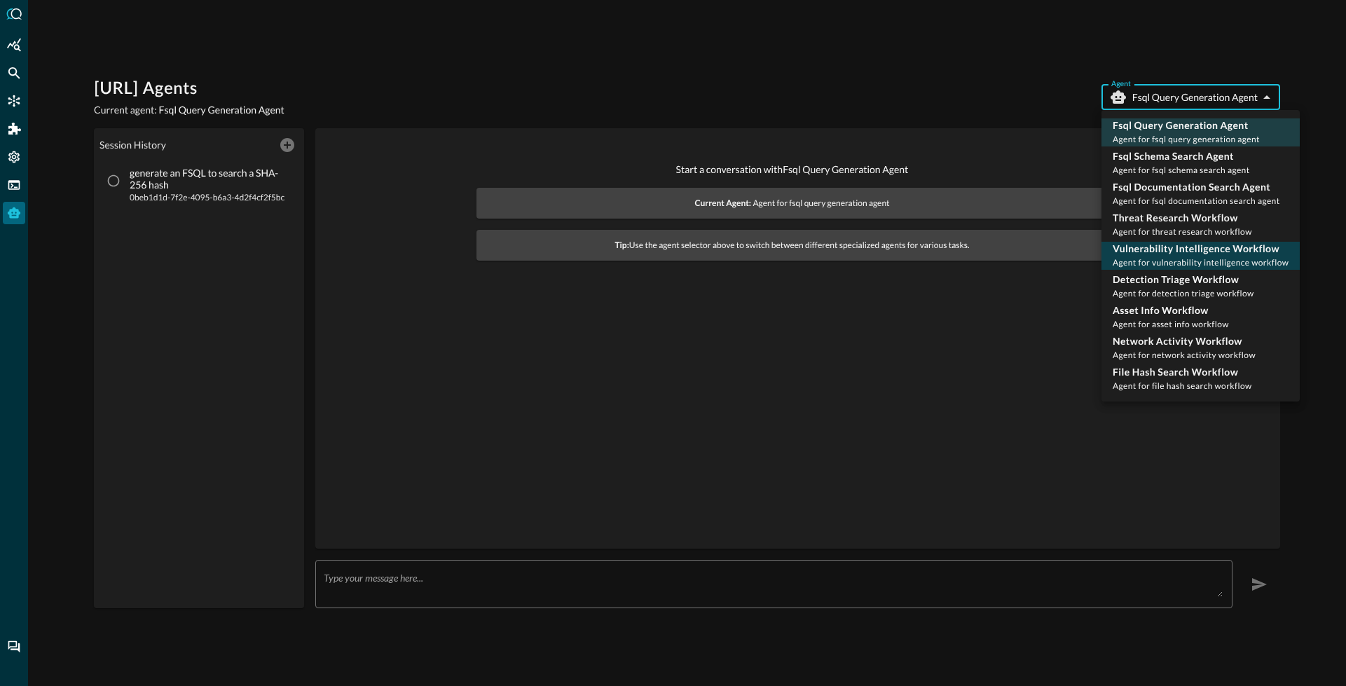
click at [1155, 263] on span "Agent for vulnerability intelligence workflow" at bounding box center [1201, 262] width 176 height 11
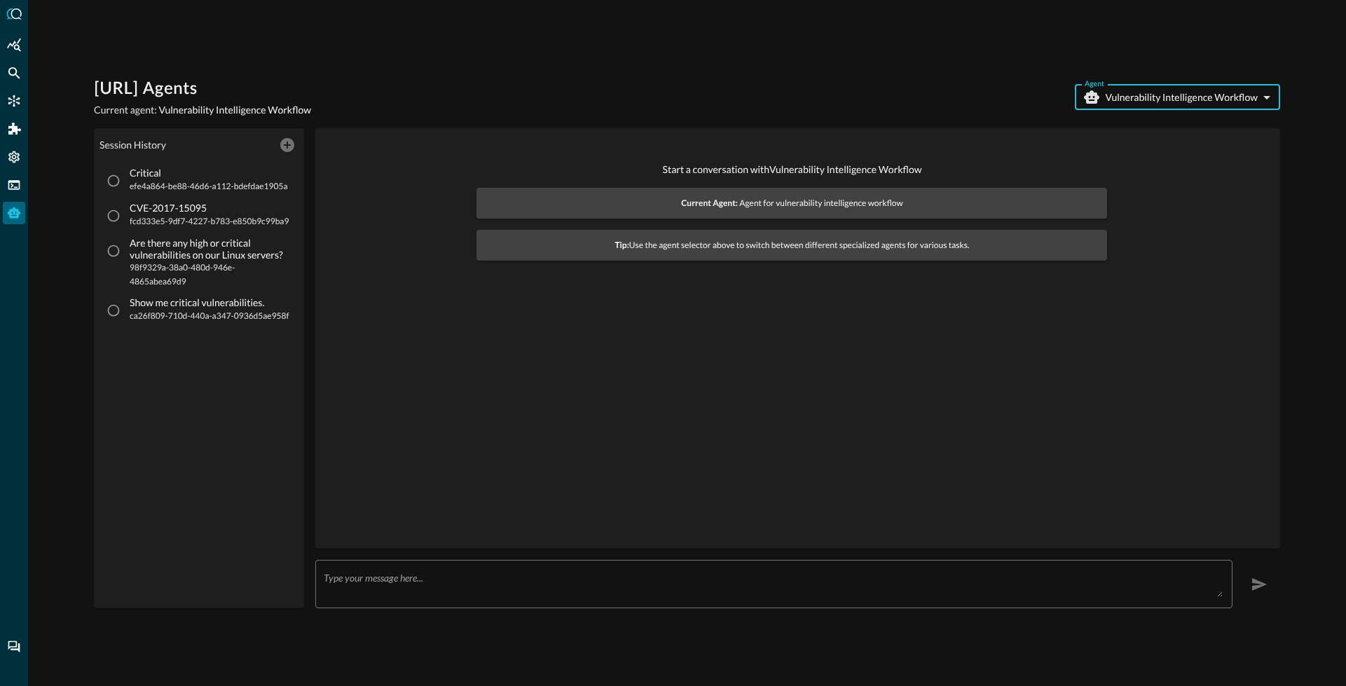
click at [379, 585] on textarea at bounding box center [773, 584] width 899 height 25
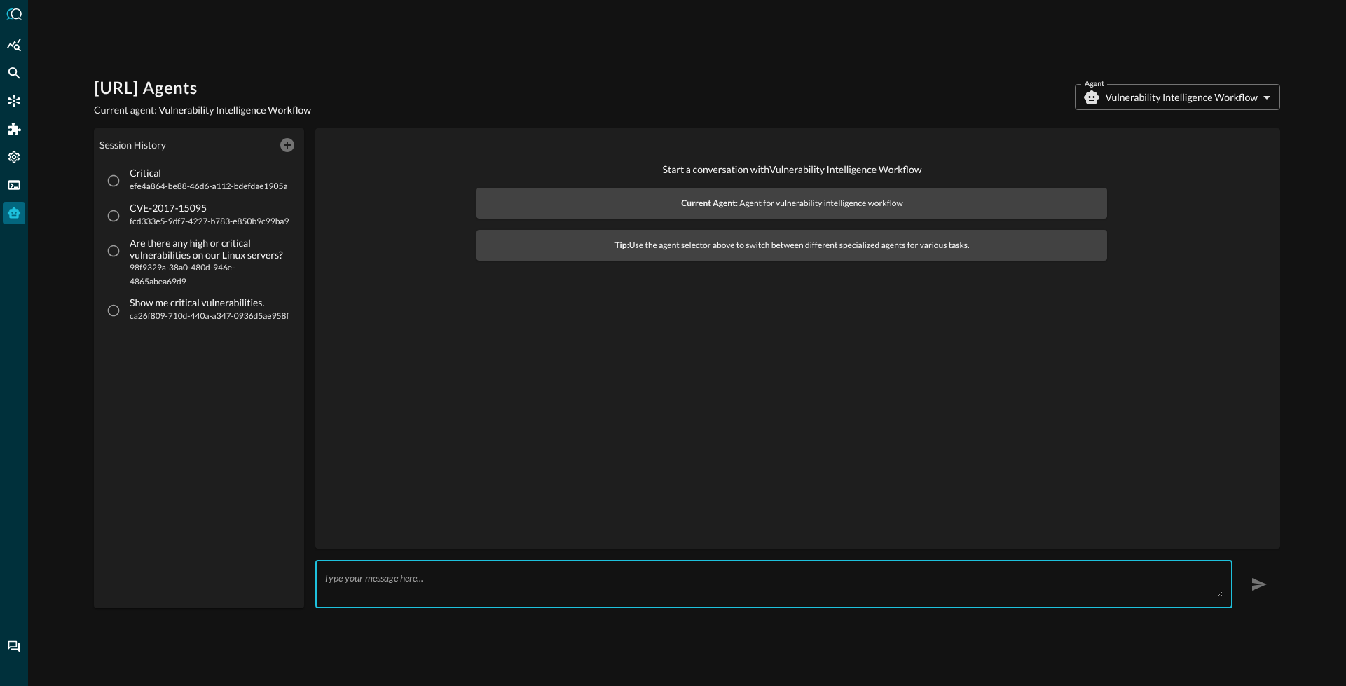
click at [1136, 98] on body "[URL] Agents Current agent: Vulnerability Intelligence Workflow Agent Vulnerabi…" at bounding box center [673, 343] width 1346 height 686
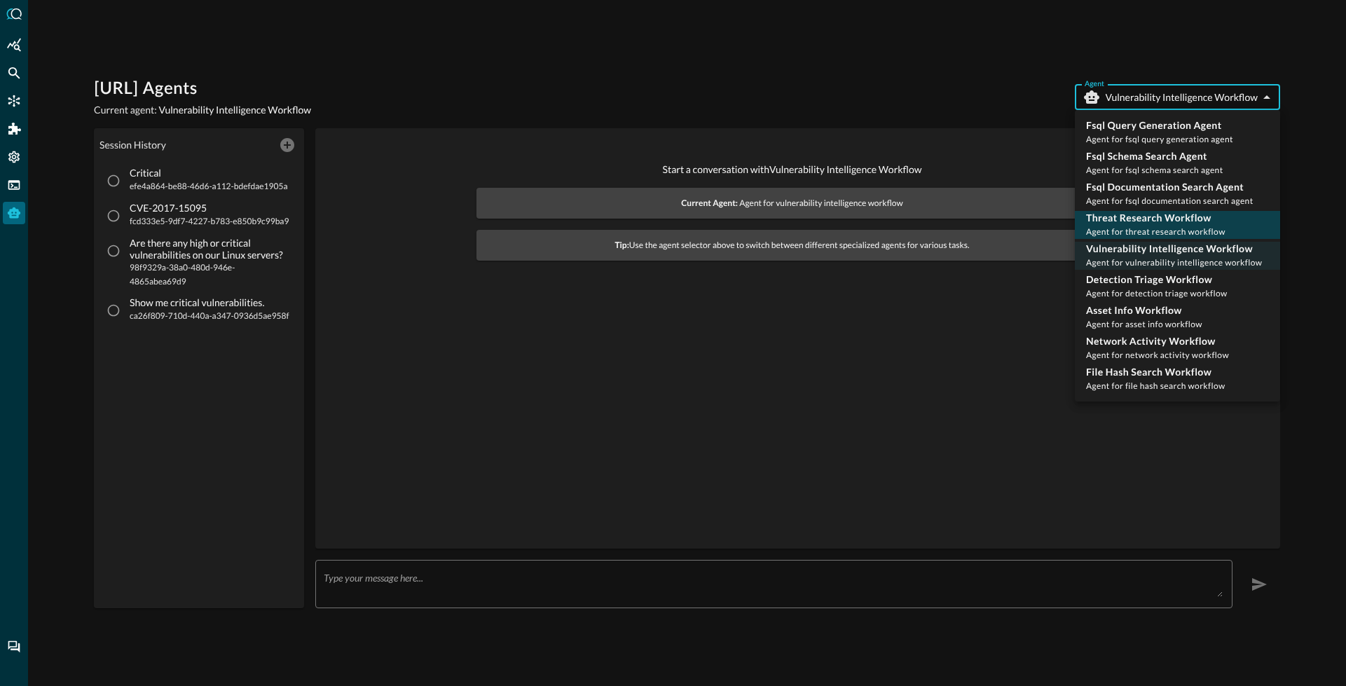
click at [1133, 223] on p "Threat Research Workflow" at bounding box center [1155, 218] width 139 height 14
type input "threat_research_workflow"
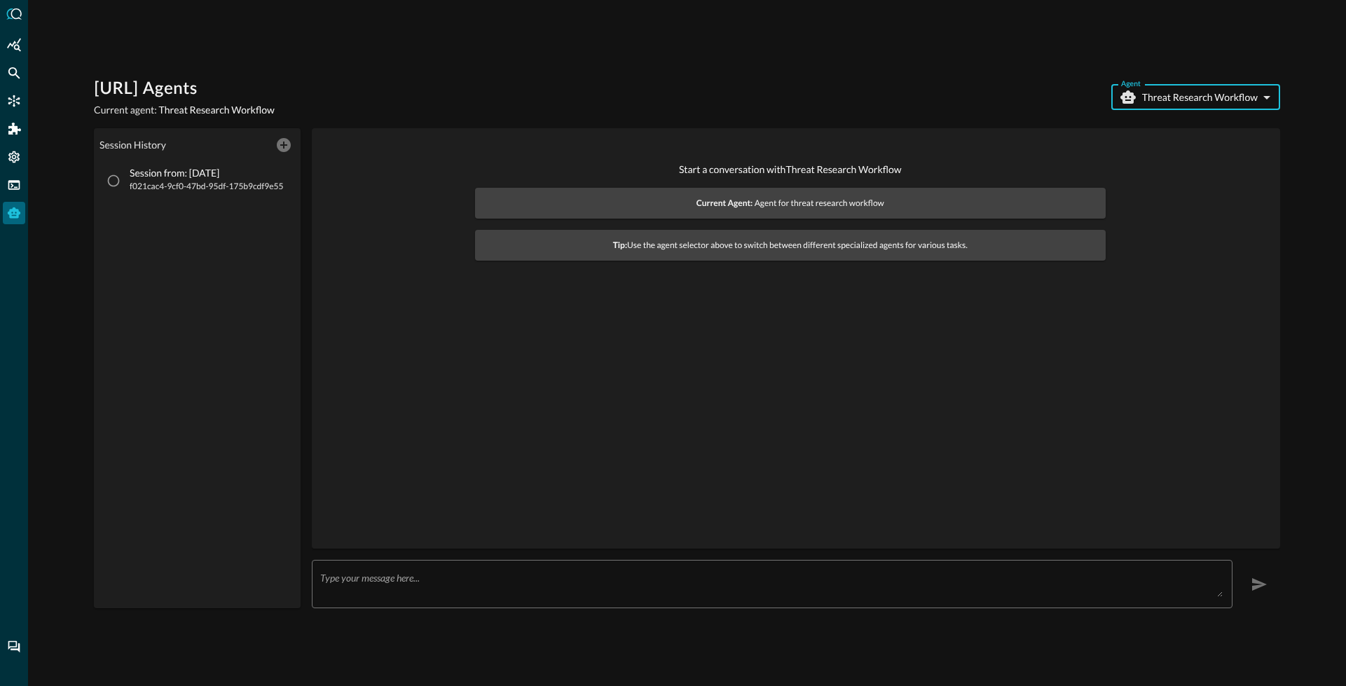
click at [390, 582] on textarea at bounding box center [771, 584] width 902 height 25
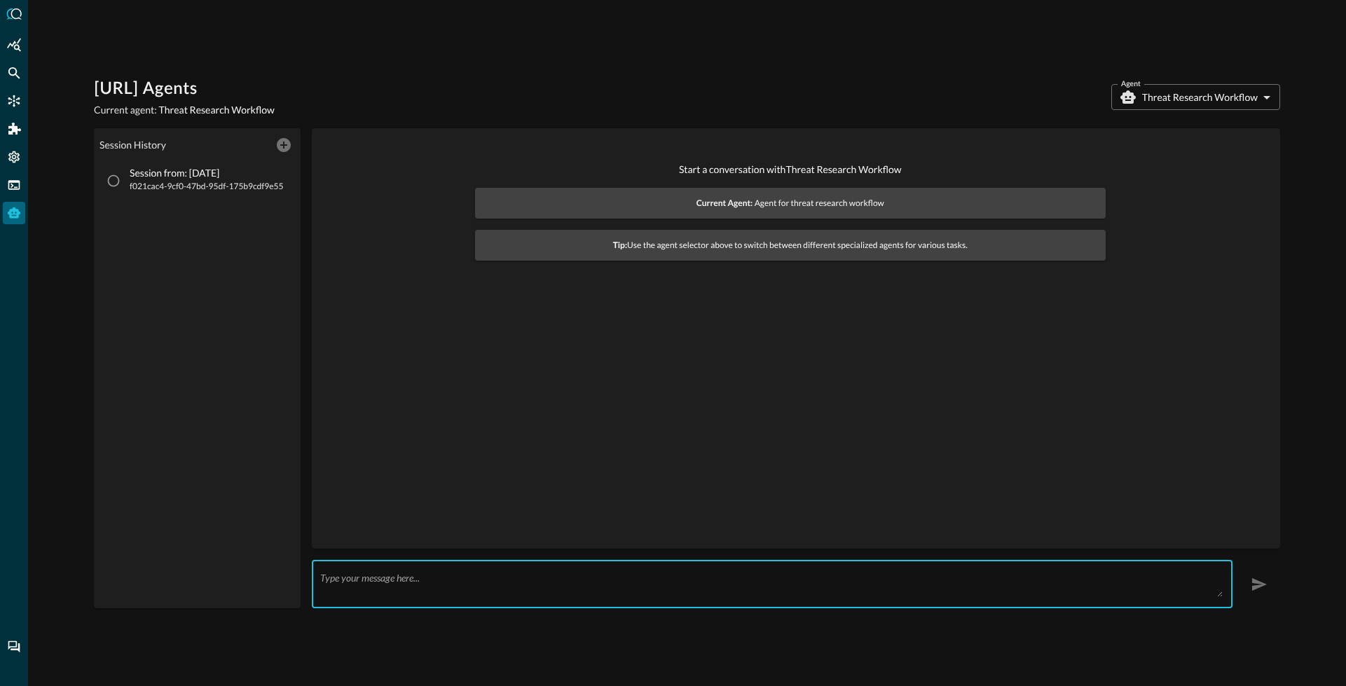
click at [390, 582] on textarea at bounding box center [771, 584] width 902 height 25
paste textarea "Extract all IOC's from the following URL: [URL][DOMAIN_NAME]"
type textarea "Extract all IOC's from the following URL: [URL][DOMAIN_NAME]"
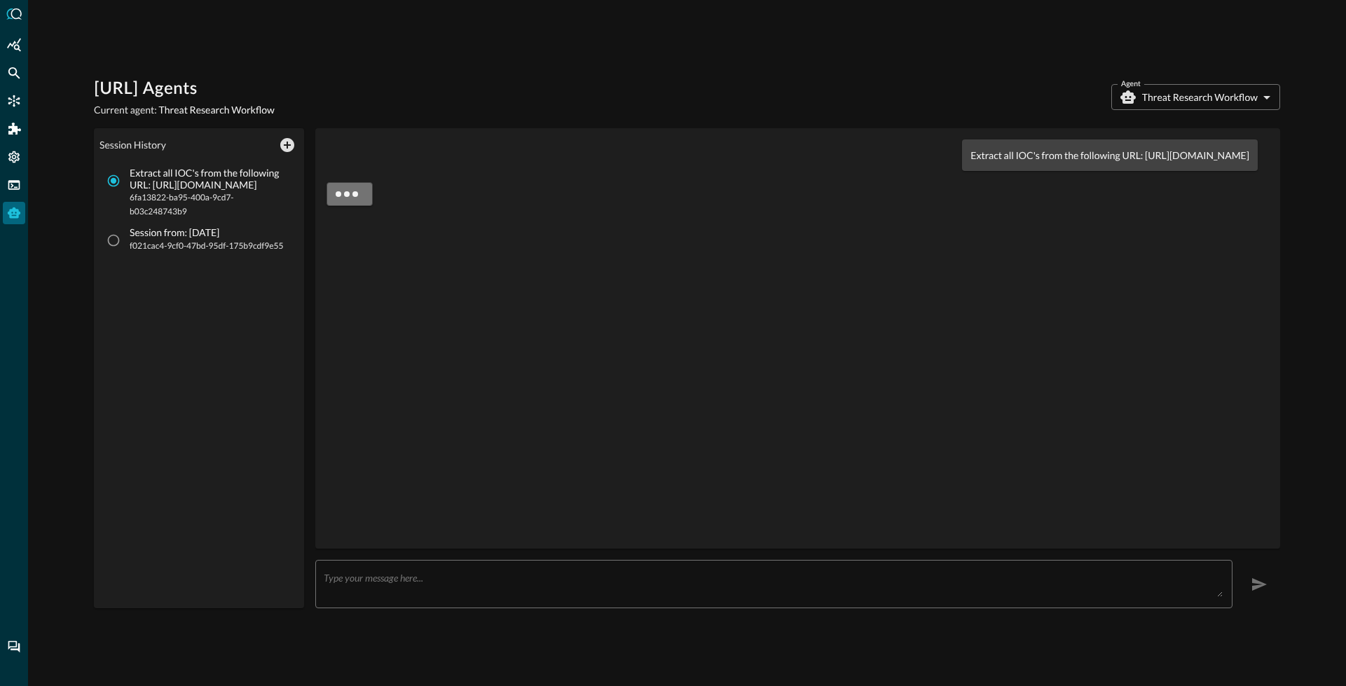
click at [970, 159] on p "Extract all IOC's from the following URL: [URL][DOMAIN_NAME]" at bounding box center [1109, 155] width 279 height 15
click at [970, 158] on p "Extract all IOC's from the following URL: [URL][DOMAIN_NAME]" at bounding box center [1109, 155] width 279 height 15
drag, startPoint x: 835, startPoint y: 163, endPoint x: 815, endPoint y: 162, distance: 20.4
click at [962, 164] on div "Extract all IOC's from the following URL: [URL][DOMAIN_NAME]" at bounding box center [1110, 155] width 296 height 32
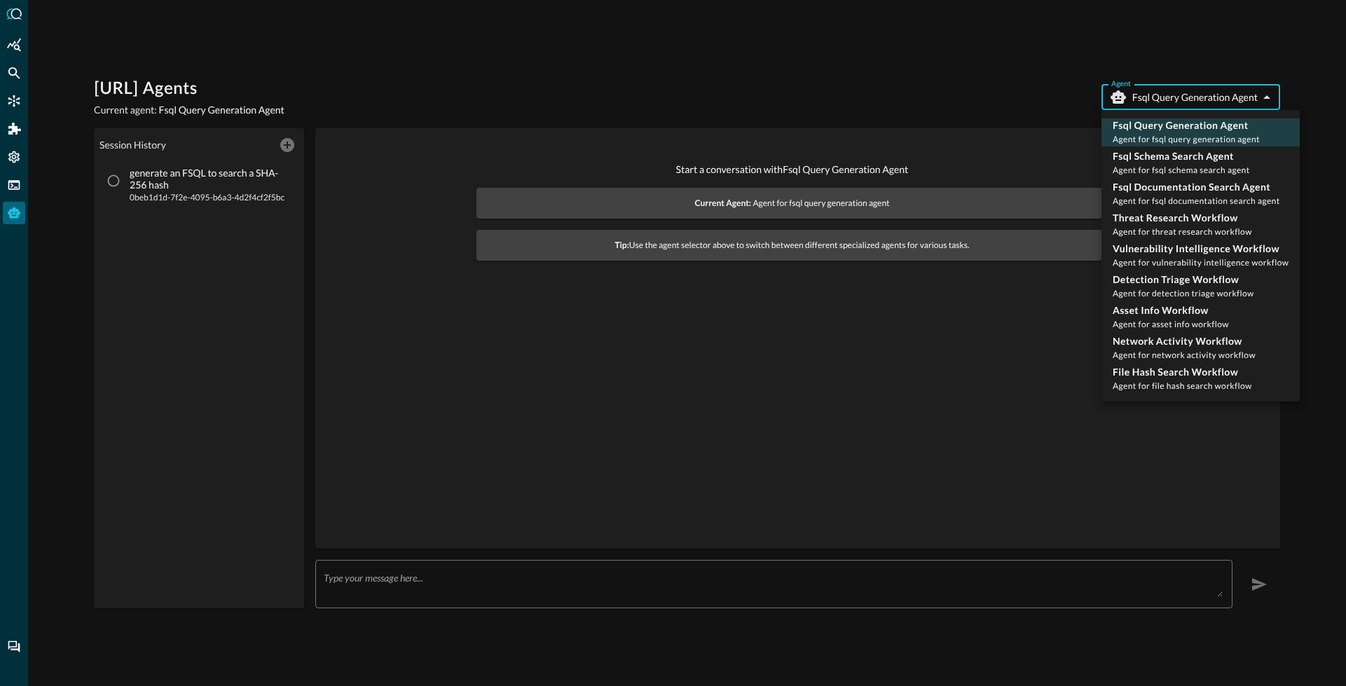
click at [1142, 95] on body "[URL] Agents Current agent: Fsql Query Generation Agent Agent Fsql Query Genera…" at bounding box center [673, 343] width 1346 height 686
click at [1164, 219] on p "Threat Research Workflow" at bounding box center [1182, 218] width 139 height 14
type input "threat_research_workflow"
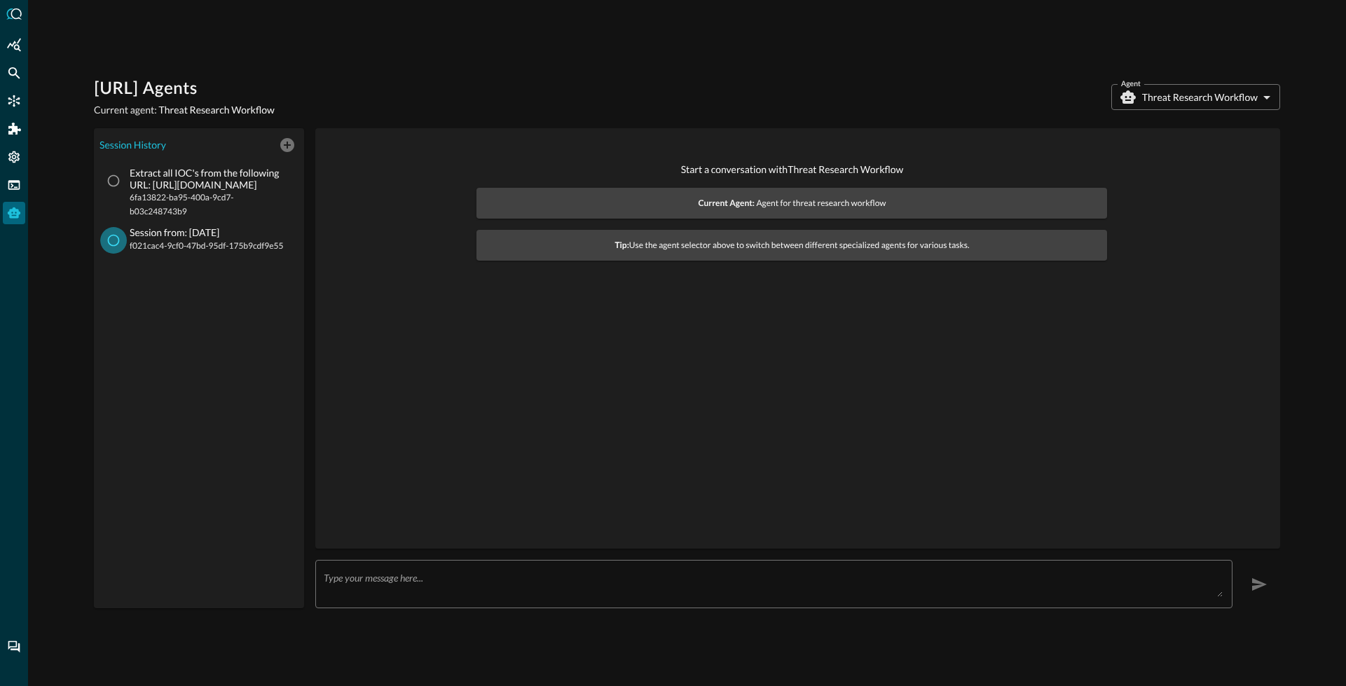
click at [112, 245] on input "Session from: [DATE] f021cac4-9cf0-47bd-95df-175b9cdf9e55" at bounding box center [113, 240] width 27 height 27
radio input "true"
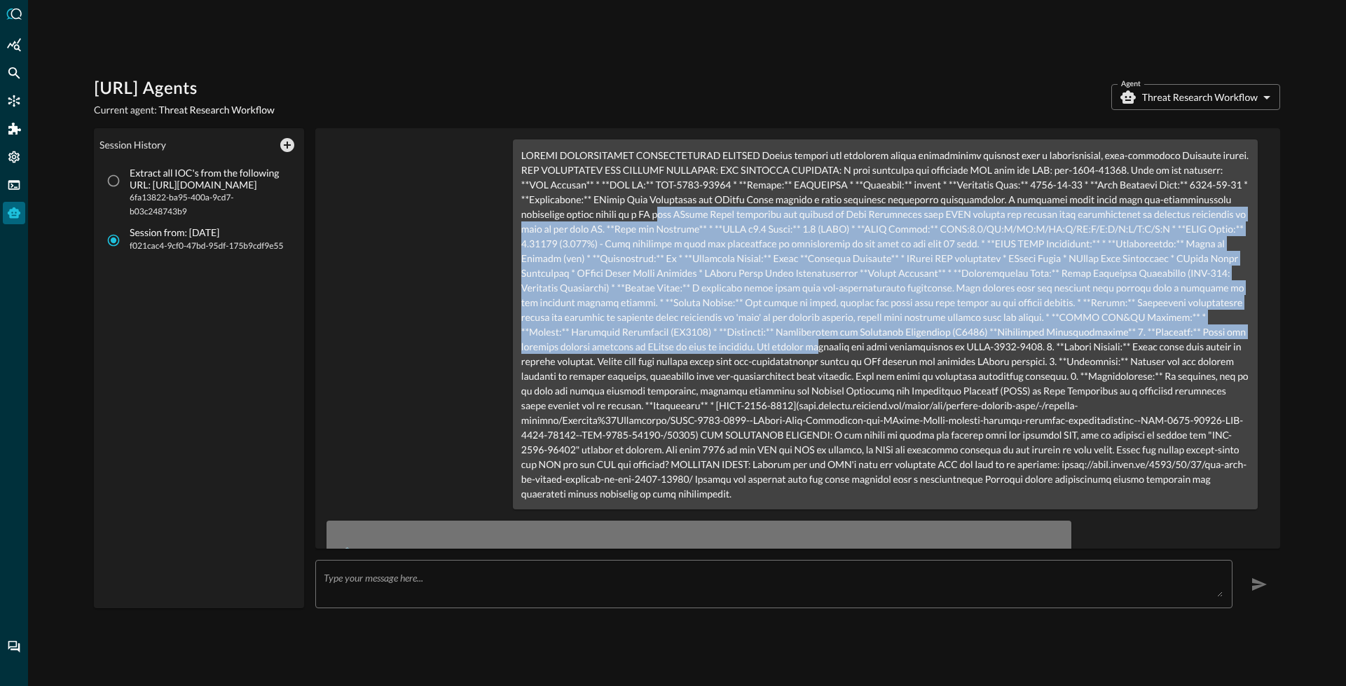
drag, startPoint x: 579, startPoint y: 214, endPoint x: 720, endPoint y: 368, distance: 208.7
click at [718, 368] on p at bounding box center [885, 324] width 728 height 353
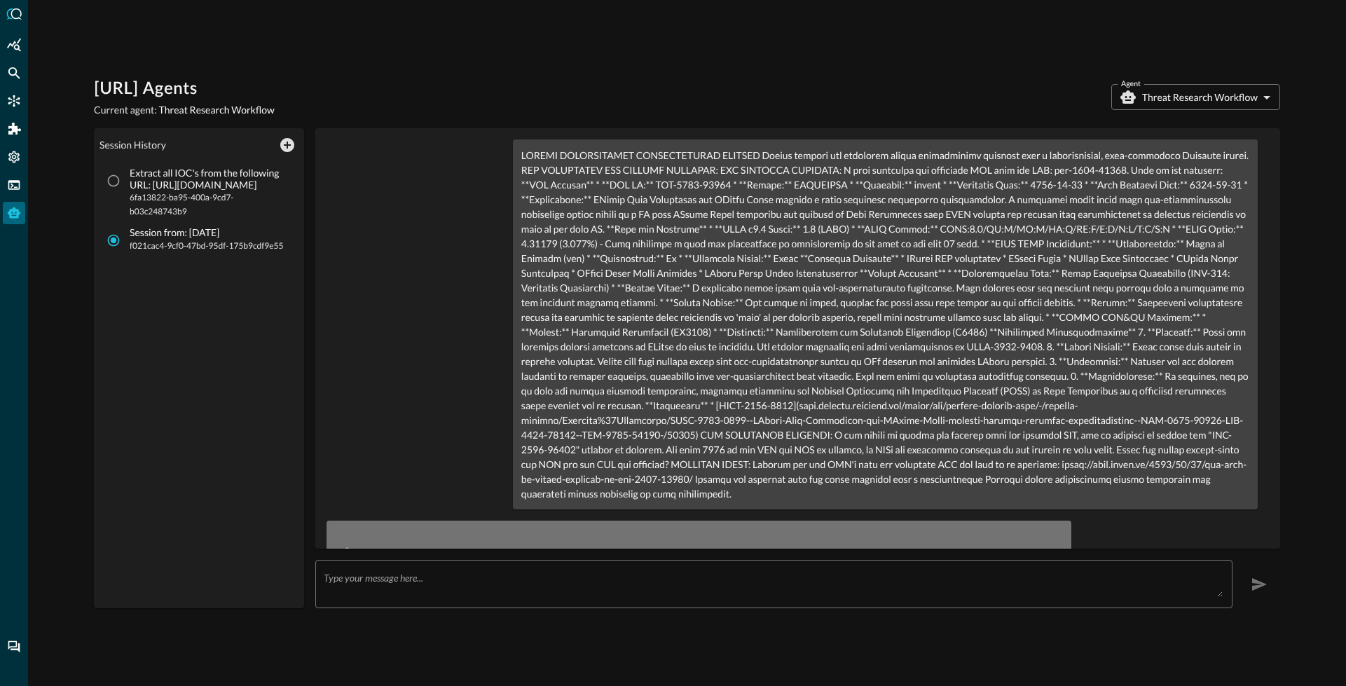
click at [720, 365] on p at bounding box center [885, 324] width 728 height 353
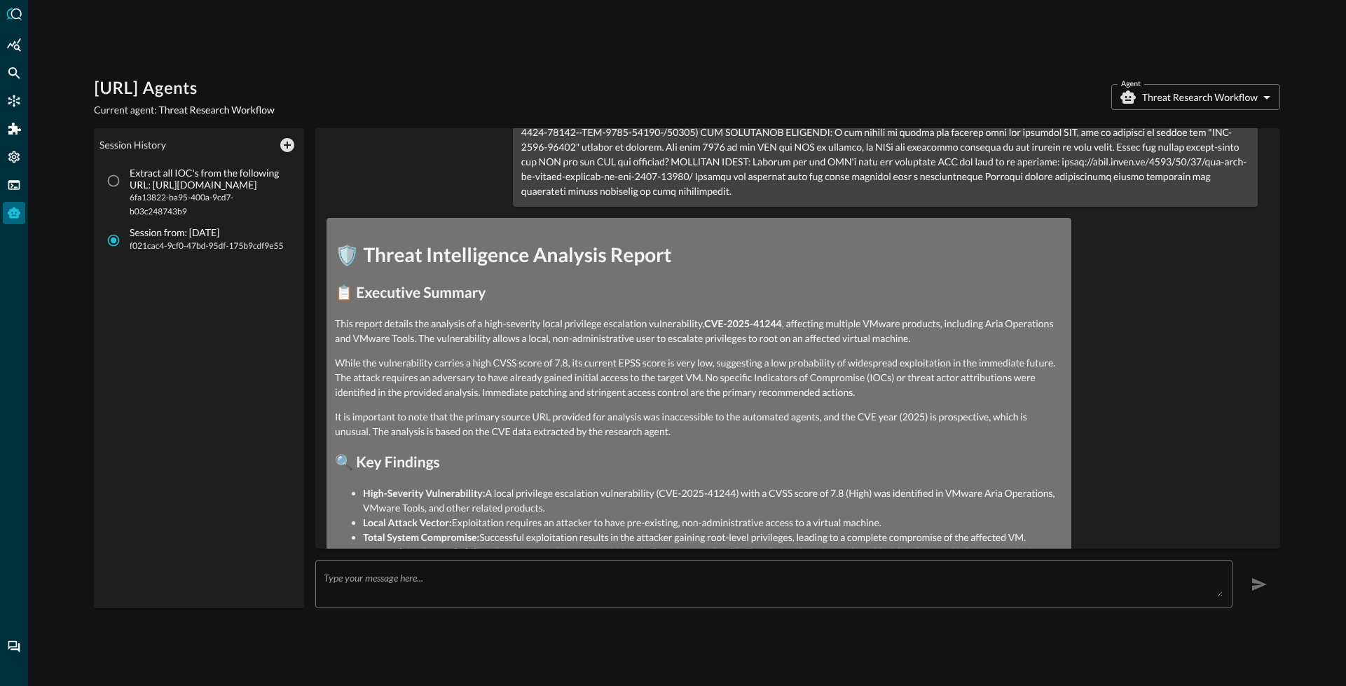
scroll to position [358, 0]
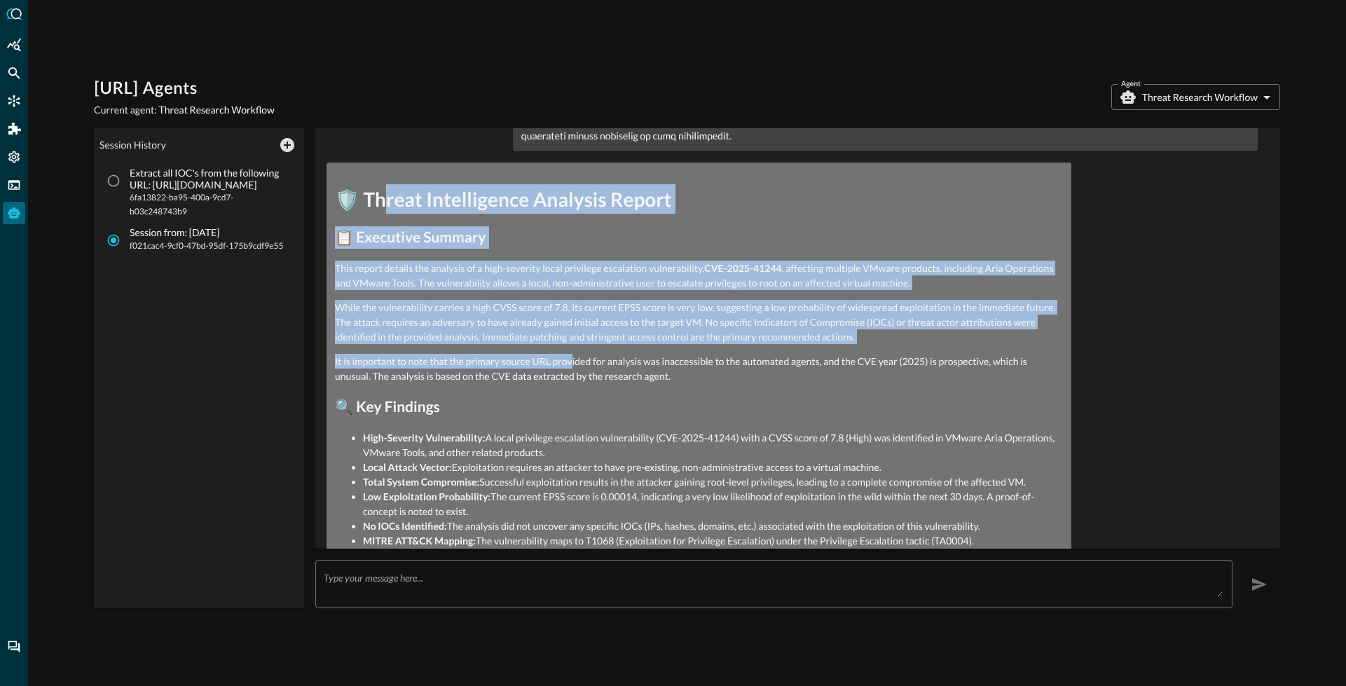
drag, startPoint x: 383, startPoint y: 207, endPoint x: 587, endPoint y: 364, distance: 257.9
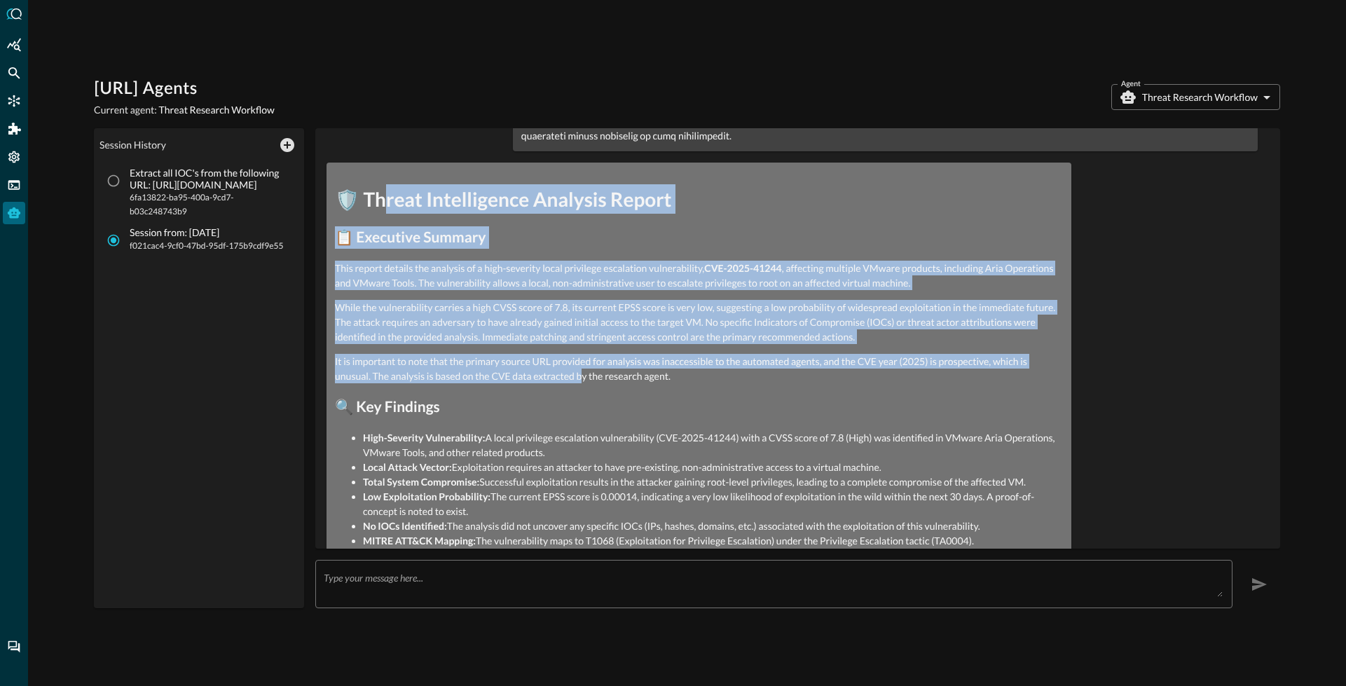
click at [591, 354] on p "It is important to note that the primary source URL provided for analysis was i…" at bounding box center [699, 368] width 728 height 29
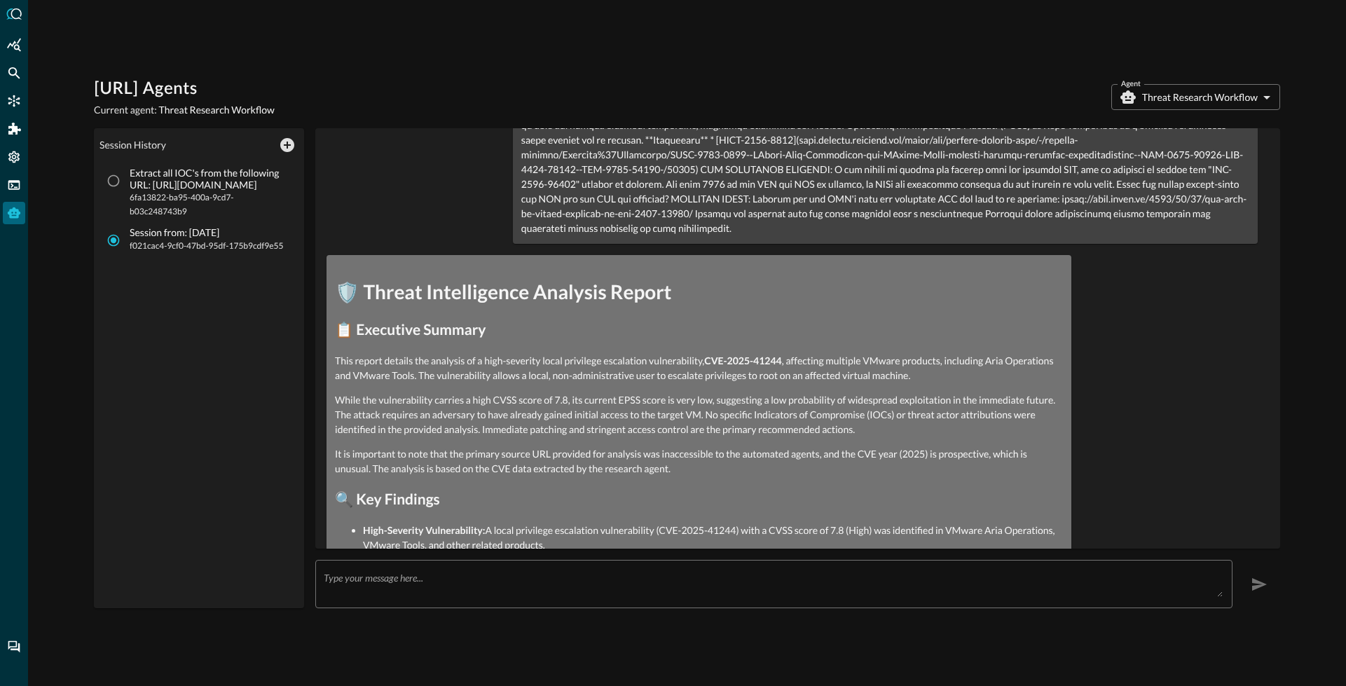
scroll to position [0, 0]
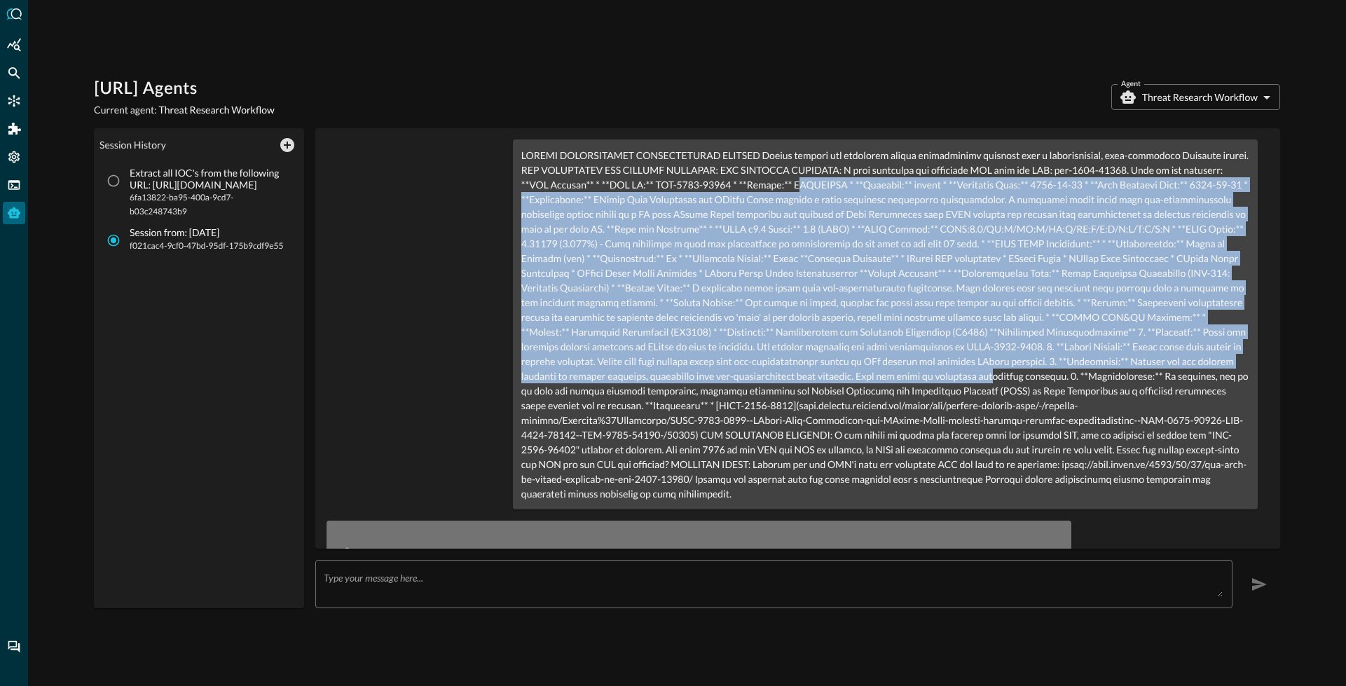
drag, startPoint x: 805, startPoint y: 213, endPoint x: 942, endPoint y: 388, distance: 222.6
click at [945, 387] on p at bounding box center [885, 324] width 728 height 353
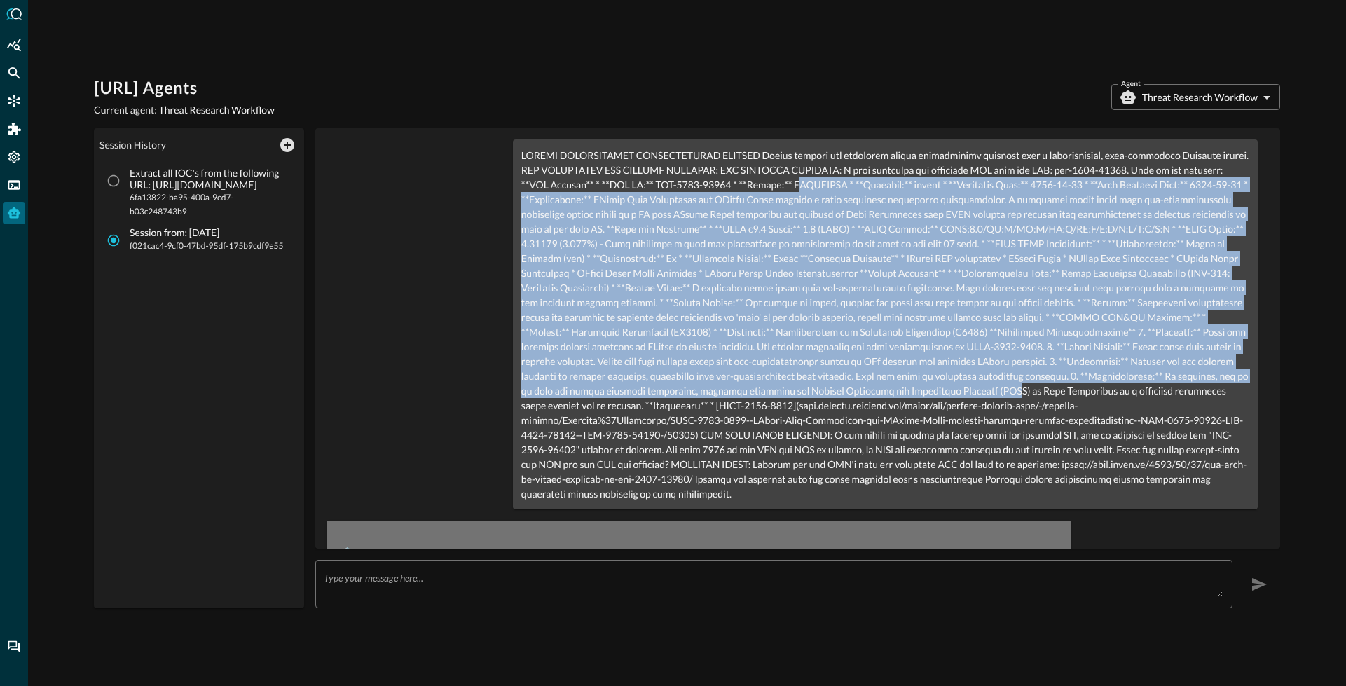
click at [898, 351] on p at bounding box center [885, 324] width 728 height 353
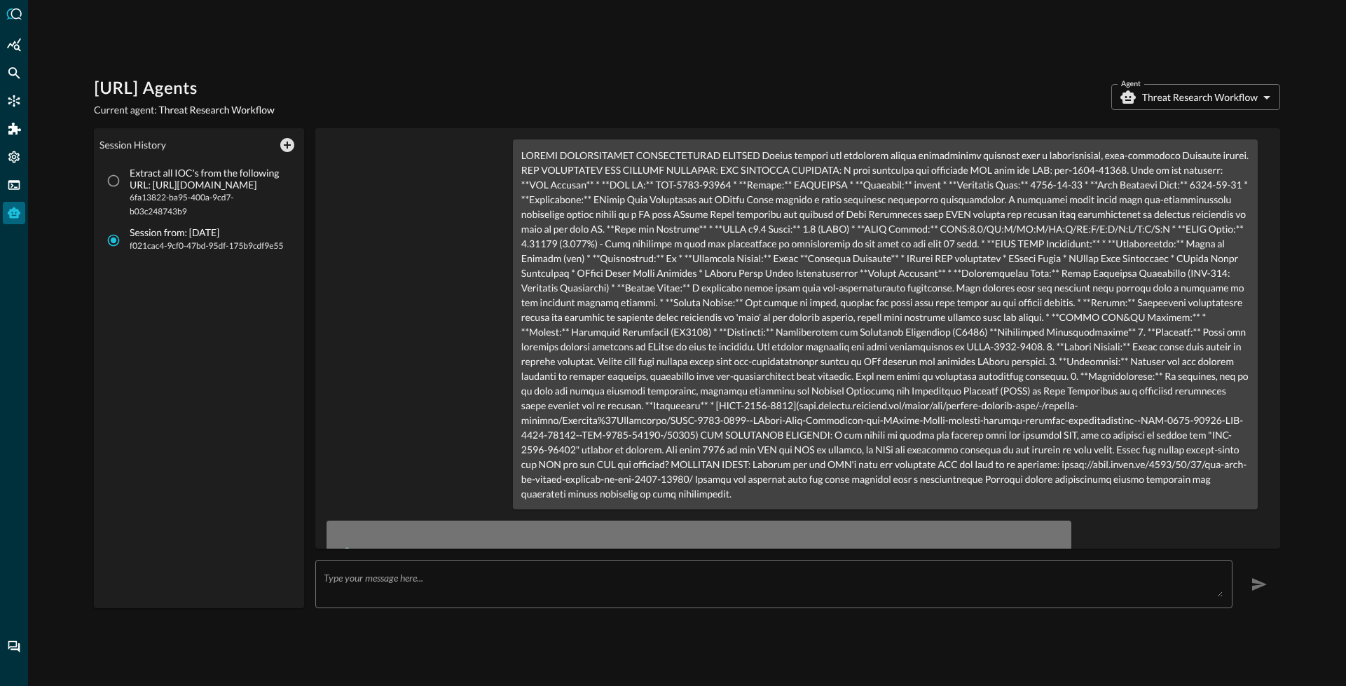
click at [1180, 99] on body "[URL] Agents Current agent: Threat Research Workflow Agent Threat Research Work…" at bounding box center [673, 343] width 1346 height 686
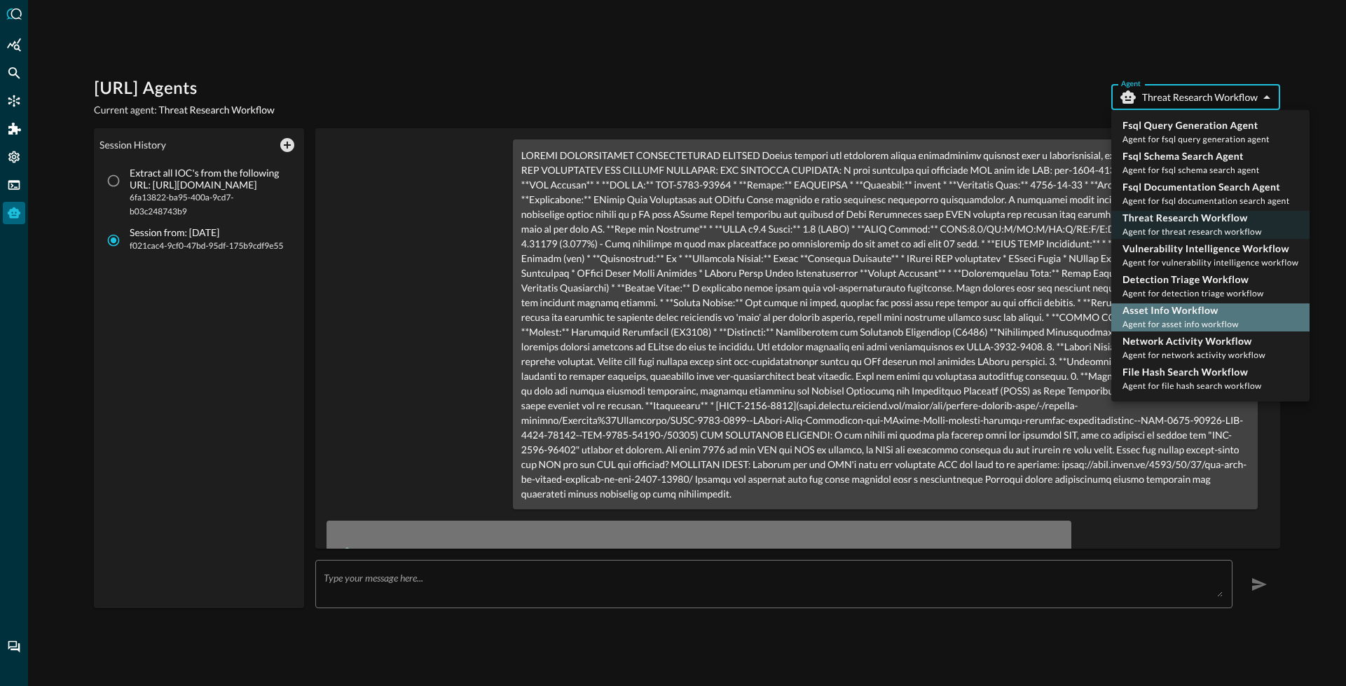
click at [1180, 312] on p "Asset Info Workflow" at bounding box center [1180, 310] width 116 height 14
type input "asset_info_workflow"
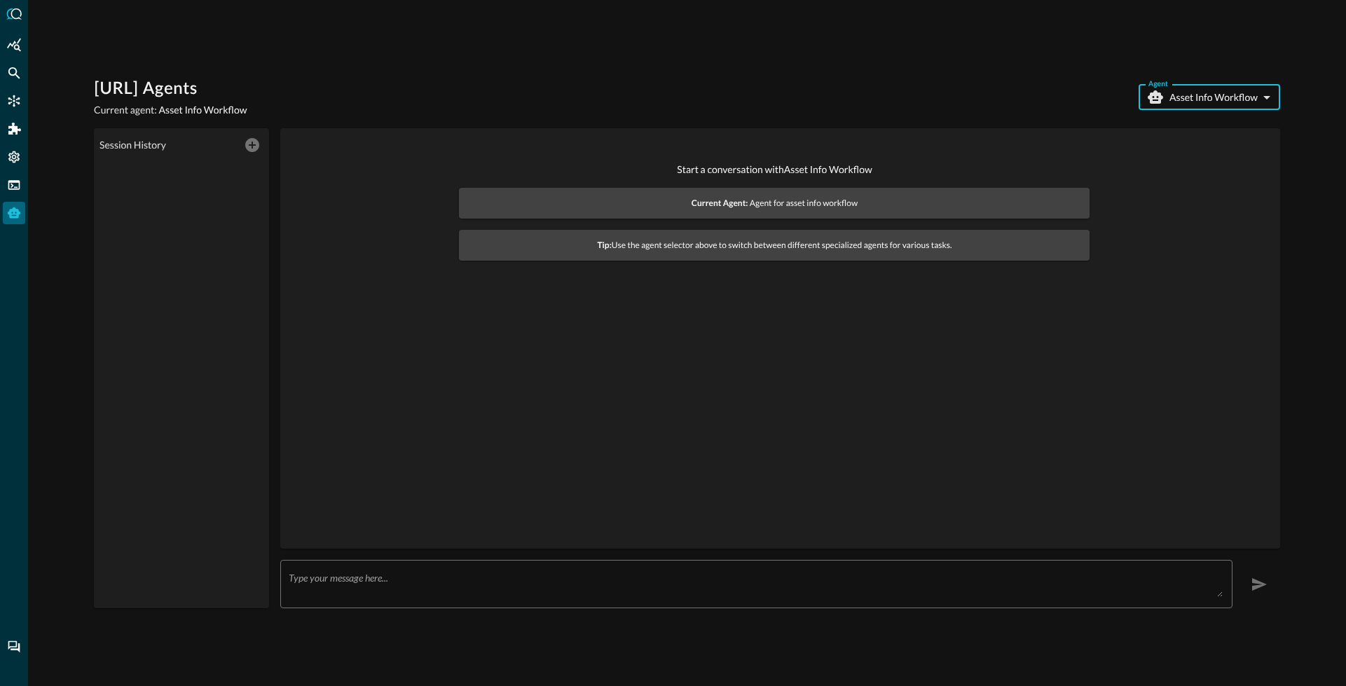
click at [385, 572] on textarea at bounding box center [756, 584] width 934 height 25
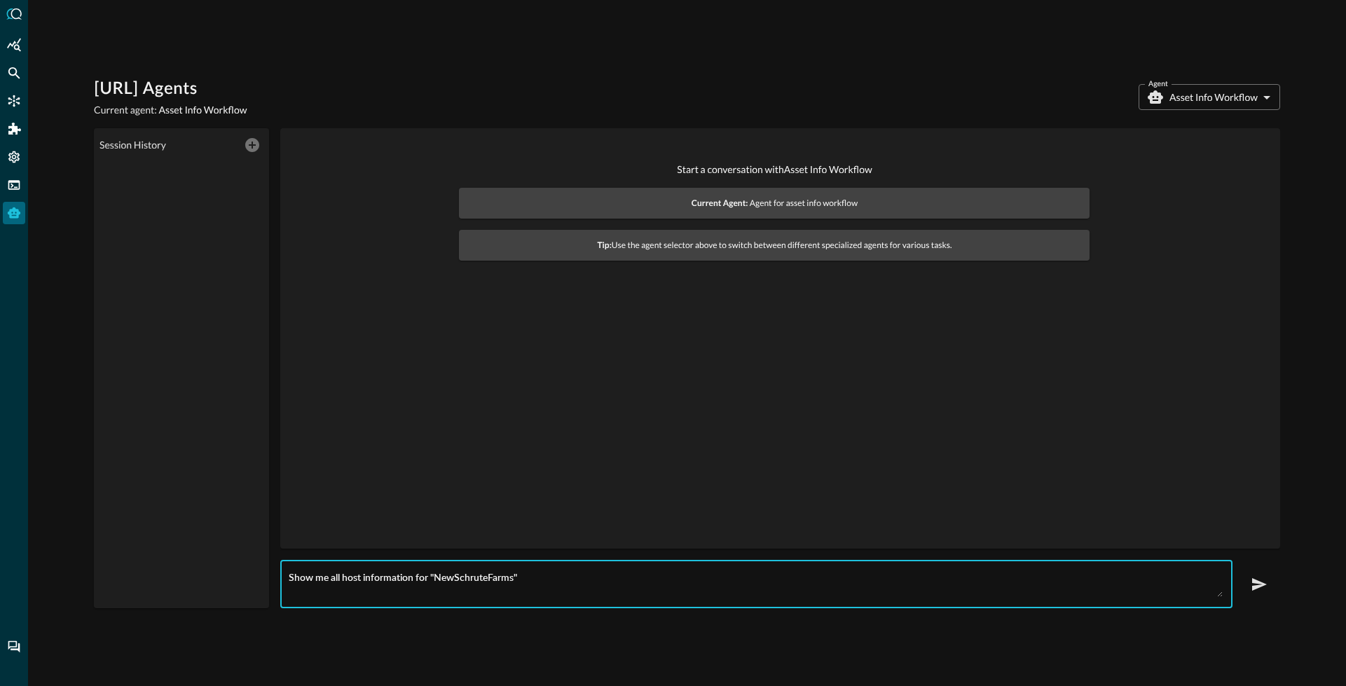
type textarea "Show me all host information for "NewSchruteFarms""
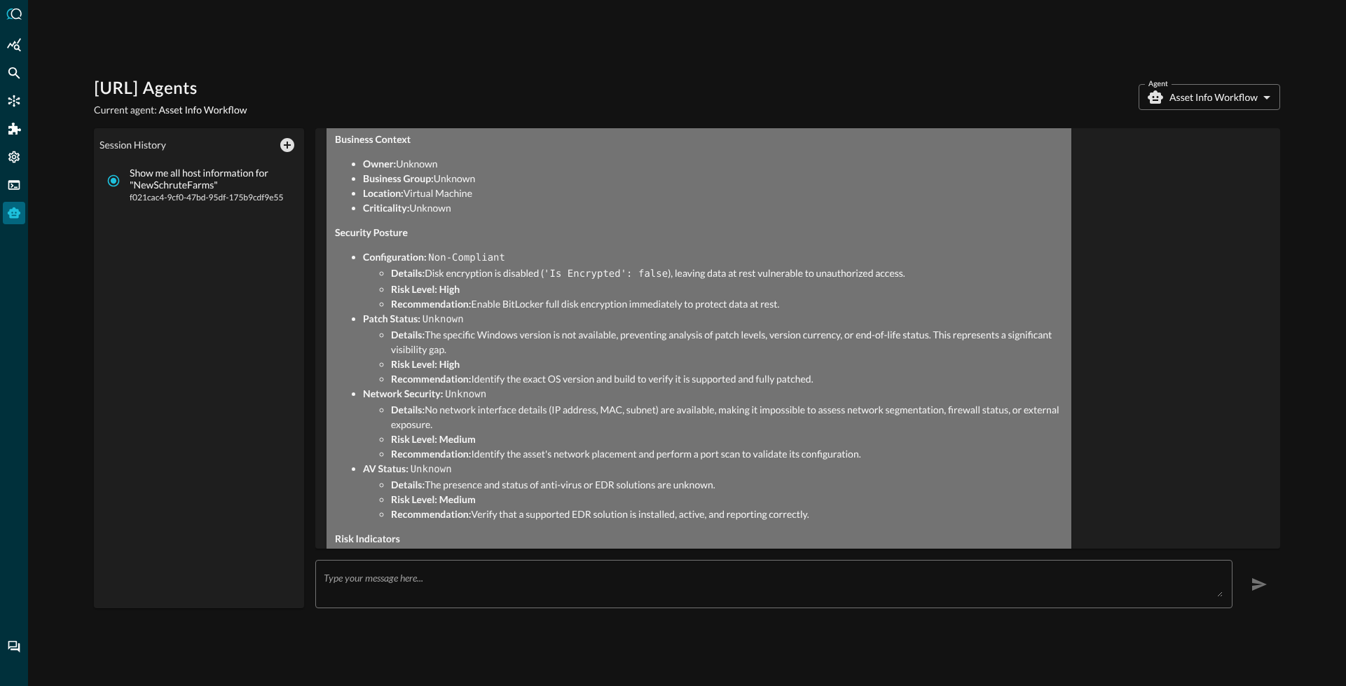
scroll to position [1023, 0]
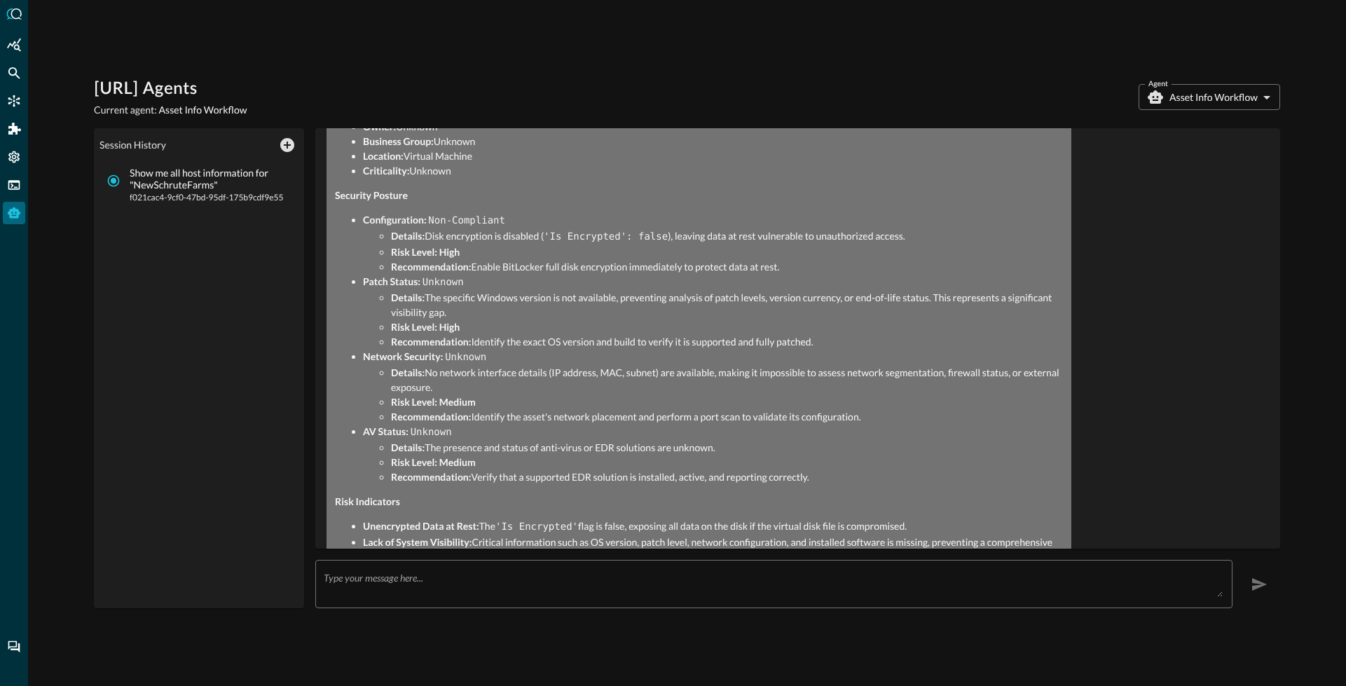
click at [439, 575] on textarea at bounding box center [773, 584] width 899 height 25
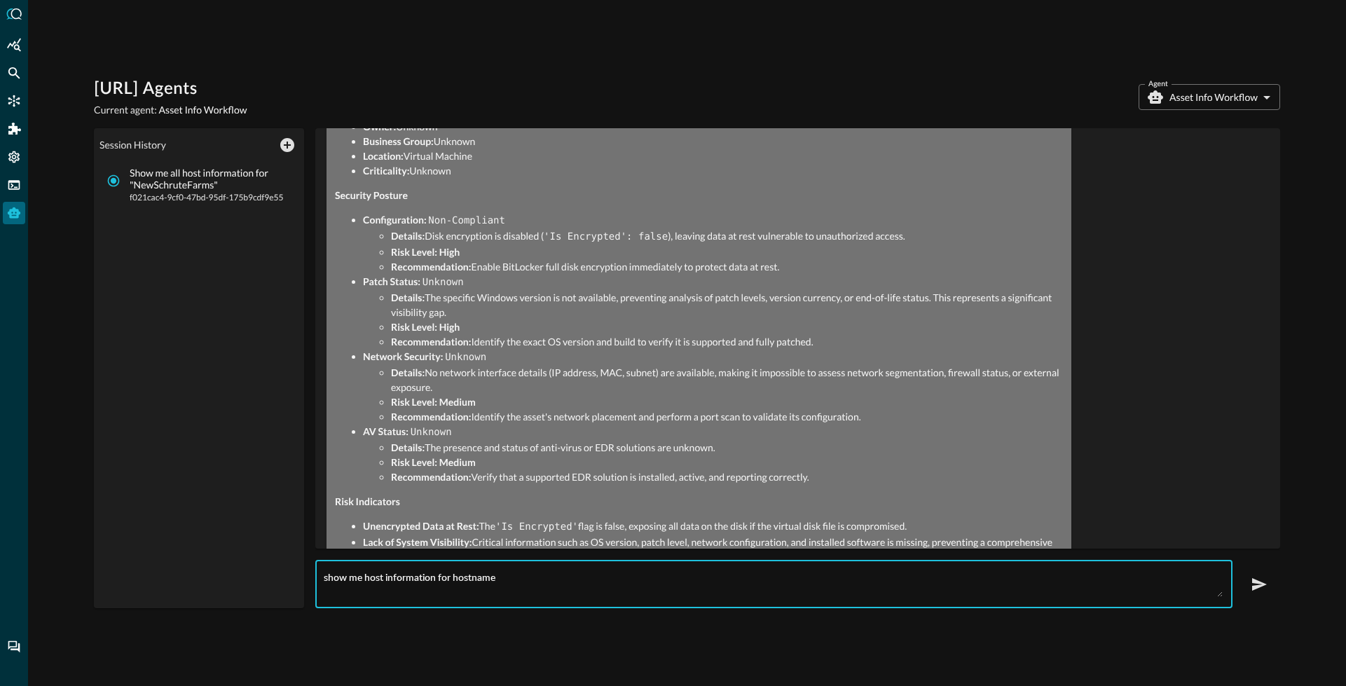
paste textarea "BD-1836"
type textarea "show me host information for hostname BD-1836"
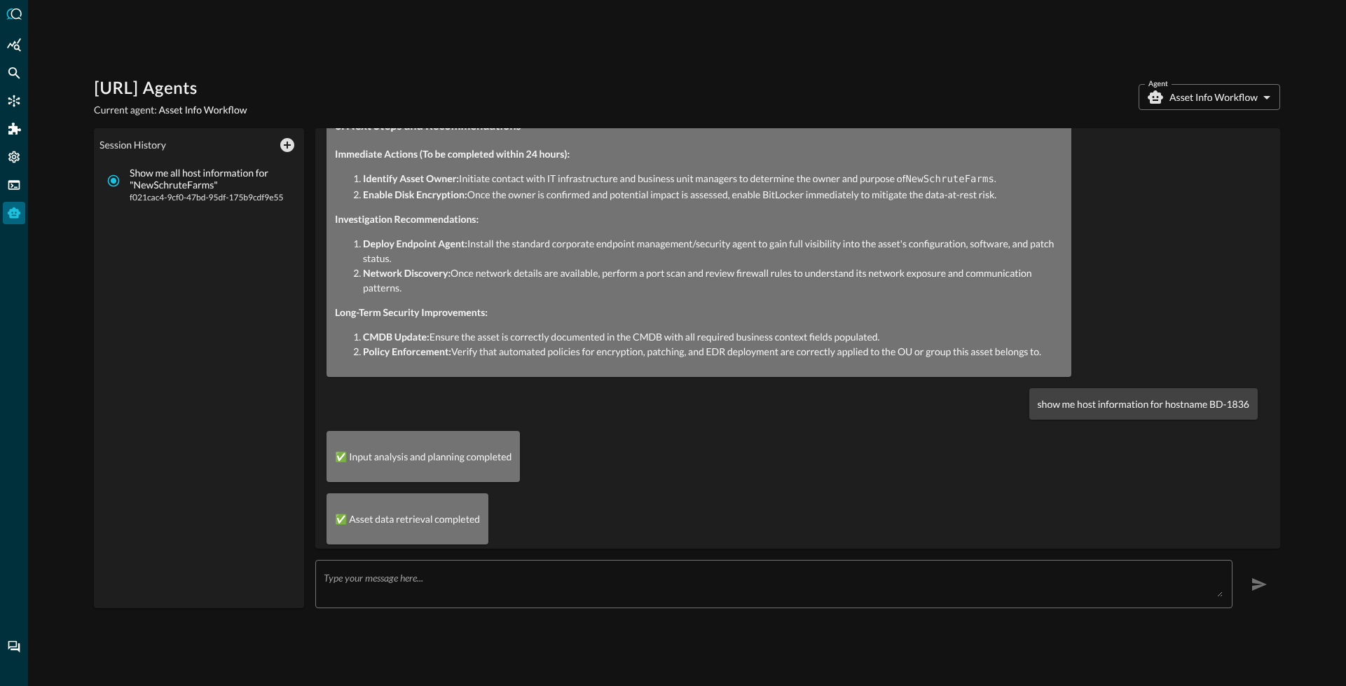
scroll to position [2208, 0]
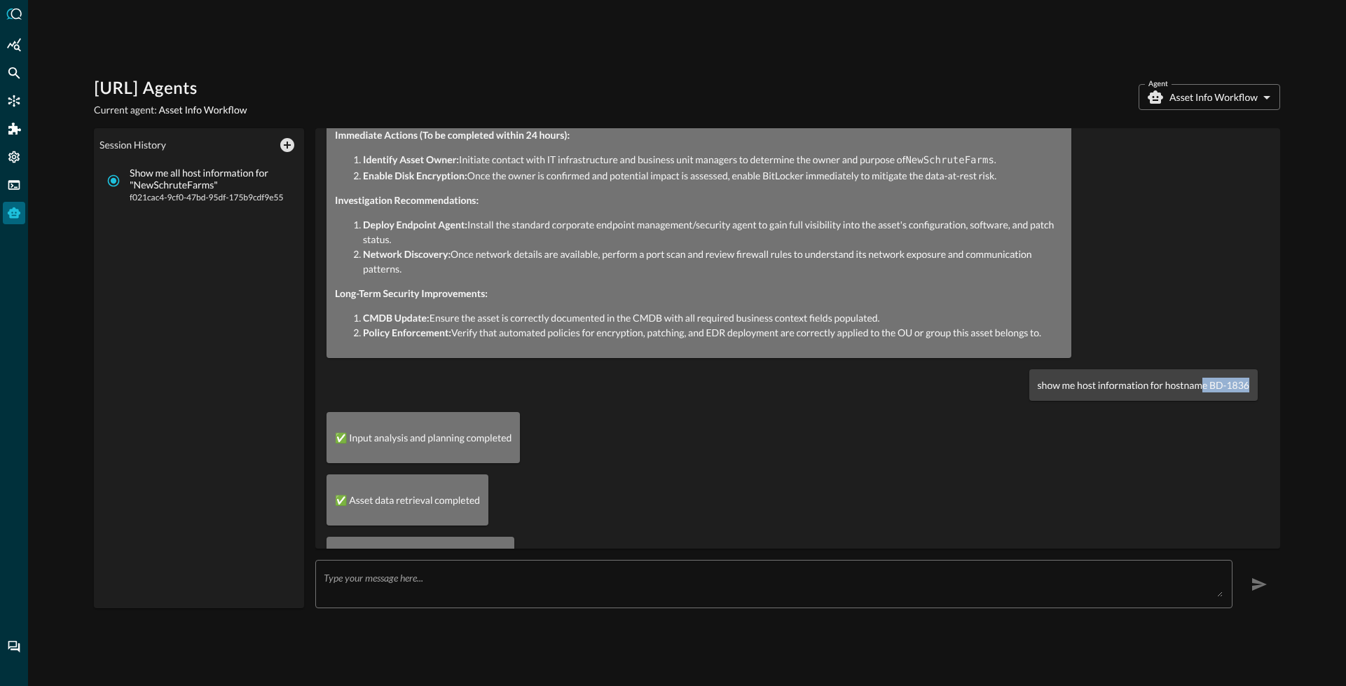
drag, startPoint x: 1239, startPoint y: 383, endPoint x: 1191, endPoint y: 378, distance: 48.6
click at [1191, 378] on div "show me host information for hostname BD-1836" at bounding box center [1143, 385] width 228 height 32
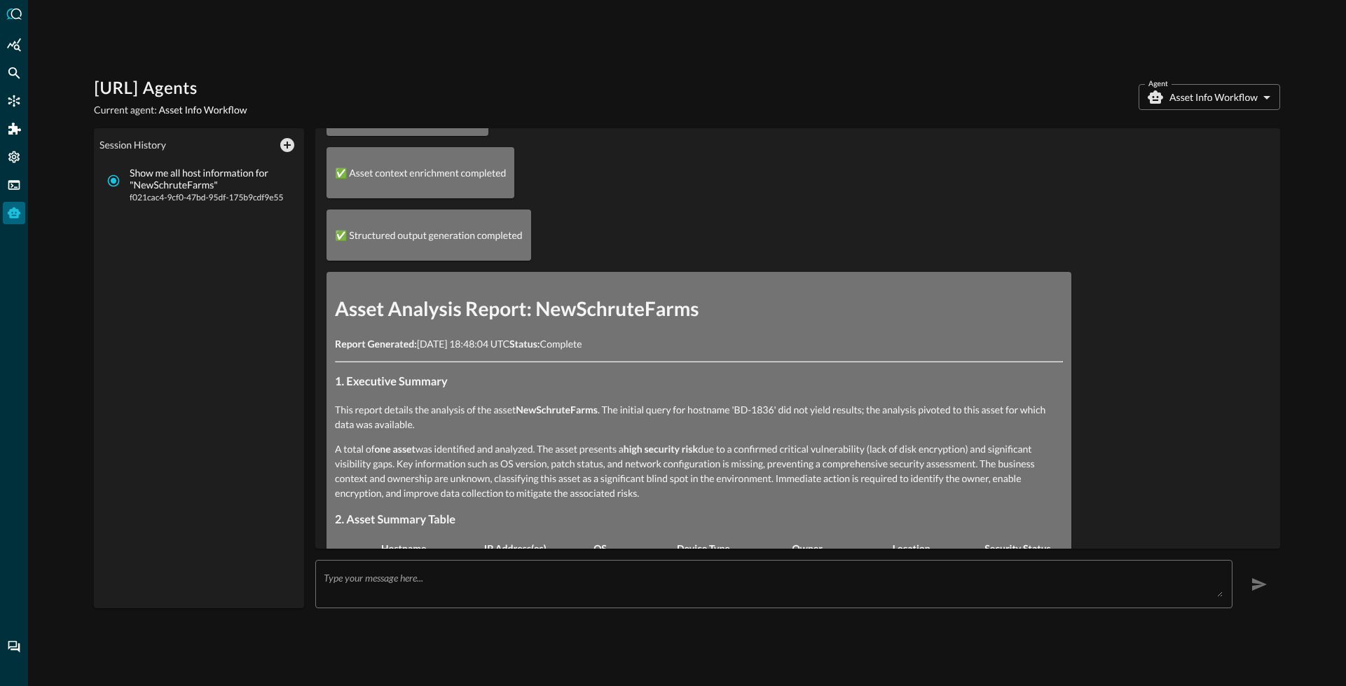
scroll to position [2605, 0]
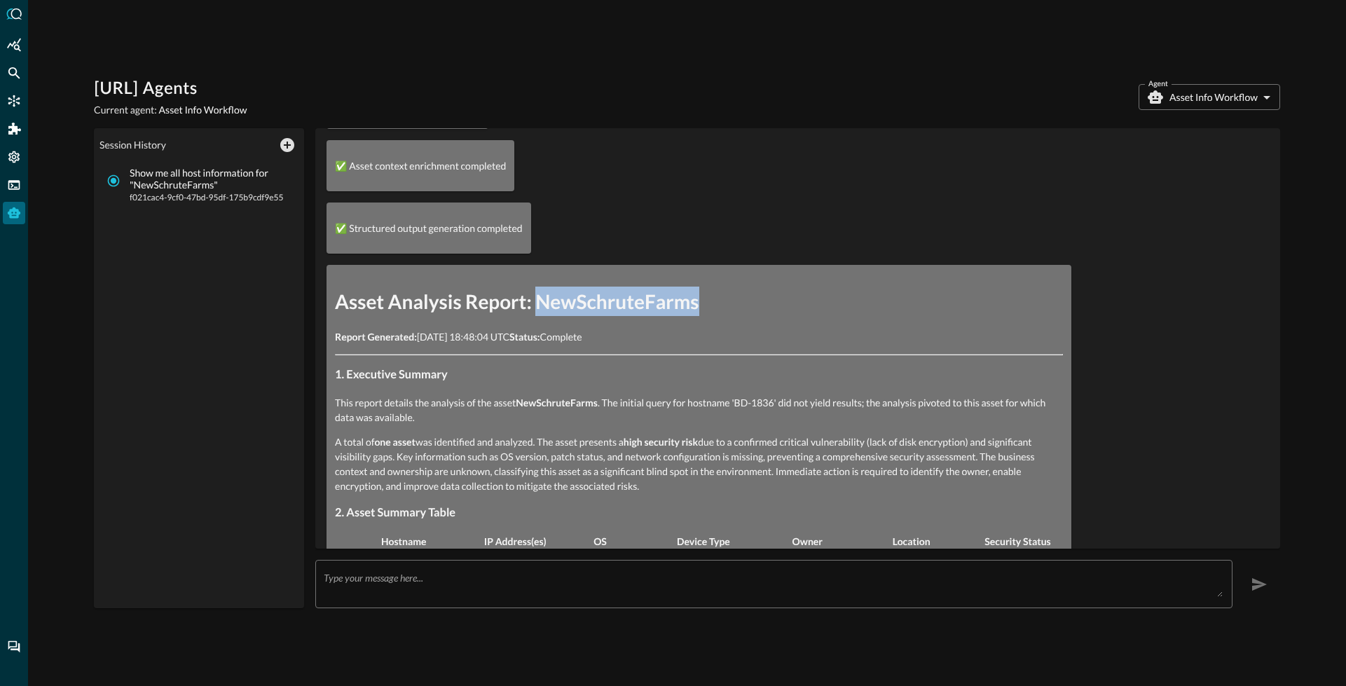
drag, startPoint x: 542, startPoint y: 291, endPoint x: 713, endPoint y: 299, distance: 171.8
click at [713, 299] on h1 "Asset Analysis Report: NewSchruteFarms" at bounding box center [699, 301] width 728 height 29
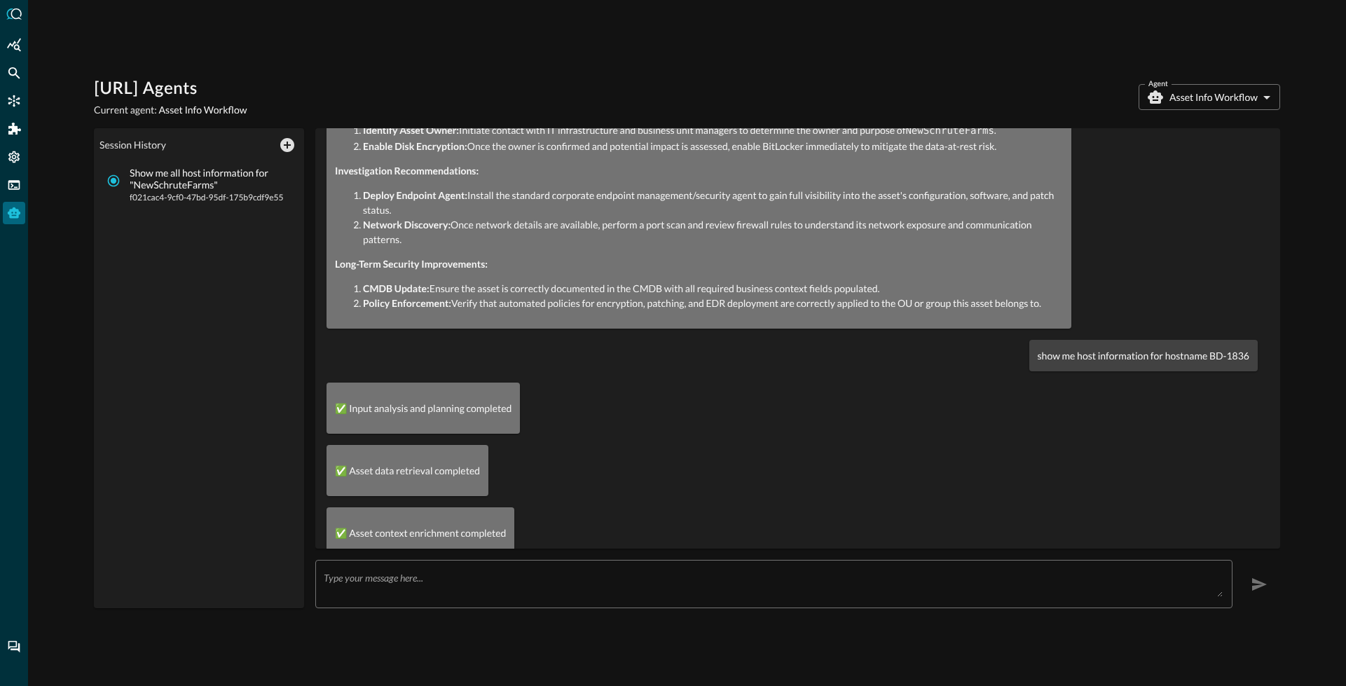
scroll to position [2239, 0]
click at [1056, 348] on p "show me host information for hostname BD-1836" at bounding box center [1144, 355] width 212 height 15
click at [1057, 348] on p "show me host information for hostname BD-1836" at bounding box center [1144, 355] width 212 height 15
copy p "show me host information for hostname BD-1836"
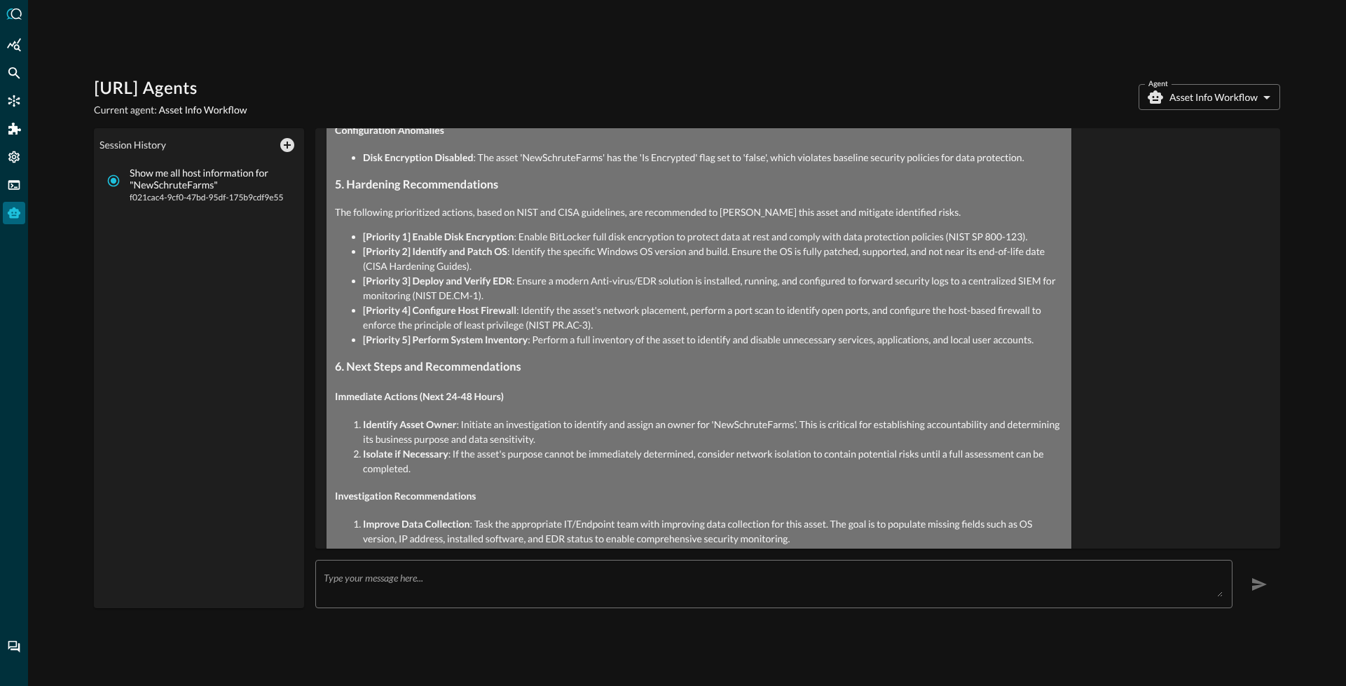
scroll to position [4070, 0]
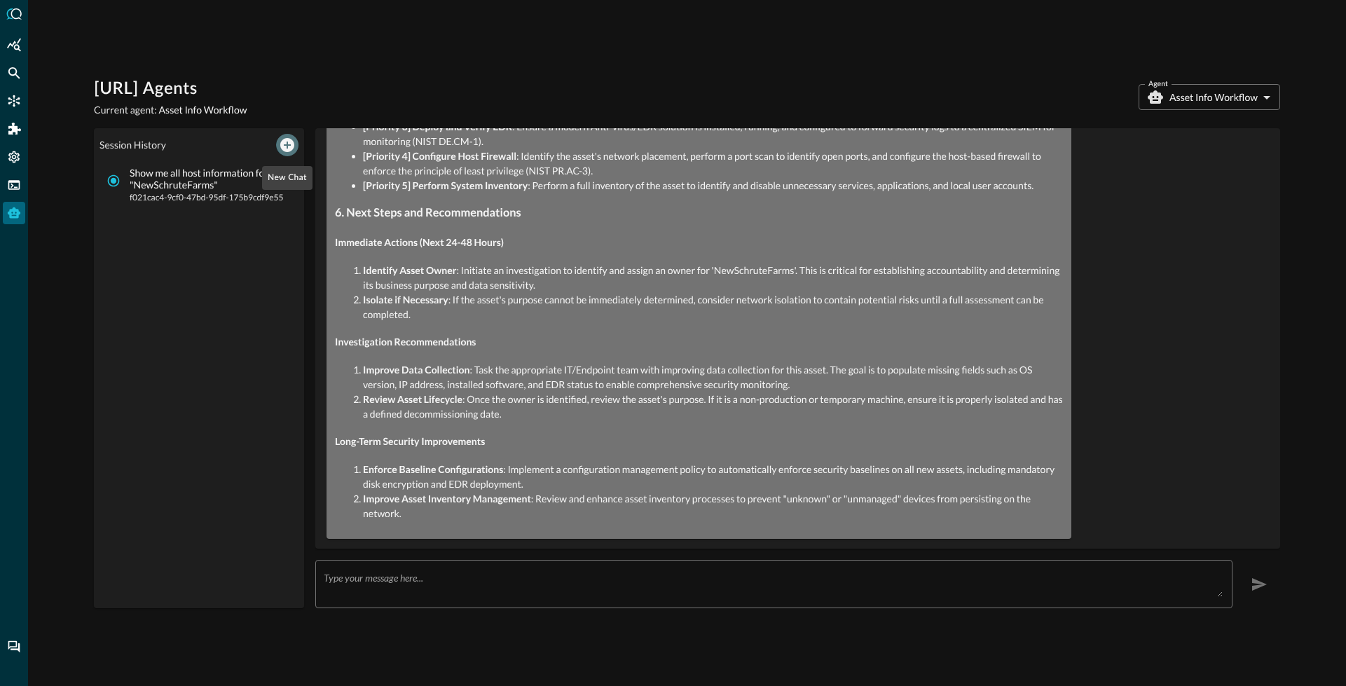
click at [293, 142] on icon "New Chat" at bounding box center [287, 145] width 14 height 14
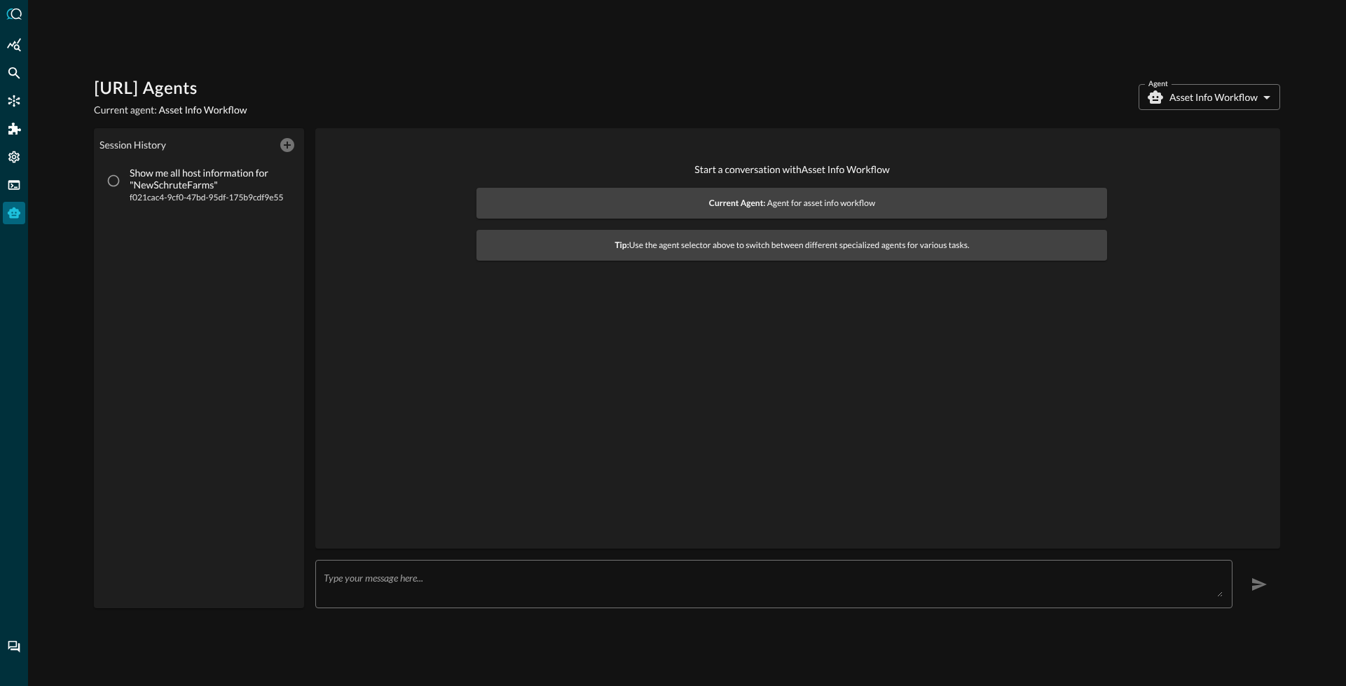
click at [429, 592] on textarea at bounding box center [773, 584] width 899 height 25
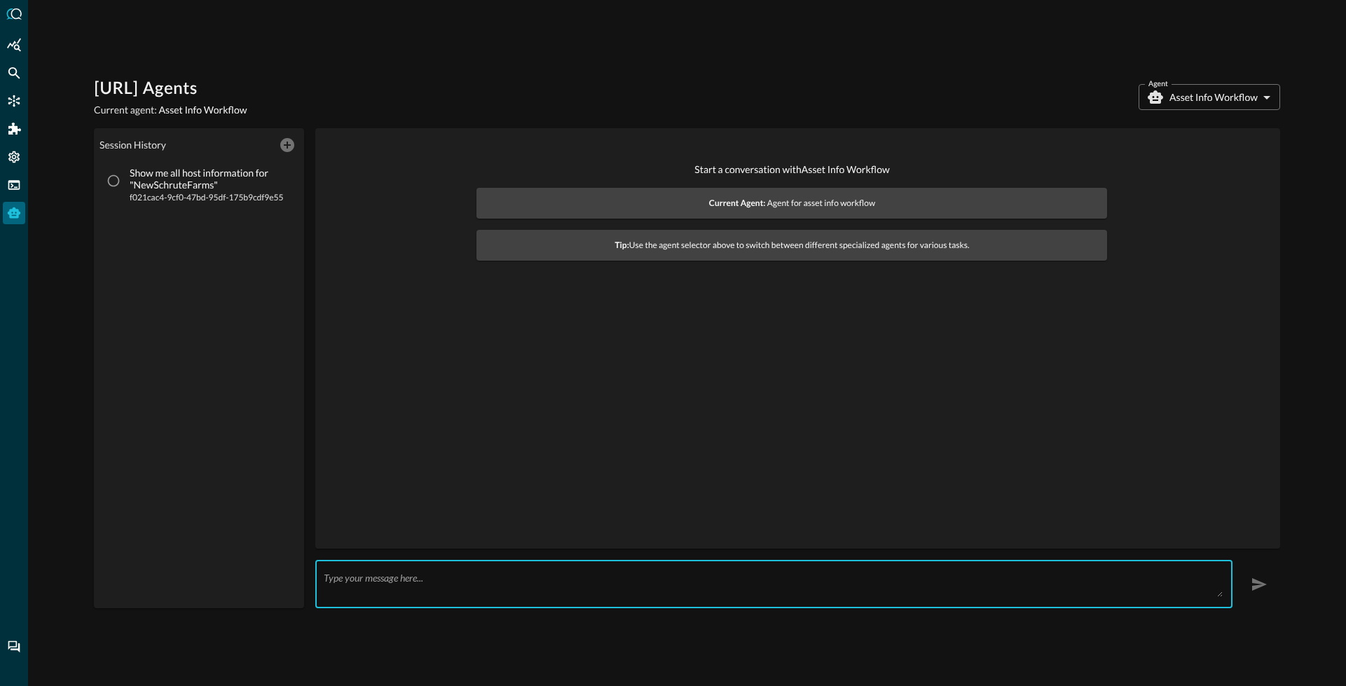
click at [428, 591] on textarea at bounding box center [773, 584] width 899 height 25
paste textarea "show me host information for hostname BD-1836"
type textarea "show me host information for hostname BD-1836"
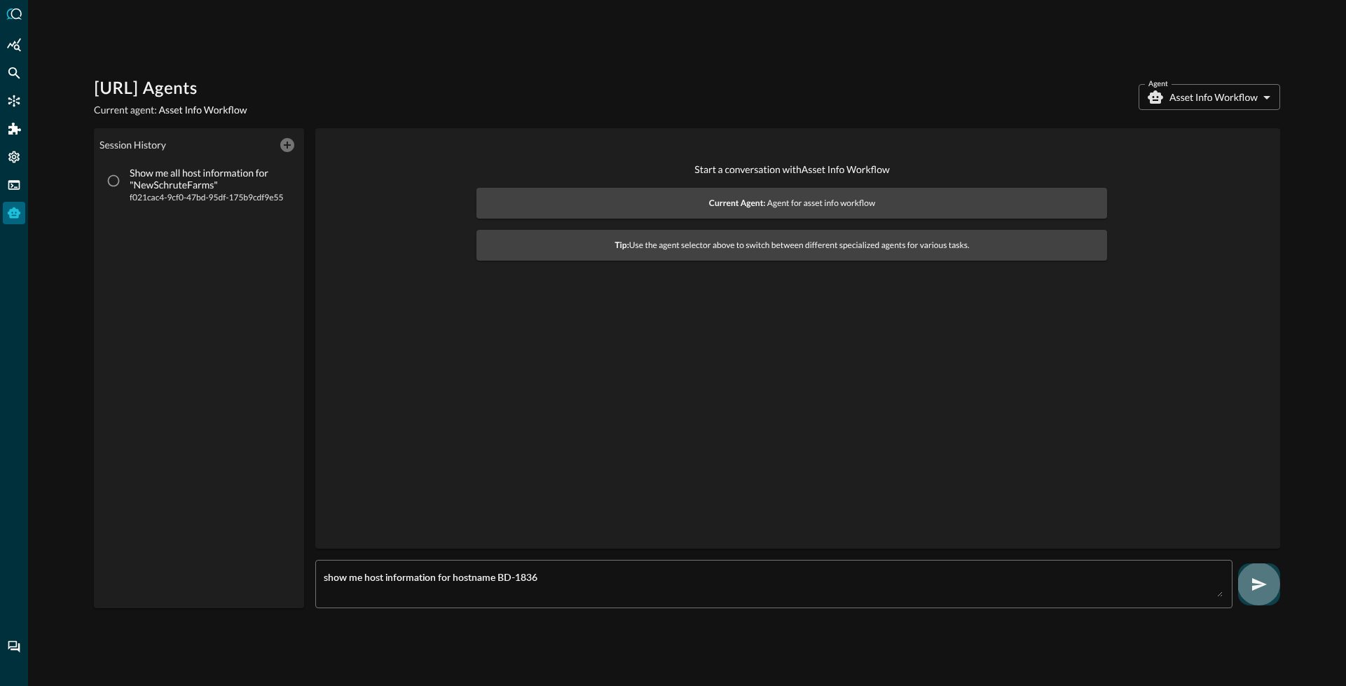
click at [1272, 598] on button "button" at bounding box center [1259, 584] width 42 height 42
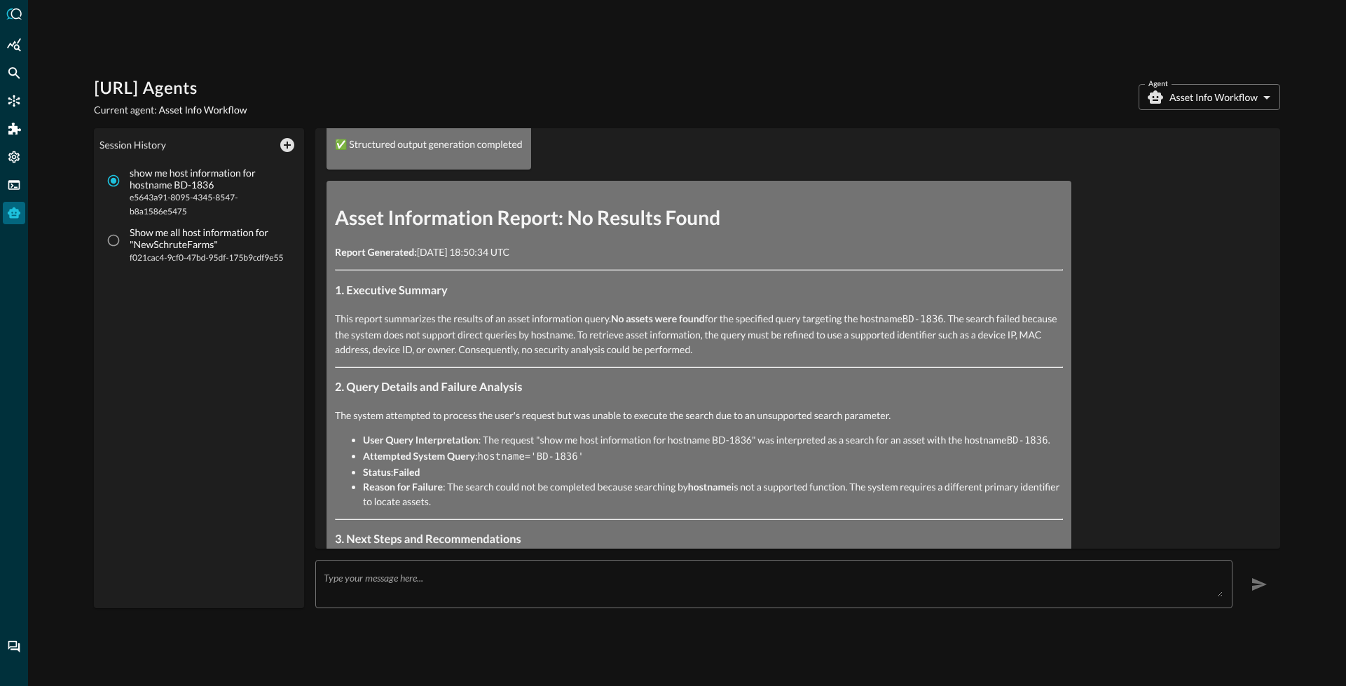
scroll to position [232, 0]
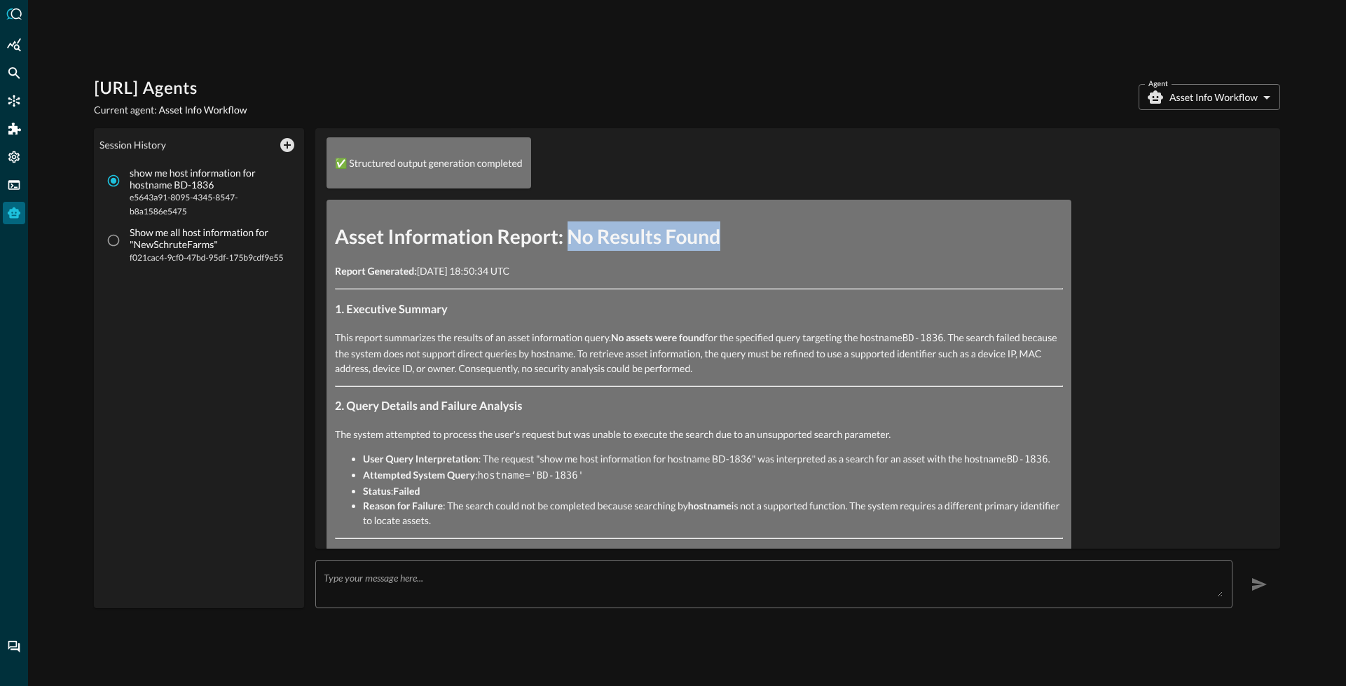
drag, startPoint x: 572, startPoint y: 240, endPoint x: 733, endPoint y: 238, distance: 160.5
click at [733, 238] on h1 "Asset Information Report: No Results Found" at bounding box center [699, 235] width 728 height 29
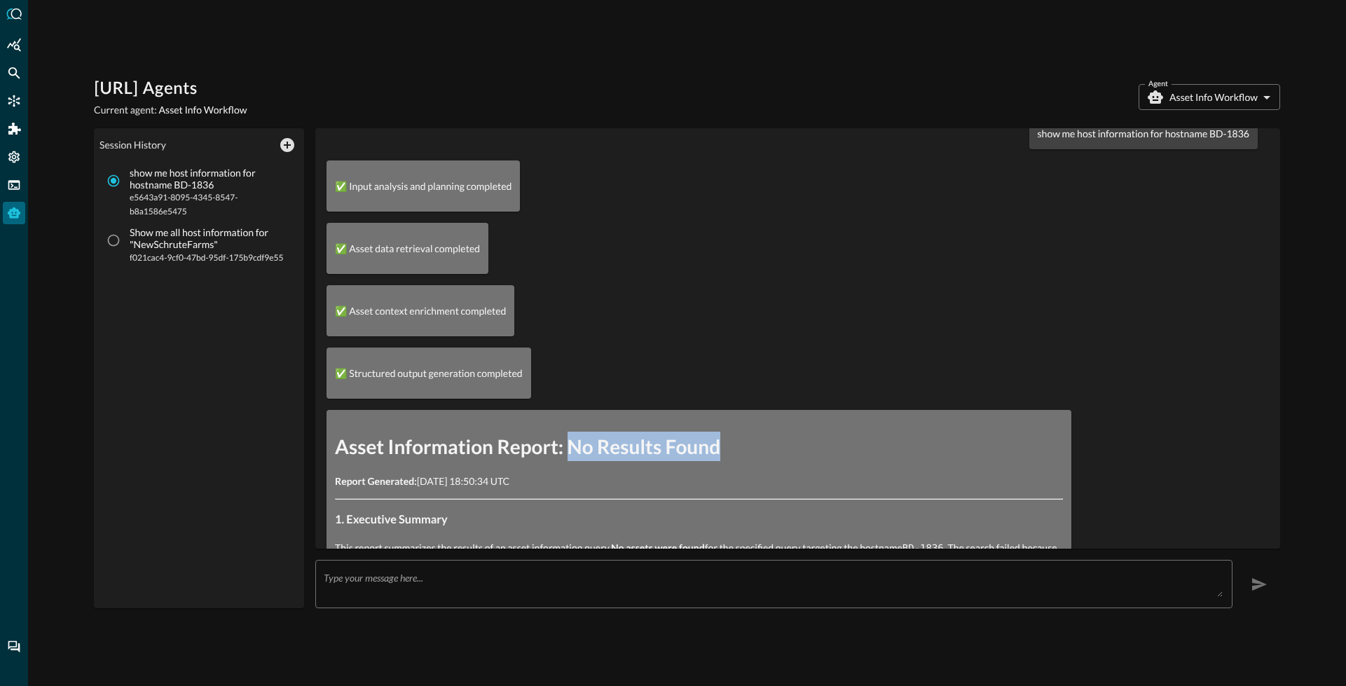
scroll to position [0, 0]
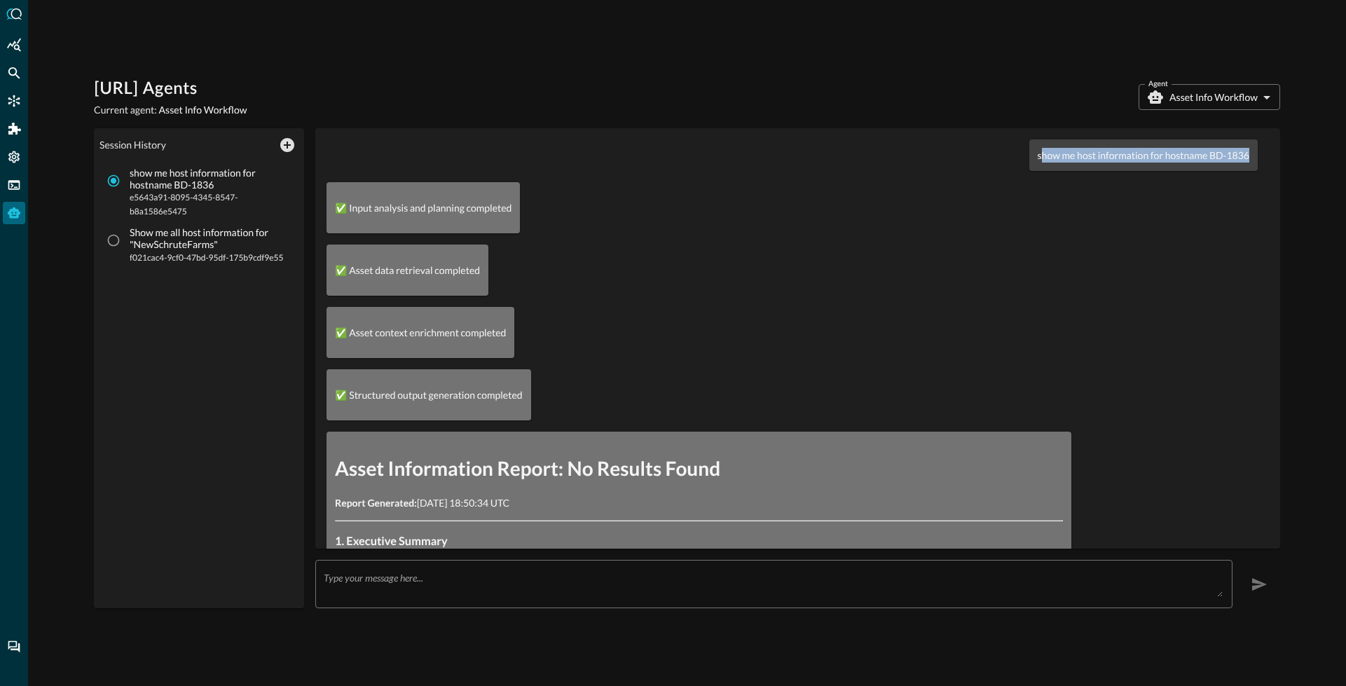
drag, startPoint x: 1030, startPoint y: 155, endPoint x: 1246, endPoint y: 151, distance: 216.5
click at [1250, 148] on div "show me host information for hostname BD-1836 ✅ Input analysis and planning com…" at bounding box center [798, 338] width 942 height 398
click at [1243, 153] on div "show me host information for hostname BD-1836" at bounding box center [1143, 155] width 228 height 32
drag, startPoint x: 1242, startPoint y: 153, endPoint x: 1008, endPoint y: 156, distance: 234.0
click at [1008, 156] on div "show me host information for hostname BD-1836" at bounding box center [792, 155] width 931 height 32
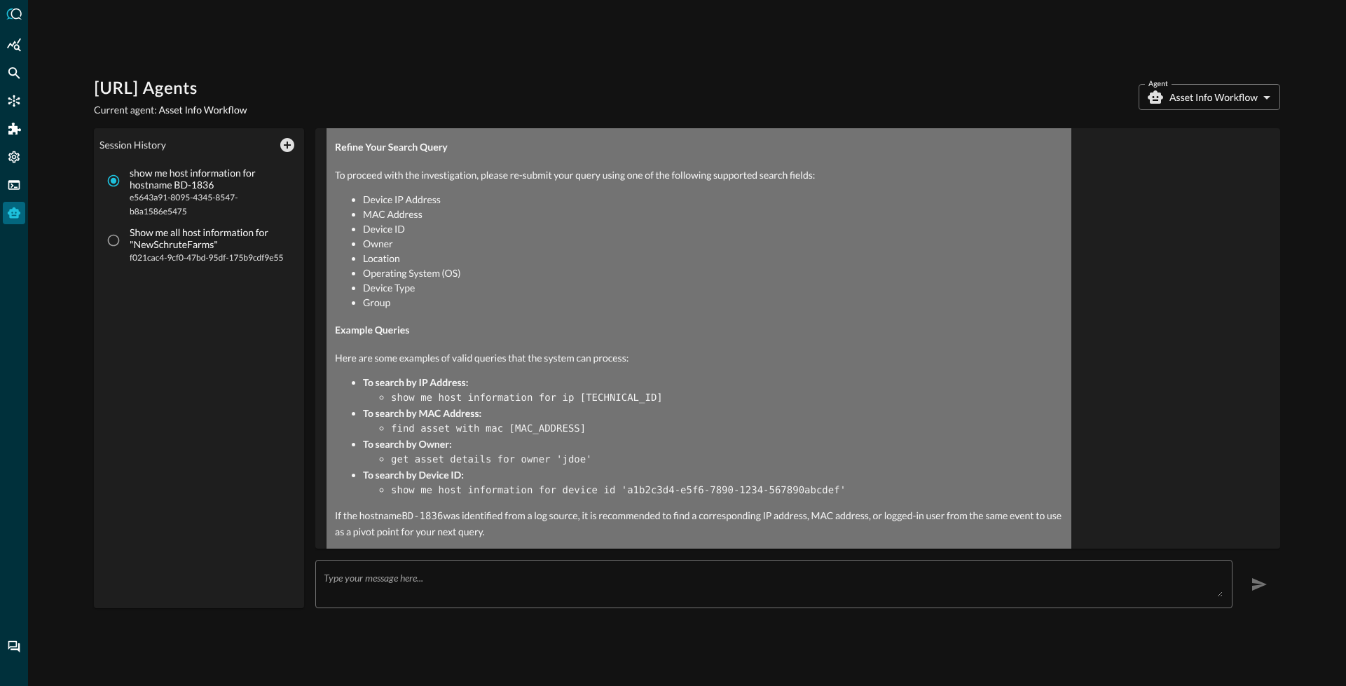
scroll to position [713, 0]
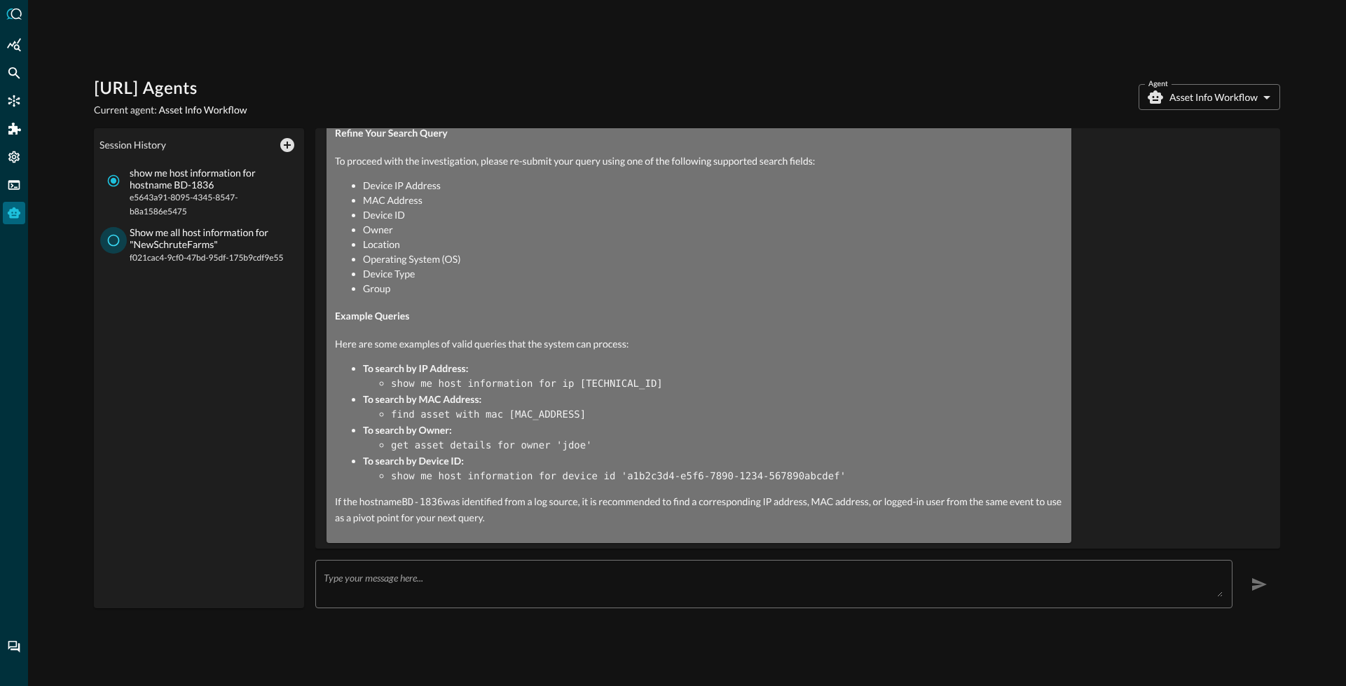
click at [112, 238] on input "Show me all host information for "NewSchruteFarms" f021cac4-9cf0-47bd-95df-175b…" at bounding box center [113, 240] width 27 height 27
radio input "true"
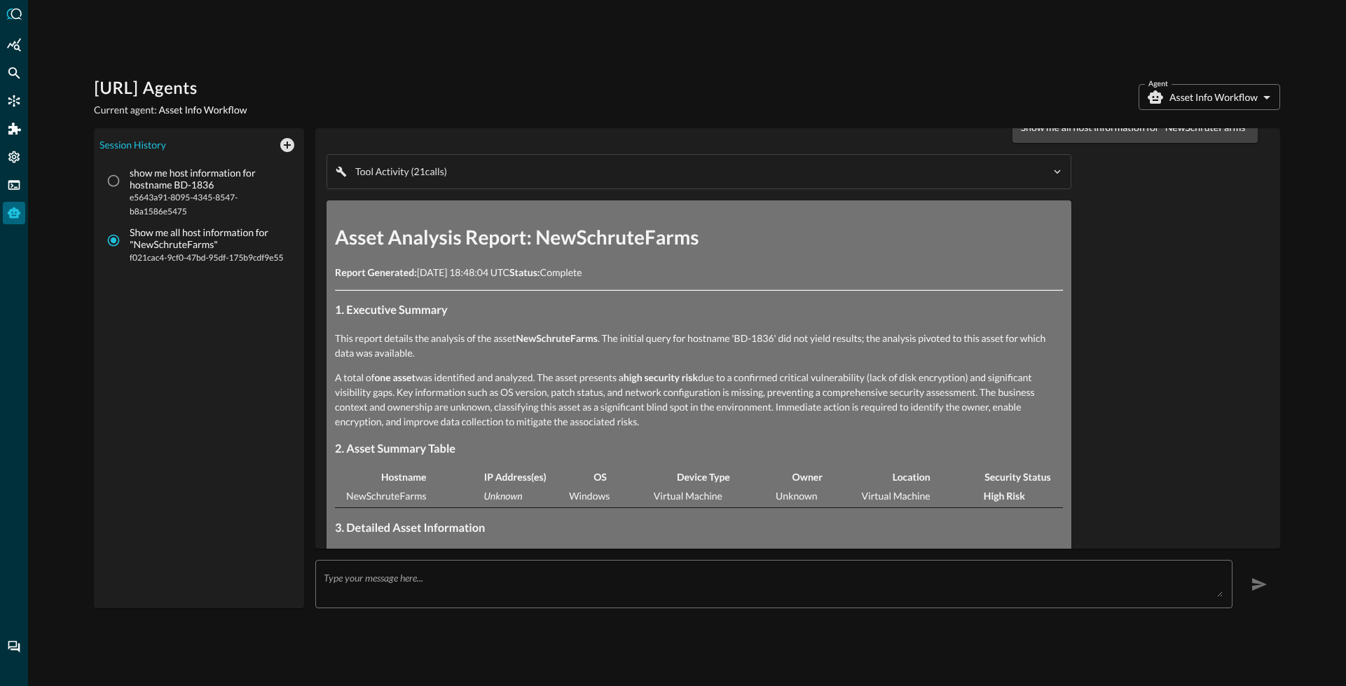
scroll to position [0, 0]
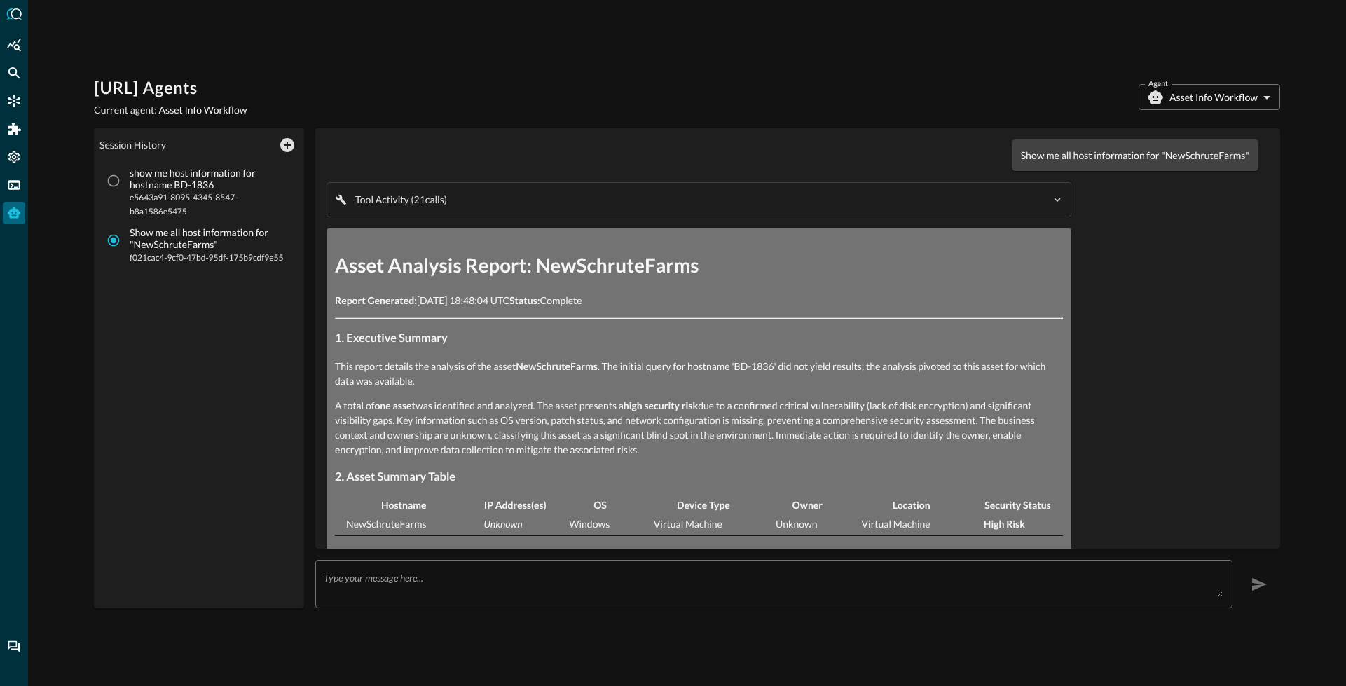
click at [1025, 157] on p "Show me all host information for "NewSchruteFarms"" at bounding box center [1135, 155] width 228 height 15
click at [1193, 91] on body "[URL] Agents Current agent: Asset Info Workflow Agent Asset Info Workflow asset…" at bounding box center [673, 343] width 1346 height 686
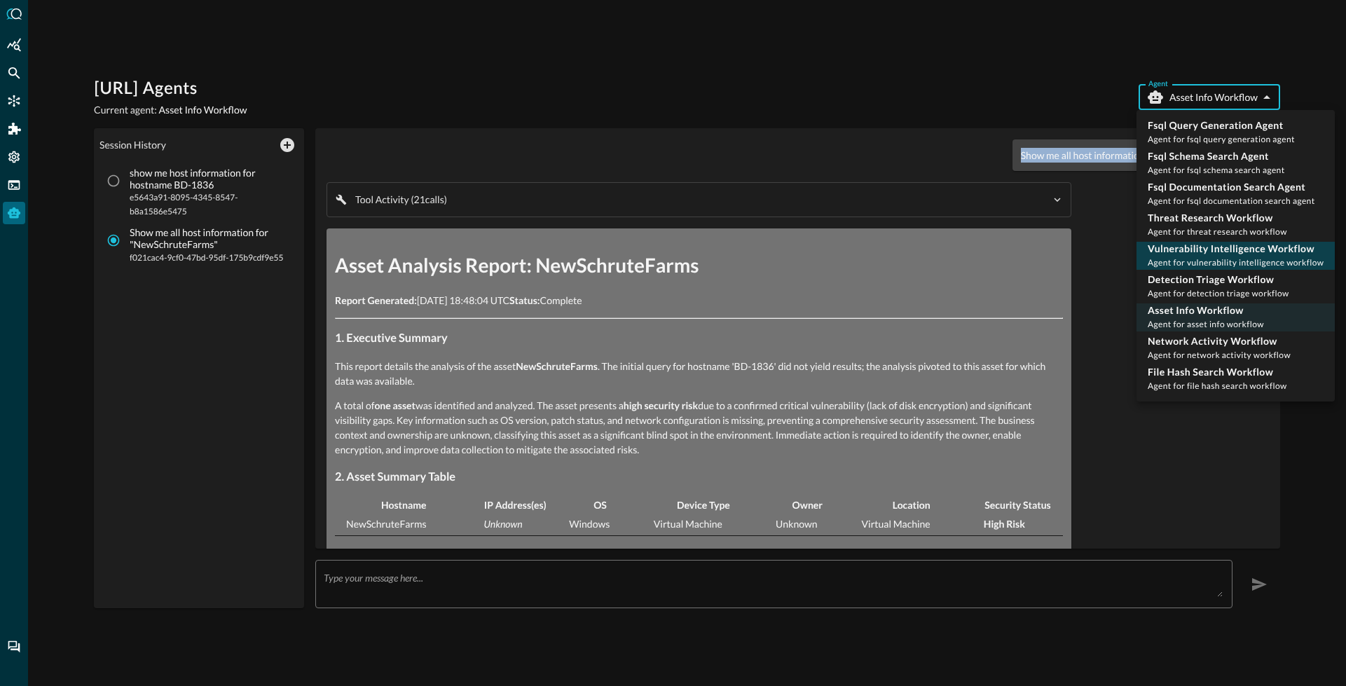
click at [1213, 252] on p "Vulnerability Intelligence Workflow" at bounding box center [1236, 249] width 176 height 14
type input "vulnerability_intelligence_workflow"
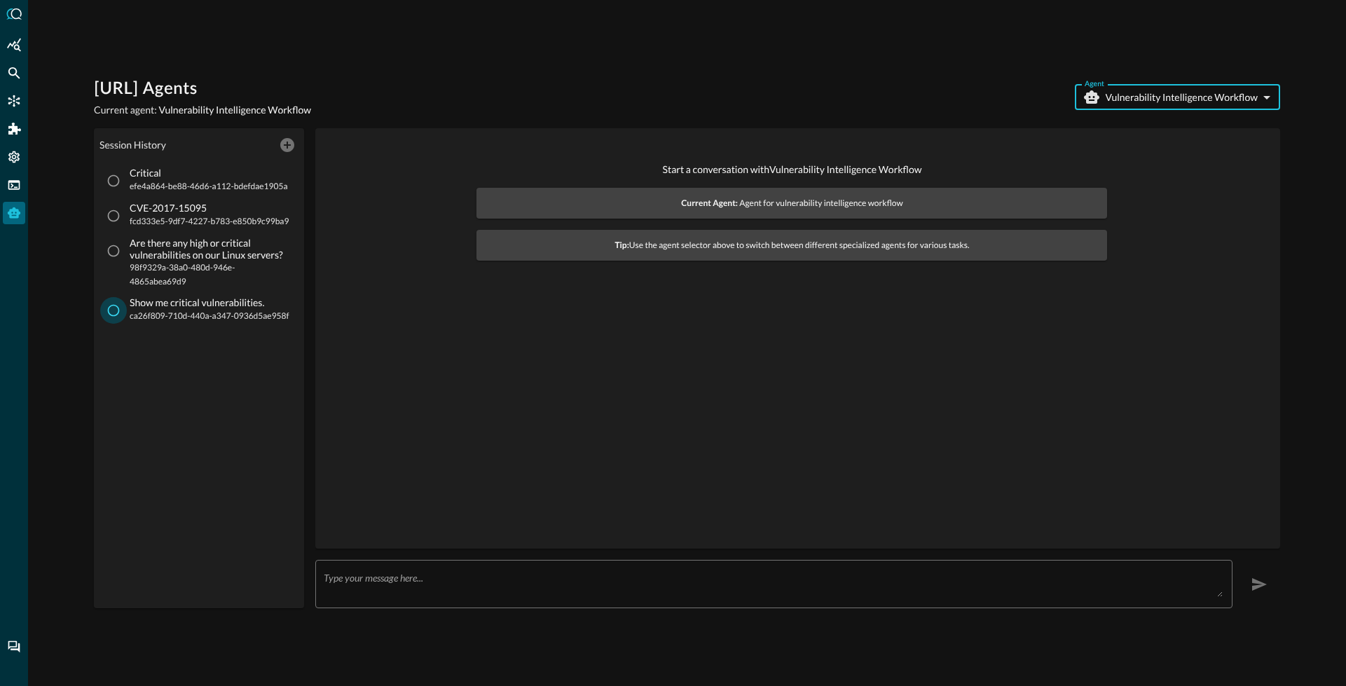
click at [118, 302] on input "Show me critical vulnerabilities. ca26f809-710d-440a-a347-0936d5ae958f" at bounding box center [113, 310] width 27 height 27
radio input "true"
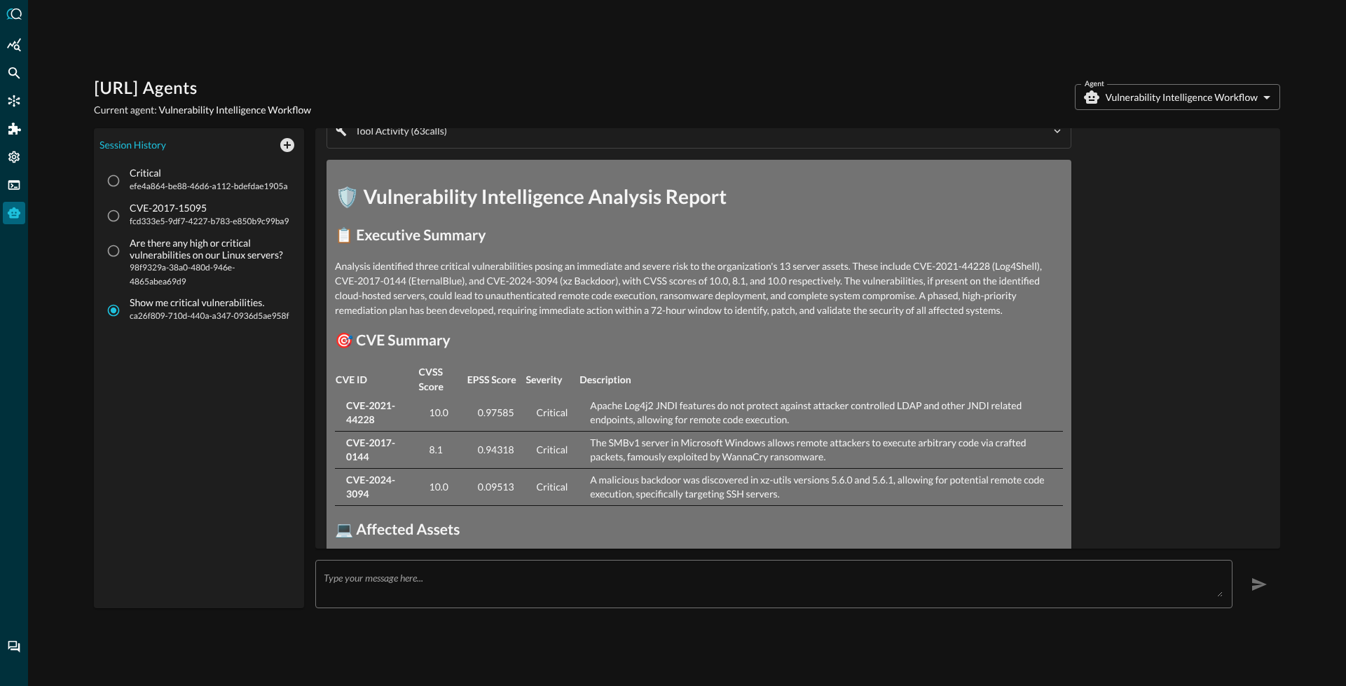
scroll to position [76, 0]
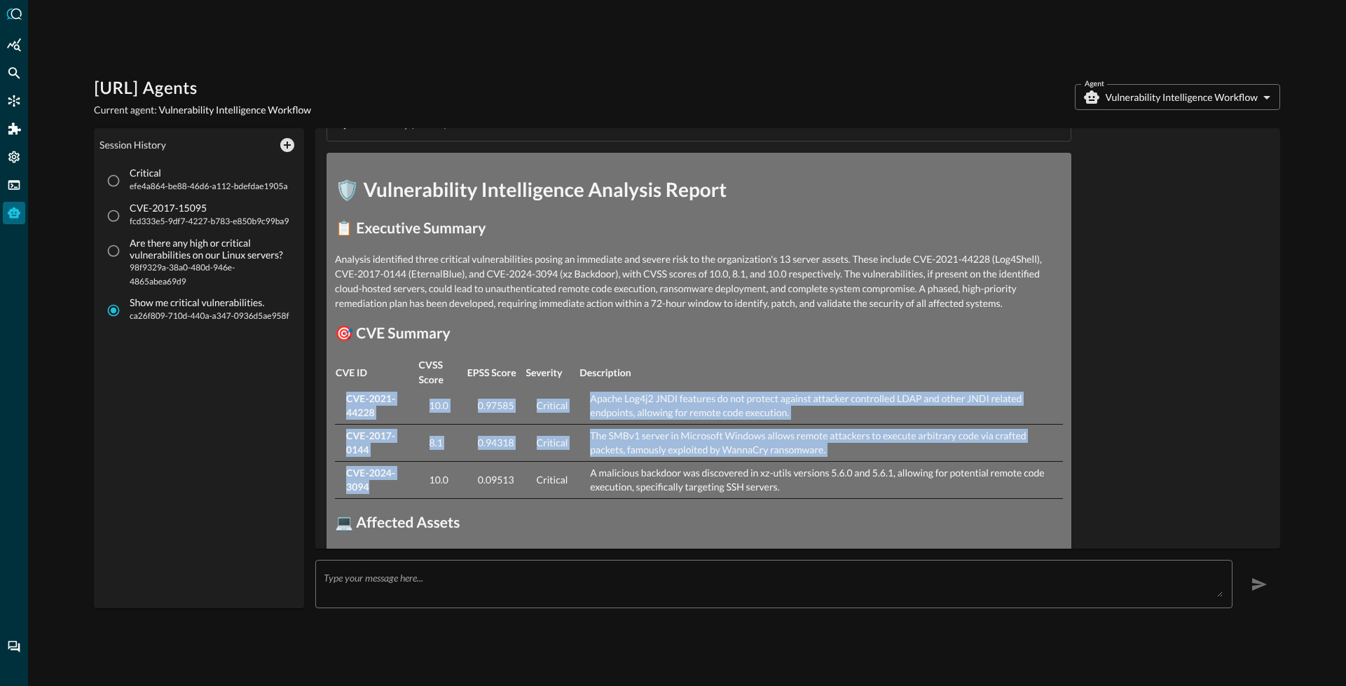
drag, startPoint x: 343, startPoint y: 400, endPoint x: 395, endPoint y: 490, distance: 104.5
click at [395, 490] on tbody "CVE-2021-44228 10.0 0.97585 Critical Apache Log4j2 JNDI features do not protect…" at bounding box center [699, 442] width 728 height 111
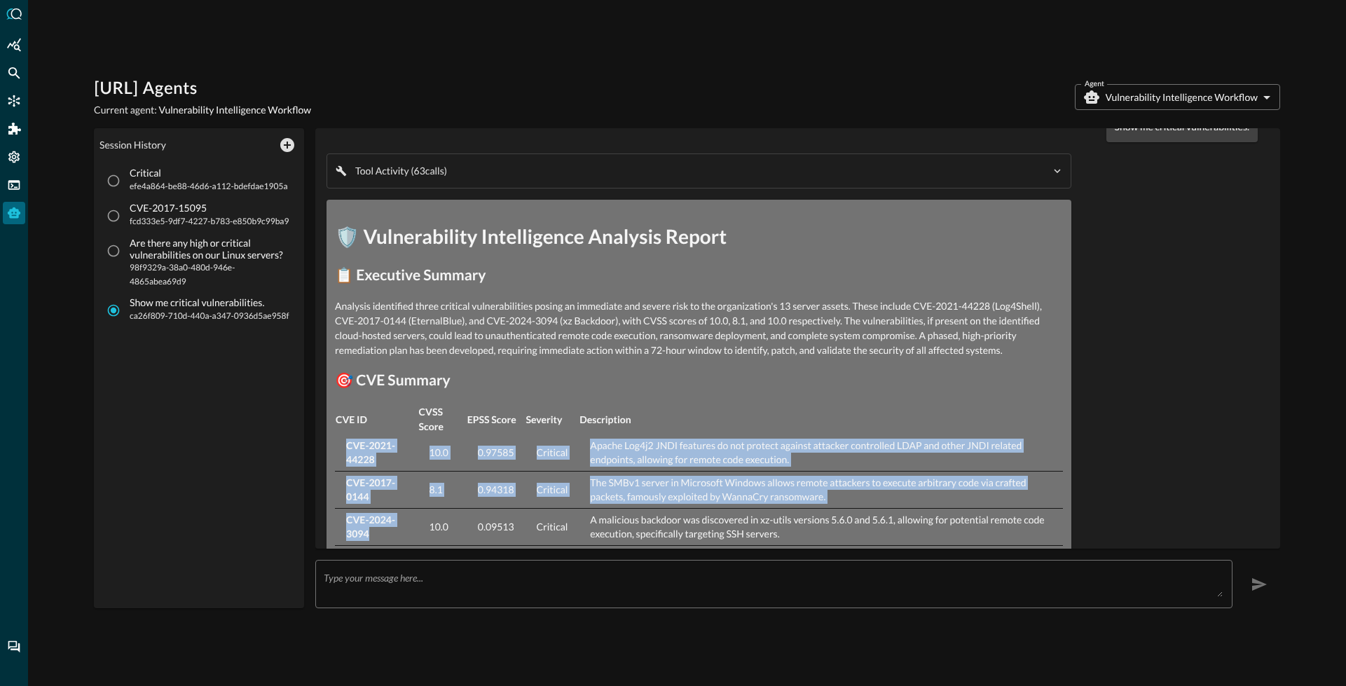
scroll to position [0, 0]
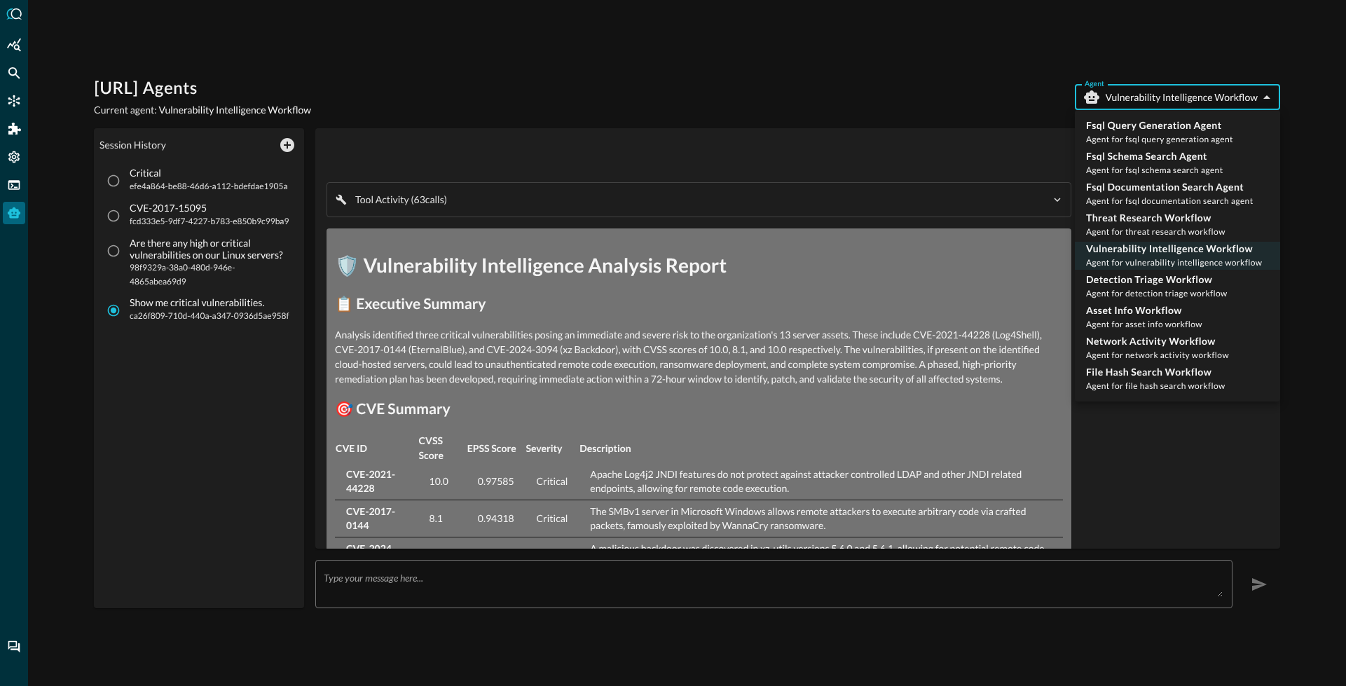
click at [1137, 93] on body "[URL] Agents Current agent: Vulnerability Intelligence Workflow Agent Vulnerabi…" at bounding box center [673, 343] width 1346 height 686
click at [1148, 294] on span "Agent for detection triage workflow" at bounding box center [1157, 293] width 142 height 11
type input "detection_triage_workflow"
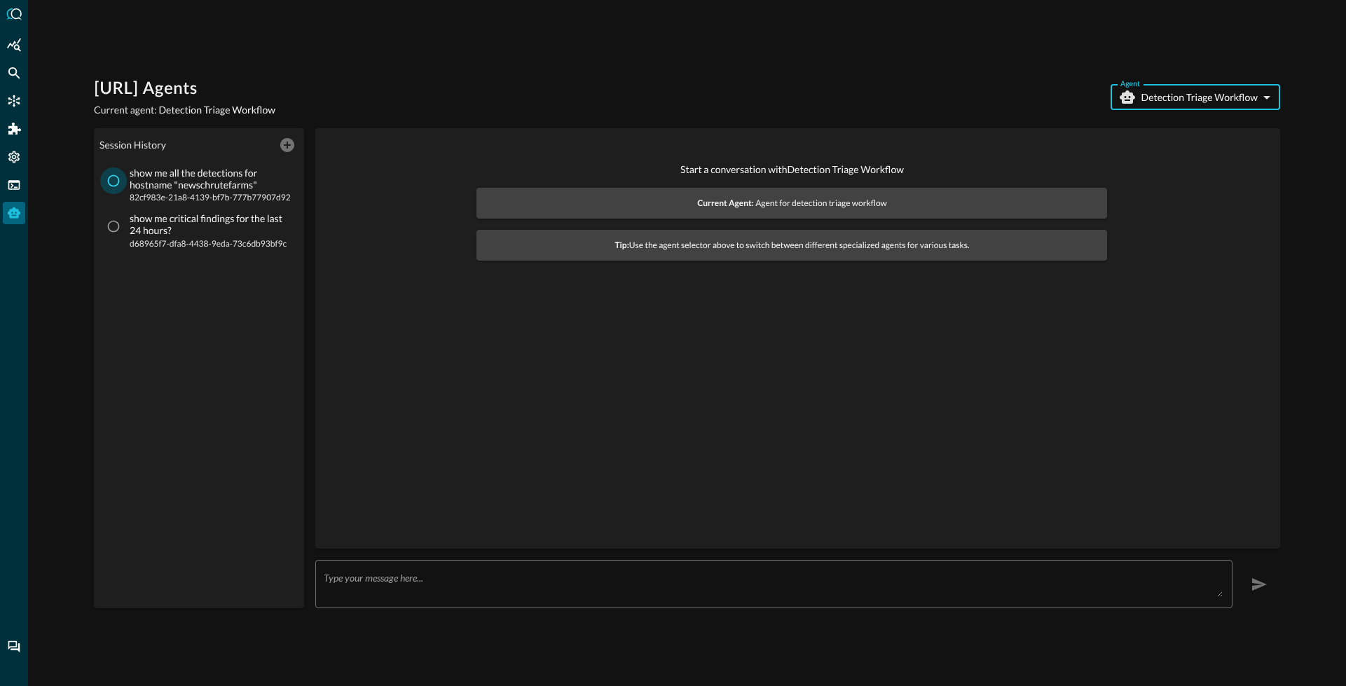
click at [115, 184] on input "show me all the detections for hostname "newschrutefarms" 82cf983e-21a8-4139-bf…" at bounding box center [113, 180] width 27 height 27
radio input "true"
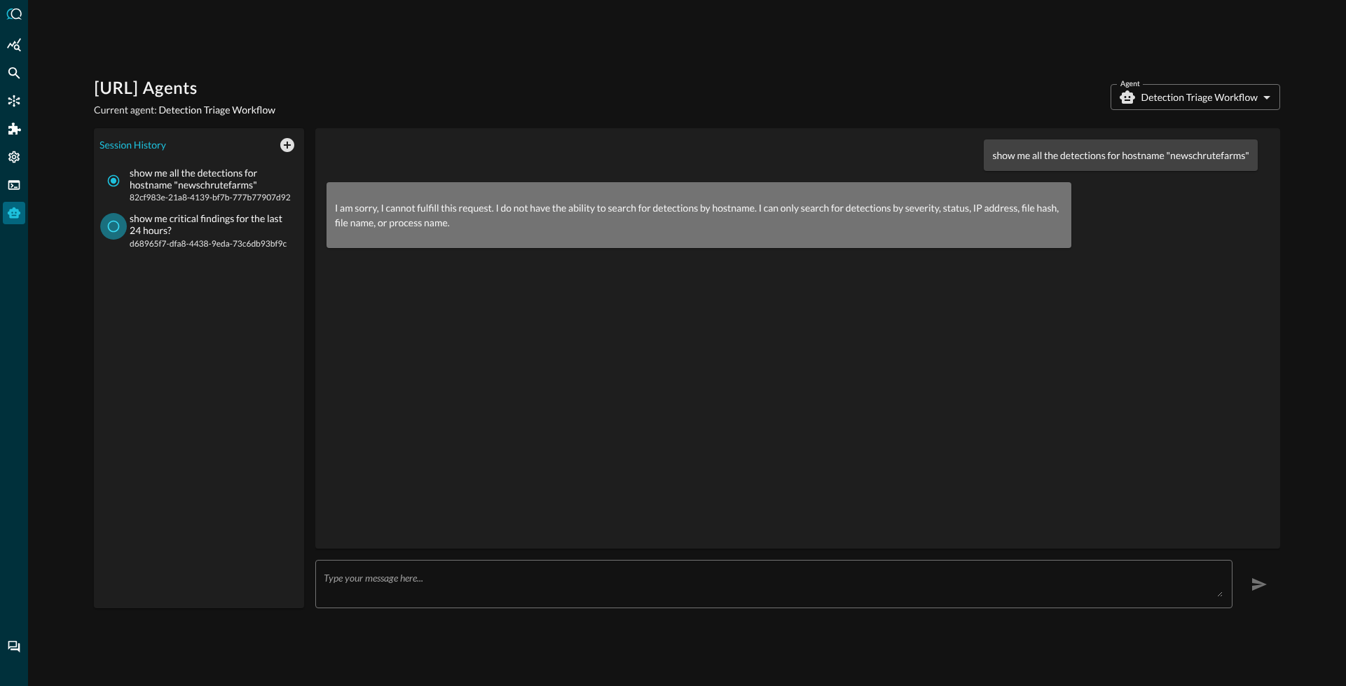
click at [116, 230] on input "show me critical findings for the last 24 hours? d68965f7-dfa8-4438-9eda-73c6db…" at bounding box center [113, 226] width 27 height 27
radio input "true"
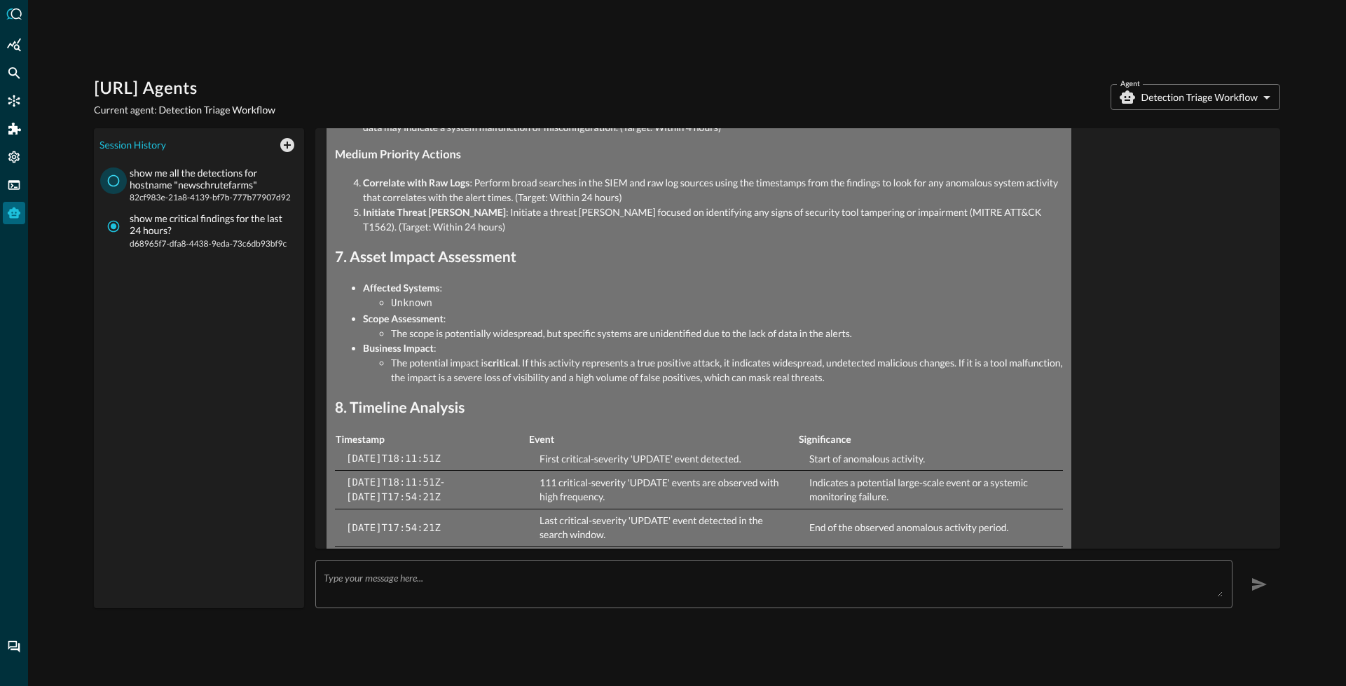
scroll to position [1246, 0]
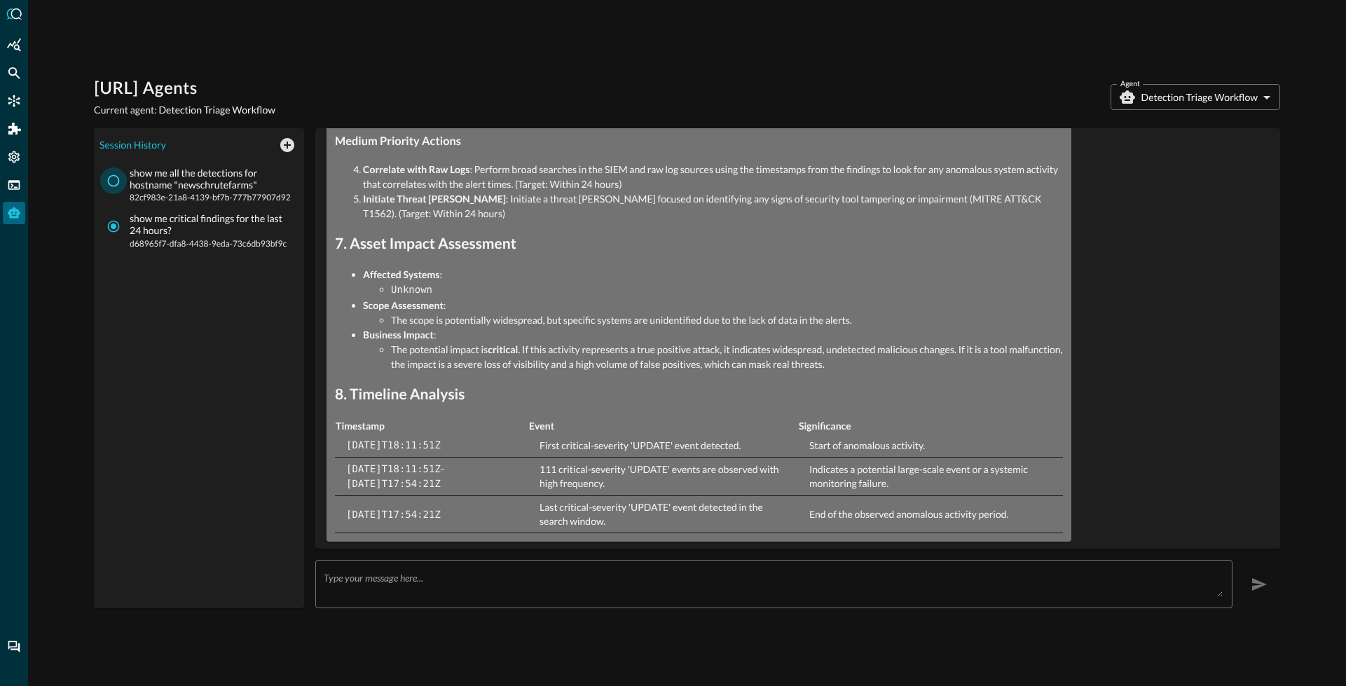
click at [111, 181] on input "show me all the detections for hostname "newschrutefarms" 82cf983e-21a8-4139-bf…" at bounding box center [113, 180] width 27 height 27
radio input "true"
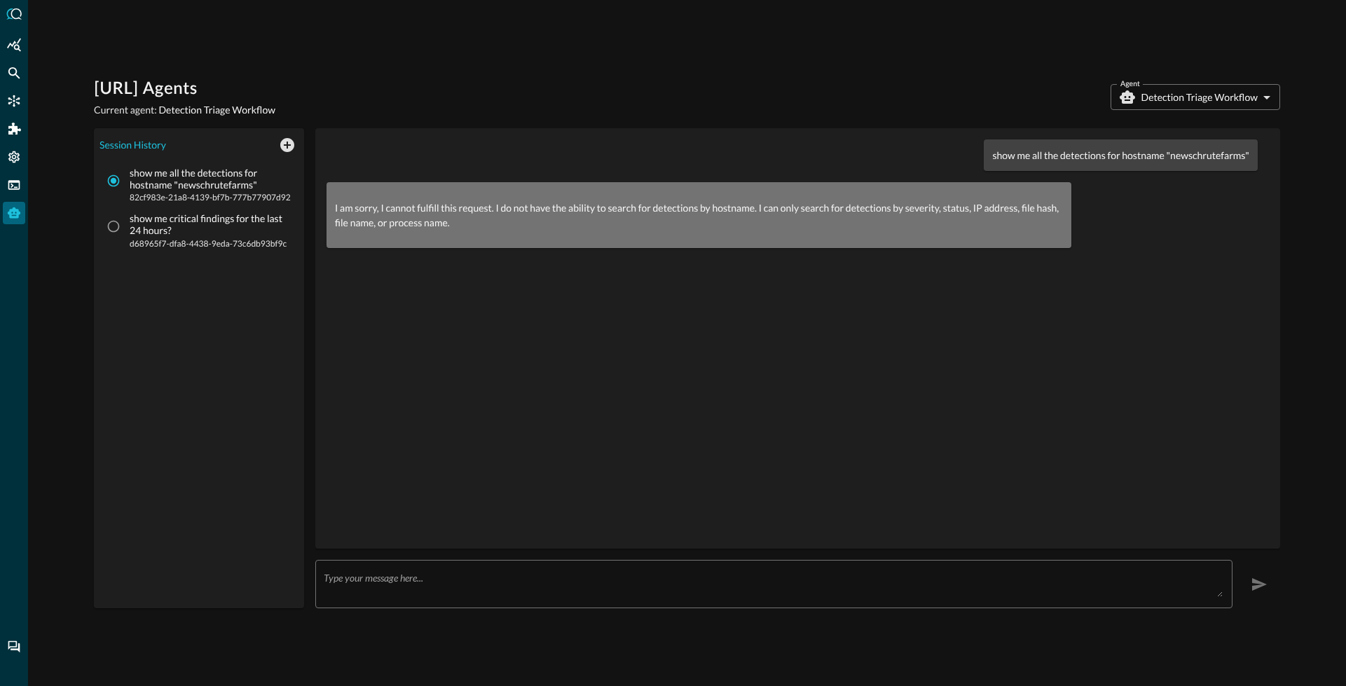
click at [1200, 109] on body "[URL] Agents Current agent: Detection Triage Workflow Agent Detection Triage Wo…" at bounding box center [673, 343] width 1346 height 686
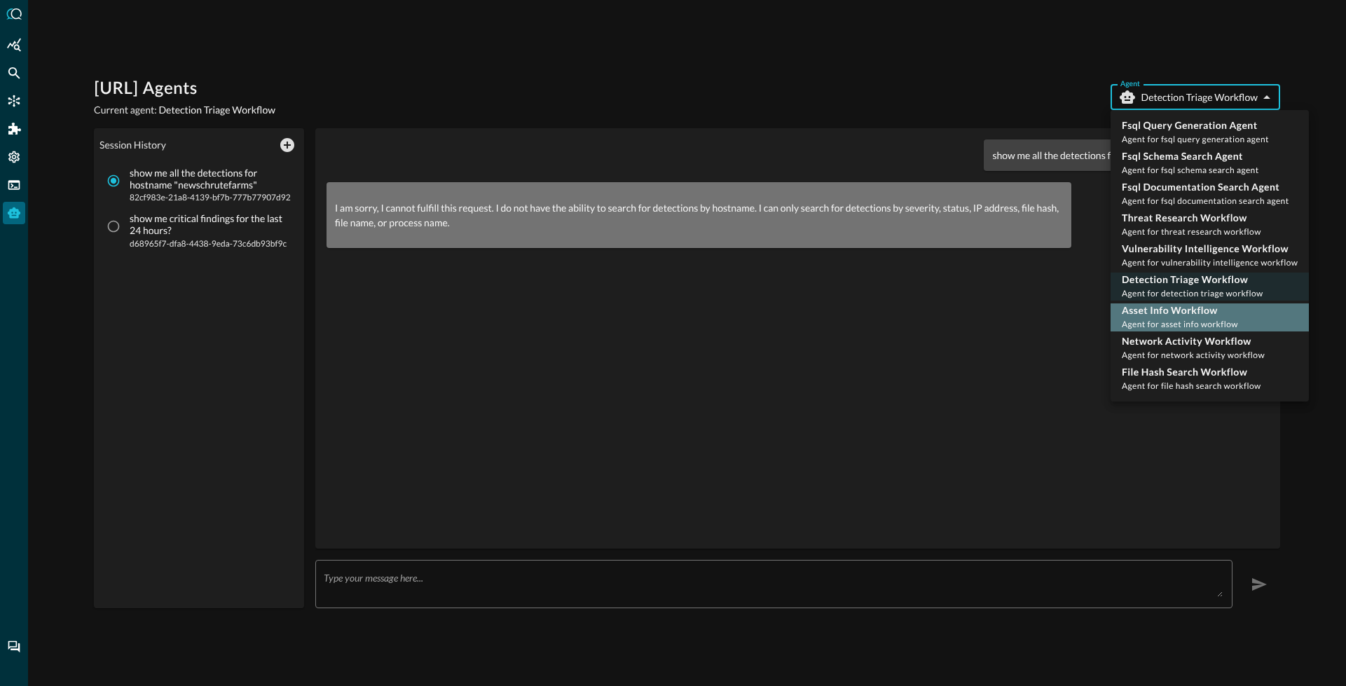
drag, startPoint x: 1157, startPoint y: 317, endPoint x: 1143, endPoint y: 324, distance: 16.0
click at [1157, 317] on div "Asset Info Workflow Agent for asset info workflow" at bounding box center [1180, 317] width 116 height 28
type input "asset_info_workflow"
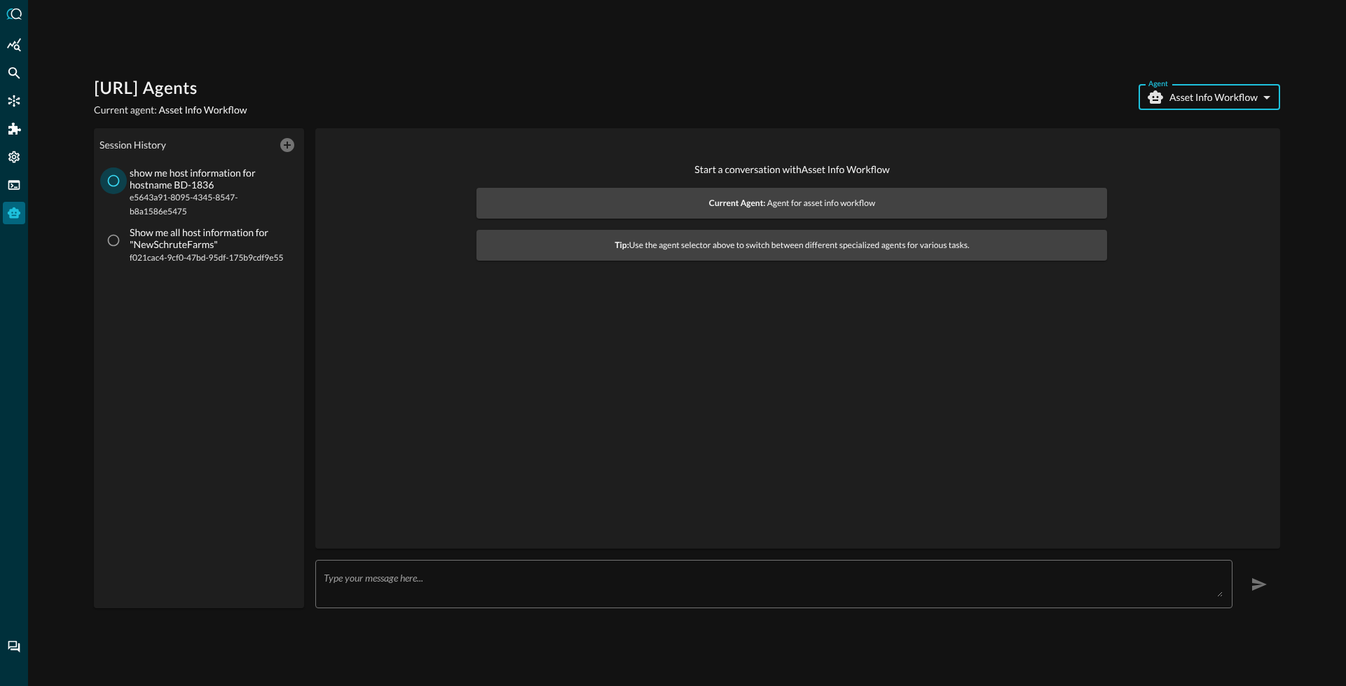
click at [119, 188] on input "show me host information for hostname BD-1836 e5643a91-8095-4345-8547-b8a1586e5…" at bounding box center [113, 180] width 27 height 27
radio input "true"
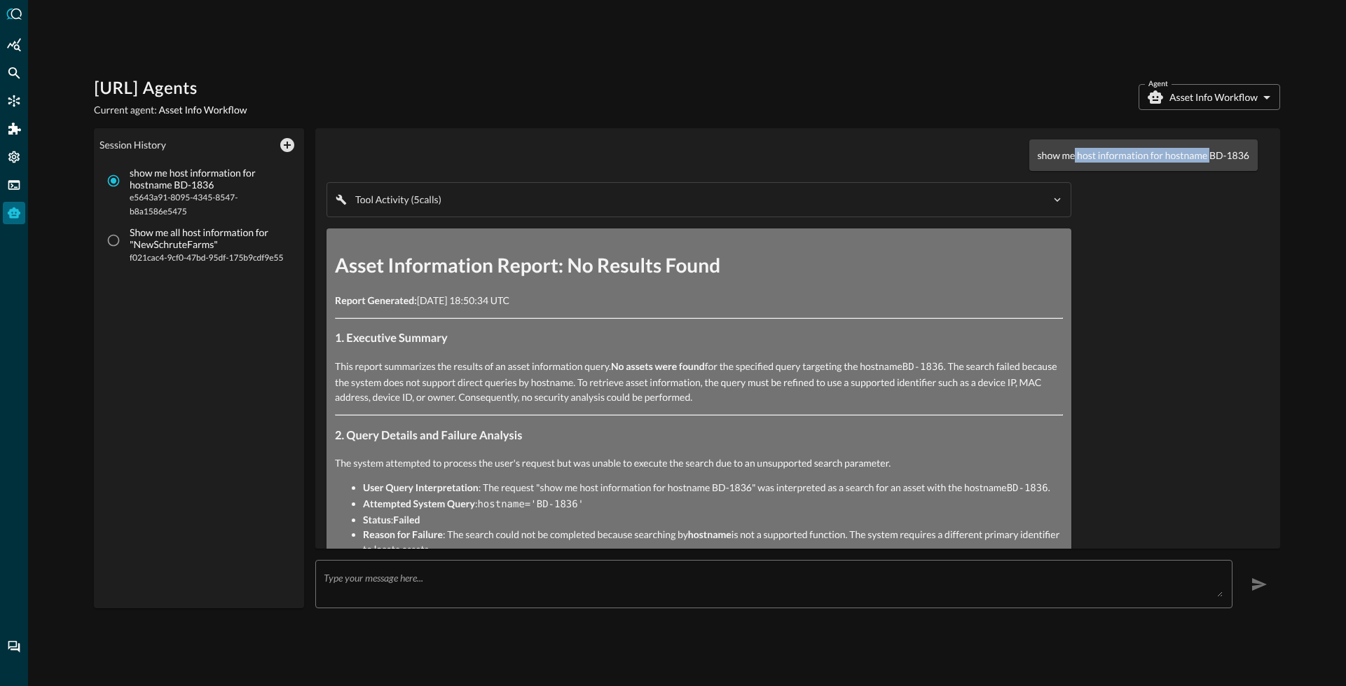
drag, startPoint x: 1200, startPoint y: 161, endPoint x: 1065, endPoint y: 154, distance: 135.4
click at [1064, 154] on p "show me host information for hostname BD-1836" at bounding box center [1144, 155] width 212 height 15
drag, startPoint x: 1157, startPoint y: 156, endPoint x: 1209, endPoint y: 158, distance: 51.9
click at [1158, 156] on p "show me host information for hostname BD-1836" at bounding box center [1144, 155] width 212 height 15
drag, startPoint x: 1235, startPoint y: 159, endPoint x: 1029, endPoint y: 158, distance: 206.0
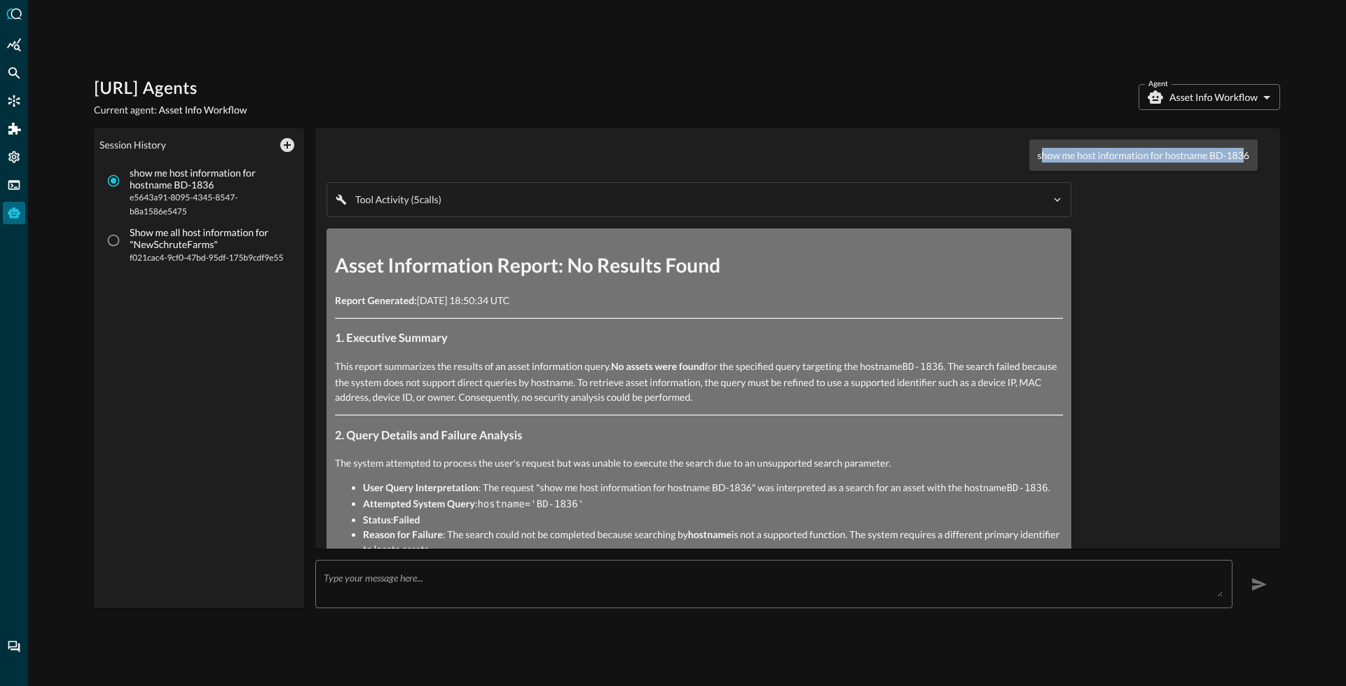
click at [1038, 158] on p "show me host information for hostname BD-1836" at bounding box center [1144, 155] width 212 height 15
click at [111, 243] on input "Show me all host information for "NewSchruteFarms" f021cac4-9cf0-47bd-95df-175b…" at bounding box center [113, 240] width 27 height 27
radio input "true"
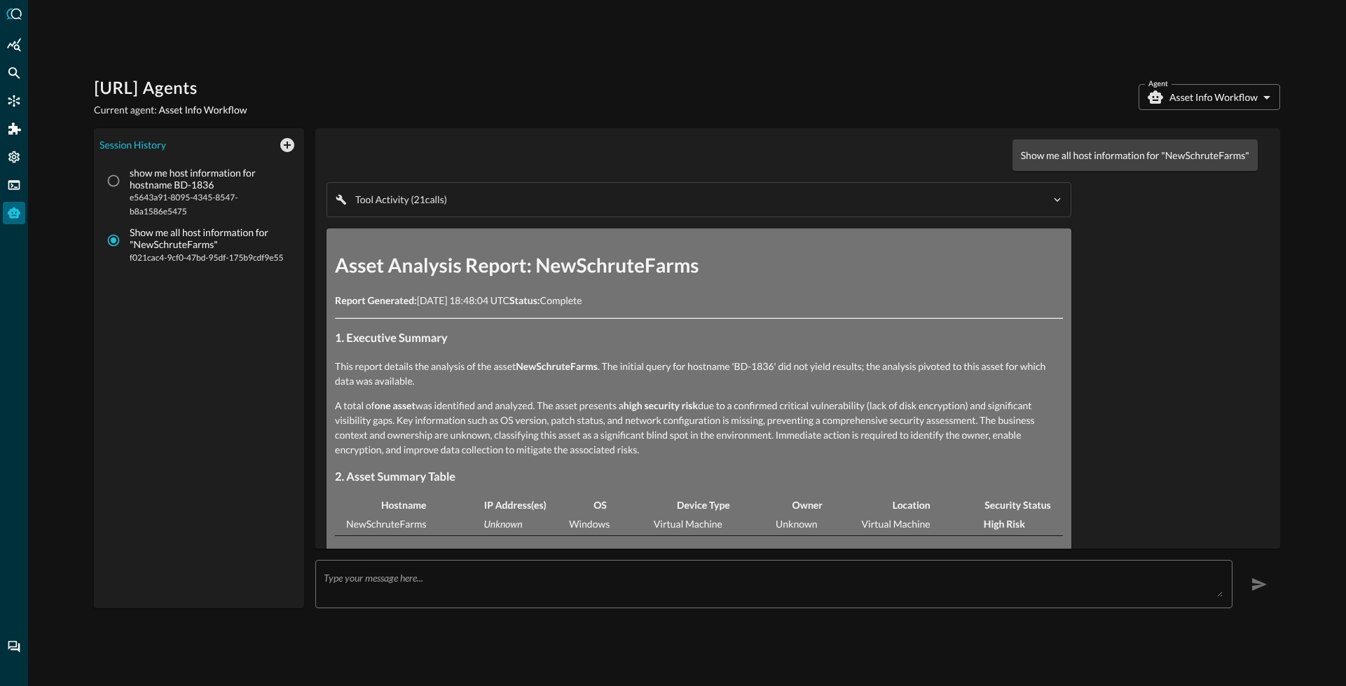
click at [1067, 157] on p "Show me all host information for "NewSchruteFarms"" at bounding box center [1135, 155] width 228 height 15
click at [116, 178] on input "show me host information for hostname BD-1836 e5643a91-8095-4345-8547-b8a1586e5…" at bounding box center [113, 180] width 27 height 27
radio input "true"
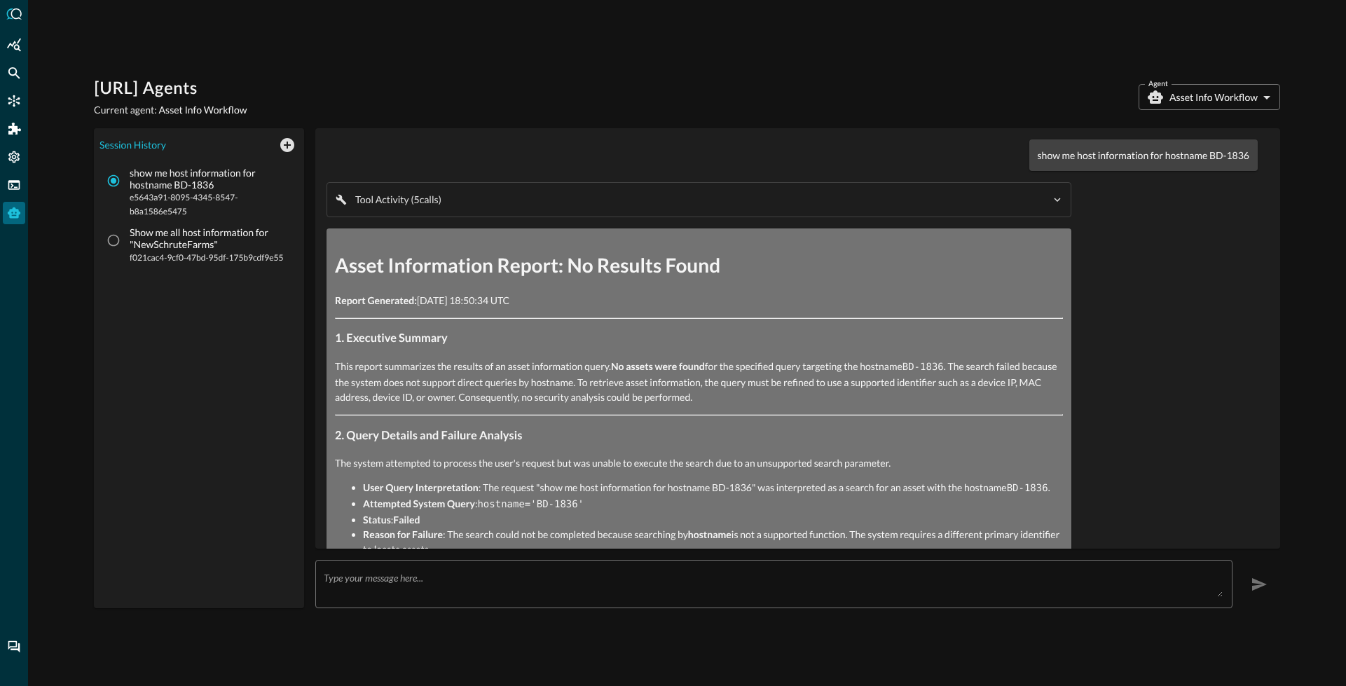
click at [1085, 156] on p "show me host information for hostname BD-1836" at bounding box center [1144, 155] width 212 height 15
click at [1200, 117] on div "[URL] Agents Current agent: Asset Info Workflow Agent Asset Info Workflow asset…" at bounding box center [687, 343] width 1186 height 530
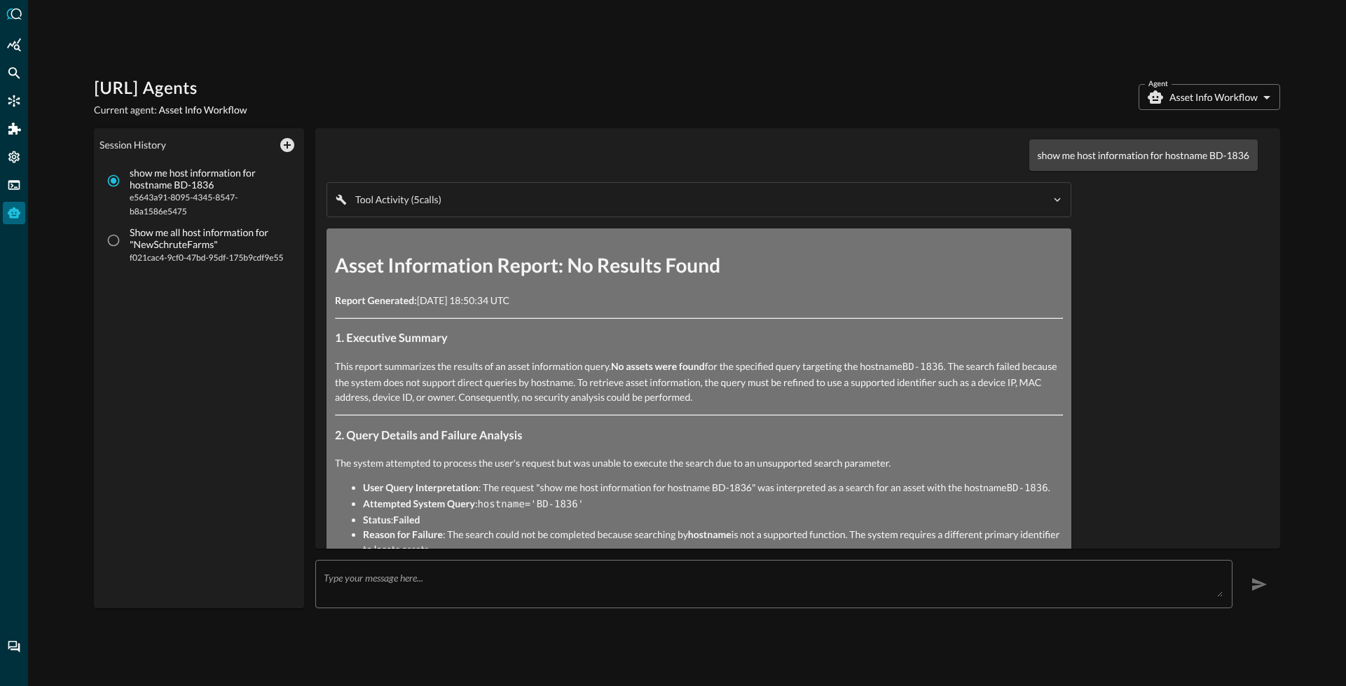
click at [1197, 106] on body "[URL] Agents Current agent: Asset Info Workflow Agent Asset Info Workflow asset…" at bounding box center [673, 343] width 1346 height 686
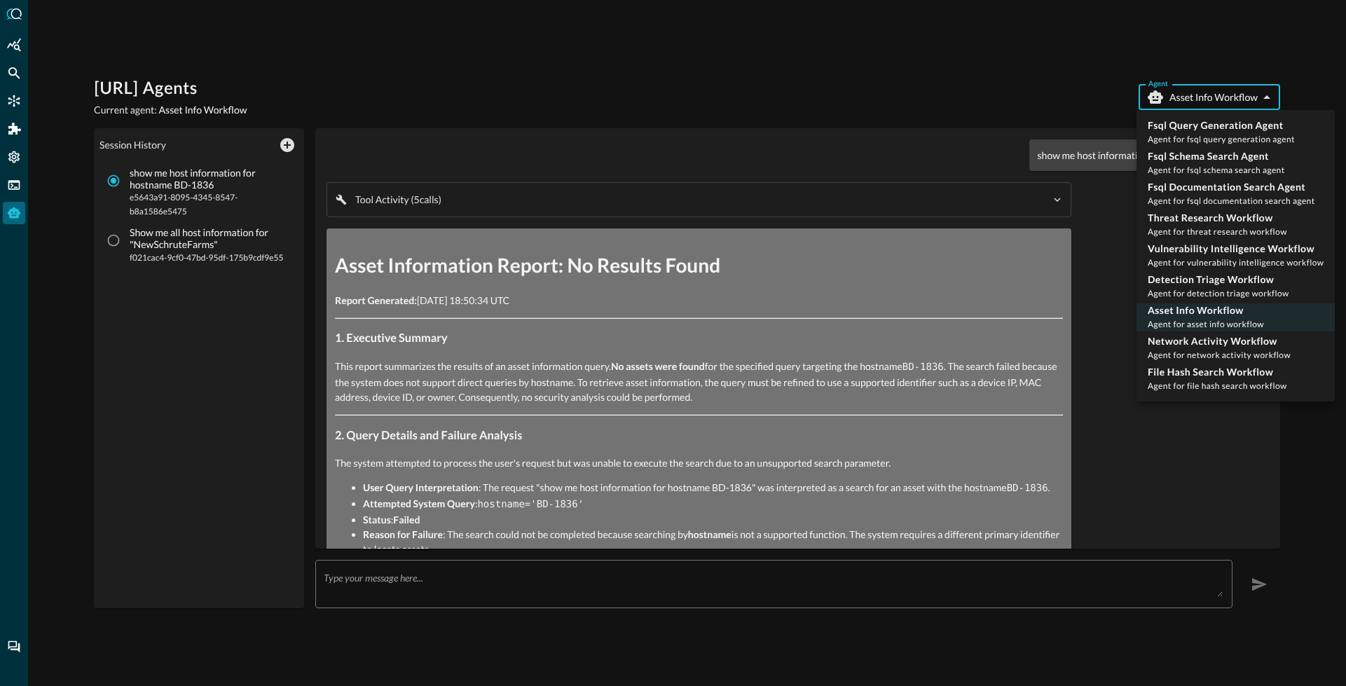
click at [1195, 271] on ul "Fsql Query Generation Agent Agent for fsql query generation agent Fsql Schema S…" at bounding box center [1235, 255] width 198 height 291
click at [1192, 280] on p "Detection Triage Workflow" at bounding box center [1219, 280] width 142 height 14
type input "detection_triage_workflow"
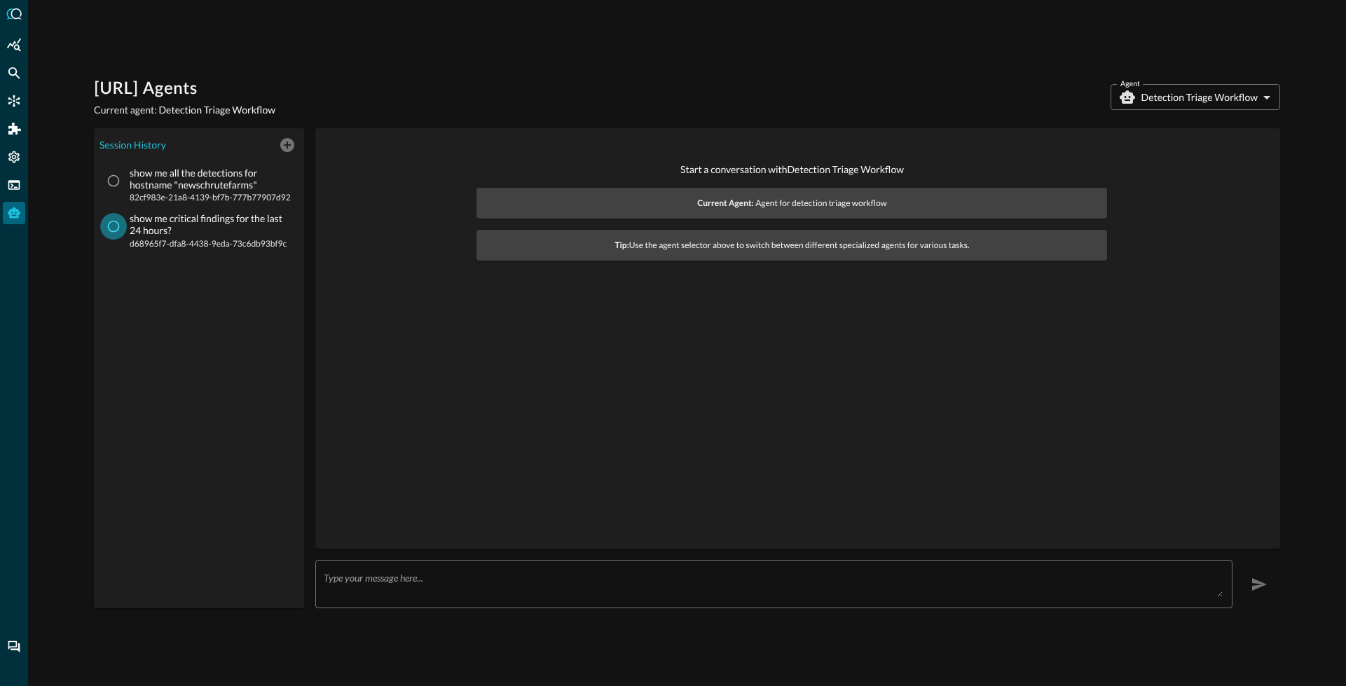
click at [110, 225] on input "show me critical findings for the last 24 hours? d68965f7-dfa8-4438-9eda-73c6db…" at bounding box center [113, 226] width 27 height 27
radio input "true"
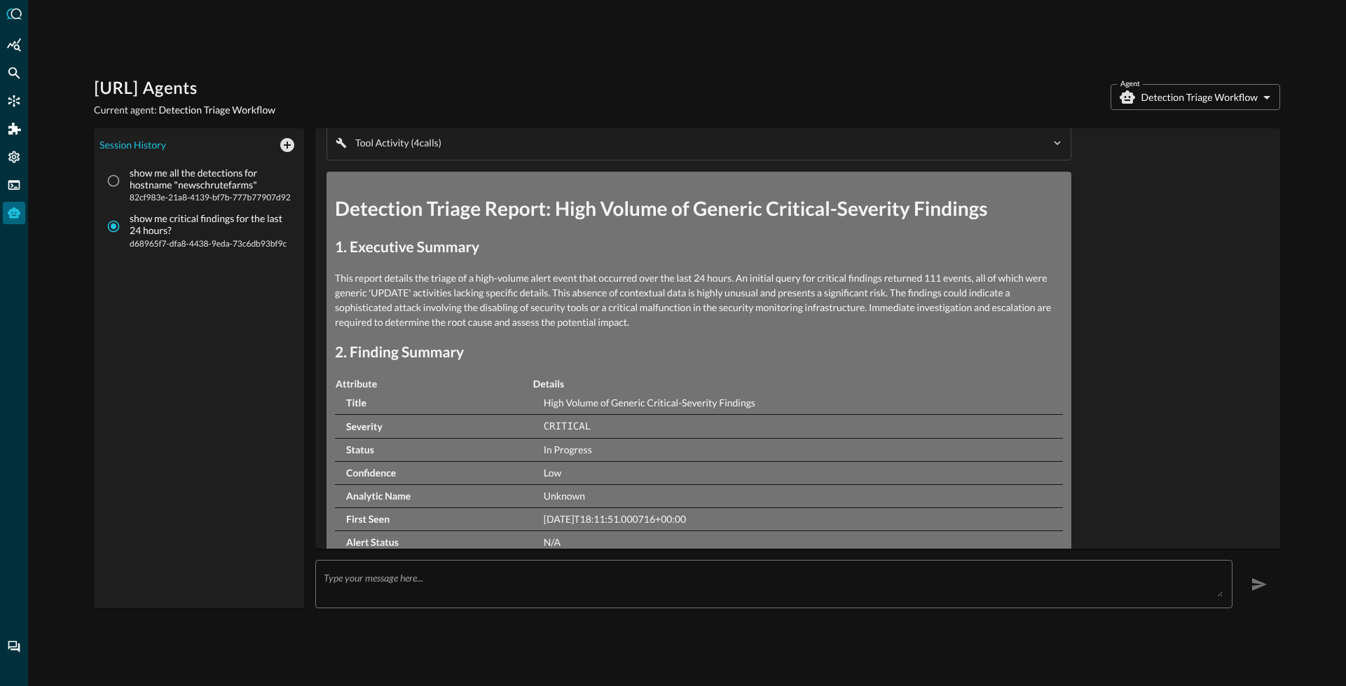
scroll to position [77, 0]
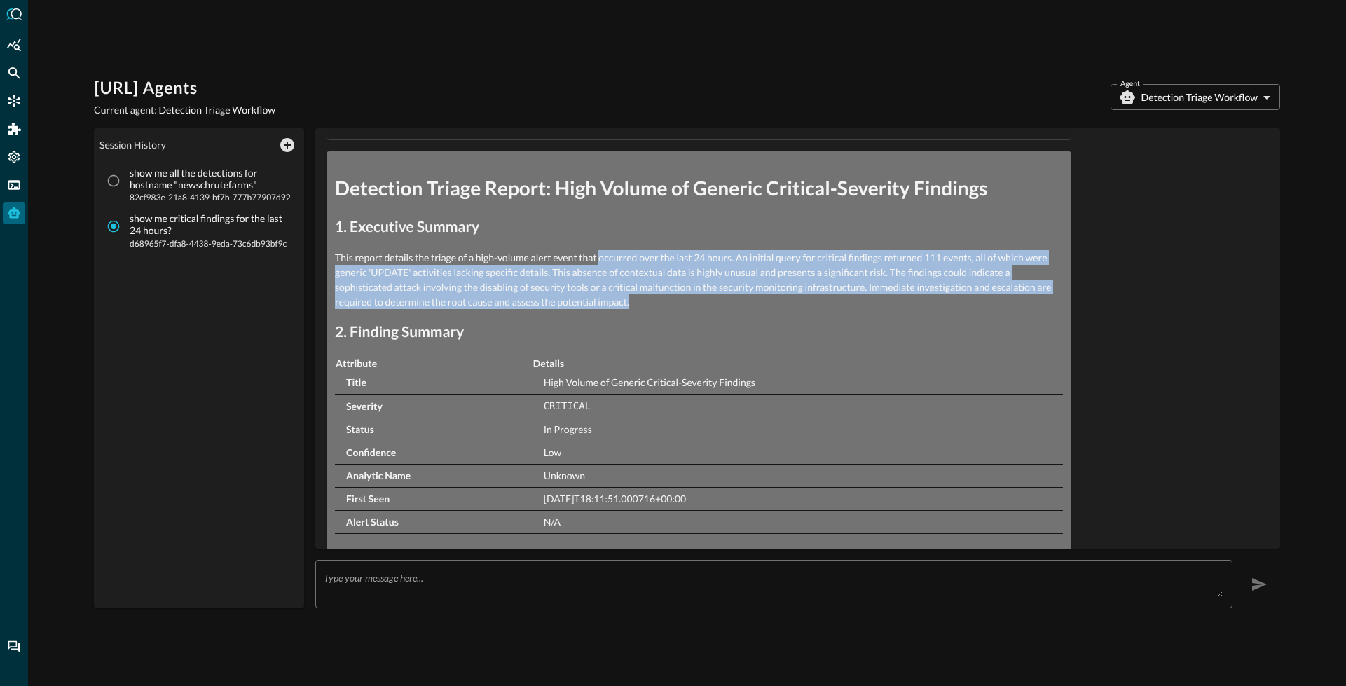
drag, startPoint x: 600, startPoint y: 259, endPoint x: 644, endPoint y: 302, distance: 61.4
click at [644, 302] on p "This report details the triage of a high-volume alert event that occurred over …" at bounding box center [699, 279] width 728 height 59
click at [636, 291] on p "This report details the triage of a high-volume alert event that occurred over …" at bounding box center [699, 279] width 728 height 59
drag, startPoint x: 557, startPoint y: 257, endPoint x: 601, endPoint y: 301, distance: 61.9
click at [601, 301] on p "This report details the triage of a high-volume alert event that occurred over …" at bounding box center [699, 279] width 728 height 59
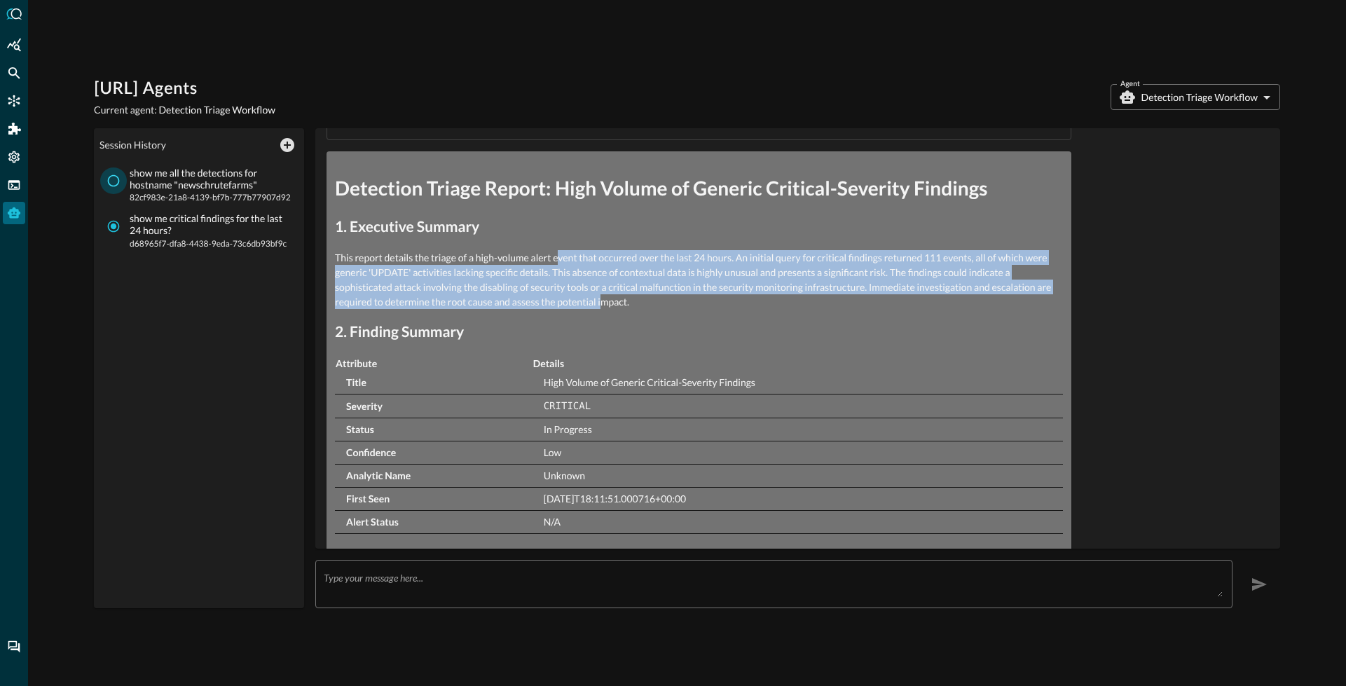
click at [116, 181] on input "show me all the detections for hostname "newschrutefarms" 82cf983e-21a8-4139-bf…" at bounding box center [113, 180] width 27 height 27
radio input "true"
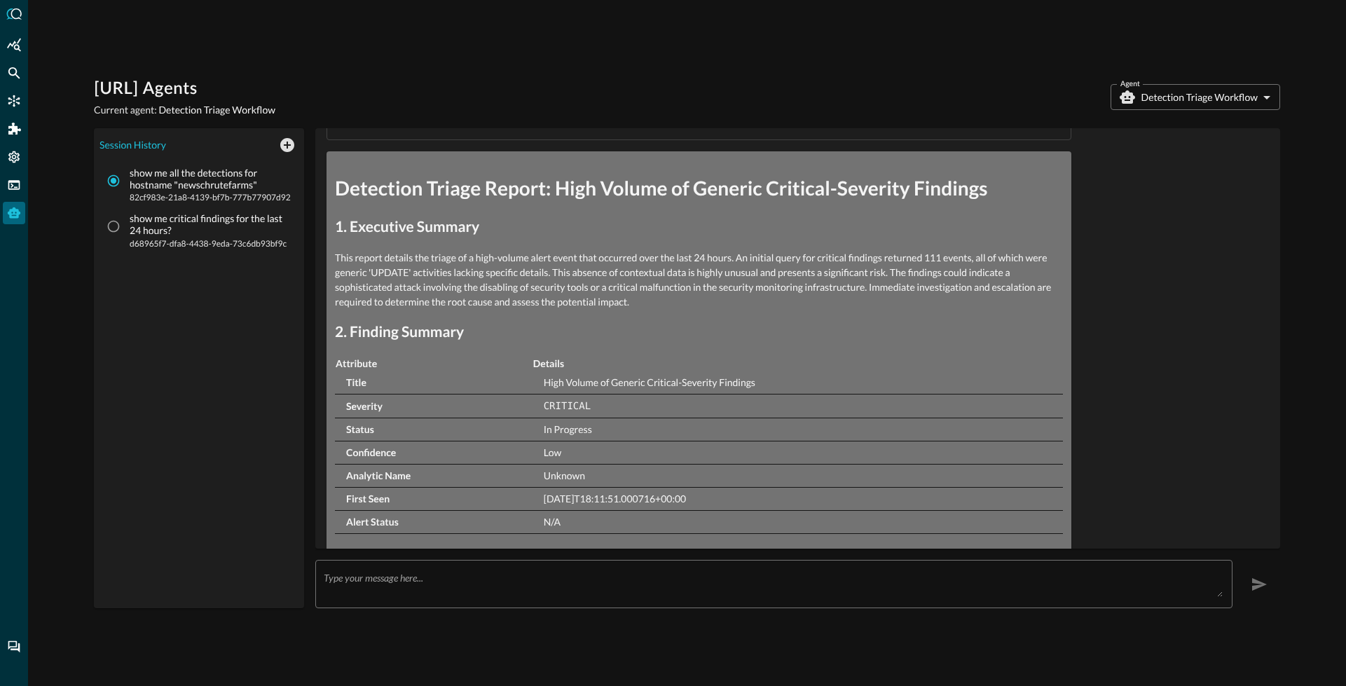
scroll to position [0, 0]
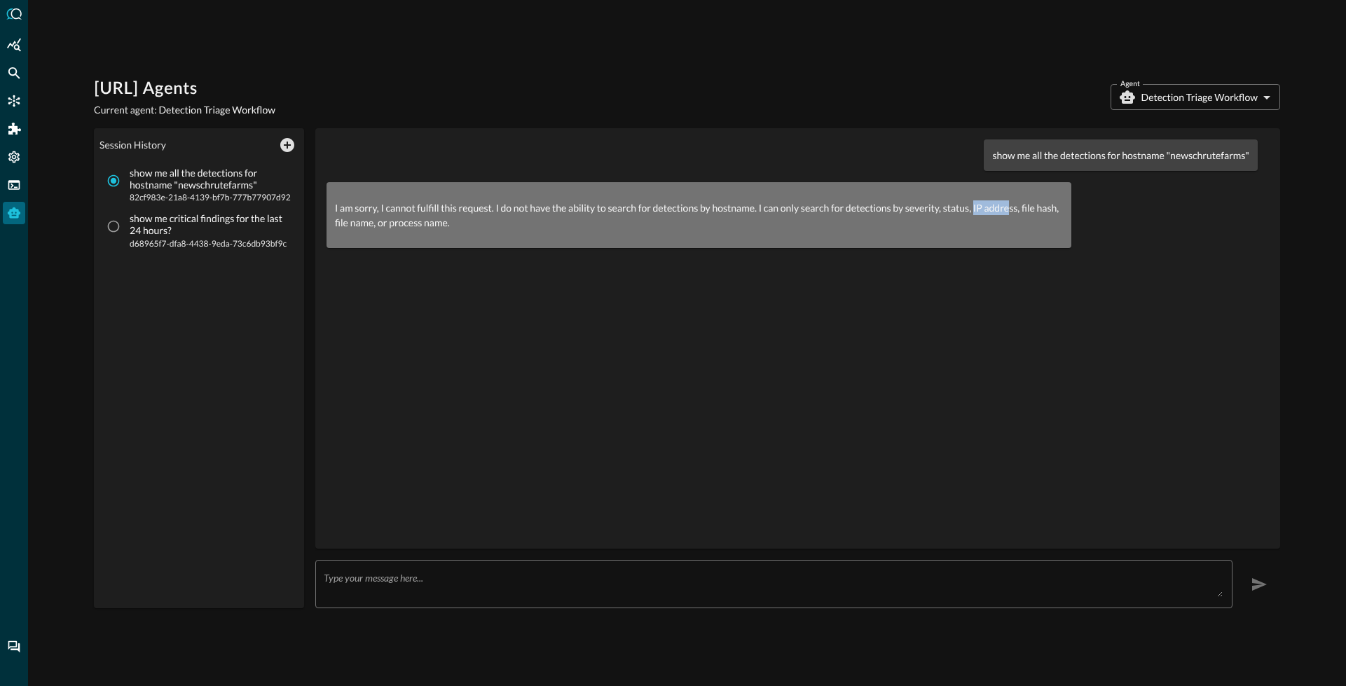
drag, startPoint x: 975, startPoint y: 212, endPoint x: 1008, endPoint y: 211, distance: 32.3
click at [1008, 211] on p "I am sorry, I cannot fulfill this request. I do not have the ability to search …" at bounding box center [699, 214] width 728 height 29
click at [977, 207] on p "I am sorry, I cannot fulfill this request. I do not have the ability to search …" at bounding box center [699, 214] width 728 height 29
drag, startPoint x: 970, startPoint y: 209, endPoint x: 1010, endPoint y: 202, distance: 41.2
click at [1010, 202] on p "I am sorry, I cannot fulfill this request. I do not have the ability to search …" at bounding box center [699, 214] width 728 height 29
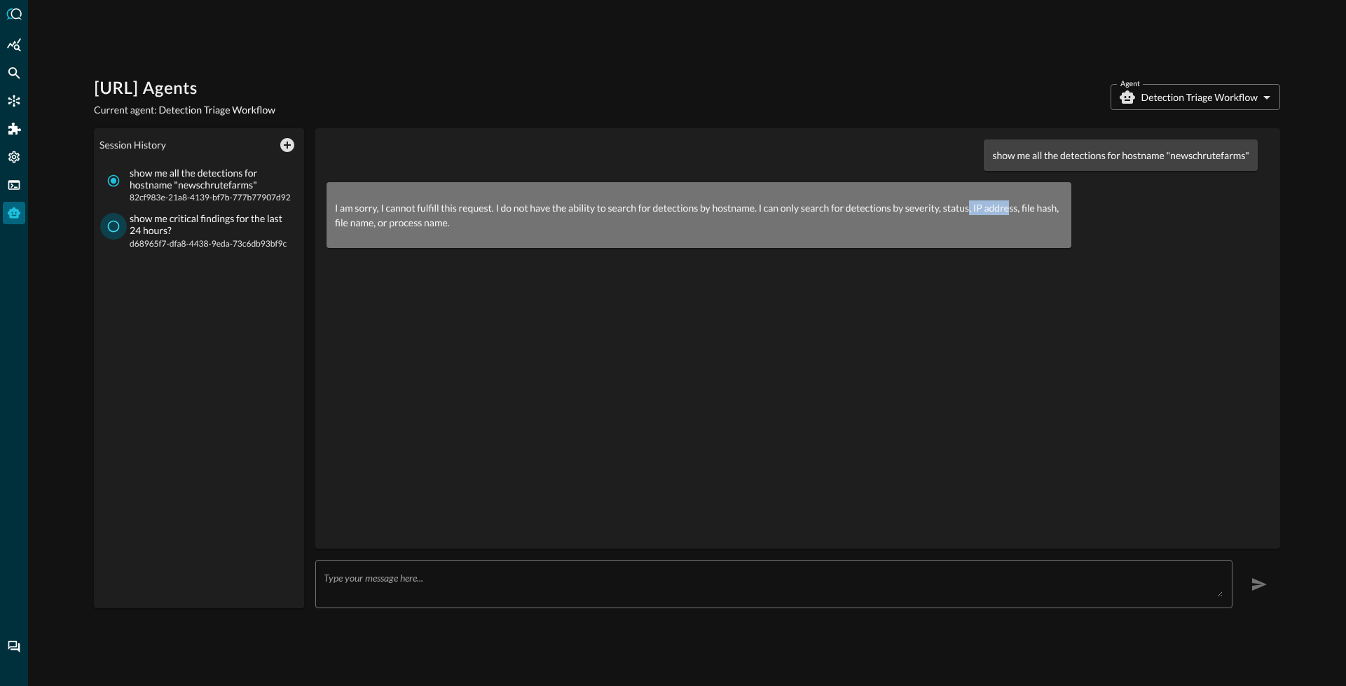
click at [121, 231] on input "show me critical findings for the last 24 hours? d68965f7-dfa8-4438-9eda-73c6db…" at bounding box center [113, 226] width 27 height 27
radio input "true"
click at [118, 177] on input "show me all the detections for hostname "newschrutefarms" 82cf983e-21a8-4139-bf…" at bounding box center [113, 180] width 27 height 27
radio input "true"
click at [121, 229] on input "show me critical findings for the last 24 hours? d68965f7-dfa8-4438-9eda-73c6db…" at bounding box center [113, 226] width 27 height 27
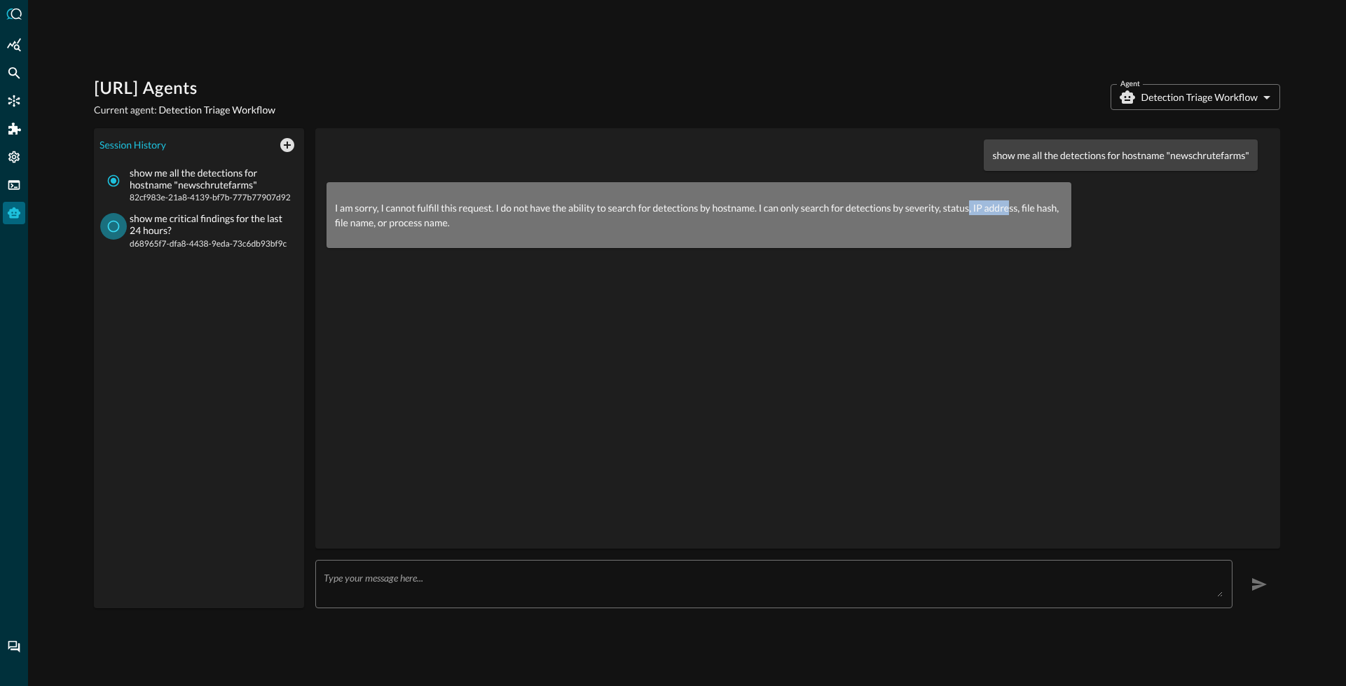
radio input "true"
click at [113, 181] on input "show me all the detections for hostname "newschrutefarms" 82cf983e-21a8-4139-bf…" at bounding box center [113, 180] width 27 height 27
radio input "true"
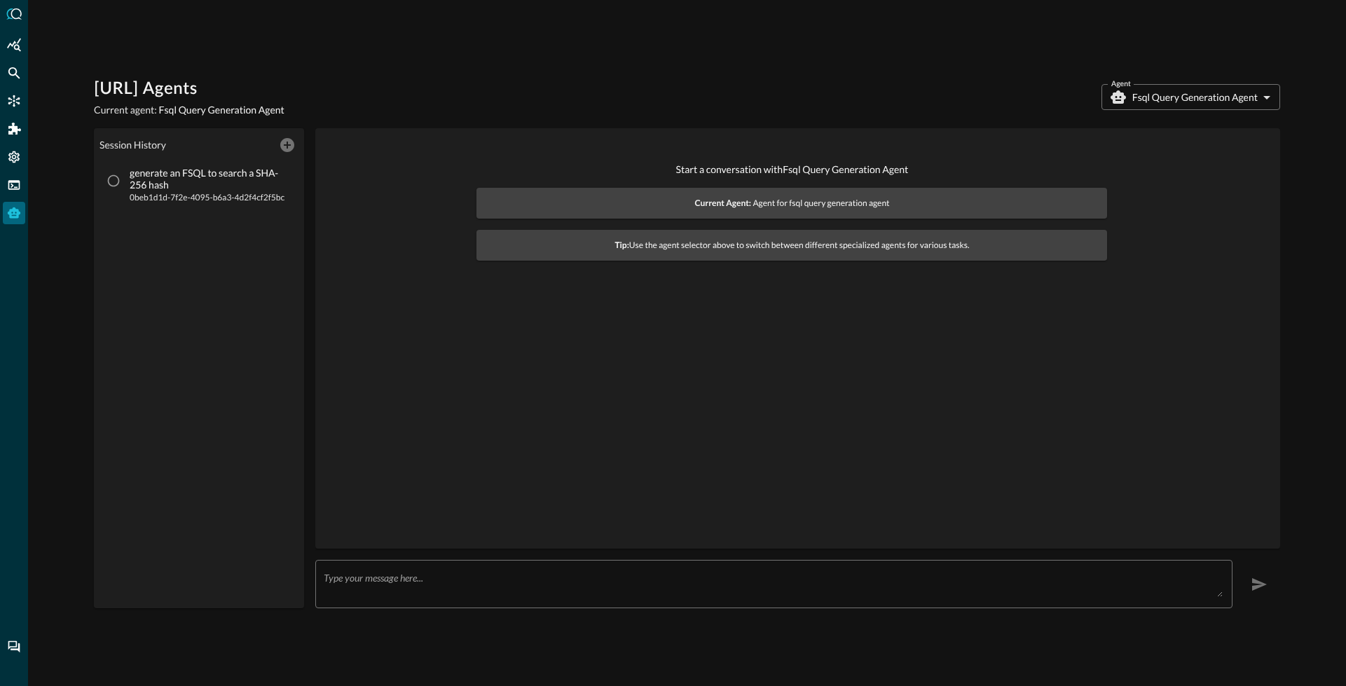
click at [1163, 99] on body "[URL] Agents Current agent: Fsql Query Generation Agent Agent Fsql Query Genera…" at bounding box center [673, 343] width 1346 height 686
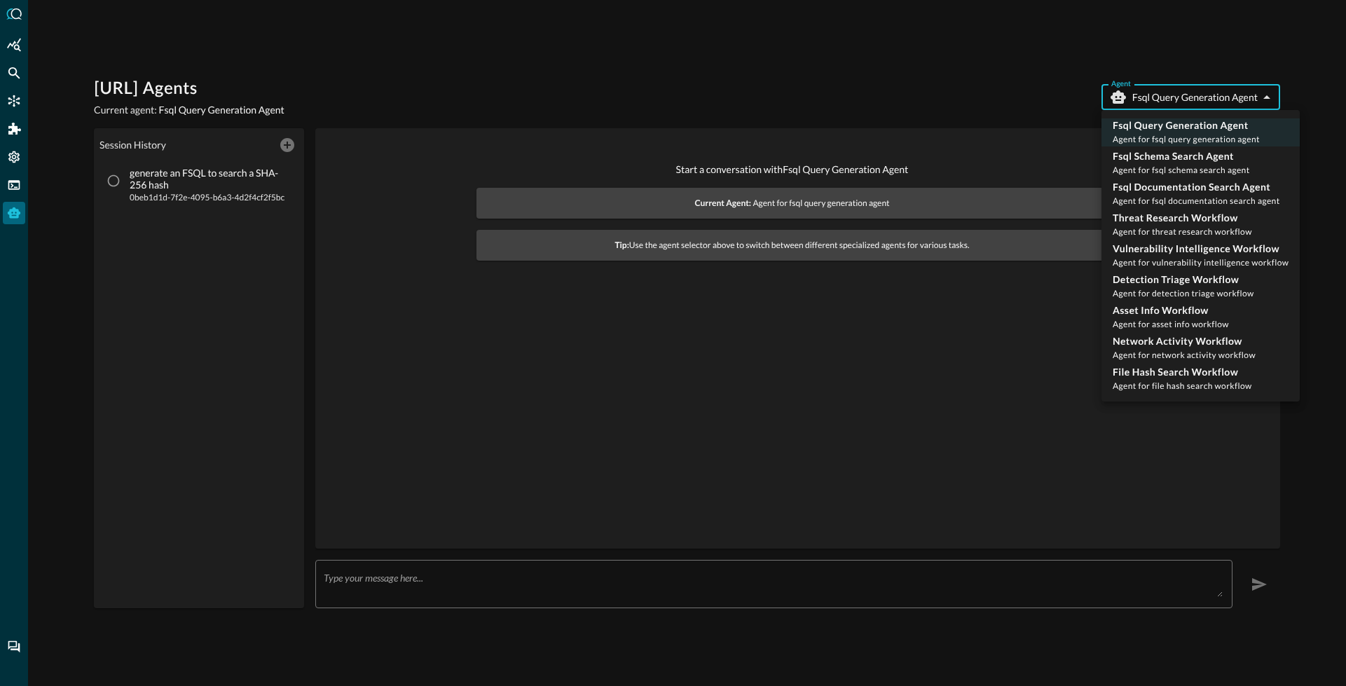
click at [1162, 135] on span "Agent for fsql query generation agent" at bounding box center [1186, 139] width 147 height 11
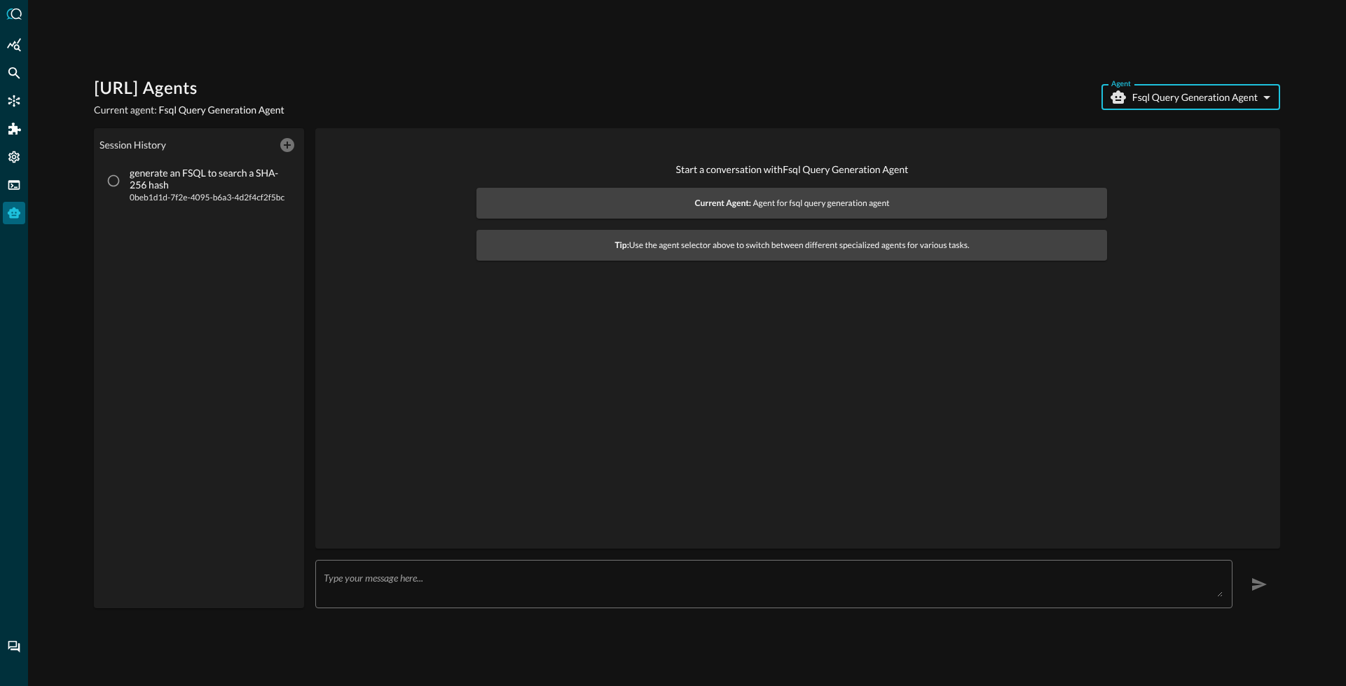
click at [1185, 99] on body "[URL] Agents Current agent: Fsql Query Generation Agent Agent Fsql Query Genera…" at bounding box center [673, 343] width 1346 height 686
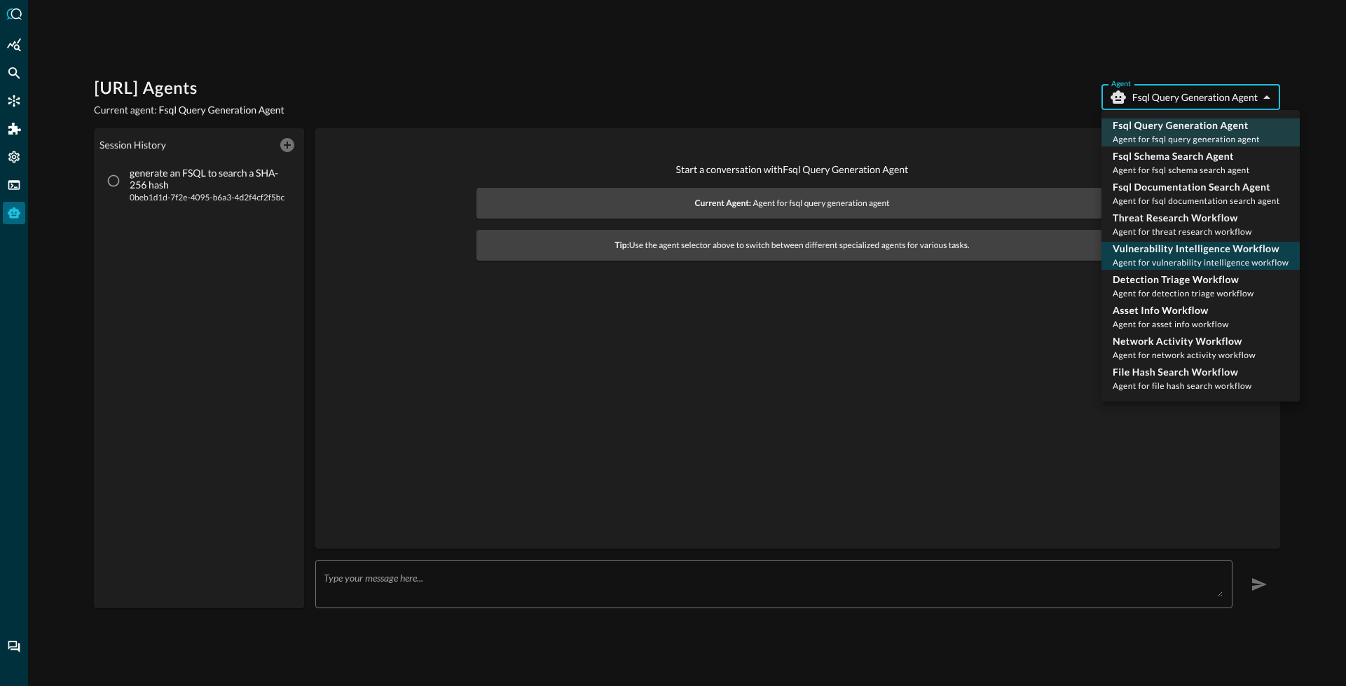
click at [1156, 255] on div "Vulnerability Intelligence Workflow Agent for vulnerability intelligence workfl…" at bounding box center [1201, 256] width 176 height 28
type input "vulnerability_intelligence_workflow"
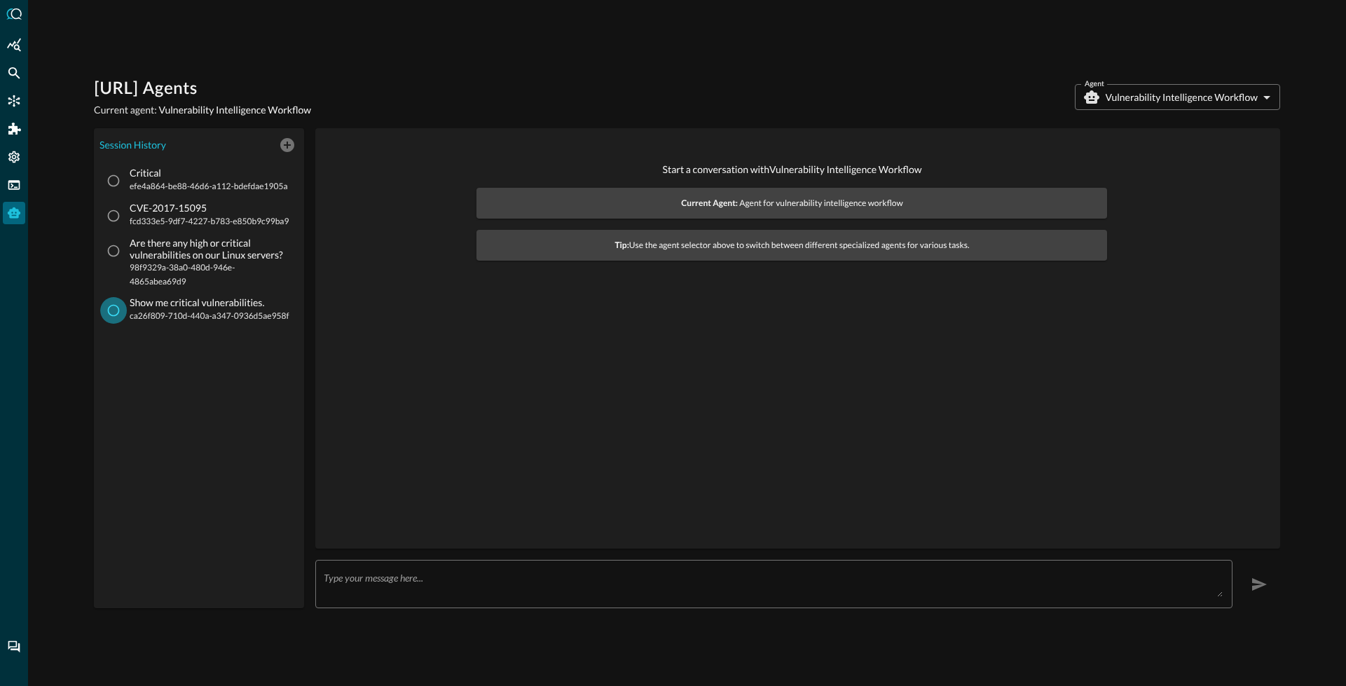
click at [112, 310] on input "Show me critical vulnerabilities. ca26f809-710d-440a-a347-0936d5ae958f" at bounding box center [113, 310] width 27 height 27
radio input "true"
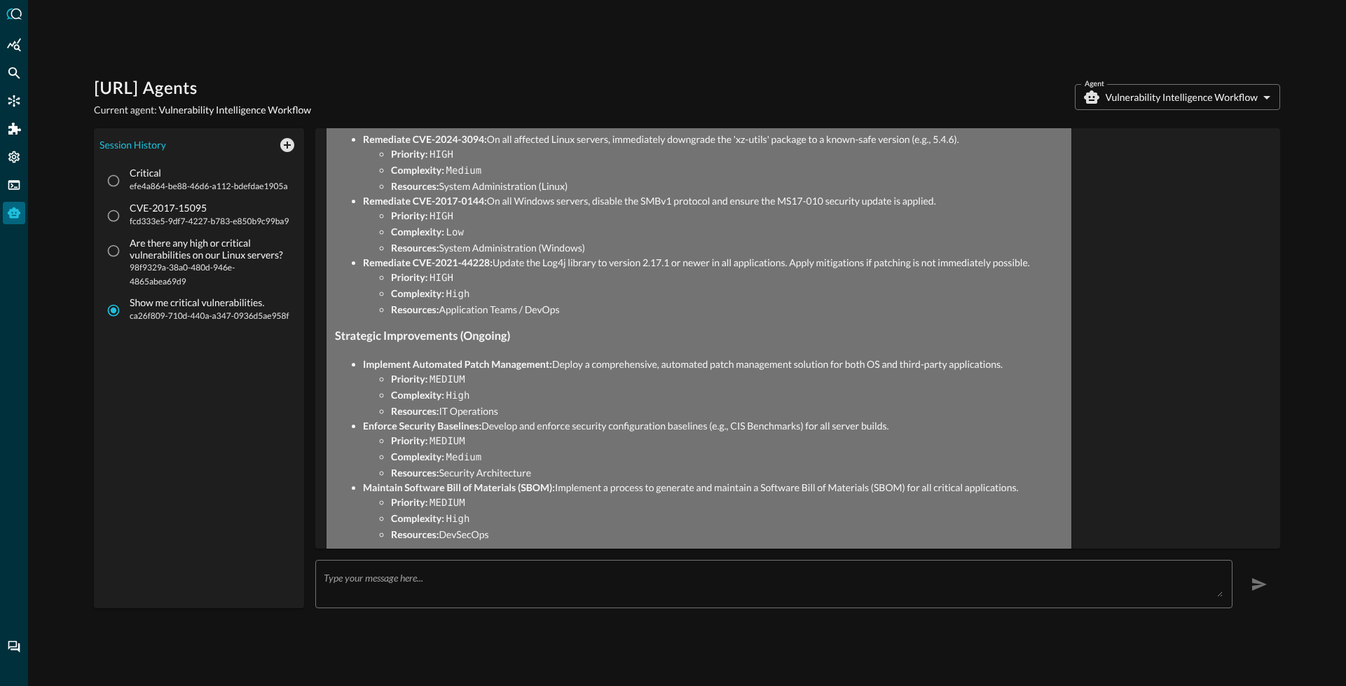
scroll to position [1129, 0]
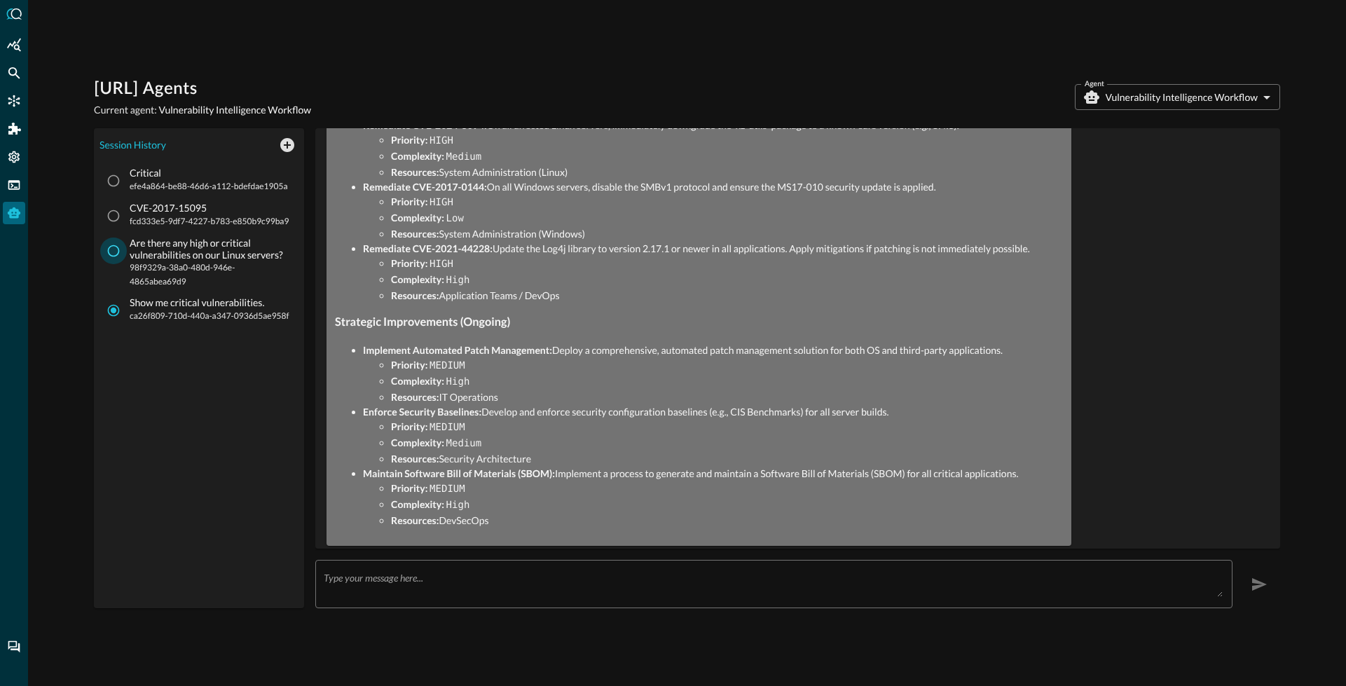
click at [120, 249] on input "Are there any high or critical vulnerabilities on our Linux servers? 98f9329a-3…" at bounding box center [113, 251] width 27 height 27
radio input "true"
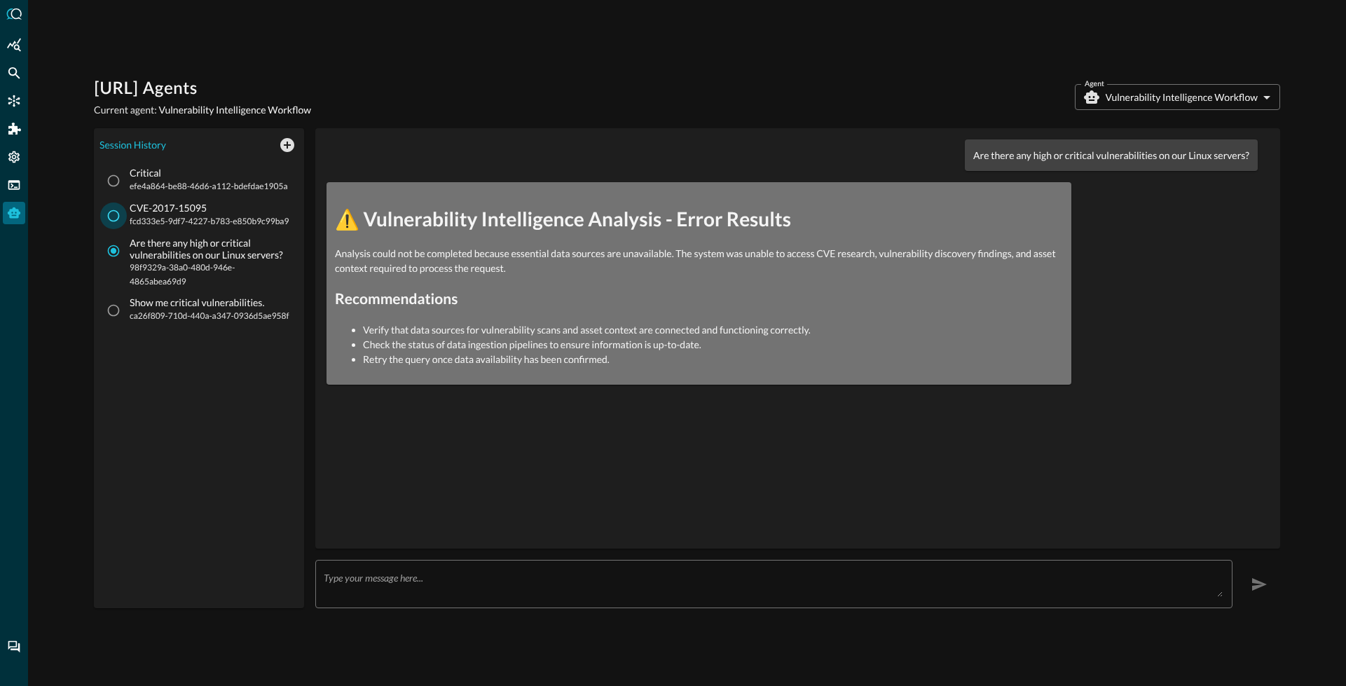
click at [110, 211] on input "CVE-2017-15095 fcd333e5-9df7-4227-b783-e850b9c99ba9" at bounding box center [113, 215] width 27 height 27
radio input "true"
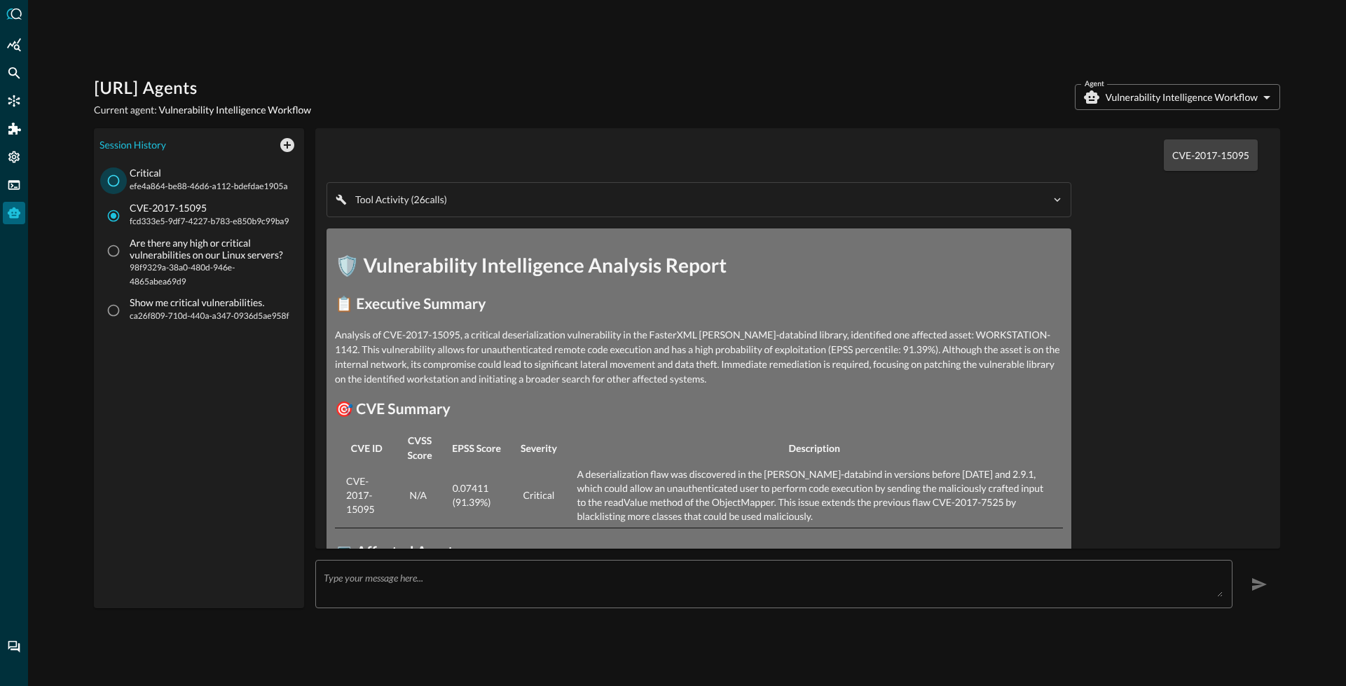
click at [113, 178] on input "Critical efe4a864-be88-46d6-a112-bdefdae1905a" at bounding box center [113, 180] width 27 height 27
radio input "true"
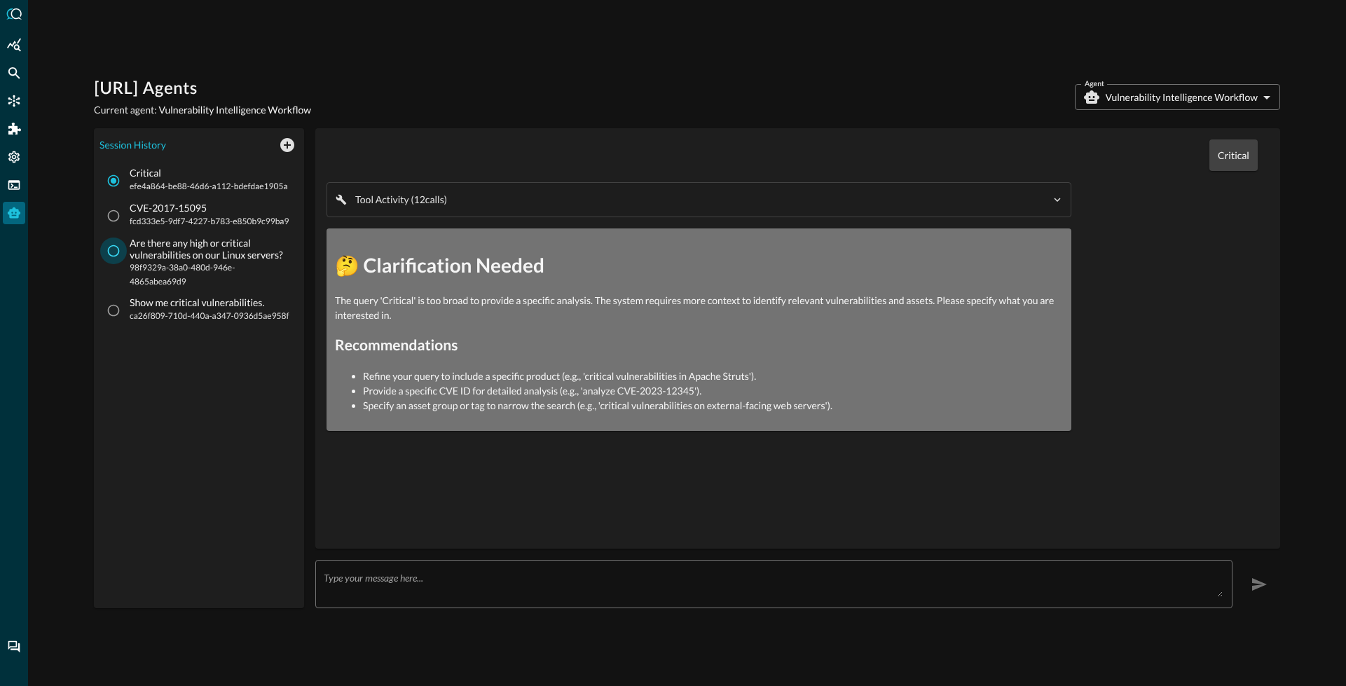
click at [118, 260] on input "Are there any high or critical vulnerabilities on our Linux servers? 98f9329a-3…" at bounding box center [113, 251] width 27 height 27
radio input "true"
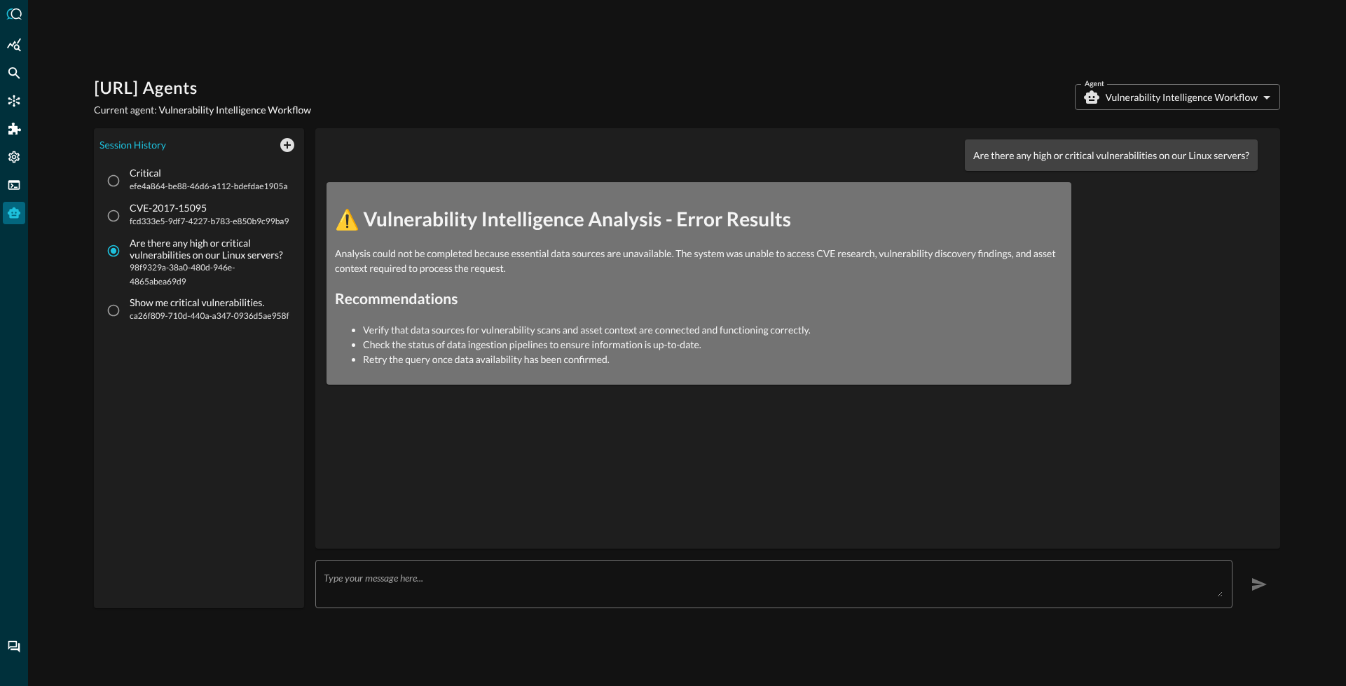
click at [380, 582] on textarea at bounding box center [773, 584] width 899 height 25
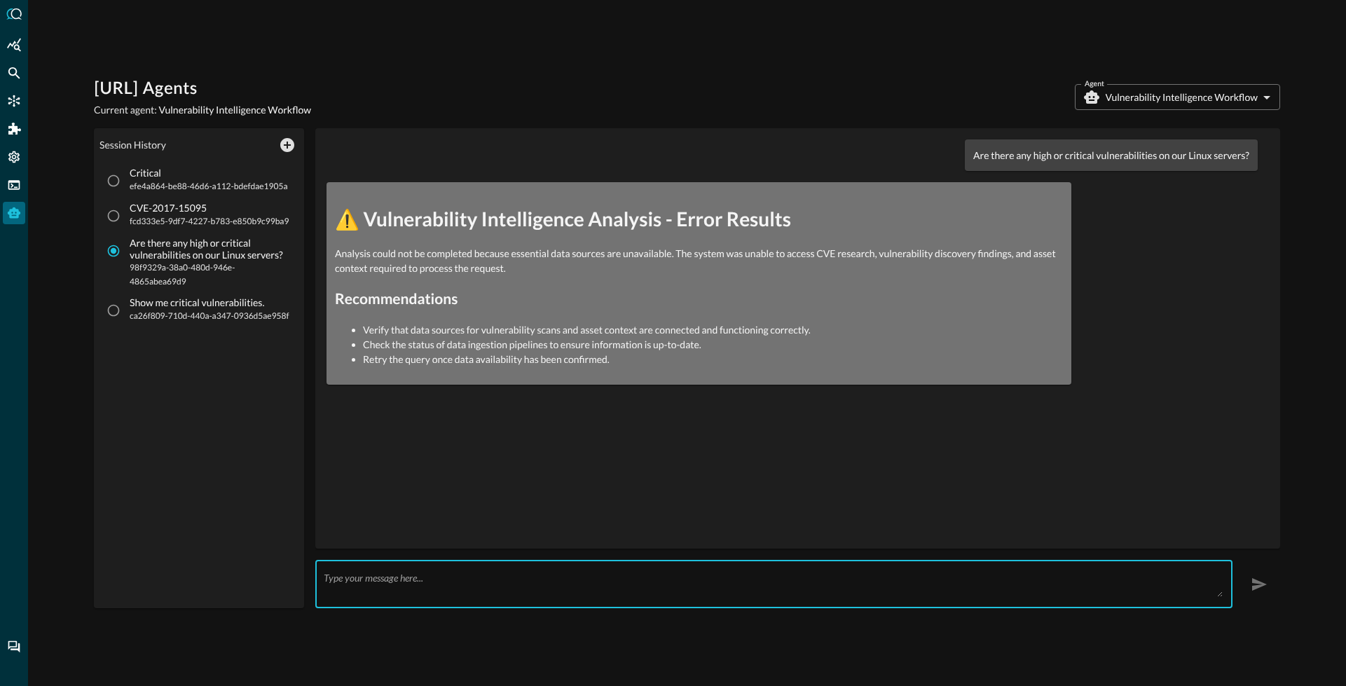
click at [1006, 160] on p "Are there any high or critical vulnerabilities on our Linux servers?" at bounding box center [1111, 155] width 276 height 15
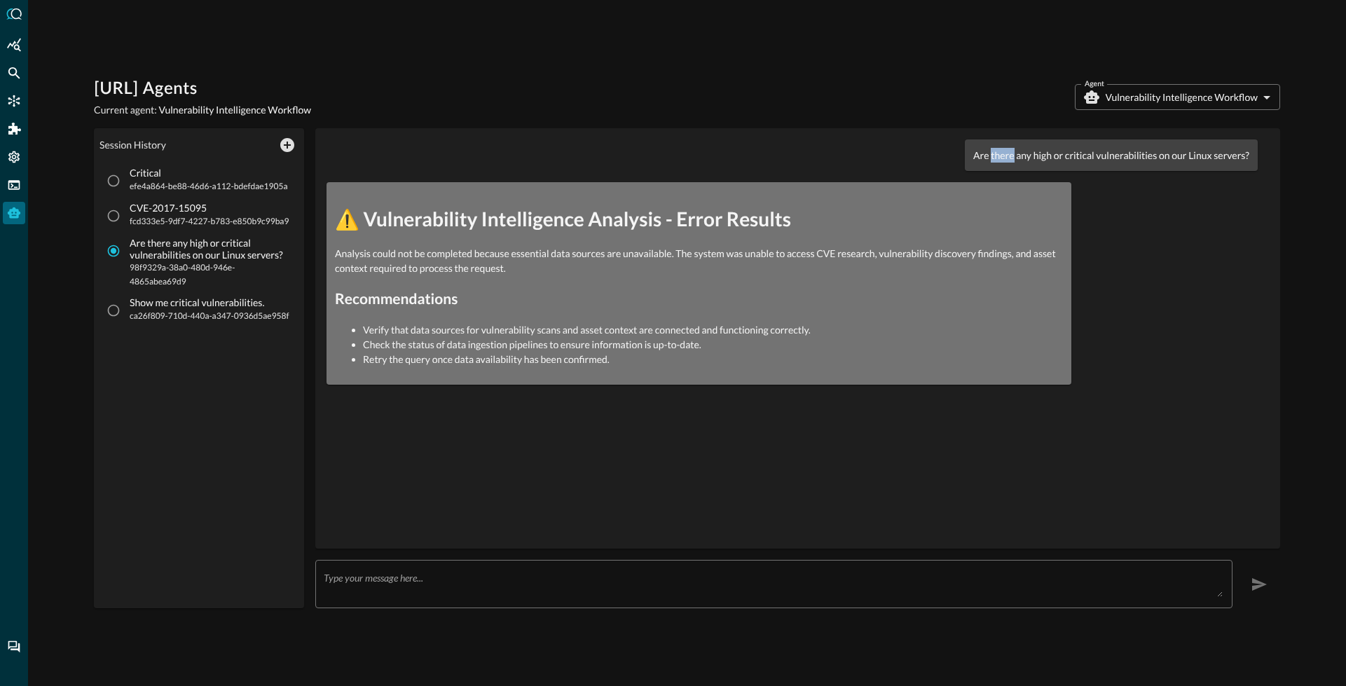
click at [1006, 160] on p "Are there any high or critical vulnerabilities on our Linux servers?" at bounding box center [1111, 155] width 276 height 15
copy p "Are there any high or critical vulnerabilities on our Linux servers?"
click at [287, 146] on icon "New Chat" at bounding box center [287, 145] width 17 height 17
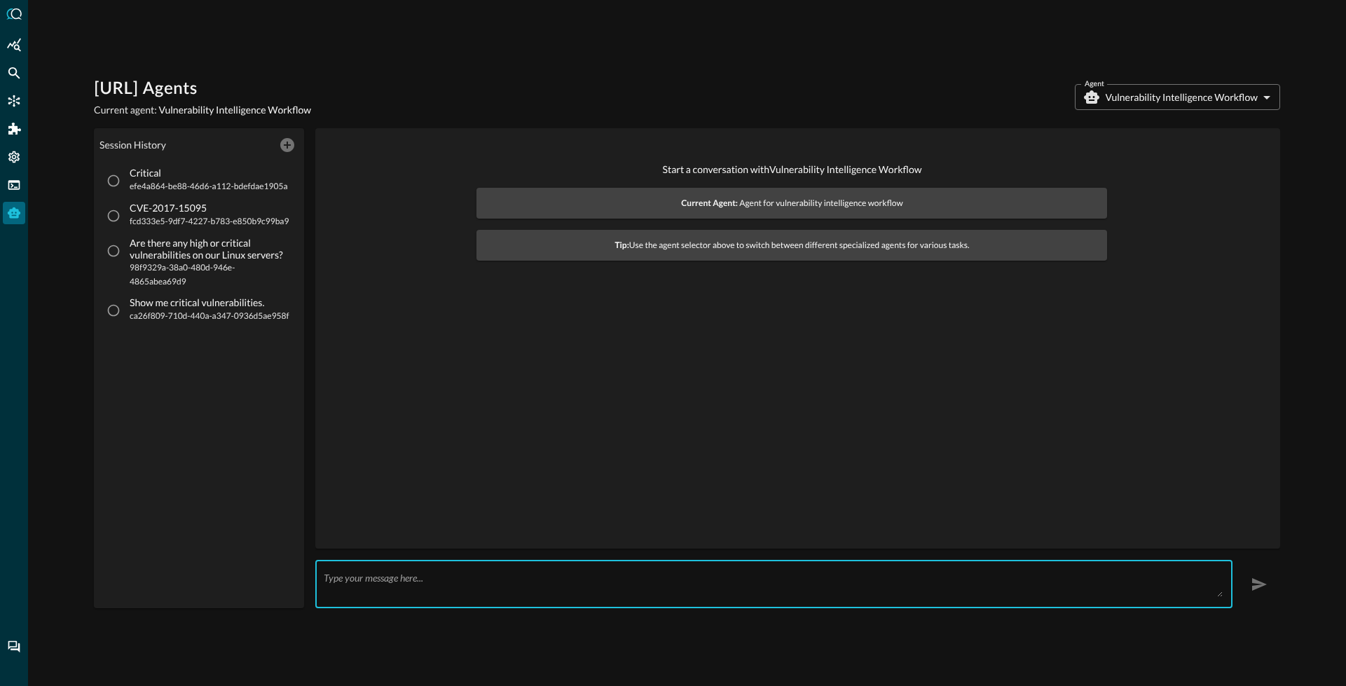
click at [474, 585] on textarea at bounding box center [773, 584] width 899 height 25
paste textarea "Are there any high or critical vulnerabilities on our Linux servers?"
type textarea "Are there any high or critical vulnerabilities on our Linux servers?"
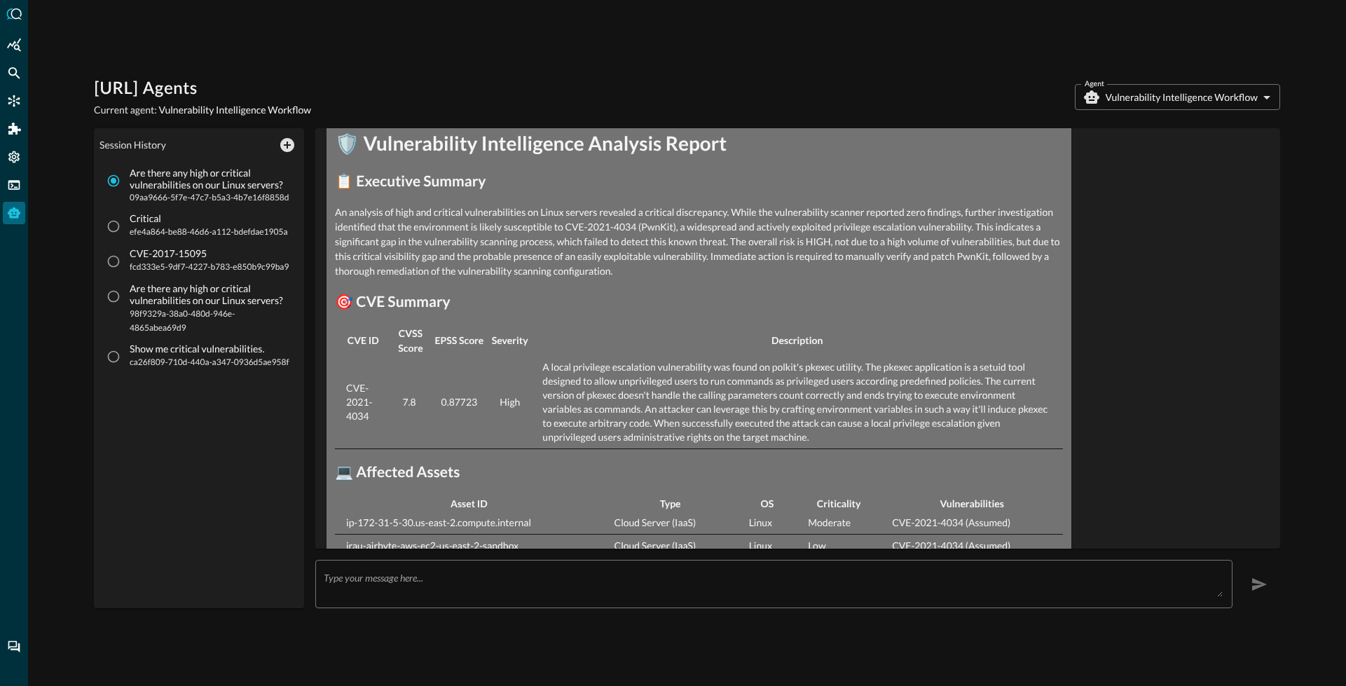
scroll to position [447, 0]
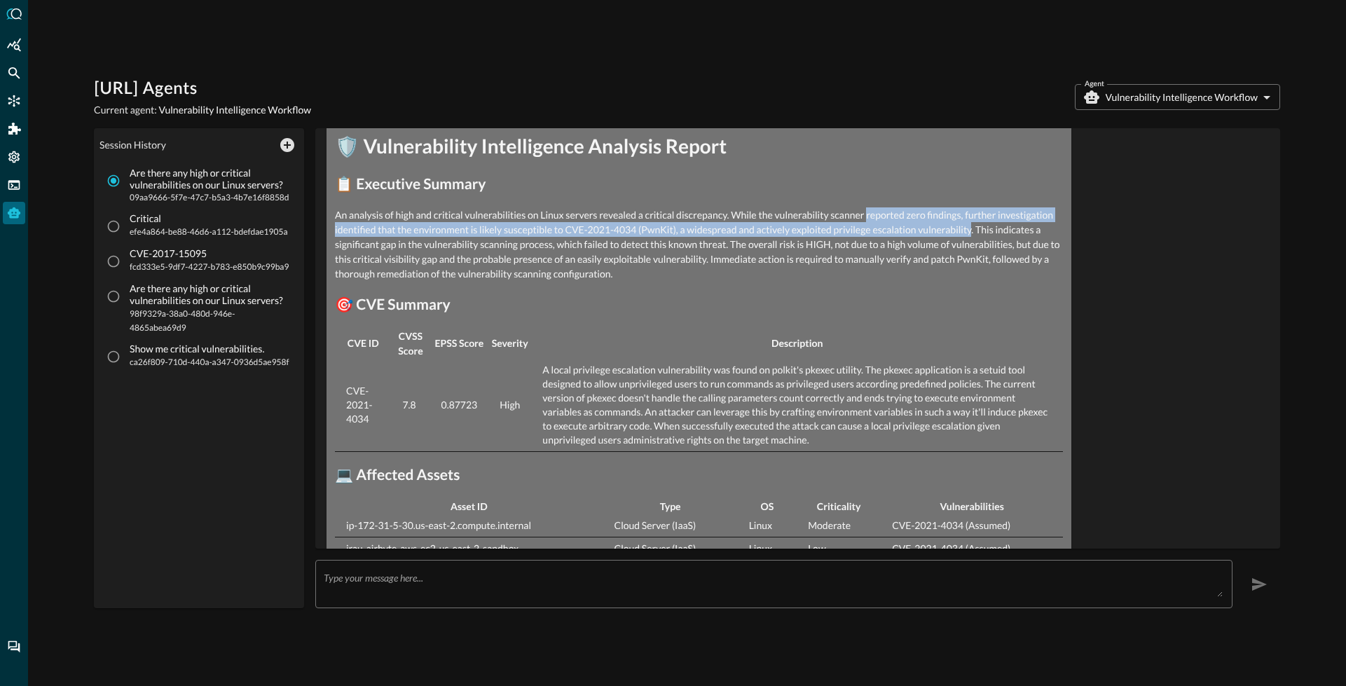
drag, startPoint x: 865, startPoint y: 220, endPoint x: 971, endPoint y: 223, distance: 105.8
click at [971, 223] on p "An analysis of high and critical vulnerabilities on Linux servers revealed a cr…" at bounding box center [699, 244] width 728 height 74
click at [893, 224] on p "An analysis of high and critical vulnerabilities on Linux servers revealed a cr…" at bounding box center [699, 244] width 728 height 74
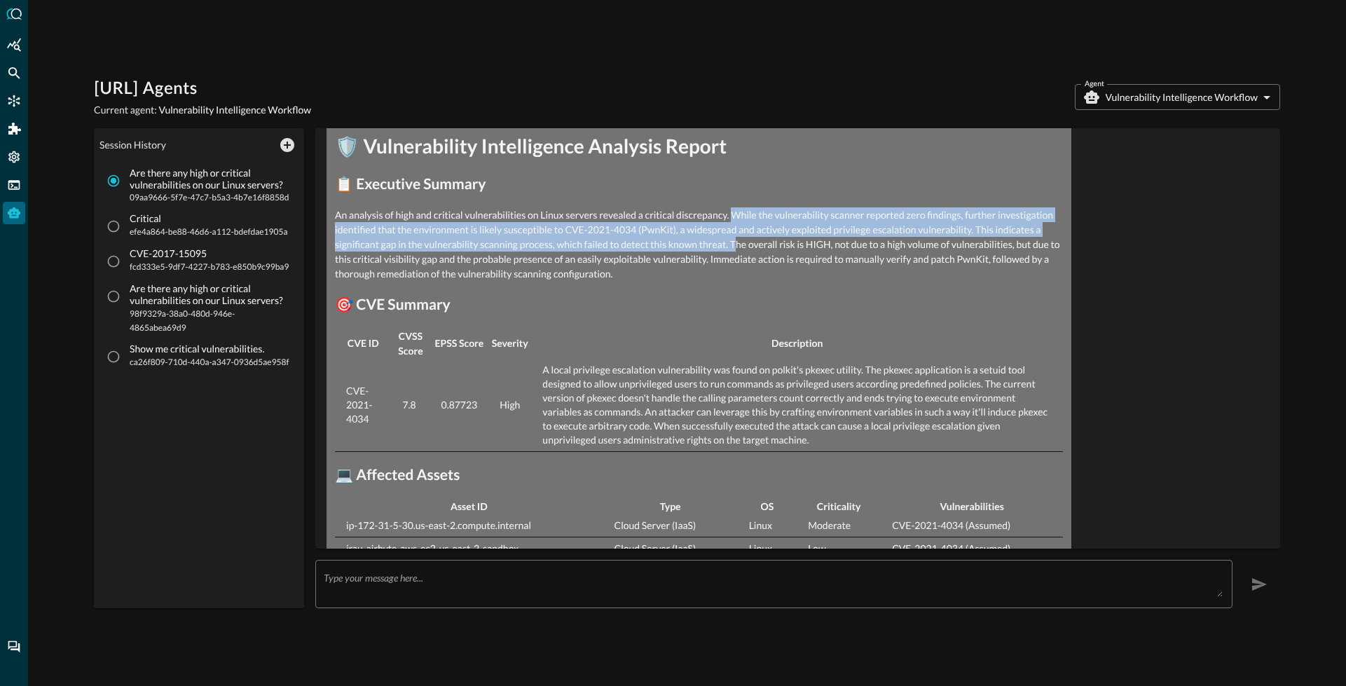
drag, startPoint x: 733, startPoint y: 215, endPoint x: 733, endPoint y: 242, distance: 27.3
click at [733, 242] on p "An analysis of high and critical vulnerabilities on Linux servers revealed a cr…" at bounding box center [699, 244] width 728 height 74
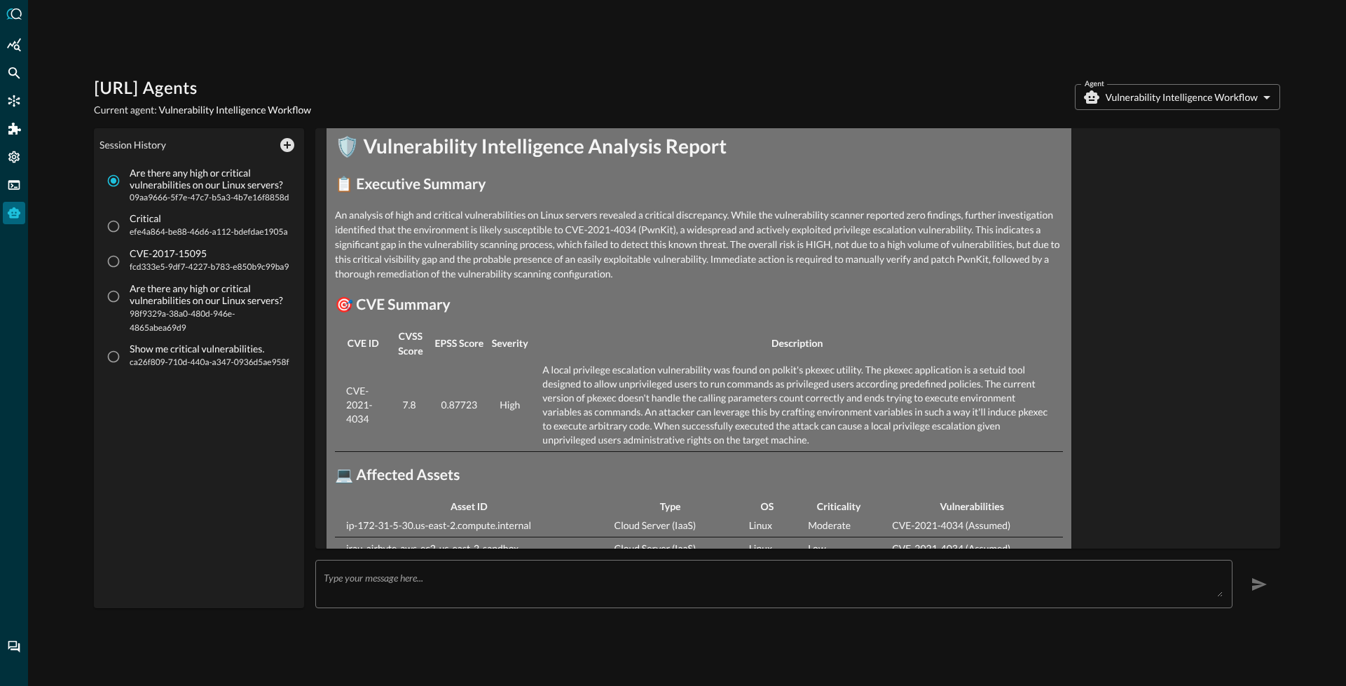
click at [488, 258] on p "An analysis of high and critical vulnerabilities on Linux servers revealed a cr…" at bounding box center [699, 244] width 728 height 74
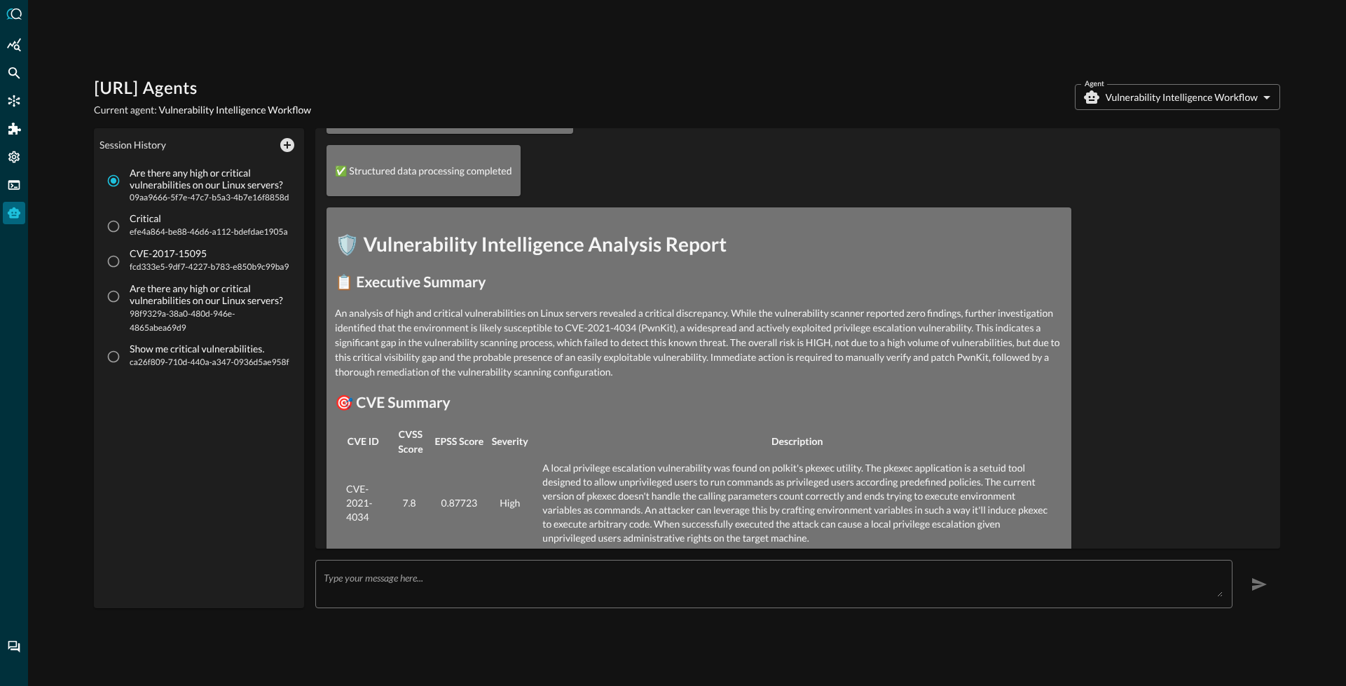
scroll to position [392, 0]
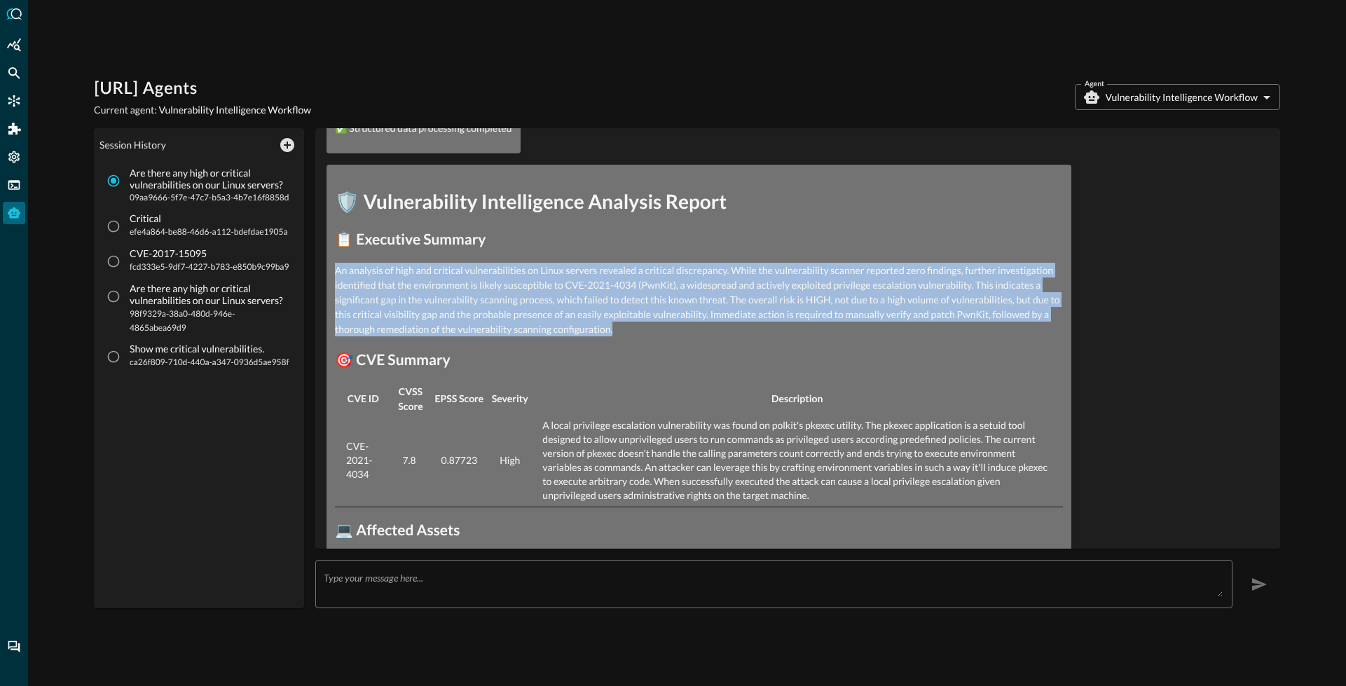
drag, startPoint x: 334, startPoint y: 272, endPoint x: 619, endPoint y: 329, distance: 290.8
click at [619, 329] on div "🛡️ Vulnerability Intelligence Analysis Report 📋 Executive Summary An analysis o…" at bounding box center [699, 685] width 745 height 1040
click at [600, 291] on p "An analysis of high and critical vulnerabilities on Linux servers revealed a cr…" at bounding box center [699, 300] width 728 height 74
drag, startPoint x: 336, startPoint y: 268, endPoint x: 624, endPoint y: 332, distance: 294.3
click at [624, 332] on p "An analysis of high and critical vulnerabilities on Linux servers revealed a cr…" at bounding box center [699, 300] width 728 height 74
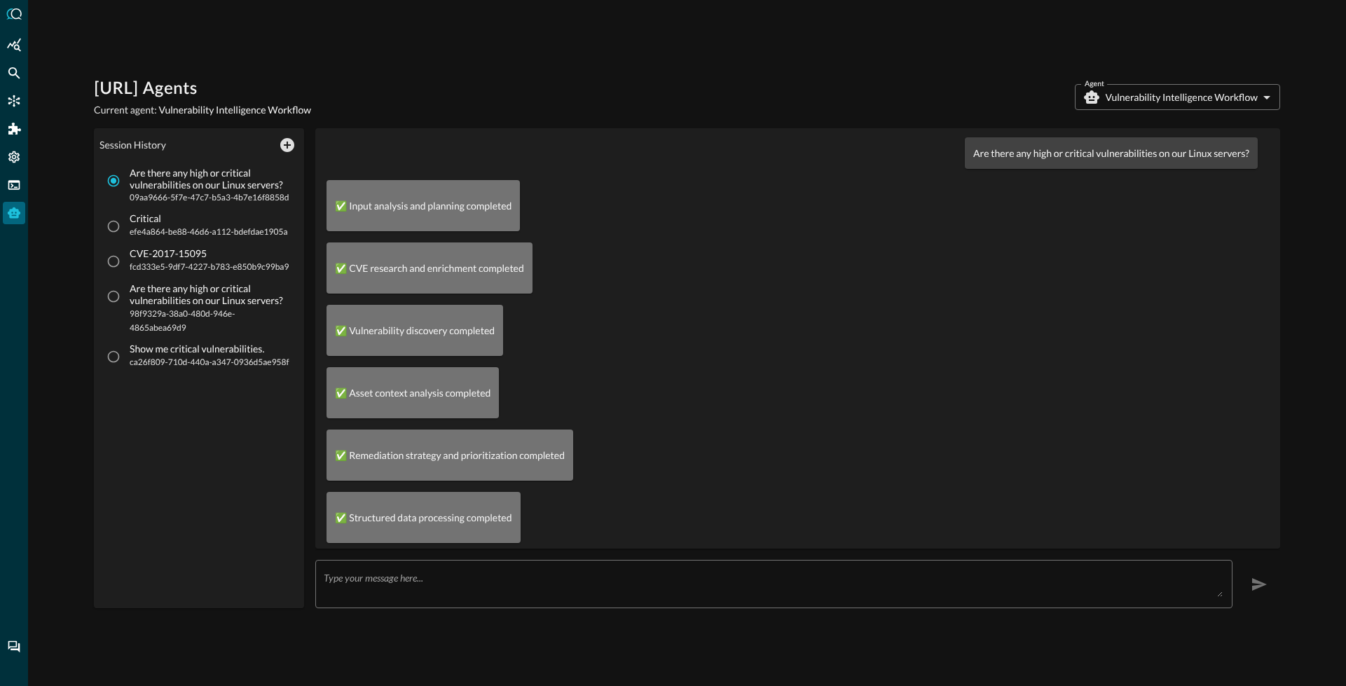
scroll to position [0, 0]
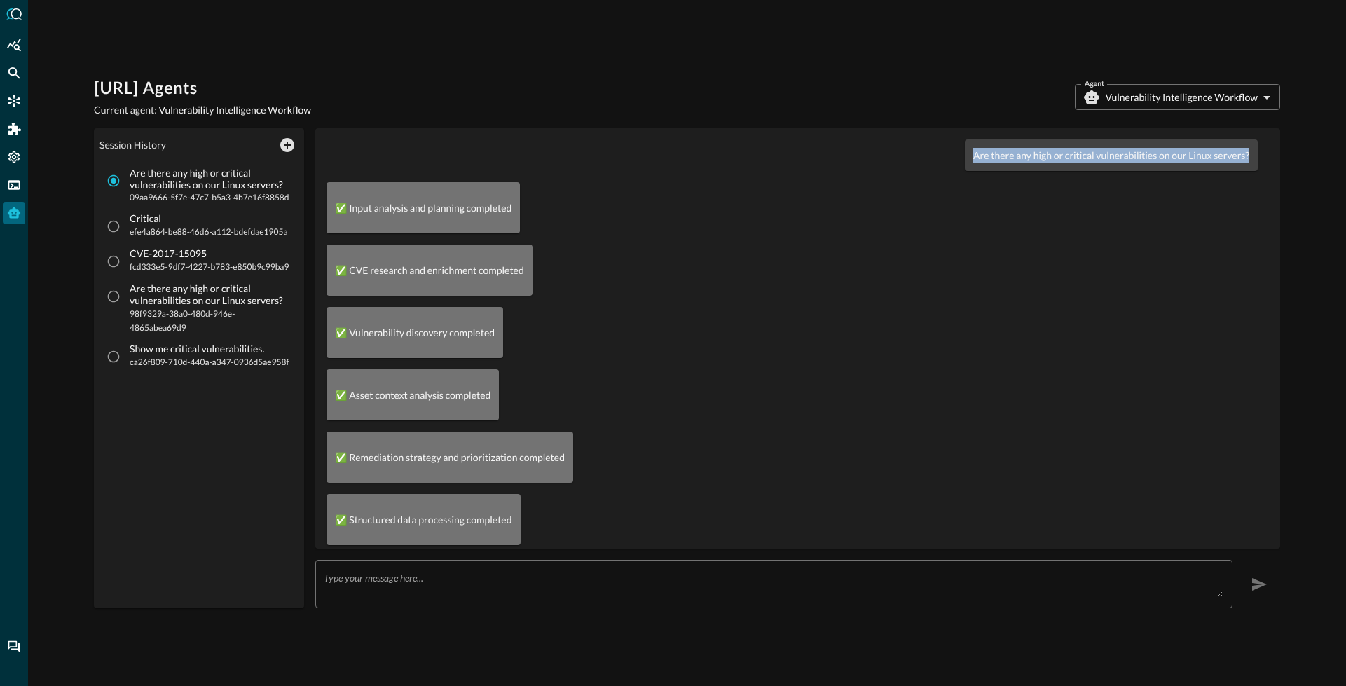
drag, startPoint x: 963, startPoint y: 153, endPoint x: 1244, endPoint y: 156, distance: 281.7
click at [1244, 156] on div "Are there any high or critical vulnerabilities on our Linux servers?" at bounding box center [1111, 155] width 293 height 32
click at [1141, 91] on body "[URL] Agents Current agent: Vulnerability Intelligence Workflow Agent Vulnerabi…" at bounding box center [673, 343] width 1346 height 686
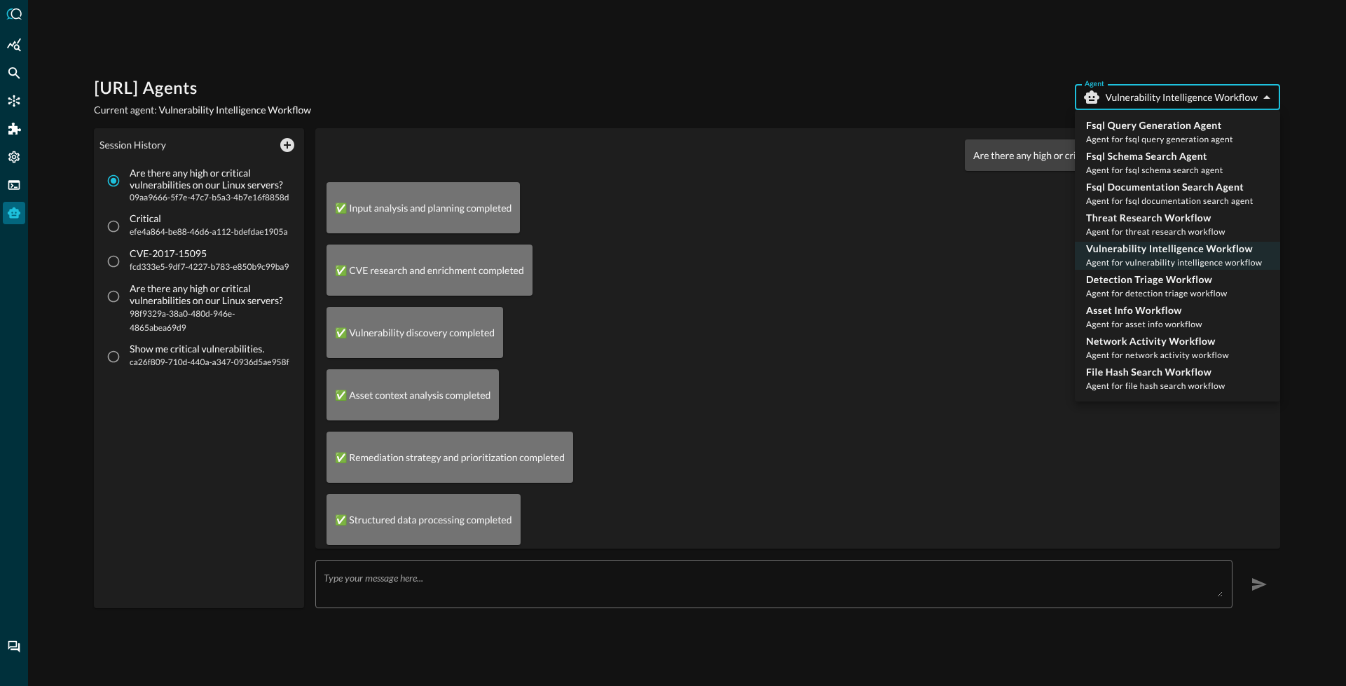
click at [694, 67] on div at bounding box center [673, 343] width 1346 height 686
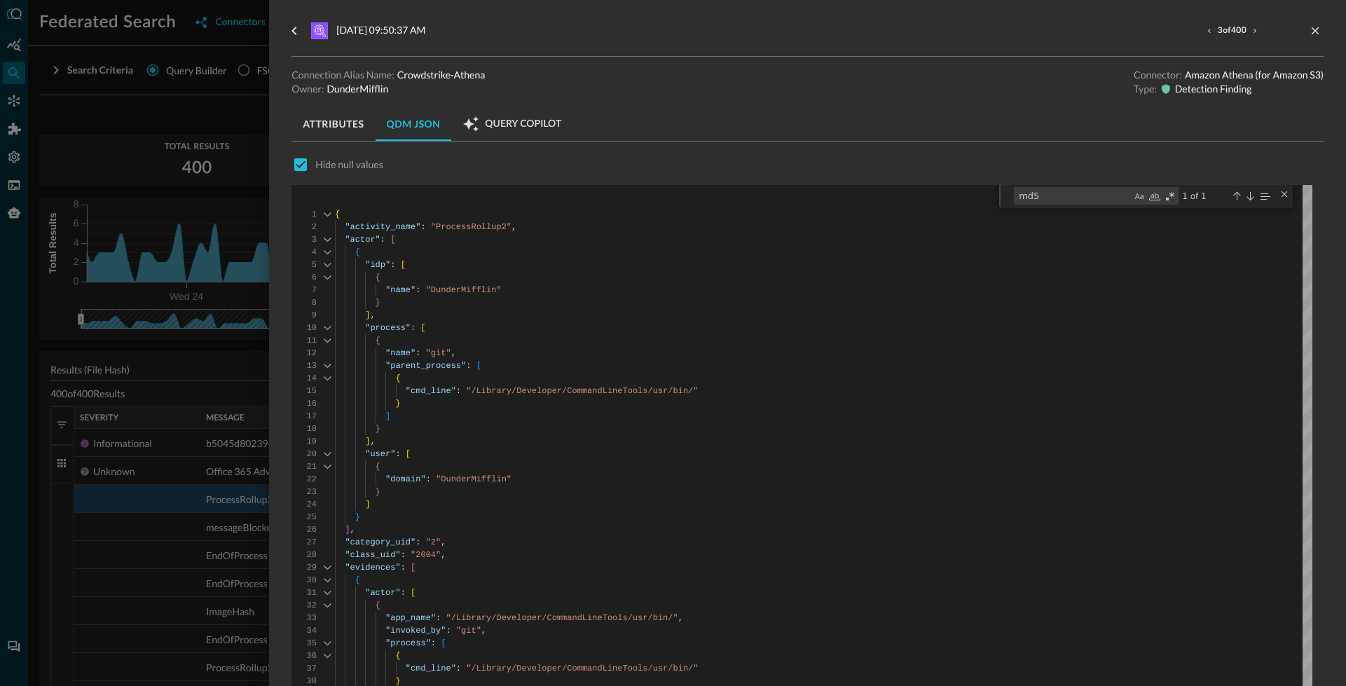
scroll to position [101, 0]
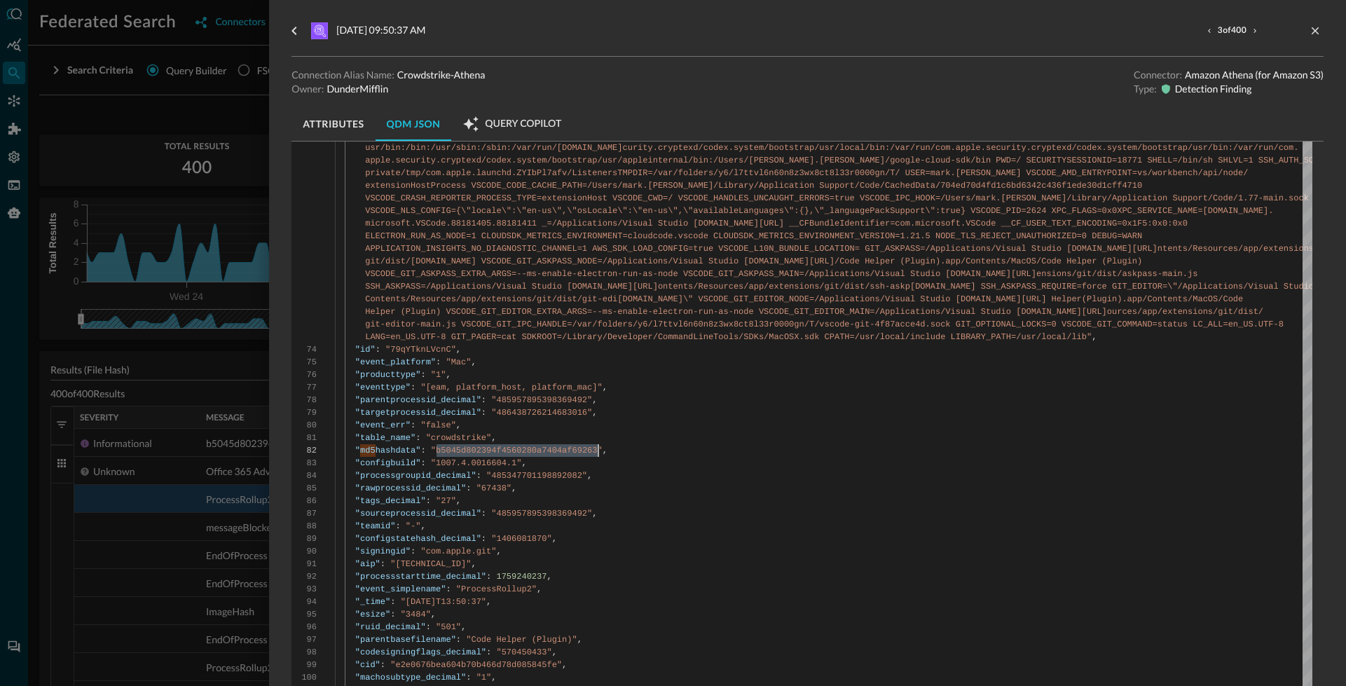
click at [207, 152] on div at bounding box center [673, 343] width 1346 height 686
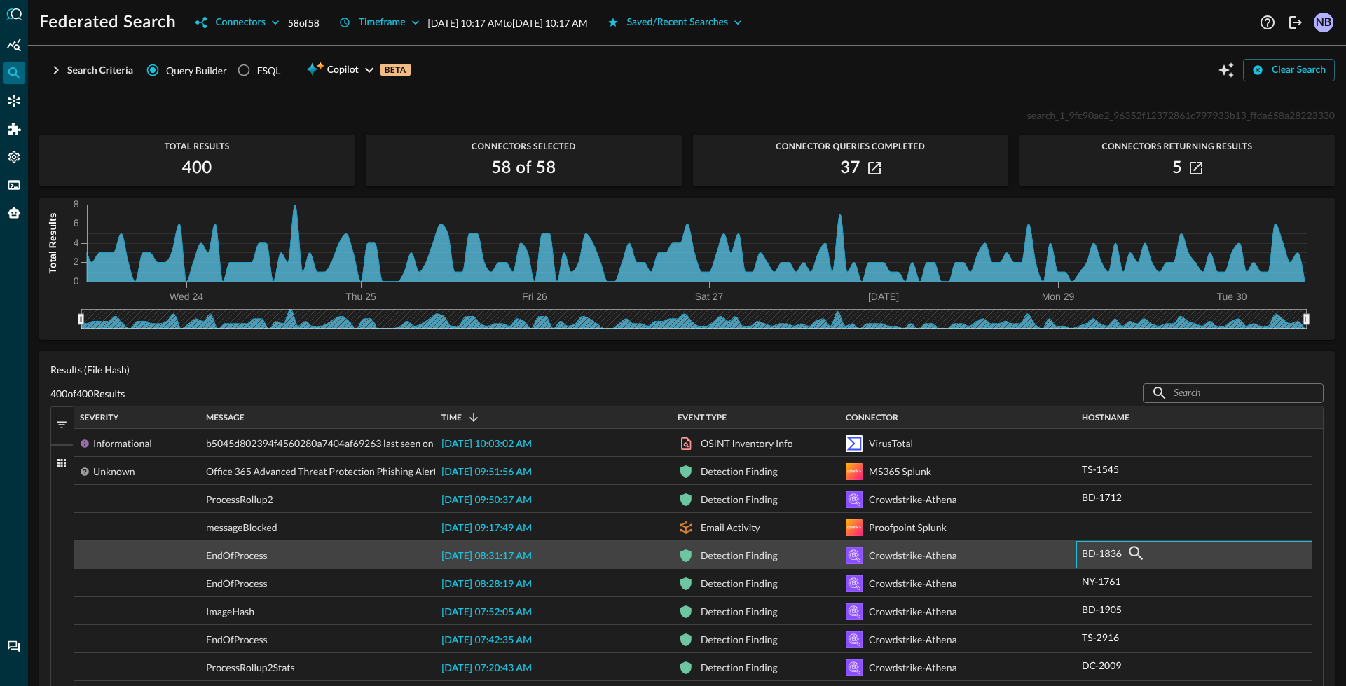
drag, startPoint x: 1116, startPoint y: 559, endPoint x: 1089, endPoint y: 561, distance: 27.4
click at [1089, 561] on div "BD-1836" at bounding box center [1194, 553] width 225 height 22
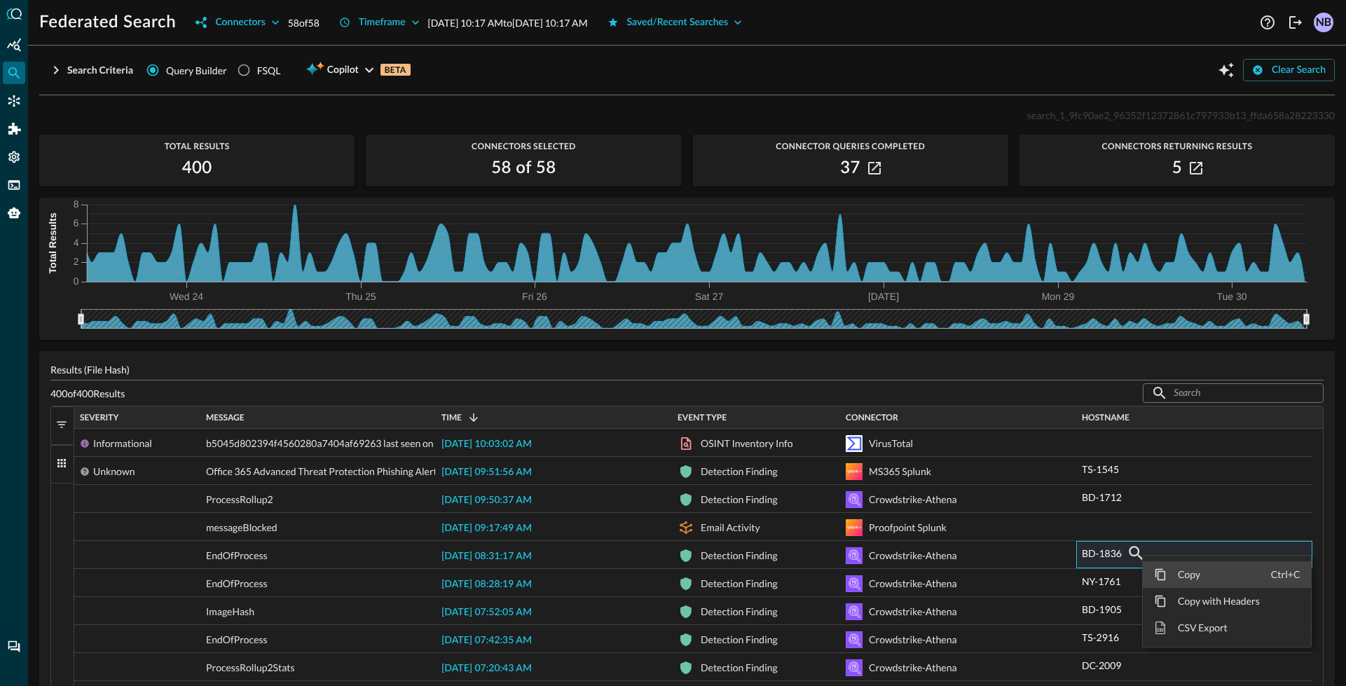
click at [1239, 579] on span "Copy" at bounding box center [1219, 574] width 104 height 27
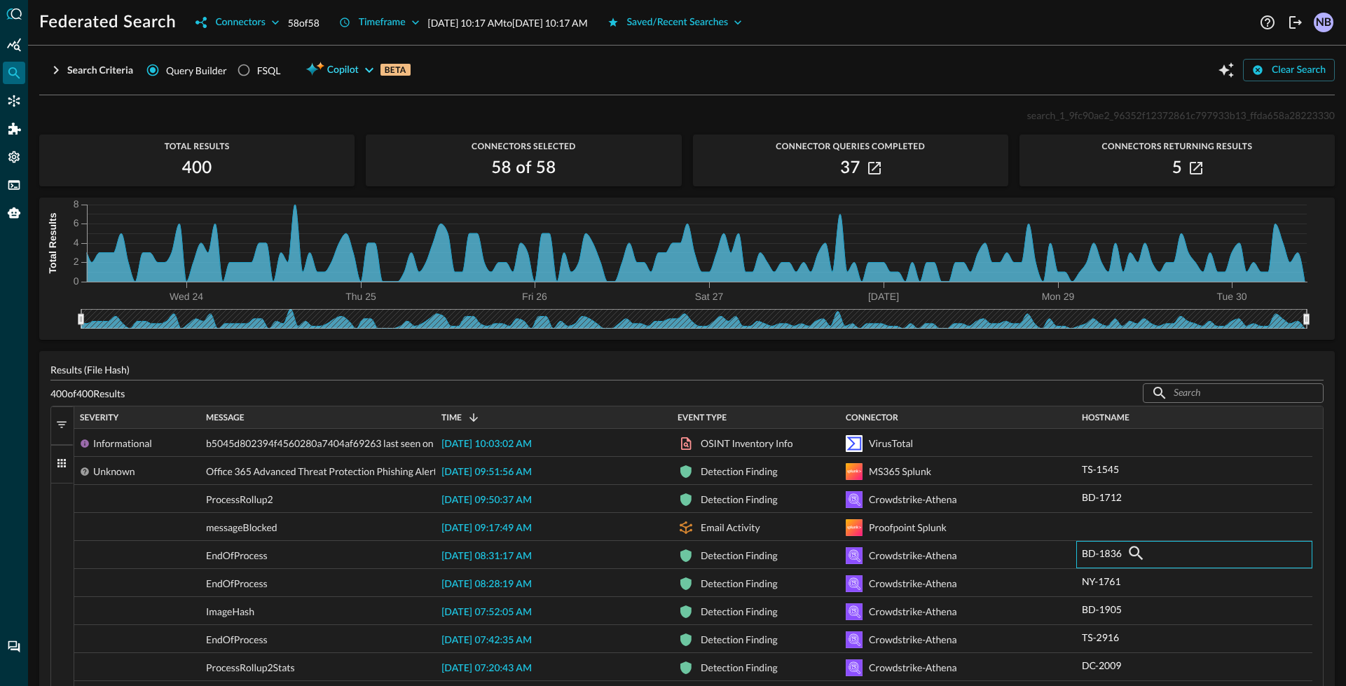
click at [345, 73] on span "Copilot" at bounding box center [343, 71] width 32 height 18
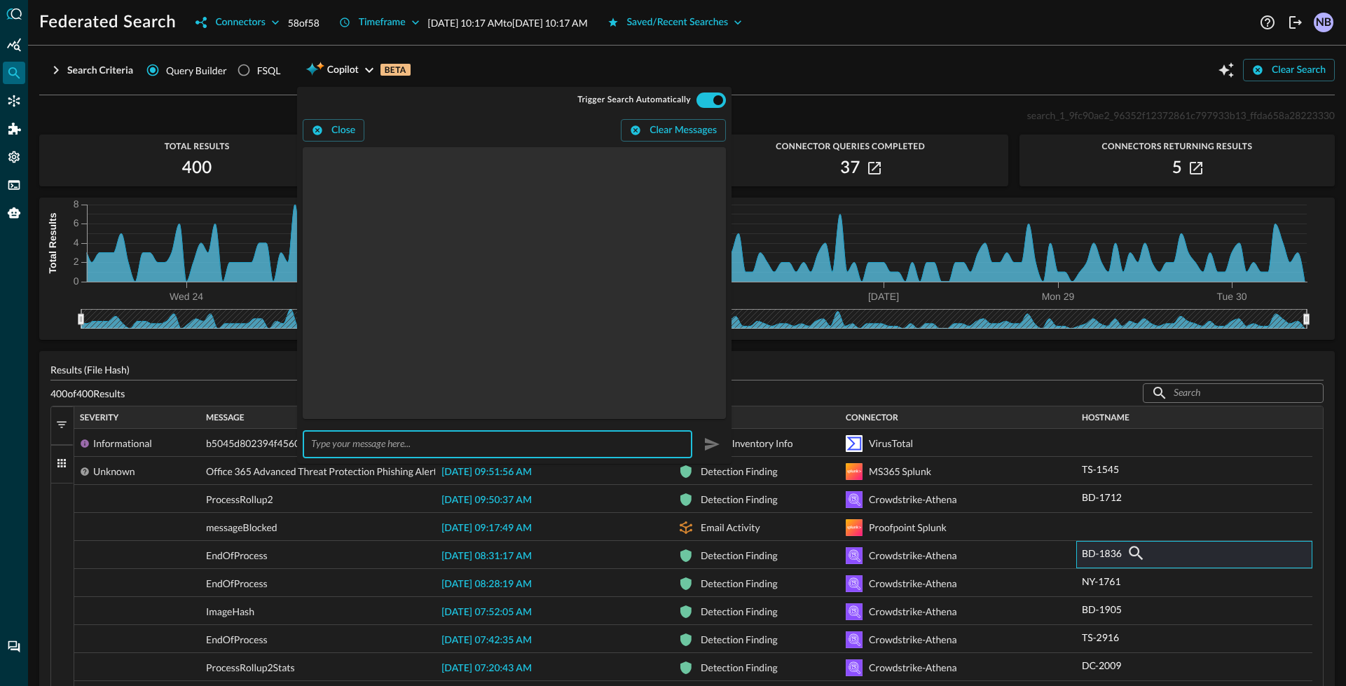
click at [394, 444] on input "text" at bounding box center [501, 444] width 381 height 26
type input "show me all detections for the last 24 hours?"
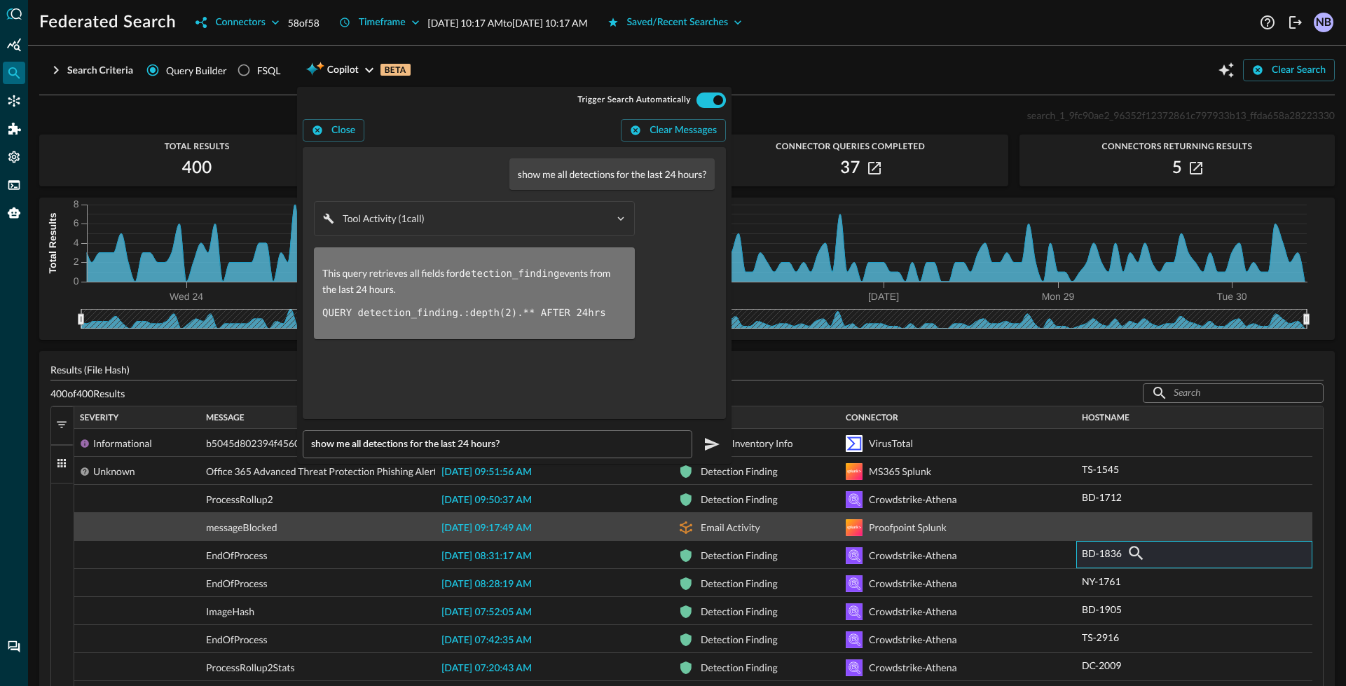
click at [482, 530] on span "[DATE] 09:17:49 AM" at bounding box center [486, 528] width 90 height 10
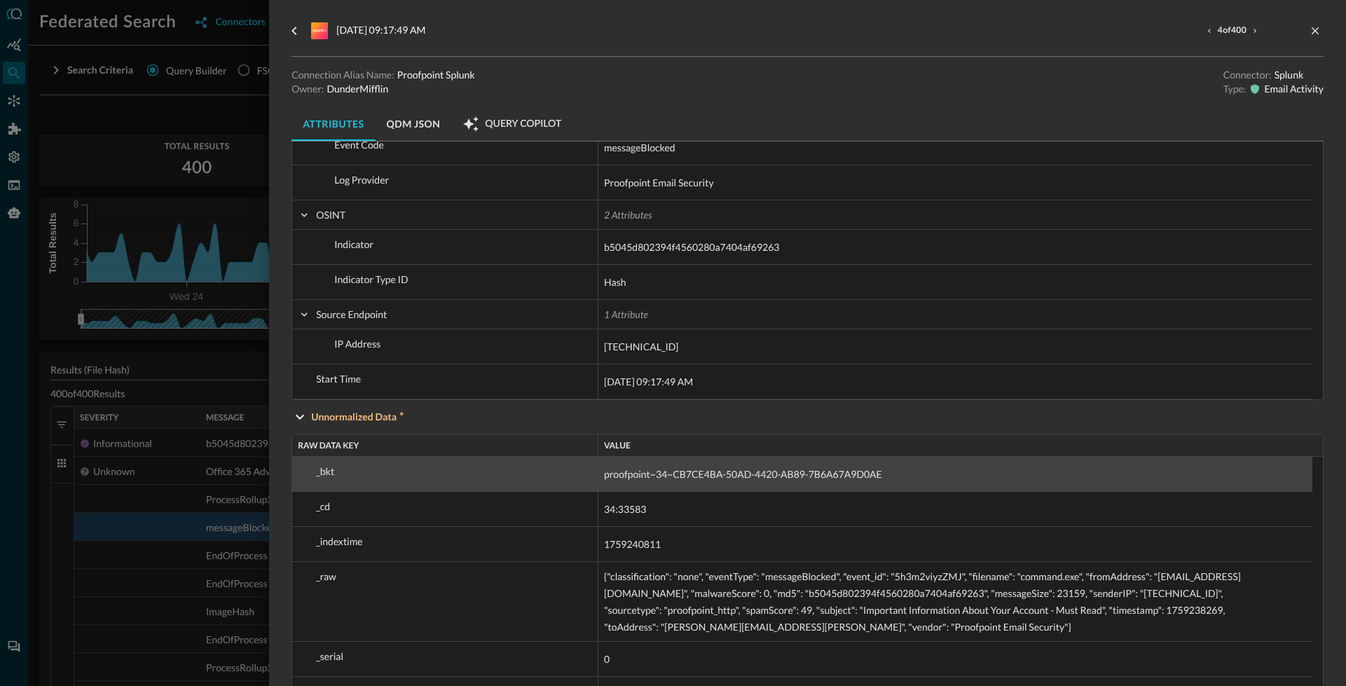
scroll to position [425, 0]
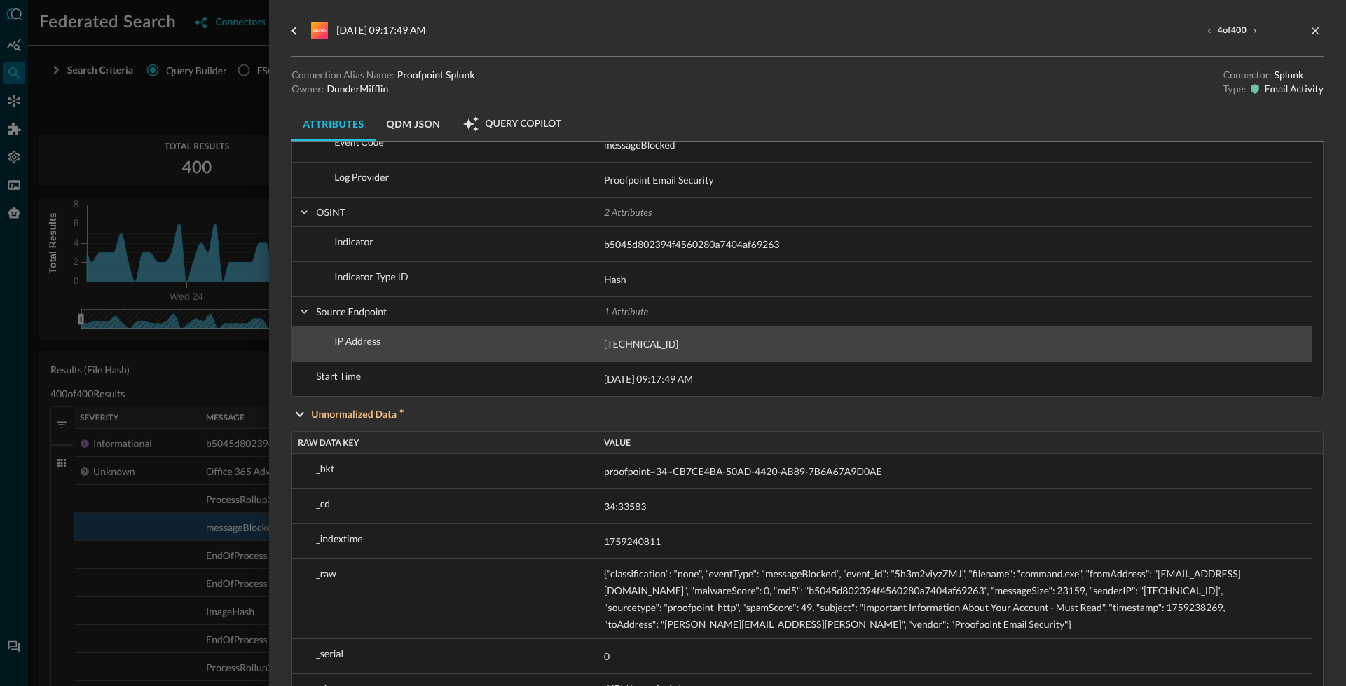
drag, startPoint x: 664, startPoint y: 342, endPoint x: 593, endPoint y: 343, distance: 70.8
click at [593, 343] on div "Category ID Class ID Email Delivered To Size SMTP From Subject Event Time Messa…" at bounding box center [807, 92] width 1031 height 608
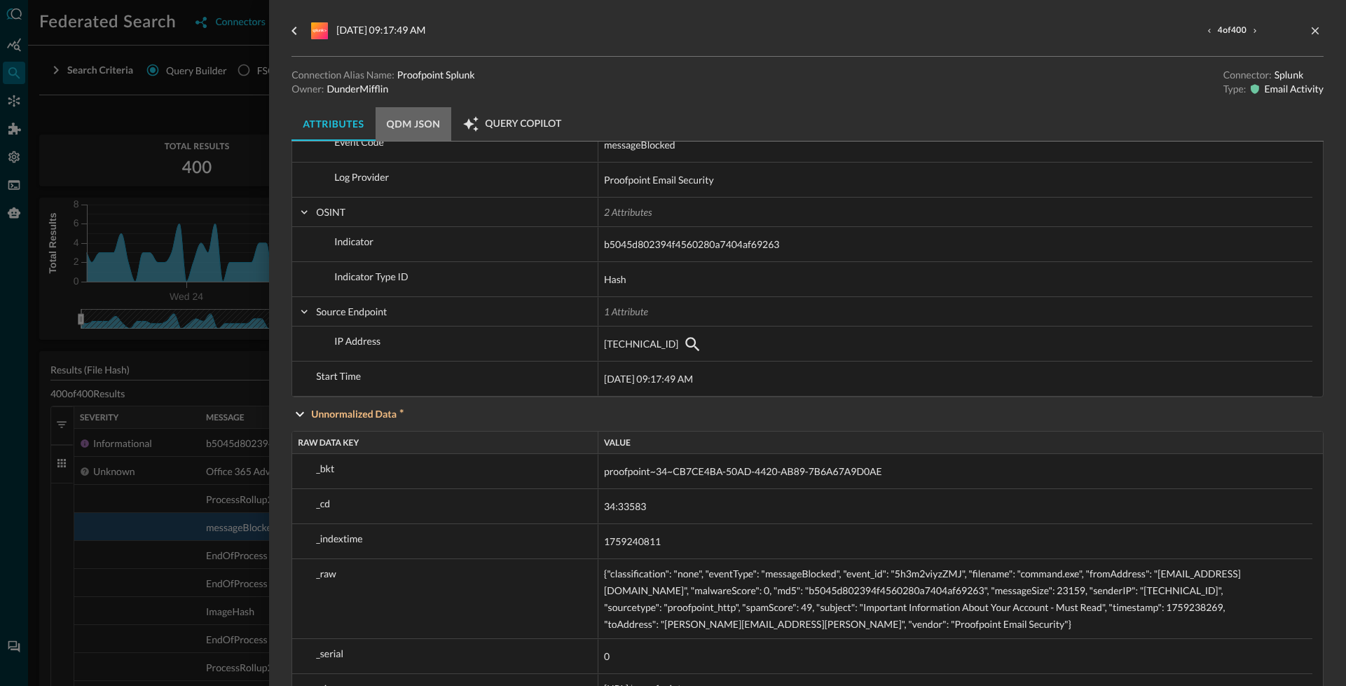
click at [411, 114] on button "QDM JSON" at bounding box center [414, 124] width 76 height 34
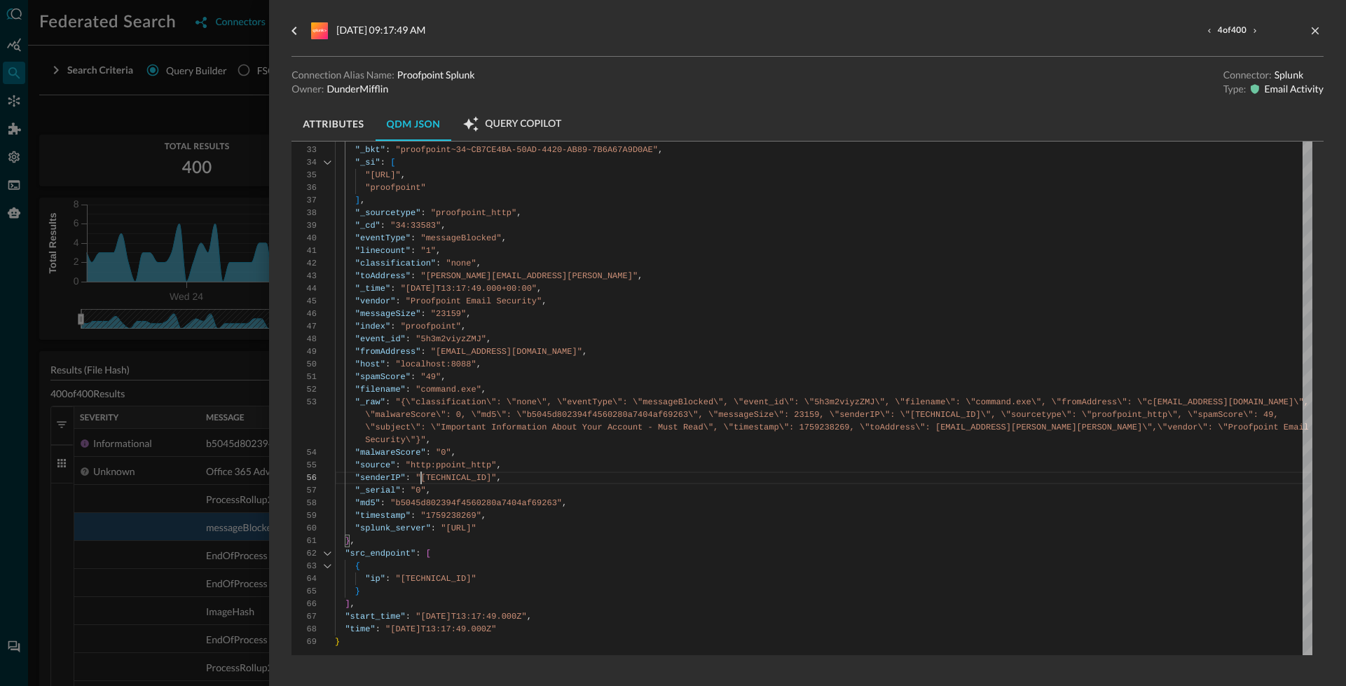
scroll to position [445, 0]
drag, startPoint x: 421, startPoint y: 483, endPoint x: 482, endPoint y: 480, distance: 61.0
click at [486, 480] on div "{ "category_uid" : "4" , "class_uid" : "4009" , "email" : [ { "delivered_to" : …" at bounding box center [823, 197] width 977 height 915
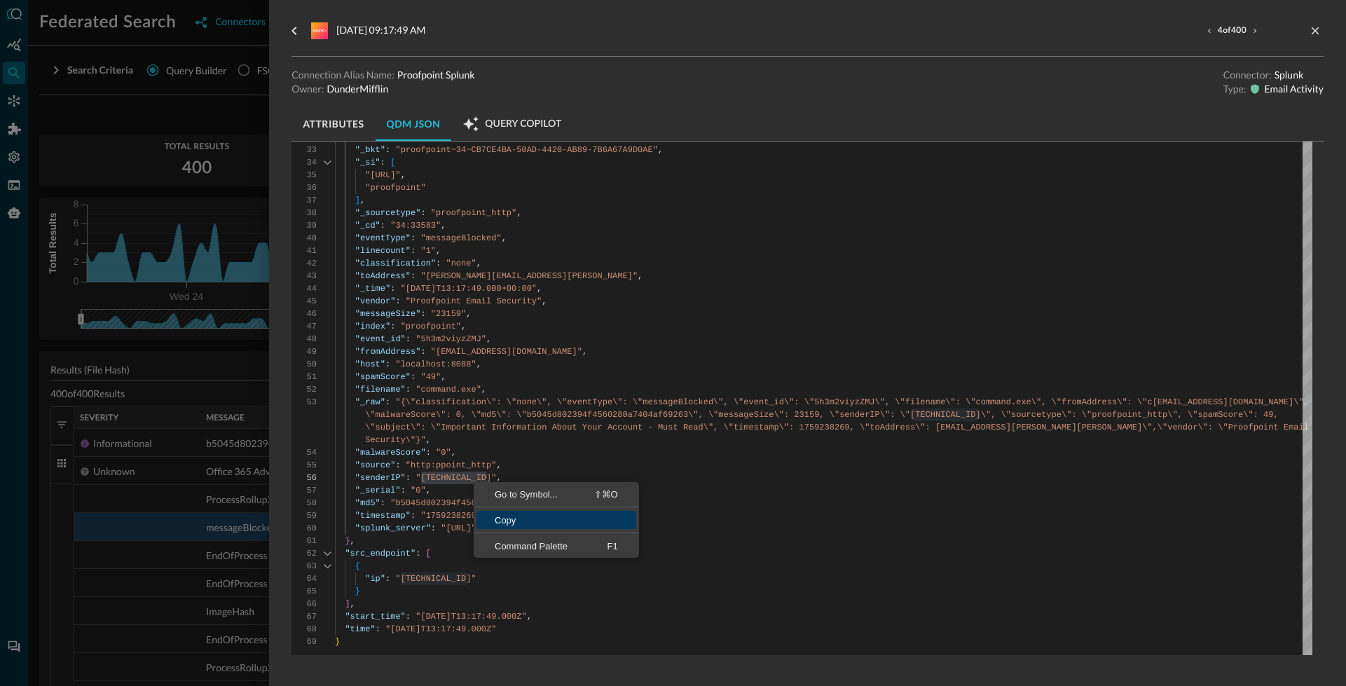
click at [497, 516] on span "Copy" at bounding box center [556, 520] width 160 height 9
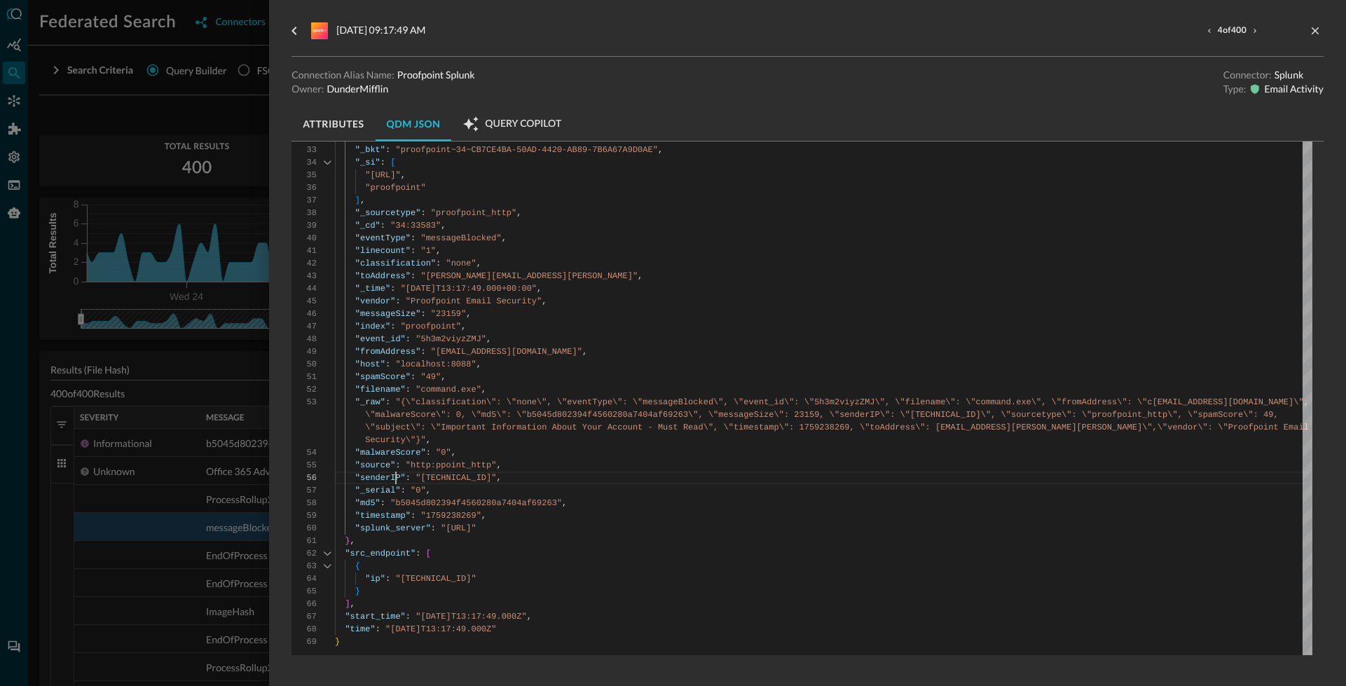
click at [397, 481] on div "{ "category_uid" : "4" , "class_uid" : "4009" , "email" : [ { "delivered_to" : …" at bounding box center [823, 197] width 977 height 915
click at [444, 477] on div "{ "category_uid" : "4" , "class_uid" : "4009" , "email" : [ { "delivered_to" : …" at bounding box center [823, 197] width 977 height 915
type textarea "e\", \"fromAddress\": \"cdgrcbg@command.org\", \"malwareScore\": 0, \"md5\": \"…"
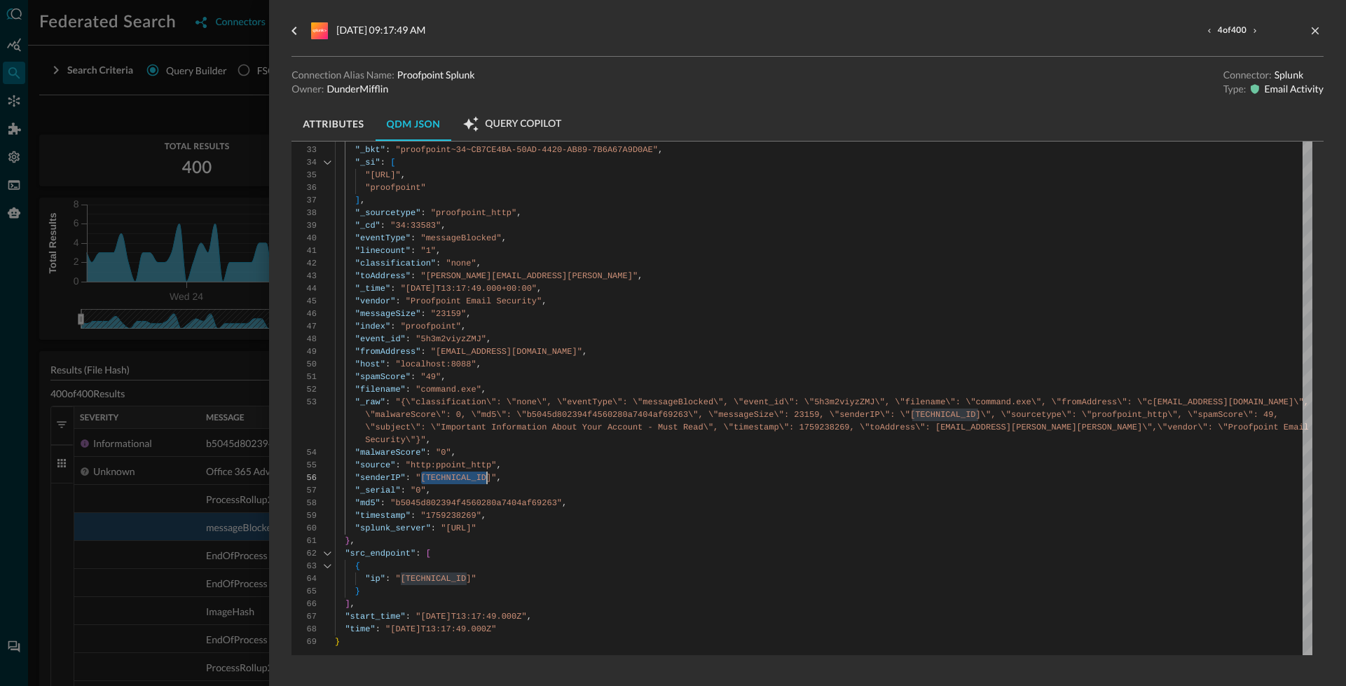
drag, startPoint x: 422, startPoint y: 480, endPoint x: 487, endPoint y: 477, distance: 64.5
click at [487, 477] on div "{ "category_uid" : "4" , "class_uid" : "4009" , "email" : [ { "delivered_to" : …" at bounding box center [823, 197] width 977 height 915
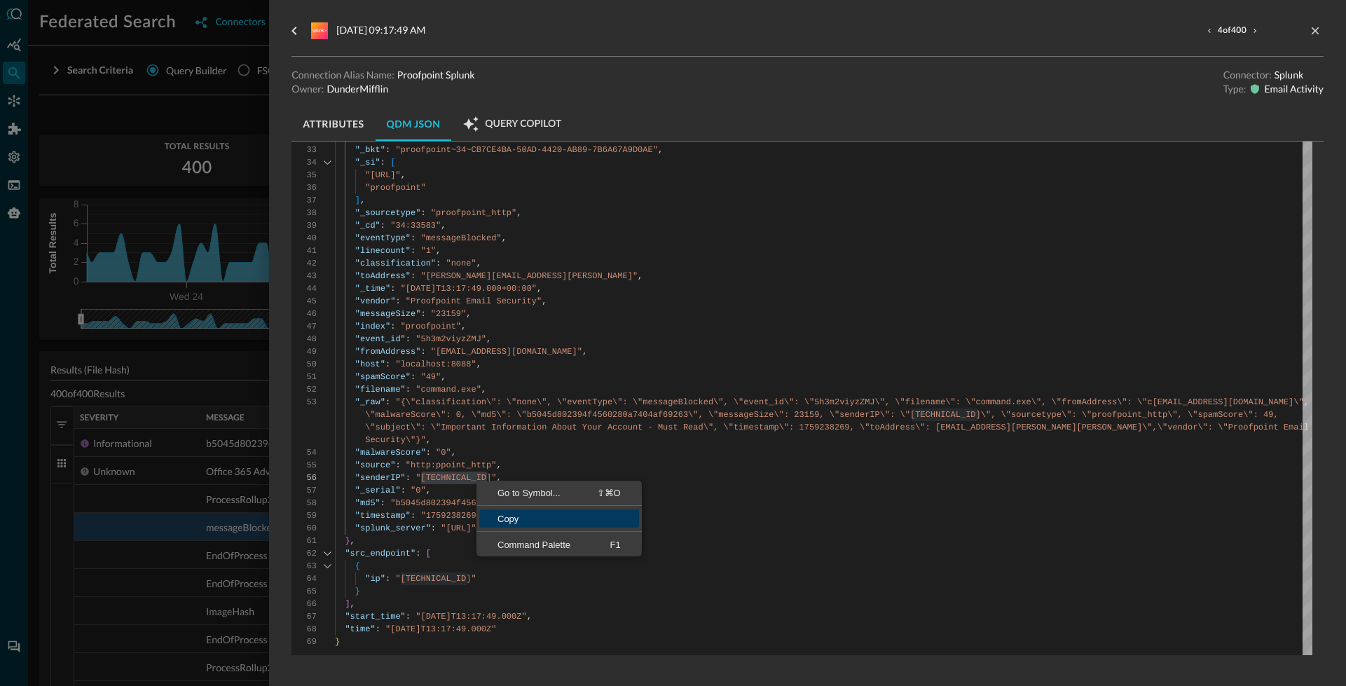
click at [518, 520] on span "Copy" at bounding box center [559, 518] width 160 height 9
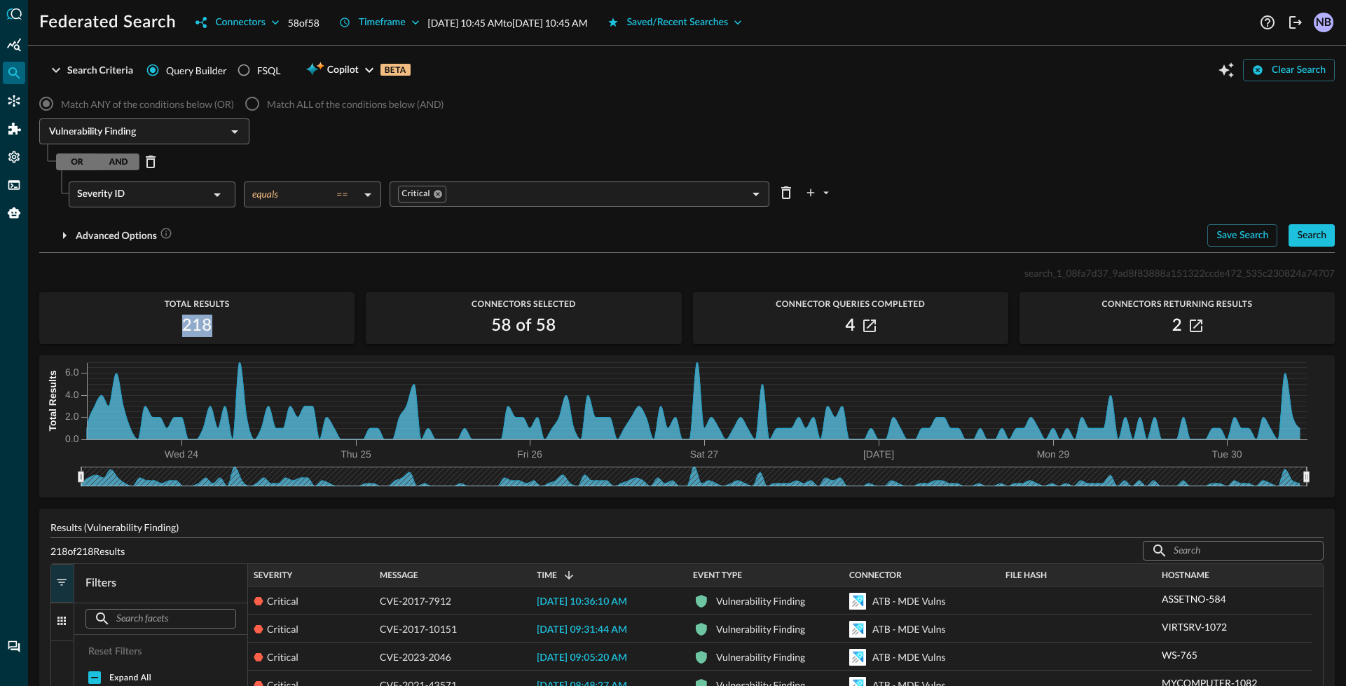
scroll to position [1, 0]
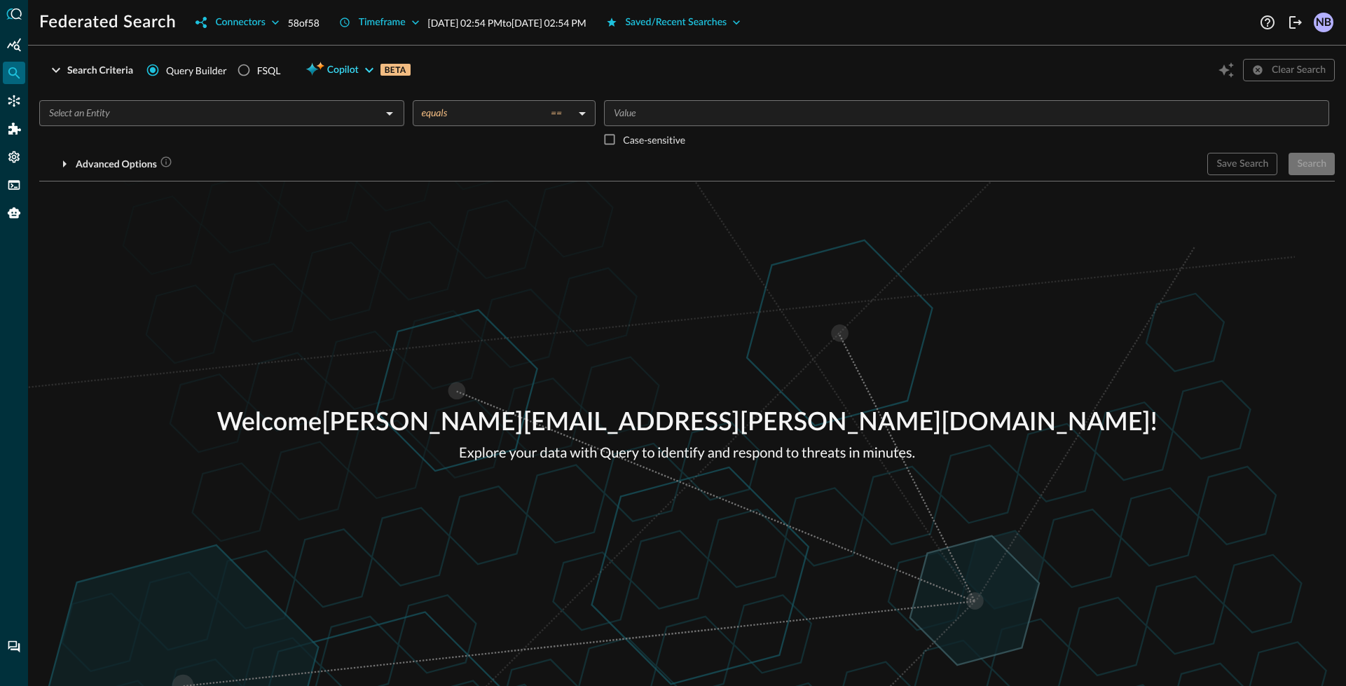
click at [368, 66] on icon "button" at bounding box center [369, 70] width 17 height 17
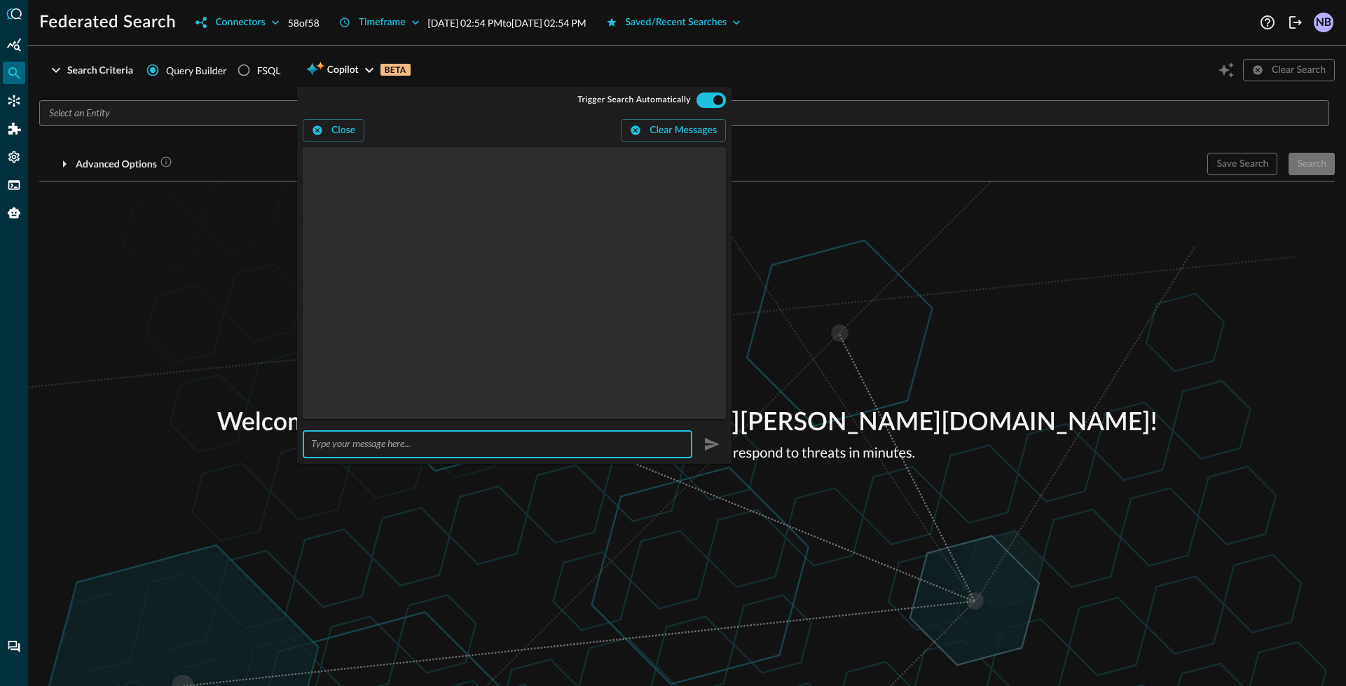
click at [377, 439] on input "text" at bounding box center [501, 444] width 381 height 26
type input "show me all detections for the last 24 hours"
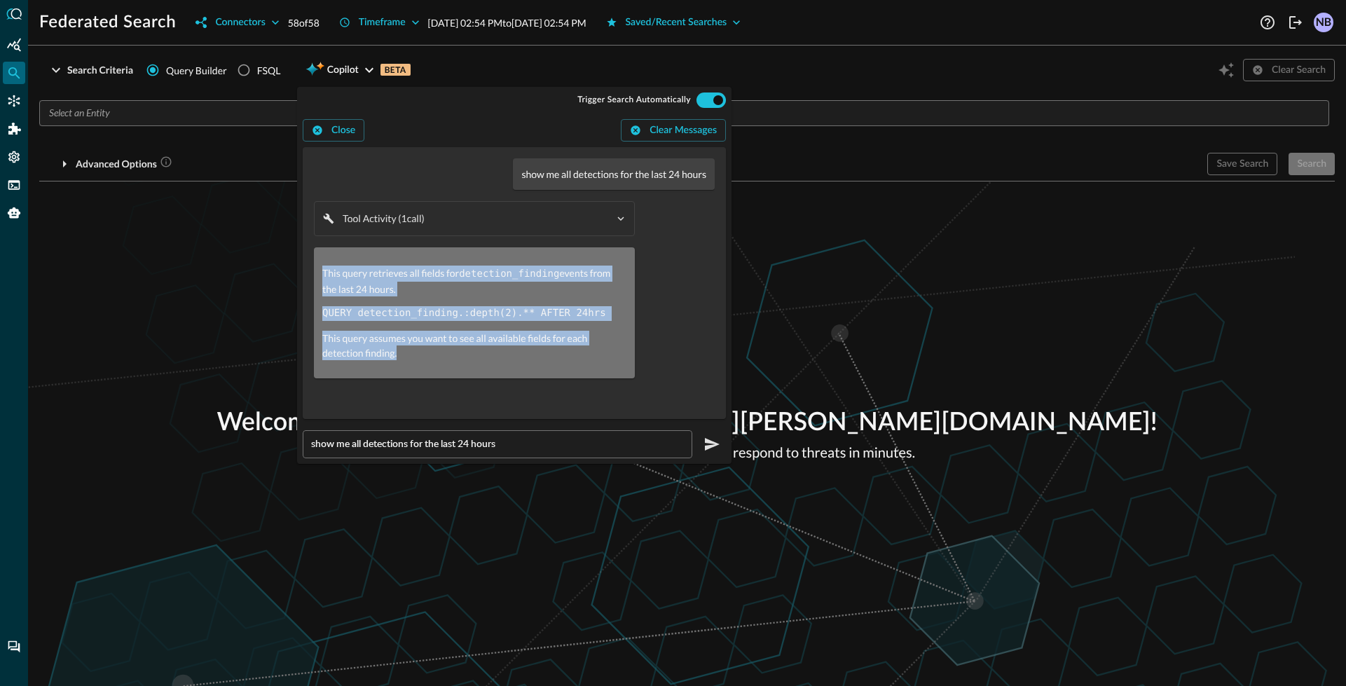
drag, startPoint x: 399, startPoint y: 348, endPoint x: 323, endPoint y: 270, distance: 109.0
click at [323, 270] on div "This query retrieves all fields for detection_finding events from the last 24 h…" at bounding box center [474, 313] width 304 height 95
click at [355, 292] on p "This query retrieves all fields for detection_finding events from the last 24 h…" at bounding box center [474, 281] width 304 height 31
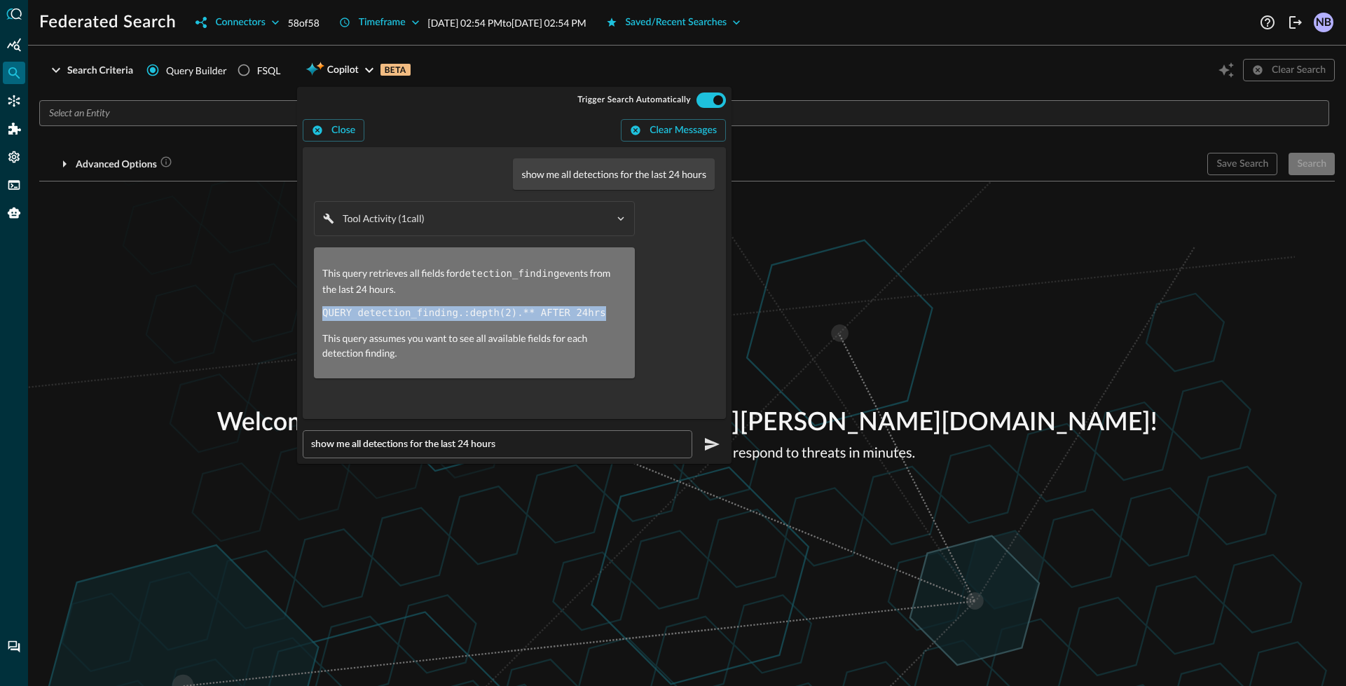
drag, startPoint x: 609, startPoint y: 315, endPoint x: 323, endPoint y: 310, distance: 285.9
click at [323, 310] on pre "QUERY detection_finding.:depth(2).** AFTER 24hrs" at bounding box center [474, 313] width 304 height 15
copy code "QUERY detection_finding.:depth(2).** AFTER 24hrs"
click at [257, 64] on div "FSQL" at bounding box center [269, 70] width 24 height 15
click at [257, 64] on input "FSQL" at bounding box center [244, 70] width 27 height 27
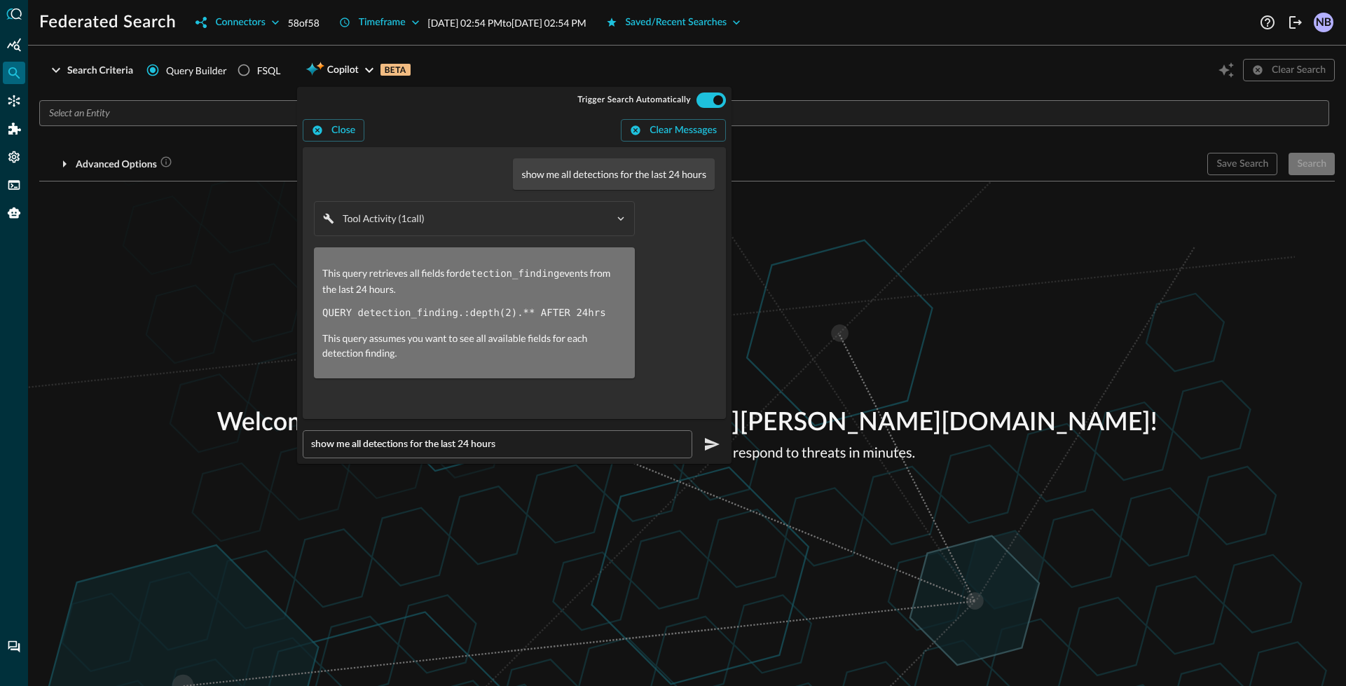
radio input "true"
radio input "false"
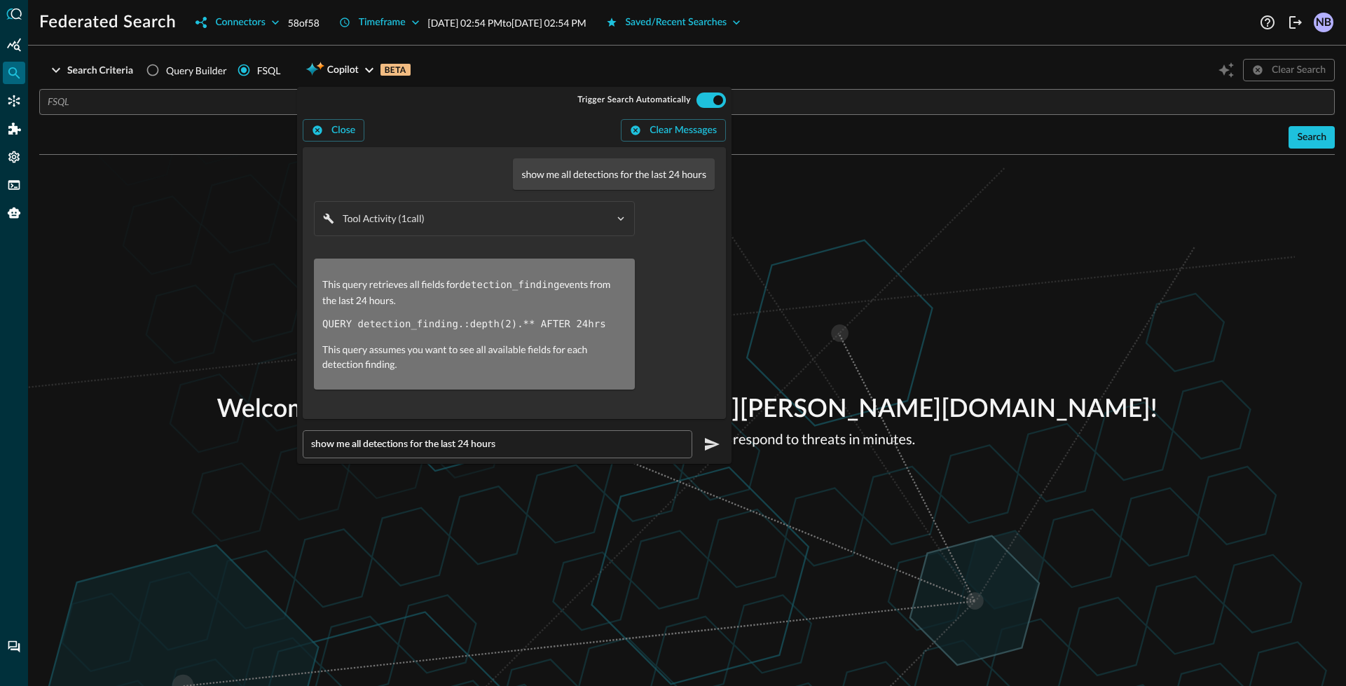
click at [242, 114] on input "text" at bounding box center [691, 102] width 1287 height 26
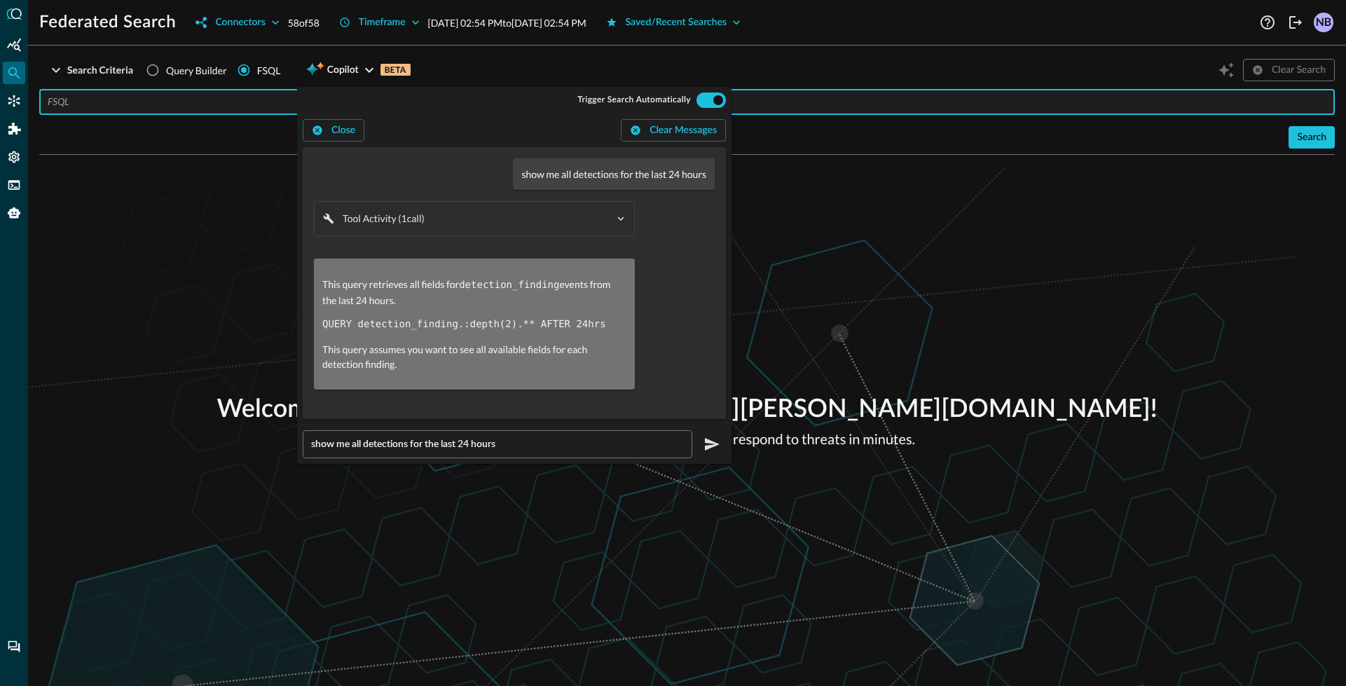
paste input "QUERY detection_finding.:depth(2).** AFTER 24hrs"
type input "QUERY detection_finding.:depth(2).** AFTER 24hrs"
click at [352, 68] on span "Copilot" at bounding box center [343, 71] width 32 height 18
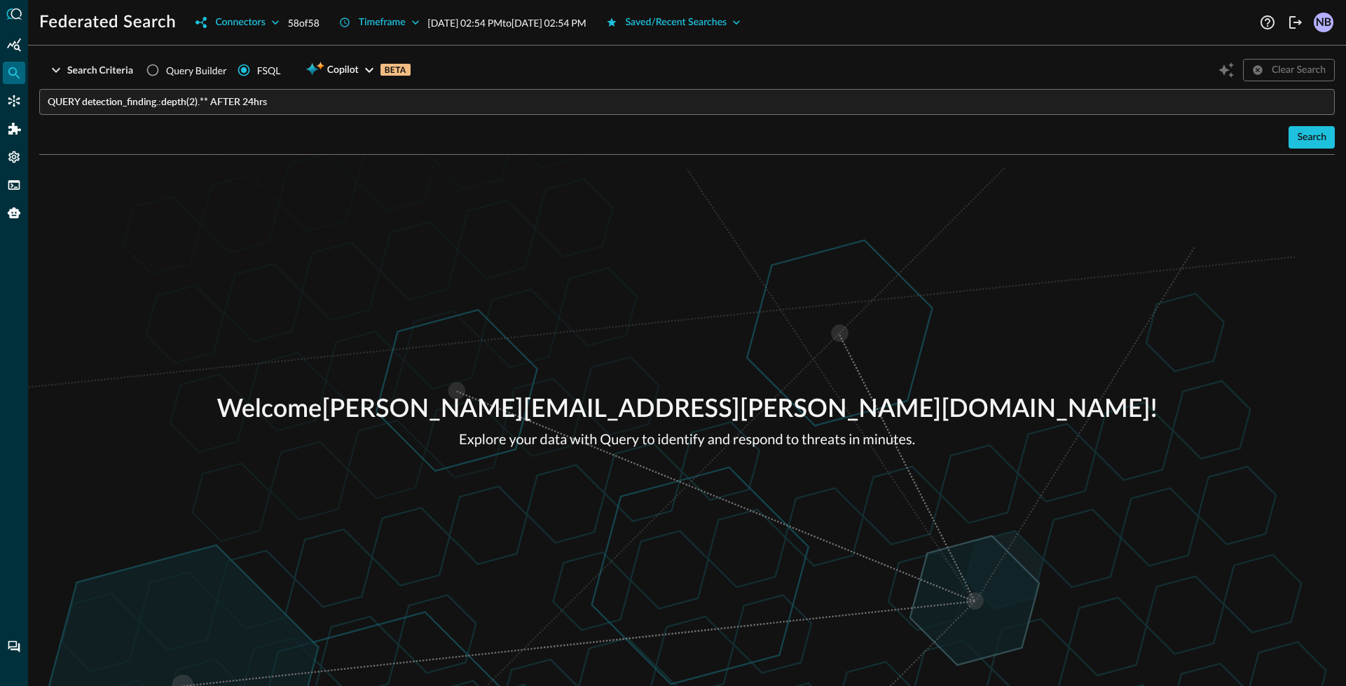
drag, startPoint x: 1307, startPoint y: 133, endPoint x: 1144, endPoint y: 130, distance: 162.6
click at [1306, 133] on div "Search" at bounding box center [1311, 138] width 29 height 18
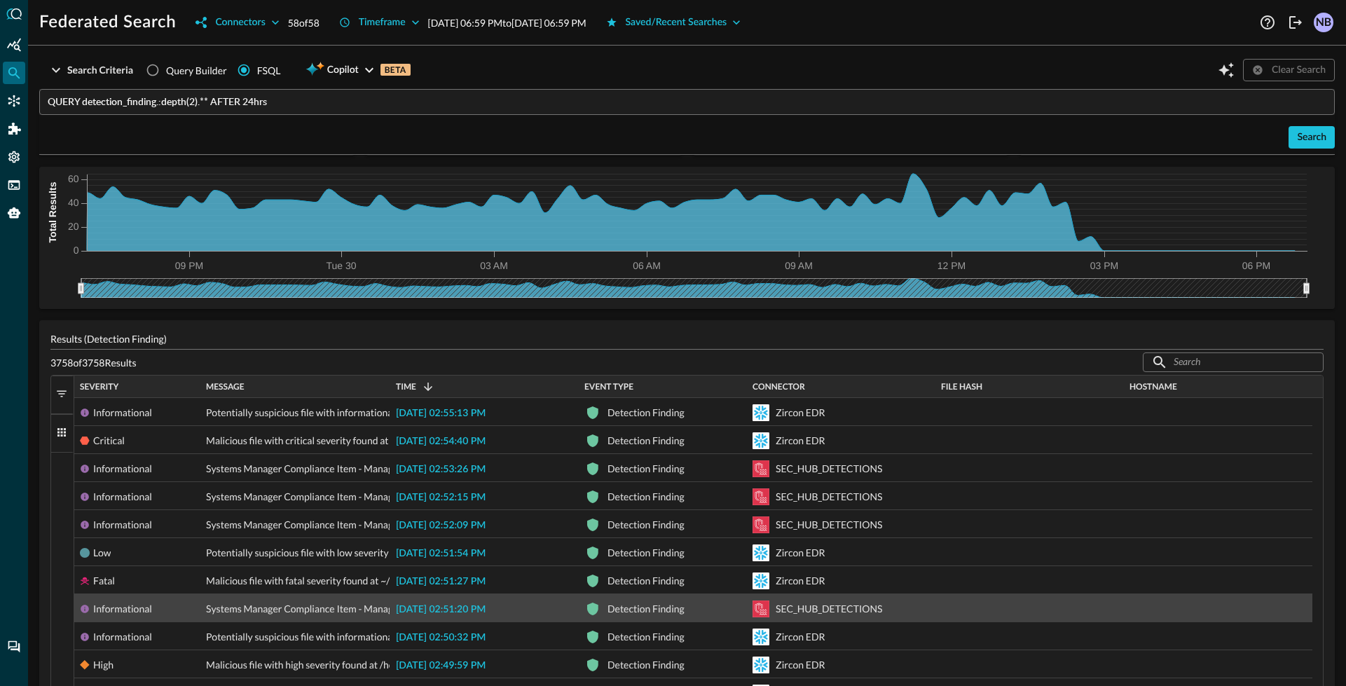
scroll to position [142, 0]
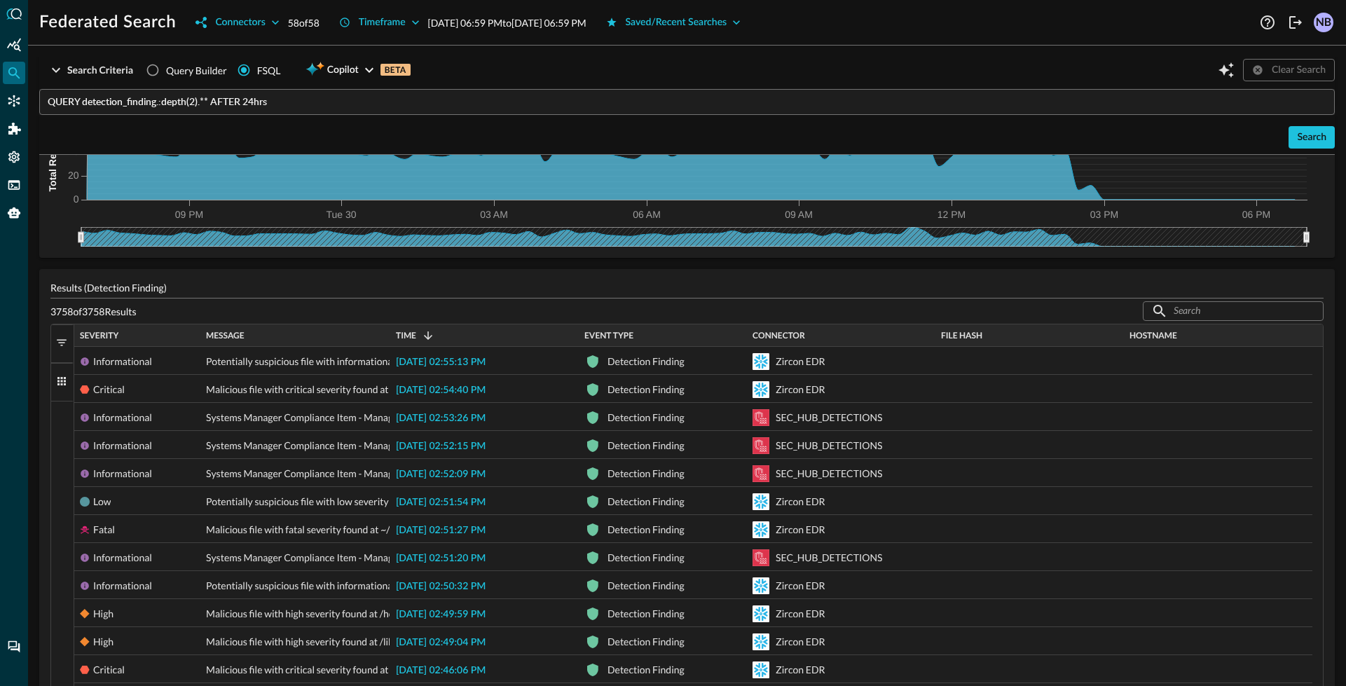
click at [1195, 333] on div "Hostname" at bounding box center [1217, 335] width 177 height 15
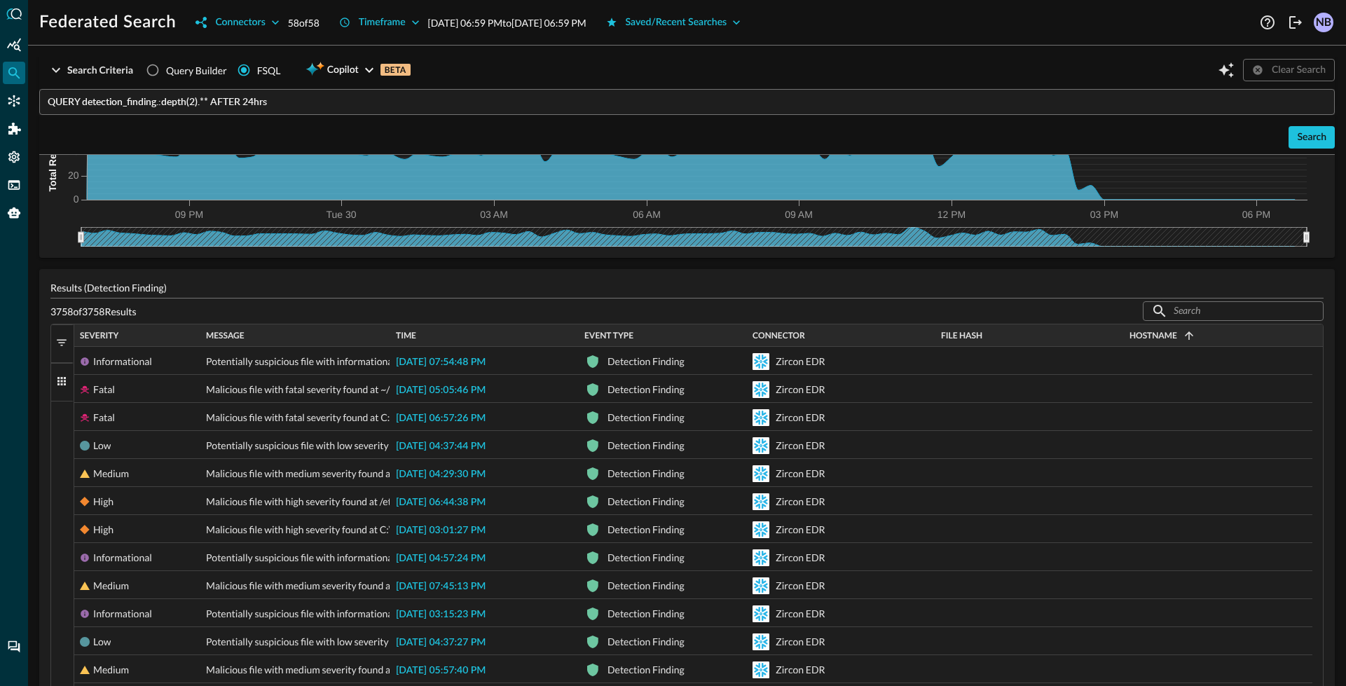
click at [1195, 334] on div "Hostname 1" at bounding box center [1217, 335] width 177 height 15
click at [1195, 334] on div "Hostname" at bounding box center [1217, 335] width 177 height 15
click at [1195, 334] on div "Hostname 1" at bounding box center [1217, 335] width 177 height 15
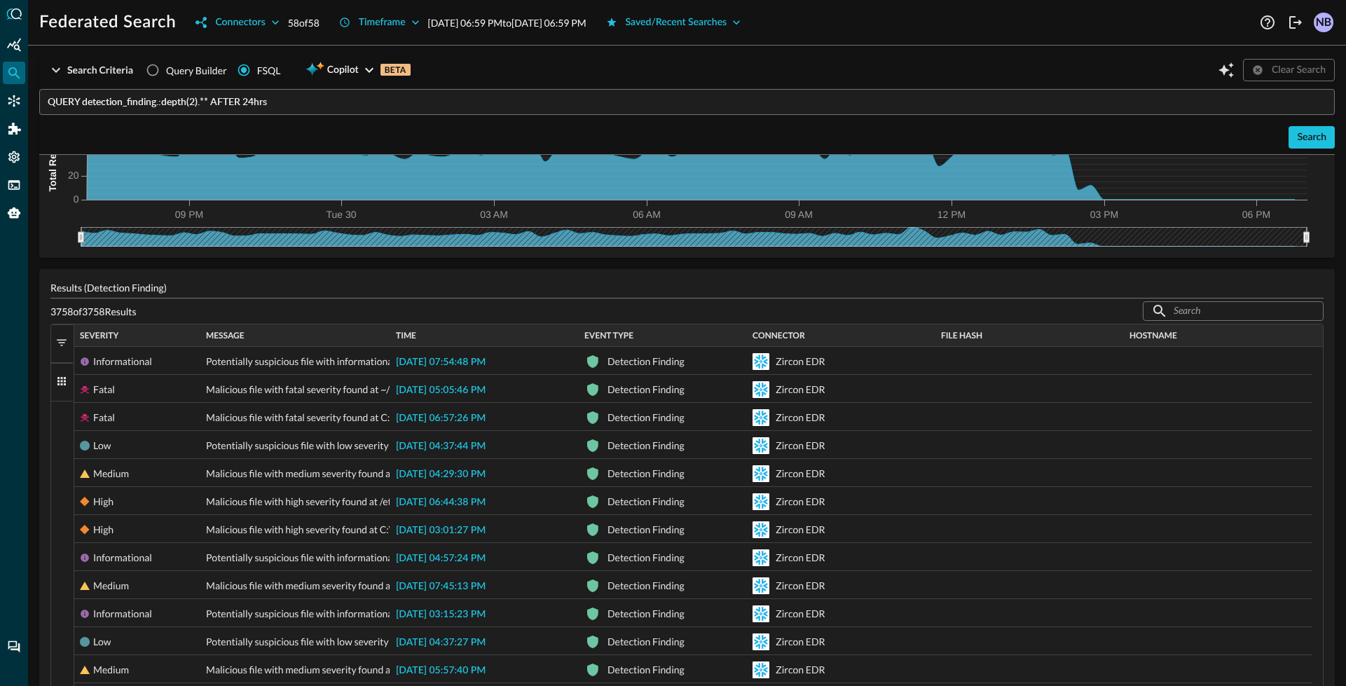
click at [1195, 334] on div "Hostname" at bounding box center [1217, 335] width 177 height 15
drag, startPoint x: 53, startPoint y: 389, endPoint x: 64, endPoint y: 384, distance: 12.2
click at [55, 387] on button "Columns" at bounding box center [62, 382] width 22 height 39
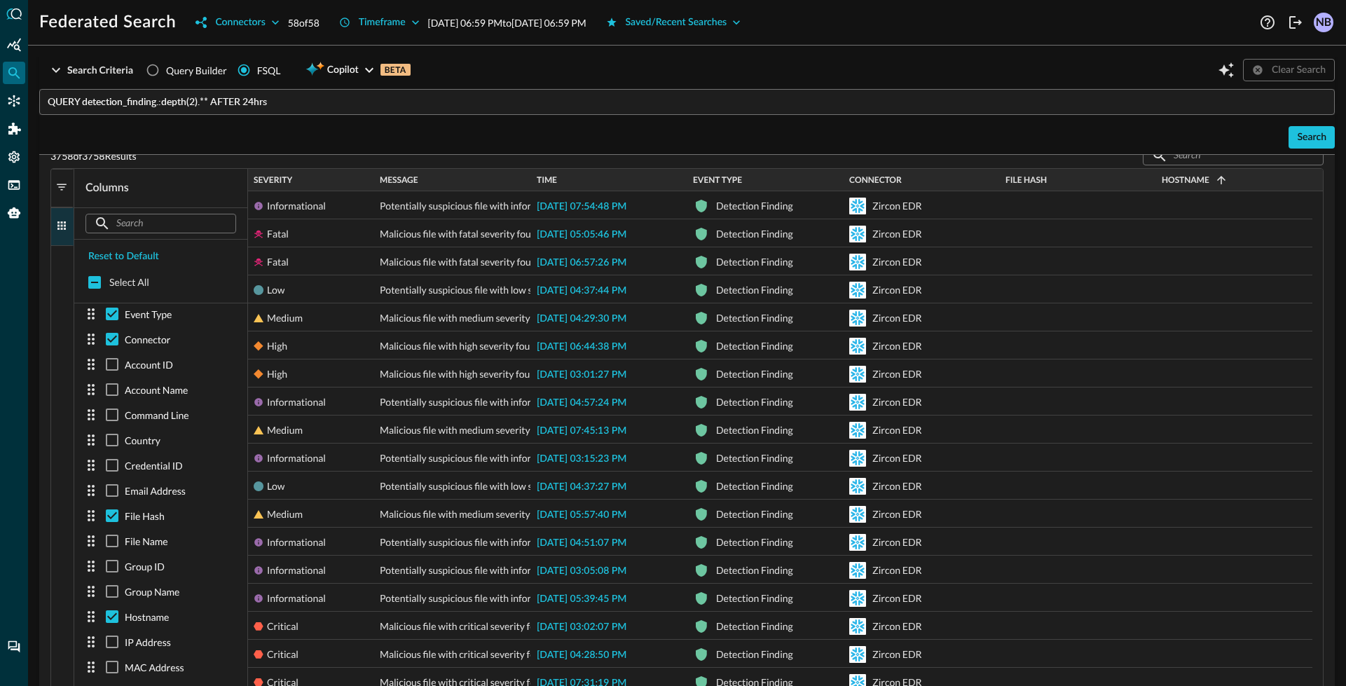
scroll to position [300, 0]
click at [118, 617] on input "checkbox" at bounding box center [111, 613] width 25 height 25
checkbox input "false"
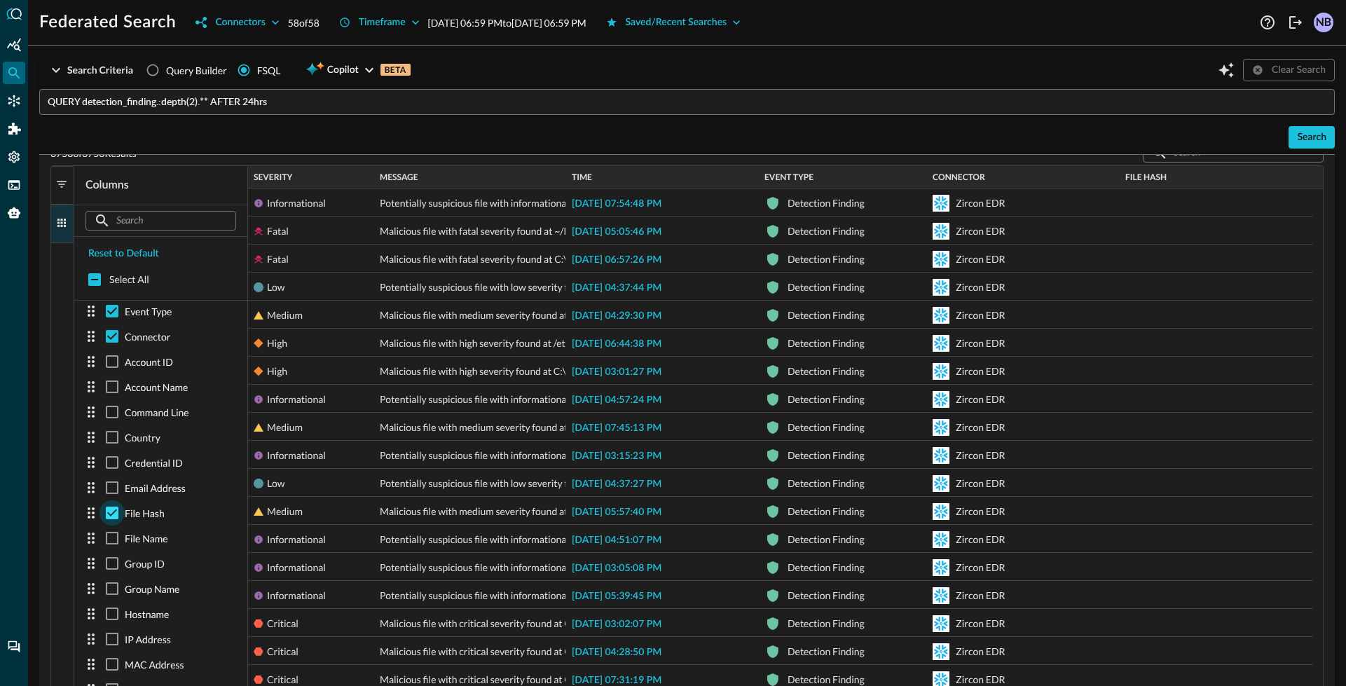
click at [123, 518] on input "checkbox" at bounding box center [111, 512] width 25 height 25
checkbox input "false"
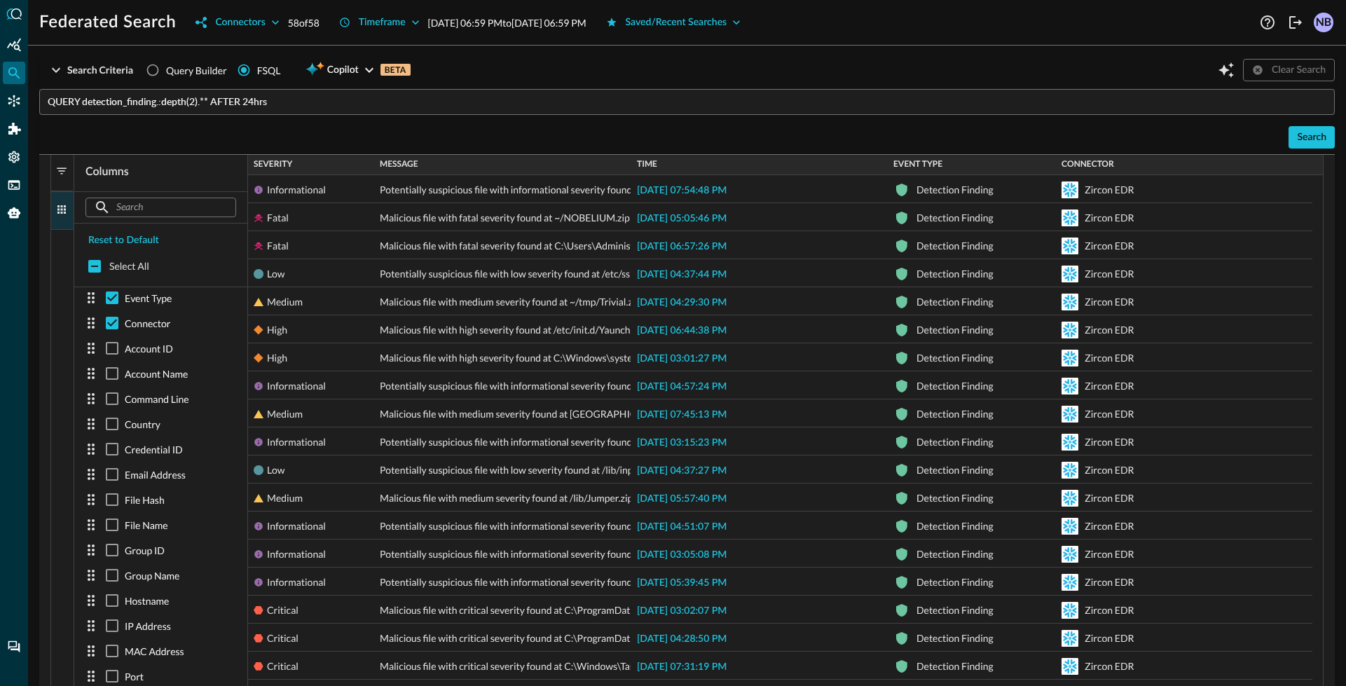
scroll to position [319, 0]
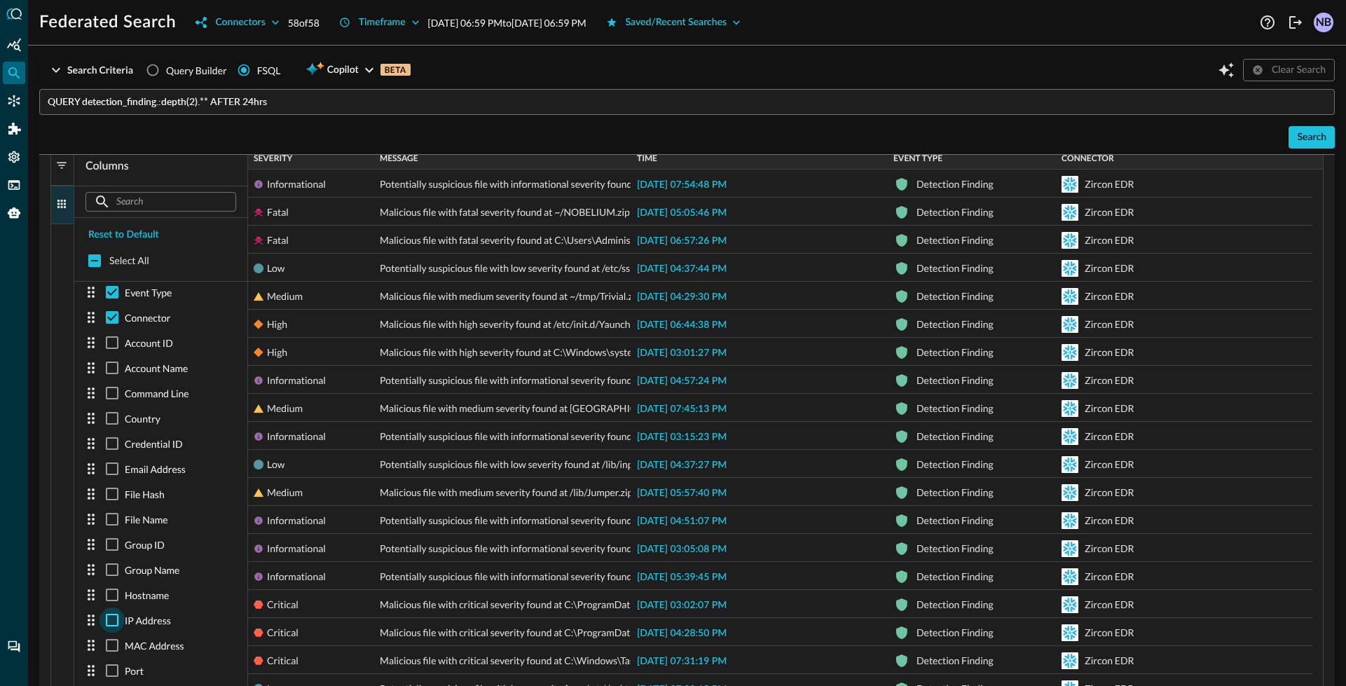
click at [118, 620] on input "checkbox" at bounding box center [111, 619] width 25 height 25
checkbox input "true"
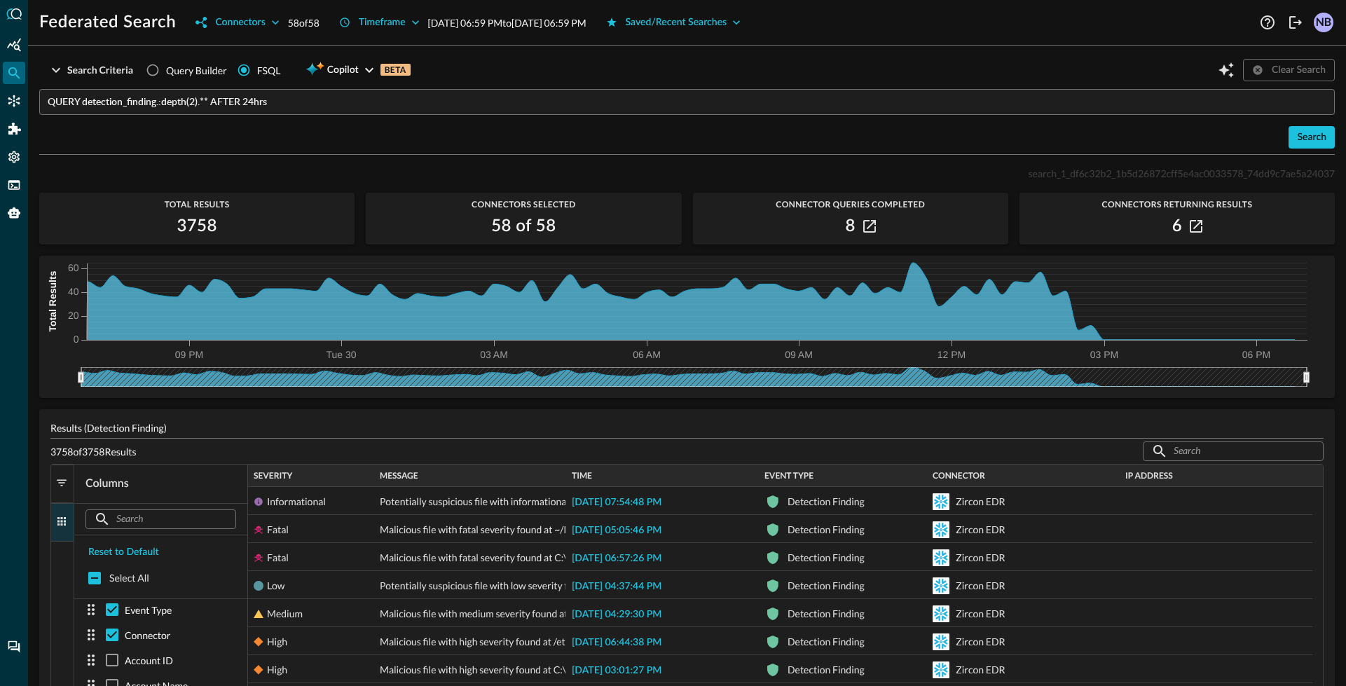
scroll to position [0, 0]
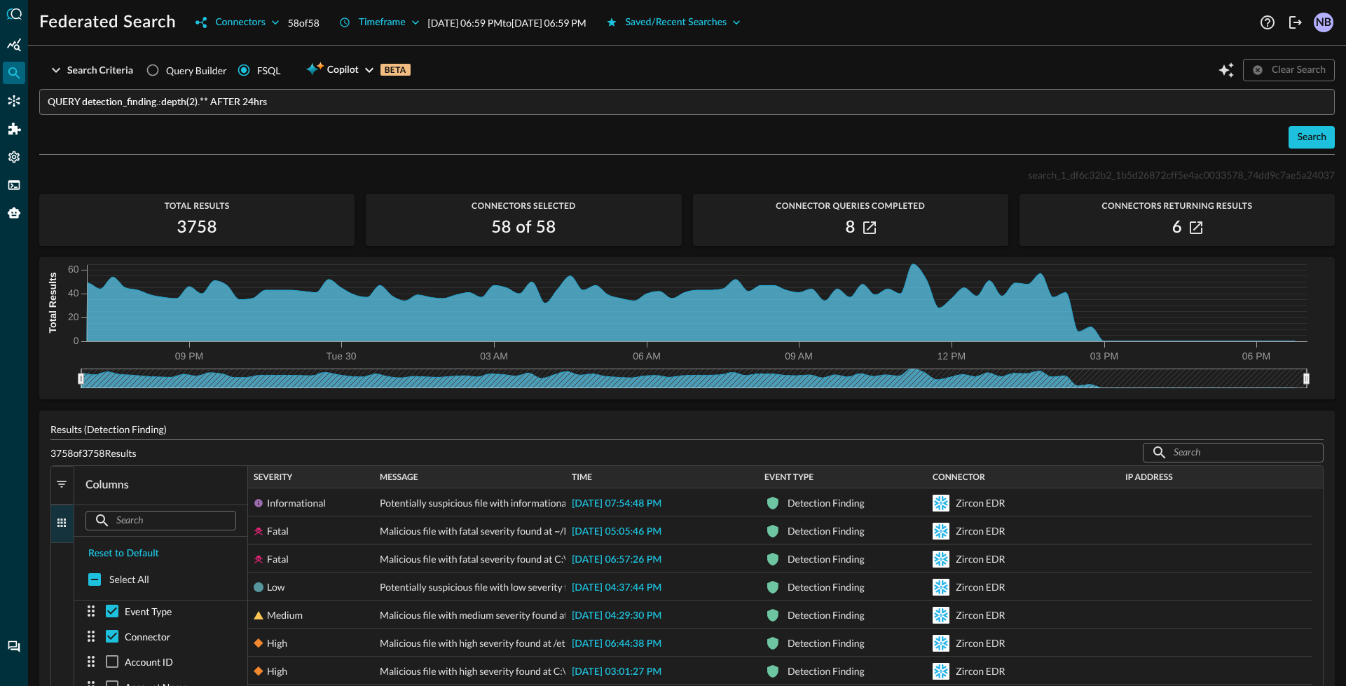
click at [1153, 474] on span "IP Address" at bounding box center [1149, 477] width 48 height 10
click at [1177, 472] on span at bounding box center [1182, 477] width 18 height 13
click at [1181, 479] on span at bounding box center [1184, 477] width 13 height 13
click at [1181, 479] on div "IP Address" at bounding box center [1215, 476] width 181 height 15
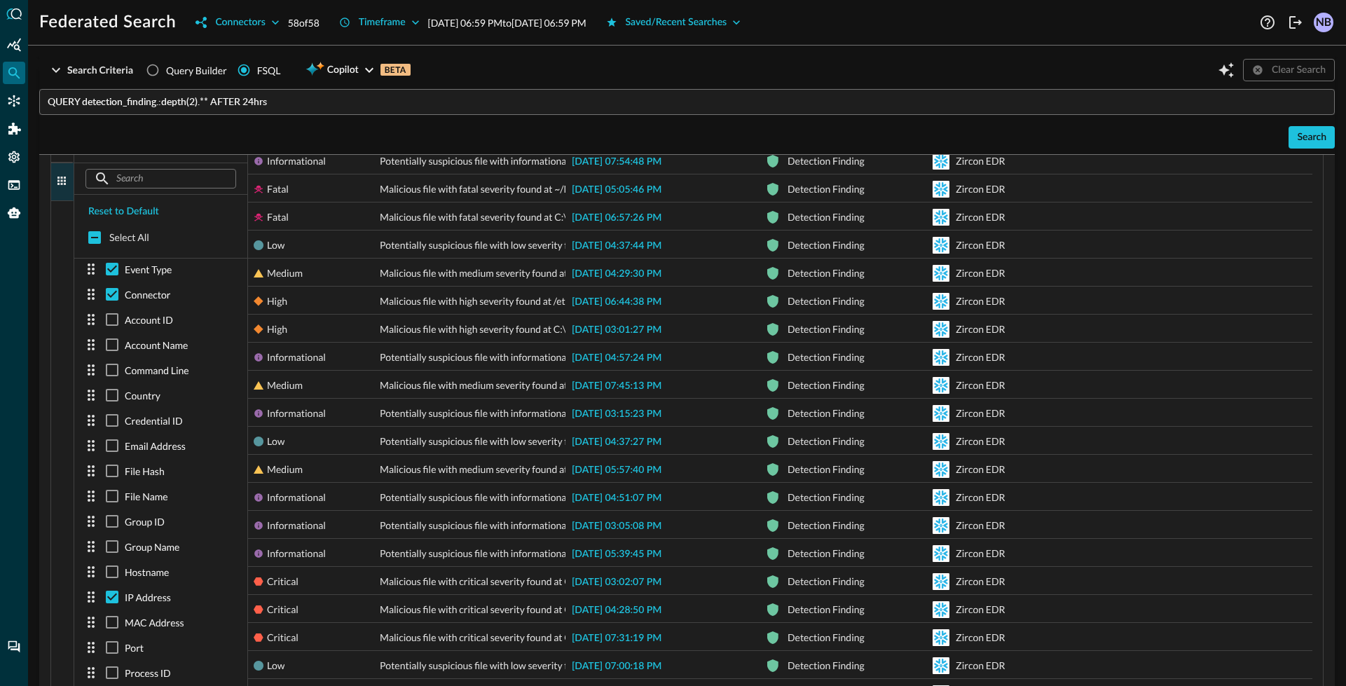
scroll to position [227, 0]
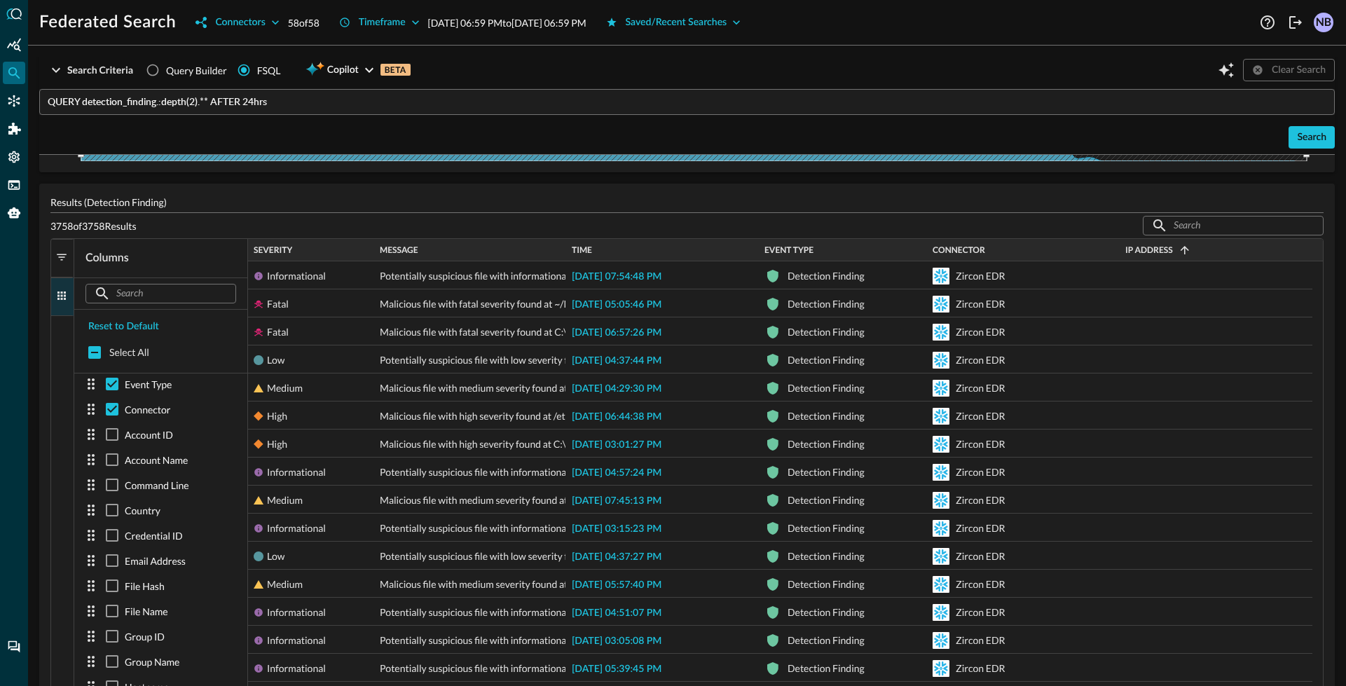
click at [57, 323] on div "Filters Columns" at bounding box center [62, 671] width 22 height 864
click at [61, 295] on span "button" at bounding box center [61, 295] width 13 height 13
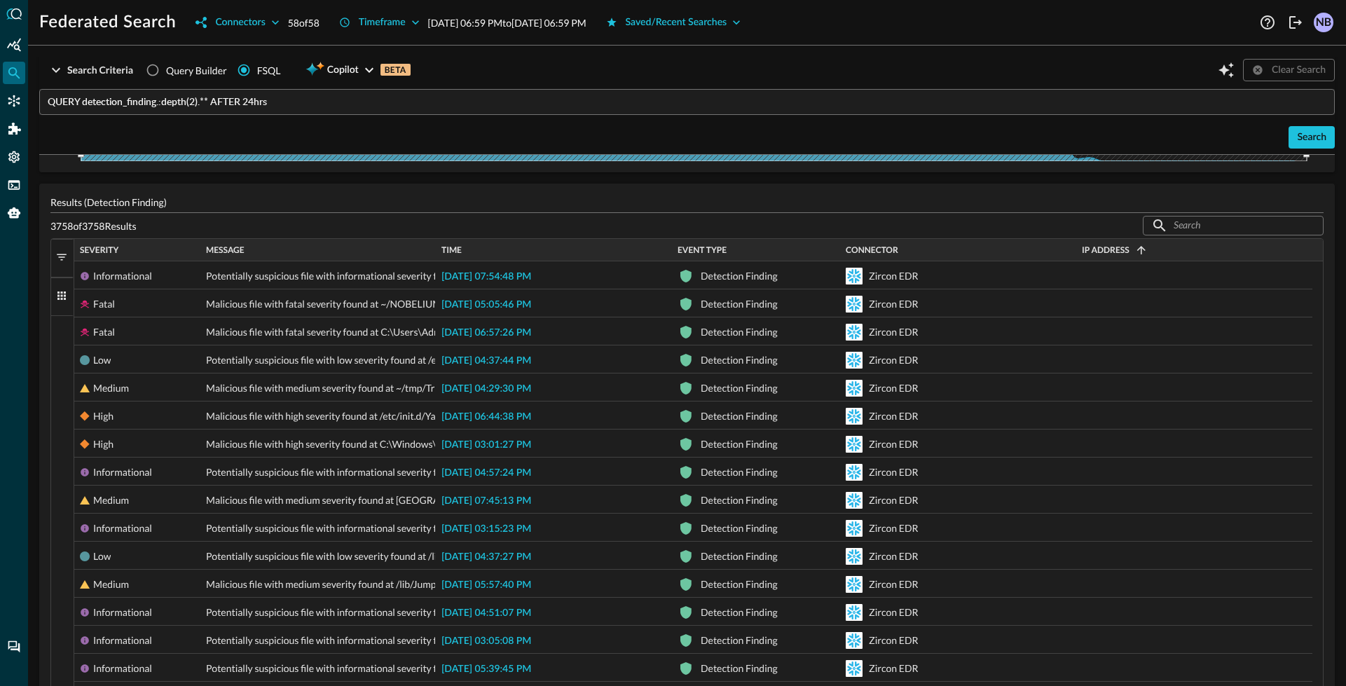
click at [67, 263] on span "button" at bounding box center [61, 257] width 13 height 13
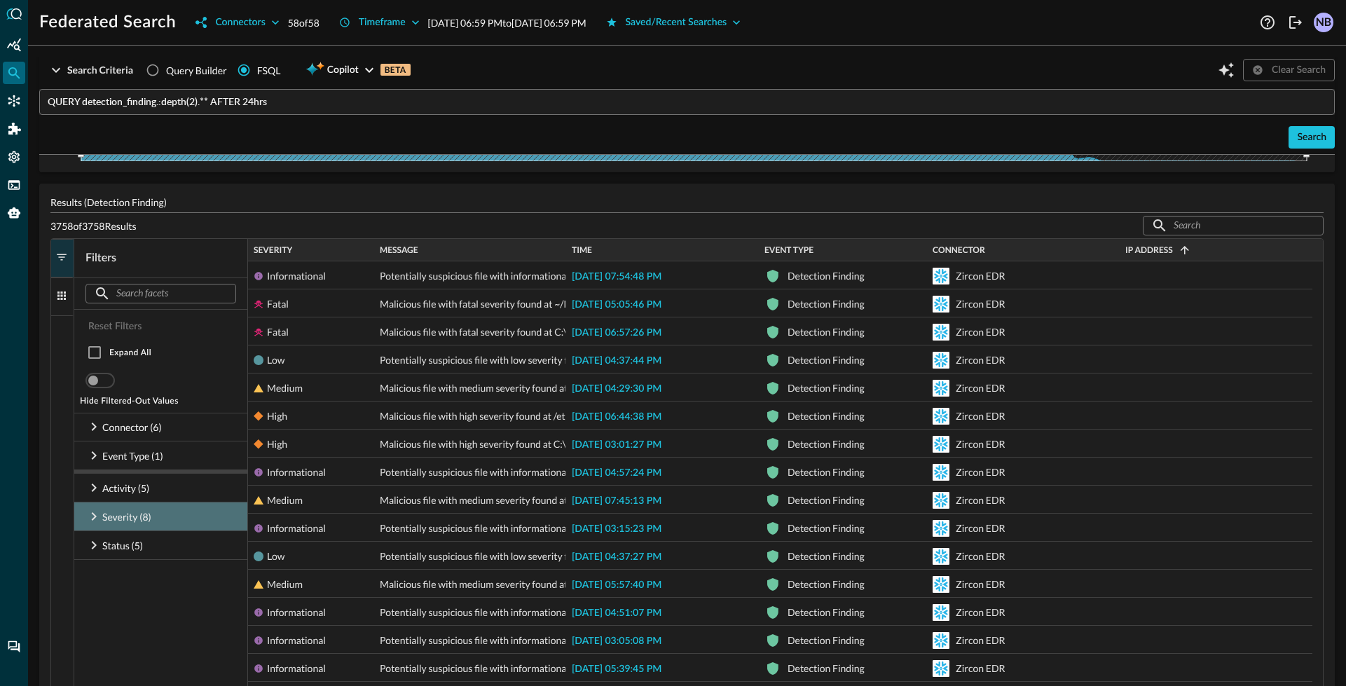
click at [92, 520] on icon at bounding box center [93, 516] width 17 height 17
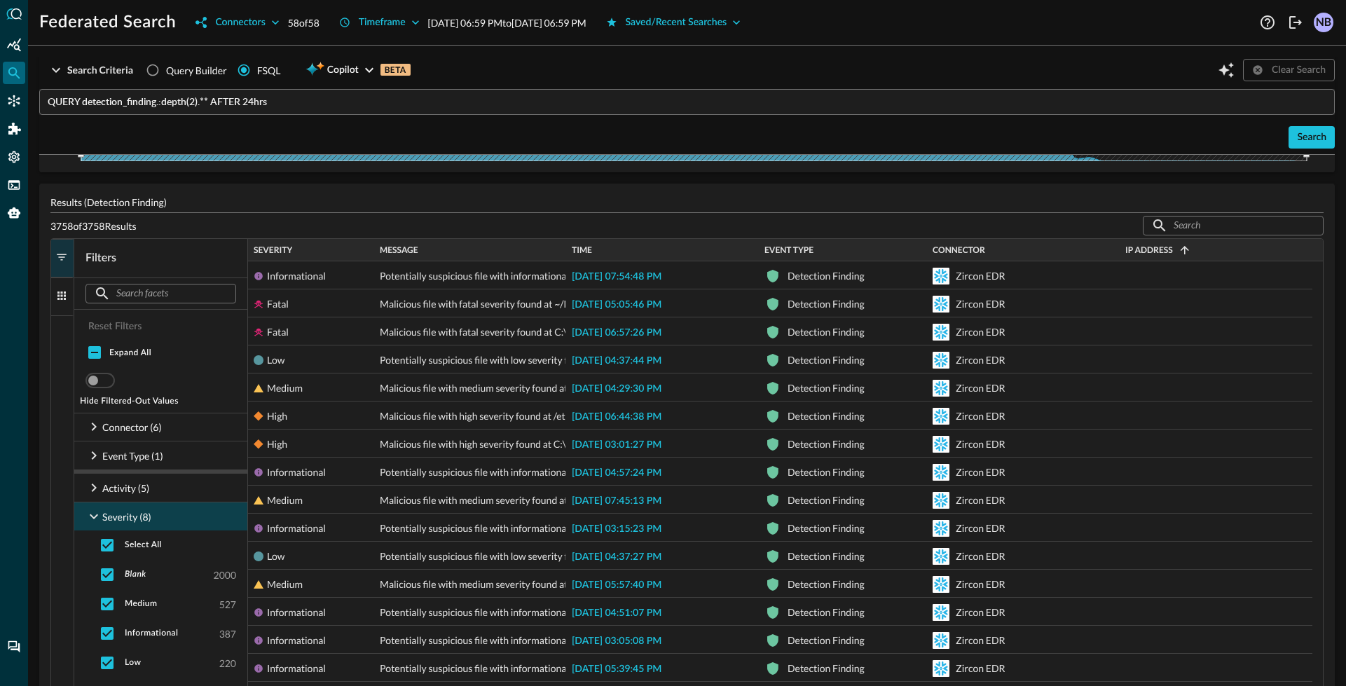
click at [92, 520] on icon at bounding box center [93, 516] width 17 height 17
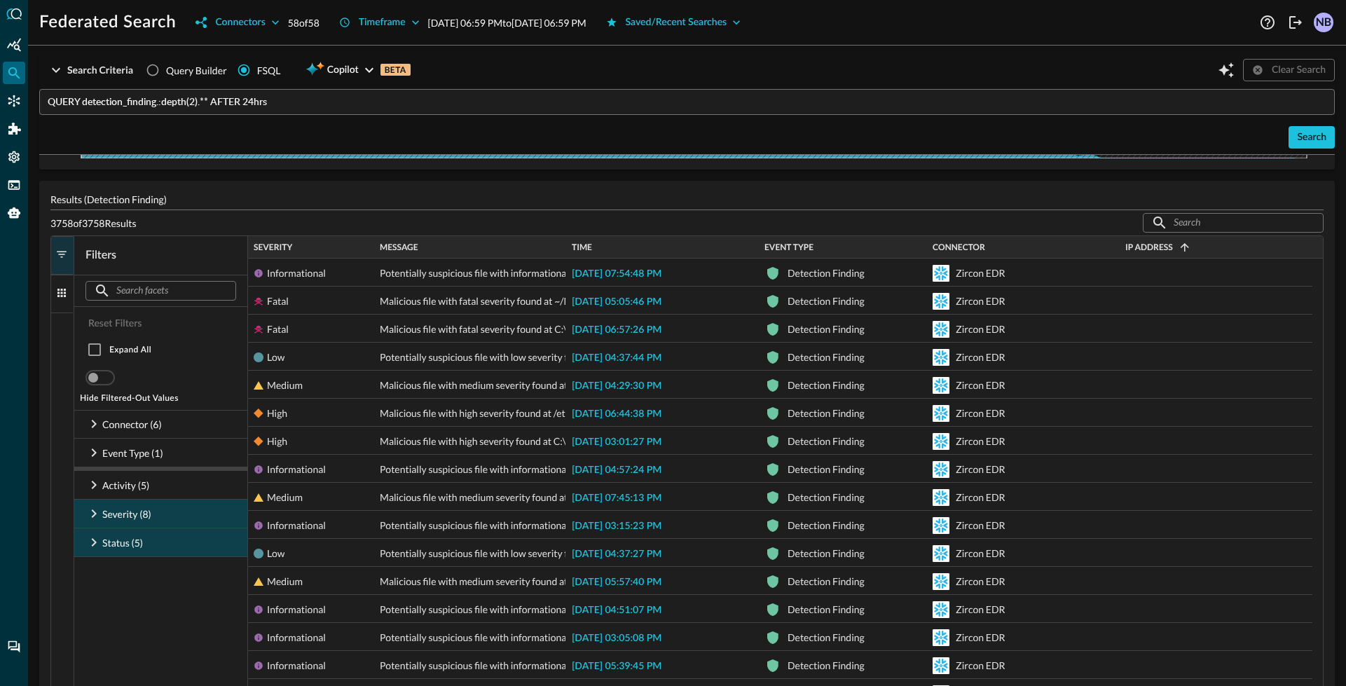
click at [90, 532] on div "Status (5)" at bounding box center [160, 542] width 173 height 28
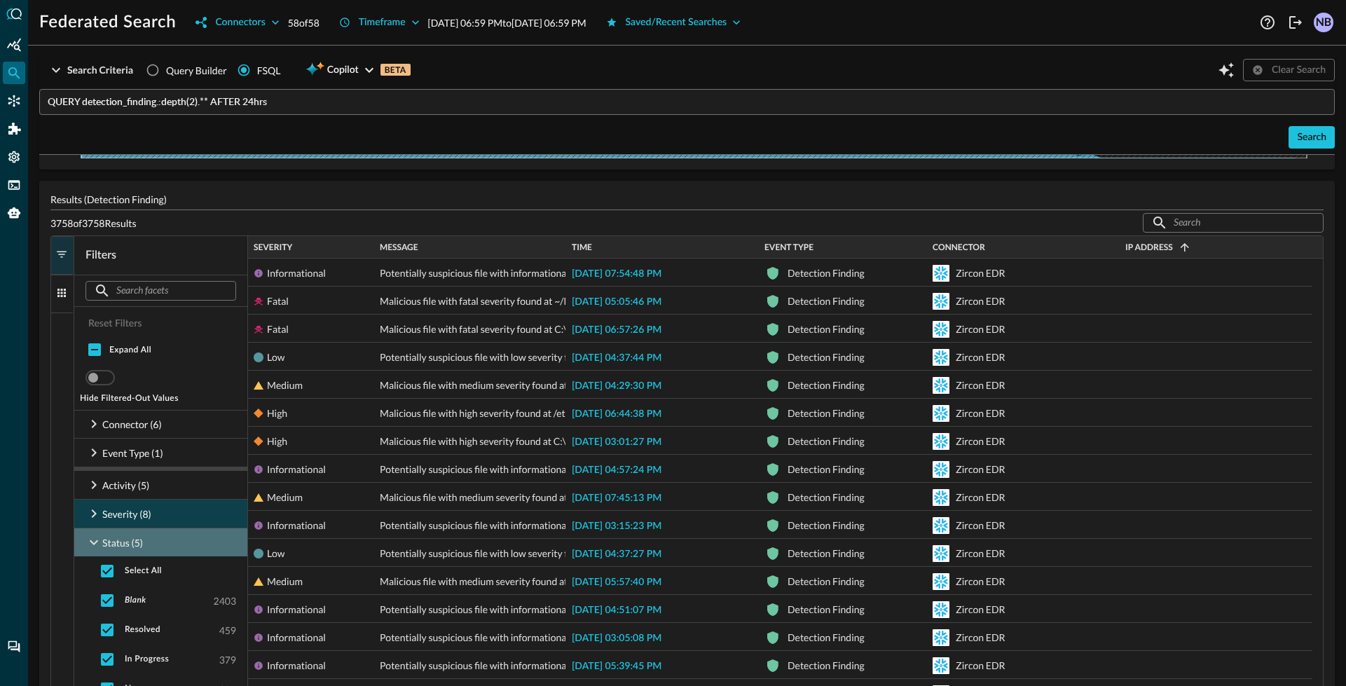
click at [93, 539] on icon at bounding box center [93, 542] width 17 height 17
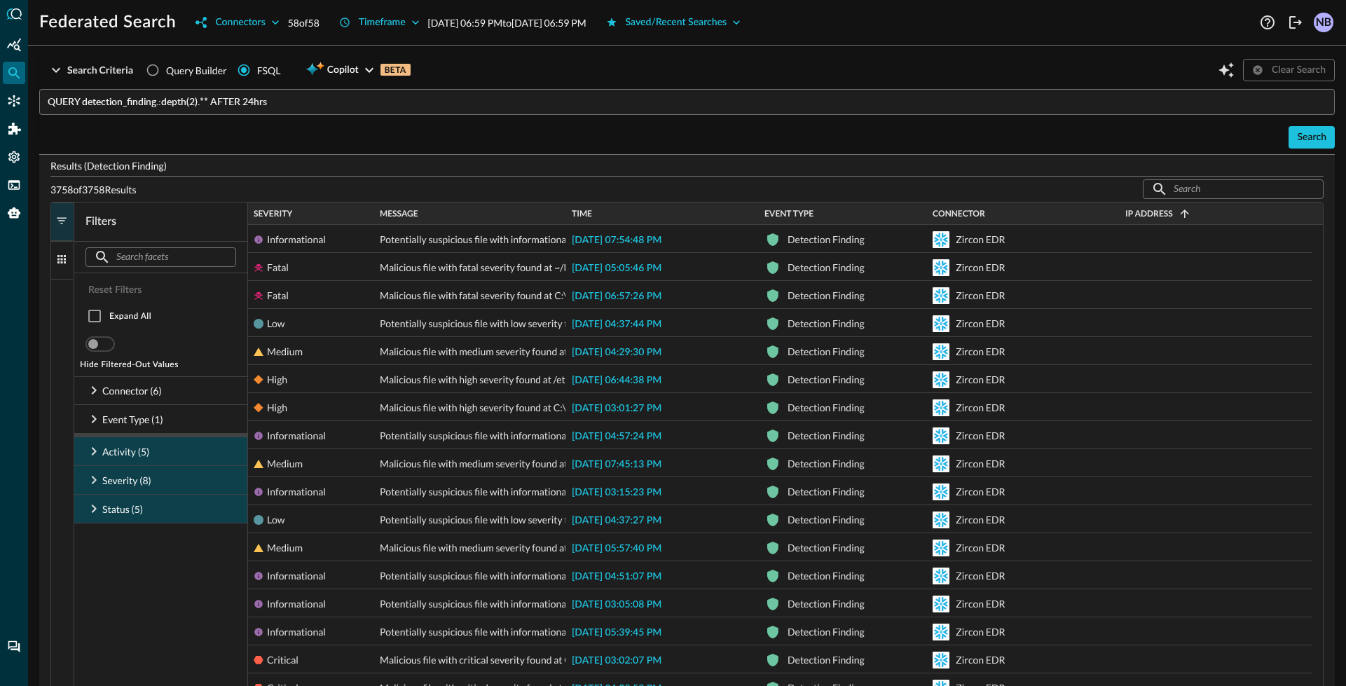
scroll to position [274, 0]
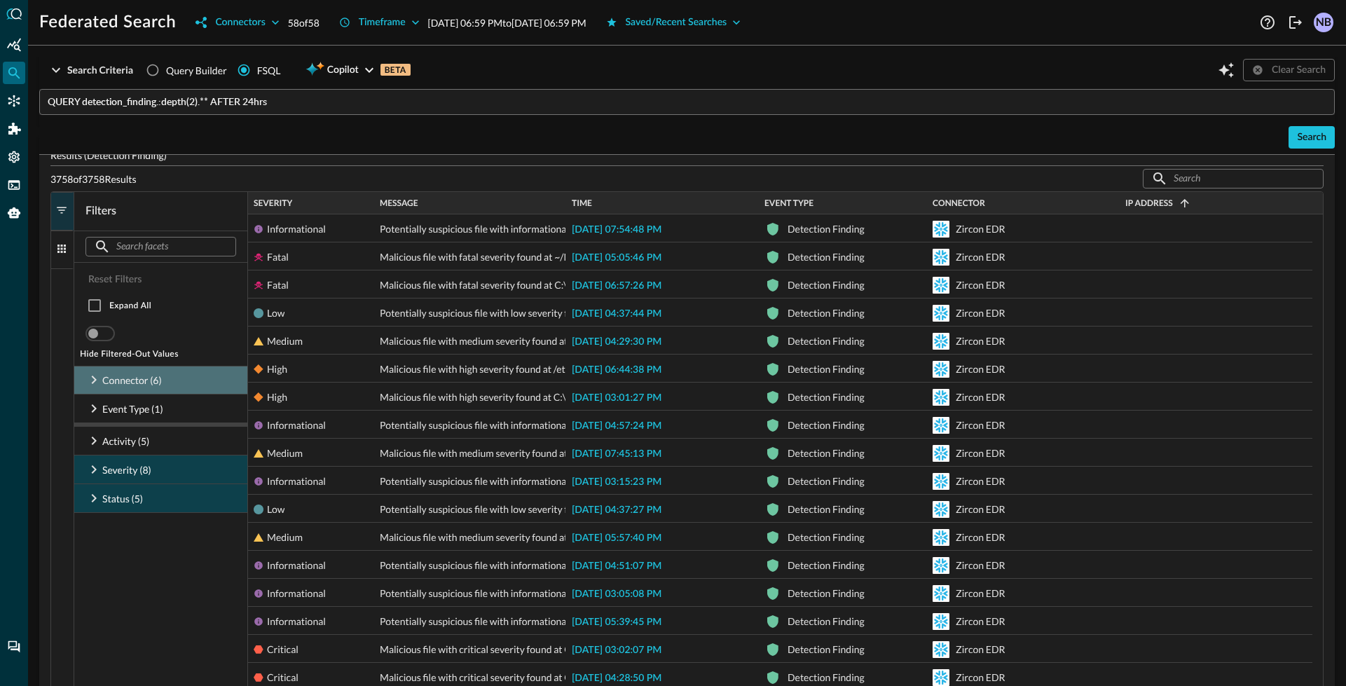
click at [99, 377] on icon at bounding box center [93, 379] width 17 height 17
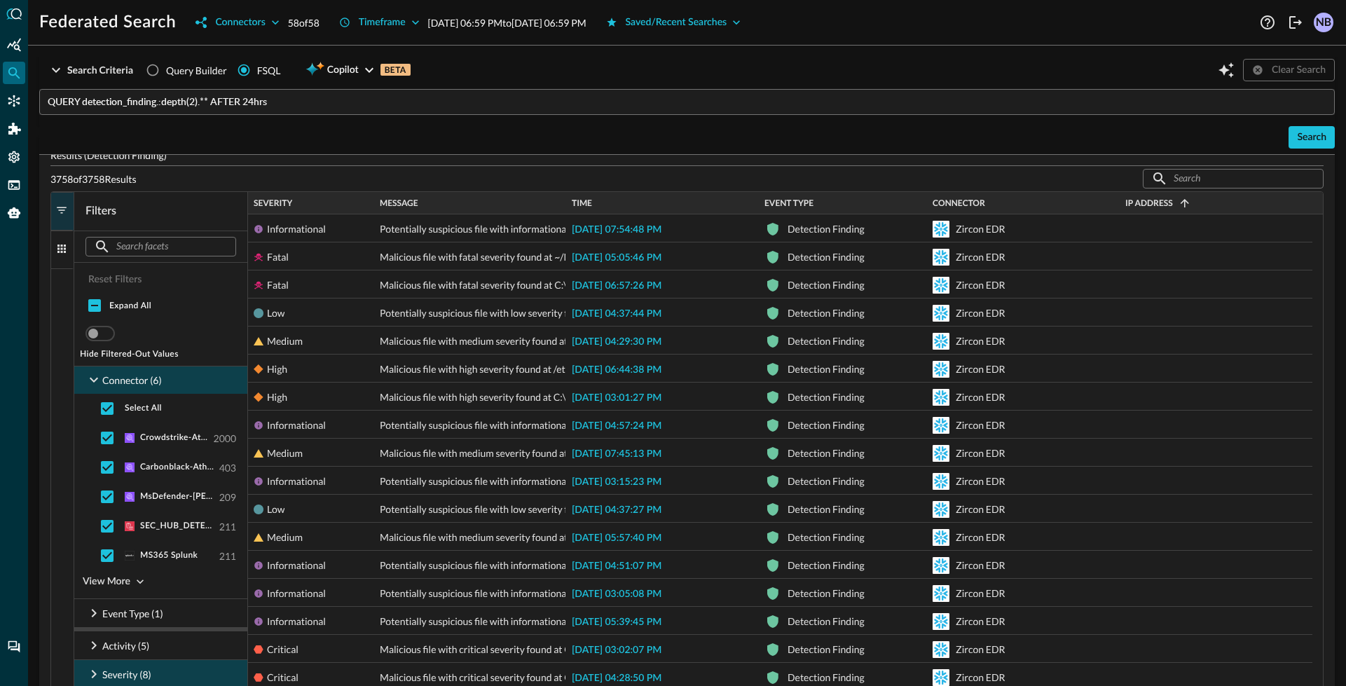
click at [99, 377] on icon at bounding box center [93, 379] width 17 height 17
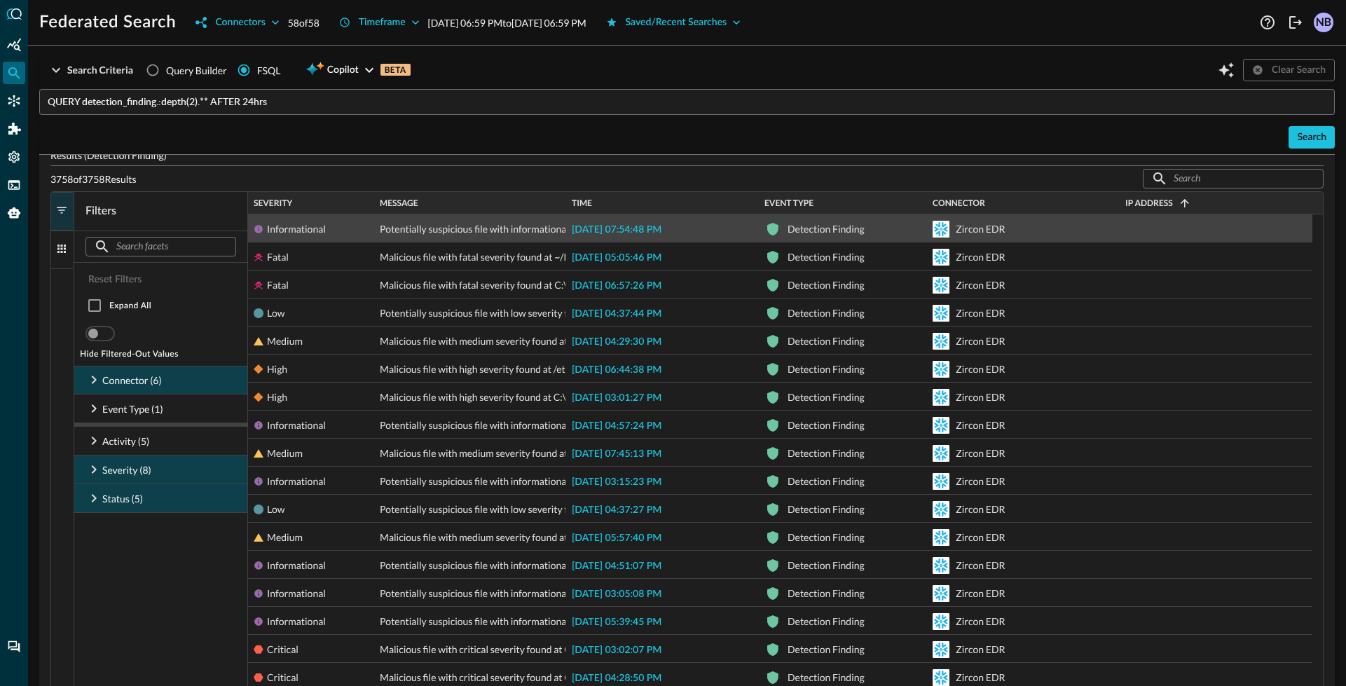
click at [653, 228] on span "2025-09-29 07:54:48 PM" at bounding box center [617, 230] width 90 height 10
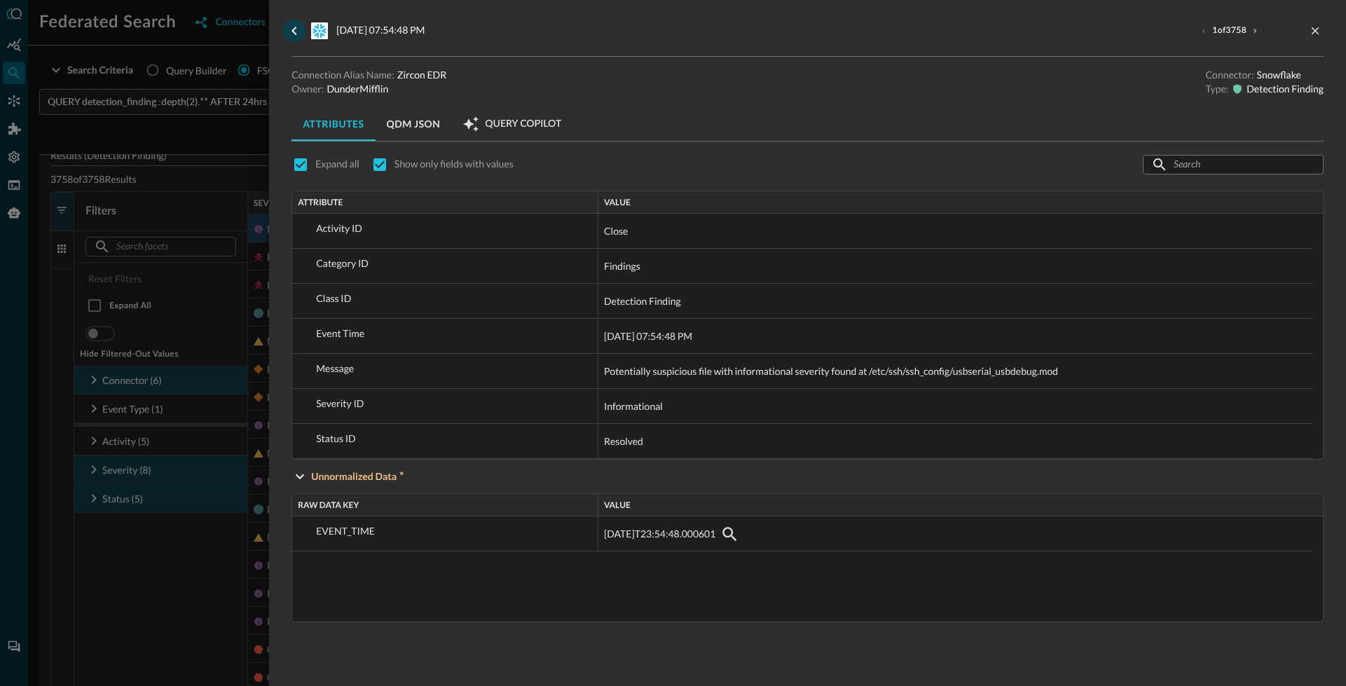
click at [294, 32] on icon "go back" at bounding box center [293, 31] width 5 height 8
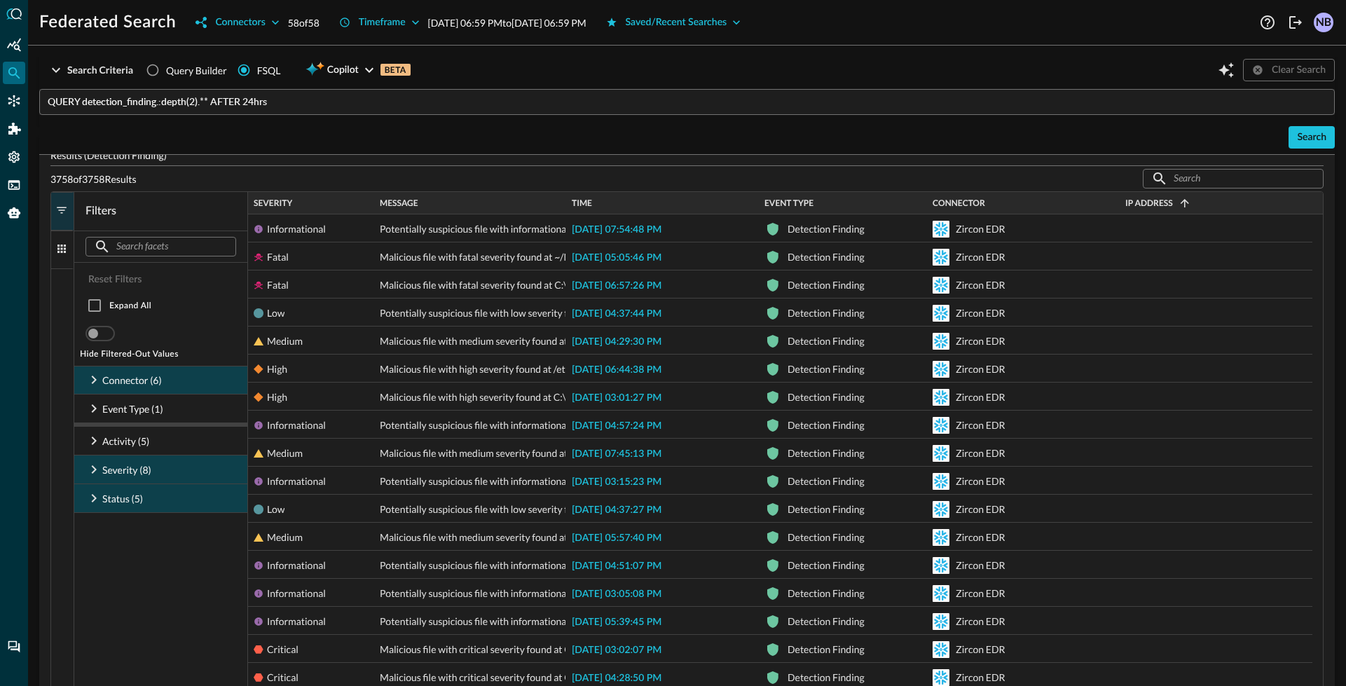
click at [97, 377] on icon at bounding box center [93, 379] width 17 height 17
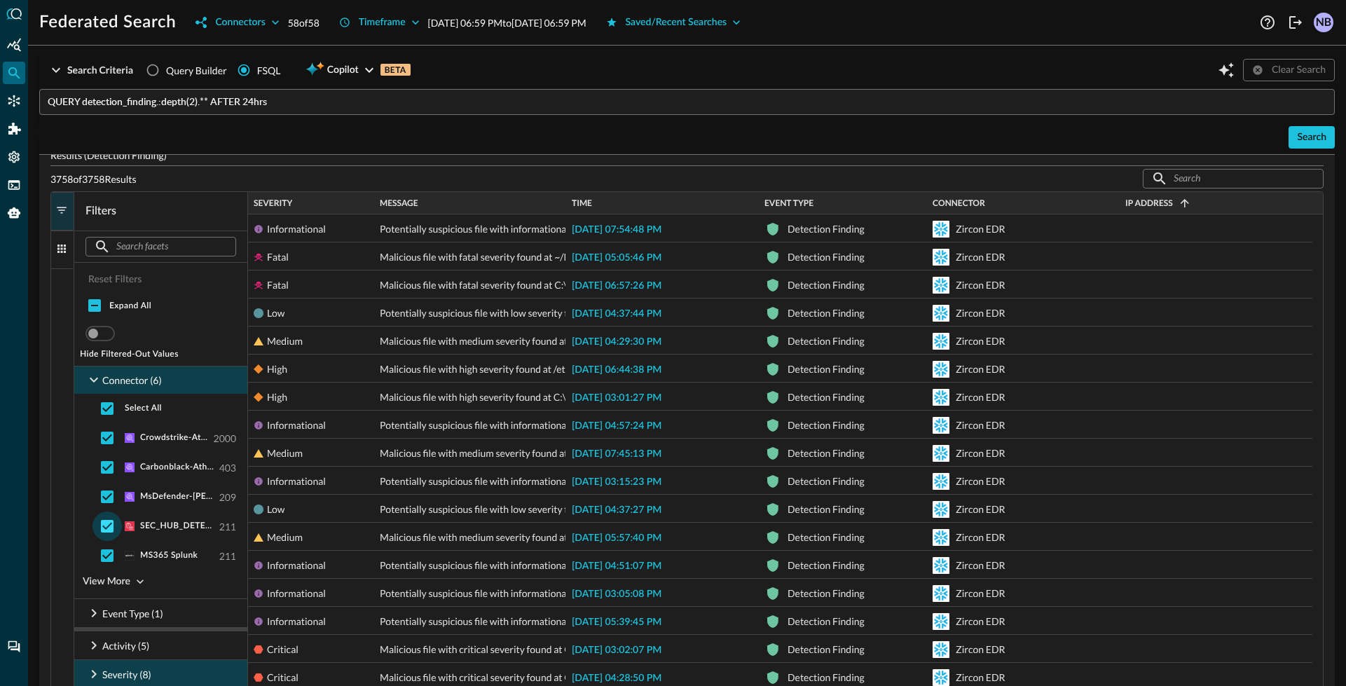
drag, startPoint x: 109, startPoint y: 520, endPoint x: 106, endPoint y: 539, distance: 19.0
click at [109, 520] on input "checkbox" at bounding box center [106, 525] width 29 height 29
checkbox input "false"
click at [106, 556] on input "checkbox" at bounding box center [106, 555] width 29 height 29
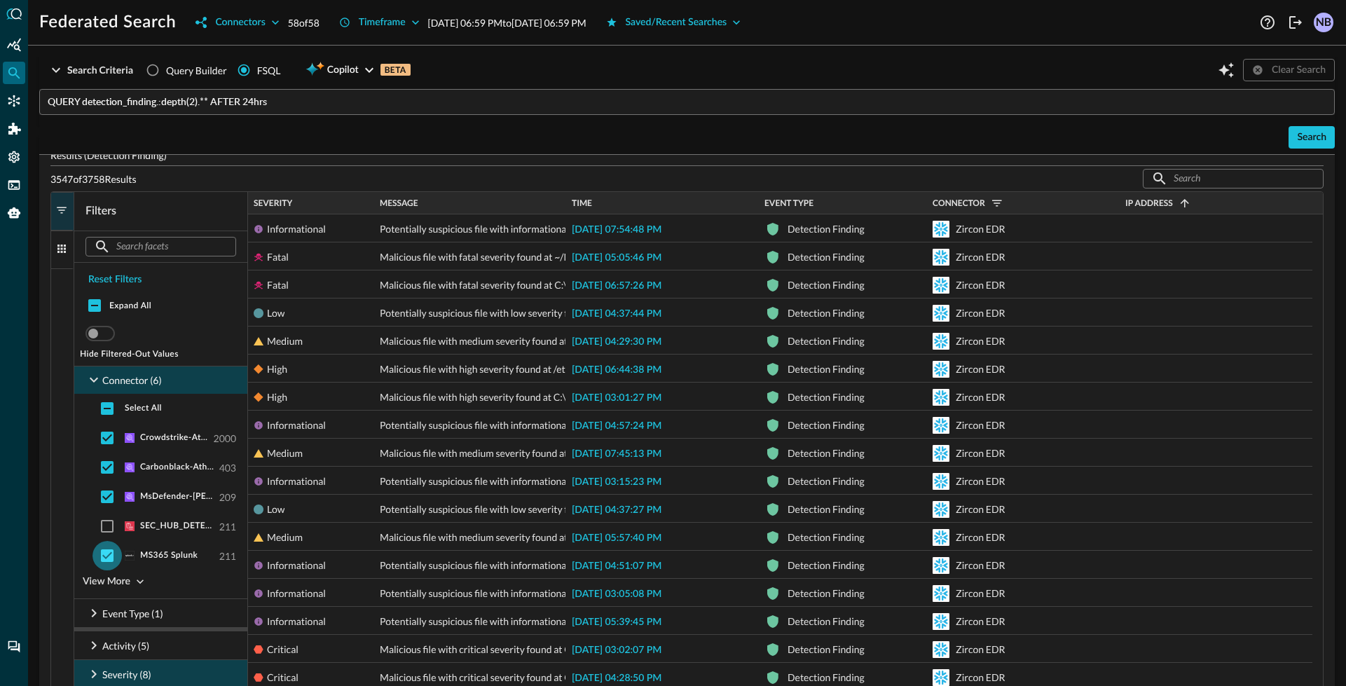
checkbox input "false"
click at [111, 584] on div "View More" at bounding box center [107, 582] width 48 height 18
click at [108, 586] on input "checkbox" at bounding box center [106, 584] width 29 height 29
checkbox input "false"
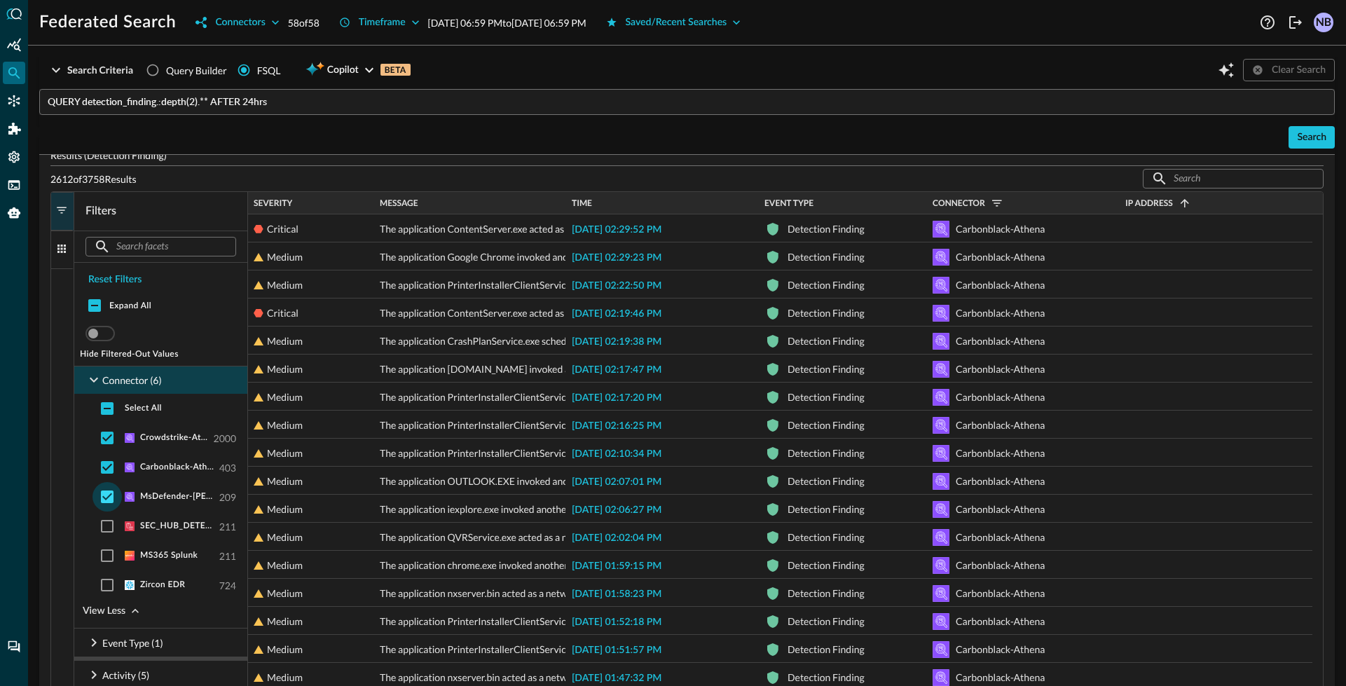
drag, startPoint x: 102, startPoint y: 497, endPoint x: 103, endPoint y: 486, distance: 10.5
click at [103, 497] on input "checkbox" at bounding box center [106, 496] width 29 height 29
checkbox input "false"
click at [103, 455] on input "checkbox" at bounding box center [106, 467] width 29 height 29
checkbox input "false"
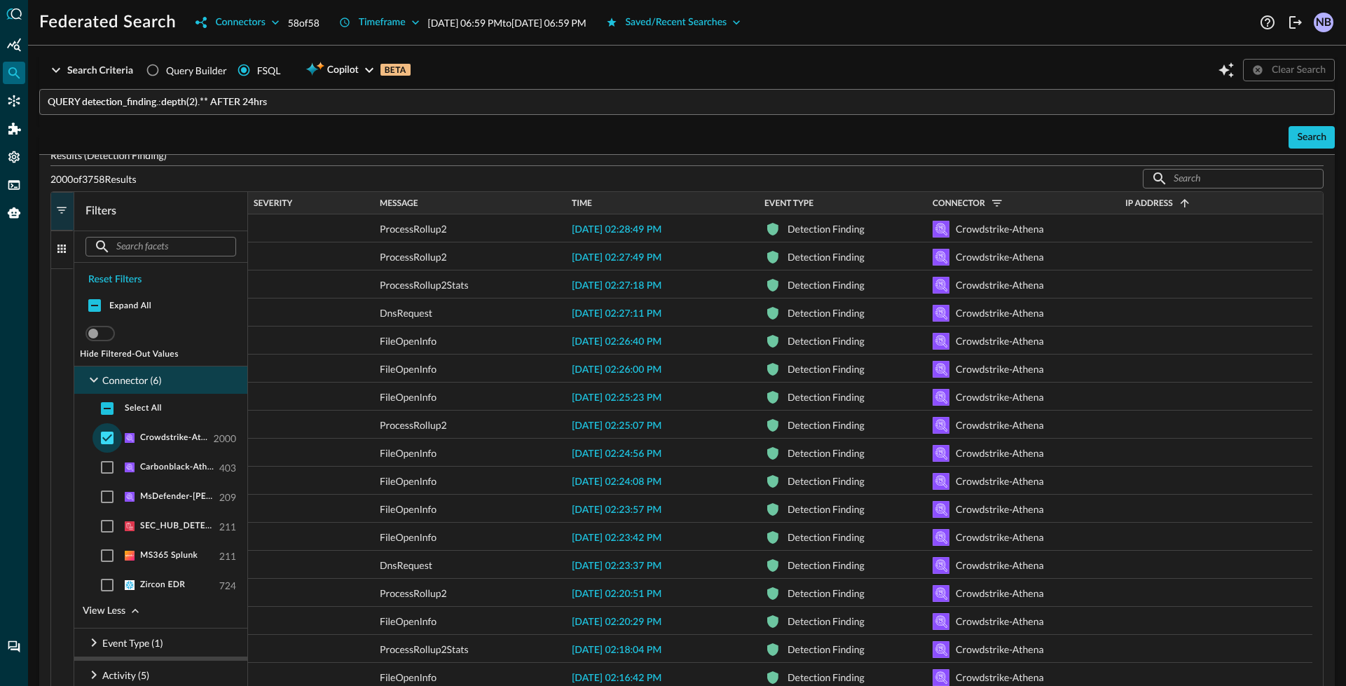
click at [106, 425] on input "checkbox" at bounding box center [106, 437] width 29 height 29
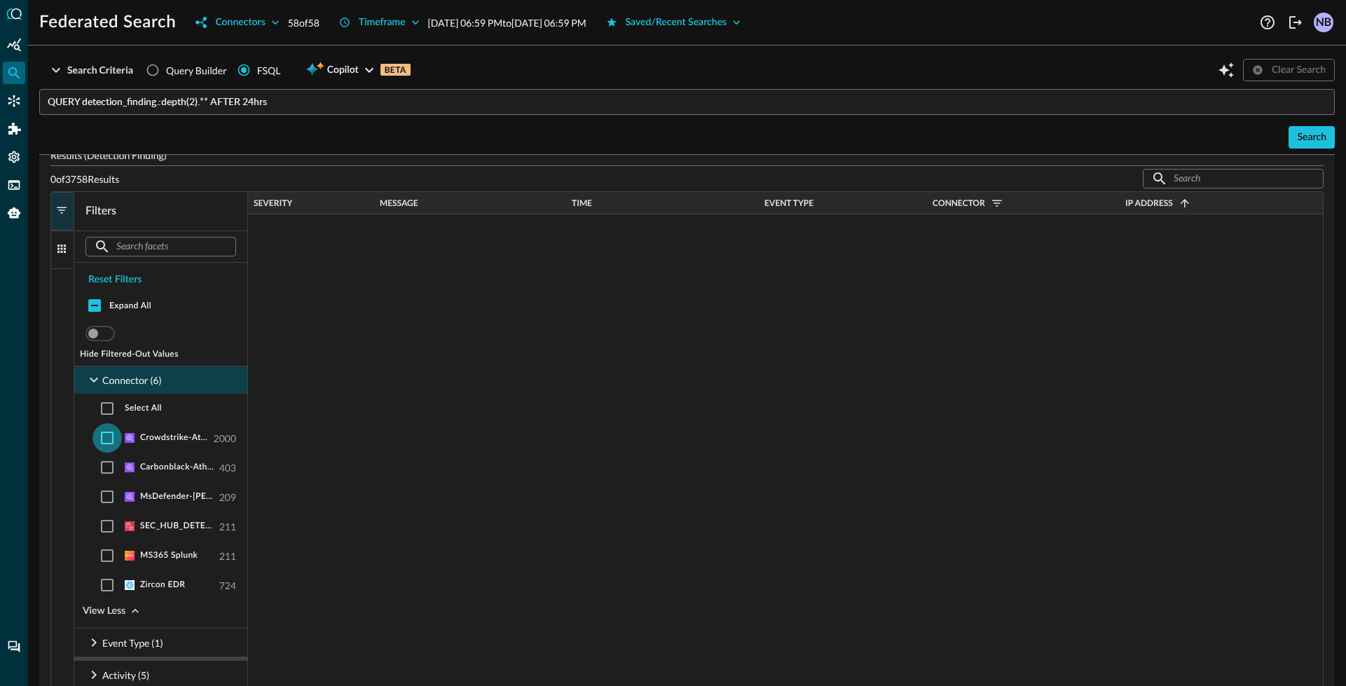
click at [106, 434] on input "checkbox" at bounding box center [106, 437] width 29 height 29
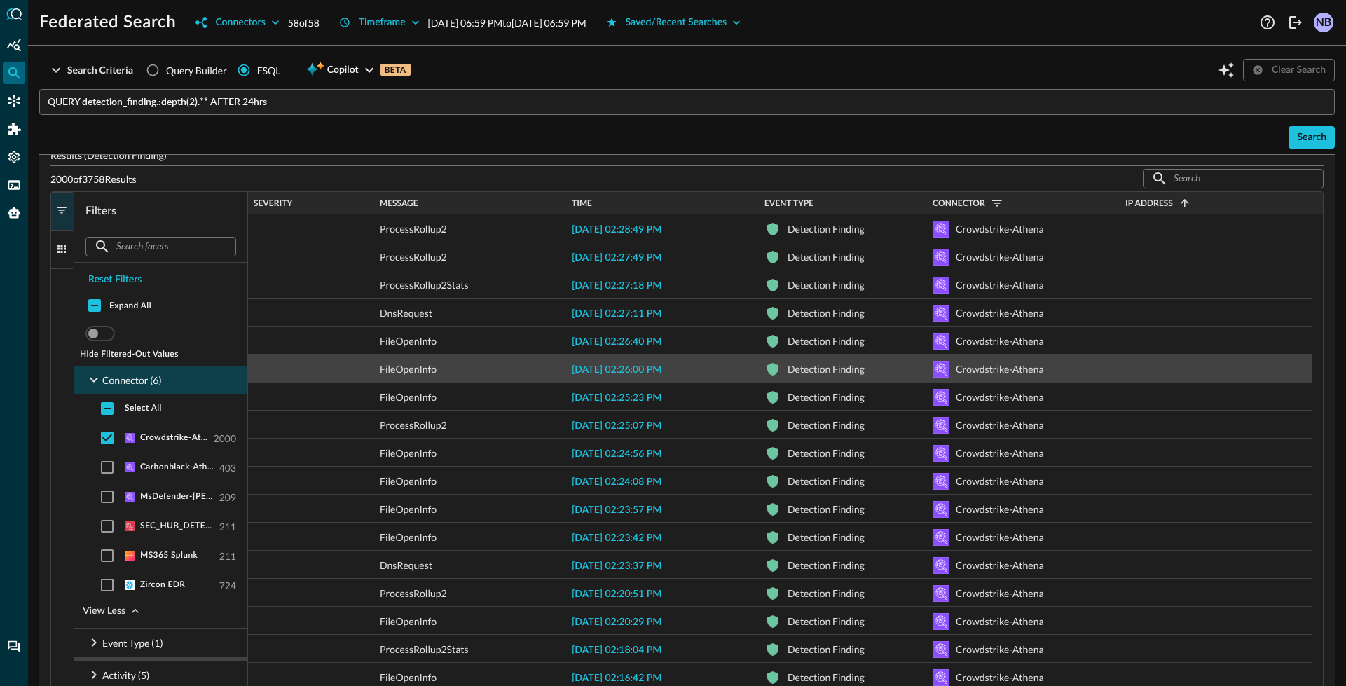
click at [617, 366] on span "2025-09-30 02:26:00 PM" at bounding box center [617, 370] width 90 height 10
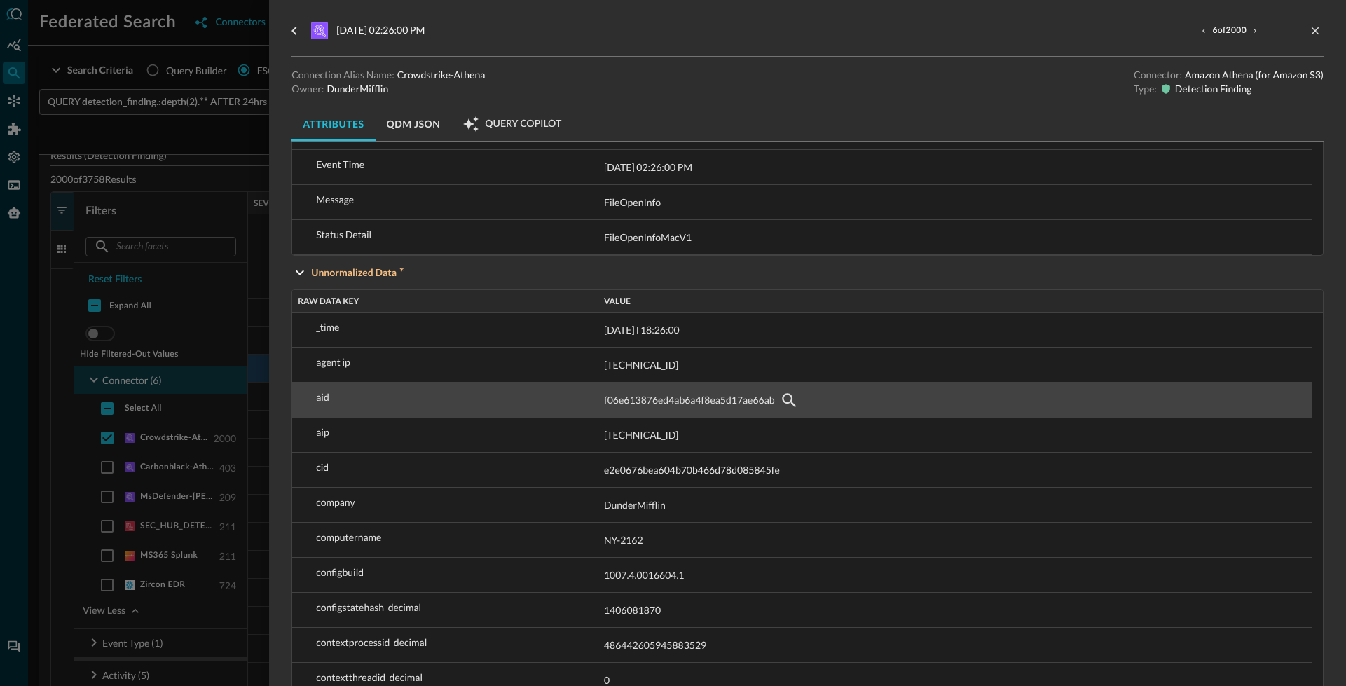
scroll to position [140, 0]
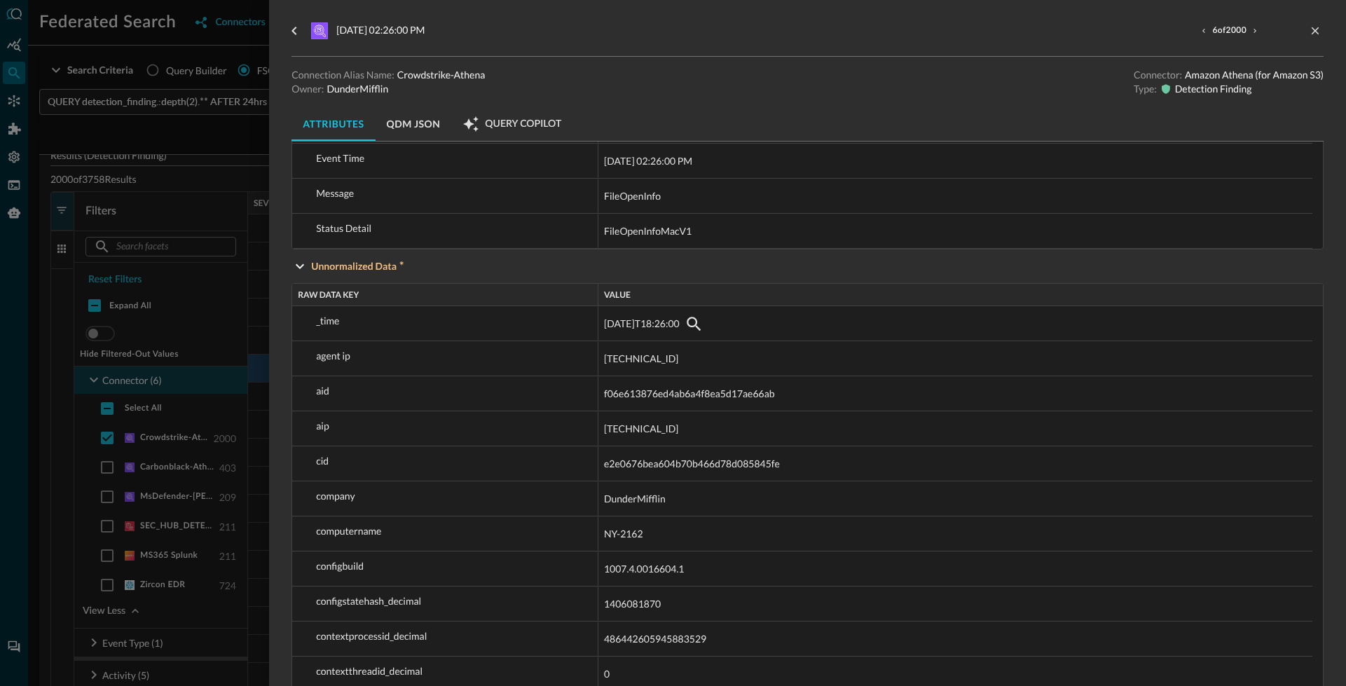
click at [138, 411] on div at bounding box center [673, 343] width 1346 height 686
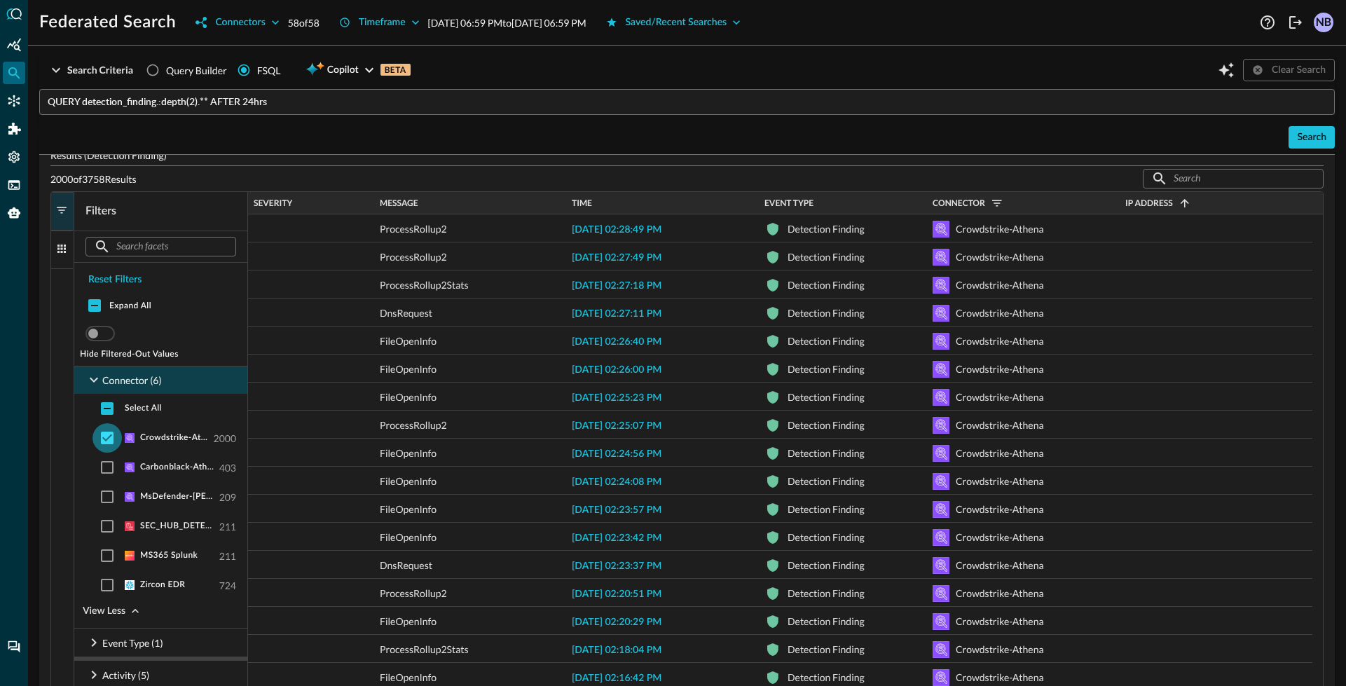
click at [106, 441] on input "checkbox" at bounding box center [106, 437] width 29 height 29
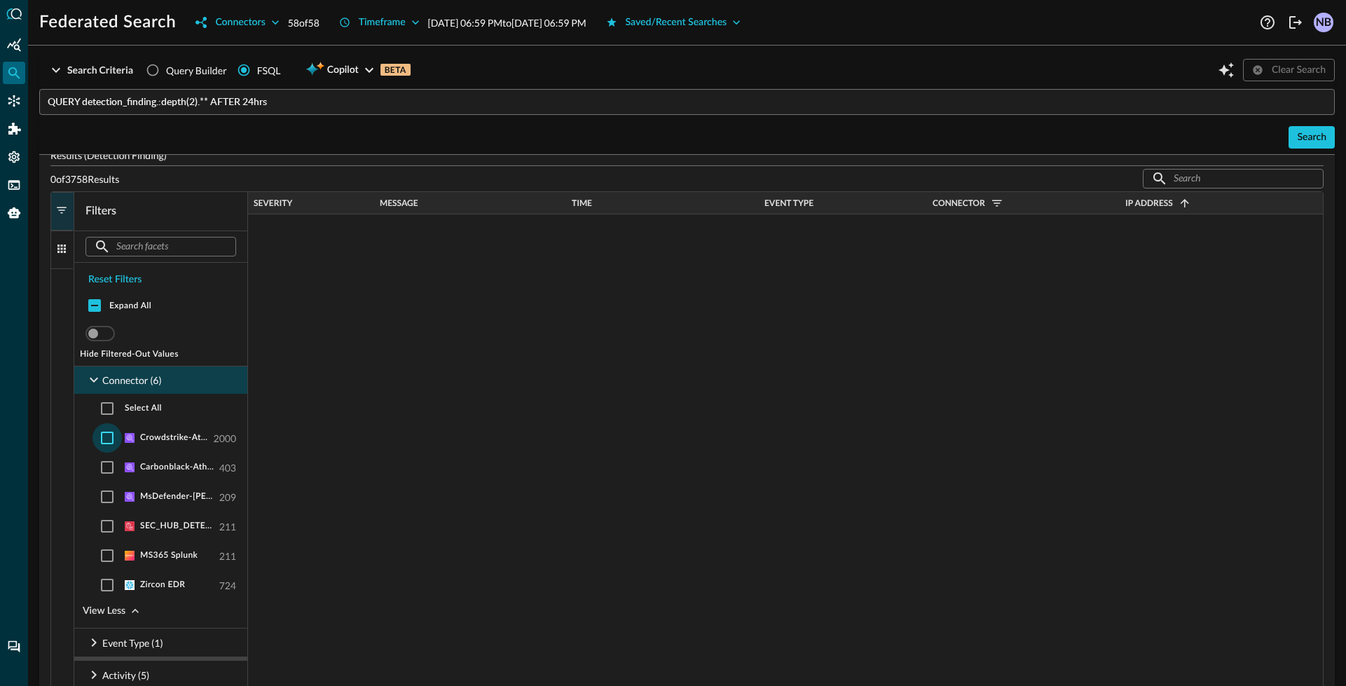
click at [106, 441] on input "checkbox" at bounding box center [106, 437] width 29 height 29
checkbox input "true"
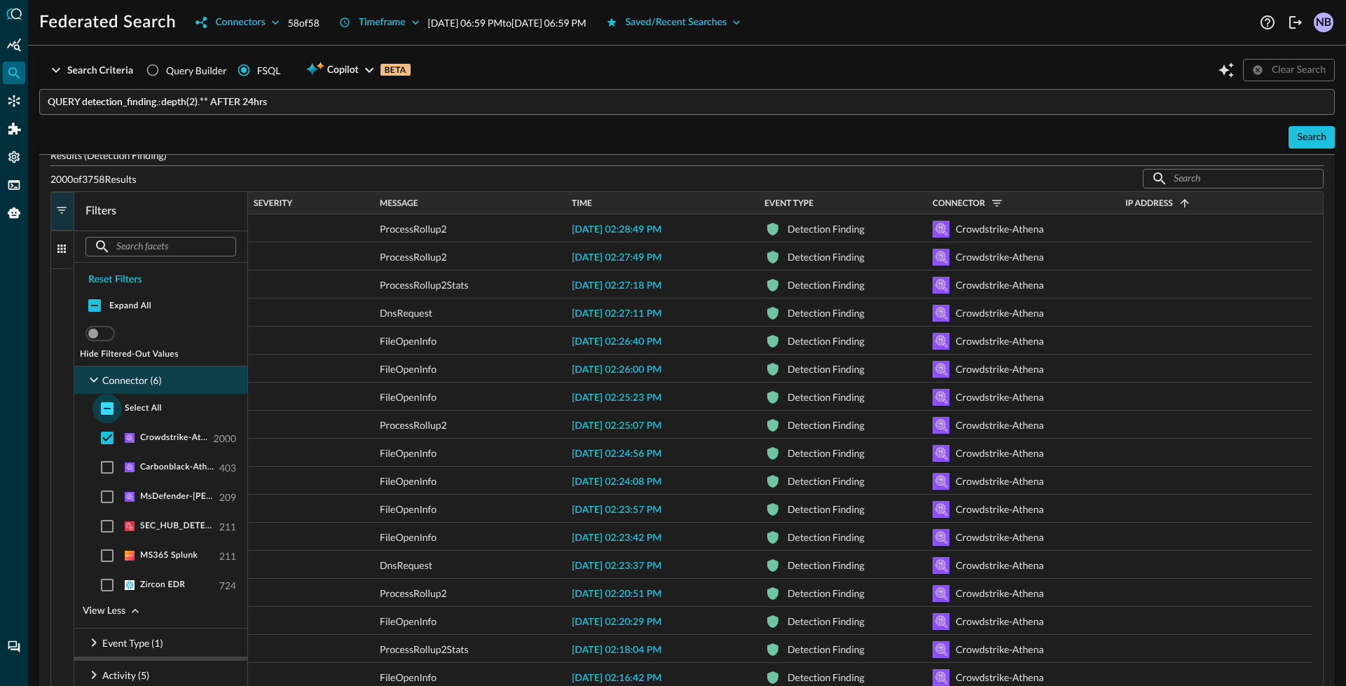
click at [104, 416] on input "checkbox" at bounding box center [106, 408] width 29 height 29
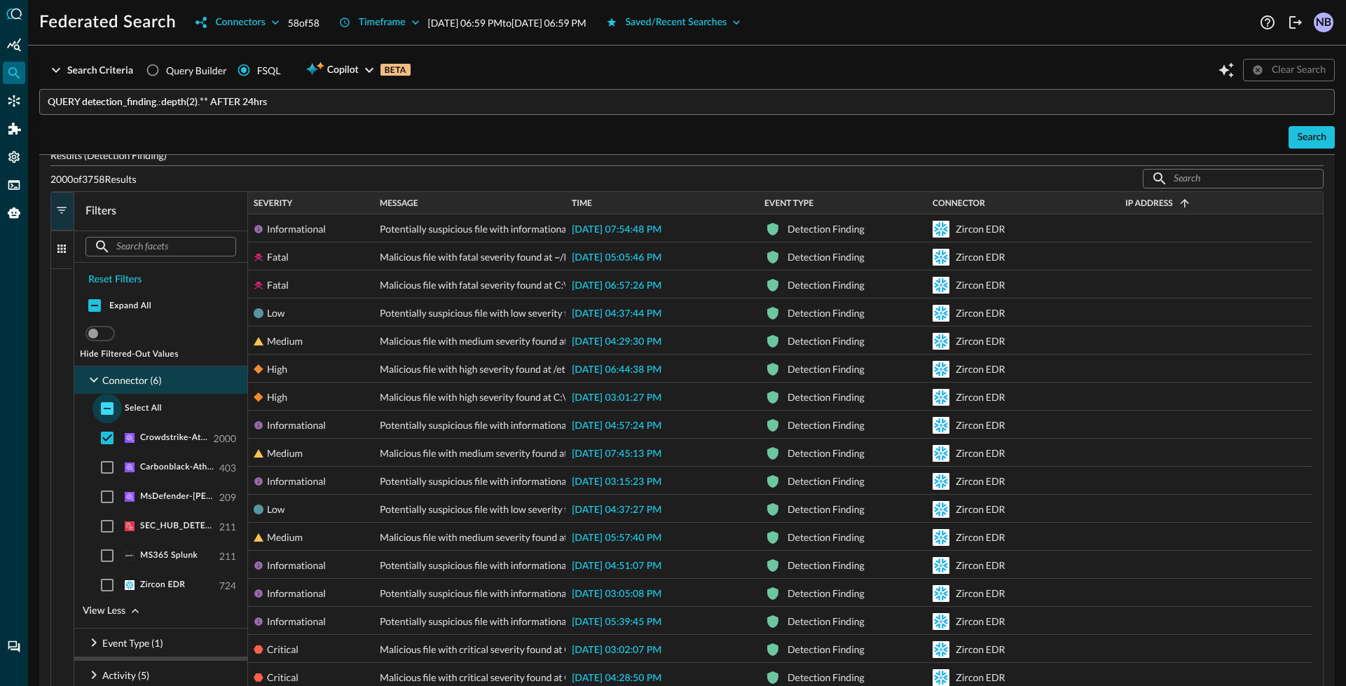
checkbox input "true"
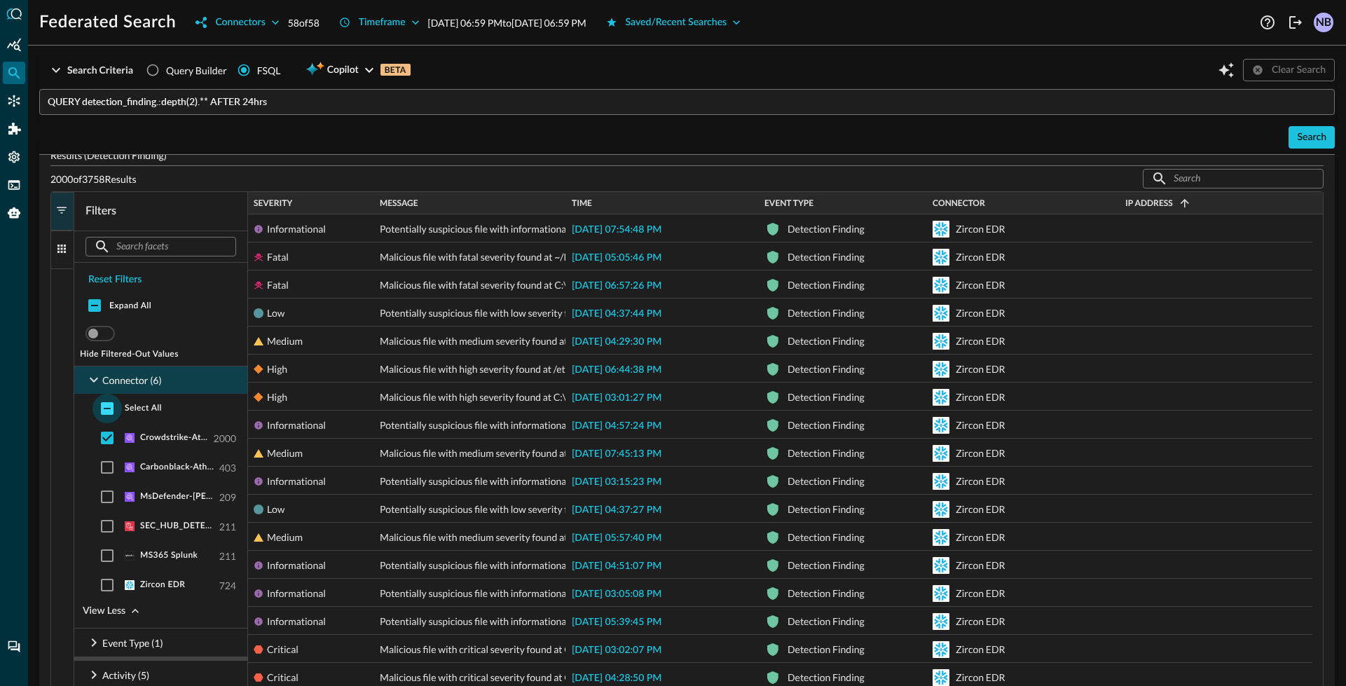
checkbox input "true"
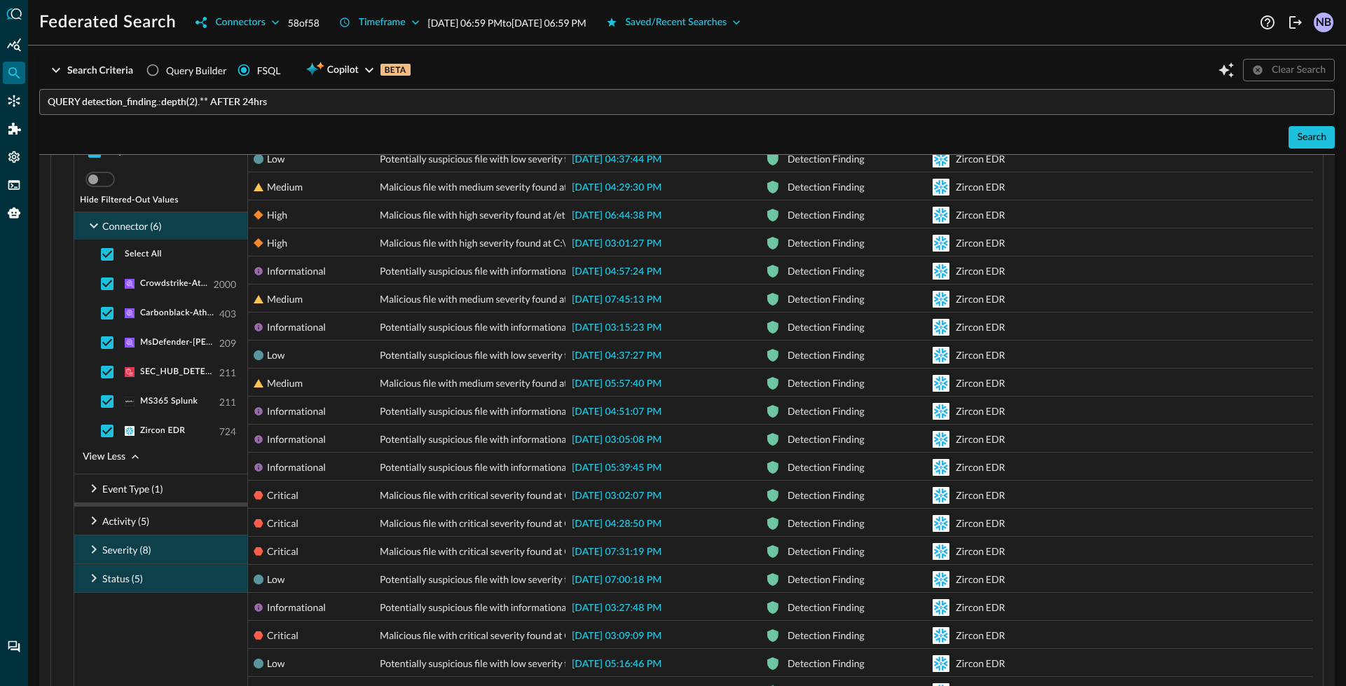
scroll to position [411, 0]
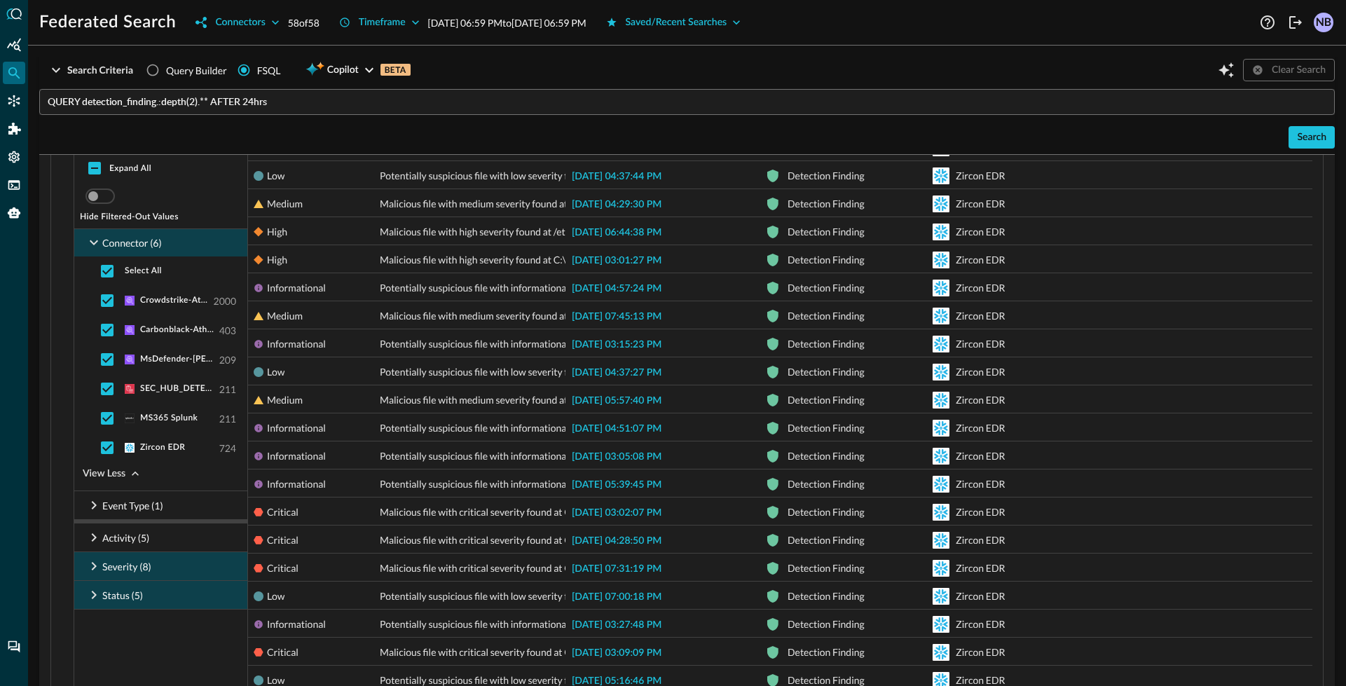
click at [98, 242] on icon at bounding box center [93, 242] width 17 height 17
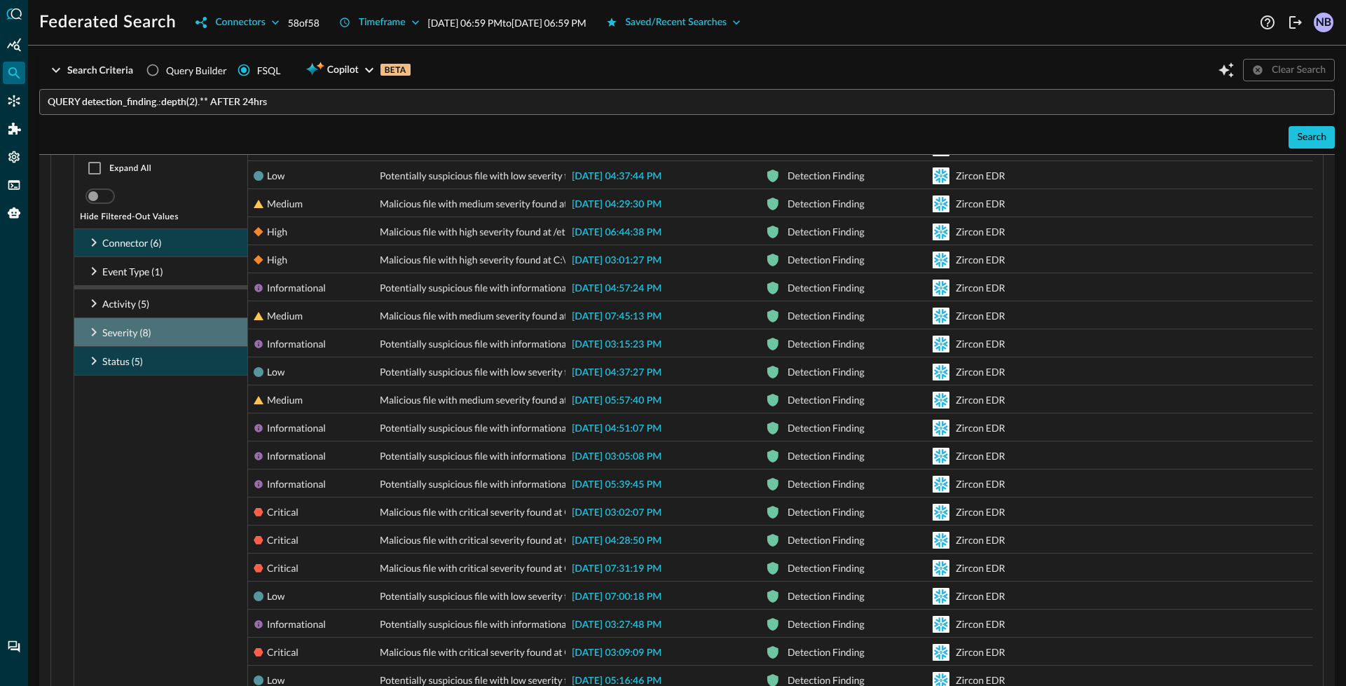
click at [92, 336] on icon at bounding box center [93, 332] width 17 height 17
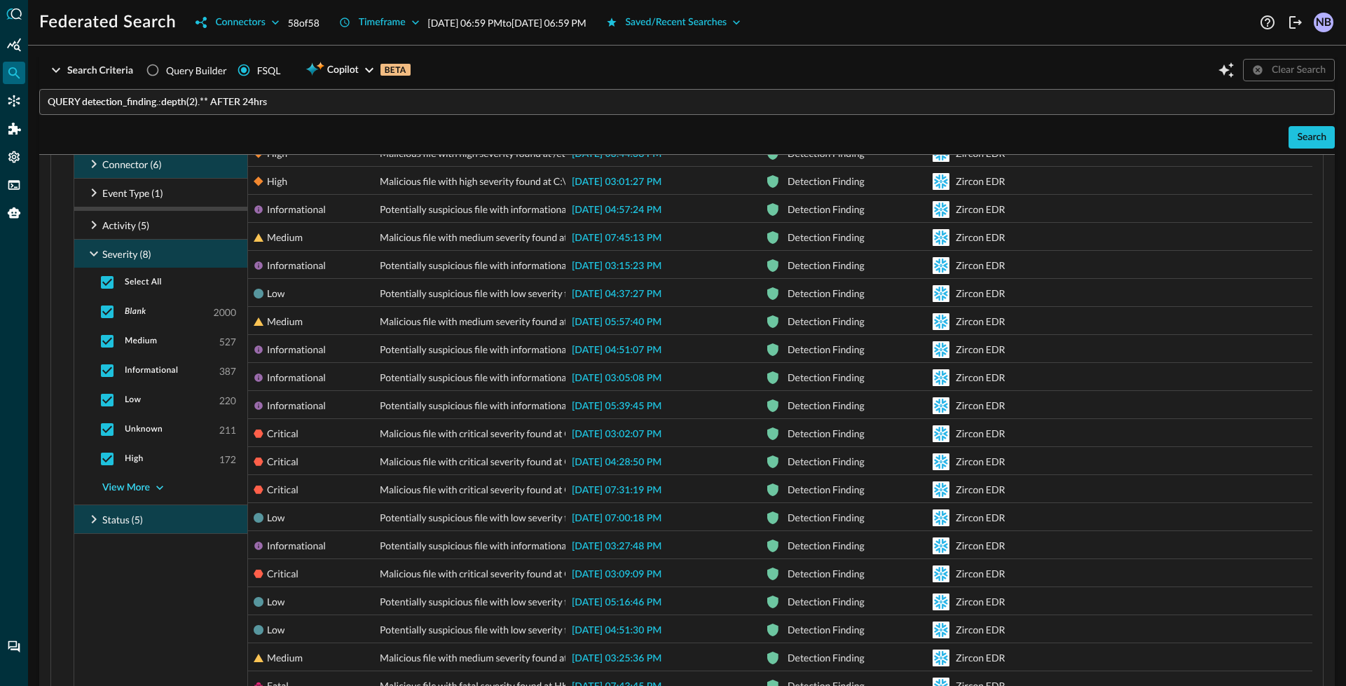
scroll to position [492, 0]
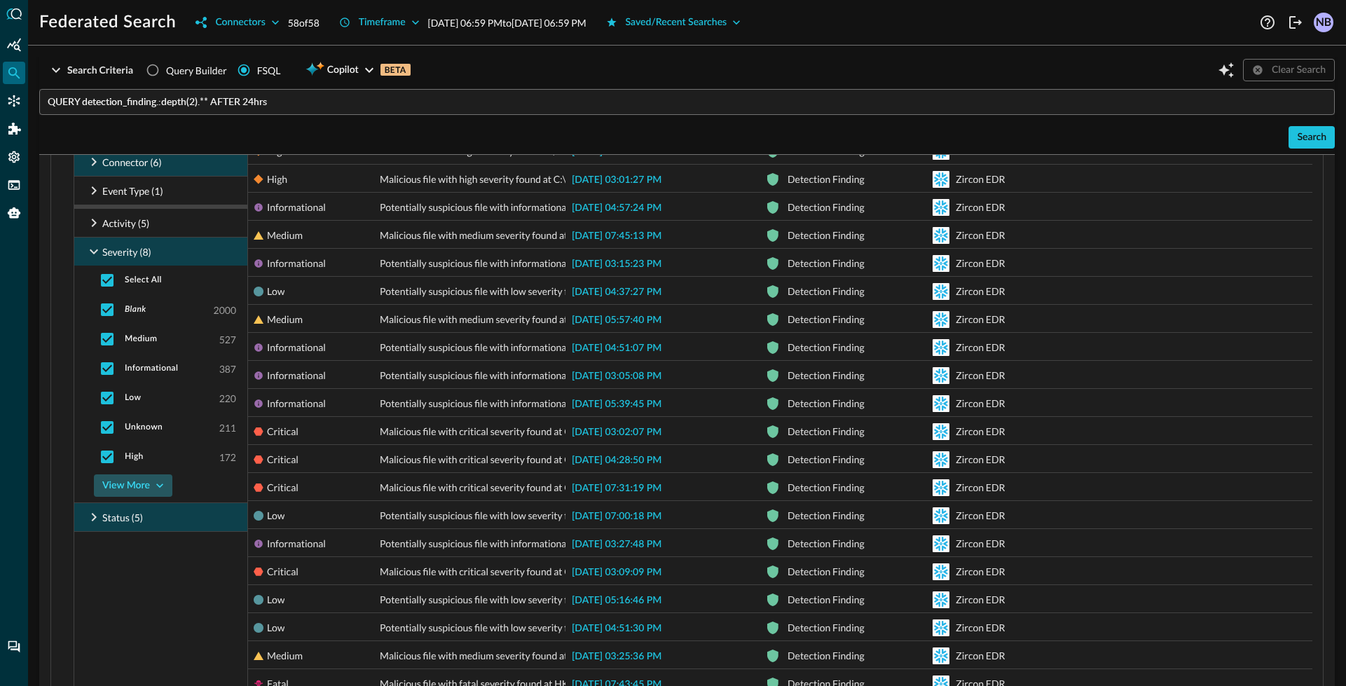
click at [128, 484] on div "View More" at bounding box center [126, 486] width 48 height 18
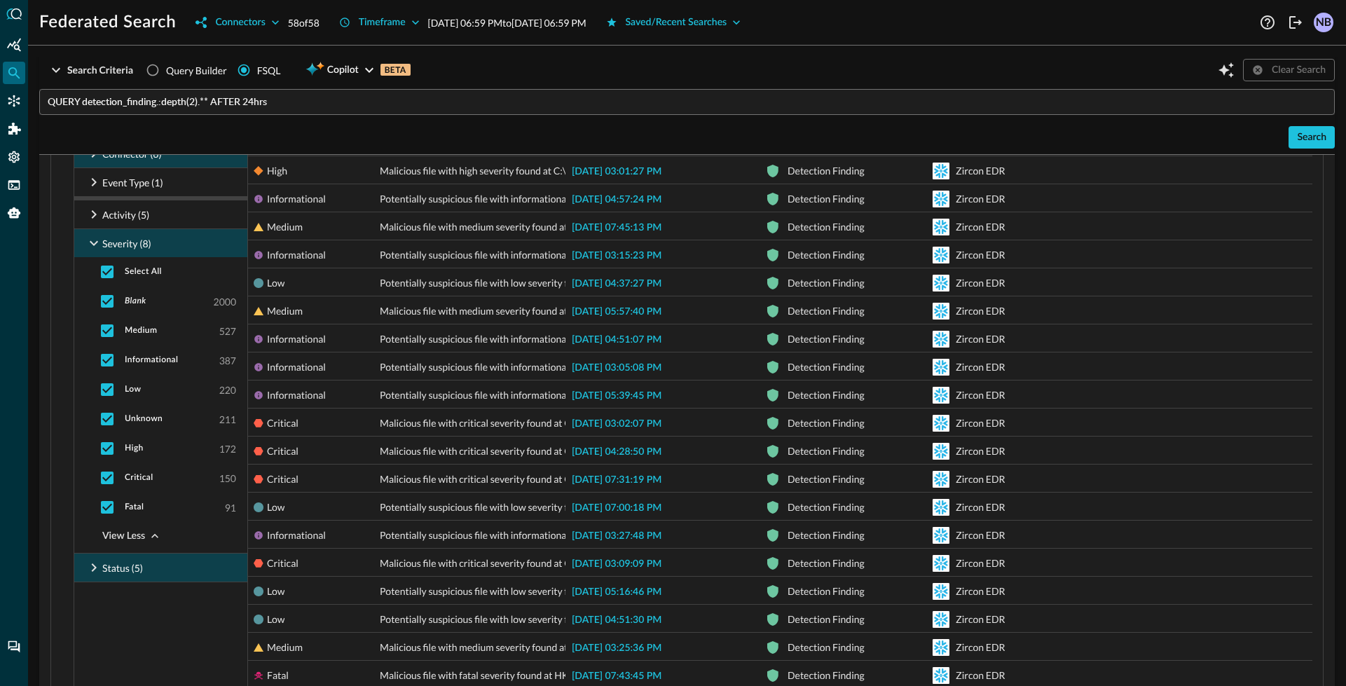
scroll to position [501, 0]
click at [110, 274] on input "checkbox" at bounding box center [106, 270] width 29 height 29
checkbox input "false"
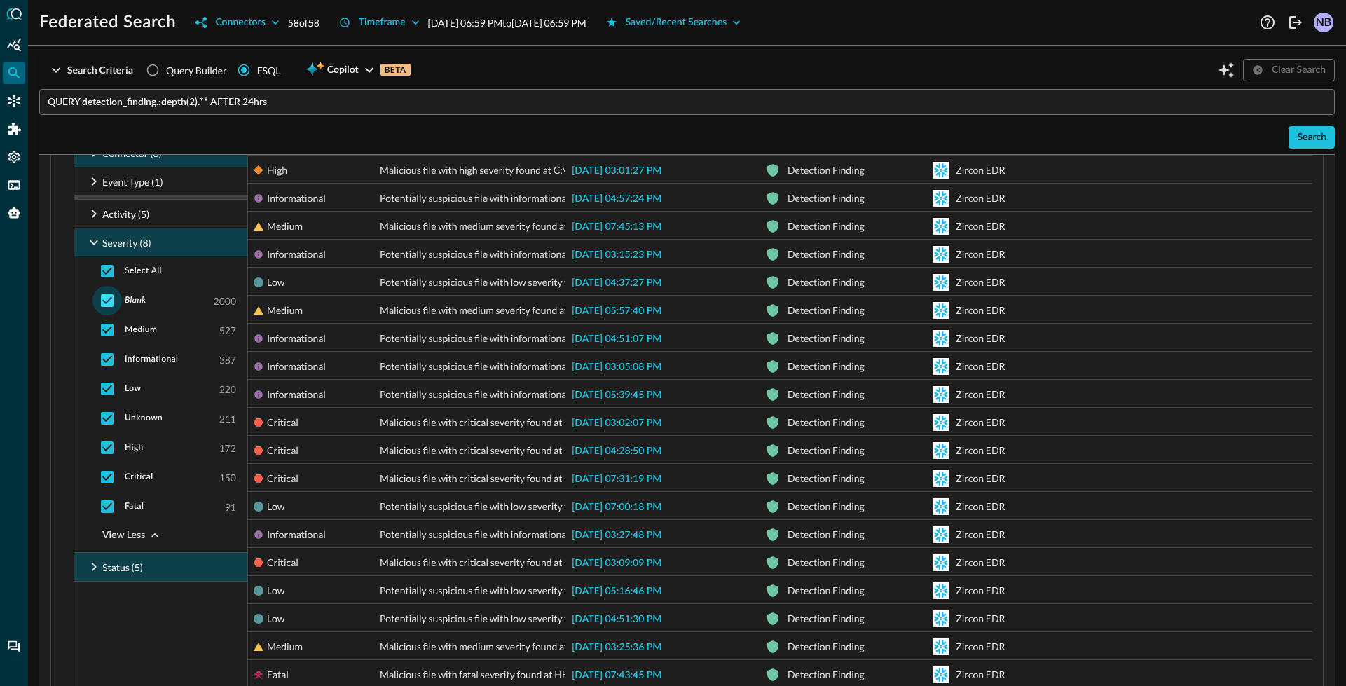
checkbox input "false"
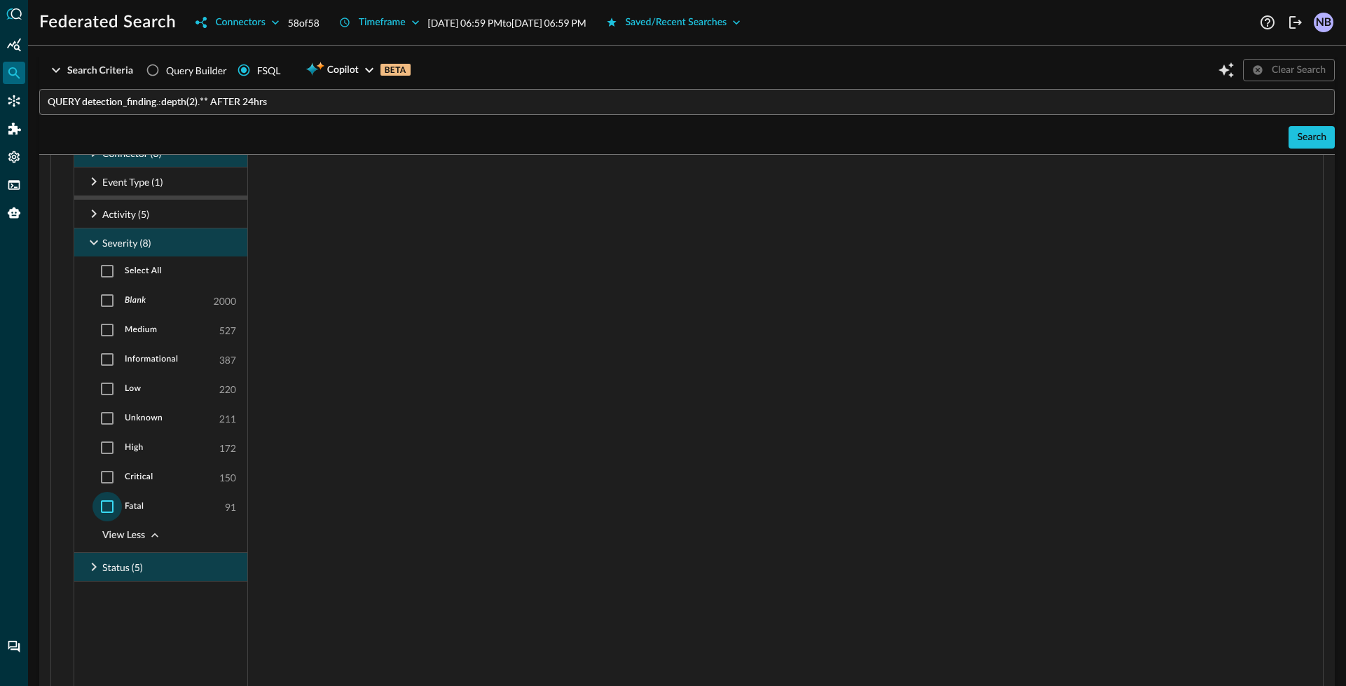
click at [102, 507] on input "checkbox" at bounding box center [106, 506] width 29 height 29
checkbox input "true"
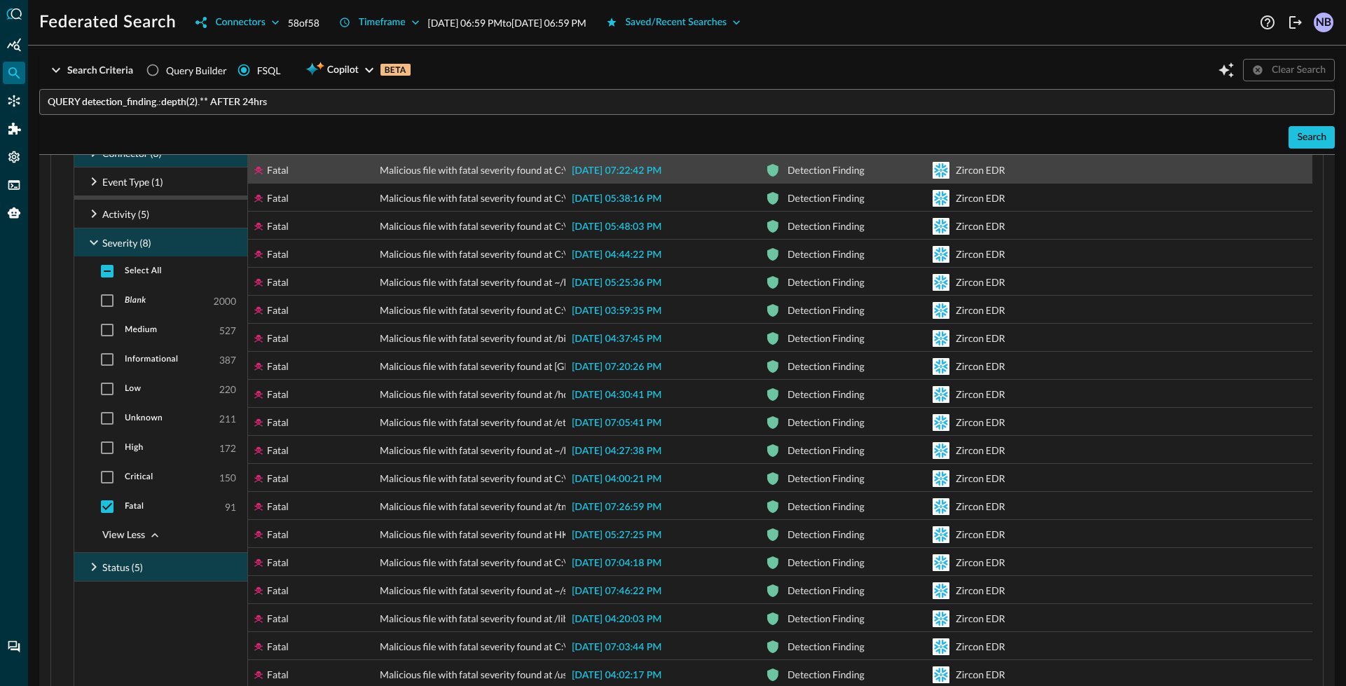
click at [652, 167] on span "2025-09-29 07:22:42 PM" at bounding box center [617, 171] width 90 height 10
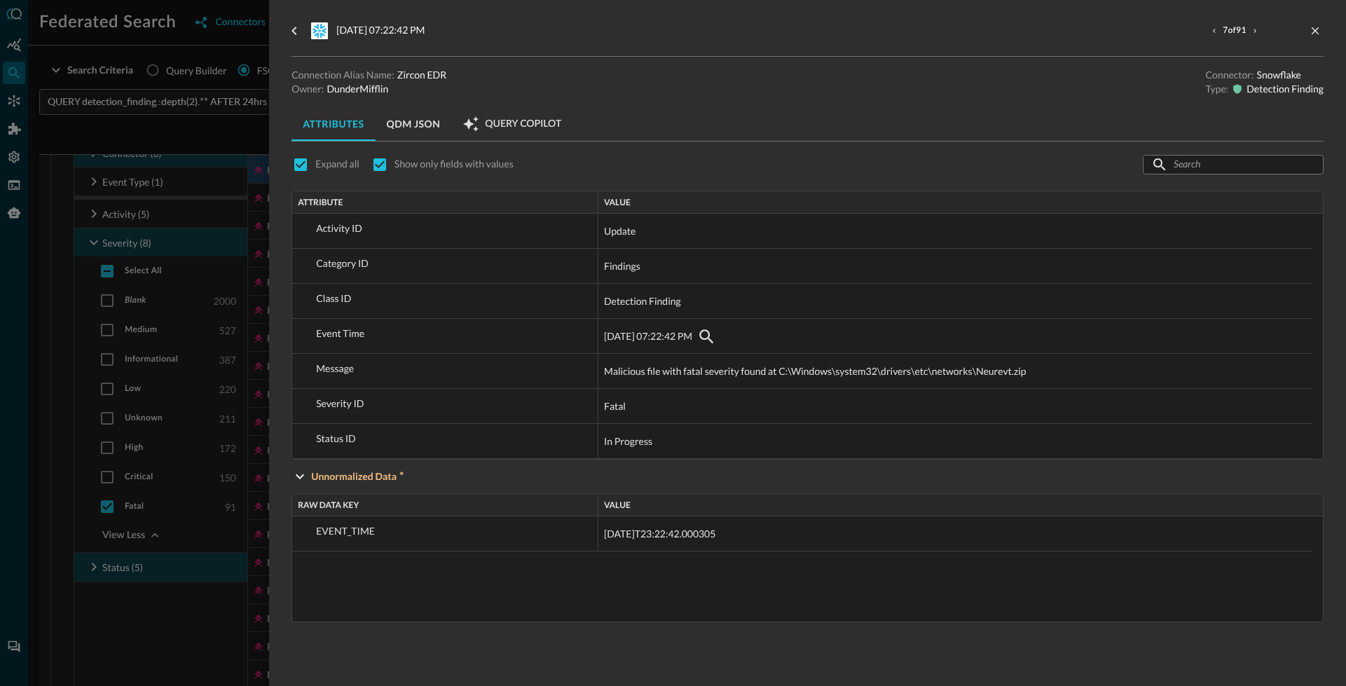
click at [415, 120] on button "QDM JSON" at bounding box center [414, 124] width 76 height 34
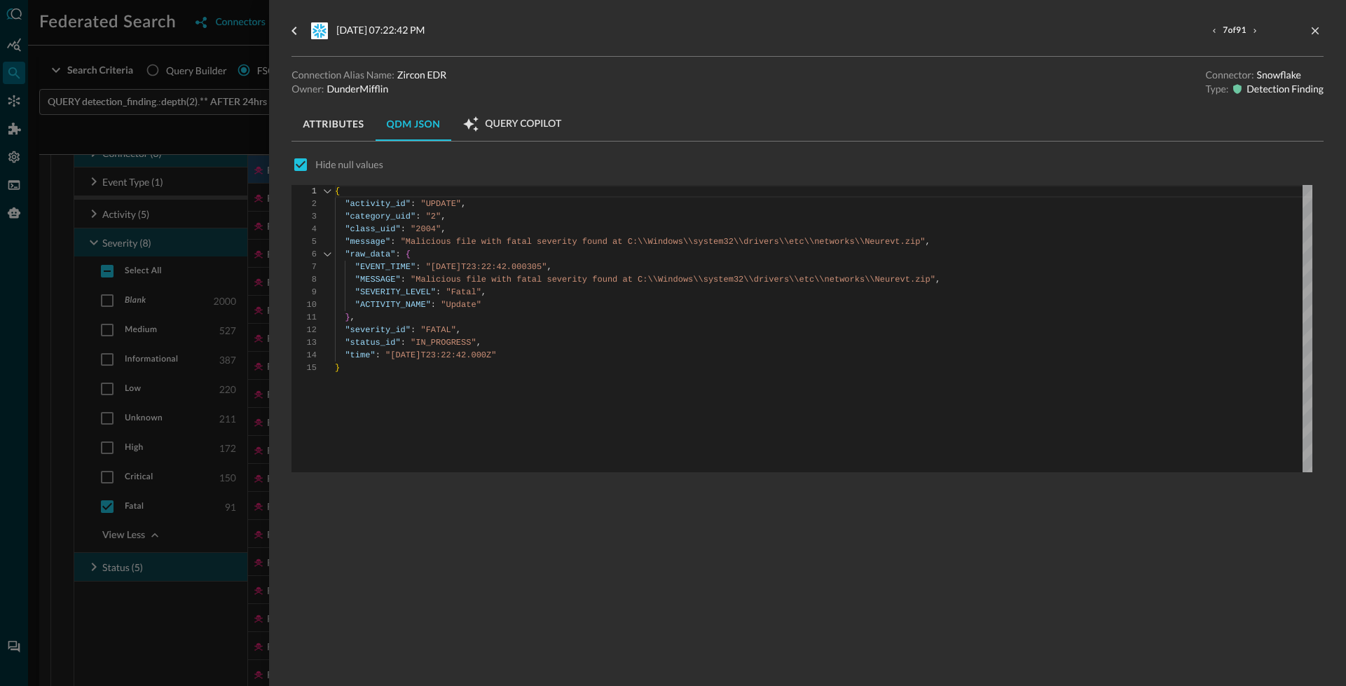
drag, startPoint x: 334, startPoint y: 122, endPoint x: 74, endPoint y: 355, distance: 349.3
click at [334, 121] on button "Attributes" at bounding box center [332, 124] width 83 height 34
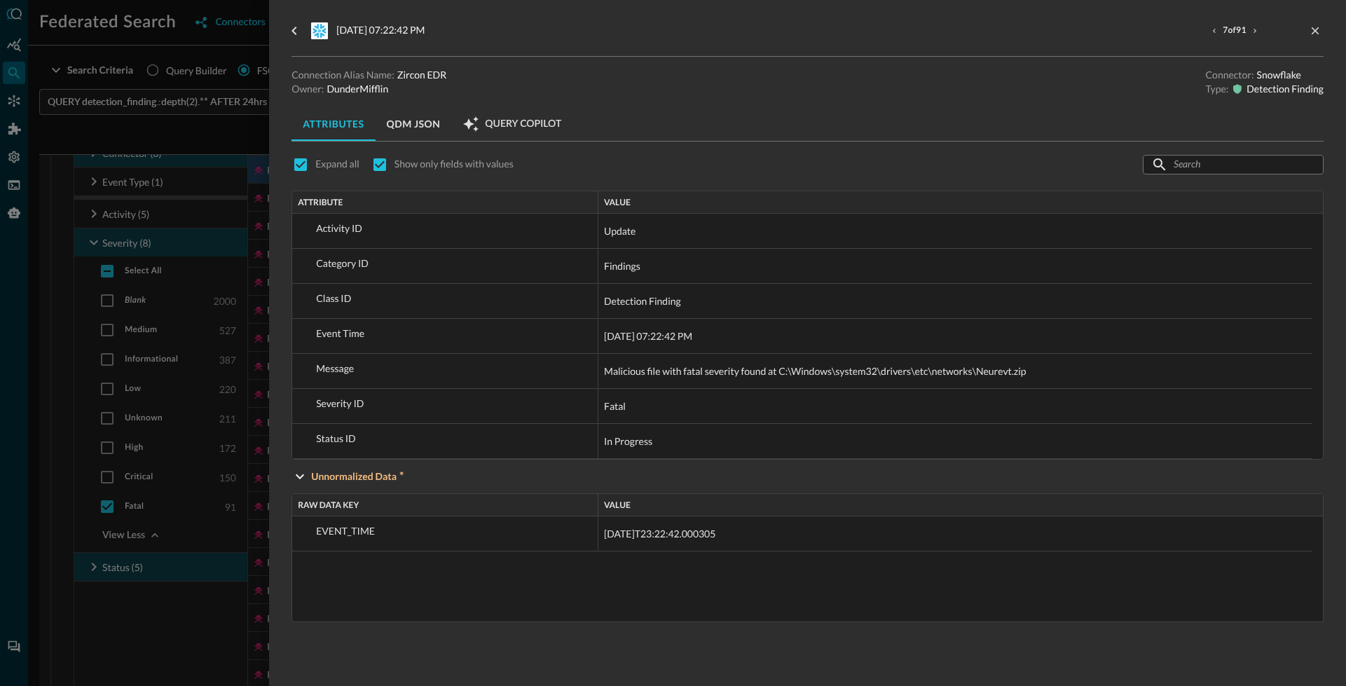
click at [58, 362] on div at bounding box center [673, 343] width 1346 height 686
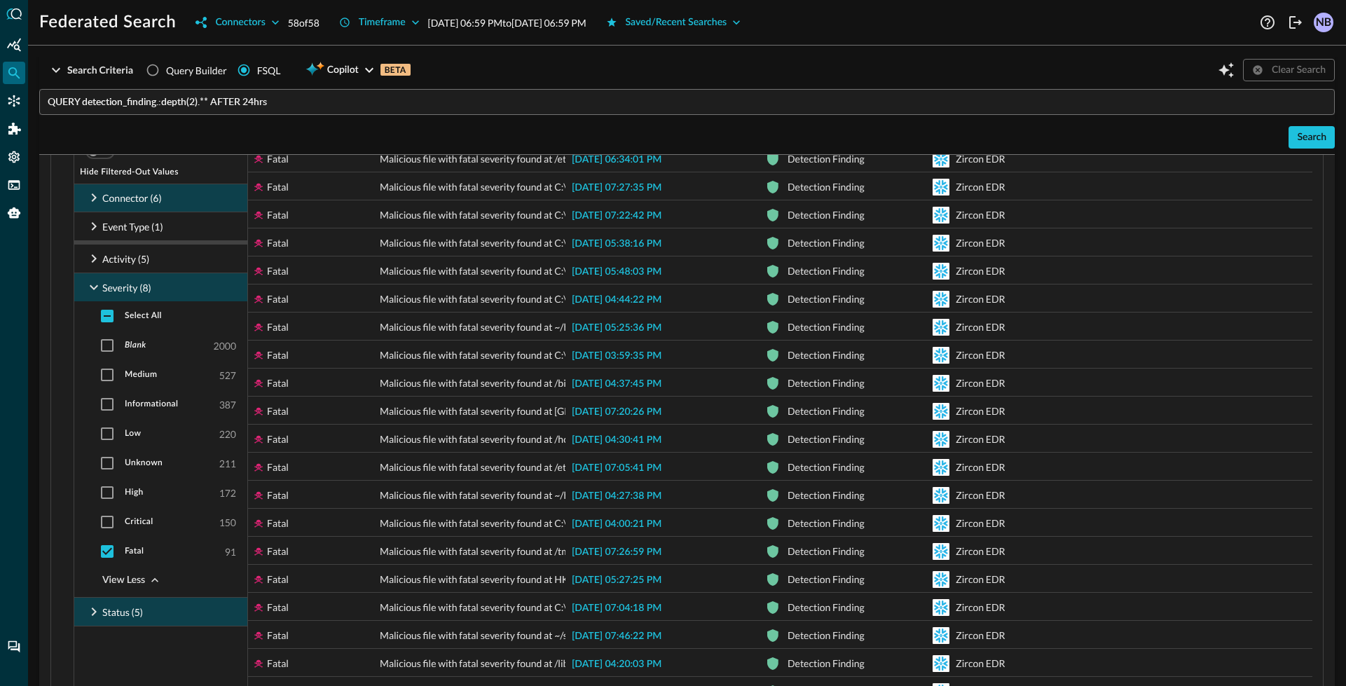
scroll to position [383, 0]
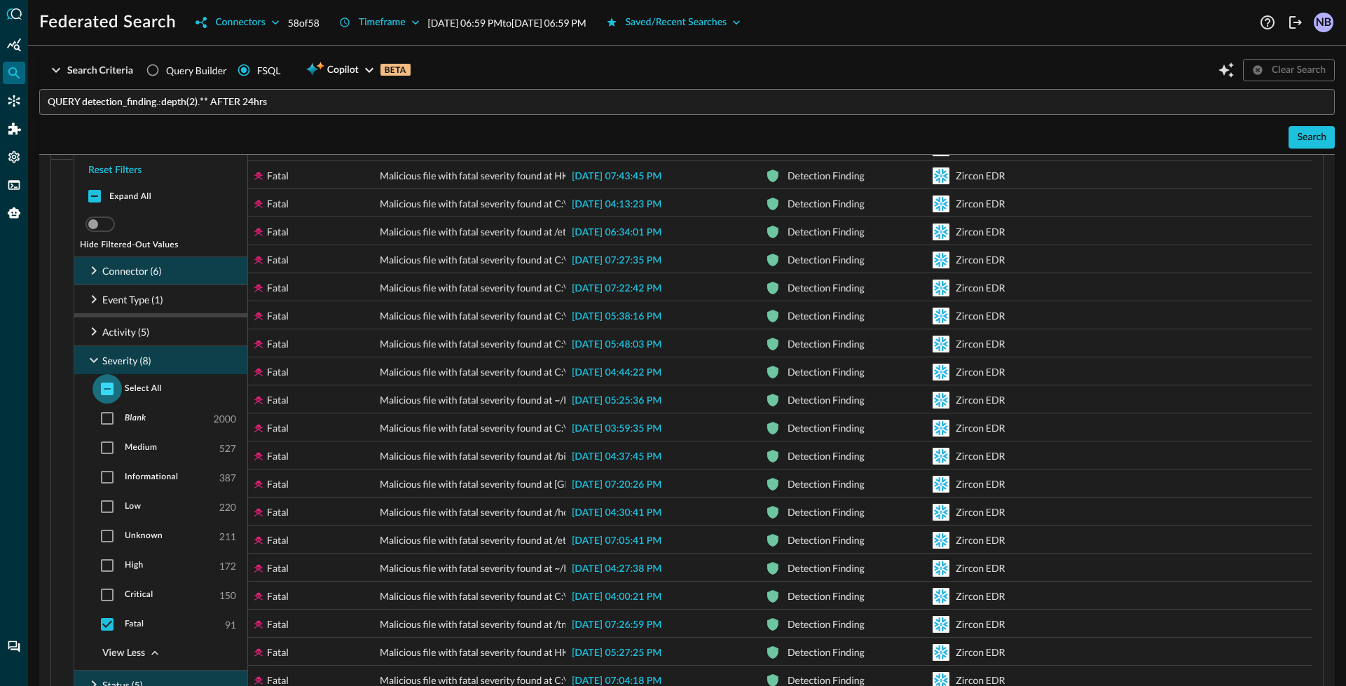
click at [109, 387] on input "checkbox" at bounding box center [106, 388] width 29 height 29
checkbox input "true"
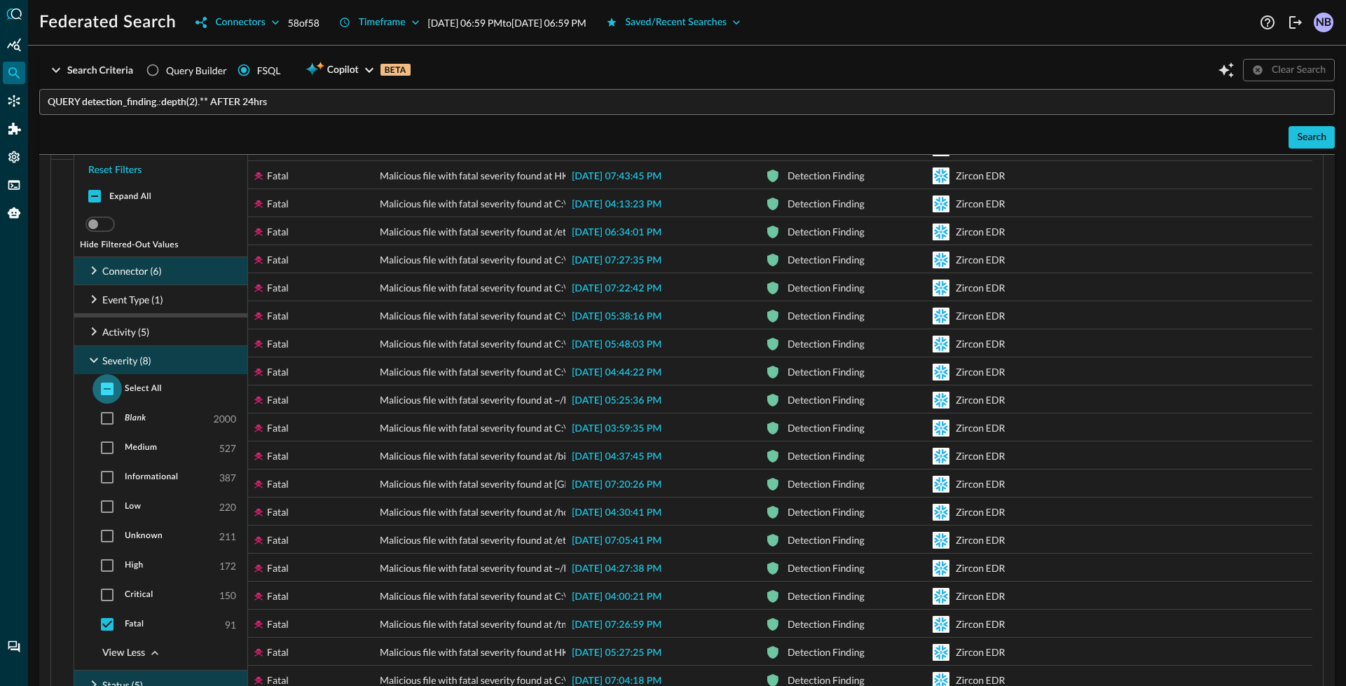
checkbox input "true"
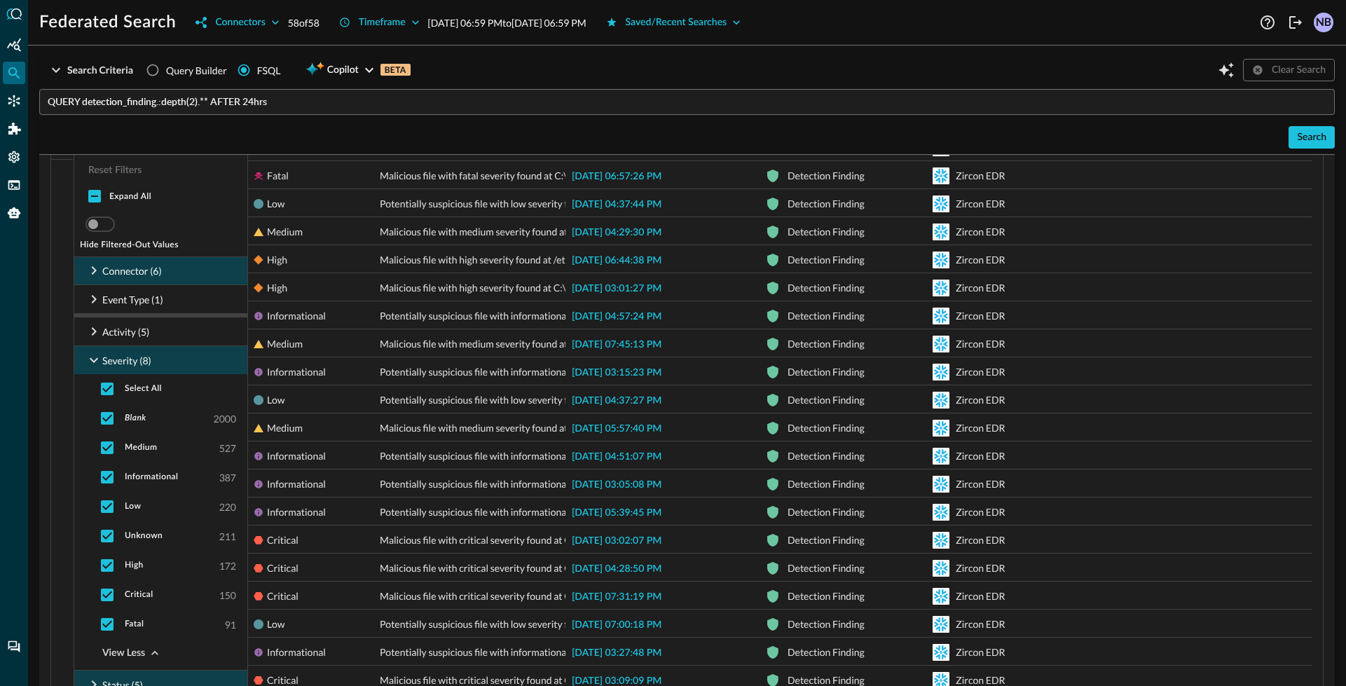
click at [89, 366] on icon at bounding box center [93, 360] width 17 height 17
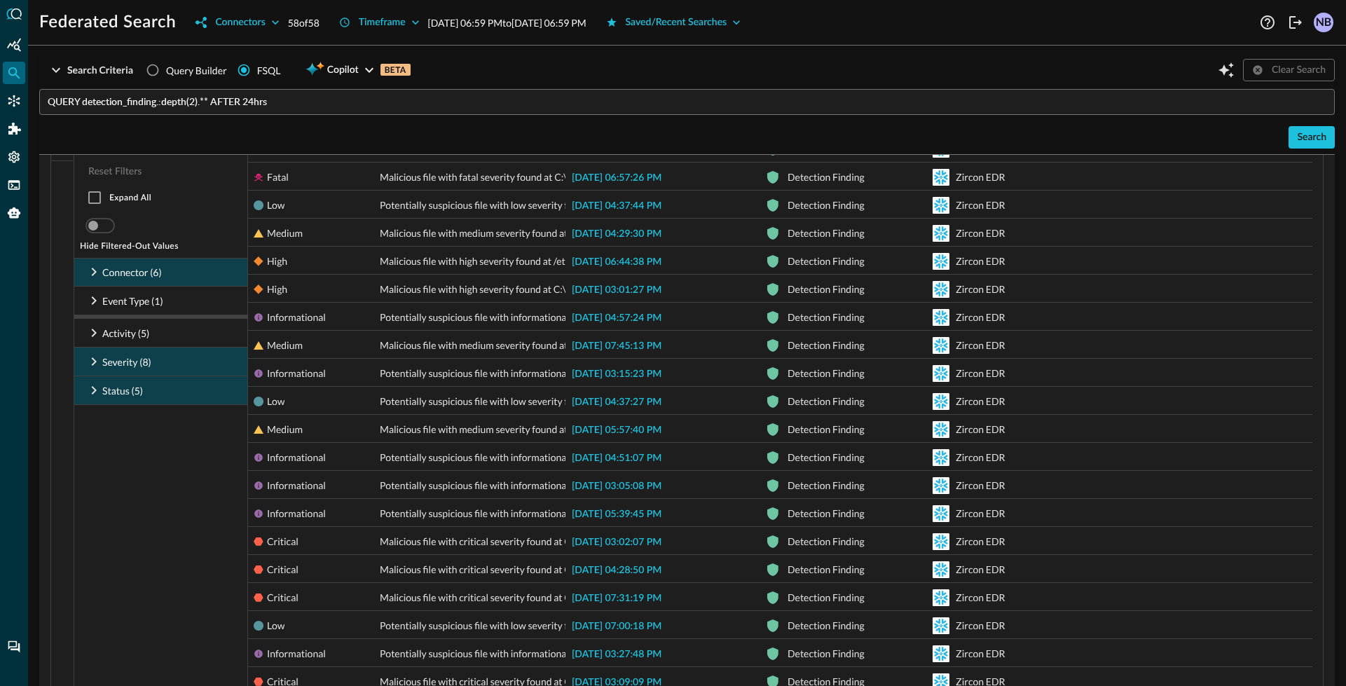
scroll to position [379, 0]
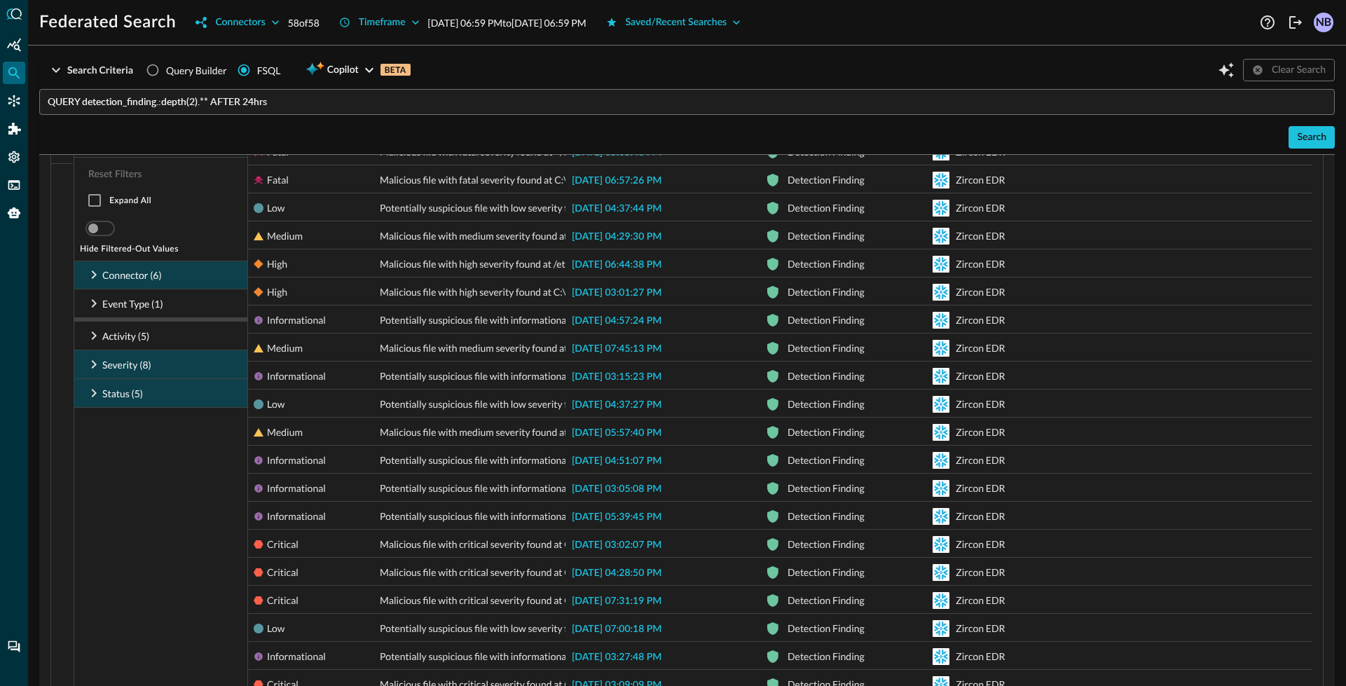
click at [92, 271] on icon at bounding box center [94, 274] width 5 height 8
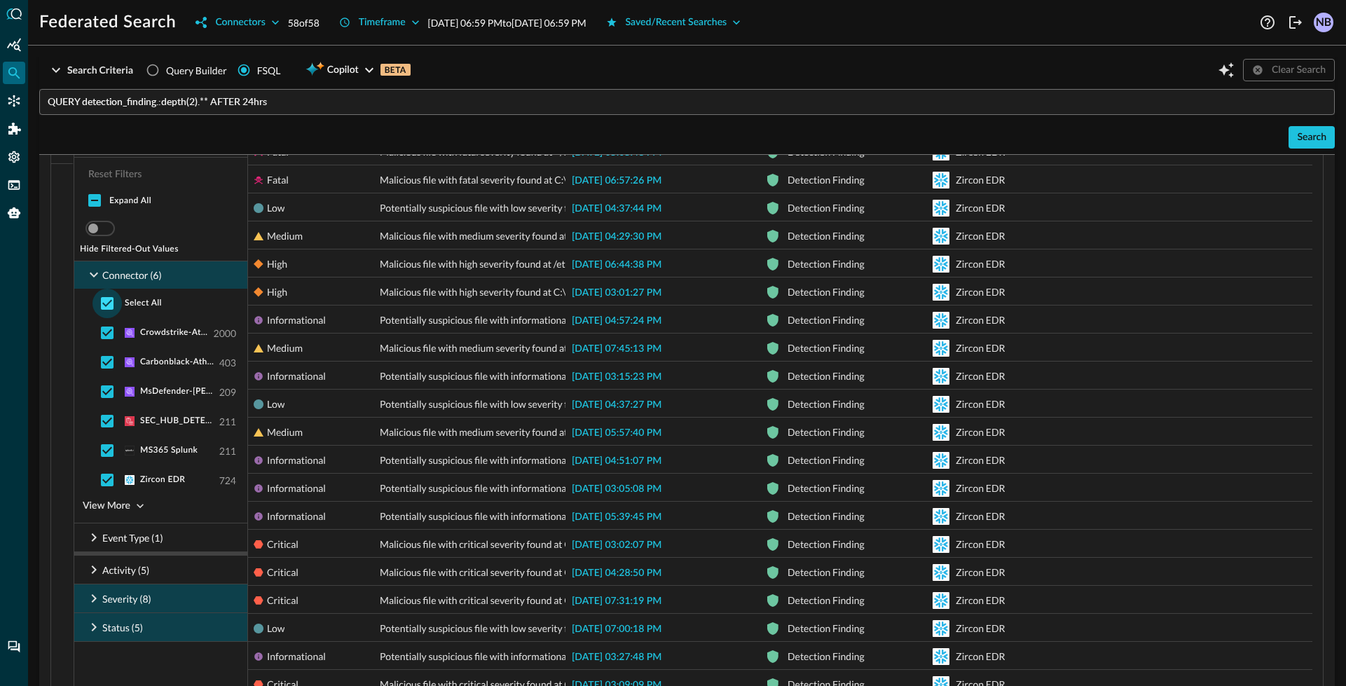
click at [106, 301] on input "checkbox" at bounding box center [106, 303] width 29 height 29
checkbox input "false"
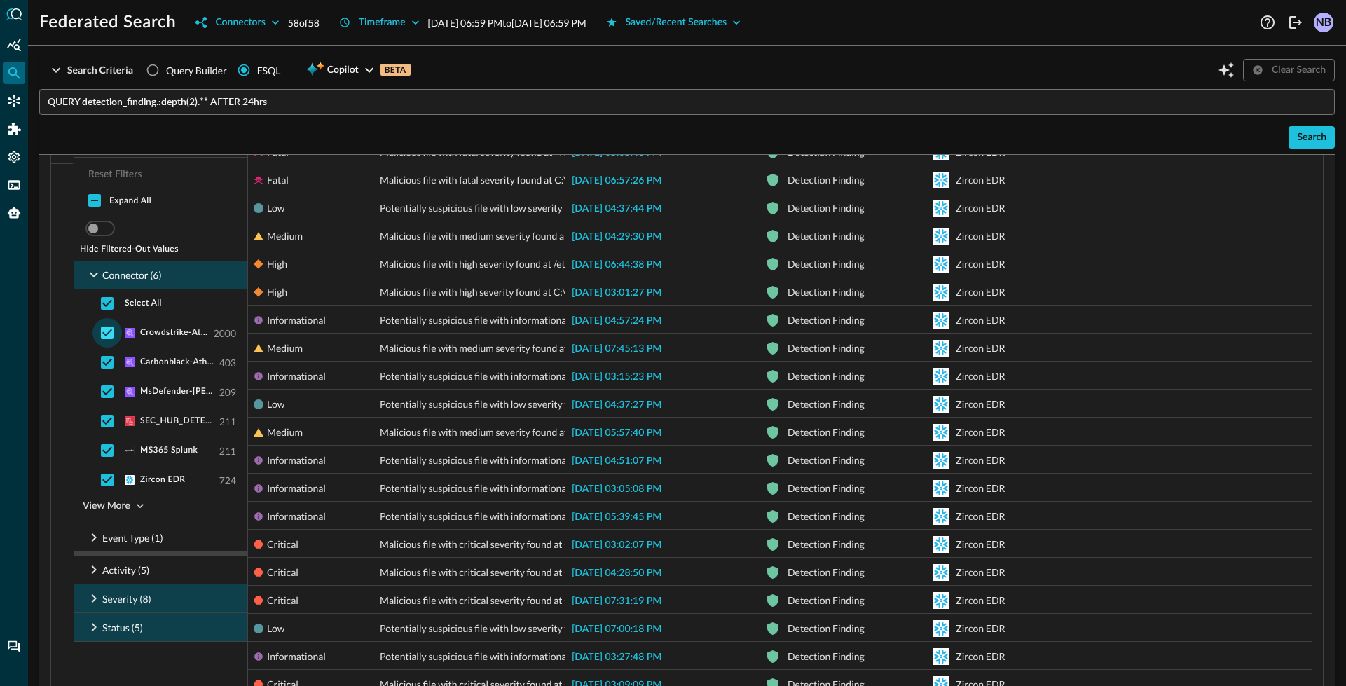
checkbox input "false"
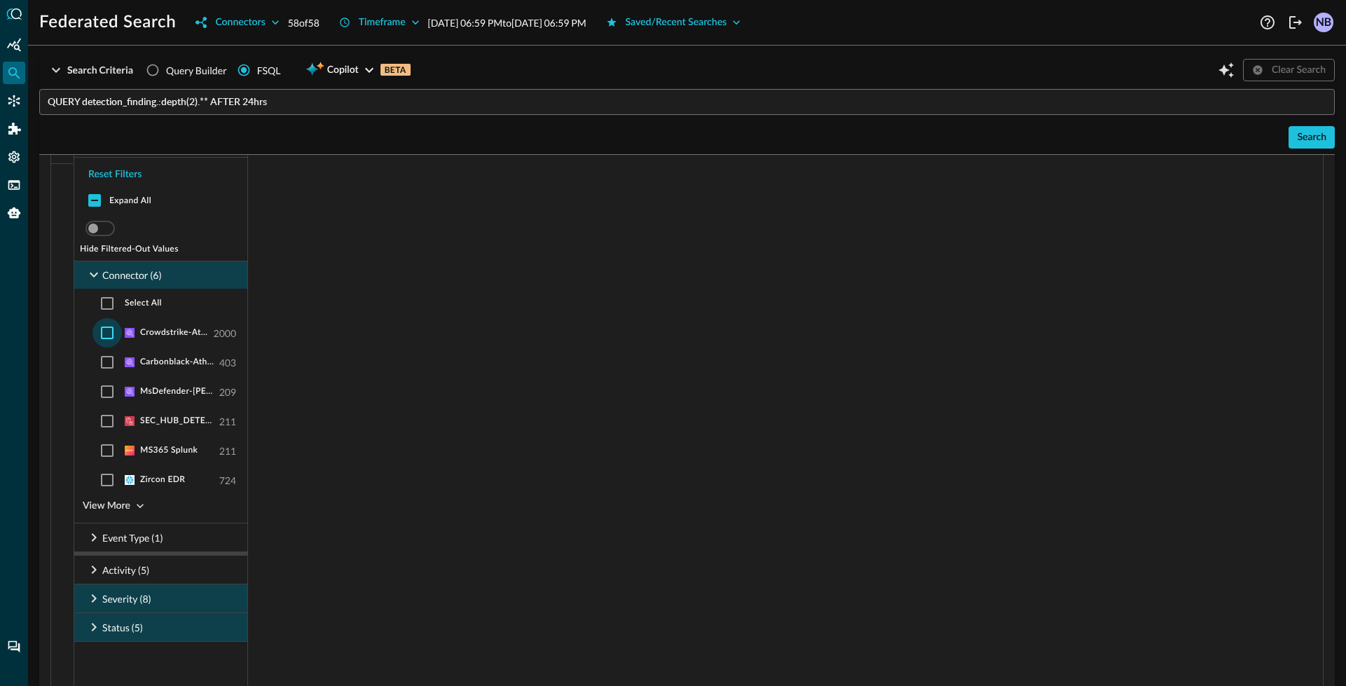
drag, startPoint x: 104, startPoint y: 332, endPoint x: 132, endPoint y: 345, distance: 30.7
click at [104, 331] on input "checkbox" at bounding box center [106, 332] width 29 height 29
checkbox input "true"
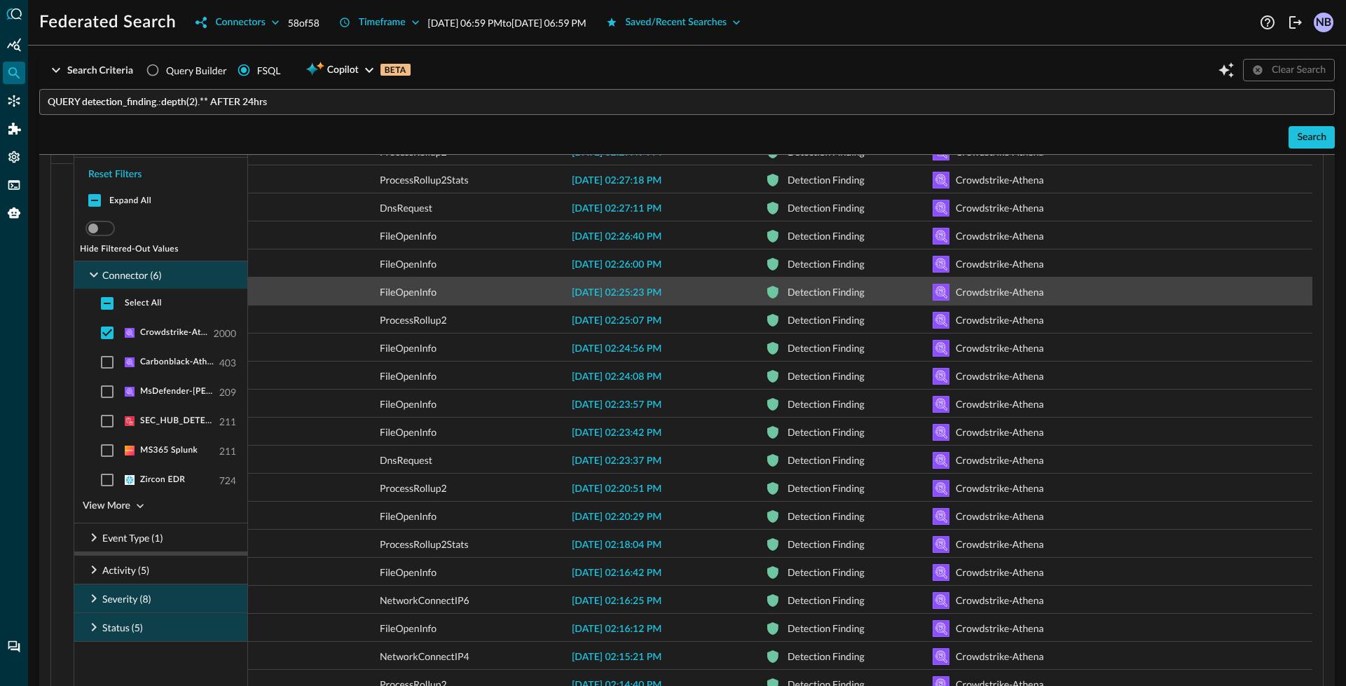
click at [661, 294] on span "2025-09-30 02:25:23 PM" at bounding box center [617, 293] width 90 height 10
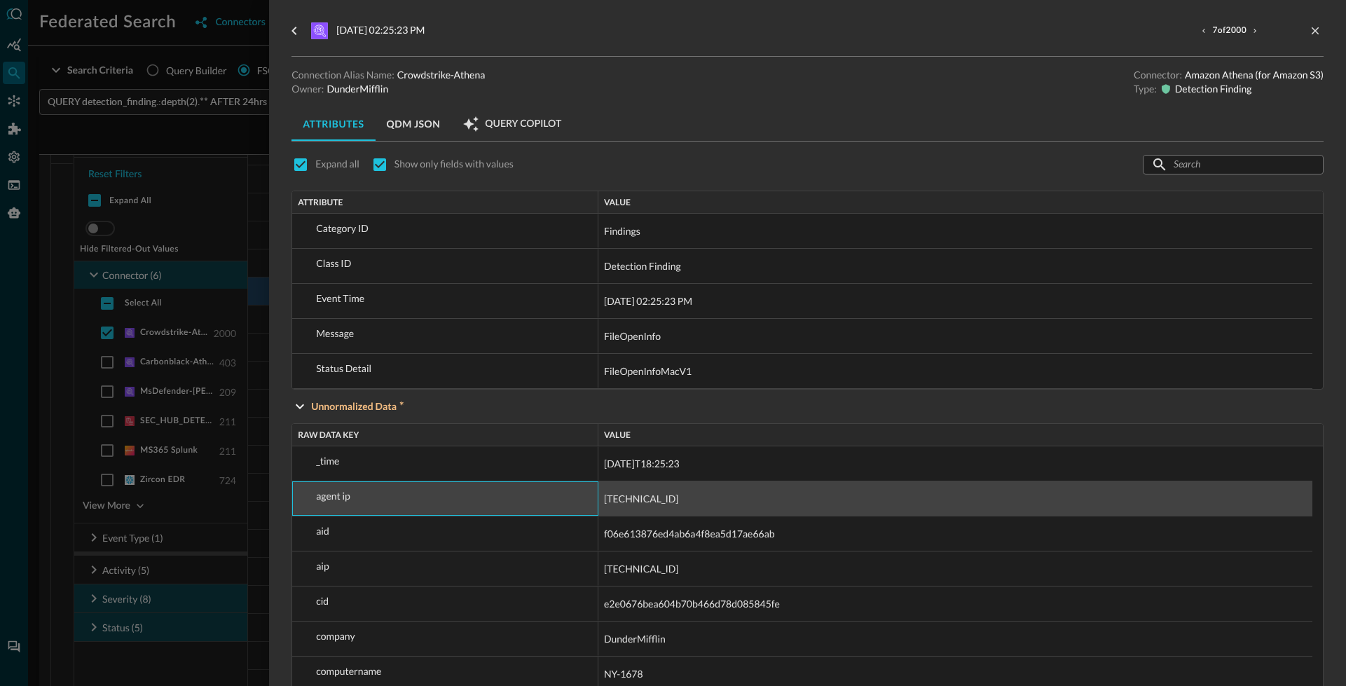
drag, startPoint x: 310, startPoint y: 502, endPoint x: 352, endPoint y: 492, distance: 43.3
click at [352, 492] on div "agent ip" at bounding box center [445, 498] width 306 height 34
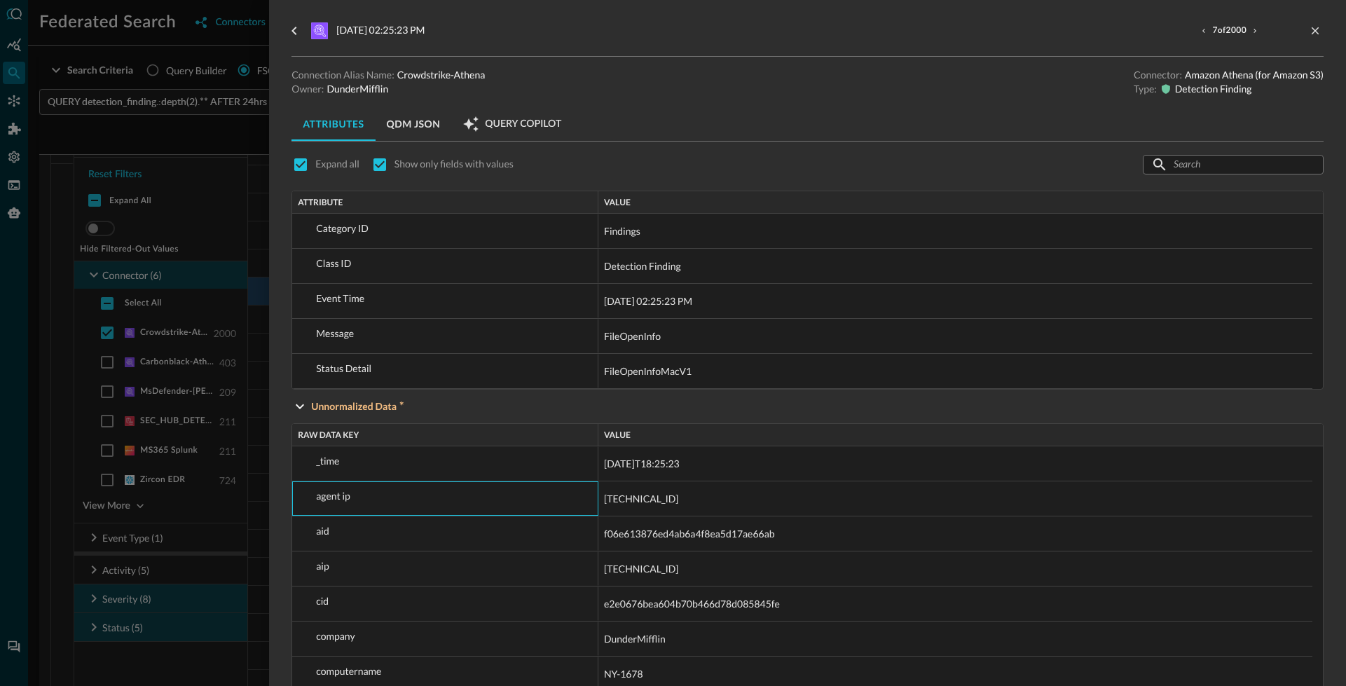
click at [137, 307] on div at bounding box center [673, 343] width 1346 height 686
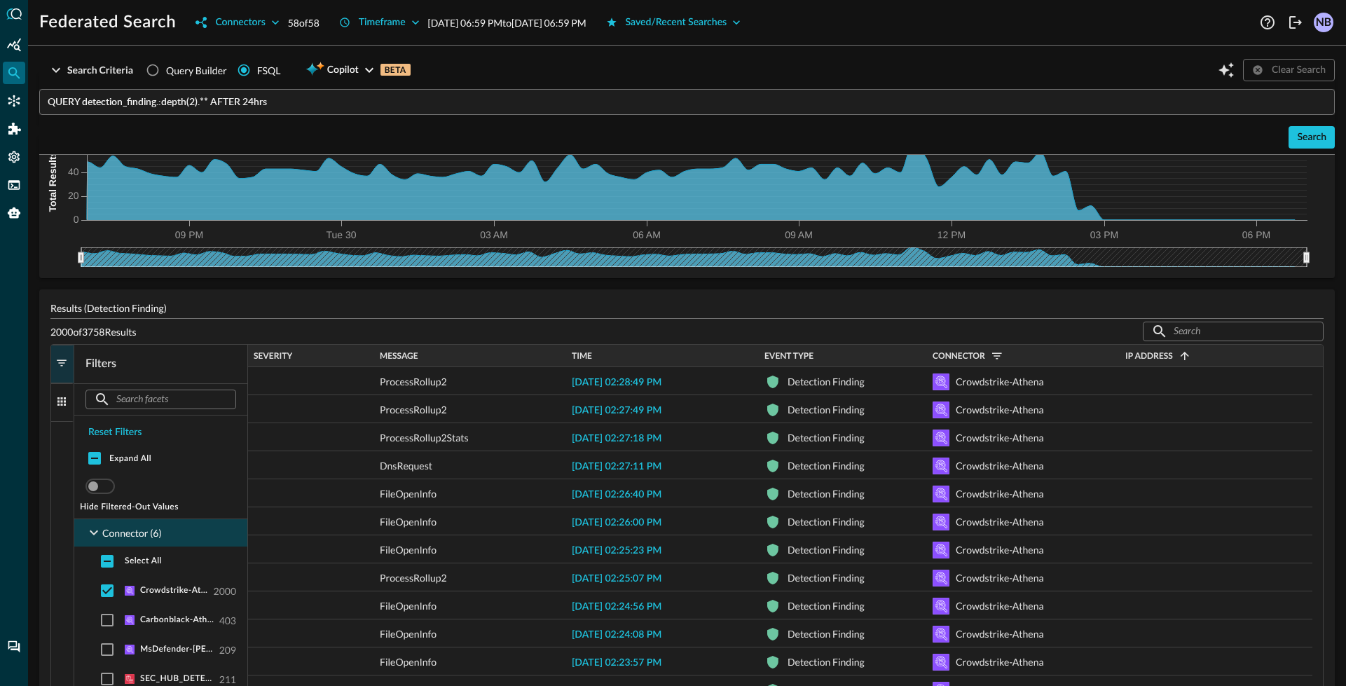
scroll to position [174, 0]
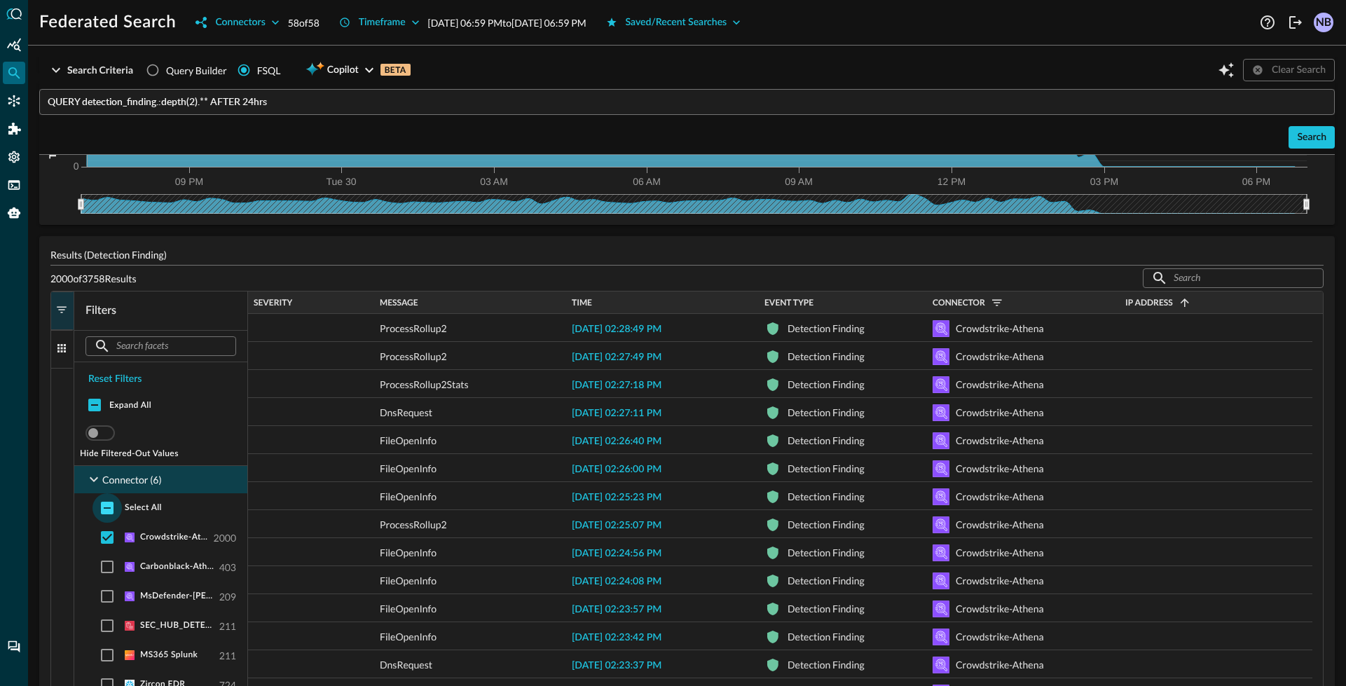
click at [109, 507] on input "checkbox" at bounding box center [106, 507] width 29 height 29
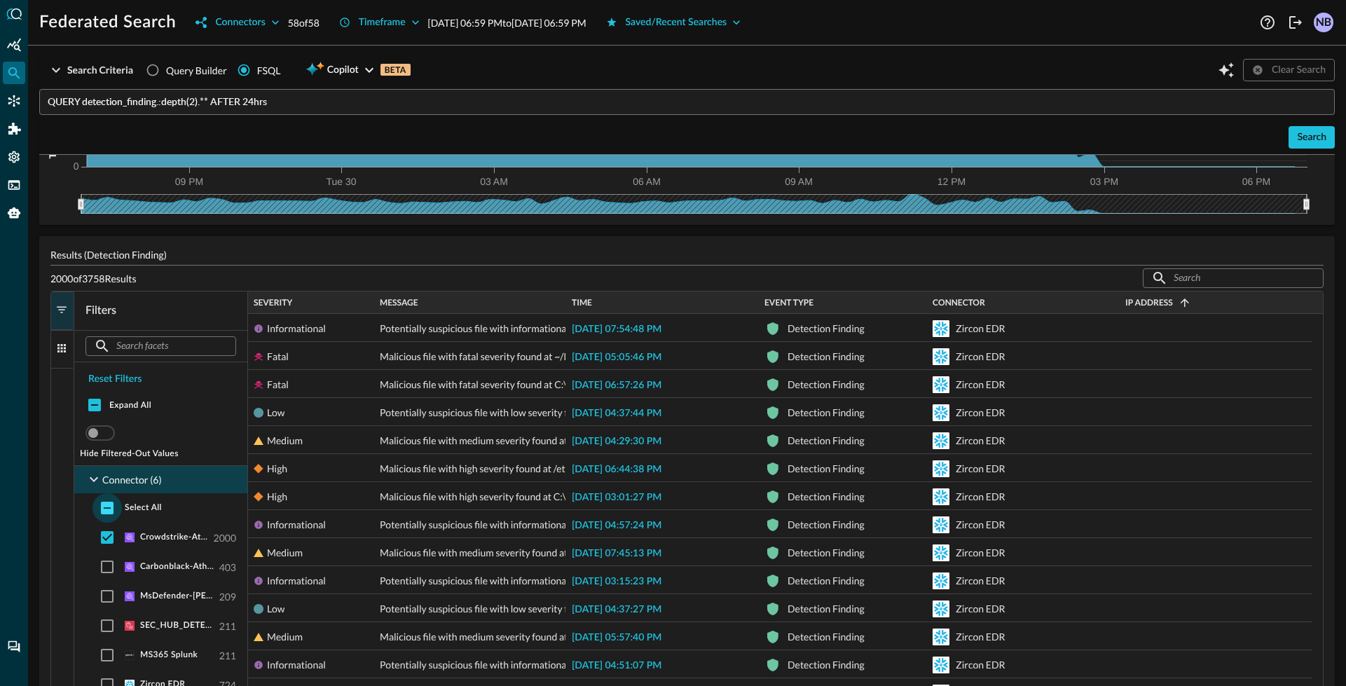
checkbox input "true"
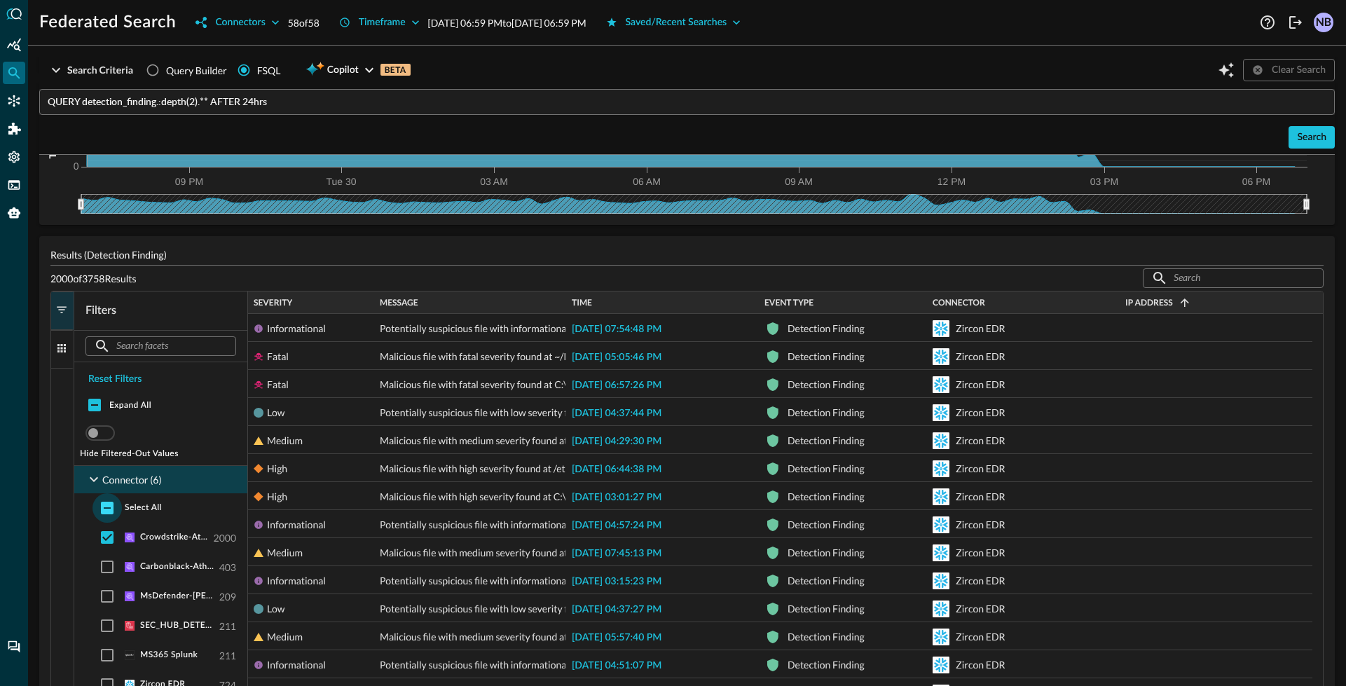
checkbox input "true"
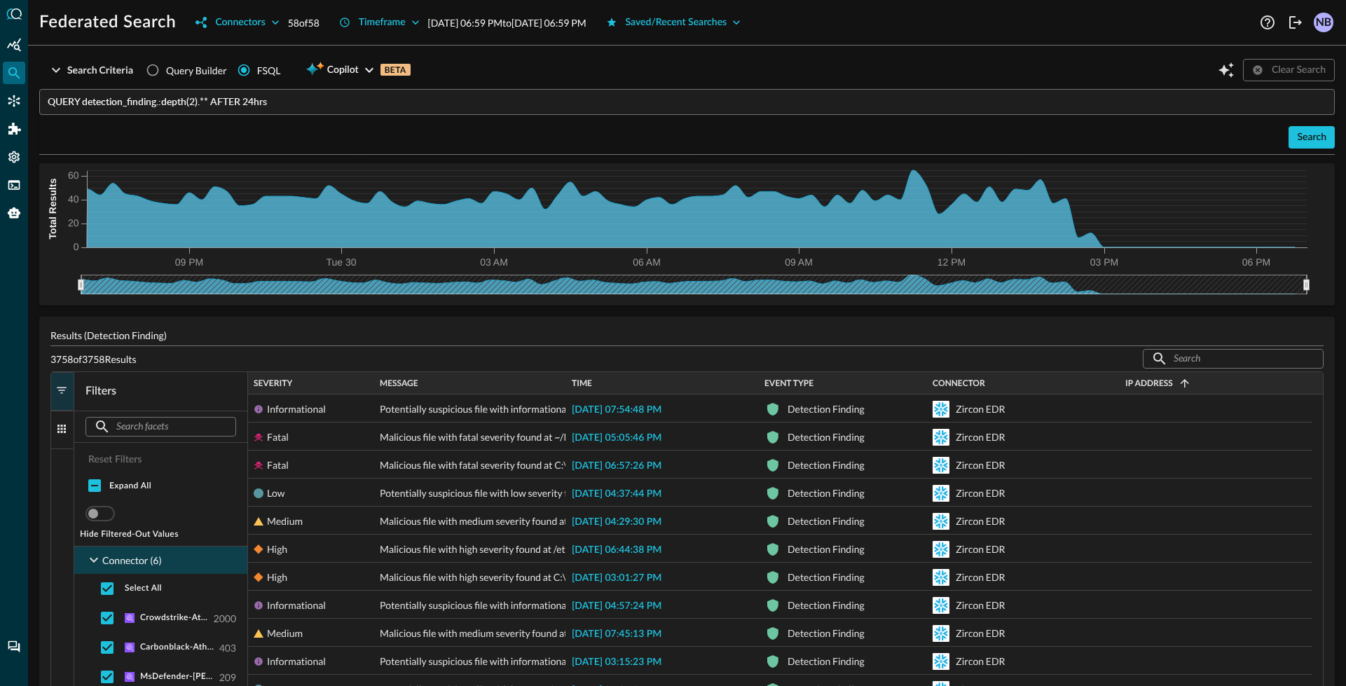
scroll to position [93, 0]
click at [60, 390] on span "button" at bounding box center [61, 391] width 13 height 13
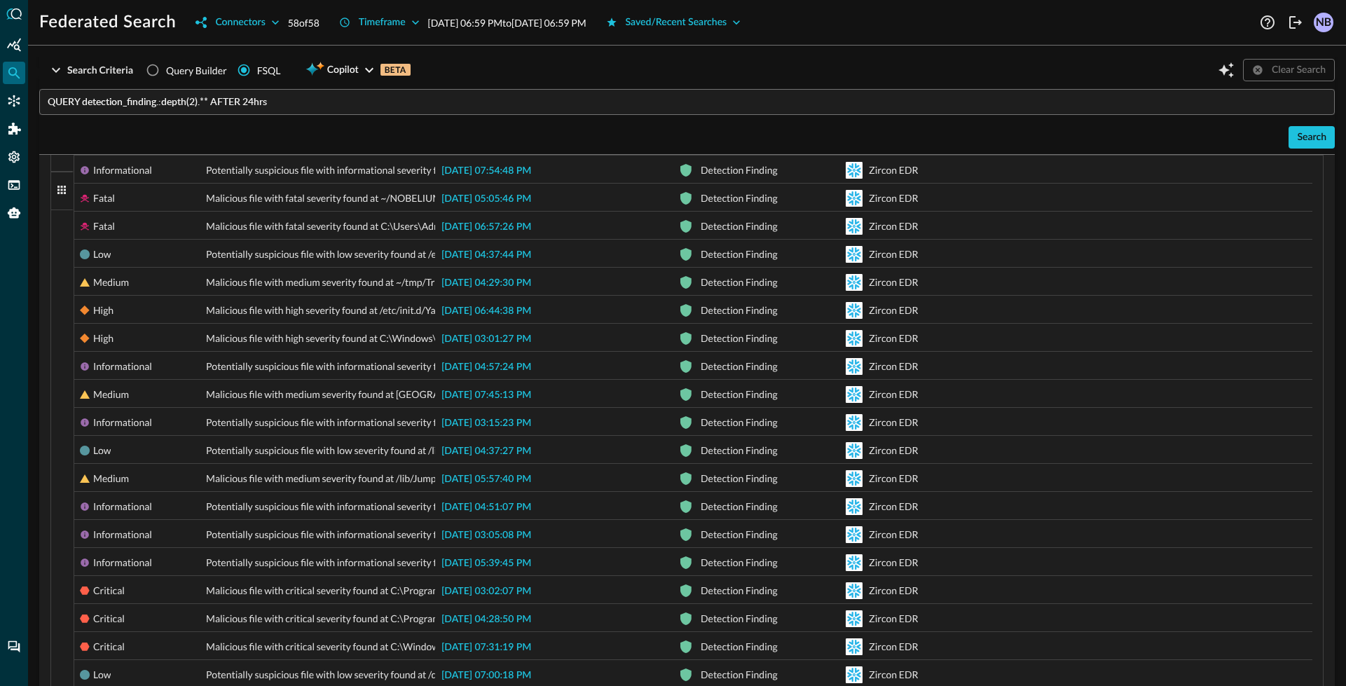
scroll to position [0, 0]
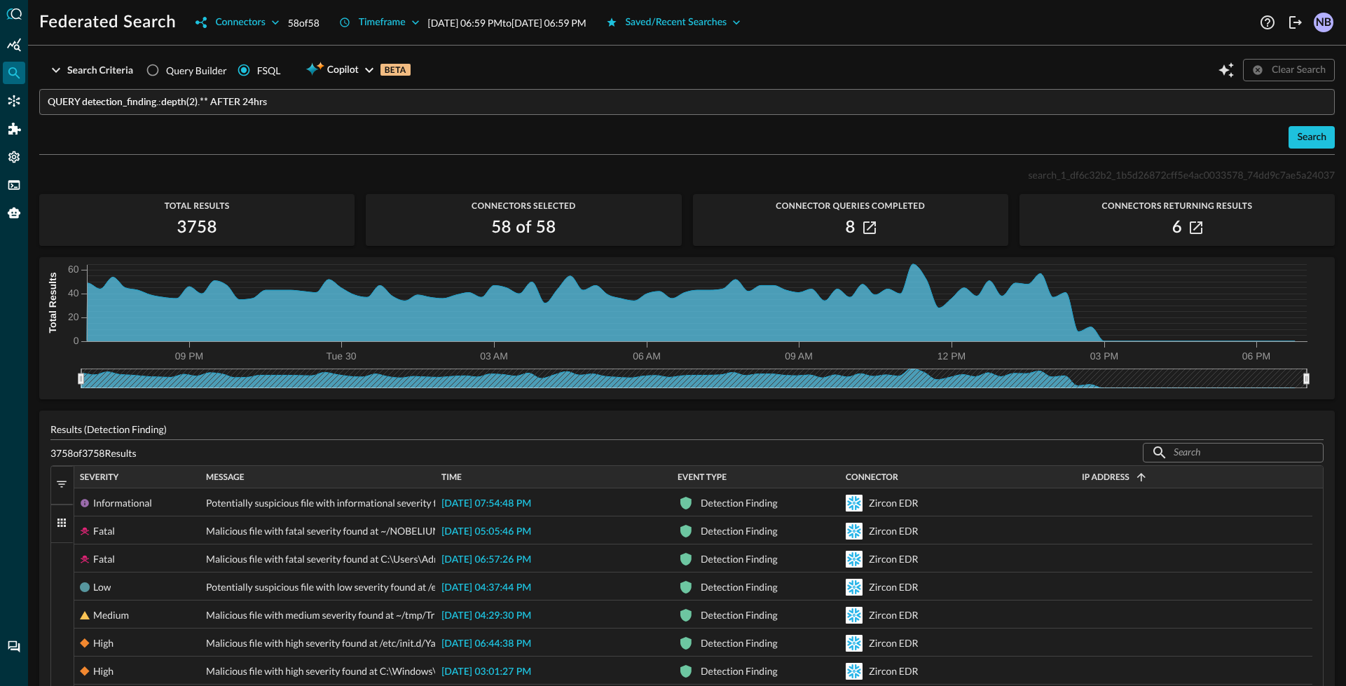
click at [175, 103] on input "QUERY detection_finding.:depth(2).** AFTER 24hrs" at bounding box center [691, 102] width 1287 height 26
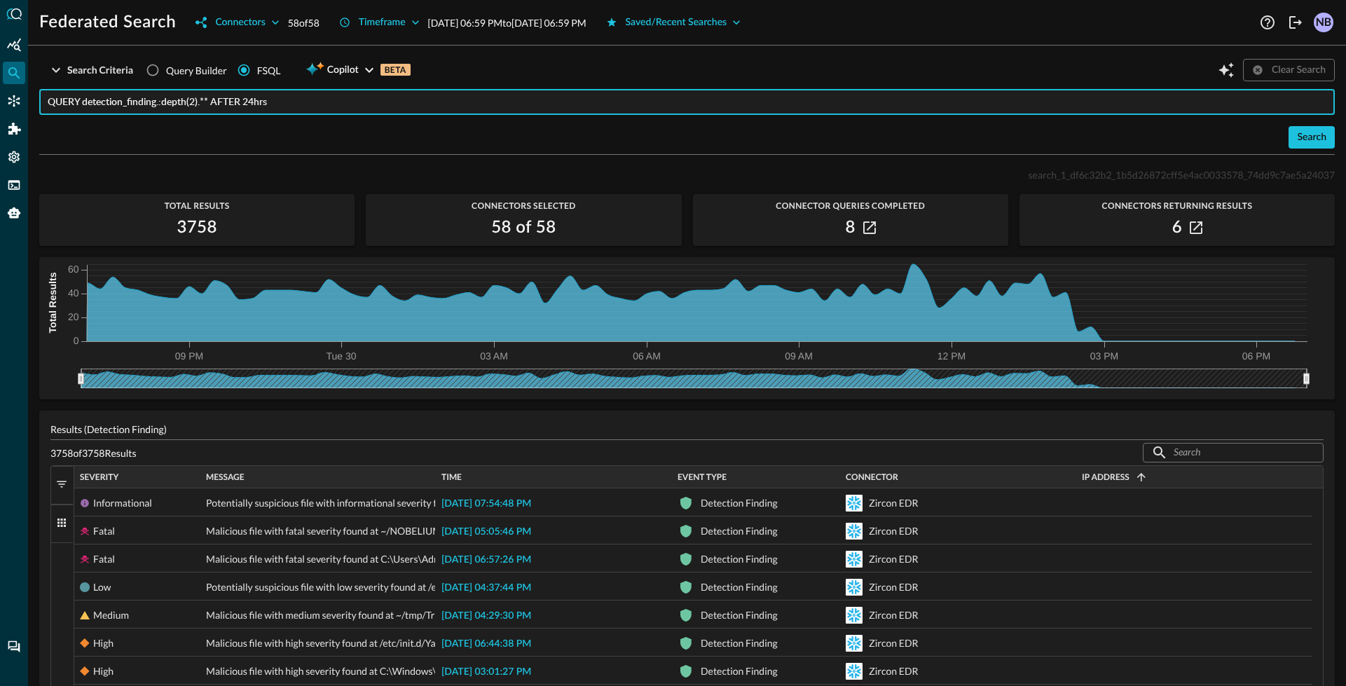
drag, startPoint x: 189, startPoint y: 104, endPoint x: 205, endPoint y: 103, distance: 16.2
click at [205, 103] on input "QUERY detection_finding.:depth(2).** AFTER 24hrs" at bounding box center [691, 102] width 1287 height 26
click at [199, 104] on input "QUERY detection_finding.:depth(2).** AFTER 24hrs" at bounding box center [691, 102] width 1287 height 26
type input "QUERY detection_finding.** AFTER 24hrs"
drag, startPoint x: 263, startPoint y: 104, endPoint x: 80, endPoint y: 105, distance: 182.9
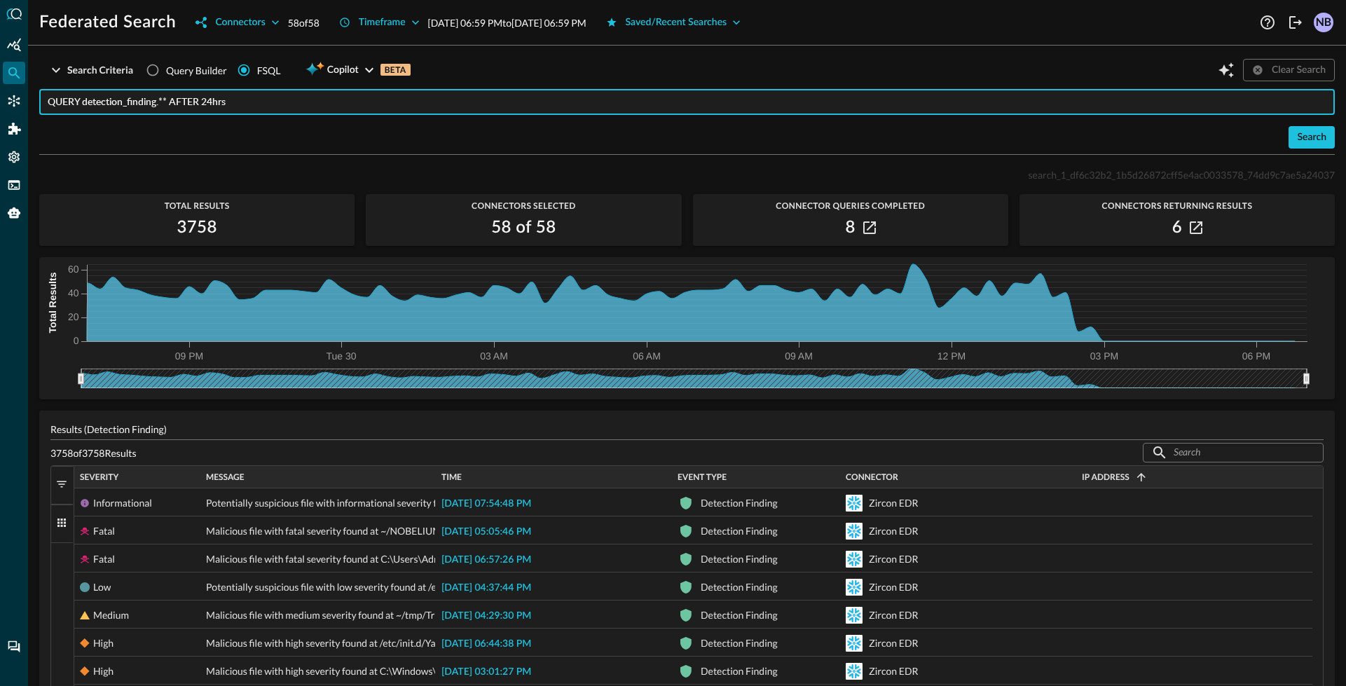
click at [79, 104] on input "QUERY detection_finding.** AFTER 24hrs" at bounding box center [691, 102] width 1287 height 26
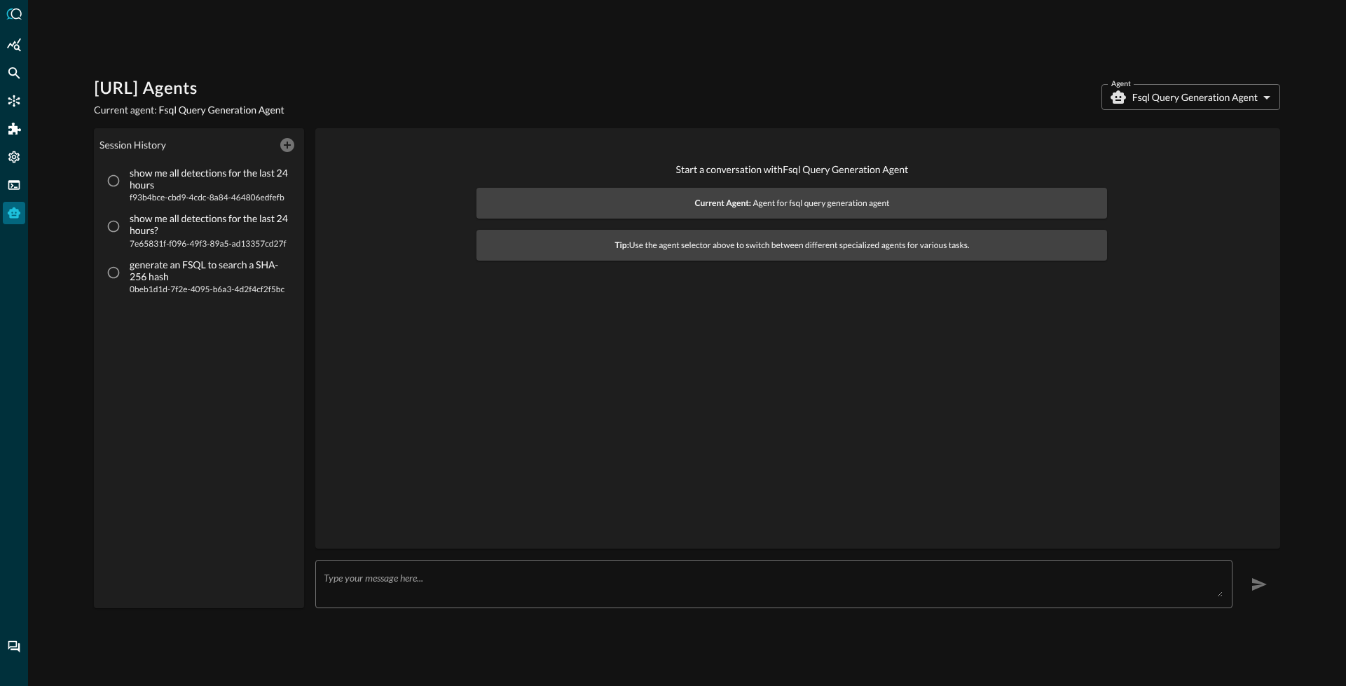
click at [1180, 99] on body "[URL] Agents Current agent: Fsql Query Generation Agent Agent Fsql Query Genera…" at bounding box center [673, 343] width 1346 height 686
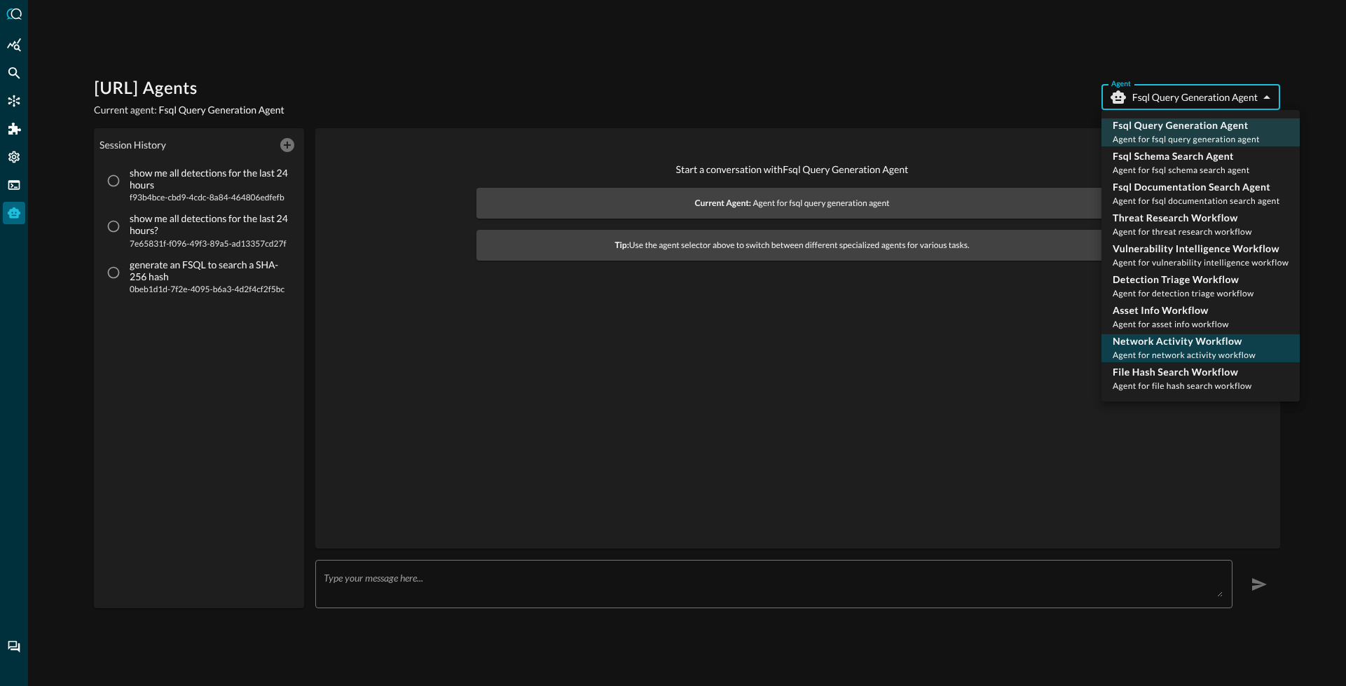
click at [1172, 352] on span "Agent for network activity workflow" at bounding box center [1184, 355] width 143 height 11
type input "network_activity_workflow"
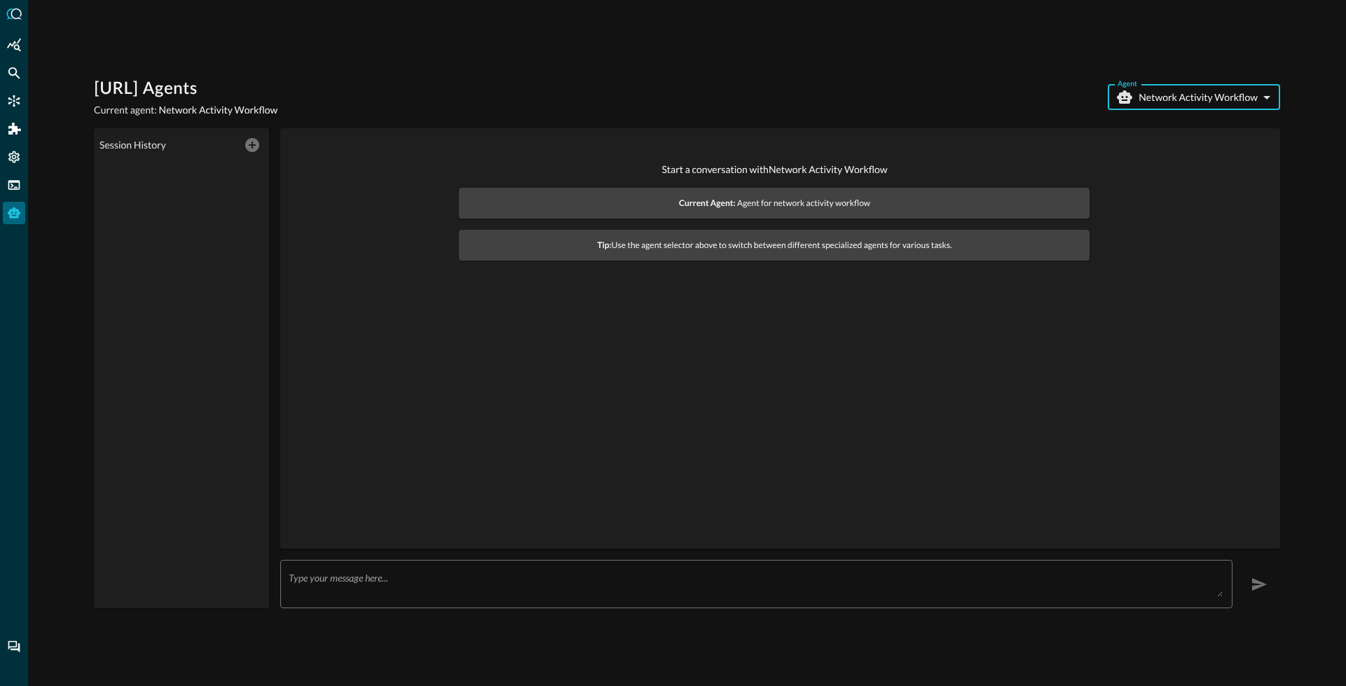
click at [465, 581] on textarea at bounding box center [756, 584] width 934 height 25
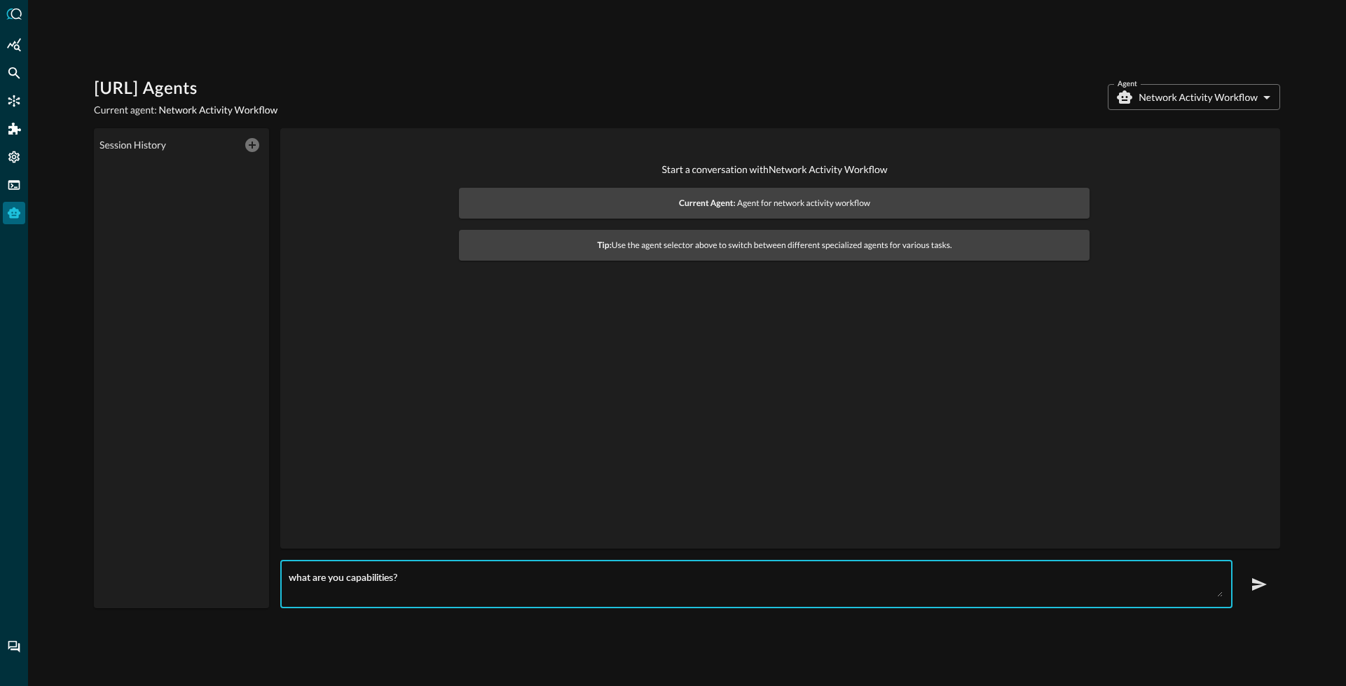
type textarea "what are you capabilities?"
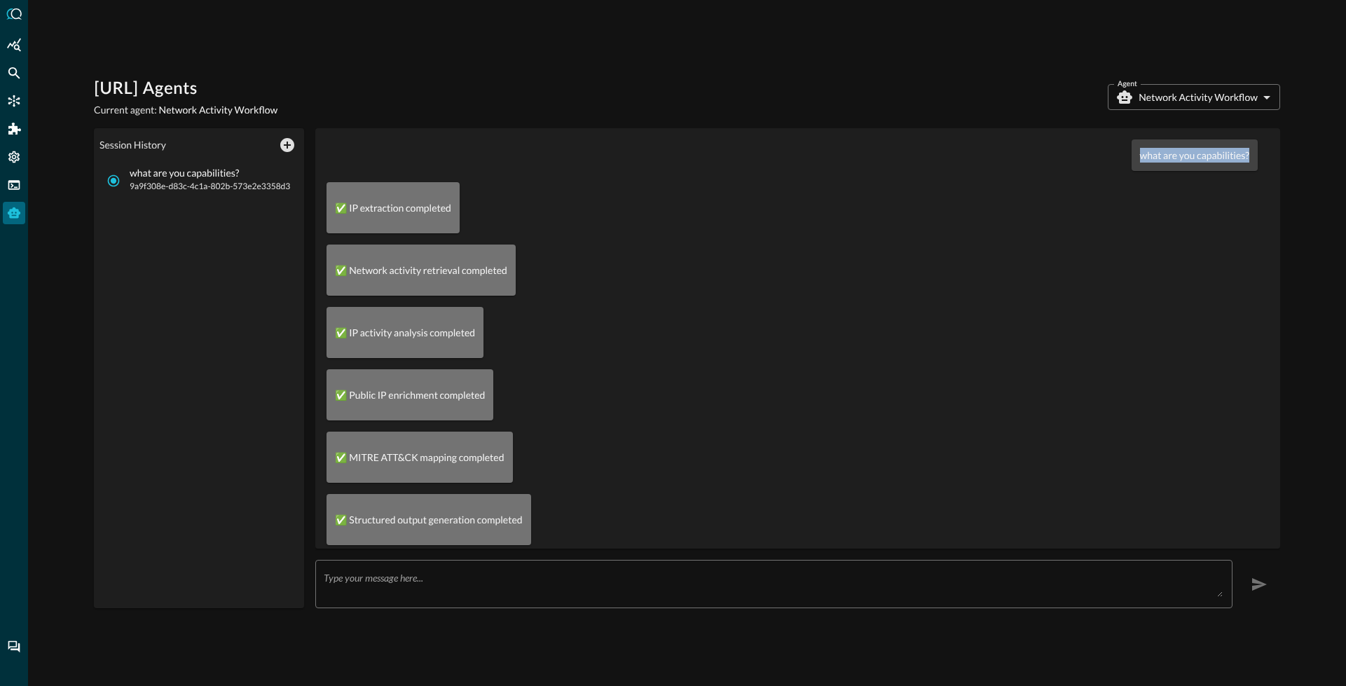
drag, startPoint x: 1138, startPoint y: 156, endPoint x: 1272, endPoint y: 158, distance: 134.5
click at [1272, 158] on div "what are you capabilities? ✅ IP extraction completed ✅ Network activity retriev…" at bounding box center [797, 338] width 965 height 420
click at [1190, 160] on p "what are you capabilities?" at bounding box center [1194, 155] width 109 height 15
drag, startPoint x: 1129, startPoint y: 156, endPoint x: 1243, endPoint y: 156, distance: 114.2
click at [1243, 156] on div "what are you capabilities?" at bounding box center [1195, 155] width 126 height 32
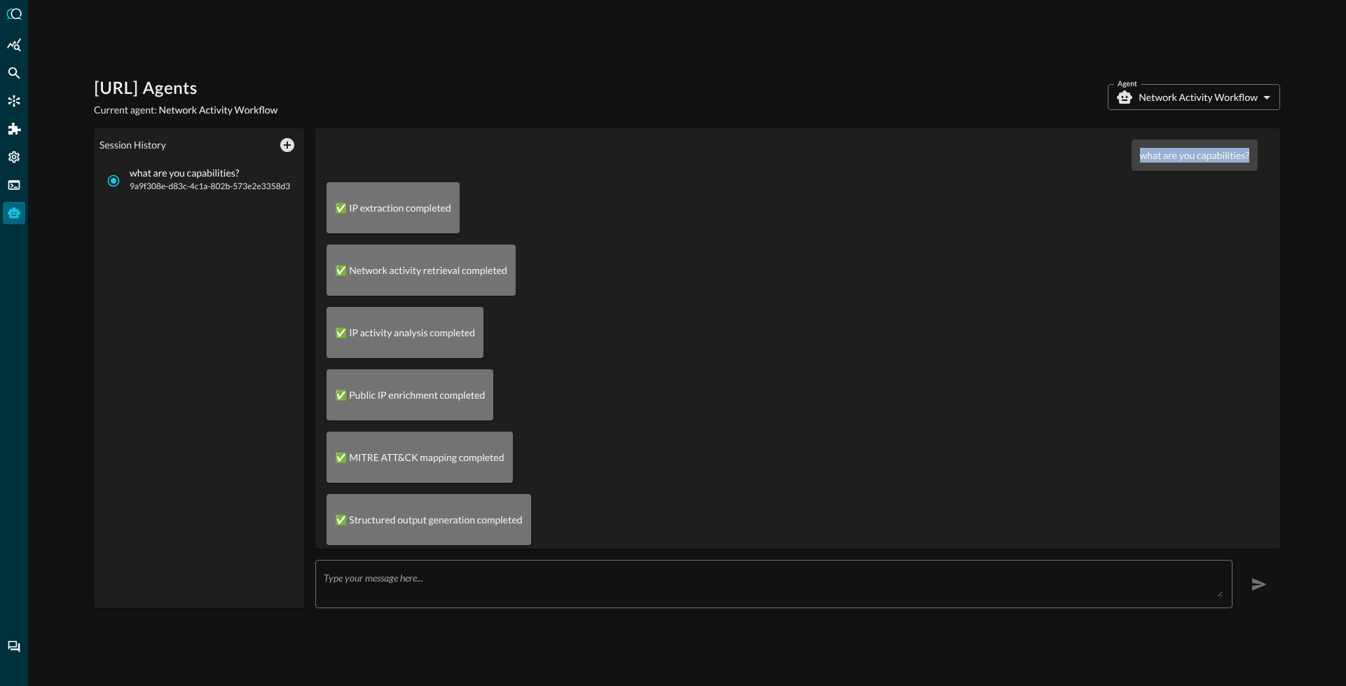
click at [1231, 158] on p "what are you capabilities?" at bounding box center [1194, 155] width 109 height 15
drag, startPoint x: 1242, startPoint y: 158, endPoint x: 1131, endPoint y: 156, distance: 110.7
click at [1132, 156] on div "what are you capabilities?" at bounding box center [1195, 155] width 126 height 32
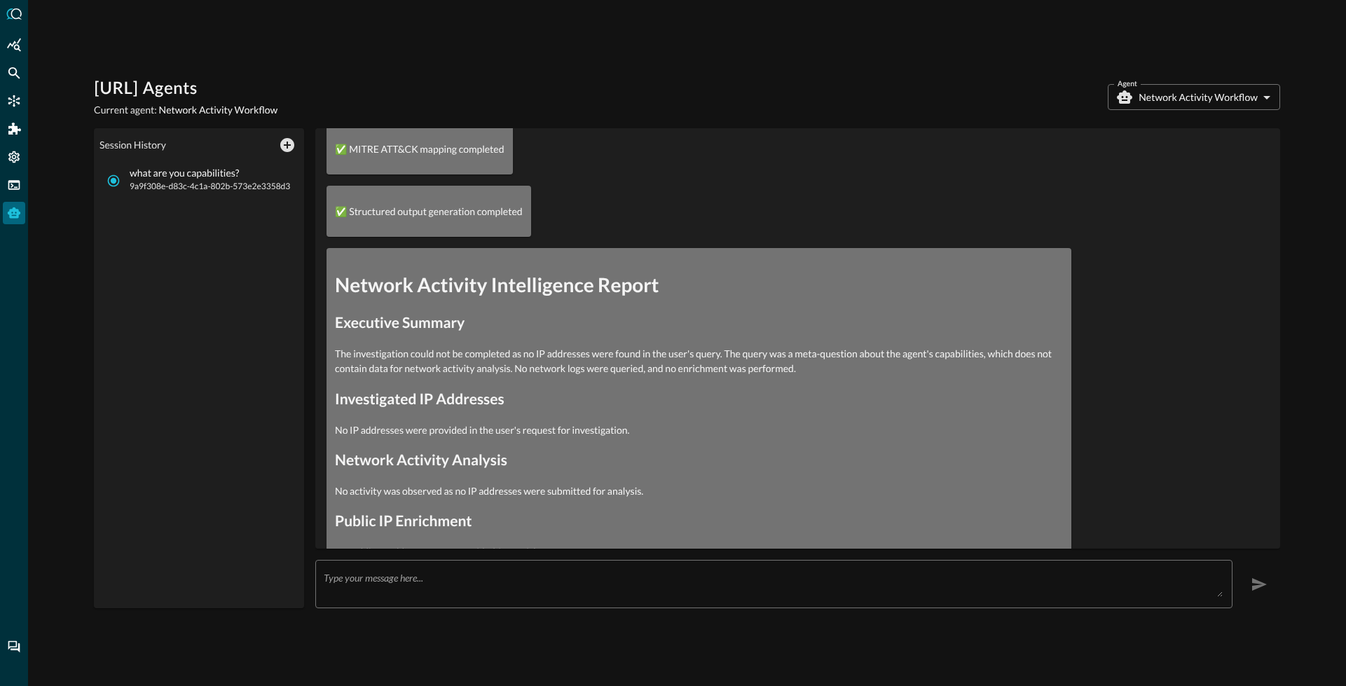
scroll to position [311, 0]
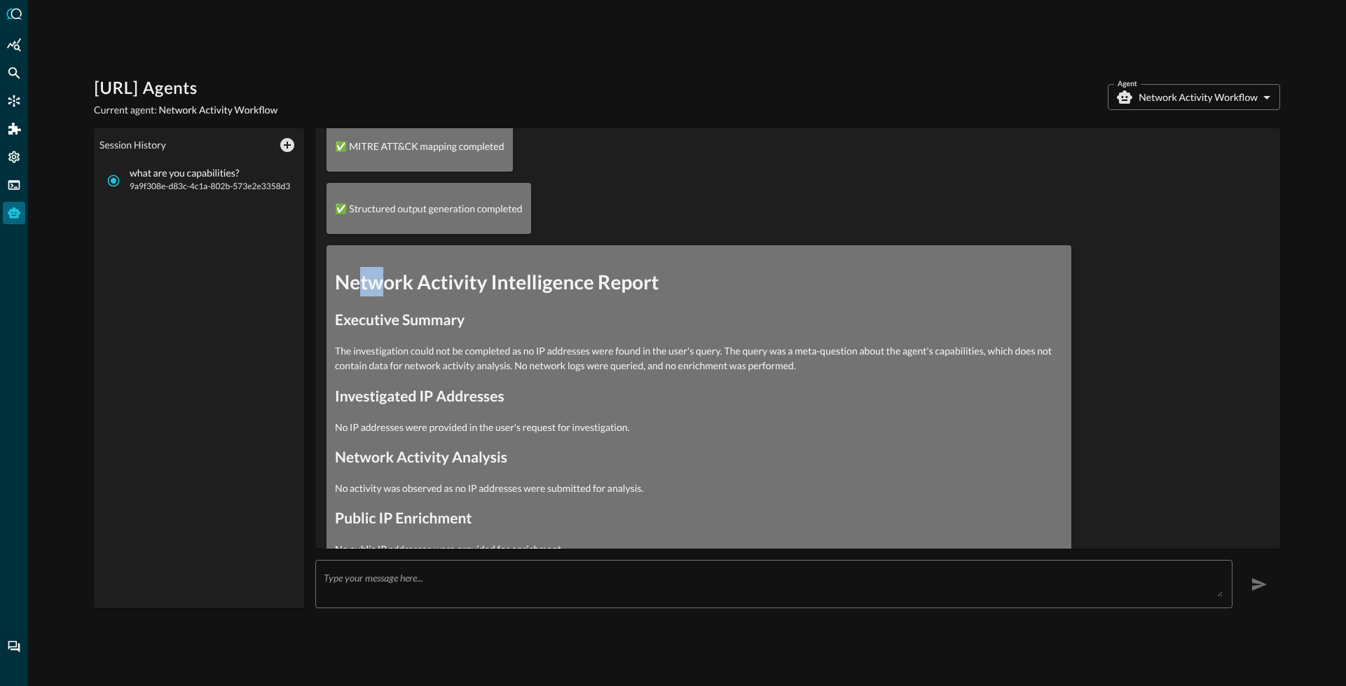
drag, startPoint x: 363, startPoint y: 285, endPoint x: 397, endPoint y: 318, distance: 47.6
click at [384, 297] on div "Network Activity Intelligence Report Executive Summary The investigation could …" at bounding box center [699, 534] width 728 height 535
click at [417, 392] on h2 "Investigated IP Addresses" at bounding box center [699, 396] width 728 height 22
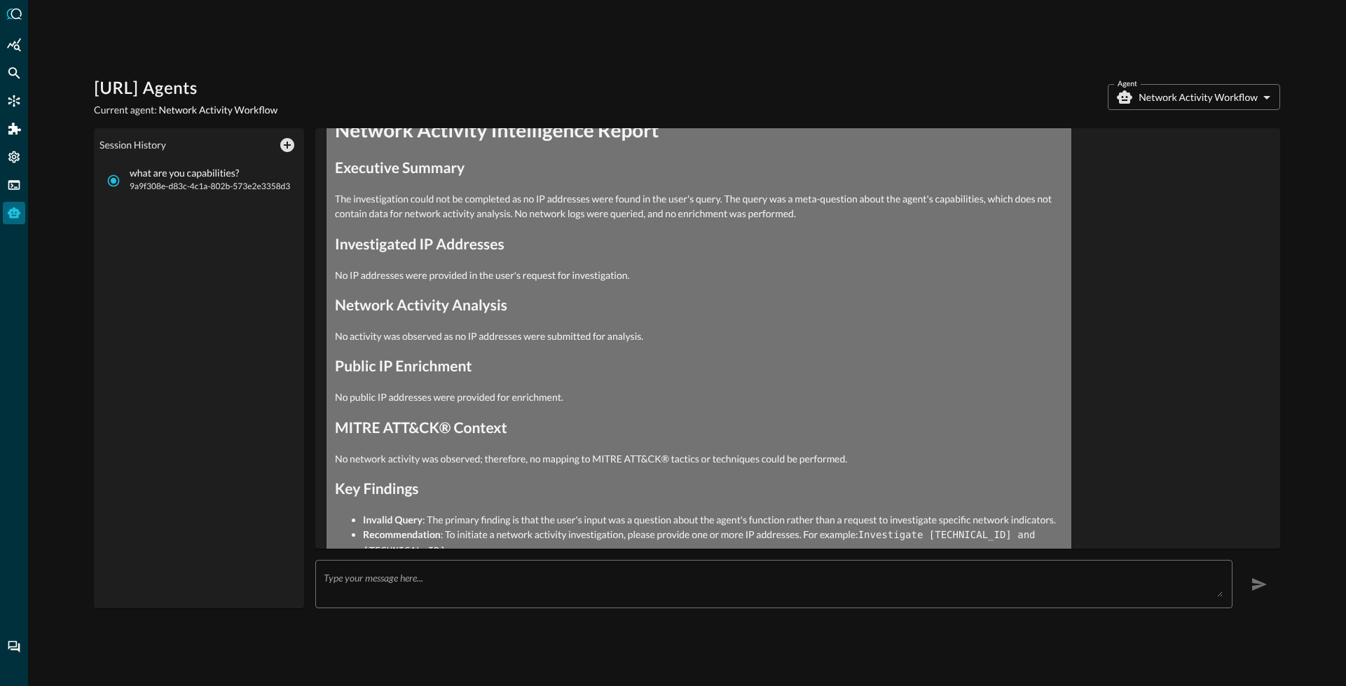
scroll to position [607, 0]
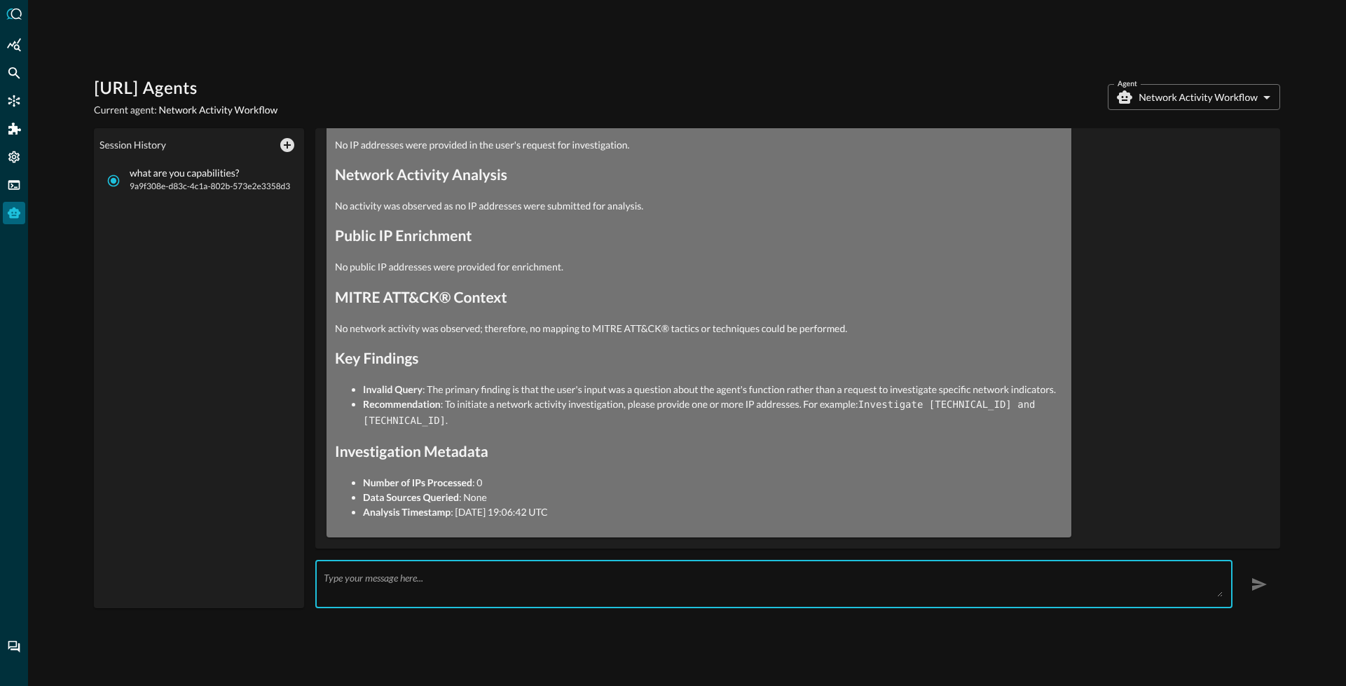
click at [368, 586] on textarea at bounding box center [773, 584] width 899 height 25
click at [282, 152] on icon "New Chat" at bounding box center [287, 145] width 17 height 17
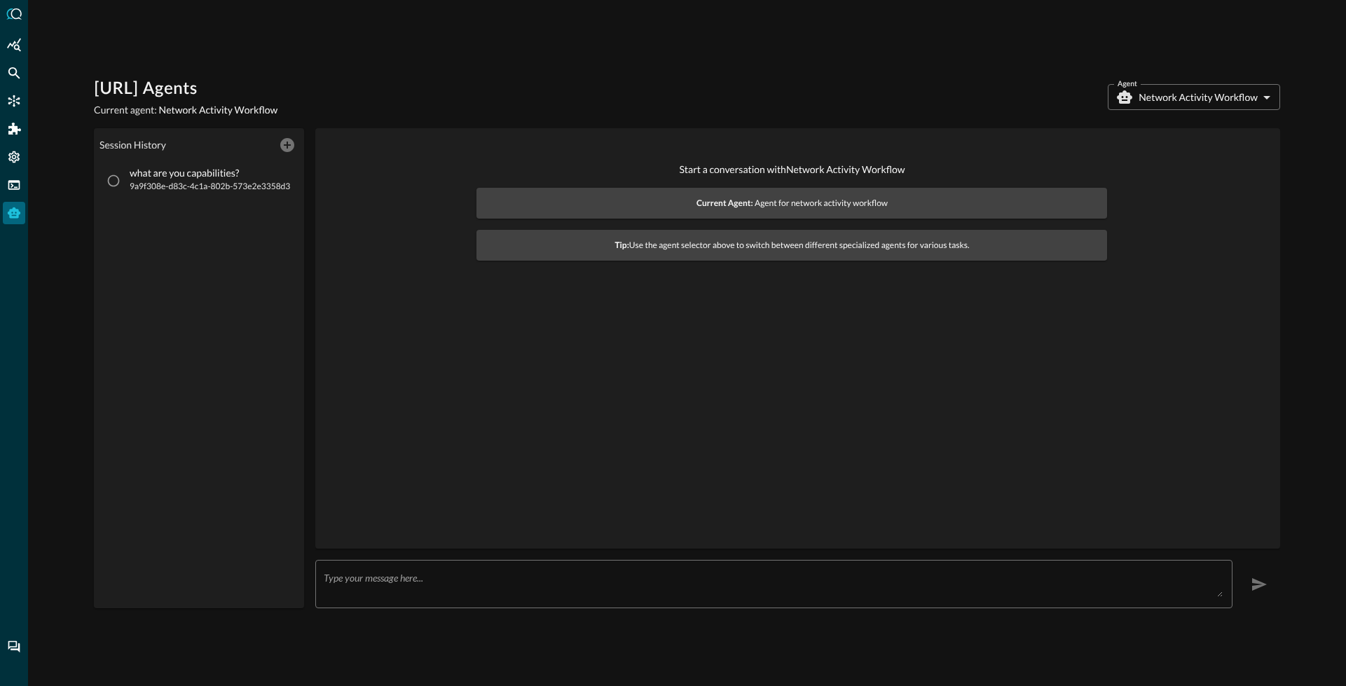
scroll to position [0, 0]
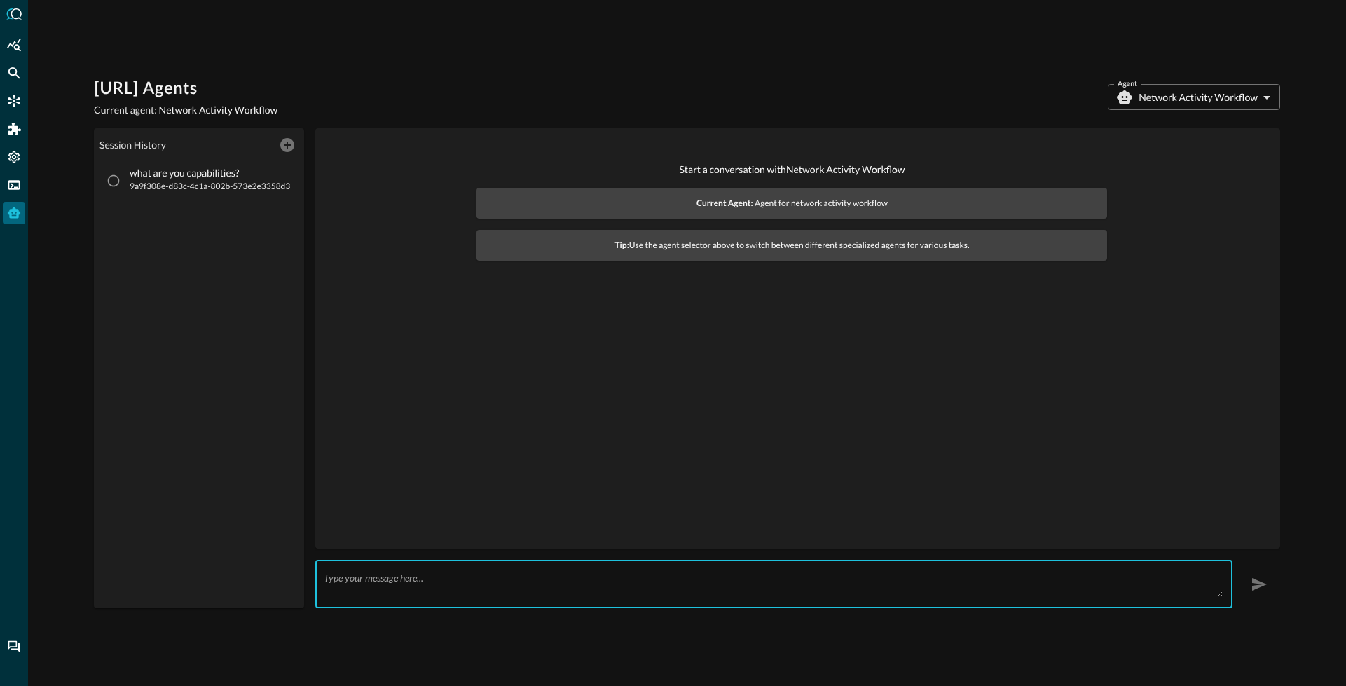
click at [423, 580] on textarea at bounding box center [773, 584] width 899 height 25
paste textarea "[TECHNICAL_ID]"
type textarea "provide me any information on the following IP address [TECHNICAL_ID]"
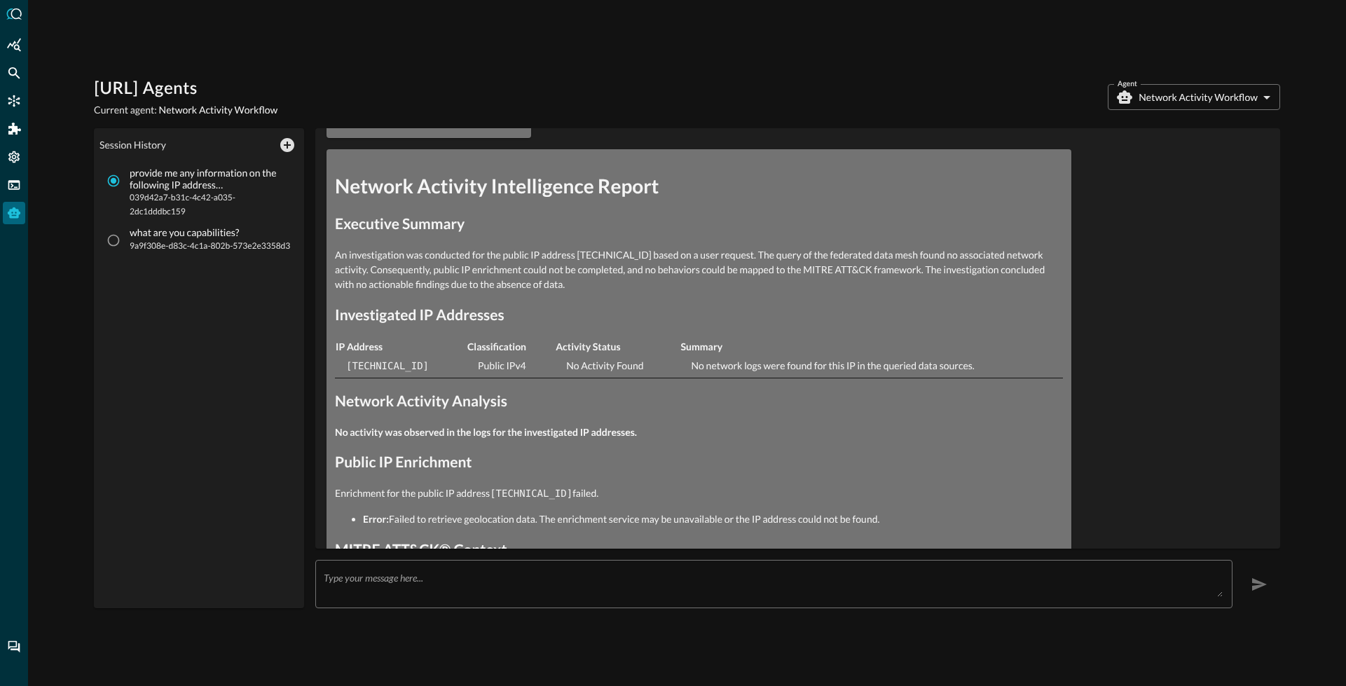
scroll to position [406, 0]
drag, startPoint x: 594, startPoint y: 254, endPoint x: 689, endPoint y: 253, distance: 95.3
click at [686, 253] on p "An investigation was conducted for the public IP address 209.85.201.27 based on…" at bounding box center [699, 270] width 728 height 44
drag, startPoint x: 743, startPoint y: 268, endPoint x: 851, endPoint y: 256, distance: 108.6
click at [851, 256] on p "An investigation was conducted for the public IP address 209.85.201.27 based on…" at bounding box center [699, 270] width 728 height 44
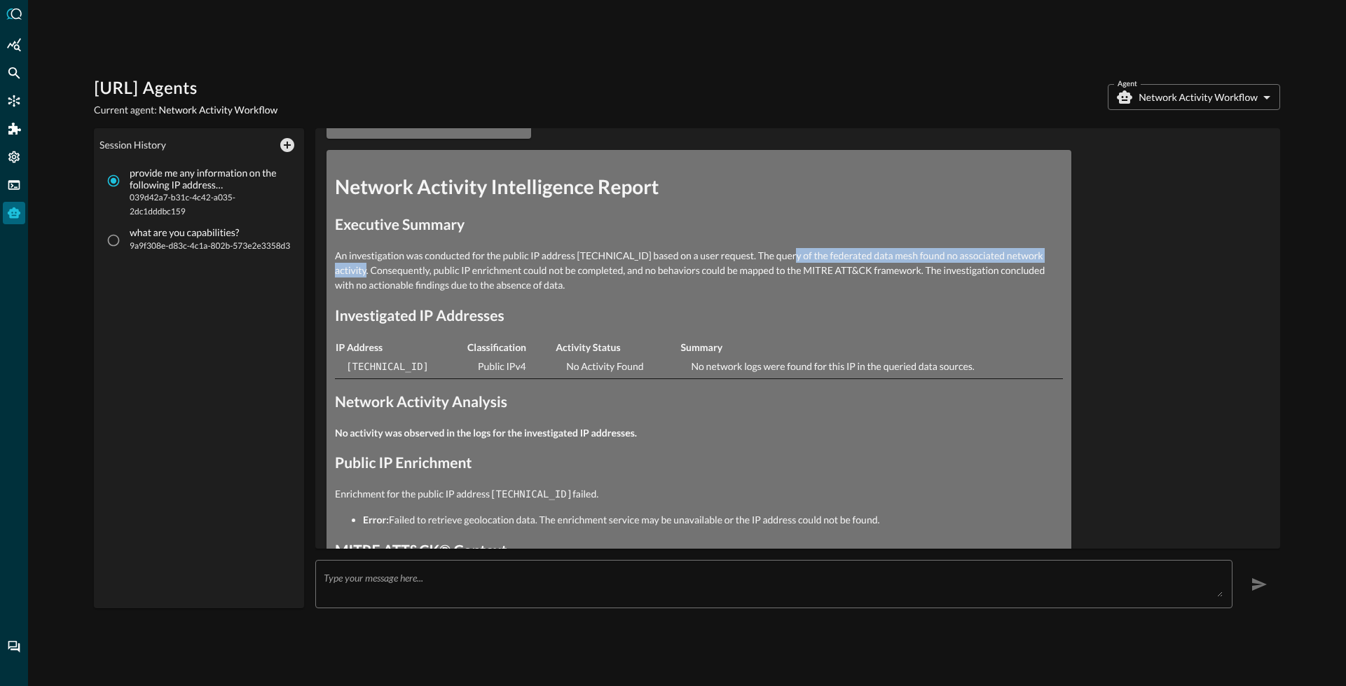
drag, startPoint x: 790, startPoint y: 259, endPoint x: 369, endPoint y: 273, distance: 422.0
click at [369, 273] on p "An investigation was conducted for the public IP address 209.85.201.27 based on…" at bounding box center [699, 270] width 728 height 44
drag, startPoint x: 348, startPoint y: 362, endPoint x: 593, endPoint y: 363, distance: 244.5
click at [568, 364] on tr "209.85.201.27 Public IPv4 No Activity Found No network logs were found for this…" at bounding box center [699, 367] width 728 height 24
click at [594, 363] on td "No Activity Found" at bounding box center [617, 367] width 125 height 24
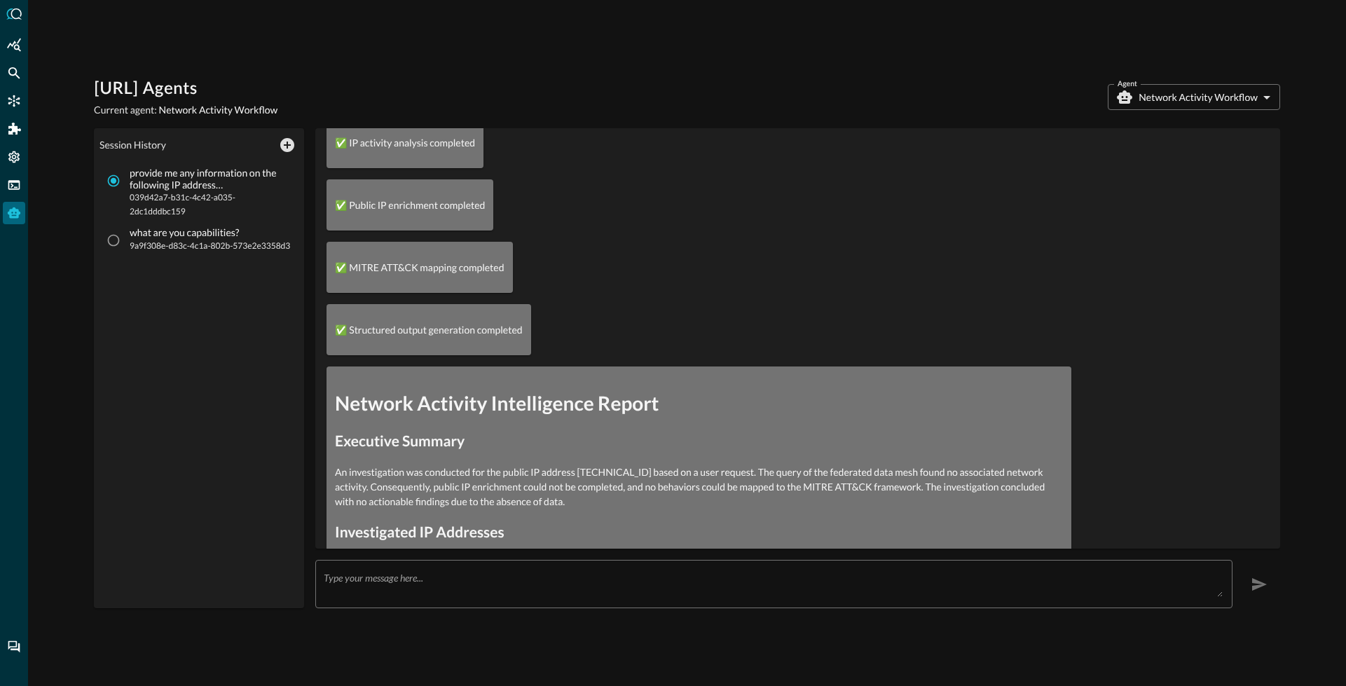
scroll to position [0, 0]
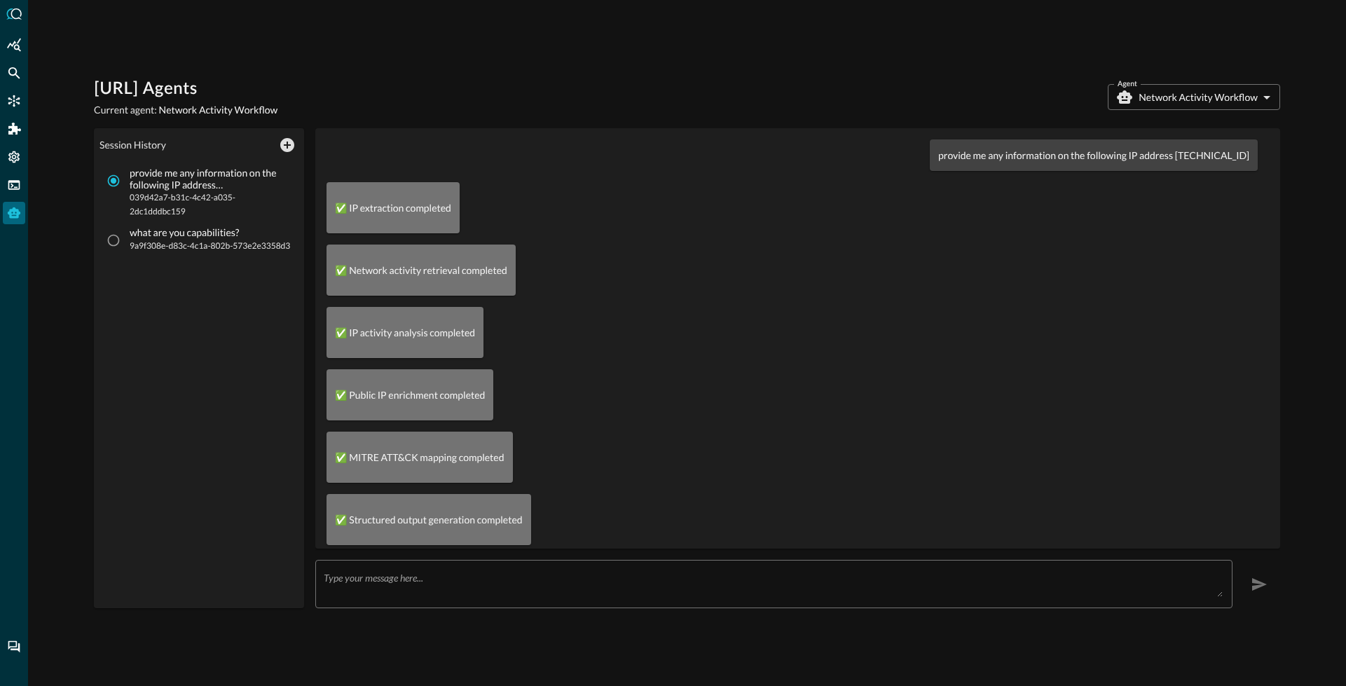
click at [1104, 149] on p "provide me any information on the following IP address 209.85.201.27" at bounding box center [1093, 155] width 311 height 15
click at [1104, 150] on p "provide me any information on the following IP address 209.85.201.27" at bounding box center [1093, 155] width 311 height 15
click at [951, 153] on p "provide me any information on the following IP address 209.85.201.27" at bounding box center [1093, 155] width 311 height 15
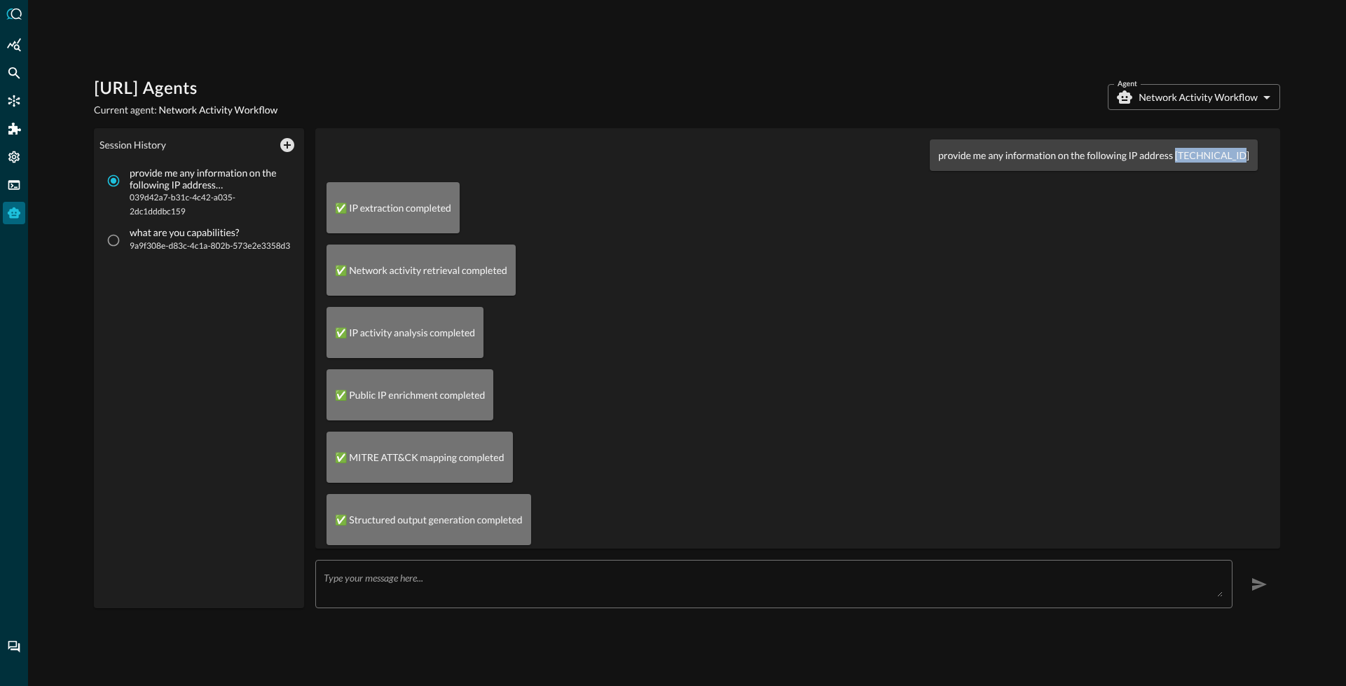
drag, startPoint x: 1181, startPoint y: 157, endPoint x: 1242, endPoint y: 155, distance: 61.0
click at [1242, 155] on div "provide me any information on the following IP address 209.85.201.27" at bounding box center [1094, 155] width 328 height 32
click at [837, 40] on div "Query.AI Agents Current agent: Network Activity Workflow Agent Network Activity…" at bounding box center [687, 343] width 1318 height 686
click at [707, 102] on div "Query.AI Agents Current agent: Network Activity Workflow Agent Network Activity…" at bounding box center [687, 97] width 1186 height 39
click at [886, 106] on div "Query.AI Agents Current agent: Network Activity Workflow Agent Network Activity…" at bounding box center [687, 97] width 1186 height 39
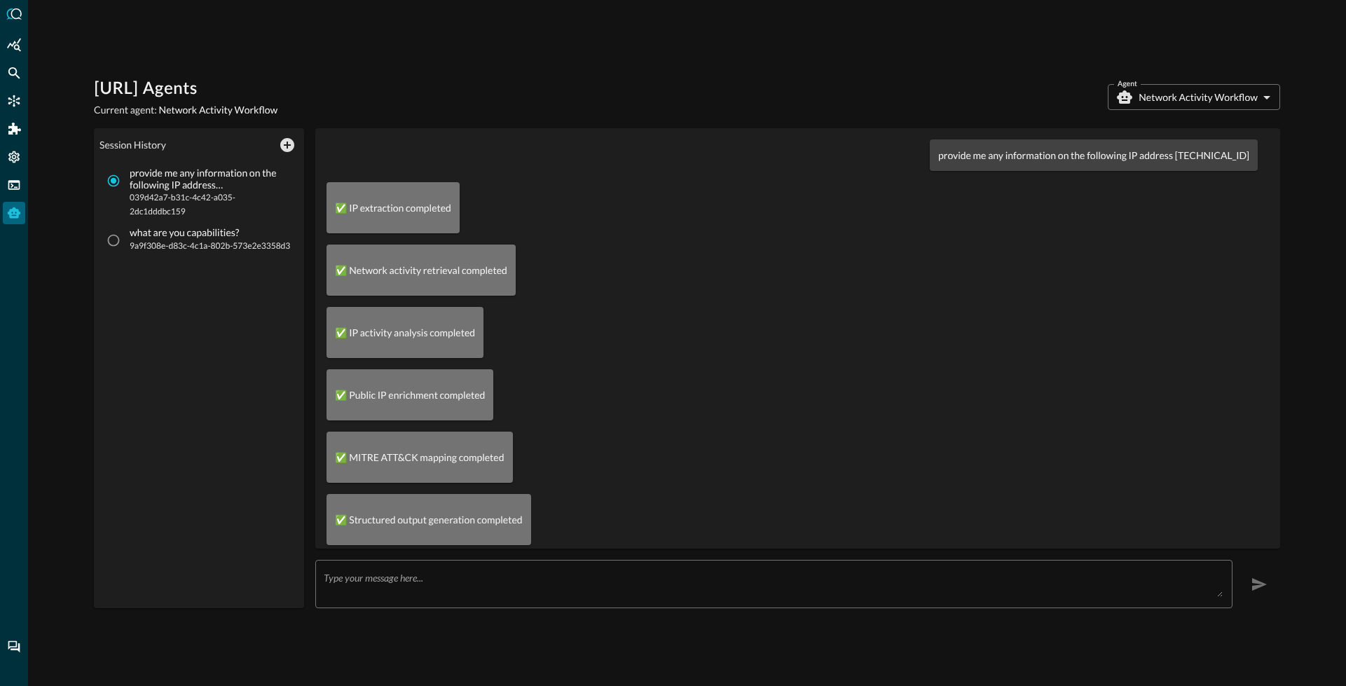
click at [1167, 99] on body "Query.AI Agents Current agent: Network Activity Workflow Agent Network Activity…" at bounding box center [673, 343] width 1346 height 686
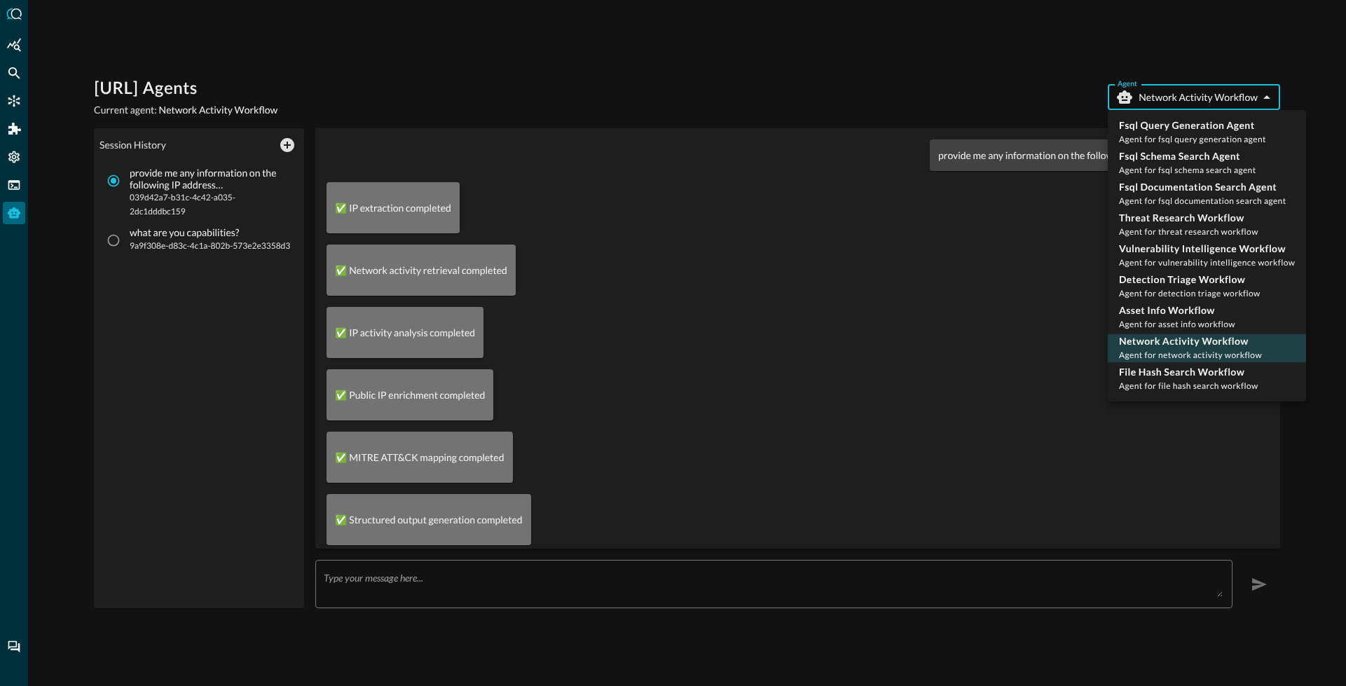
click at [1050, 106] on div at bounding box center [673, 343] width 1346 height 686
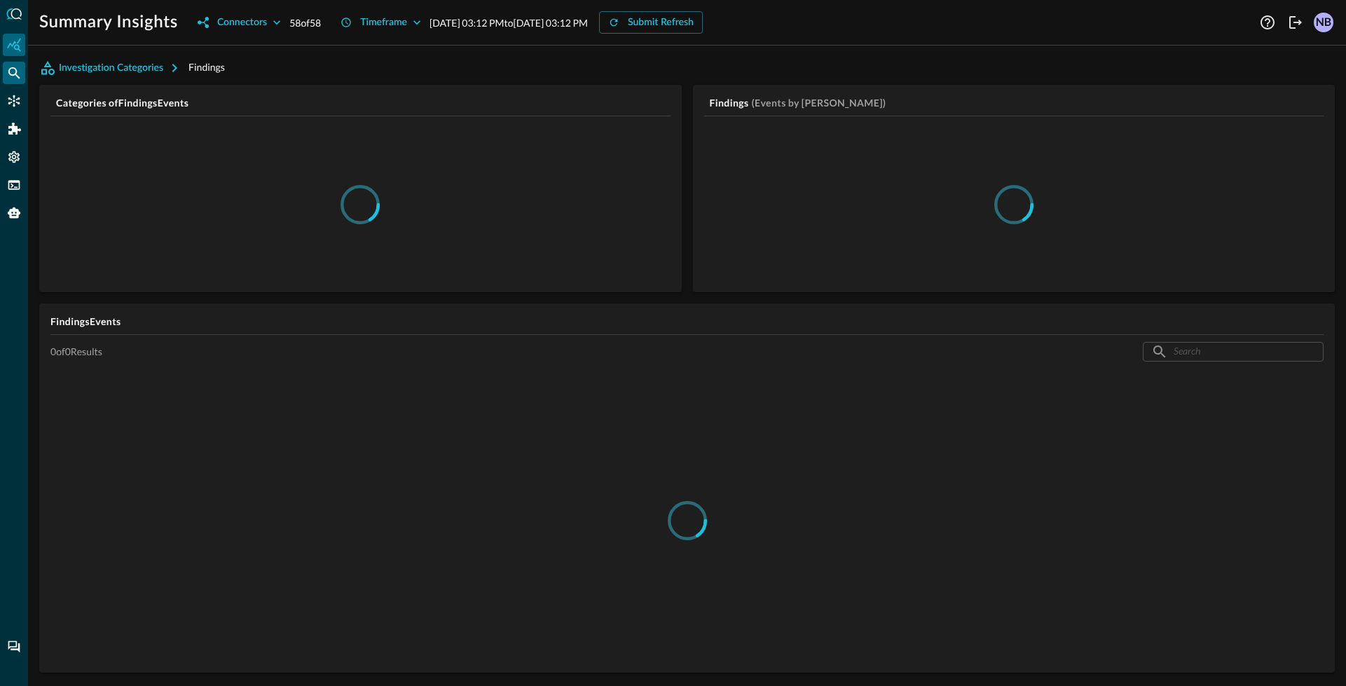
click at [22, 77] on div "Federated Search" at bounding box center [14, 73] width 22 height 22
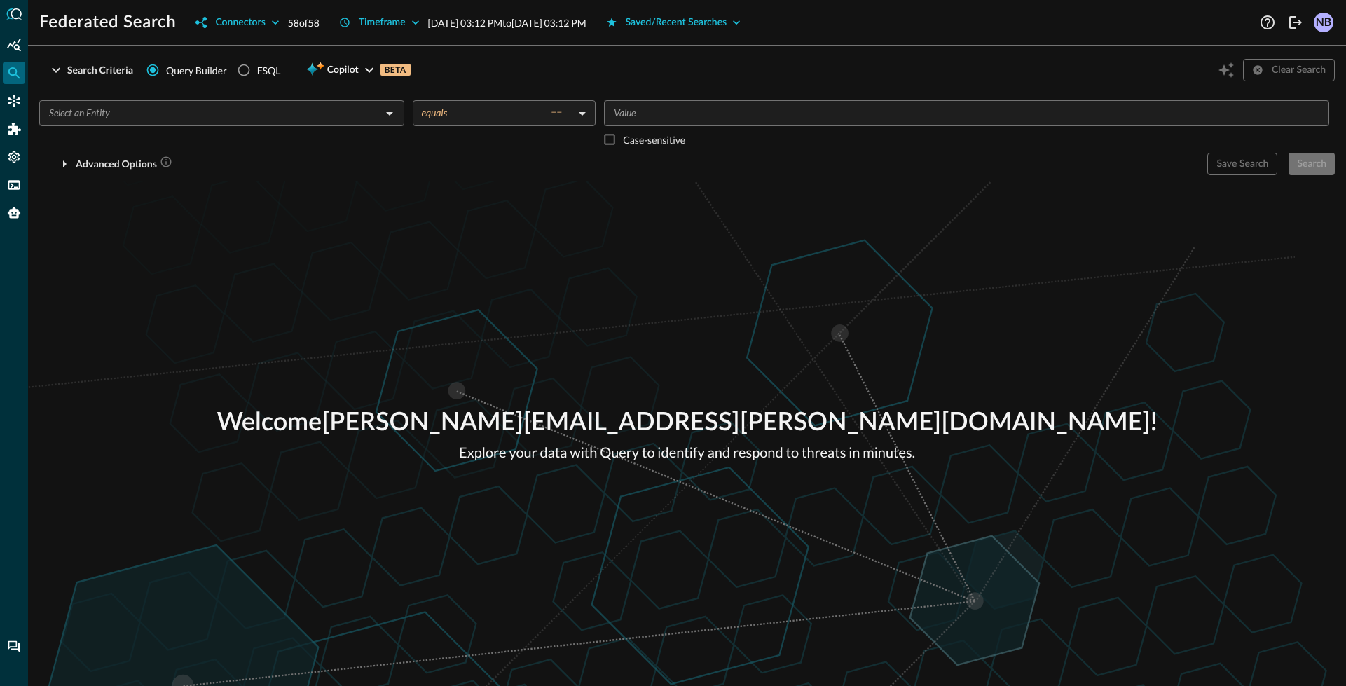
click at [179, 119] on input "text" at bounding box center [210, 113] width 334 height 18
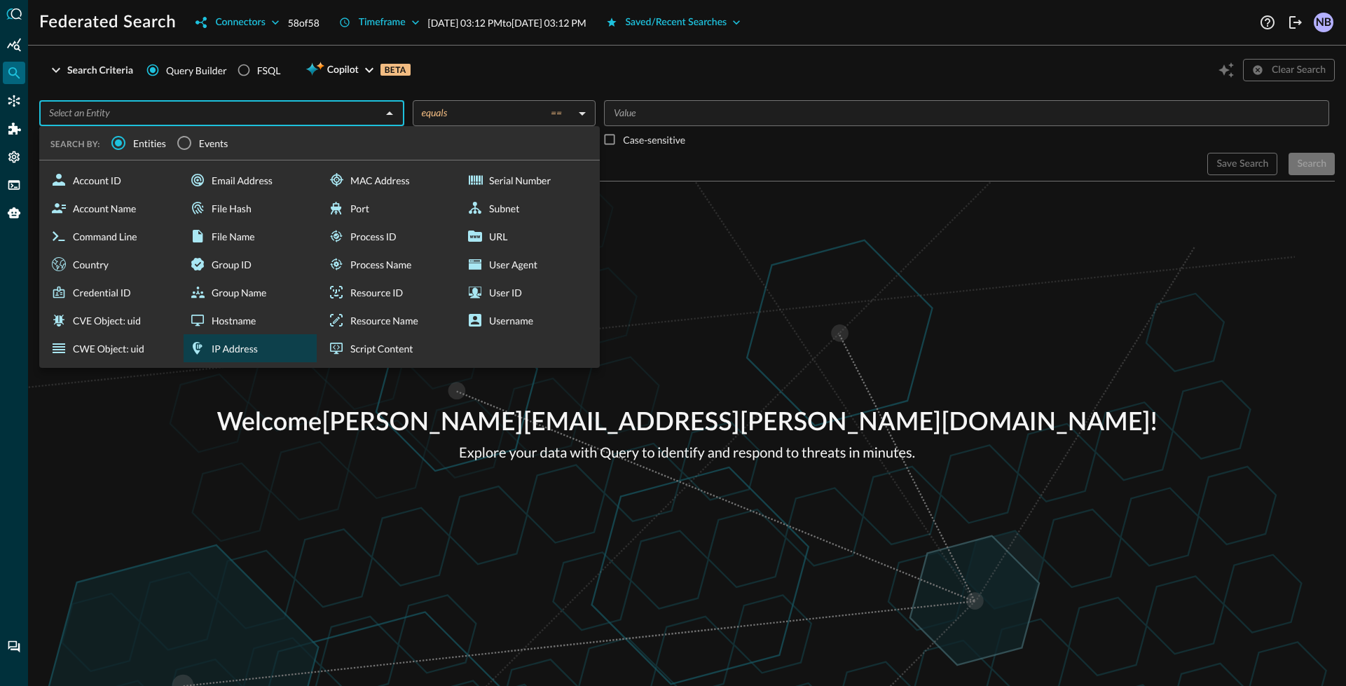
click at [251, 348] on div "IP Address" at bounding box center [250, 348] width 133 height 28
type input "IP Address"
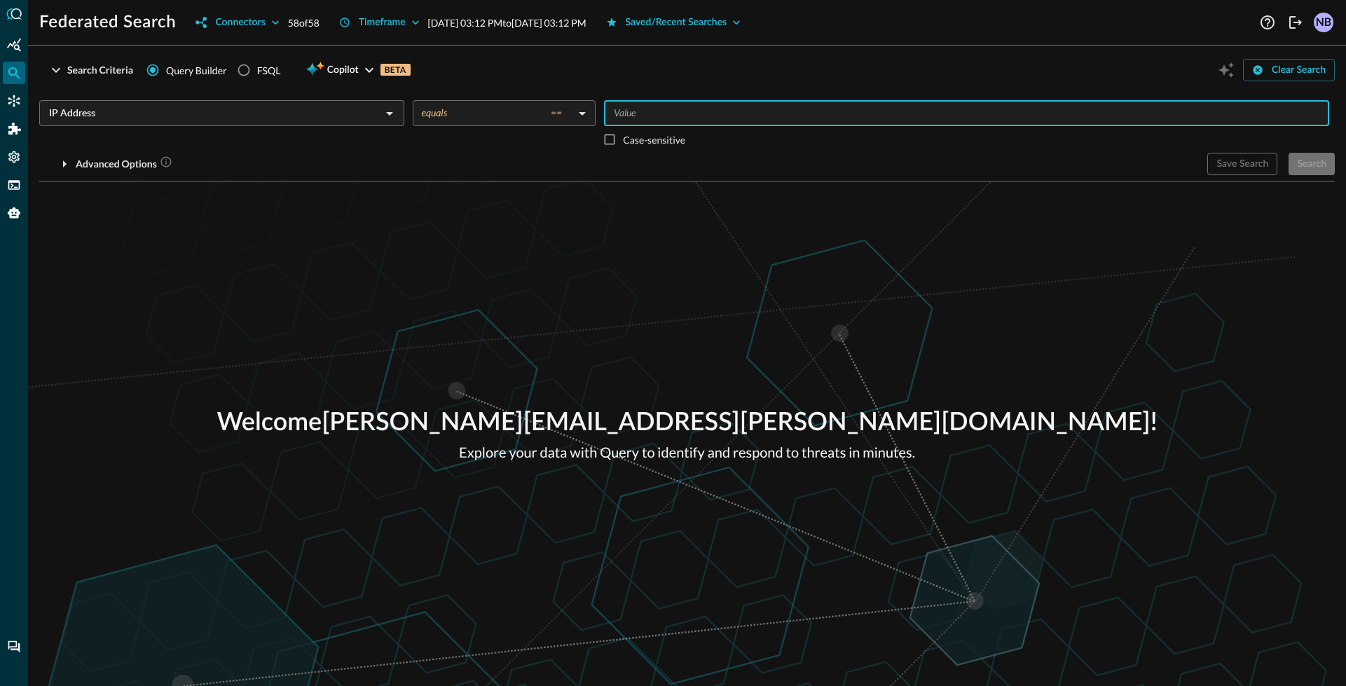
click at [669, 108] on input "Value" at bounding box center [965, 113] width 715 height 18
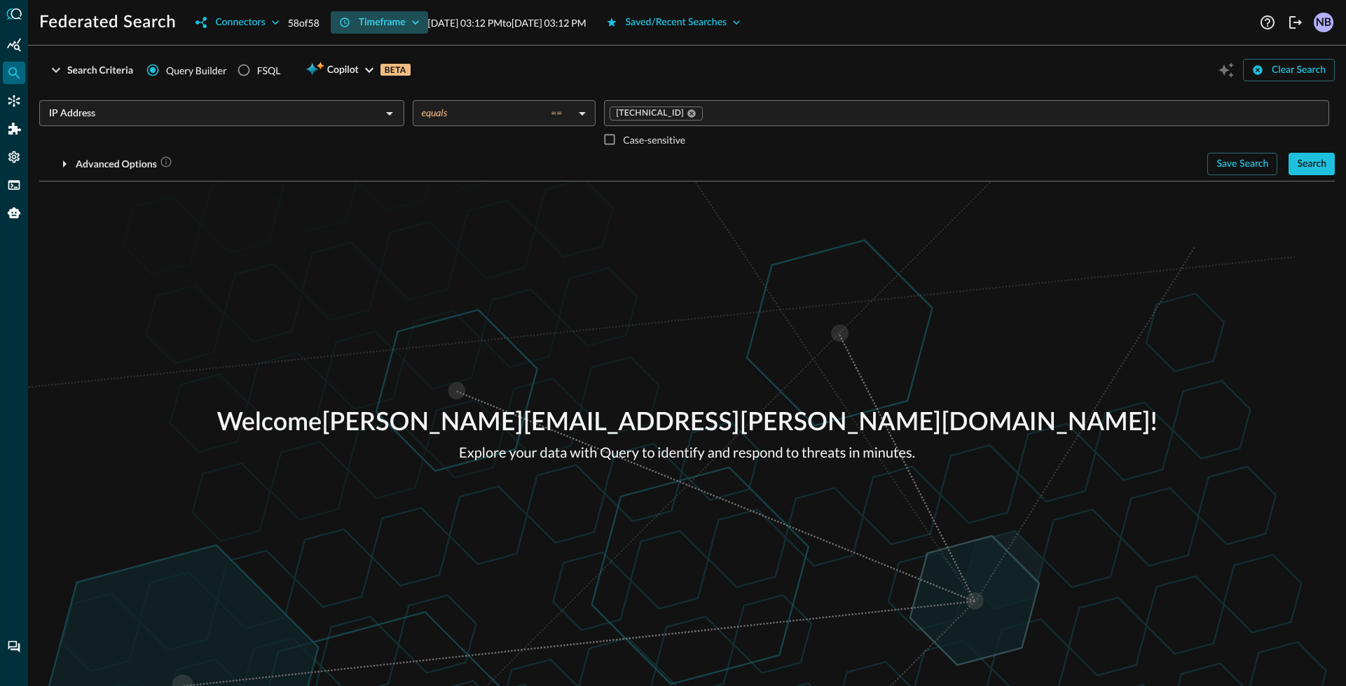
click at [411, 17] on button "Timeframe" at bounding box center [379, 22] width 97 height 22
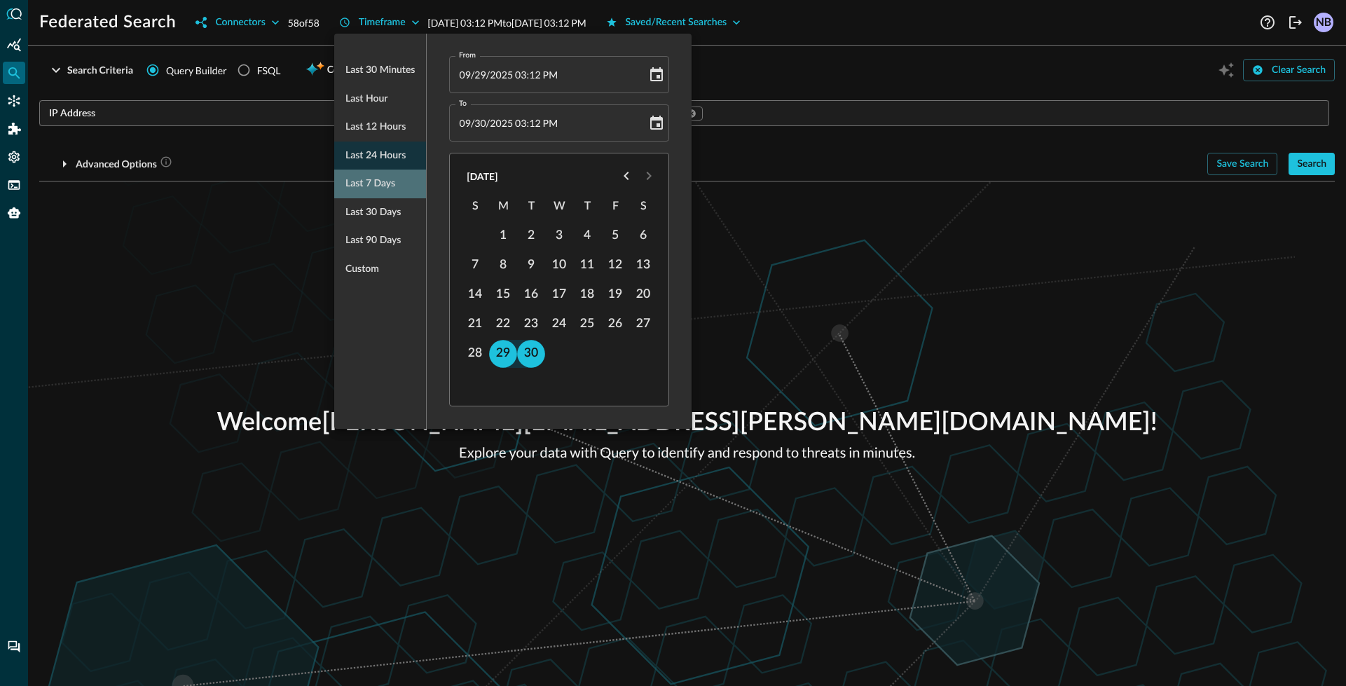
click at [390, 190] on span "Last 7 days" at bounding box center [370, 184] width 50 height 18
type input "[DATE] 03:13 PM"
click at [742, 69] on div at bounding box center [673, 343] width 1346 height 686
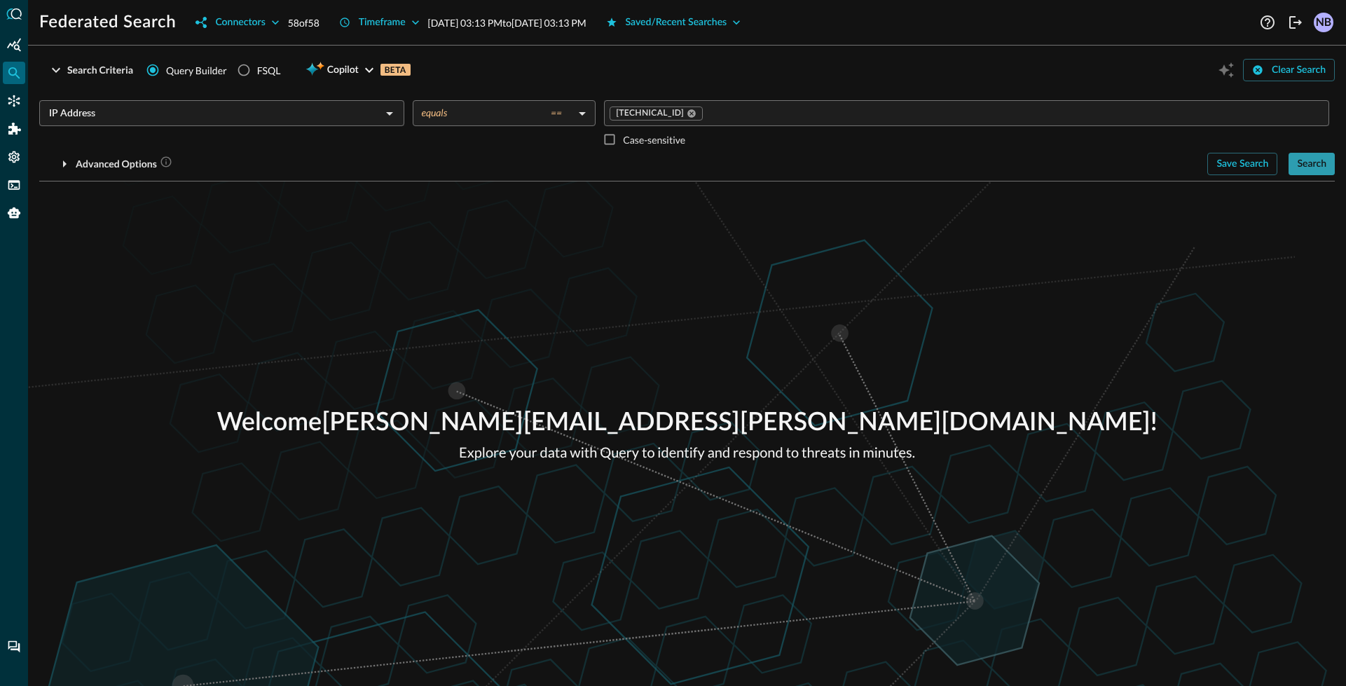
click at [1312, 157] on div "Search" at bounding box center [1311, 165] width 29 height 18
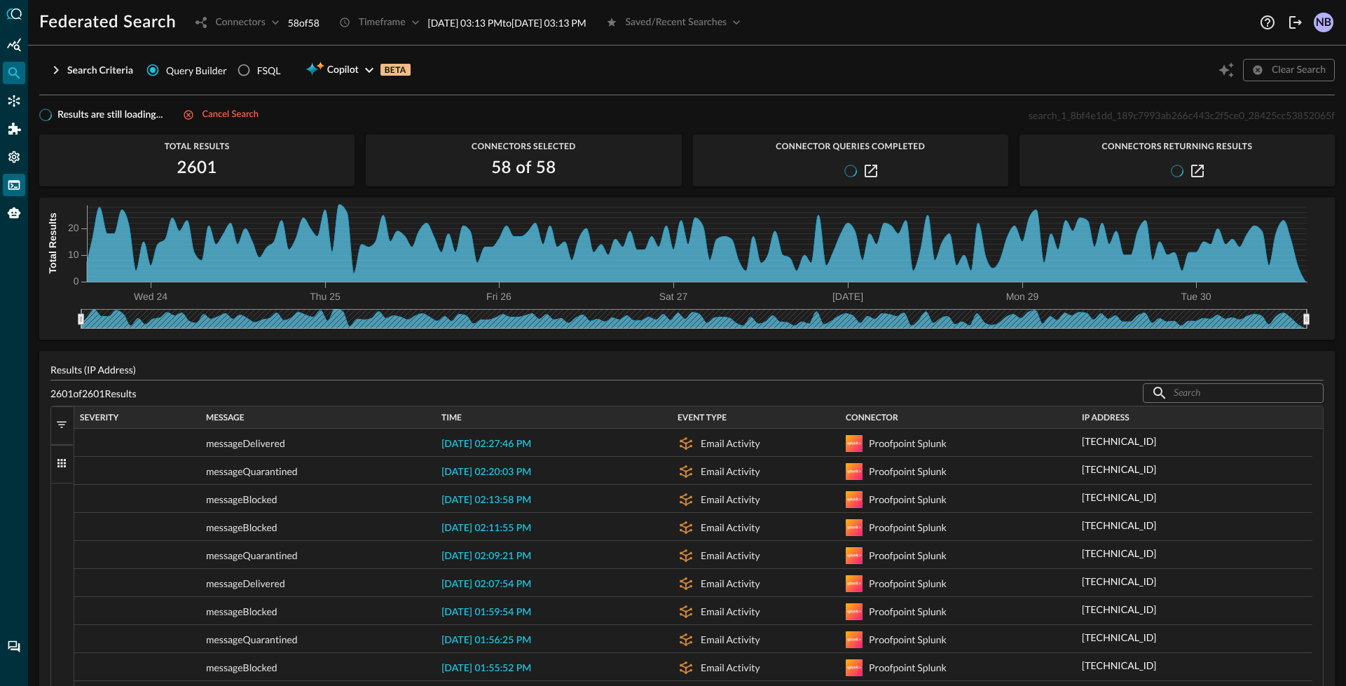
click at [16, 184] on icon "FSQL" at bounding box center [14, 185] width 14 height 14
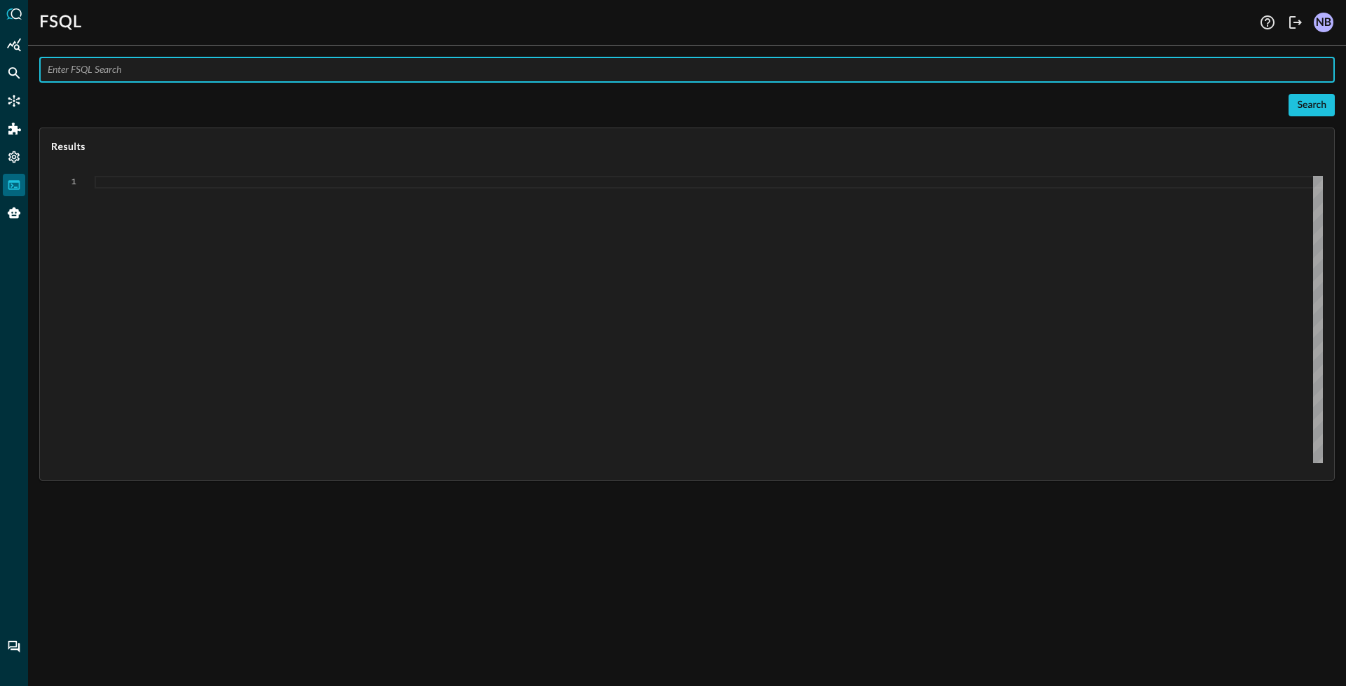
click at [142, 71] on input "text" at bounding box center [691, 70] width 1287 height 26
paste input "209.85.201.27"
type input "query *.* %ip = '209.85.201.27' AFTER 7d"
type textarea "Loading results..."
click at [91, 68] on input "query *.* %ip = '209.85.201.27' AFTER 7d" at bounding box center [691, 70] width 1287 height 26
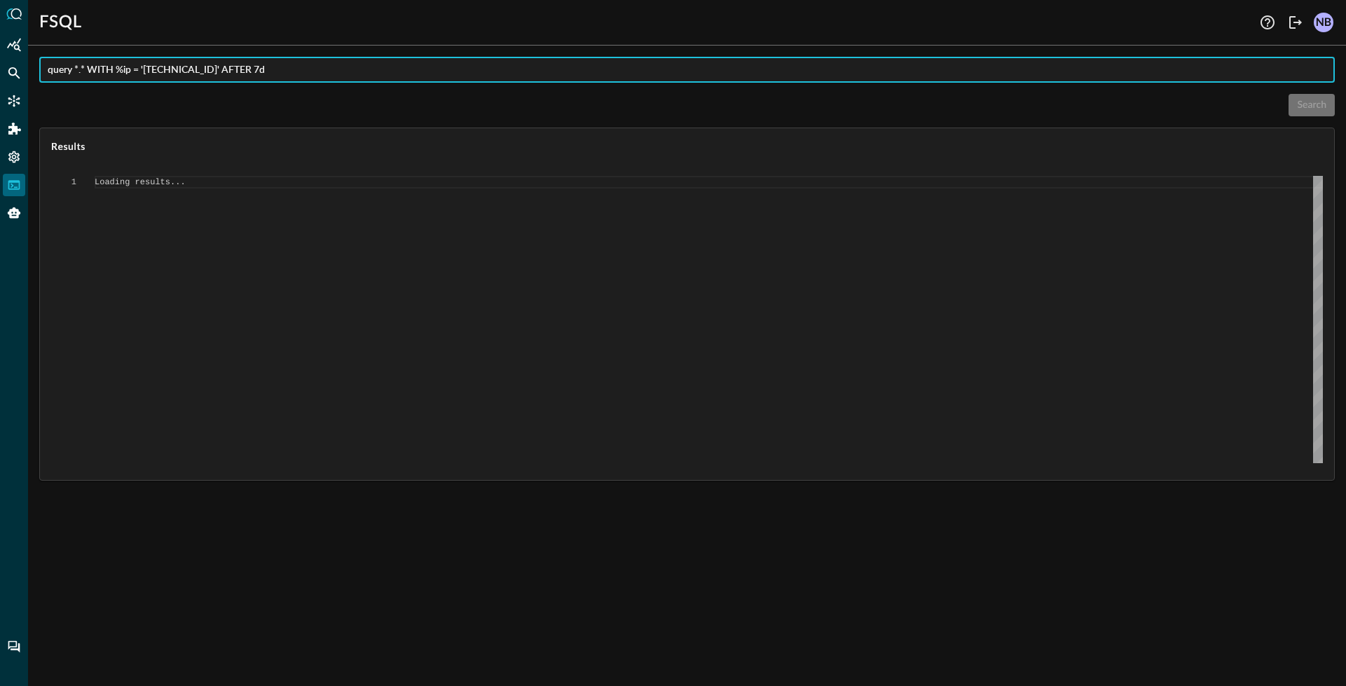
type input "query *.* WITH %ip = '209.85.201.27' AFTER 7d"
click at [147, 74] on input "query *.* WITH %ip = '209.85.201.27' AFTER 7d" at bounding box center [691, 70] width 1287 height 26
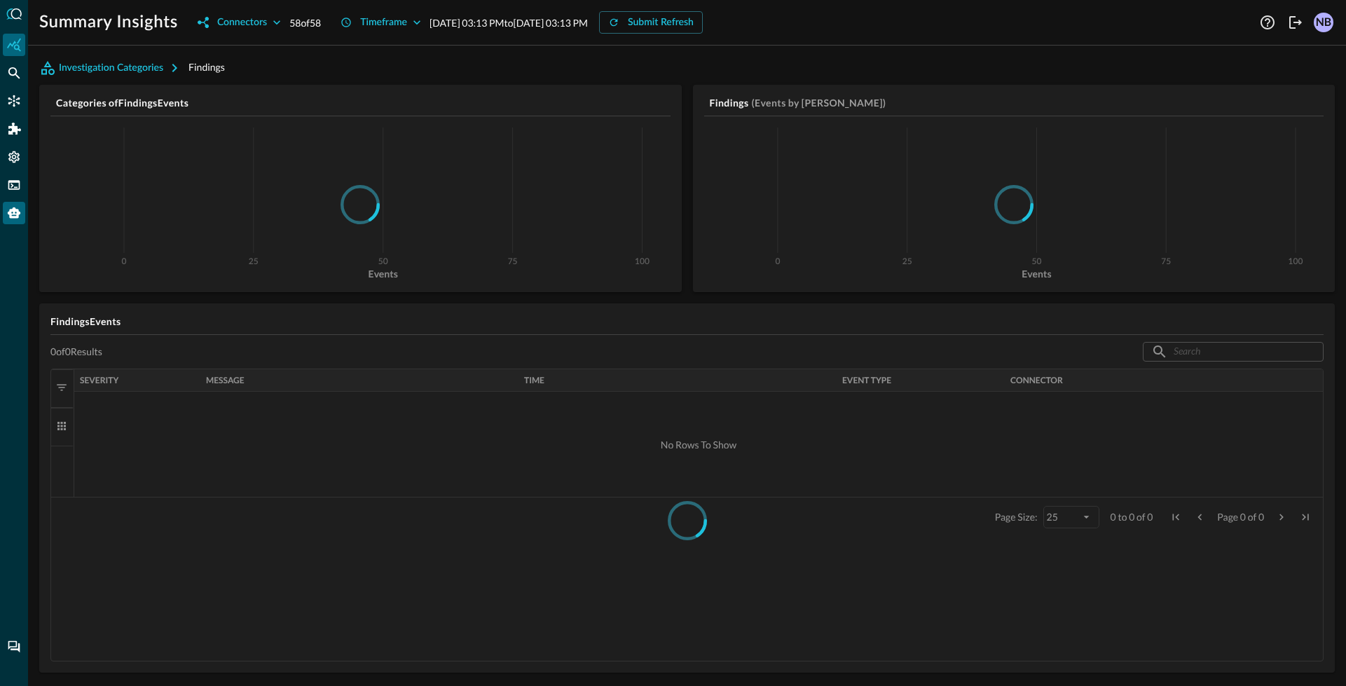
click at [14, 216] on icon "Query Agent" at bounding box center [14, 213] width 14 height 14
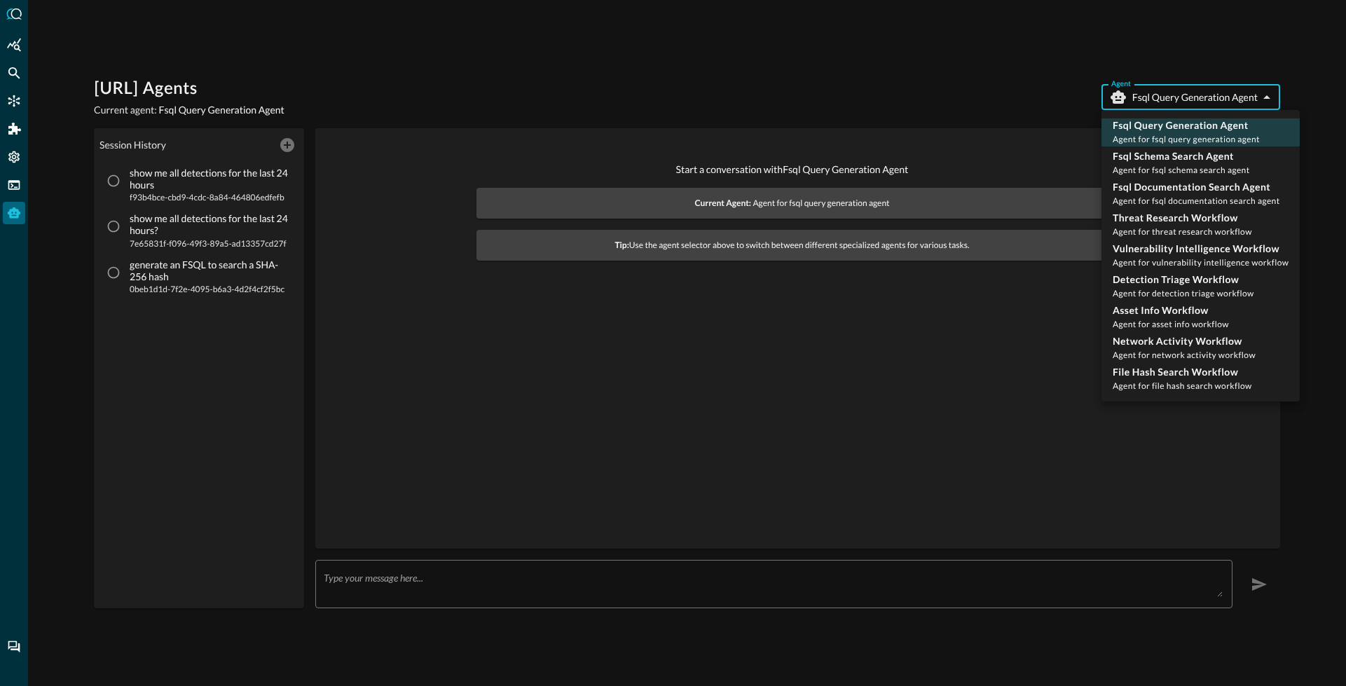
click at [1174, 102] on body "[URL] Agents Current agent: Fsql Query Generation Agent Agent Fsql Query Genera…" at bounding box center [673, 343] width 1346 height 686
drag, startPoint x: 506, startPoint y: 427, endPoint x: 455, endPoint y: 517, distance: 103.5
click at [504, 429] on div at bounding box center [673, 343] width 1346 height 686
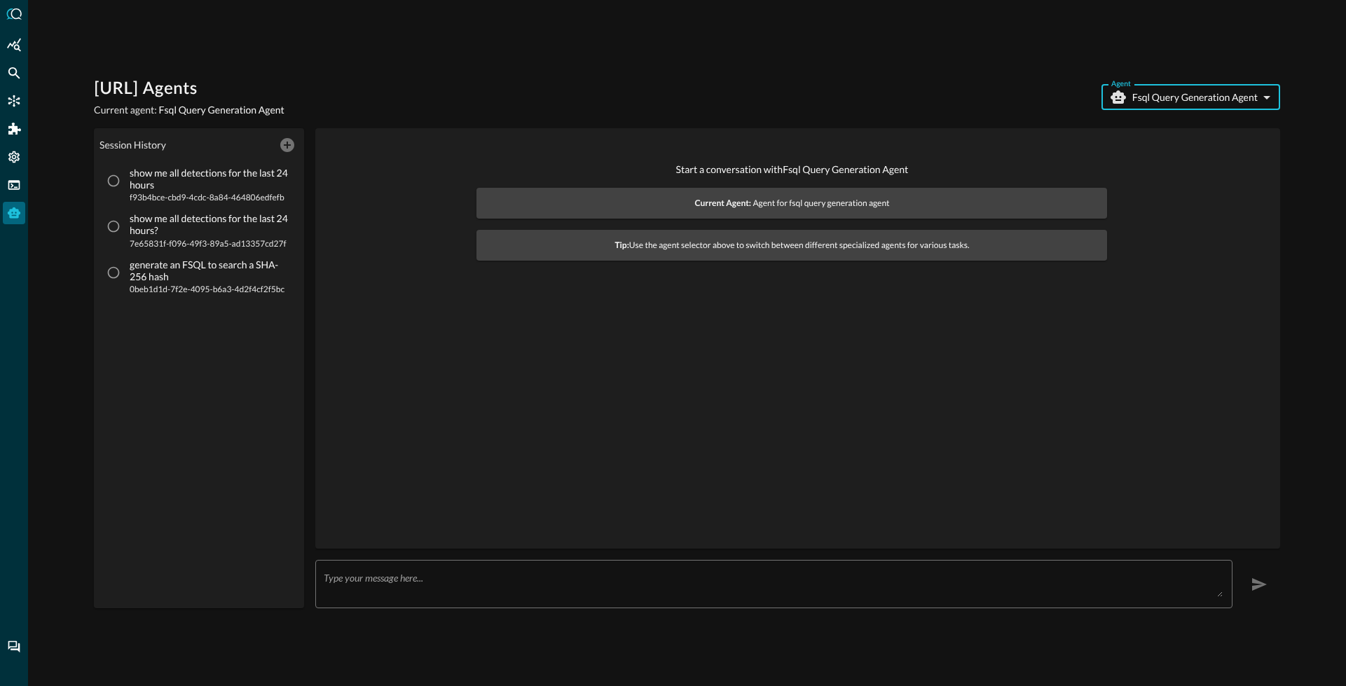
click at [369, 605] on div "x ​" at bounding box center [773, 584] width 917 height 48
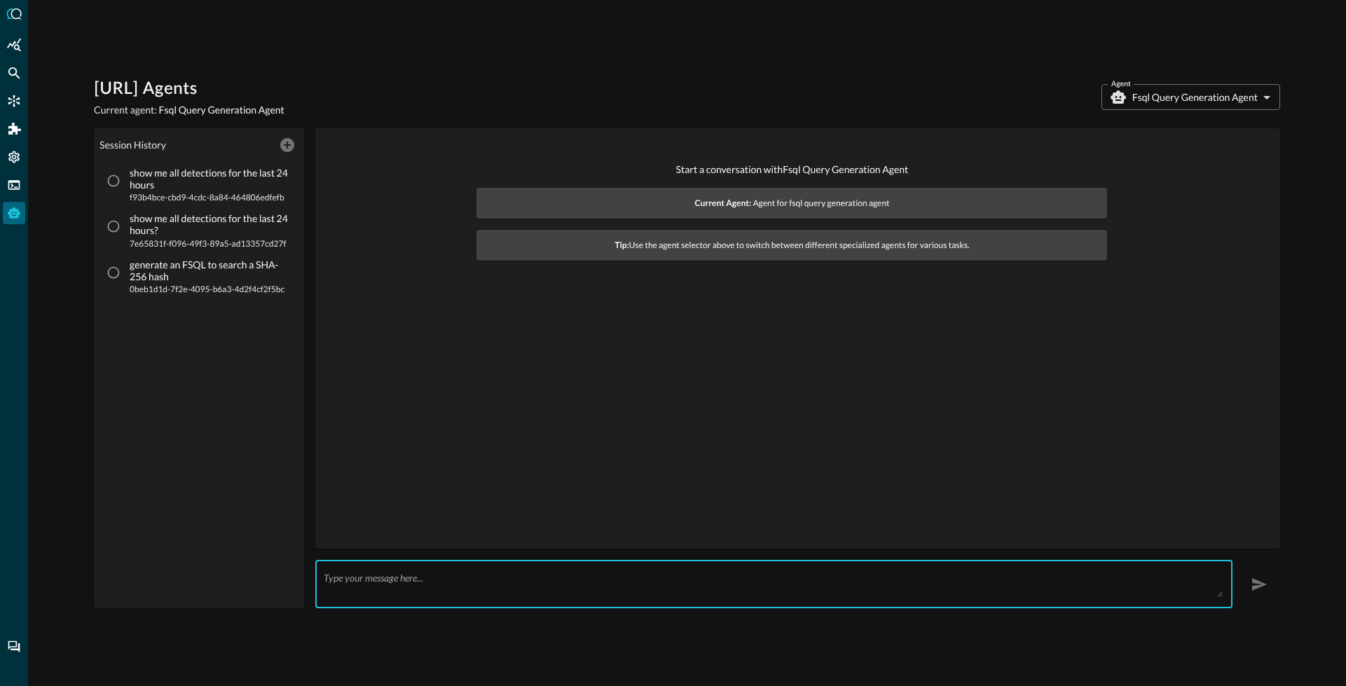
drag, startPoint x: 376, startPoint y: 579, endPoint x: 365, endPoint y: 564, distance: 18.1
click at [376, 579] on textarea at bounding box center [773, 584] width 899 height 25
type textarea "how do i search an IP address"
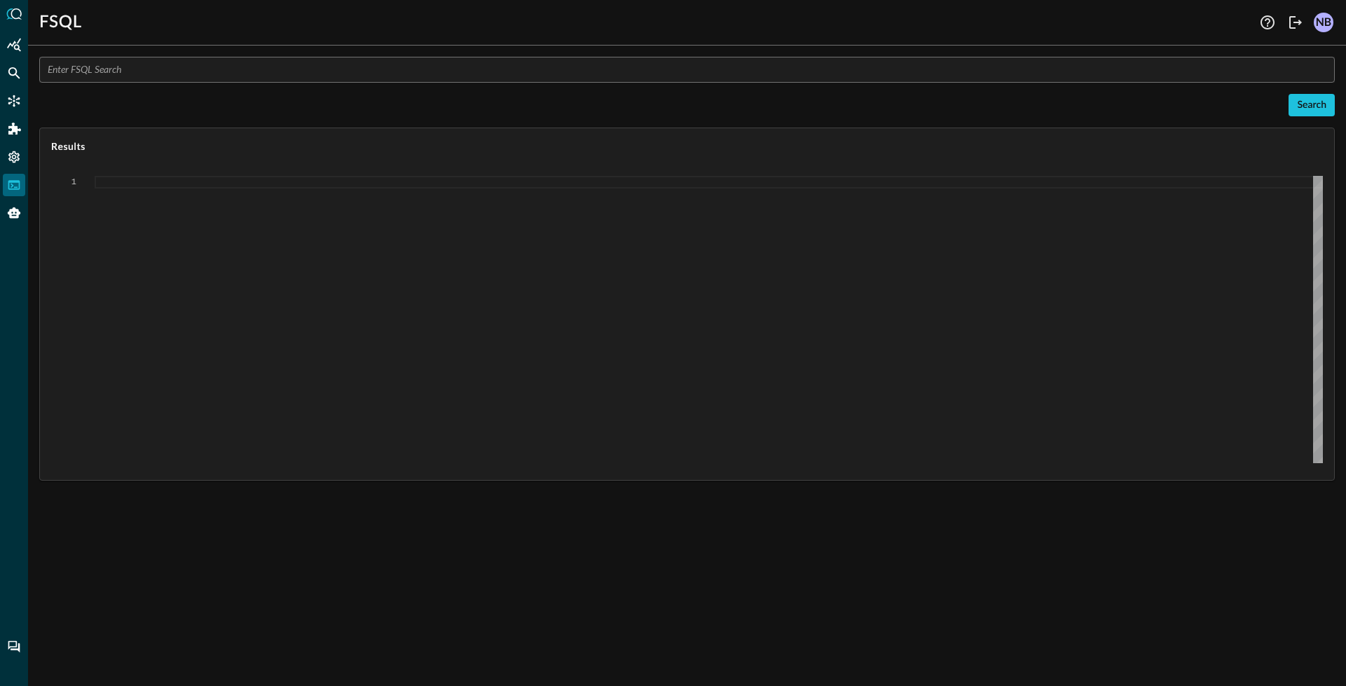
click at [165, 75] on input "text" at bounding box center [691, 70] width 1287 height 26
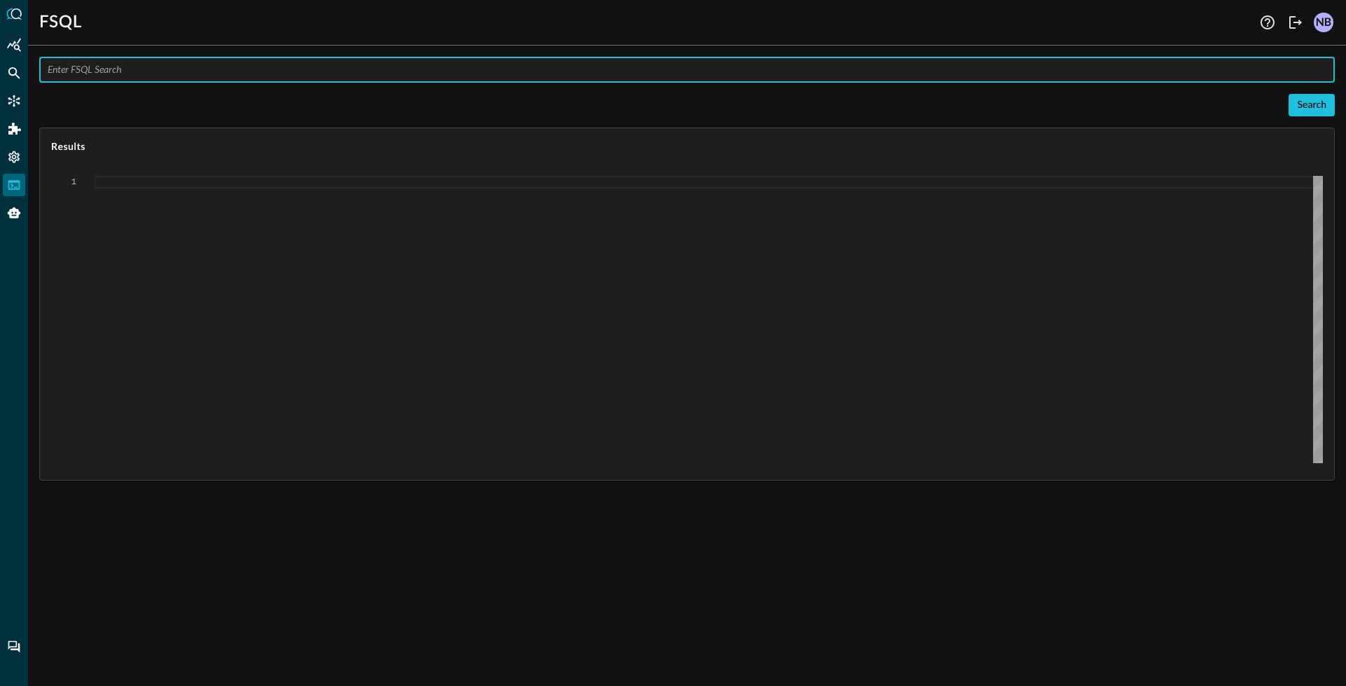
paste input "query *.* WITH %ip = '[TECHNICAL_ID]' AFTER 7d"
type input "query *.* WITH %ip = '[TECHNICAL_ID]' AFTER 7d"
click at [1311, 103] on div "Search" at bounding box center [1311, 106] width 29 height 18
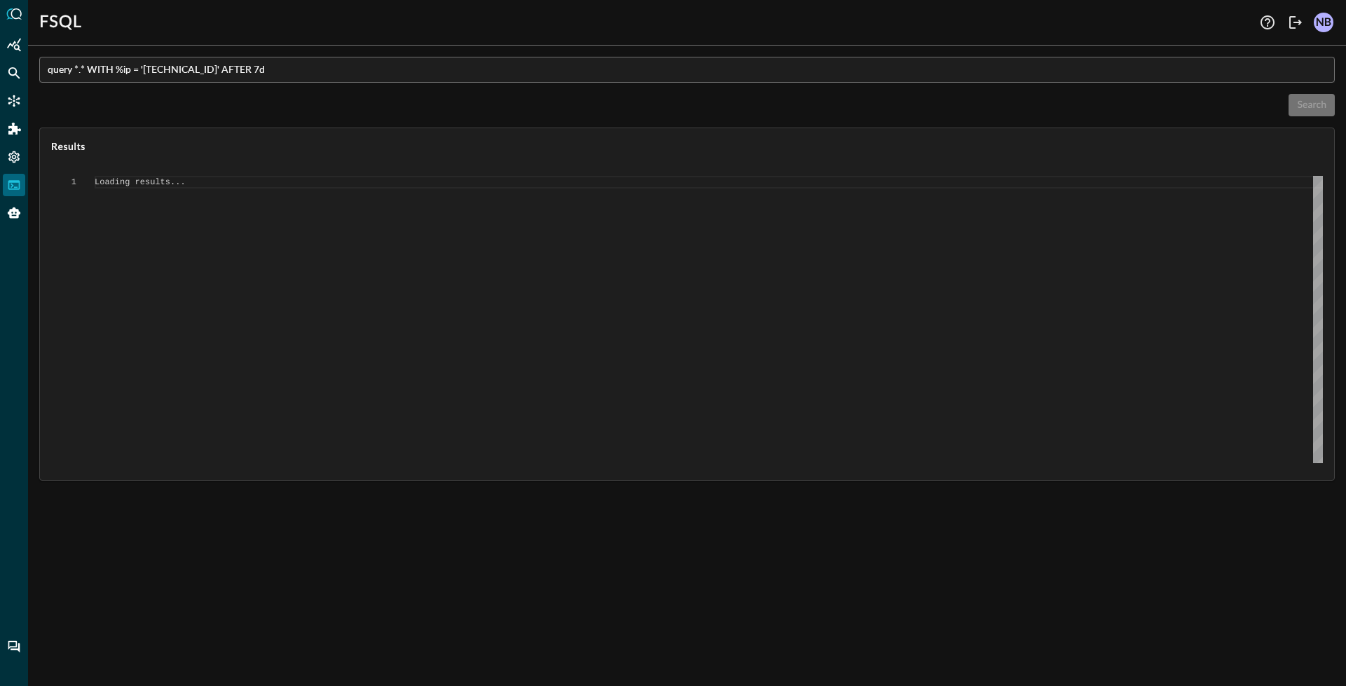
type textarea "{ "response": [ { "status": "connected" }, { "command": "QUERY" }, { "search_id…"
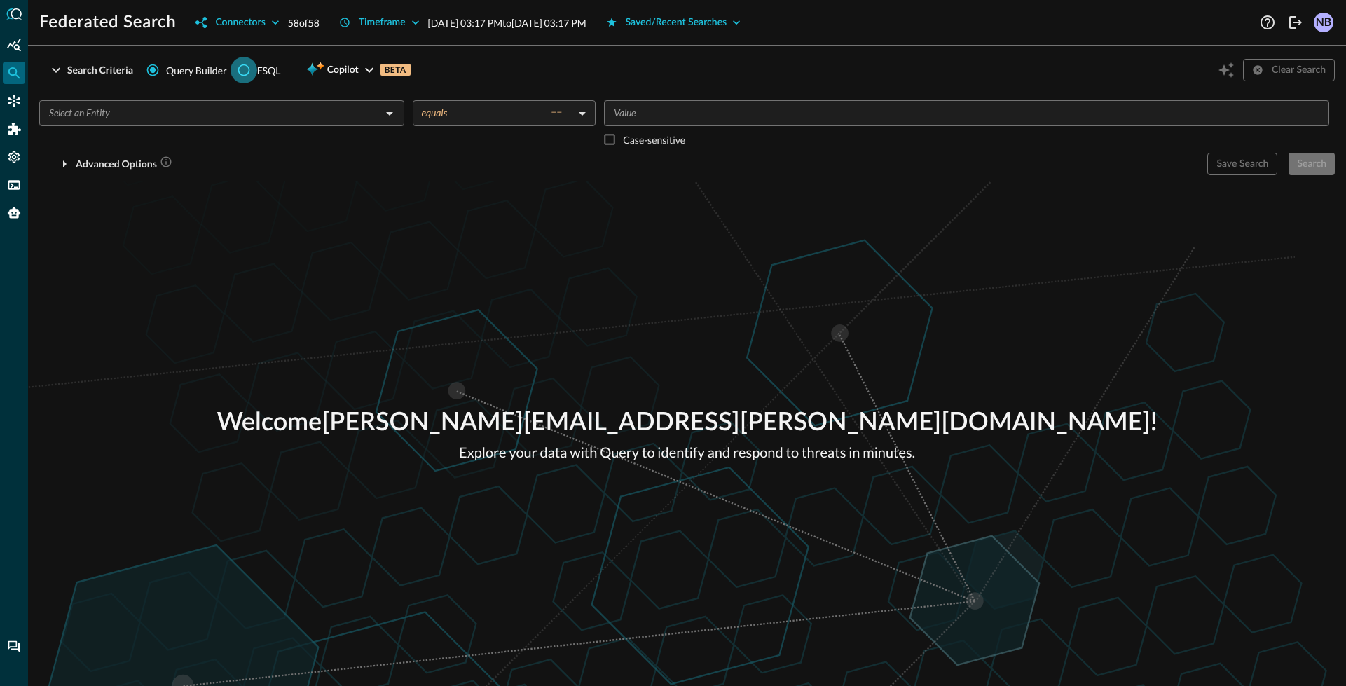
click at [252, 66] on input "FSQL" at bounding box center [244, 70] width 27 height 27
radio input "true"
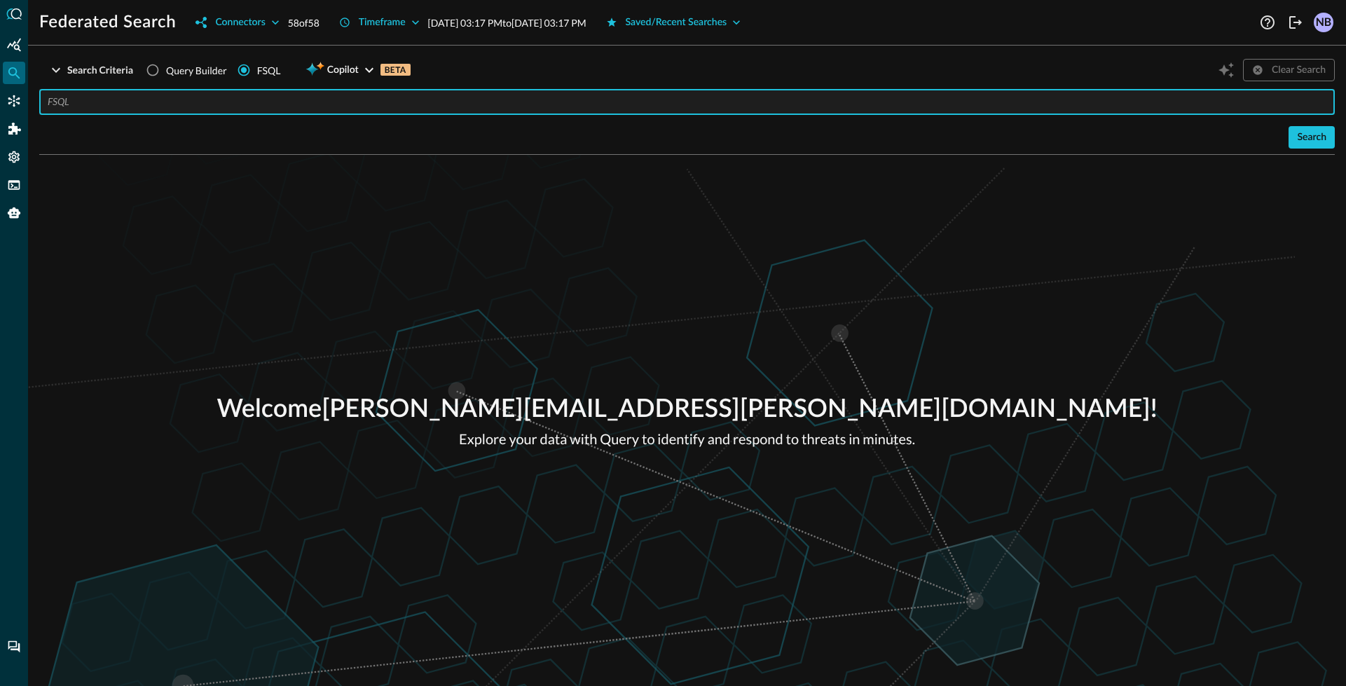
click at [226, 110] on input "text" at bounding box center [691, 102] width 1287 height 26
paste input "query *.* WITH %ip = '[TECHNICAL_ID]' AFTER 7d"
drag, startPoint x: 1306, startPoint y: 144, endPoint x: 1181, endPoint y: 142, distance: 125.4
click at [1305, 144] on div "Search" at bounding box center [1311, 138] width 29 height 18
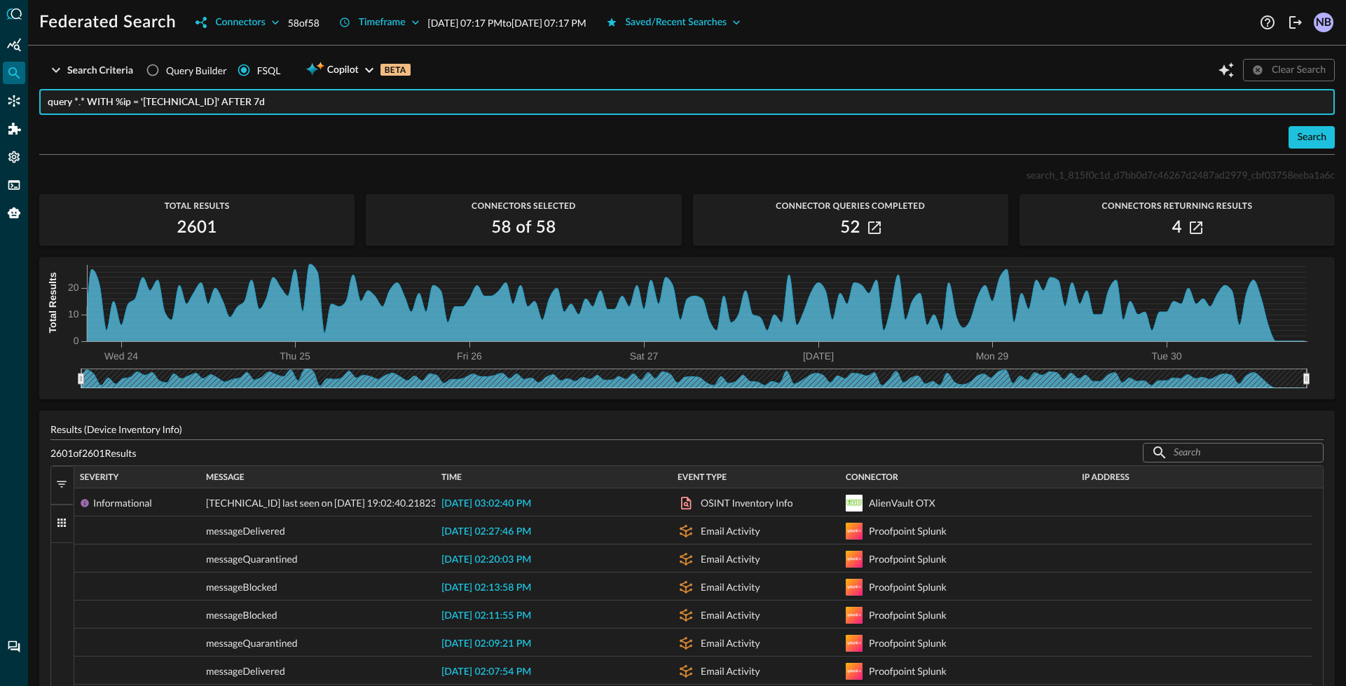
drag, startPoint x: 117, startPoint y: 99, endPoint x: 217, endPoint y: 103, distance: 100.3
click at [217, 102] on input "query *.* WITH %ip = '209.85.201.27' AFTER 7d" at bounding box center [691, 102] width 1287 height 26
drag, startPoint x: 143, startPoint y: 99, endPoint x: 320, endPoint y: 163, distance: 188.1
click at [143, 99] on input "query *.* WITH %ip = '209.85.201.27' AFTER 7d" at bounding box center [691, 102] width 1287 height 26
type input "query *.* WITH %ip IN ('209.85.201.27', '123123', 123123123') AFTER 7d"
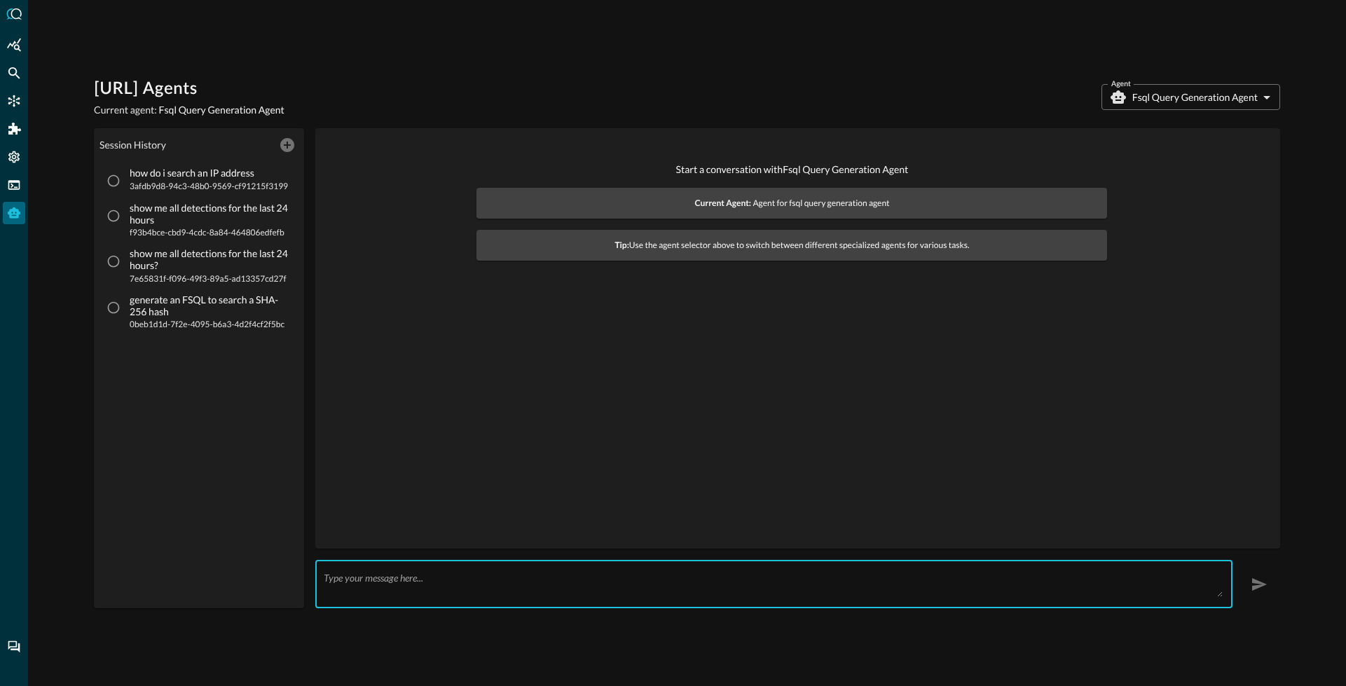
drag, startPoint x: 477, startPoint y: 571, endPoint x: 469, endPoint y: 575, distance: 8.5
click at [472, 574] on textarea at bounding box center [773, 584] width 899 height 25
click at [441, 586] on textarea at bounding box center [773, 584] width 899 height 25
type textarea "write an FSQL query that searches for the"
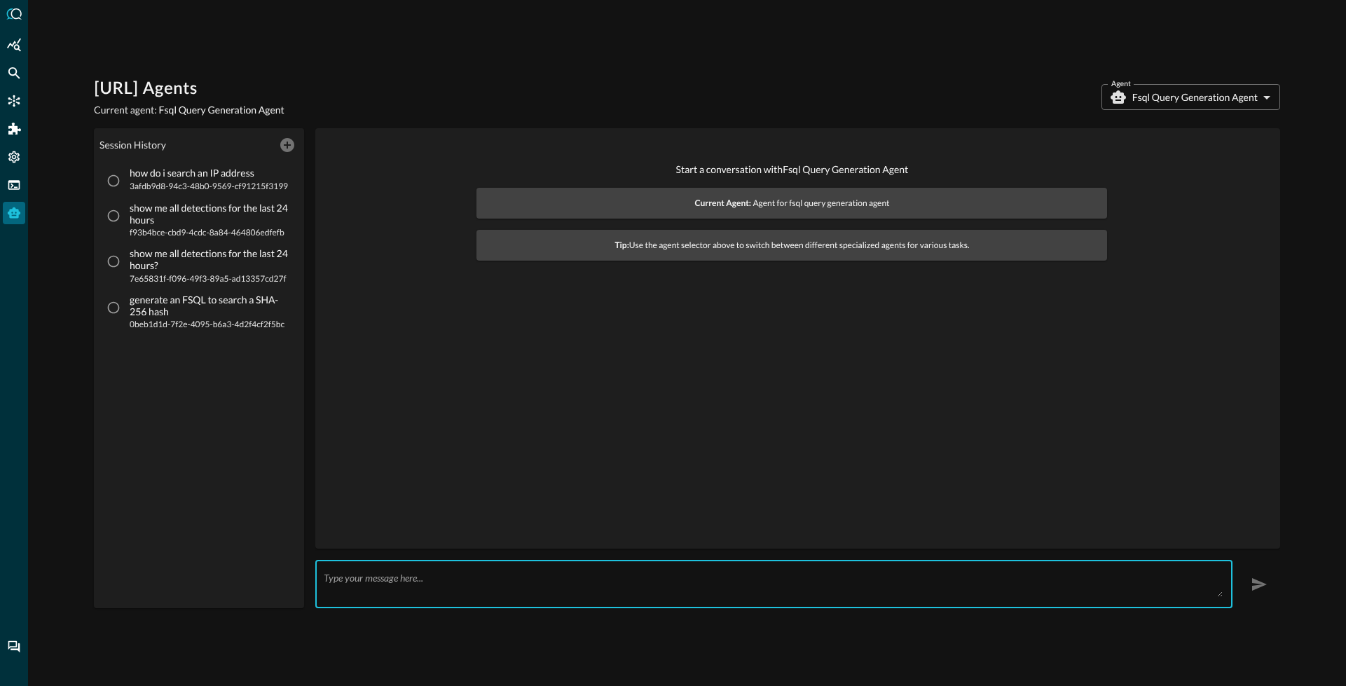
click at [380, 586] on textarea at bounding box center [773, 584] width 899 height 25
click at [379, 586] on textarea at bounding box center [773, 584] width 899 height 25
paste textarea "The goal is to identify any endpoints where the BRICKSTORM backdoor is present …"
type textarea "The goal is to identify any endpoints where the BRICKSTORM backdoor is present …"
drag, startPoint x: 325, startPoint y: 583, endPoint x: 737, endPoint y: 579, distance: 412.0
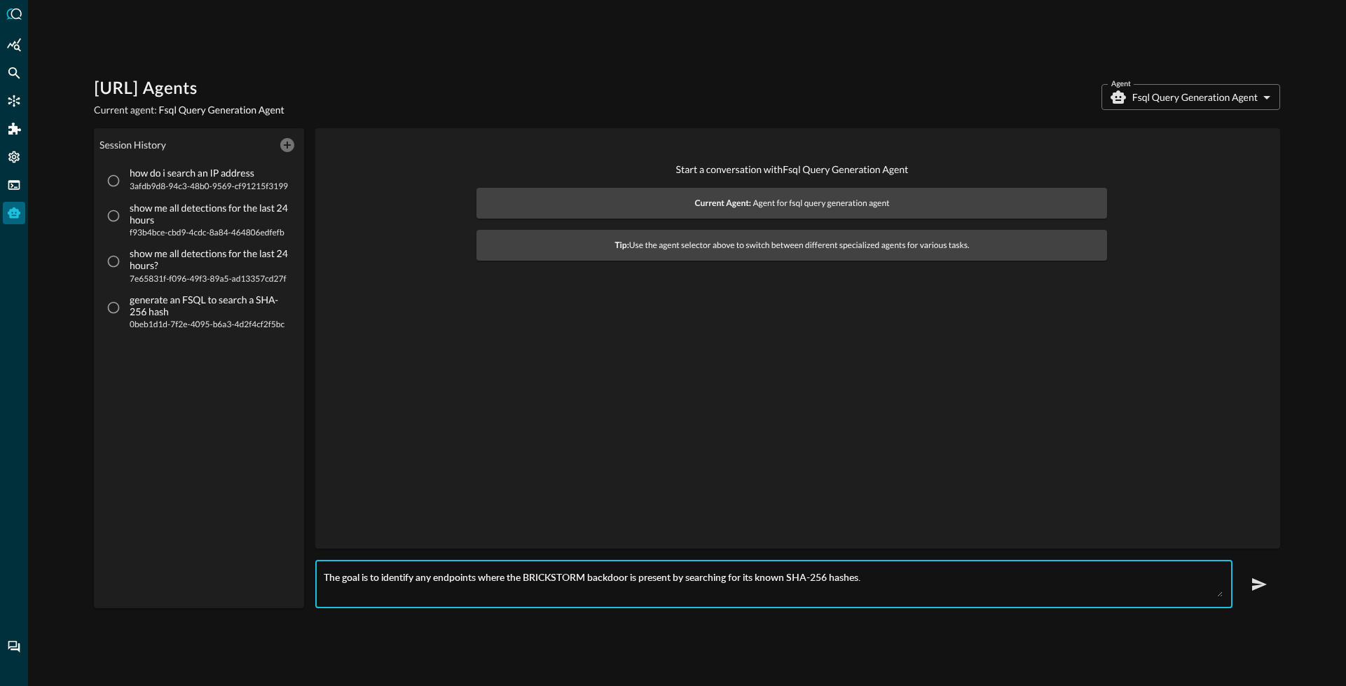
click at [737, 579] on textarea "The goal is to identify any endpoints where the BRICKSTORM backdoor is present …" at bounding box center [773, 584] width 899 height 25
click at [720, 581] on textarea "The goal is to identify any endpoints where the BRICKSTORM backdoor is present …" at bounding box center [773, 584] width 899 height 25
click at [720, 582] on textarea "The goal is to identify any endpoints where the BRICKSTORM backdoor is present …" at bounding box center [773, 584] width 899 height 25
paste textarea "90b760ed1d0dcb3ef0f2b6d6195c9d852bcb65eca293578982a8c4b64f51b035"
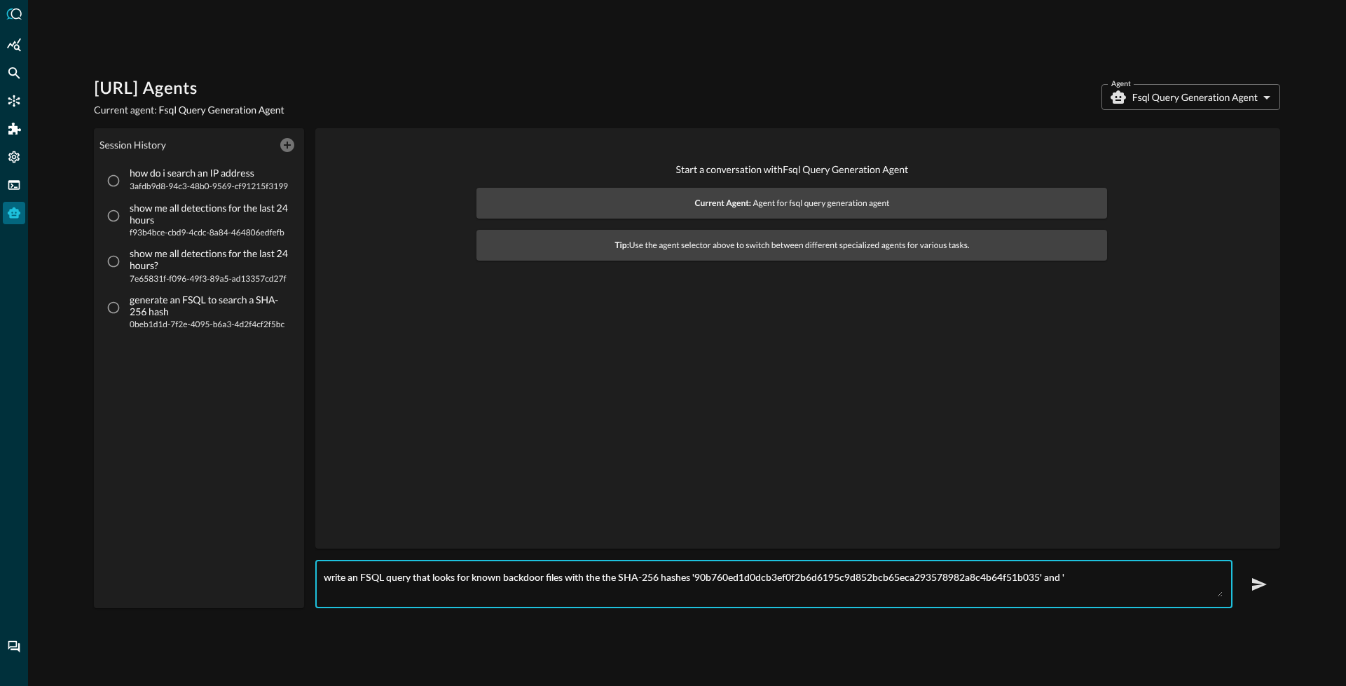
paste textarea "2388ed7aee0b6b392778e8f9e98871c06499f476c9e7eae6ca0916f827fe65df"
type textarea "write an FSQL query that looks for known backdoor files with the the SHA-256 ha…"
click at [1268, 586] on button "button" at bounding box center [1259, 584] width 42 height 42
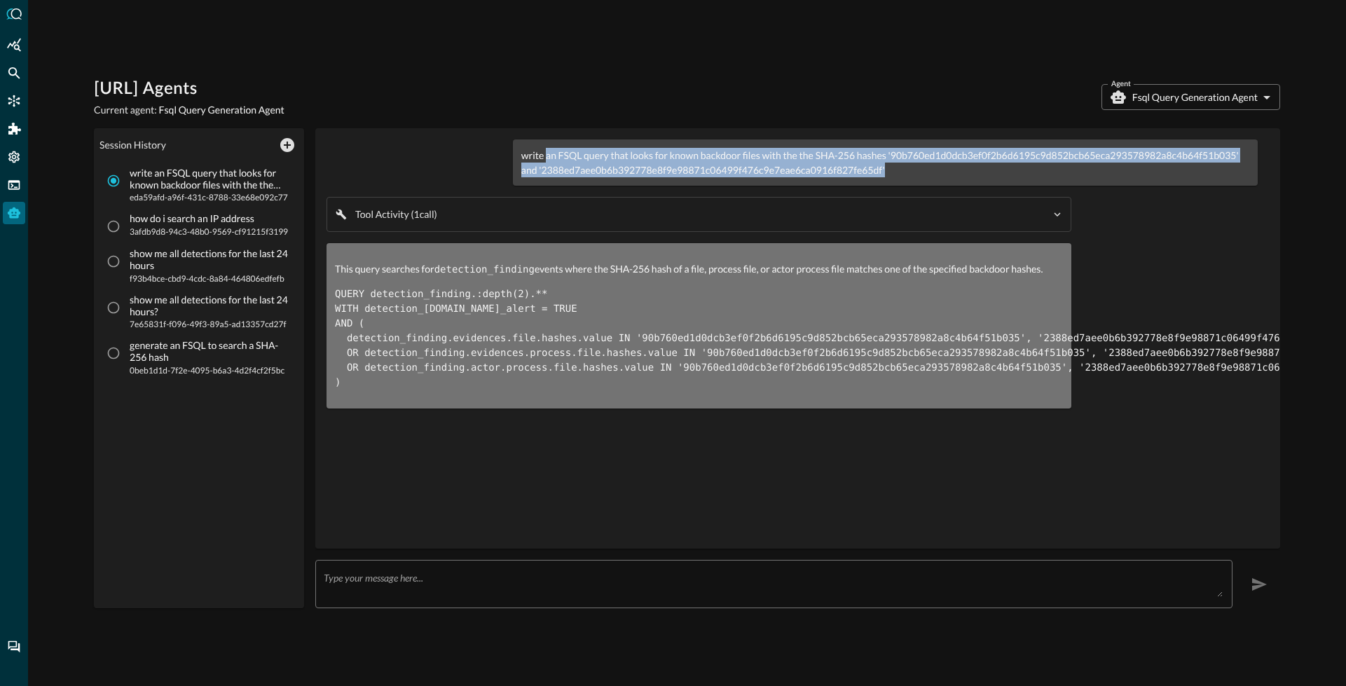
drag, startPoint x: 546, startPoint y: 158, endPoint x: 888, endPoint y: 163, distance: 342.7
click at [888, 163] on p "write an FSQL query that looks for known backdoor files with the the SHA-256 ha…" at bounding box center [885, 162] width 728 height 29
drag, startPoint x: 921, startPoint y: 153, endPoint x: 849, endPoint y: 174, distance: 75.2
click at [921, 153] on p "write an FSQL query that looks for known backdoor files with the the SHA-256 ha…" at bounding box center [885, 162] width 728 height 29
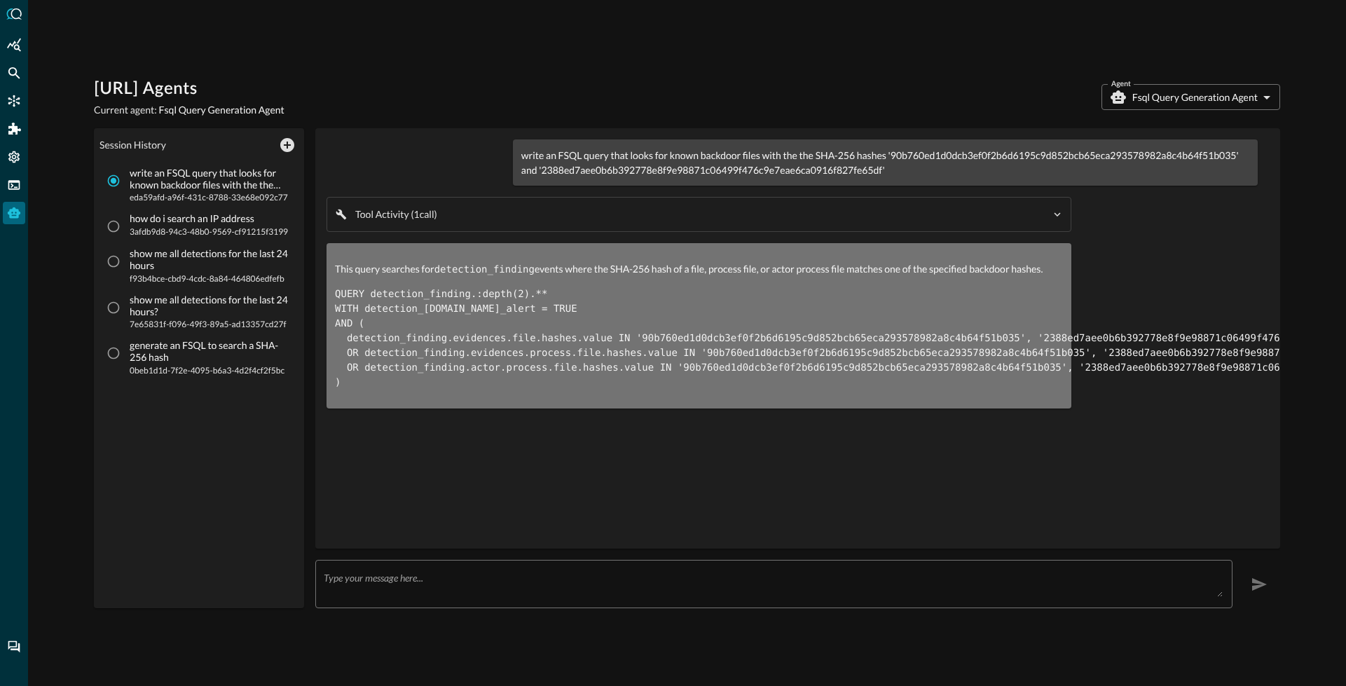
click at [844, 177] on div "write an FSQL query that looks for known backdoor files with the the SHA-256 ha…" at bounding box center [885, 162] width 745 height 46
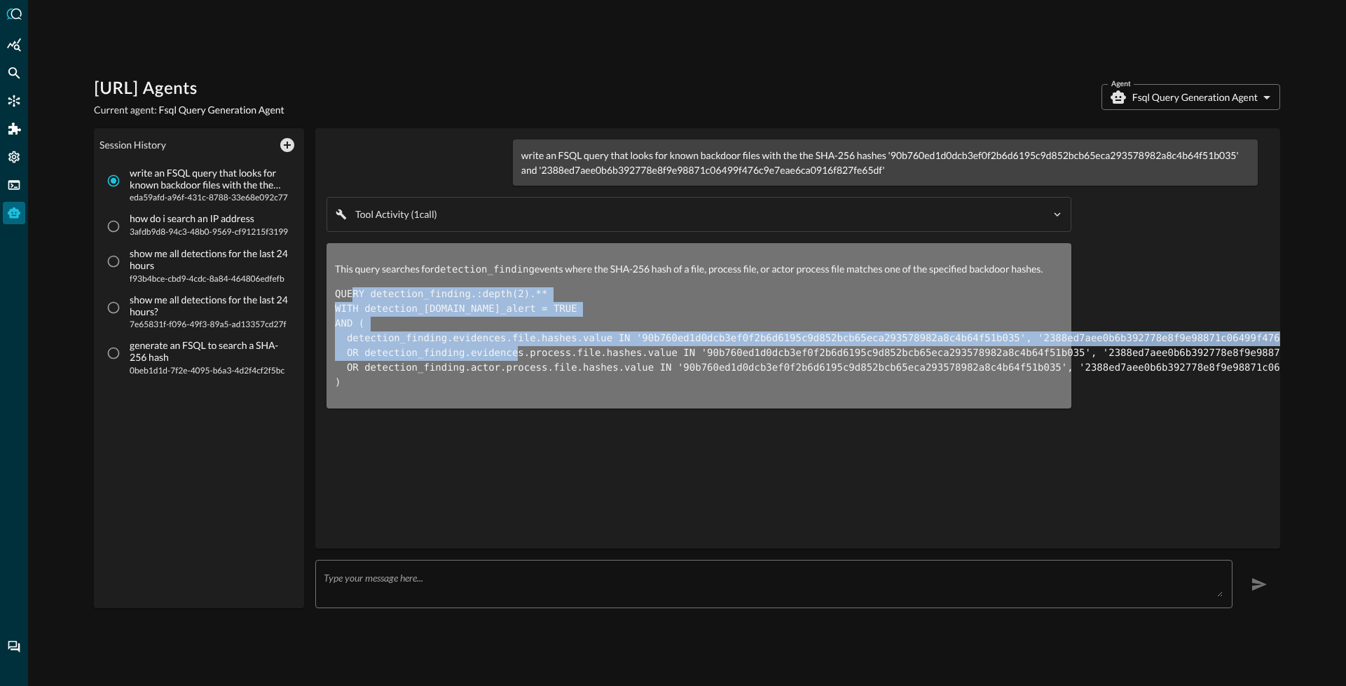
drag, startPoint x: 355, startPoint y: 290, endPoint x: 538, endPoint y: 359, distance: 196.2
click at [538, 359] on pre "QUERY detection_finding.:depth(2).** WITH detection_finding.is_alert = TRUE AND…" at bounding box center [699, 338] width 728 height 103
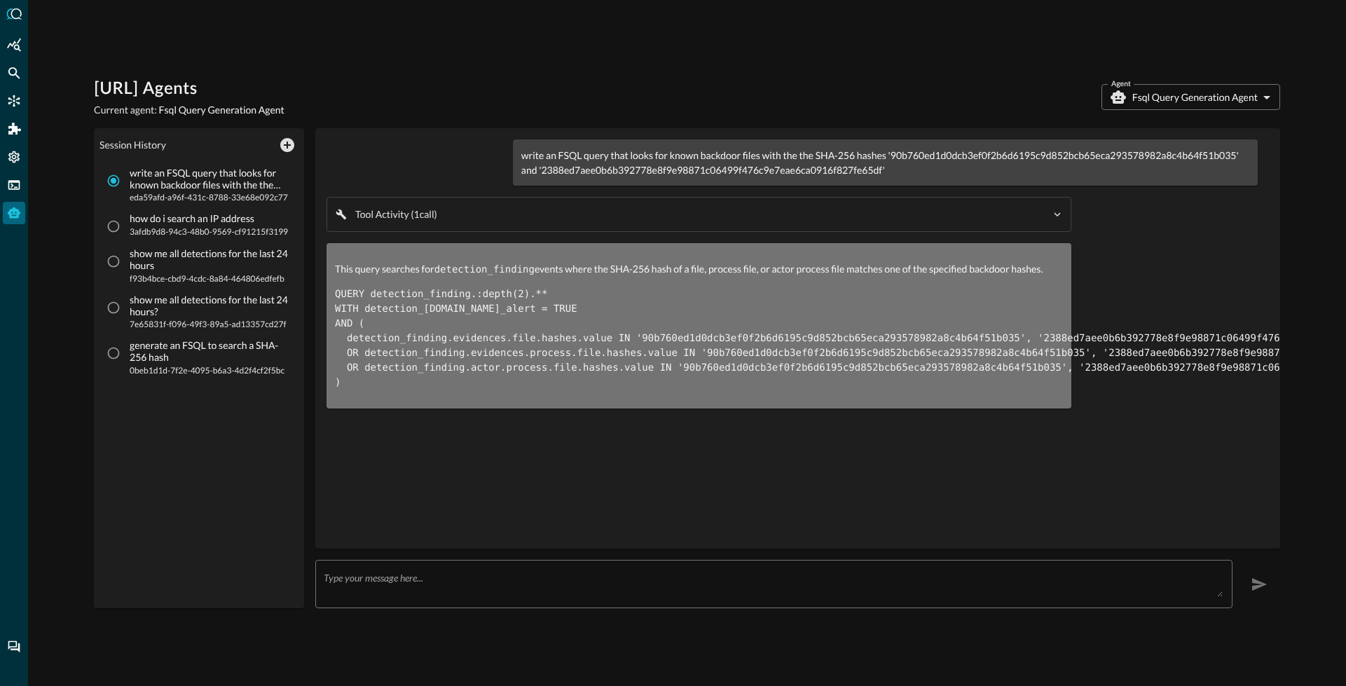
click at [539, 366] on code "QUERY detection_finding.:depth(2).** WITH detection_finding.is_alert = TRUE AND…" at bounding box center [913, 338] width 1157 height 99
click at [109, 229] on input "how do i search an IP address 3afdb9d8-94c3-48b0-9569-cf91215f3199" at bounding box center [113, 226] width 27 height 27
radio input "true"
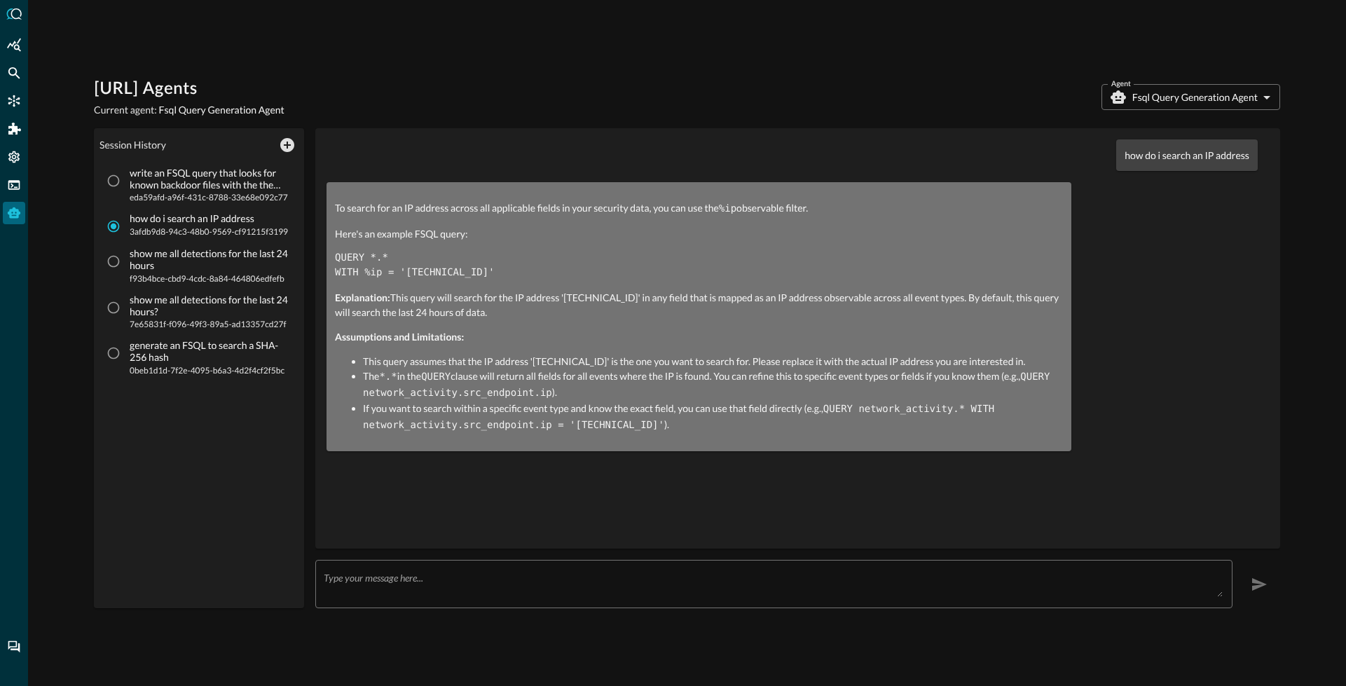
drag, startPoint x: 343, startPoint y: 257, endPoint x: 444, endPoint y: 269, distance: 100.9
click at [444, 269] on code "QUERY *.* WITH %ip = '10.0.0.1'" at bounding box center [415, 265] width 160 height 26
drag, startPoint x: 458, startPoint y: 270, endPoint x: 401, endPoint y: 276, distance: 57.8
click at [401, 276] on code "QUERY *.* WITH %ip = '10.0.0.1'" at bounding box center [415, 265] width 160 height 26
drag, startPoint x: 1185, startPoint y: 156, endPoint x: 1251, endPoint y: 160, distance: 66.7
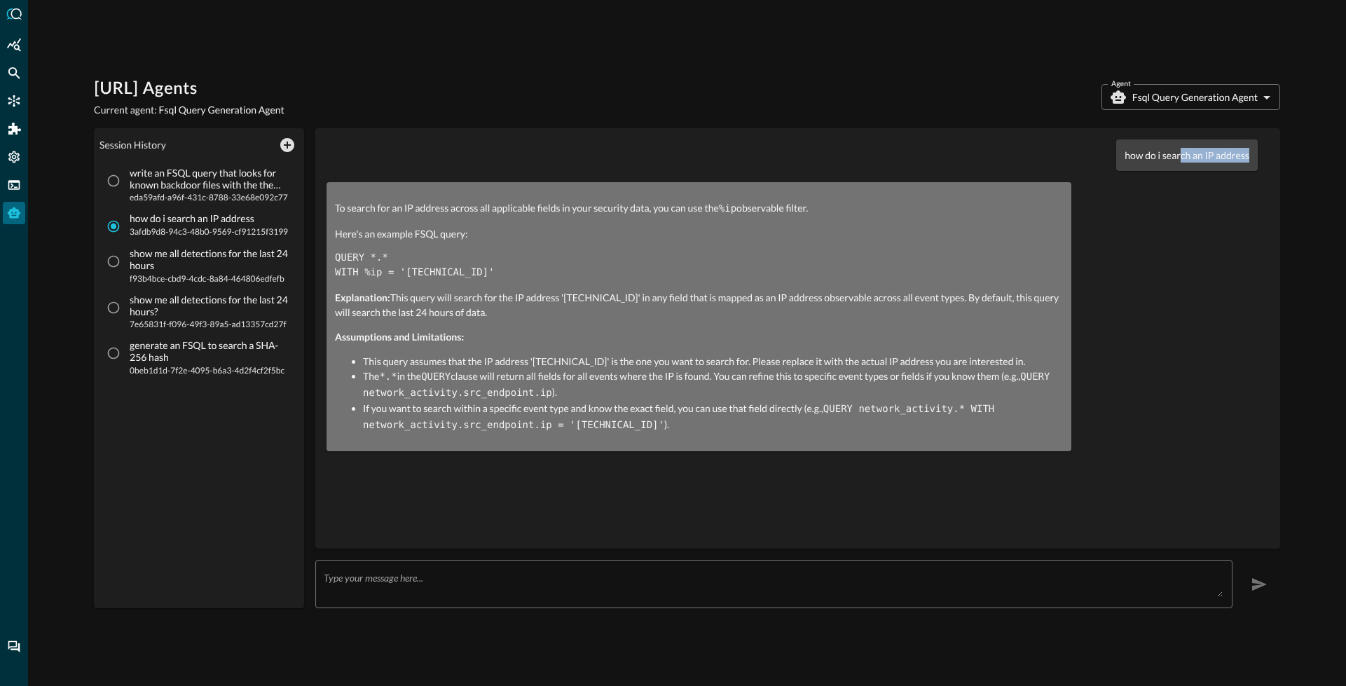
click at [1252, 160] on div "how do i search an IP address" at bounding box center [1187, 155] width 142 height 32
drag, startPoint x: 459, startPoint y: 271, endPoint x: 333, endPoint y: 263, distance: 126.4
click at [333, 263] on div "To search for an IP address across all applicable fields in your security data,…" at bounding box center [699, 316] width 745 height 269
click at [111, 190] on input "write an FSQL query that looks for known backdoor files with the the SHA-256 ha…" at bounding box center [113, 180] width 27 height 27
radio input "true"
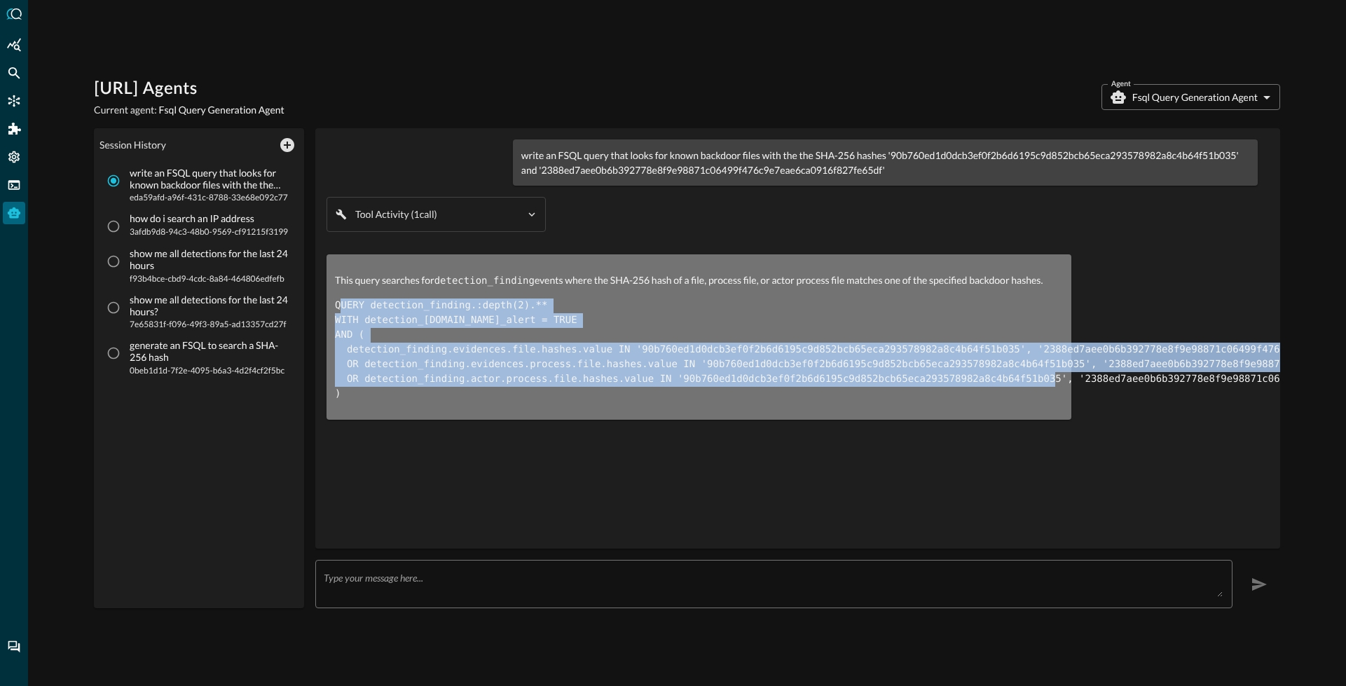
drag, startPoint x: 338, startPoint y: 301, endPoint x: 1073, endPoint y: 373, distance: 737.8
click at [1073, 373] on code "QUERY detection_finding.:depth(2).** WITH detection_[DOMAIN_NAME]_alert = TRUE …" at bounding box center [913, 349] width 1157 height 99
click at [531, 362] on code "QUERY detection_finding.:depth(2).** WITH detection_[DOMAIN_NAME]_alert = TRUE …" at bounding box center [913, 349] width 1157 height 99
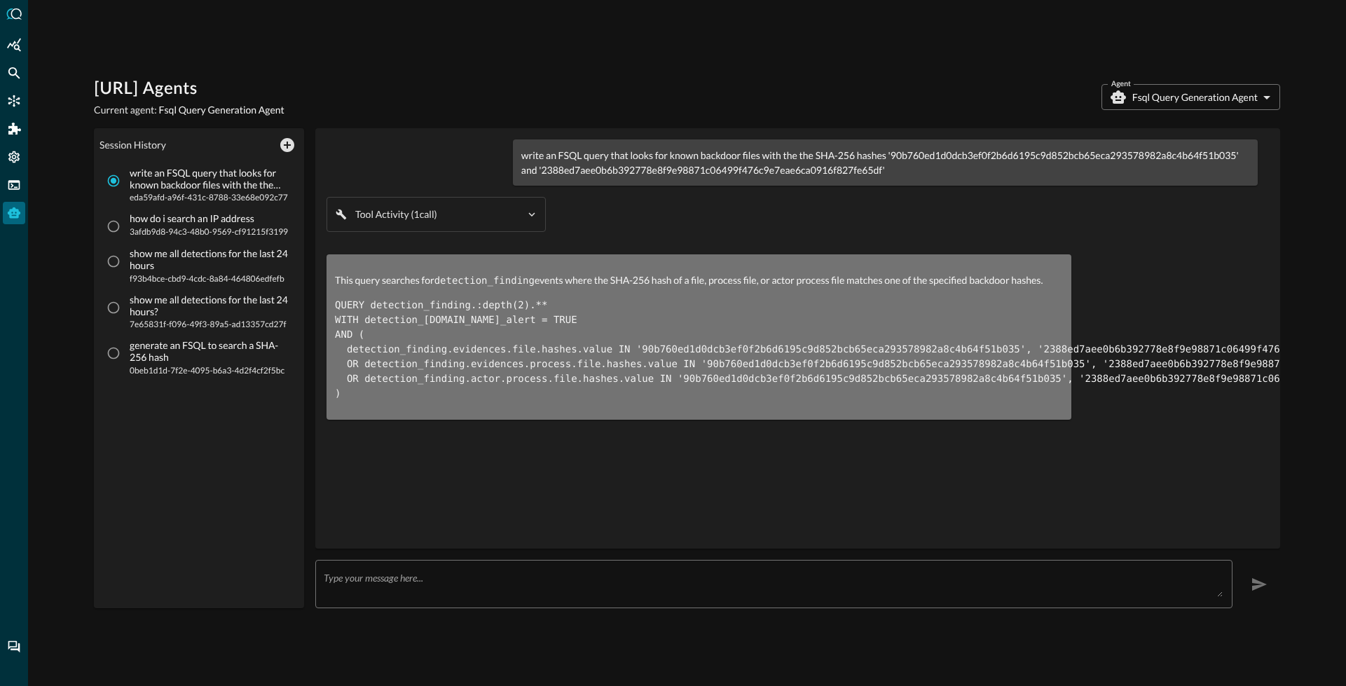
click at [395, 364] on code "QUERY detection_finding.:depth(2).** WITH detection_[DOMAIN_NAME]_alert = TRUE …" at bounding box center [913, 349] width 1157 height 99
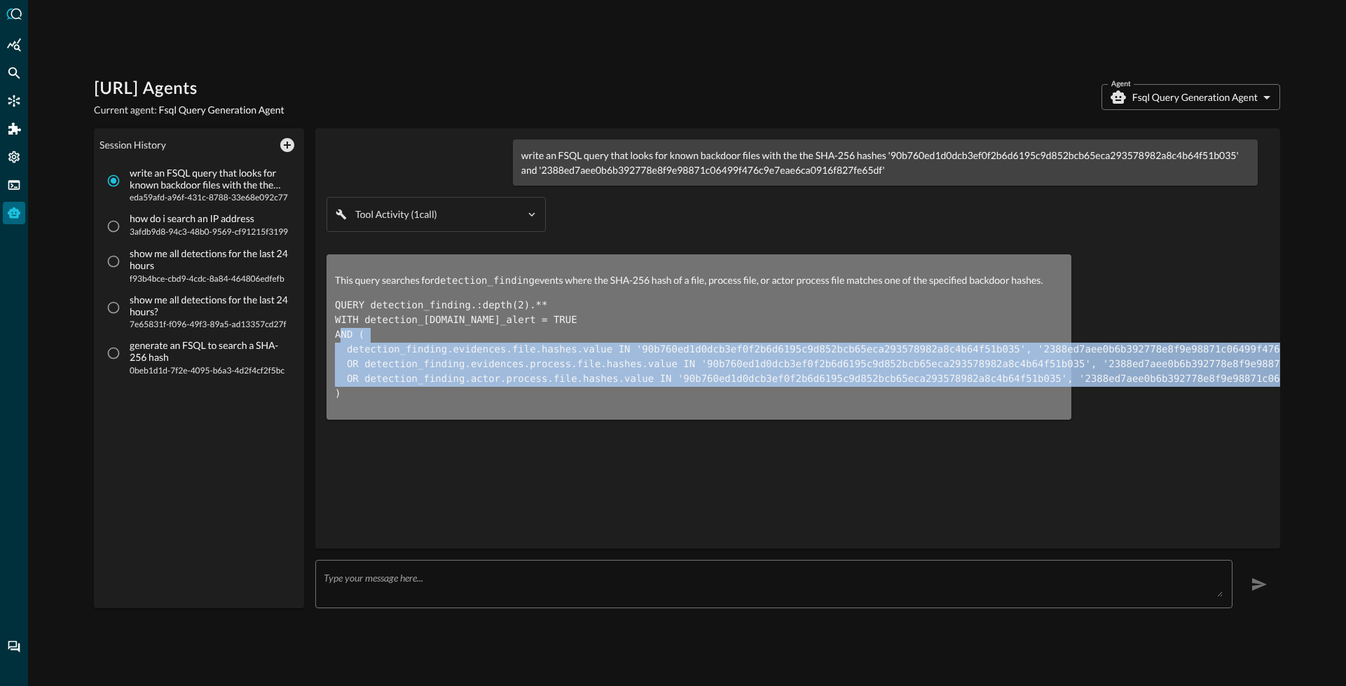
drag, startPoint x: 357, startPoint y: 331, endPoint x: 366, endPoint y: 403, distance: 72.8
click at [366, 403] on div "This query searches for detection_finding events where the SHA-256 hash of a fi…" at bounding box center [699, 336] width 745 height 165
click at [365, 337] on pre "QUERY detection_finding.:depth(2).** WITH detection_[DOMAIN_NAME]_alert = TRUE …" at bounding box center [699, 349] width 728 height 103
drag, startPoint x: 356, startPoint y: 331, endPoint x: 363, endPoint y: 404, distance: 72.5
click at [363, 404] on div "This query searches for detection_finding events where the SHA-256 hash of a fi…" at bounding box center [699, 336] width 745 height 165
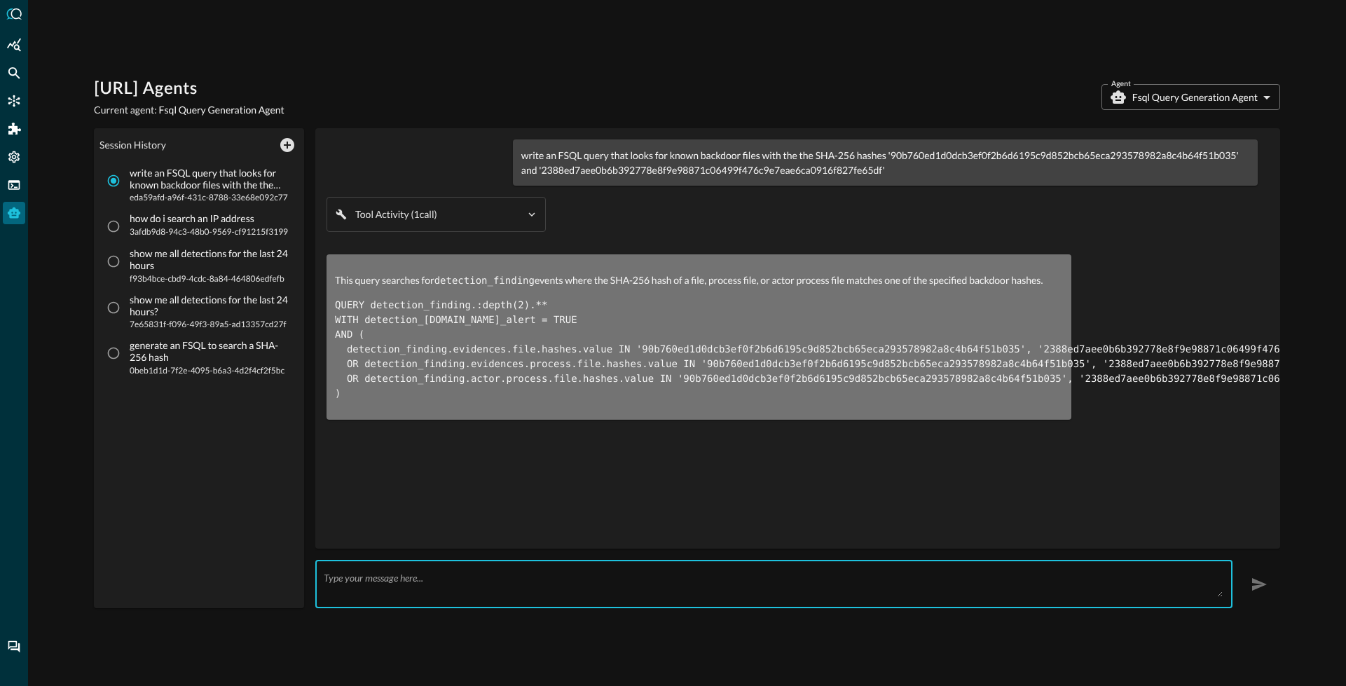
click at [376, 579] on textarea at bounding box center [773, 584] width 899 height 25
click at [289, 146] on icon "New Chat" at bounding box center [287, 145] width 14 height 14
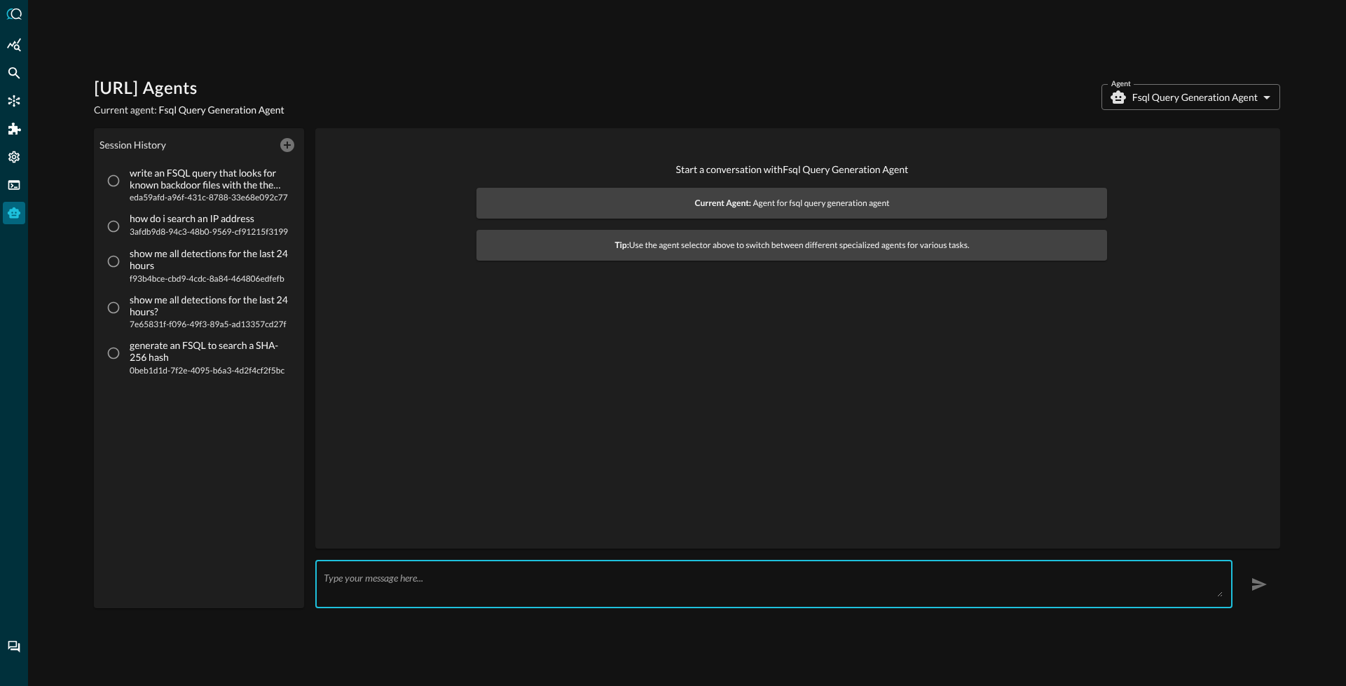
click at [407, 594] on textarea at bounding box center [773, 584] width 899 height 25
click at [406, 593] on textarea at bounding box center [773, 584] width 899 height 25
type textarea "write me an FSQL that searches the IP entity across all the findings categories"
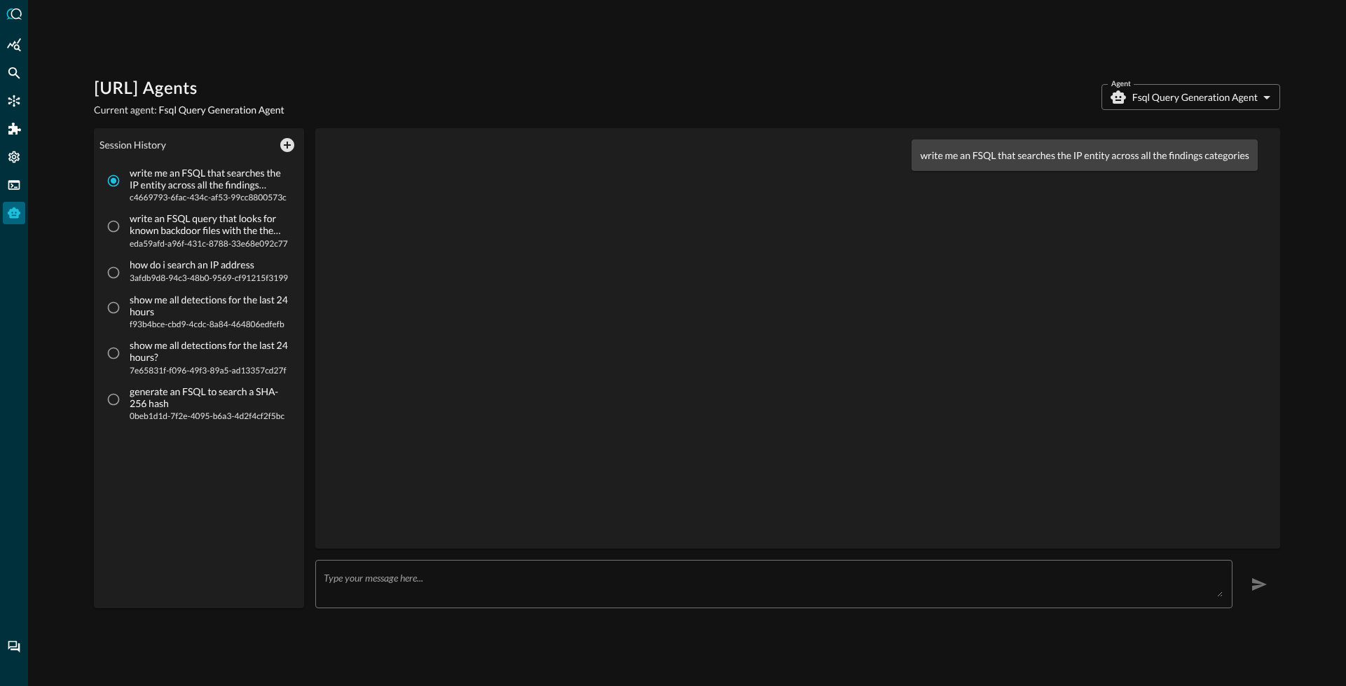
click at [994, 158] on p "write me an FSQL that searches the IP entity across all the findings categories" at bounding box center [1084, 155] width 329 height 15
copy div "write me an FSQL that searches the IP entity across all the findings categories"
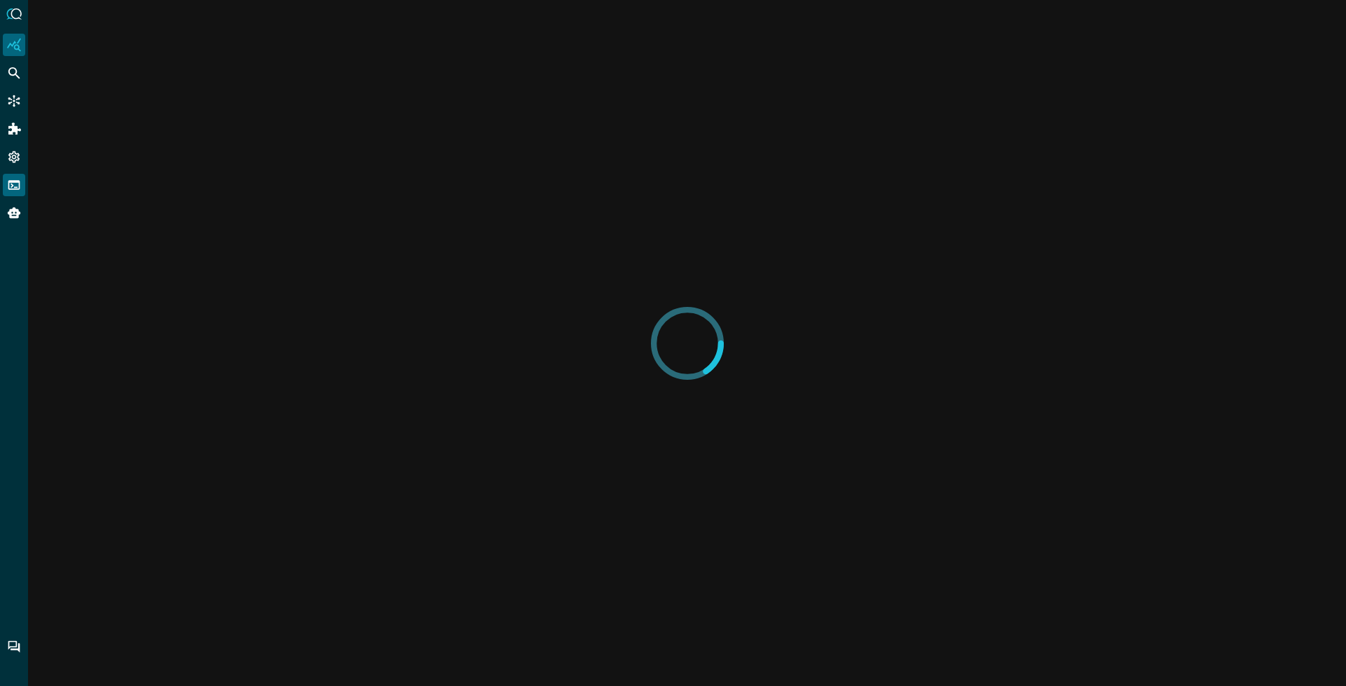
click at [10, 186] on icon "FSQL" at bounding box center [14, 185] width 14 height 14
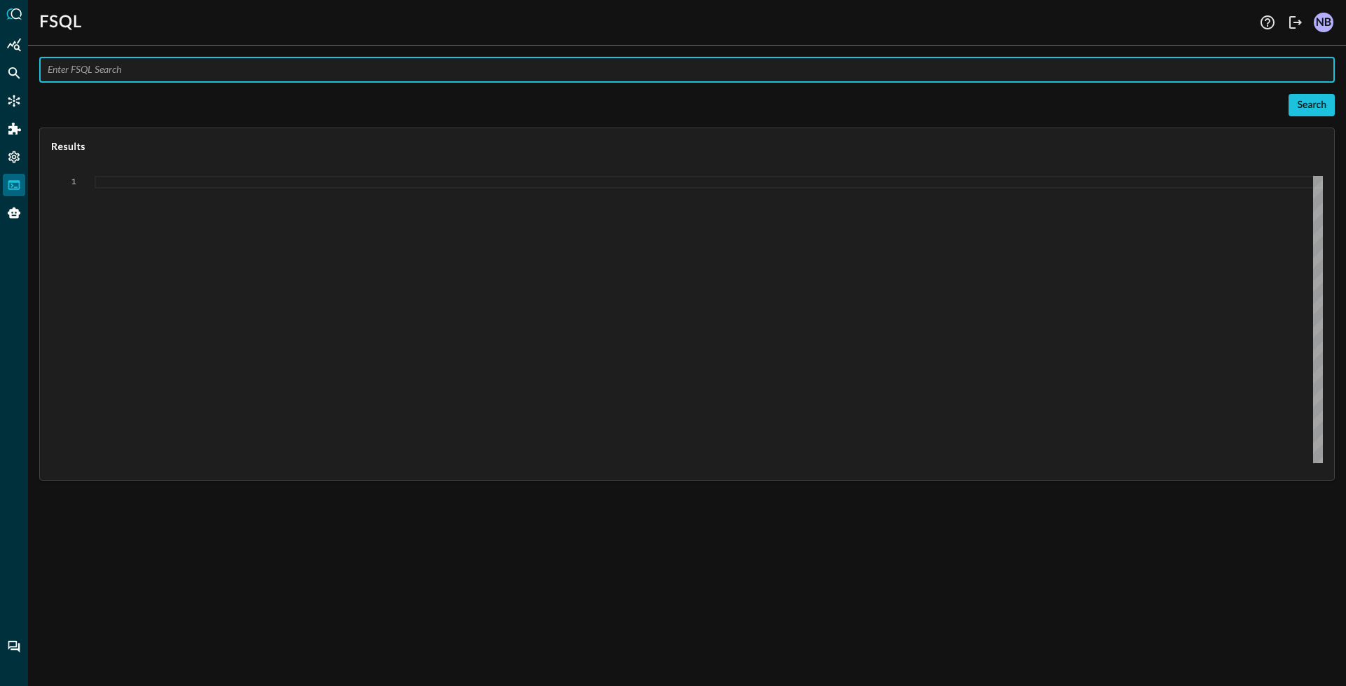
click at [125, 66] on input "text" at bounding box center [691, 70] width 1287 height 26
type input "explain categories"
type textarea "{ "response": [ { "status": "connected" }, { "error": "Expected CaselessKeyword…"
click at [103, 72] on input "explain categories" at bounding box center [691, 70] width 1287 height 26
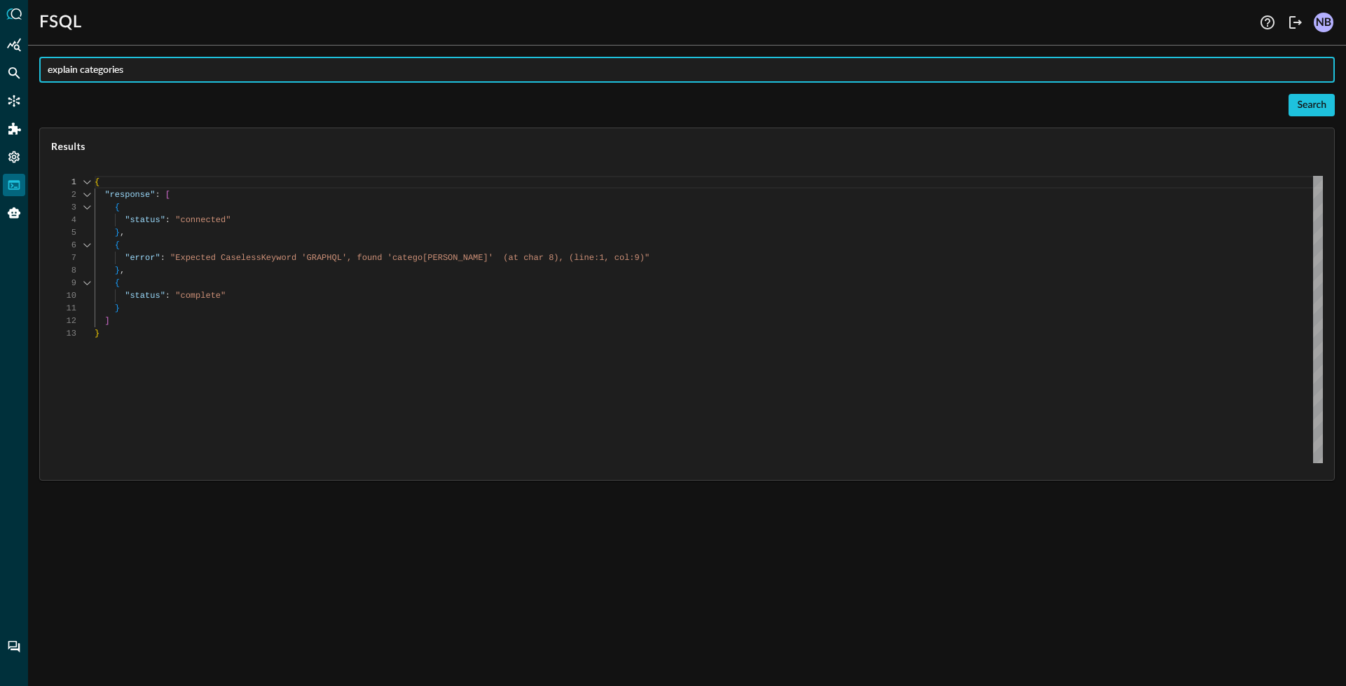
click at [103, 72] on input "explain categories" at bounding box center [691, 70] width 1287 height 26
type input "explain #findings"
type textarea "{ "response": [ { "status": "connected" }, { "error": "Expected CaselessKeyword…"
click at [150, 69] on input "explain #findings" at bounding box center [691, 70] width 1287 height 26
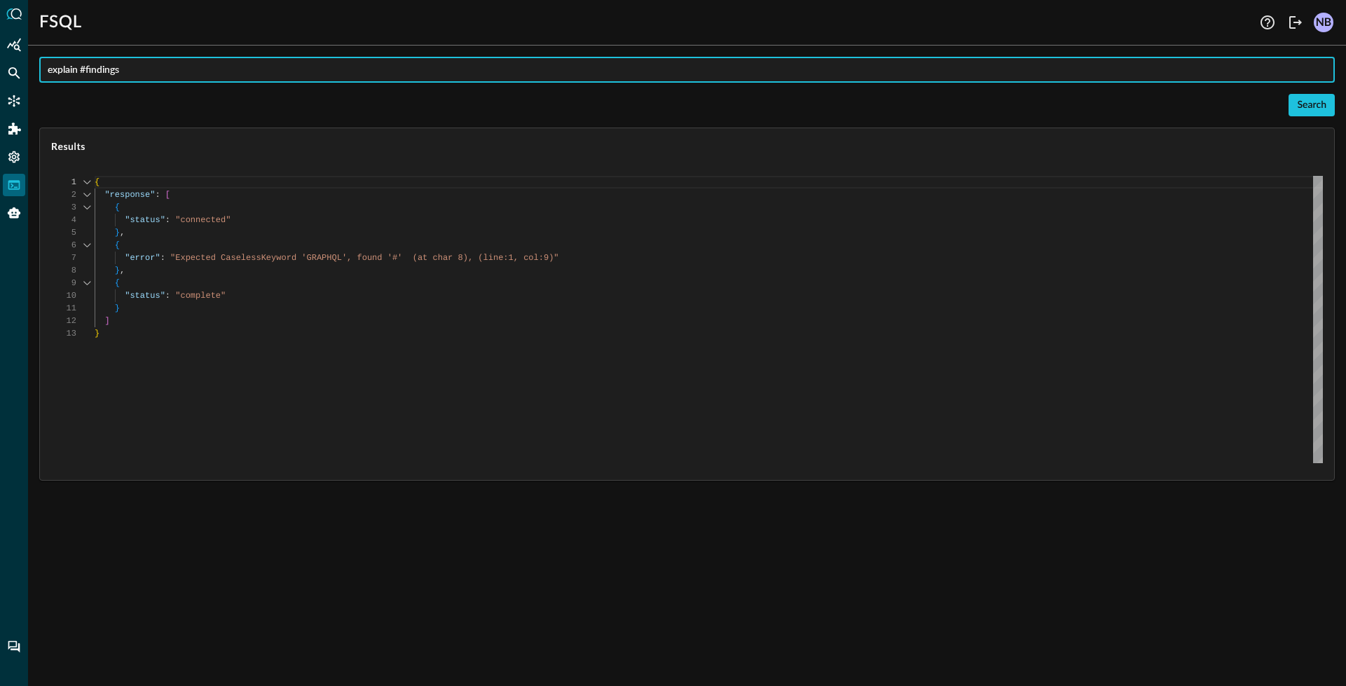
click at [149, 69] on input "explain #findings" at bounding box center [691, 70] width 1287 height 26
type input "explain categories findings"
type textarea "{ "response": [ { "status": "connected" }, { "error": "Expected CaselessKeyword…"
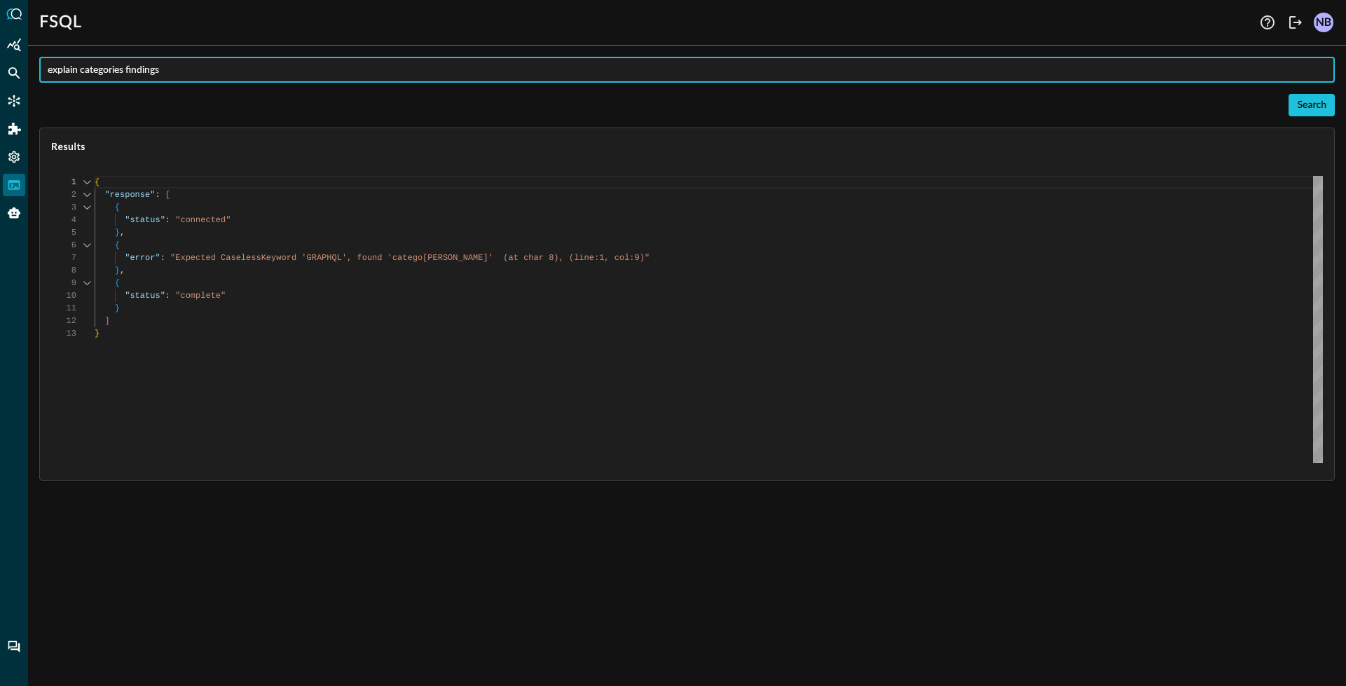
click at [111, 74] on input "explain categories findings" at bounding box center [691, 70] width 1287 height 26
type input "explain CATEGORIES findings"
type textarea "{ "response": [ { "status": "connected" }, { "error": "Expected CaselessKeyword…"
drag, startPoint x: 196, startPoint y: 78, endPoint x: 34, endPoint y: 66, distance: 162.3
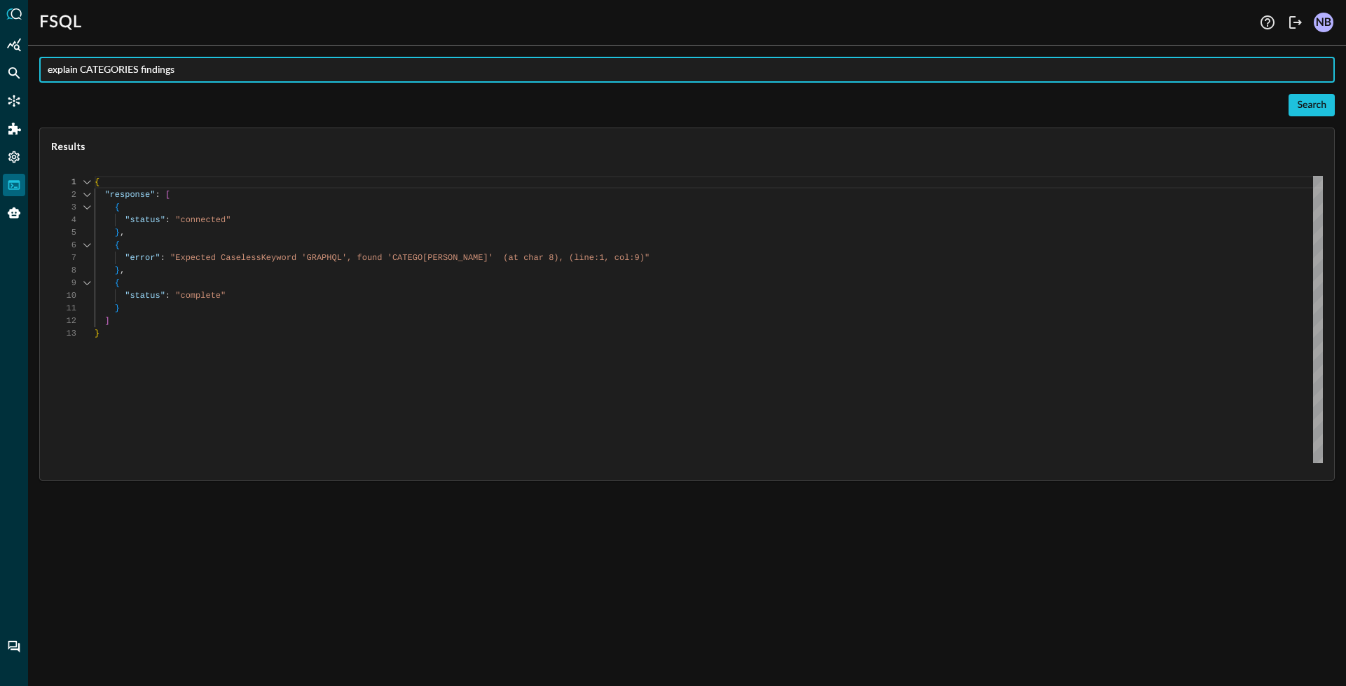
click at [34, 66] on div "explain CATEGORIES findings ​ Search Results 1 2 3 4 5 6 7 8 9 10 11 12 13 { "r…" at bounding box center [687, 371] width 1318 height 629
click at [99, 61] on input "text" at bounding box center [691, 70] width 1287 height 26
paste input "QUERY #findings WITH %ip = '[TECHNICAL_ID]' AFTER 24h"
click at [43, 70] on div "QUERY #findings WITH %ip = '[TECHNICAL_ID]' AFTER 24h ​" at bounding box center [686, 70] width 1295 height 26
click at [49, 73] on input "QUERY #findings WITH %ip = '[TECHNICAL_ID]' AFTER 24h" at bounding box center [691, 70] width 1287 height 26
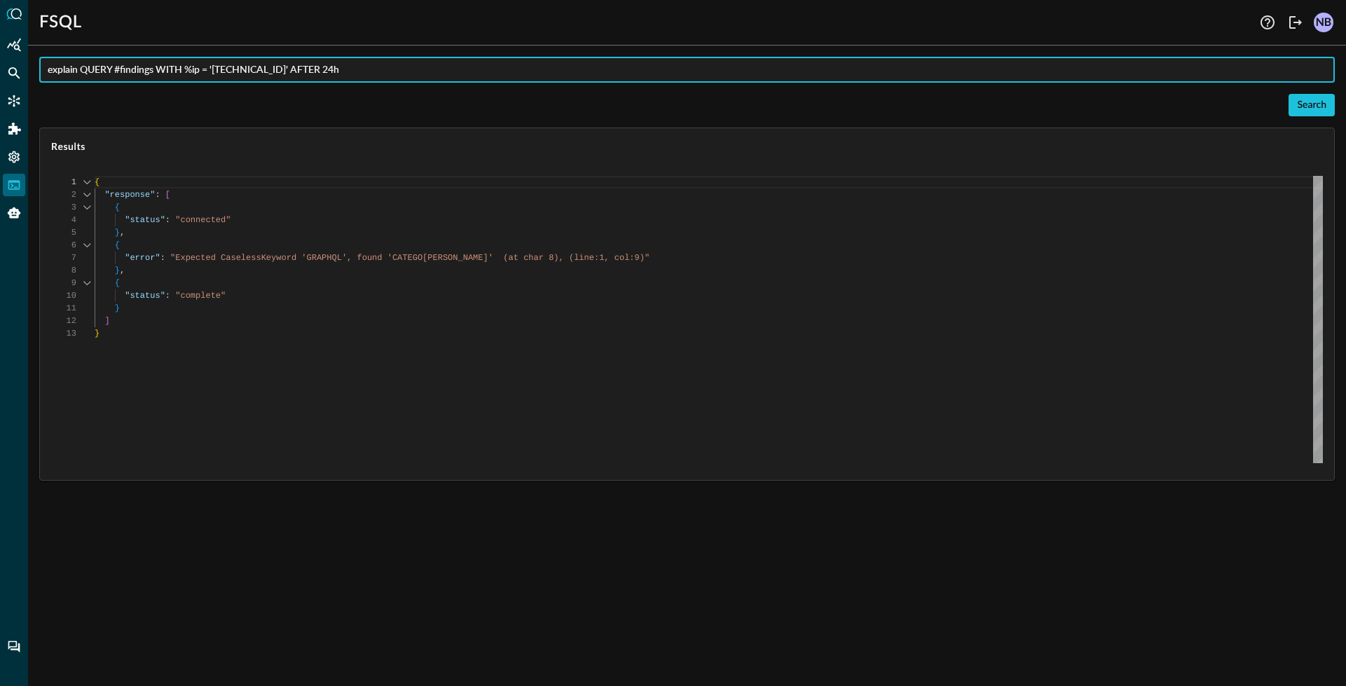
type input "explain QUERY #findings WITH %ip = '[TECHNICAL_ID]' AFTER 24h"
type textarea "{ "response": [ { "status": "connected" }, { "command": "EXPAND QUERY" }, { "ex…"
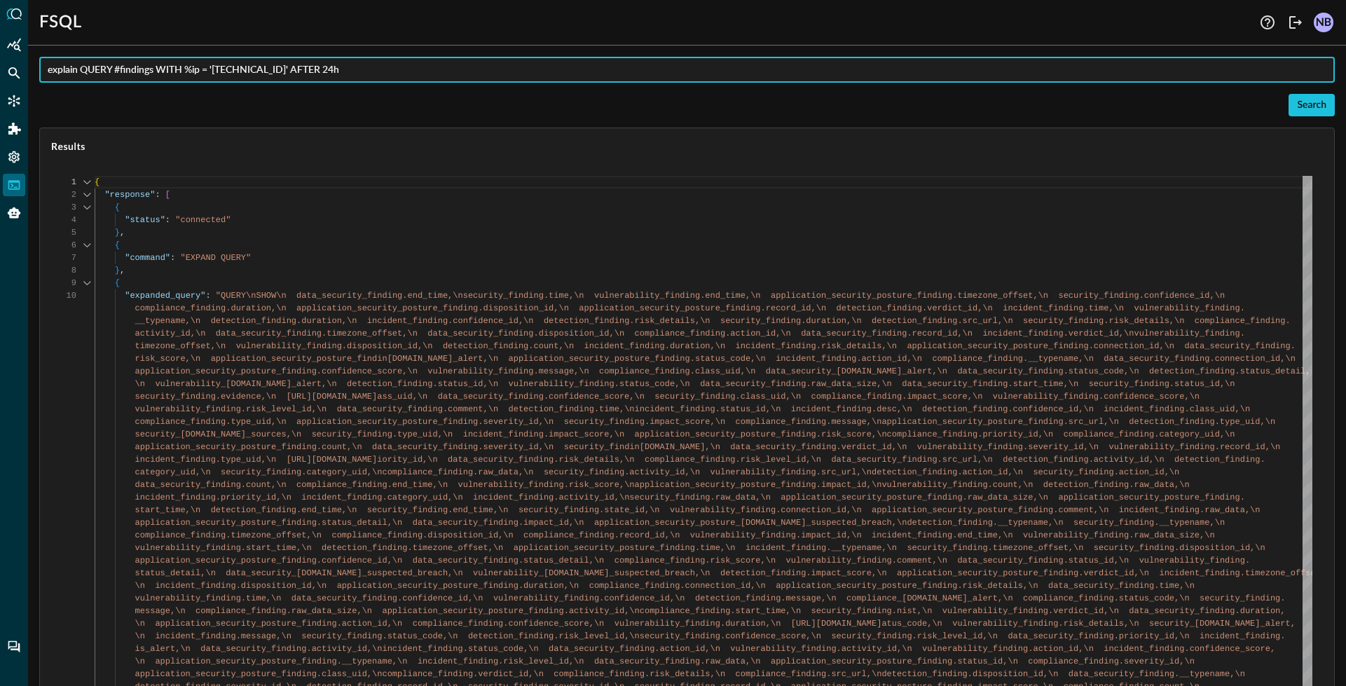
click at [117, 71] on input "explain QUERY #findings WITH %ip = '[TECHNICAL_ID]' AFTER 24h" at bounding box center [691, 70] width 1287 height 26
click at [117, 70] on input "explain QUERY #findings WITH %ip = '[TECHNICAL_ID]' AFTER 24h" at bounding box center [691, 70] width 1287 height 26
drag, startPoint x: 123, startPoint y: 71, endPoint x: 153, endPoint y: 73, distance: 30.2
click at [153, 73] on input "explain QUERY #findings WITH %ip = '[TECHNICAL_ID]' AFTER 24h" at bounding box center [691, 70] width 1287 height 26
drag, startPoint x: 188, startPoint y: 69, endPoint x: 203, endPoint y: 69, distance: 14.7
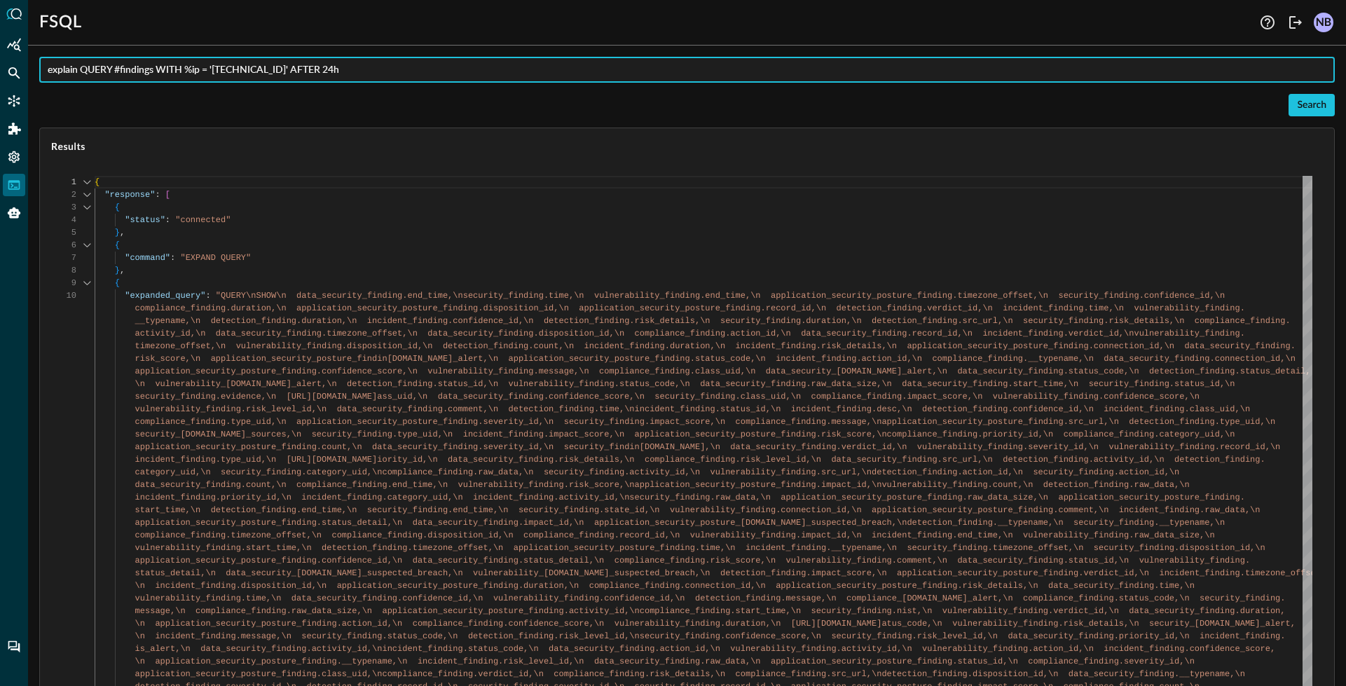
click at [203, 69] on input "explain QUERY #findings WITH %ip = '[TECHNICAL_ID]' AFTER 24h" at bounding box center [691, 70] width 1287 height 26
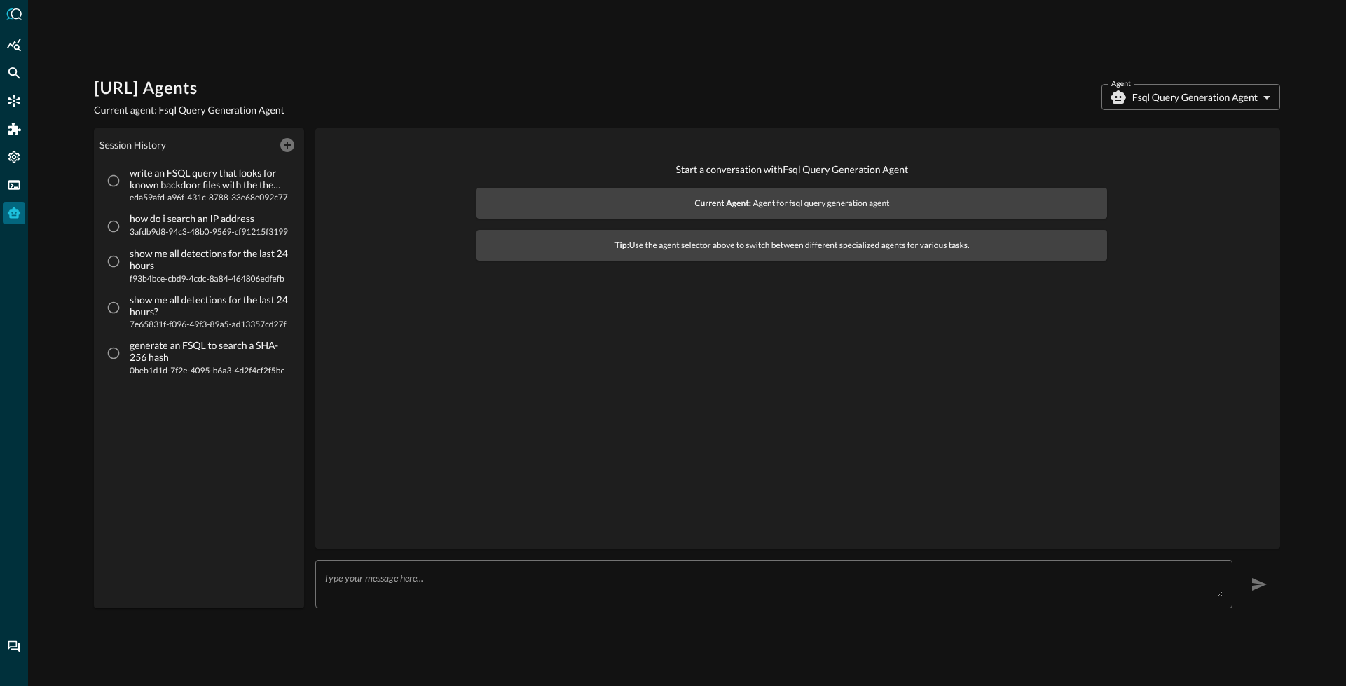
click at [1185, 96] on body "[URL] Agents Current agent: Fsql Query Generation Agent Agent Fsql Query Genera…" at bounding box center [673, 343] width 1346 height 686
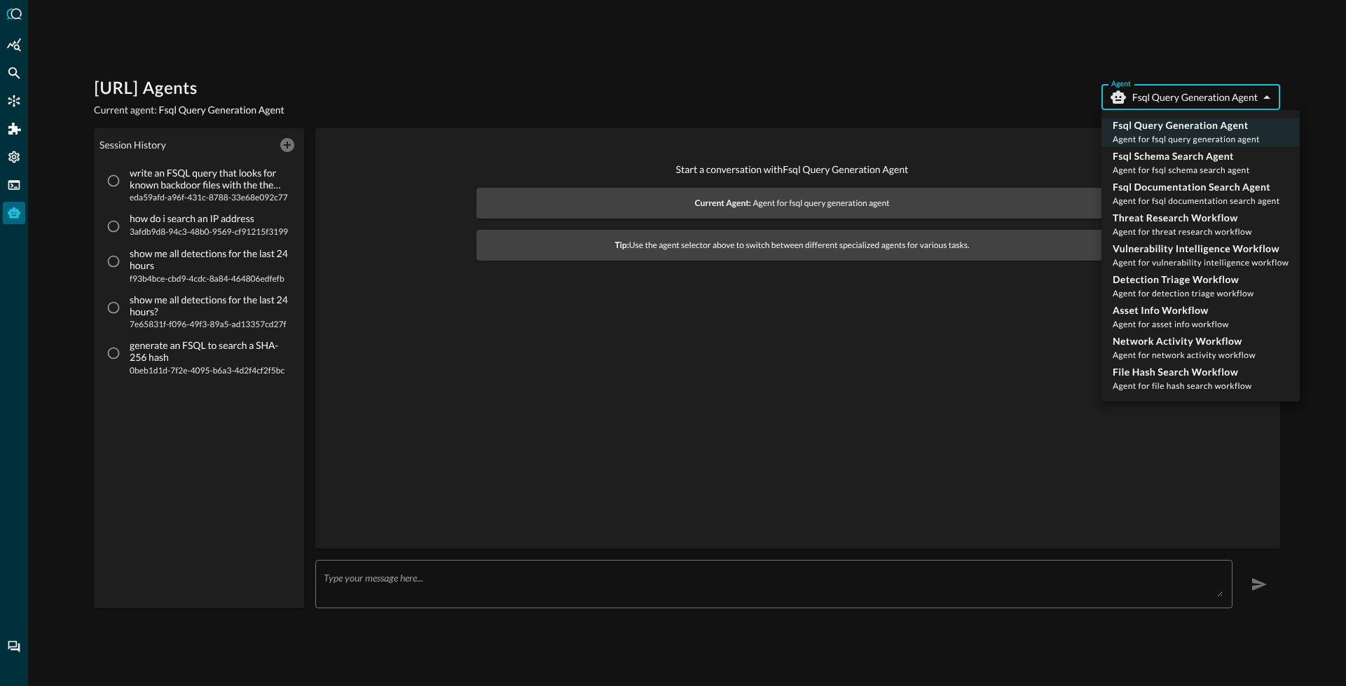
click at [1178, 127] on p "Fsql Query Generation Agent" at bounding box center [1186, 125] width 147 height 14
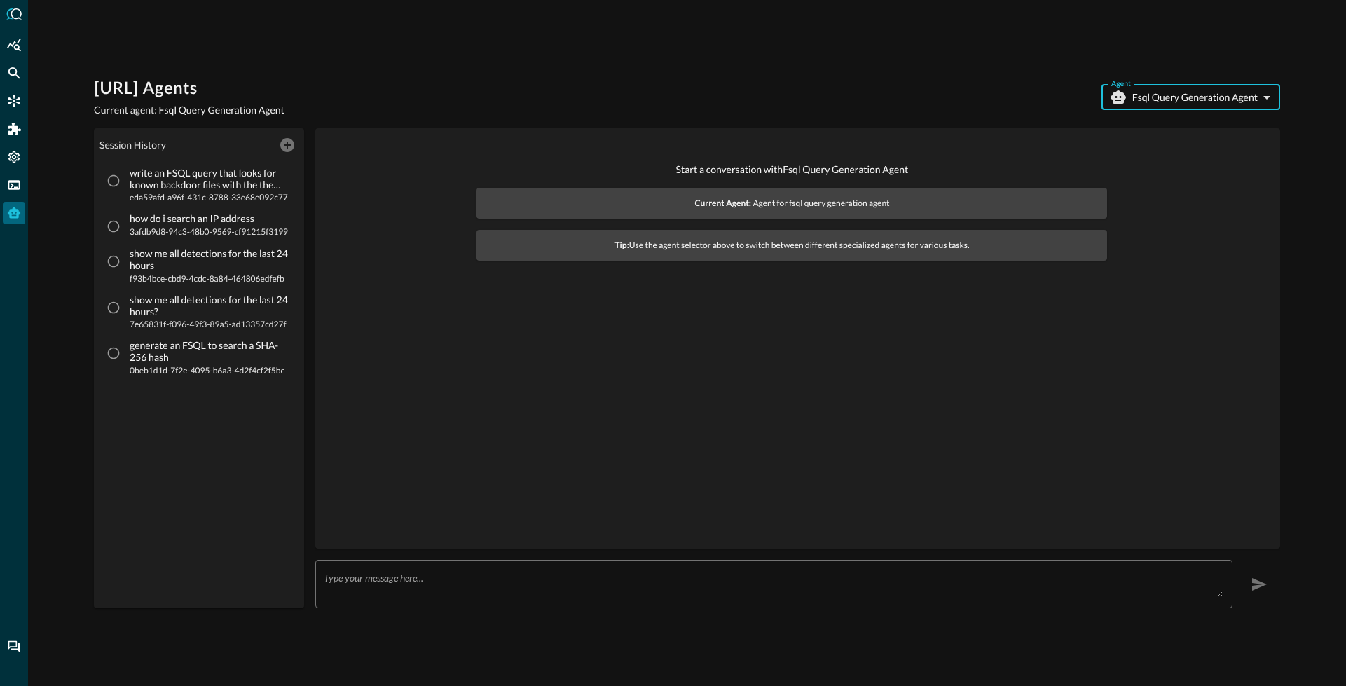
click at [723, 102] on div "[URL] Agents Current agent: Fsql Query Generation Agent Agent Fsql Query Genera…" at bounding box center [687, 97] width 1186 height 39
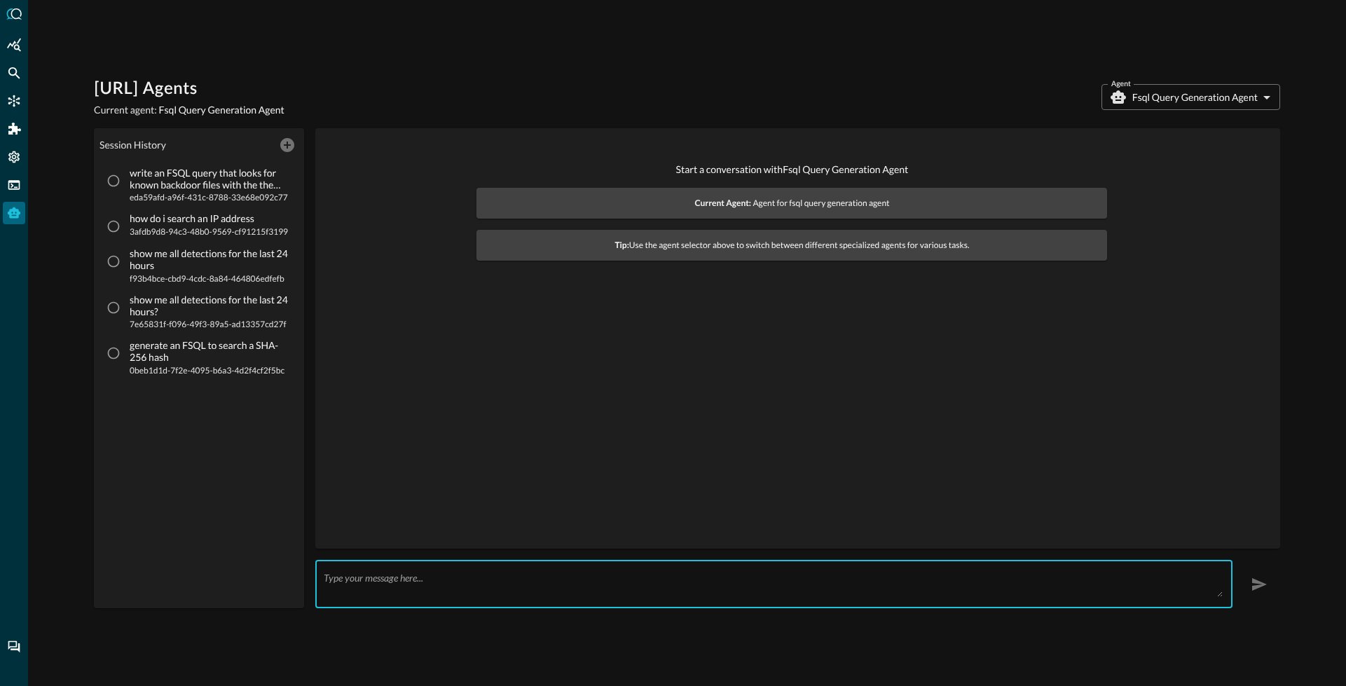
click at [345, 580] on textarea at bounding box center [773, 584] width 899 height 25
paste textarea "write me an FSQL that searches the IP entity across all the findings categories"
type textarea "write me an FSQL that searches the IP entity across all the findings categories"
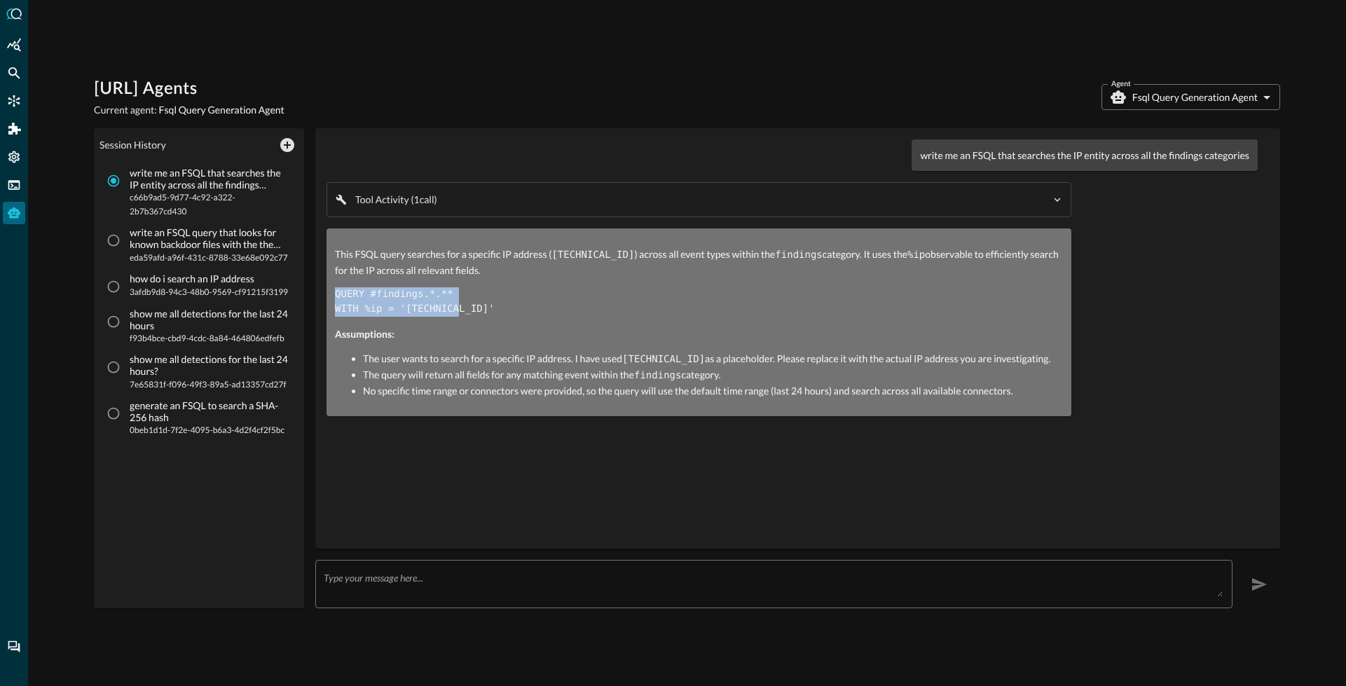
drag, startPoint x: 333, startPoint y: 293, endPoint x: 464, endPoint y: 310, distance: 132.2
click at [464, 310] on div "This FSQL query searches for a specific IP address ( [TECHNICAL_ID] ) across al…" at bounding box center [699, 322] width 745 height 188
click at [121, 247] on input "write an FSQL query that looks for known backdoor files with the the SHA-256 ha…" at bounding box center [113, 240] width 27 height 27
radio input "true"
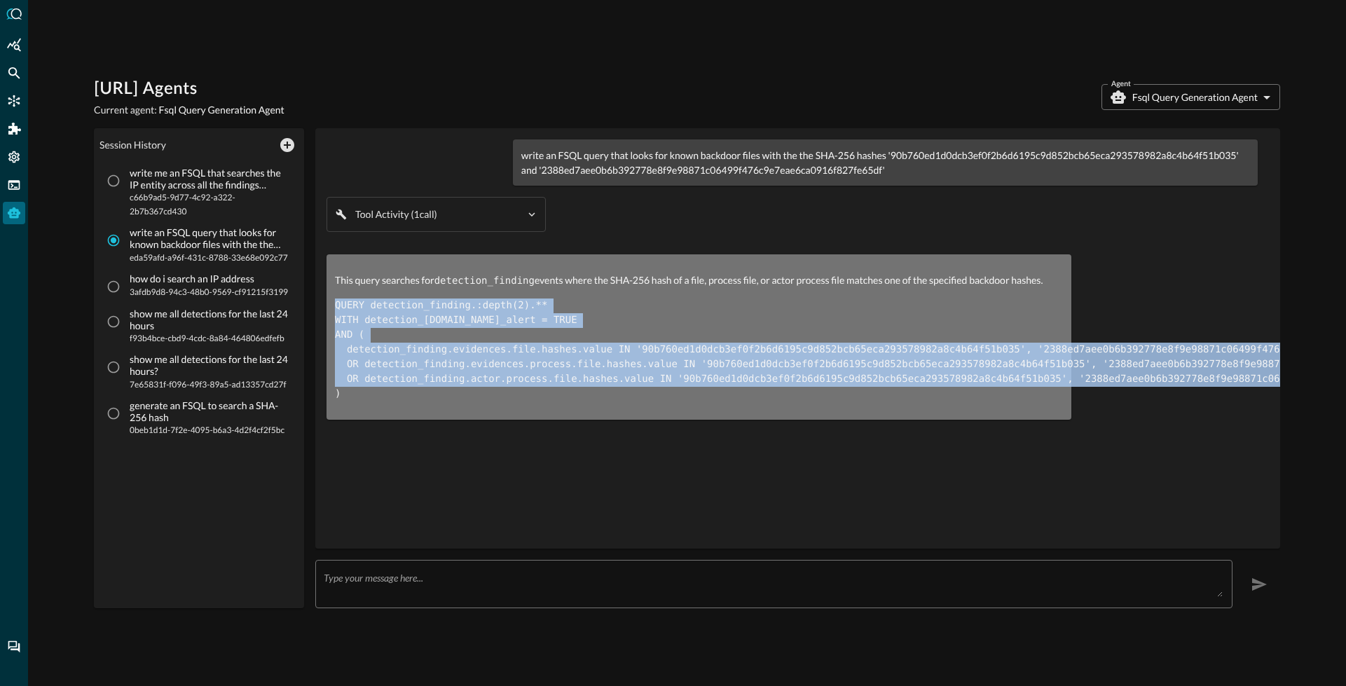
drag, startPoint x: 424, startPoint y: 336, endPoint x: 539, endPoint y: 390, distance: 127.9
click at [539, 390] on div "This query searches for detection_finding events where the SHA-256 hash of a fi…" at bounding box center [699, 336] width 745 height 165
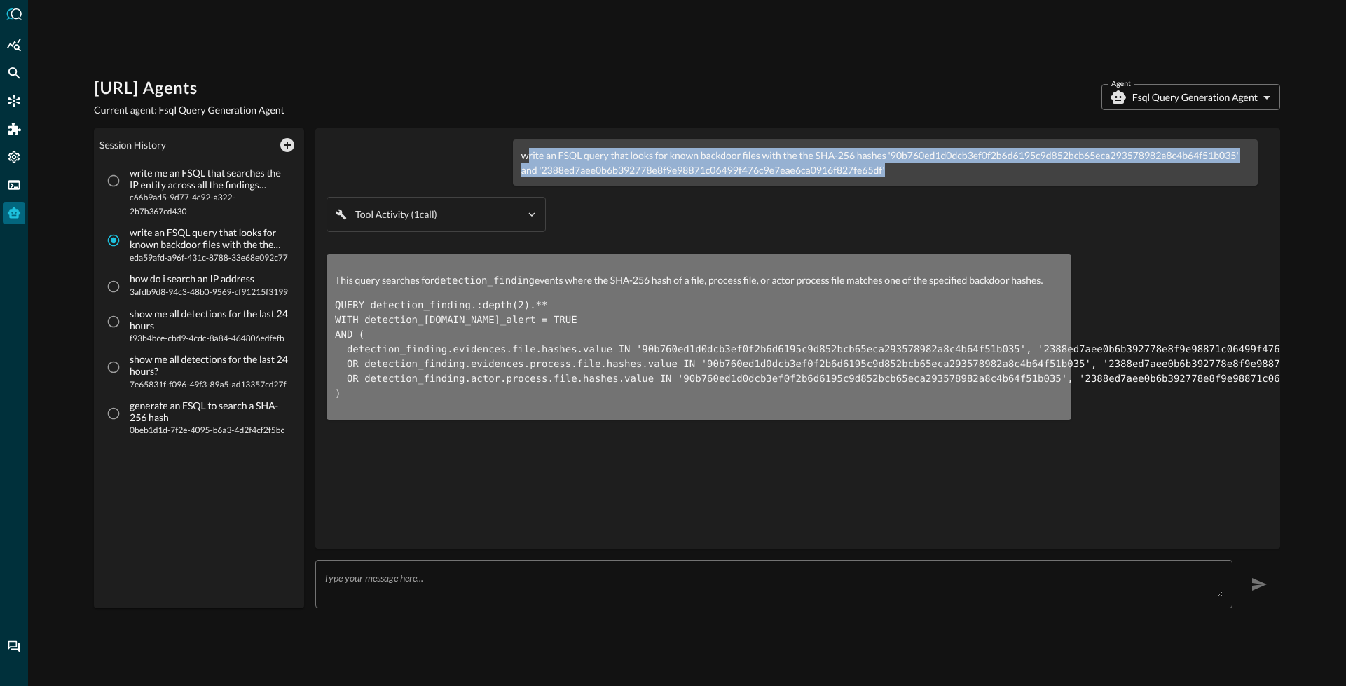
drag, startPoint x: 527, startPoint y: 157, endPoint x: 894, endPoint y: 188, distance: 368.4
click at [895, 187] on div "write an FSQL query that looks for known backdoor files with the the SHA-256 ha…" at bounding box center [792, 284] width 931 height 291
click at [853, 179] on div "write an FSQL query that looks for known backdoor files with the the SHA-256 ha…" at bounding box center [885, 162] width 745 height 46
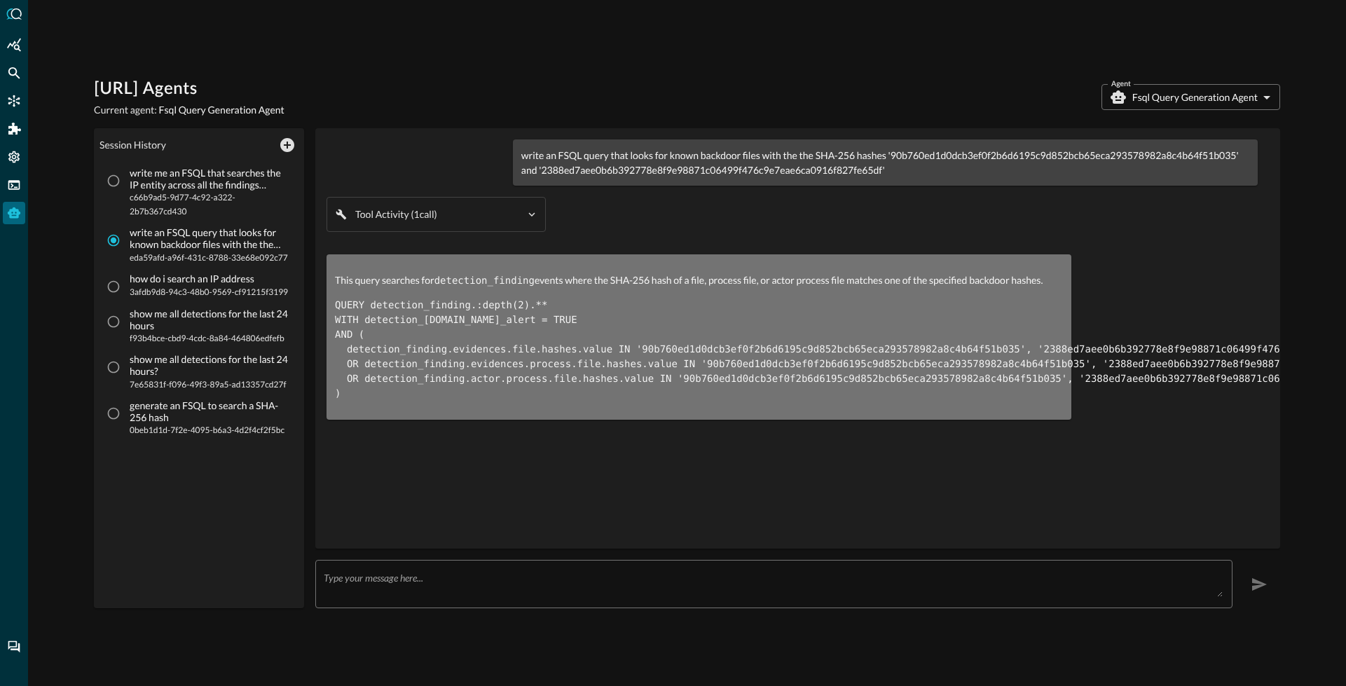
drag, startPoint x: 816, startPoint y: 156, endPoint x: 899, endPoint y: 167, distance: 84.0
click at [899, 167] on p "write an FSQL query that looks for known backdoor files with the the SHA-256 ha…" at bounding box center [885, 162] width 728 height 29
drag, startPoint x: 128, startPoint y: 177, endPoint x: 121, endPoint y: 179, distance: 7.5
click at [125, 178] on label "write me an FSQL that searches the IP entity across all the findings categories…" at bounding box center [195, 192] width 191 height 51
click at [125, 178] on input "write me an FSQL that searches the IP entity across all the findings categories…" at bounding box center [113, 180] width 27 height 27
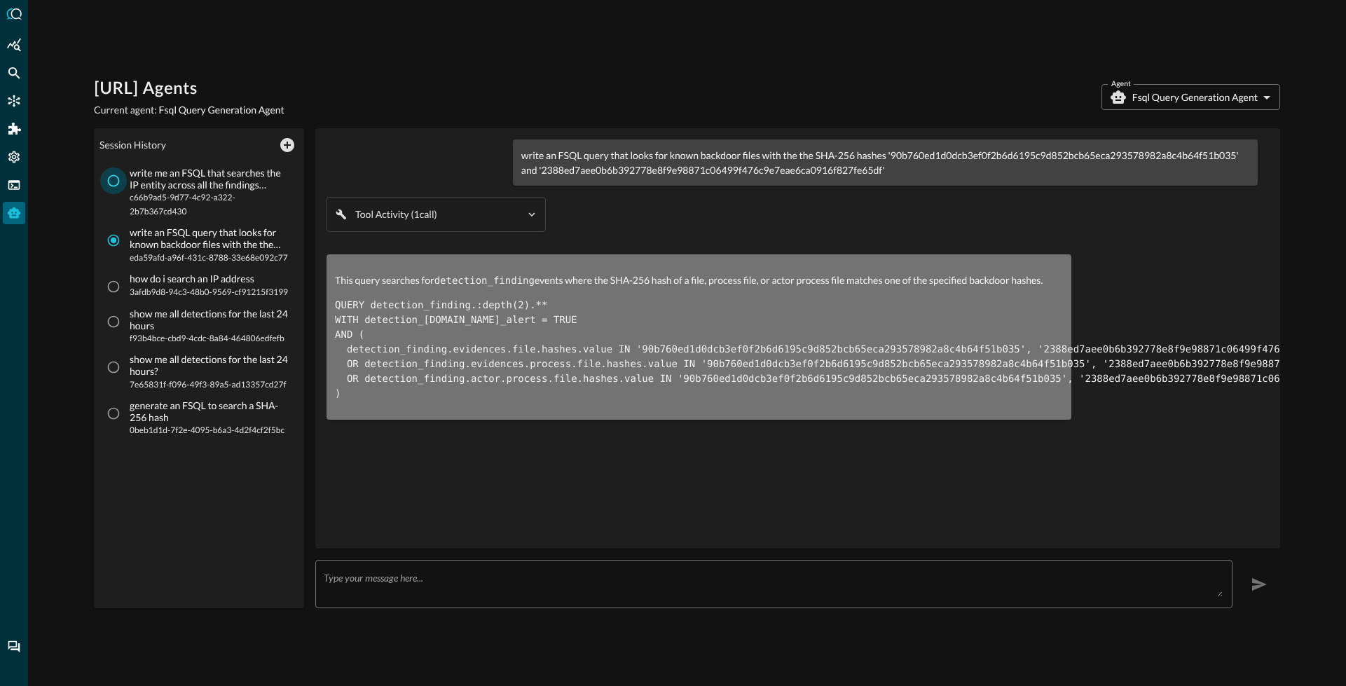
radio input "true"
radio input "false"
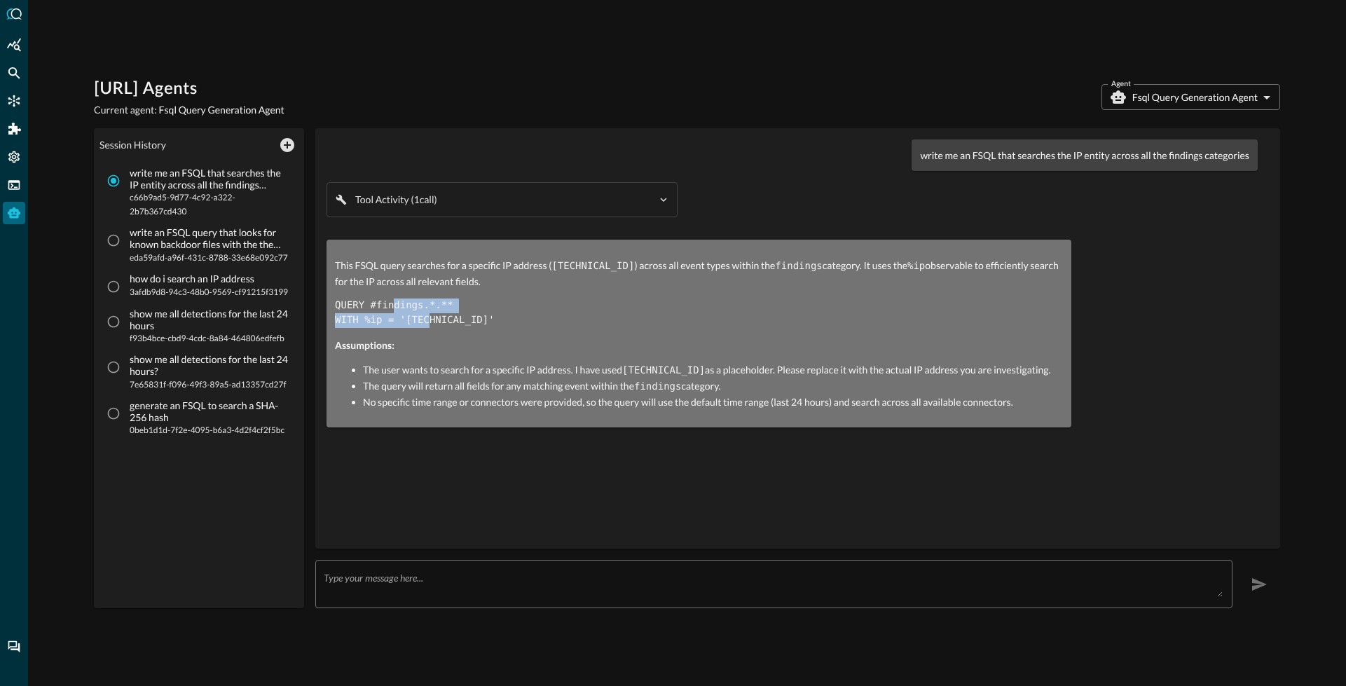
drag, startPoint x: 393, startPoint y: 300, endPoint x: 427, endPoint y: 318, distance: 38.9
click at [427, 318] on code "QUERY #findings.*.** WITH %ip = '[TECHNICAL_ID]'" at bounding box center [415, 313] width 160 height 26
click at [455, 439] on div "write me an FSQL that searches the IP entity across all the findings categories…" at bounding box center [798, 338] width 942 height 398
